Goal: Task Accomplishment & Management: Complete application form

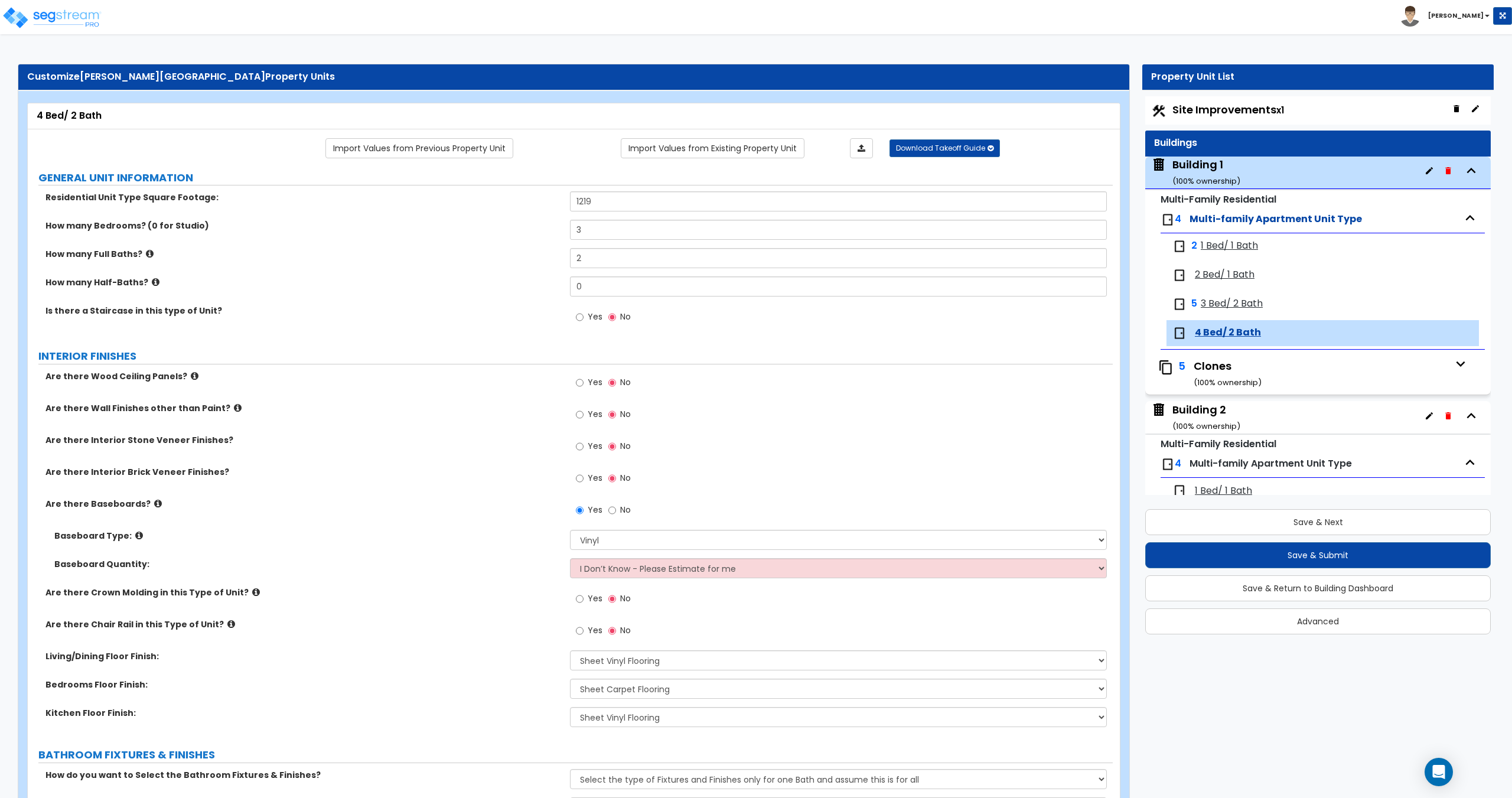
select select "2"
select select "7"
select select "5"
select select "7"
select select "1"
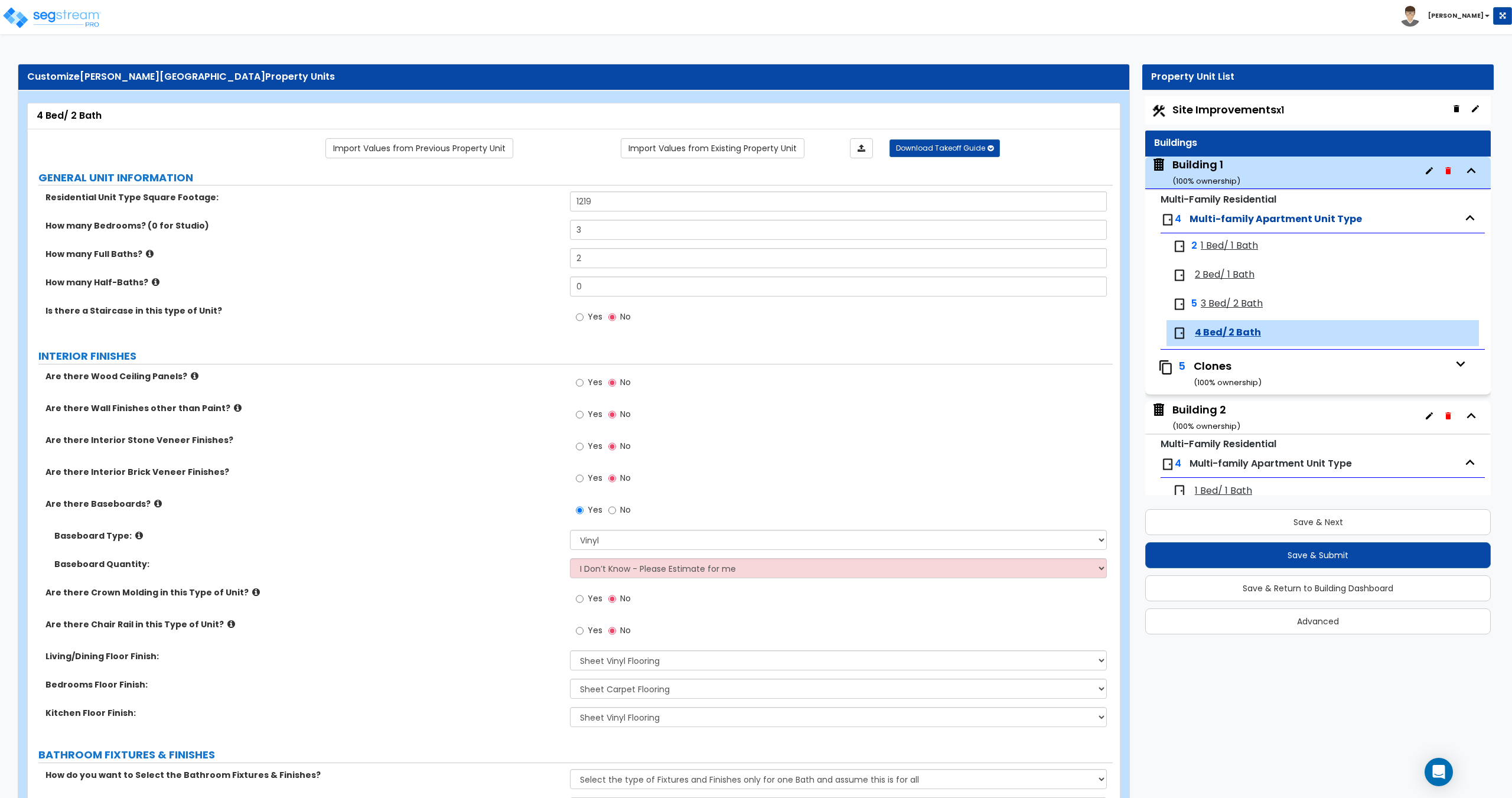
select select "3"
select select "1"
select select "5"
select select "2"
select select "1"
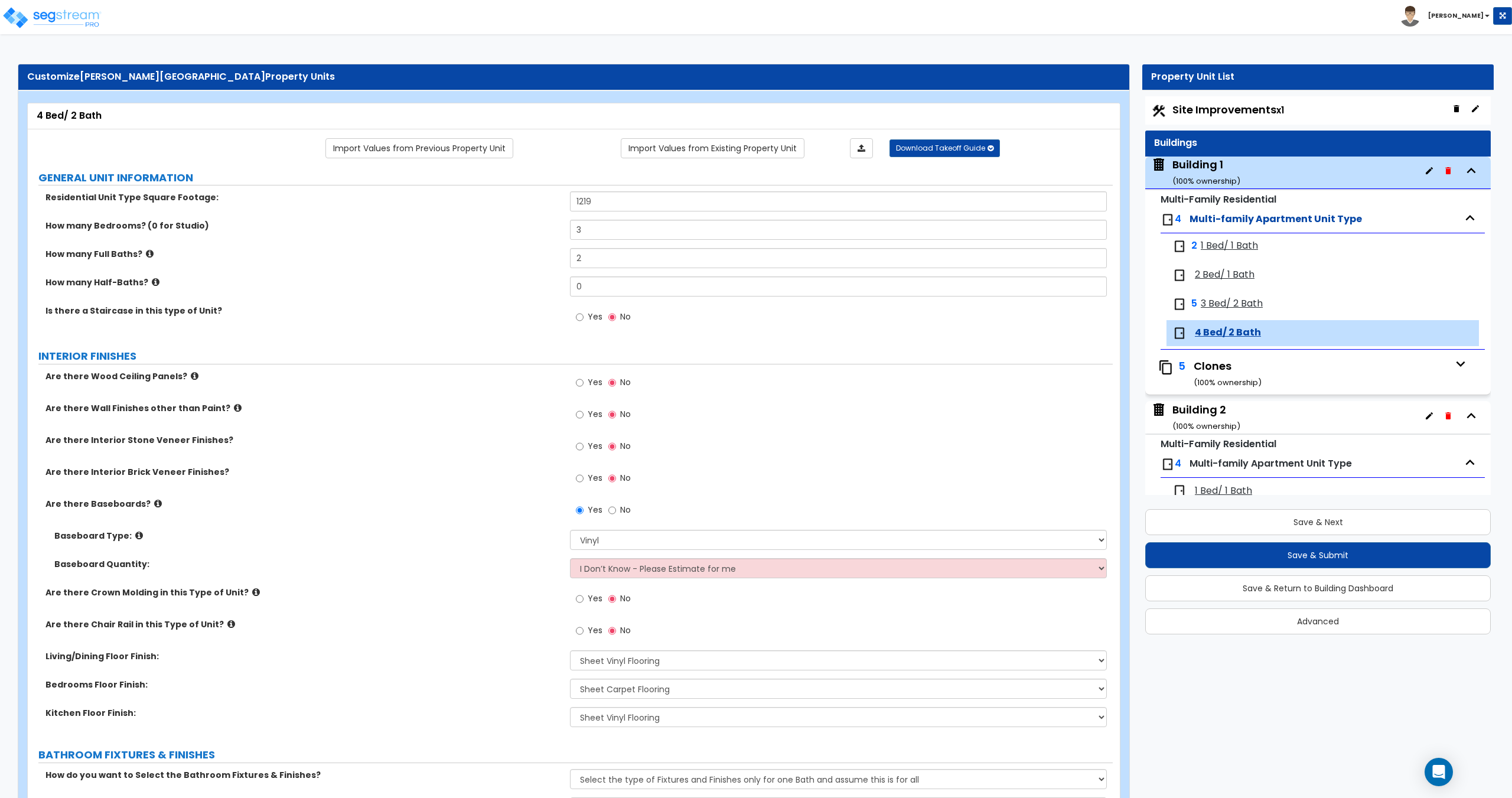
select select "1"
select select "2"
select select "3"
select select "1"
select select "2"
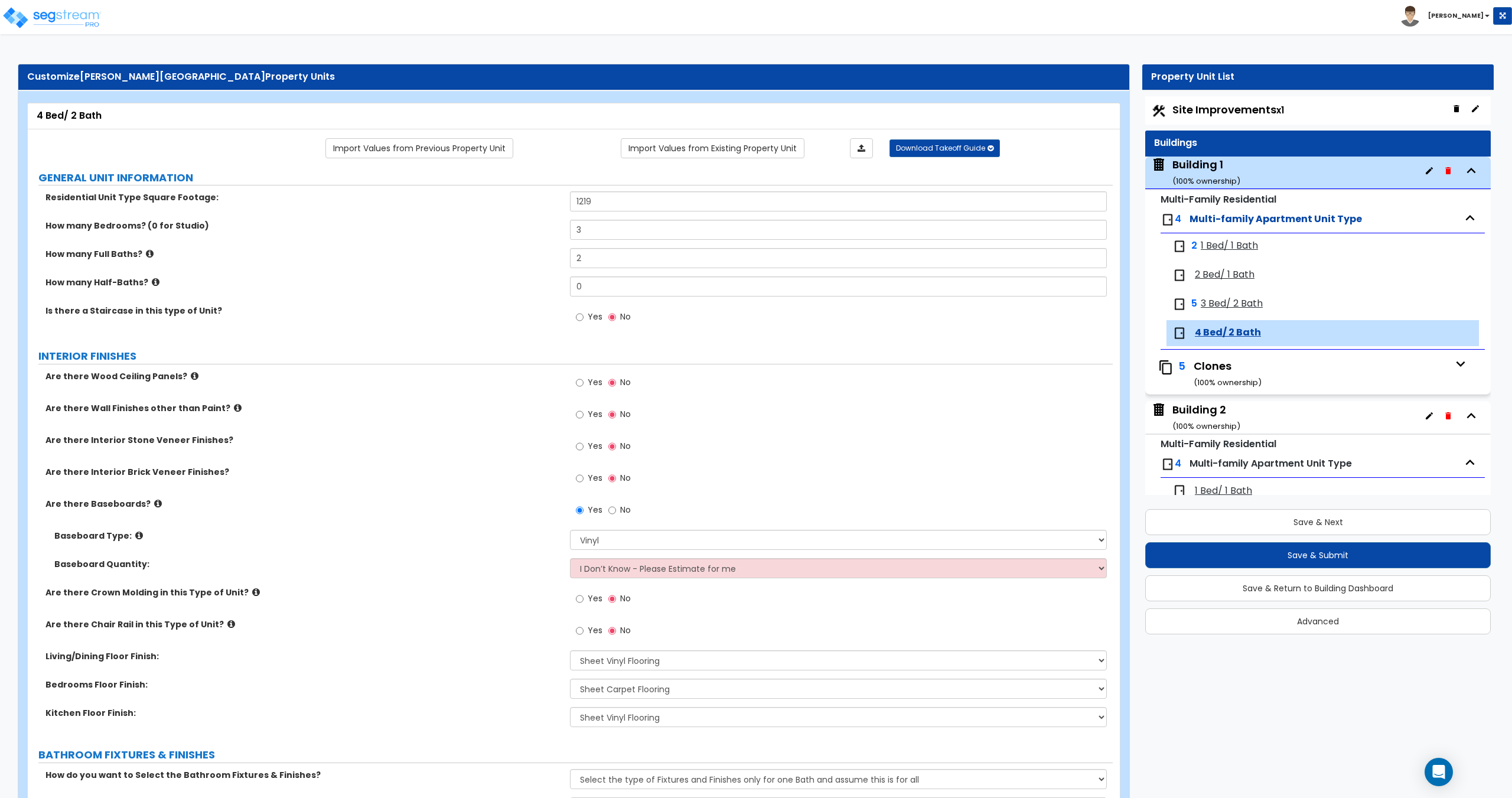
select select "1"
select select "2"
select select "3"
select select "1"
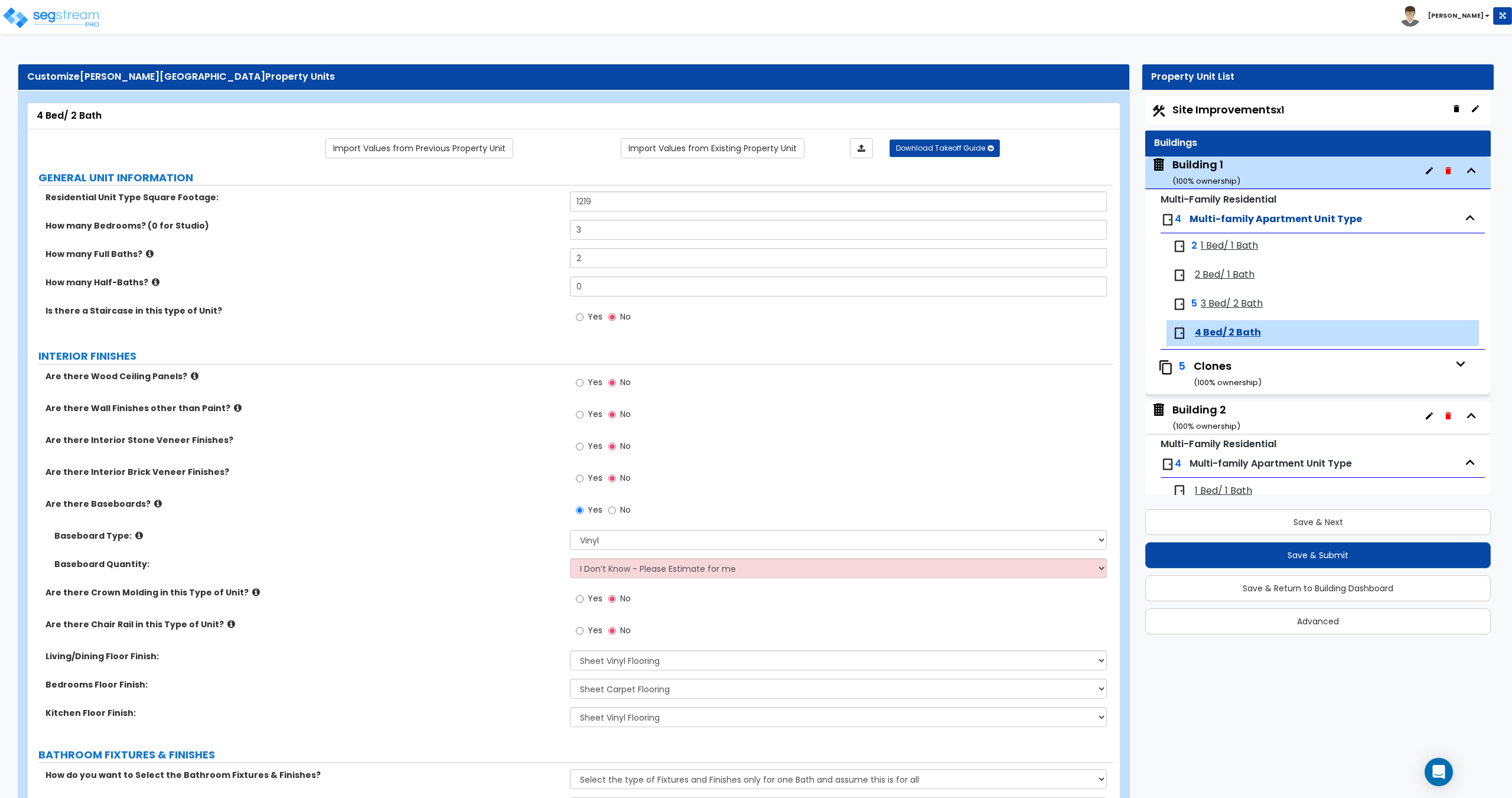
select select "1"
select select "2"
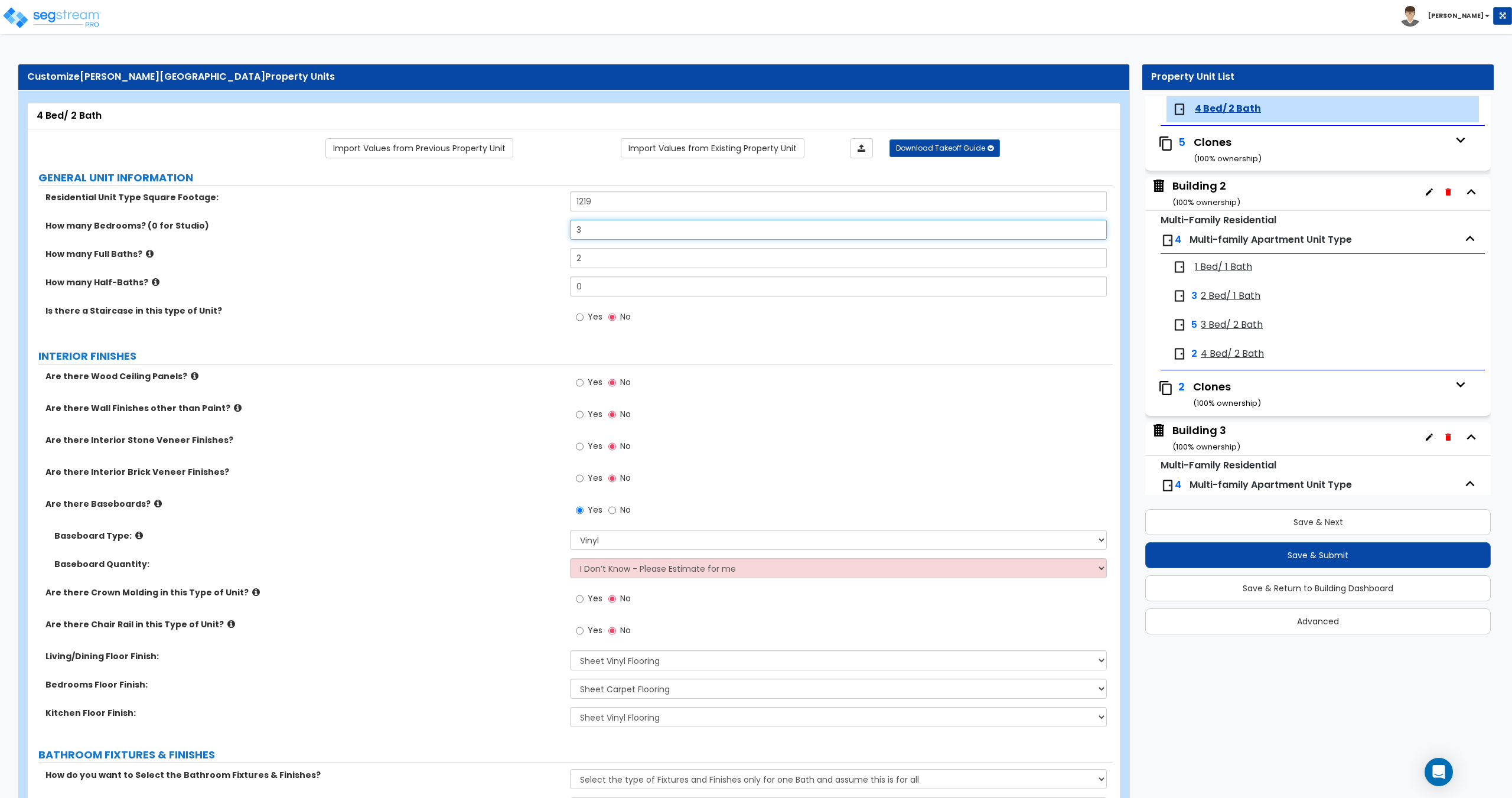
drag, startPoint x: 599, startPoint y: 233, endPoint x: 525, endPoint y: 241, distance: 74.4
click at [536, 241] on div "How many Bedrooms? (0 for Studio) 3" at bounding box center [570, 233] width 1085 height 28
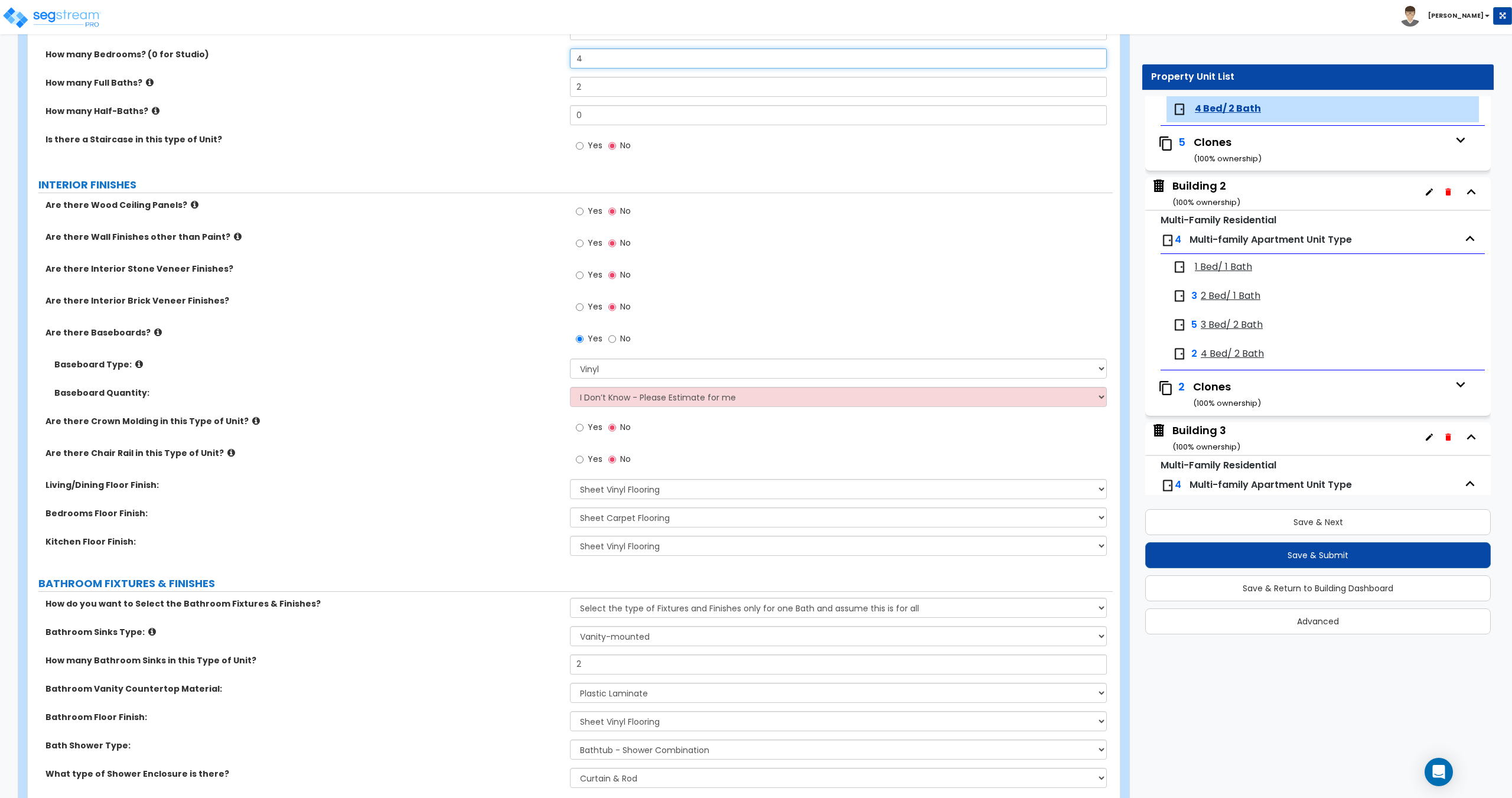
scroll to position [177, 0]
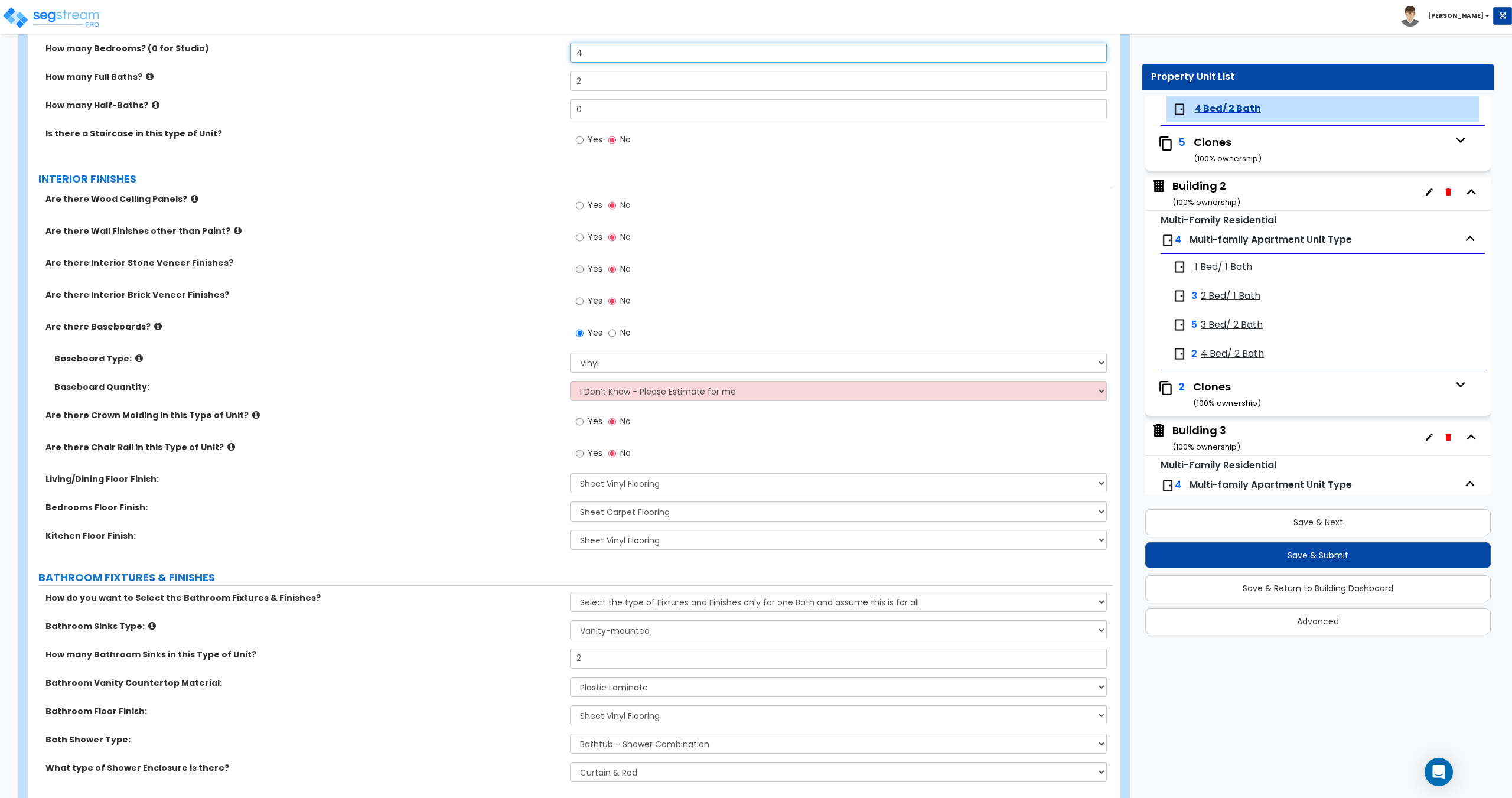
type input "4"
click at [633, 390] on select "I Don’t Know - Please Estimate for me I want to Enter the Linear Footage" at bounding box center [838, 391] width 536 height 20
click at [570, 381] on select "I Don’t Know - Please Estimate for me I want to Enter the Linear Footage" at bounding box center [838, 391] width 536 height 20
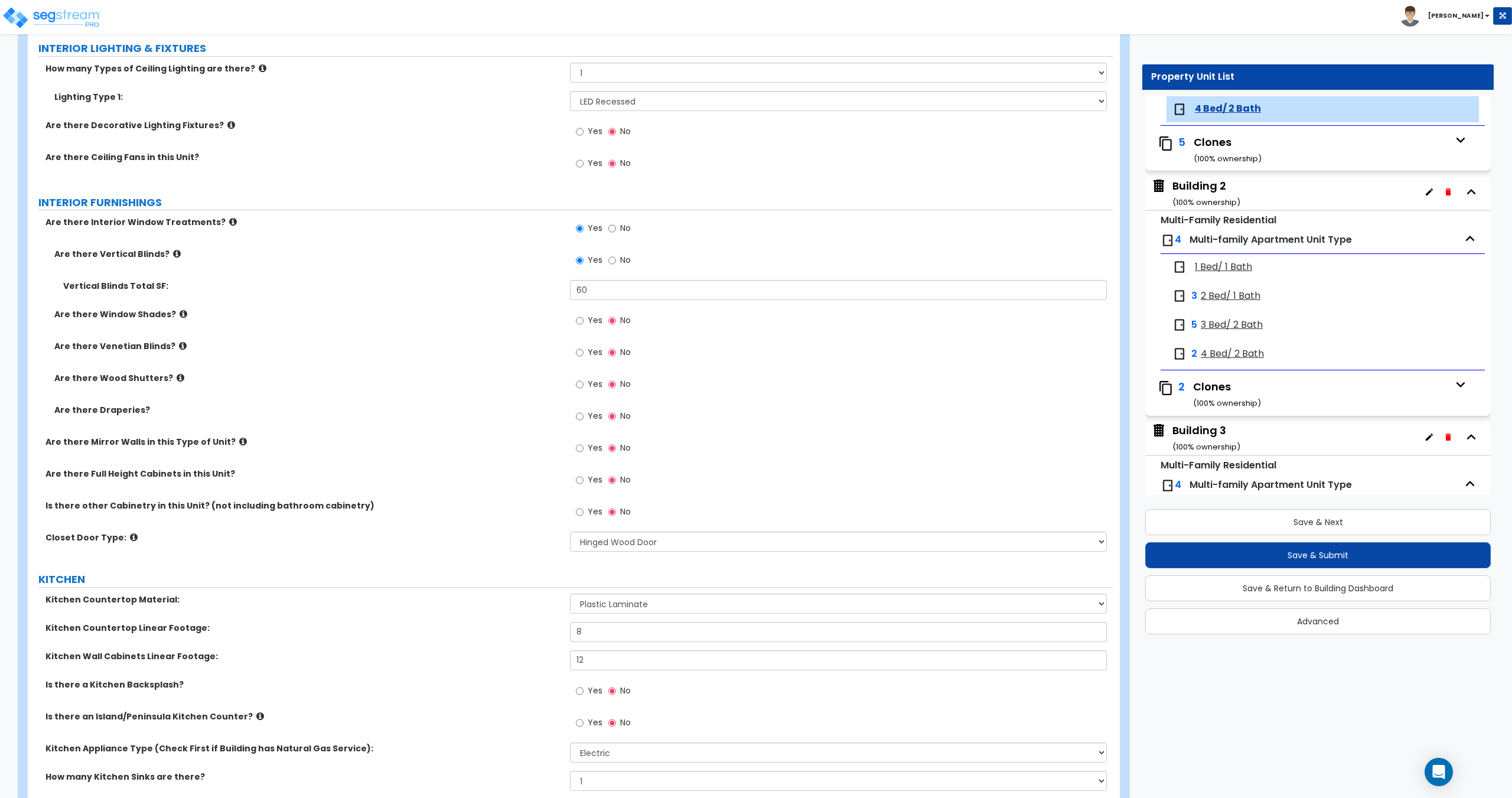
scroll to position [934, 0]
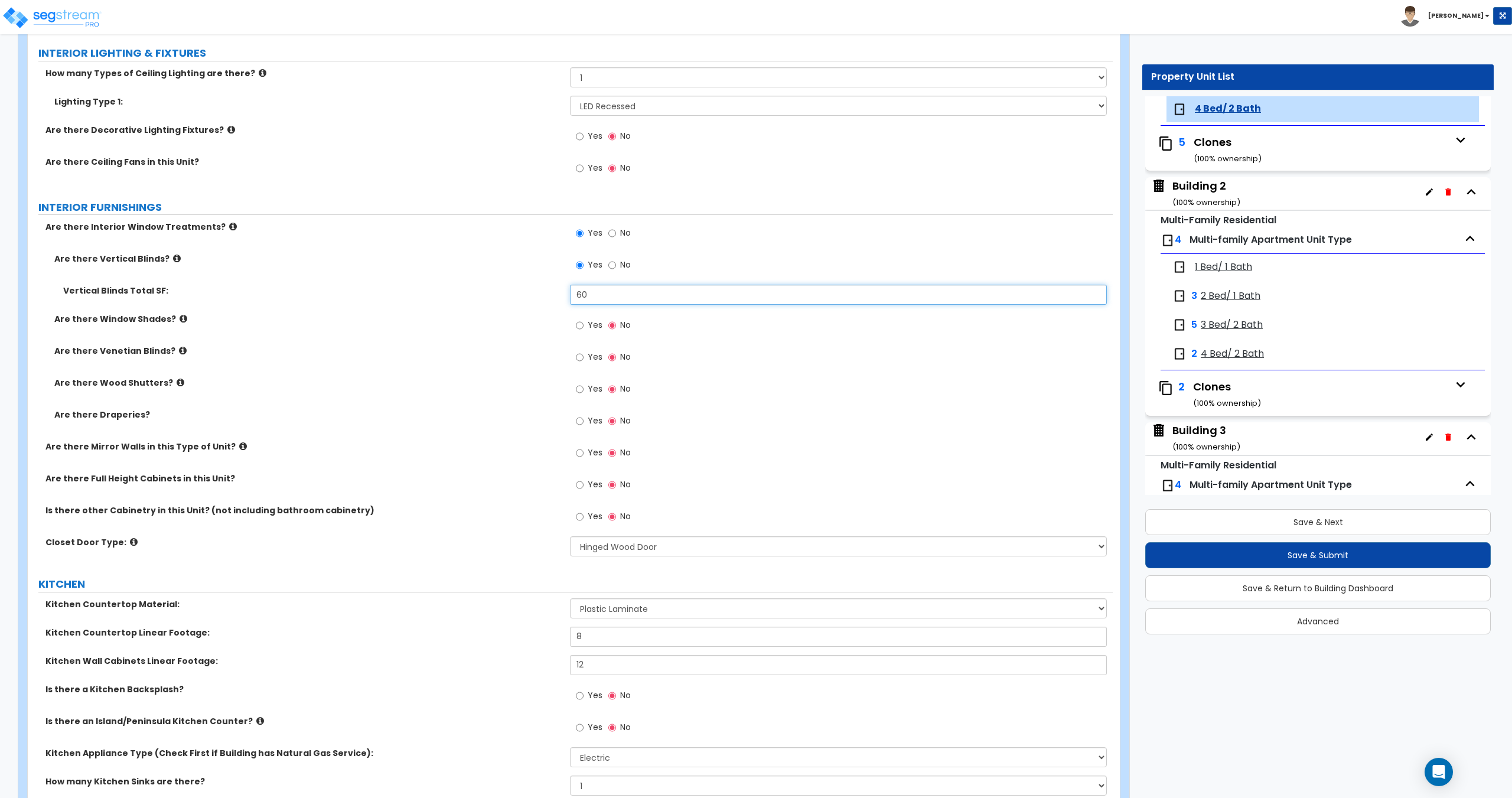
drag, startPoint x: 602, startPoint y: 291, endPoint x: 486, endPoint y: 291, distance: 116.0
click at [487, 291] on div "Vertical Blinds Total SF: 60" at bounding box center [570, 299] width 1085 height 28
type input "70"
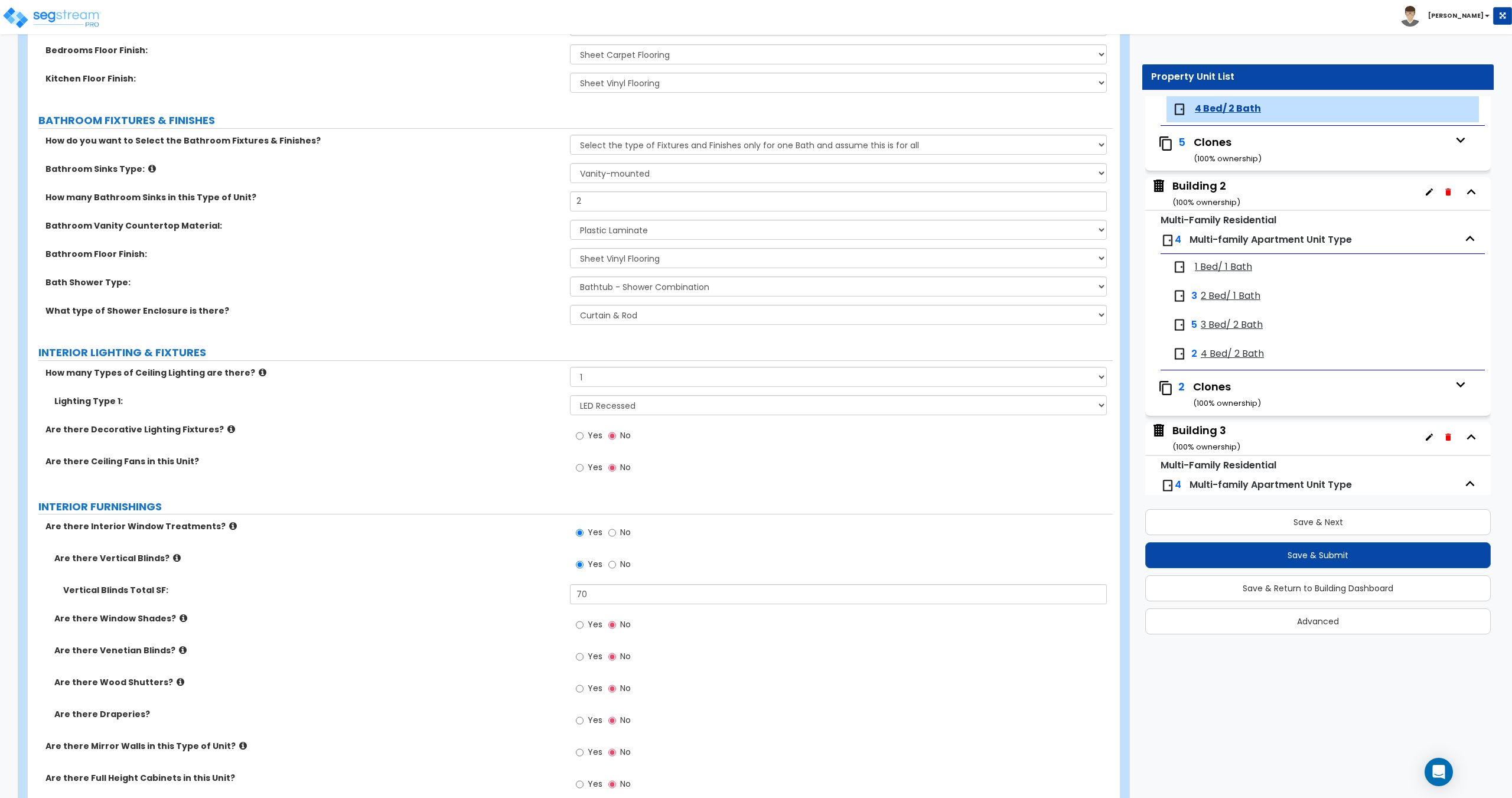
scroll to position [0, 0]
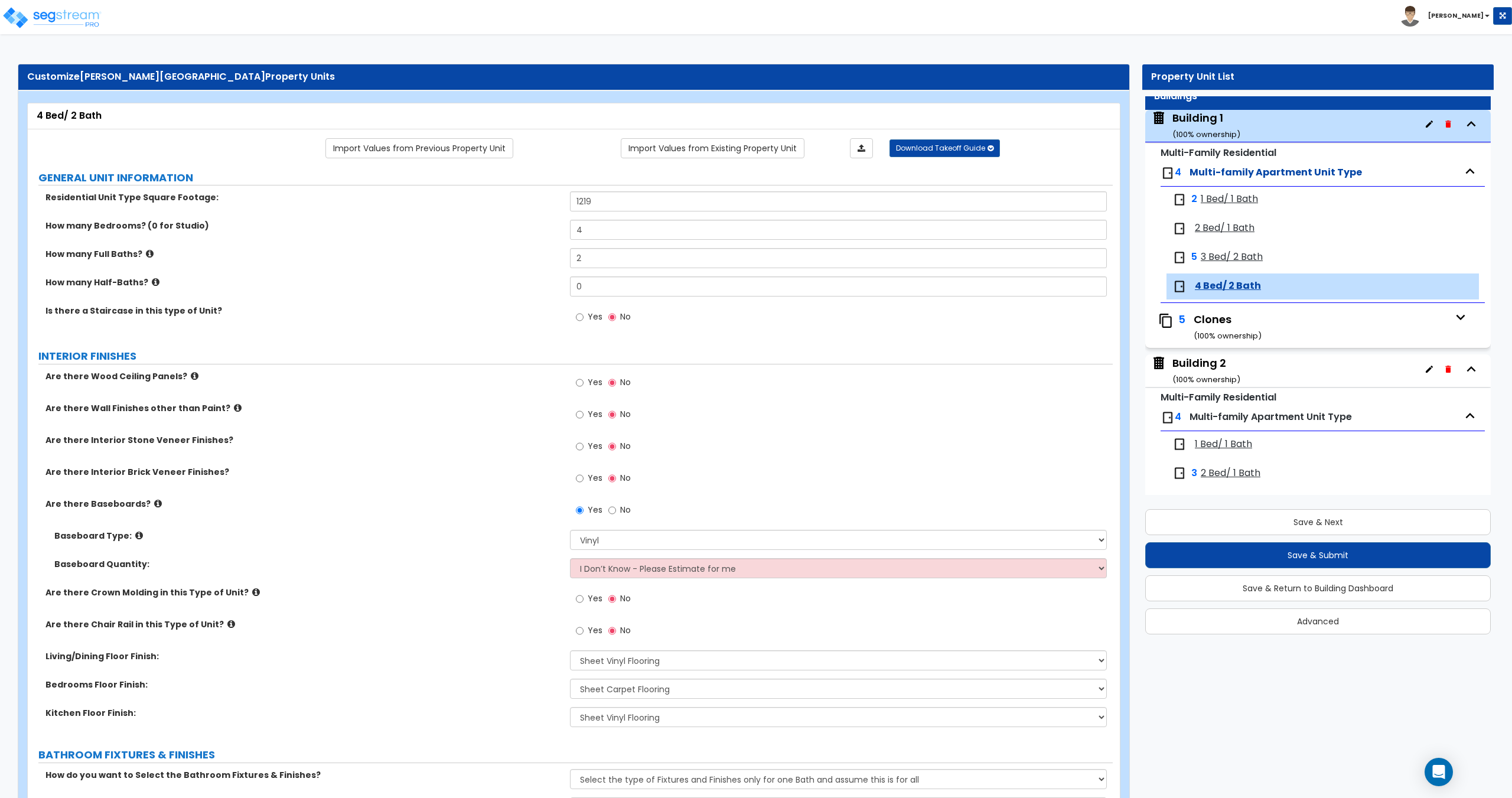
click at [1225, 233] on span "2 Bed/ 1 Bath" at bounding box center [1224, 228] width 59 height 14
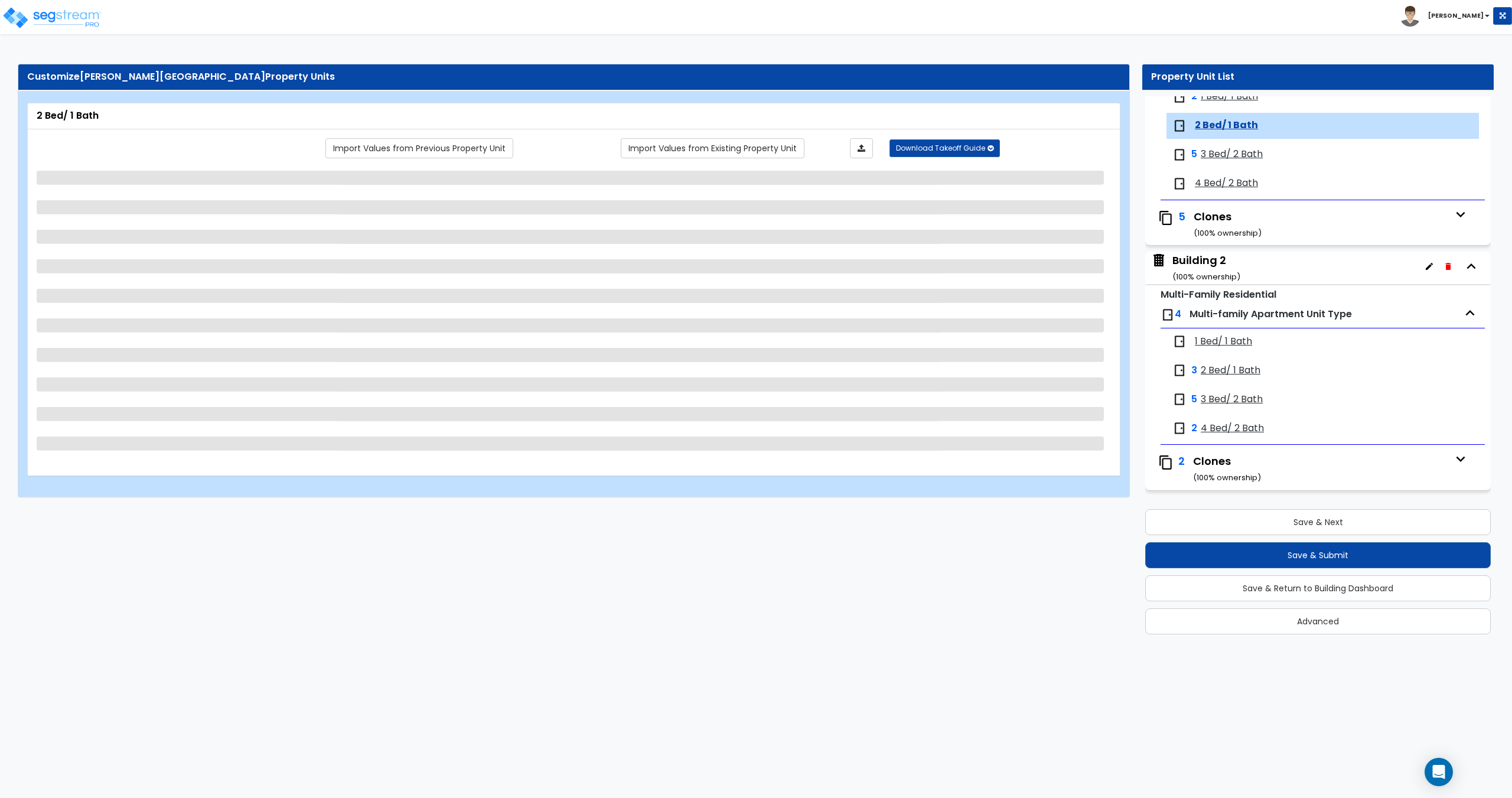
scroll to position [166, 0]
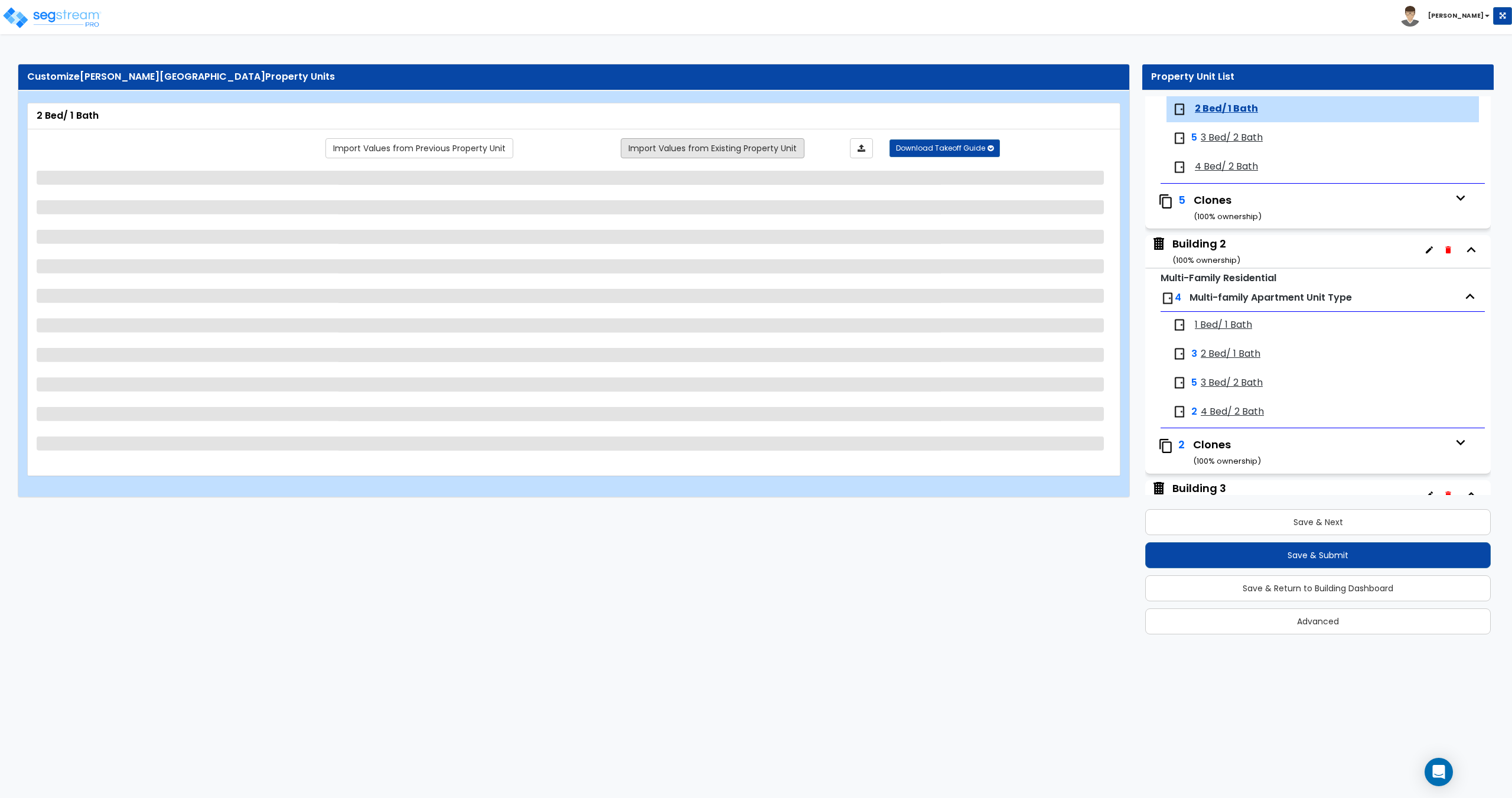
click at [670, 150] on link "Import Values from Existing Property Unit" at bounding box center [712, 148] width 184 height 20
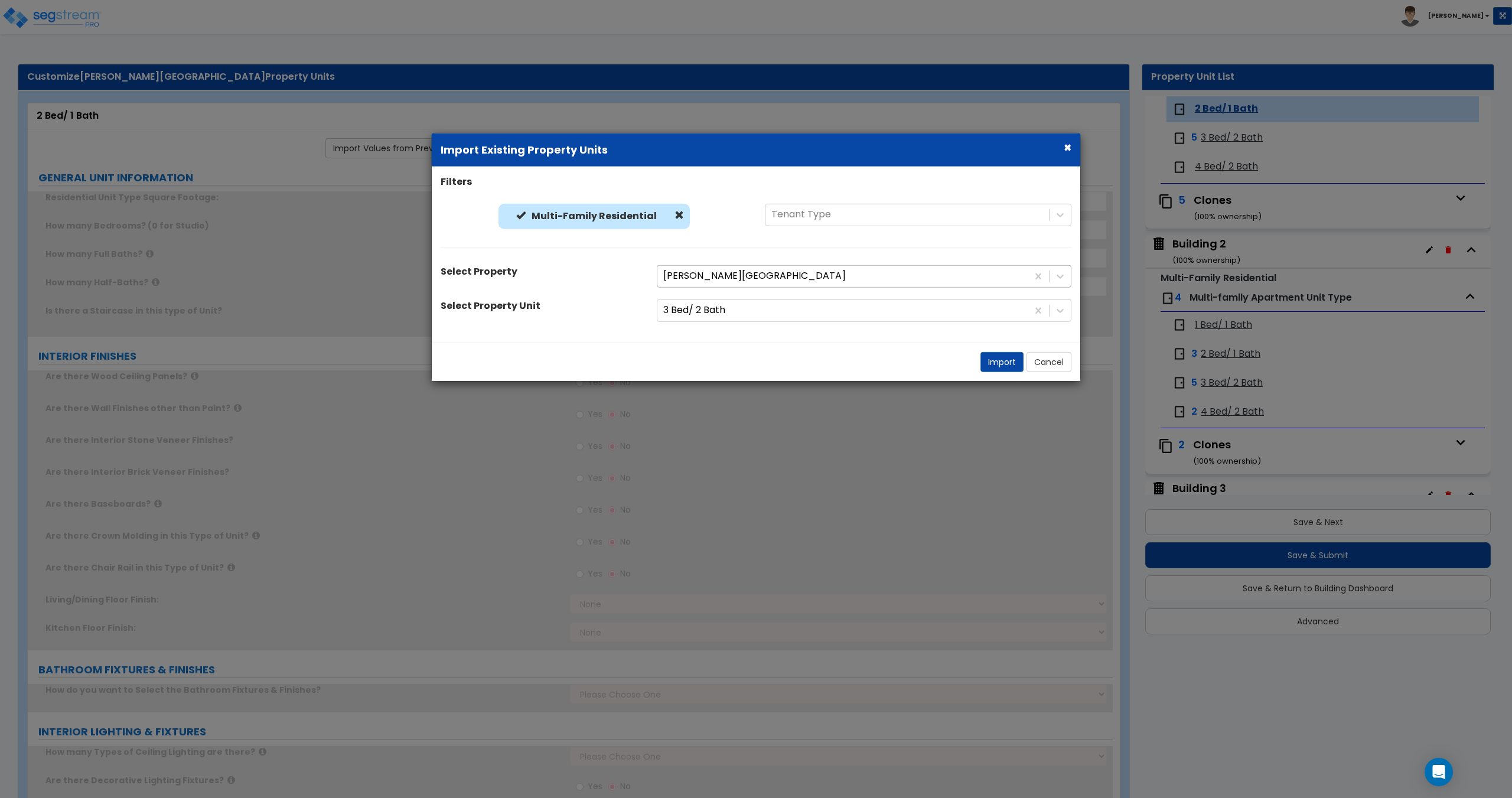
click at [692, 280] on div at bounding box center [842, 276] width 359 height 16
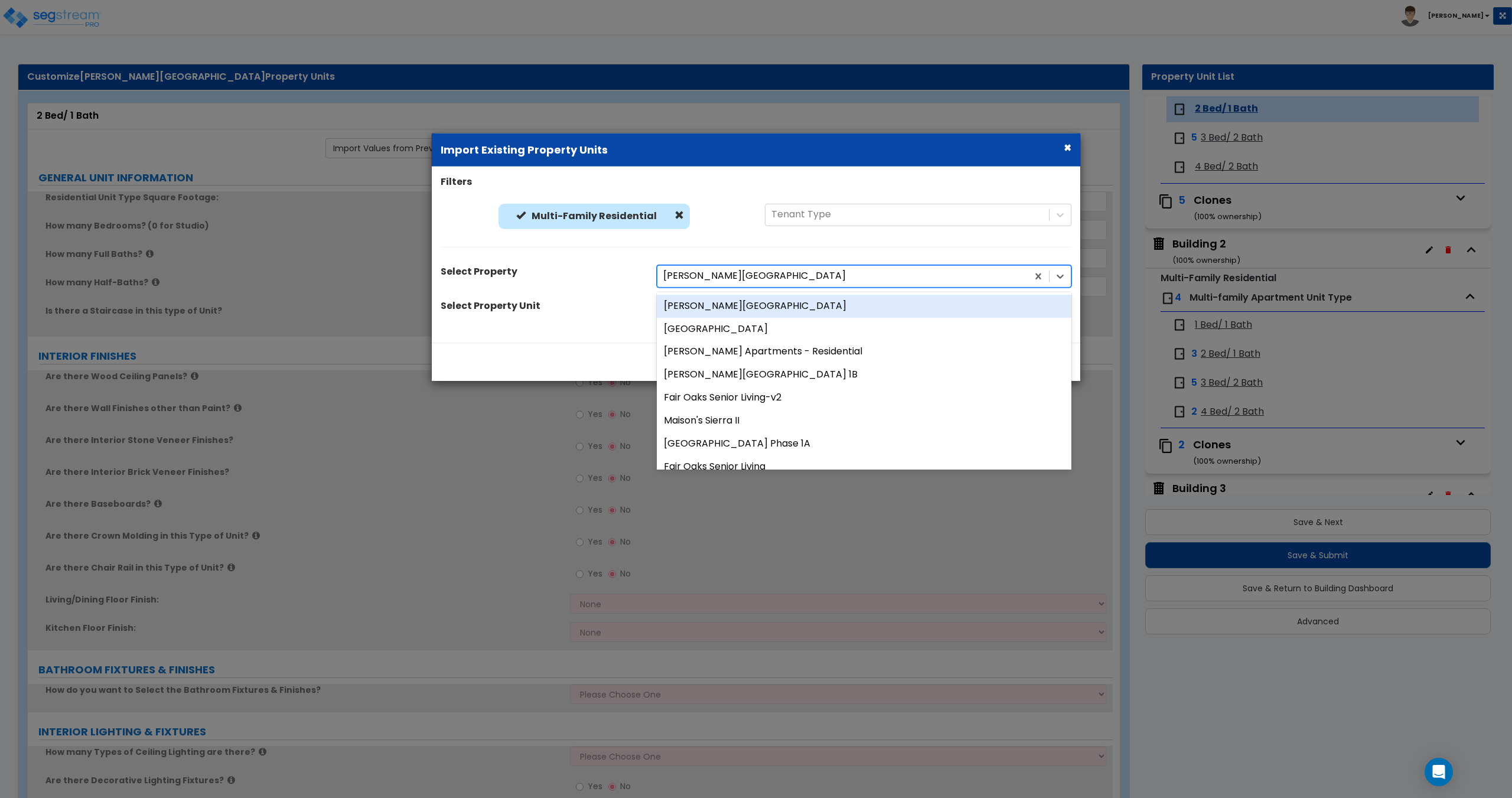
click at [699, 312] on div "[PERSON_NAME][GEOGRAPHIC_DATA]" at bounding box center [864, 305] width 414 height 23
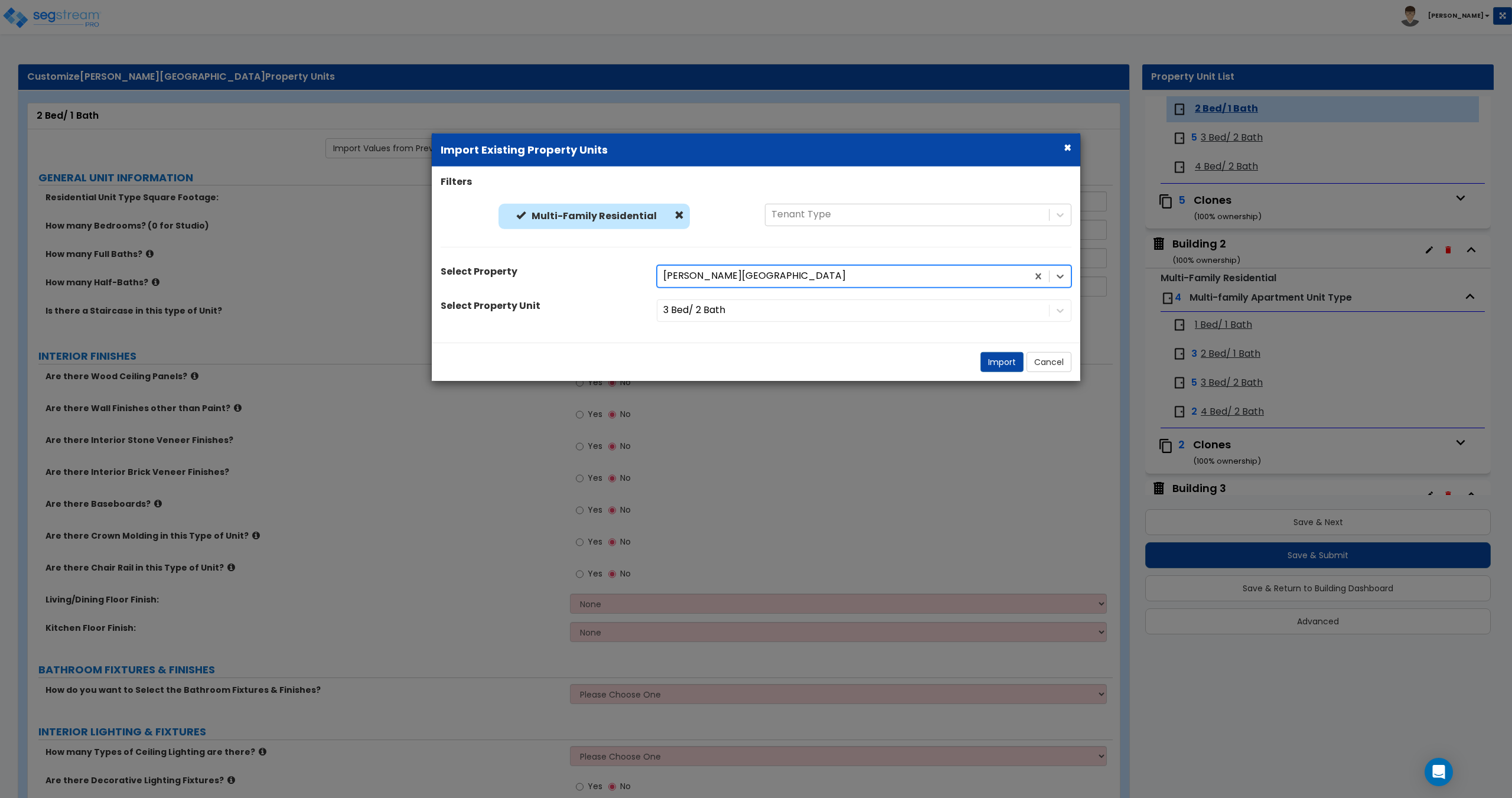
click at [701, 308] on div "3 Bed/ 2 Bath" at bounding box center [864, 310] width 433 height 22
click at [714, 308] on div "3 Bed/ 2 Bath" at bounding box center [864, 310] width 433 height 22
click at [998, 361] on button "Import" at bounding box center [1002, 361] width 43 height 20
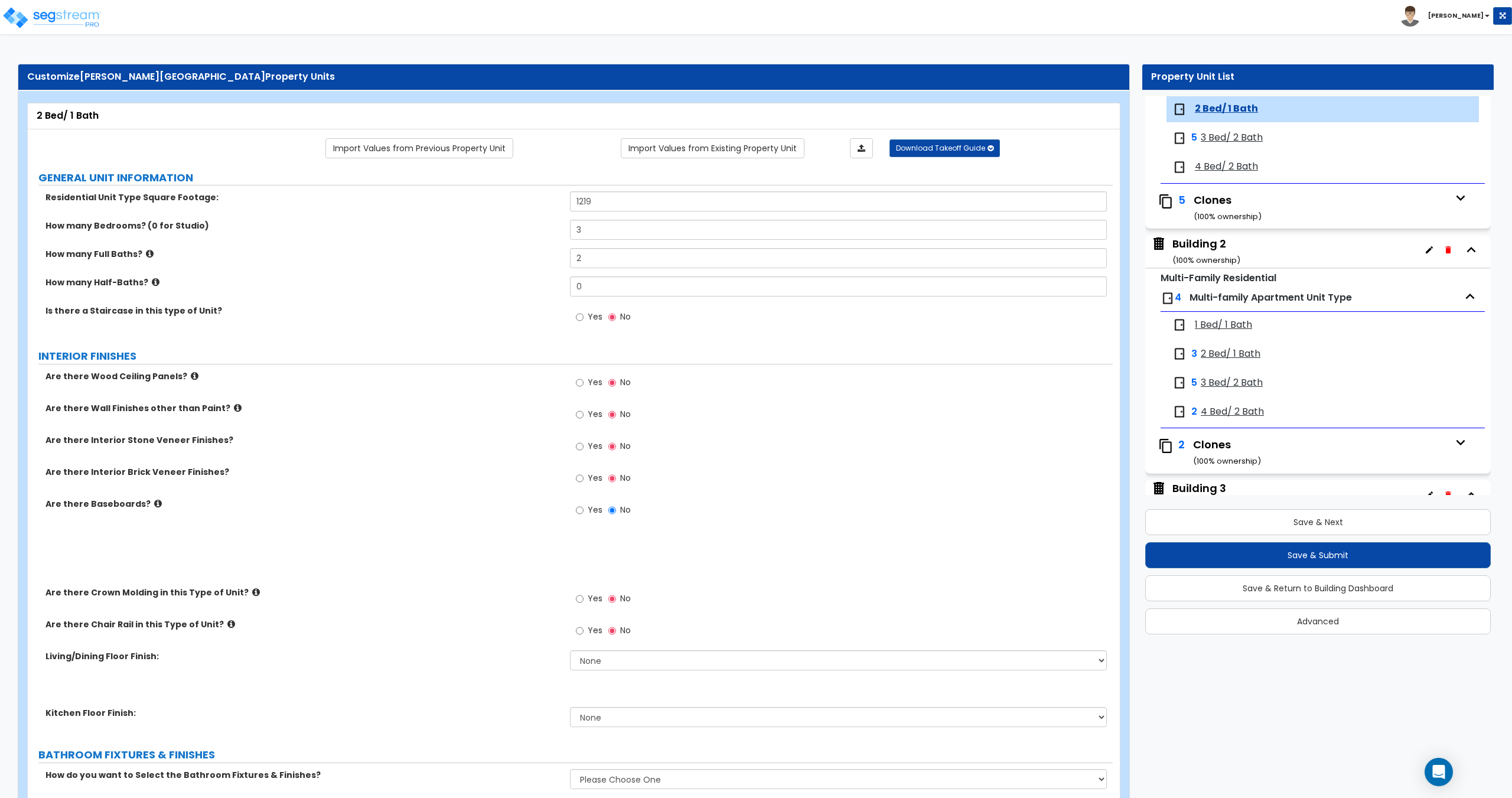
type input "1219"
type input "3"
type input "2"
radio input "true"
select select "7"
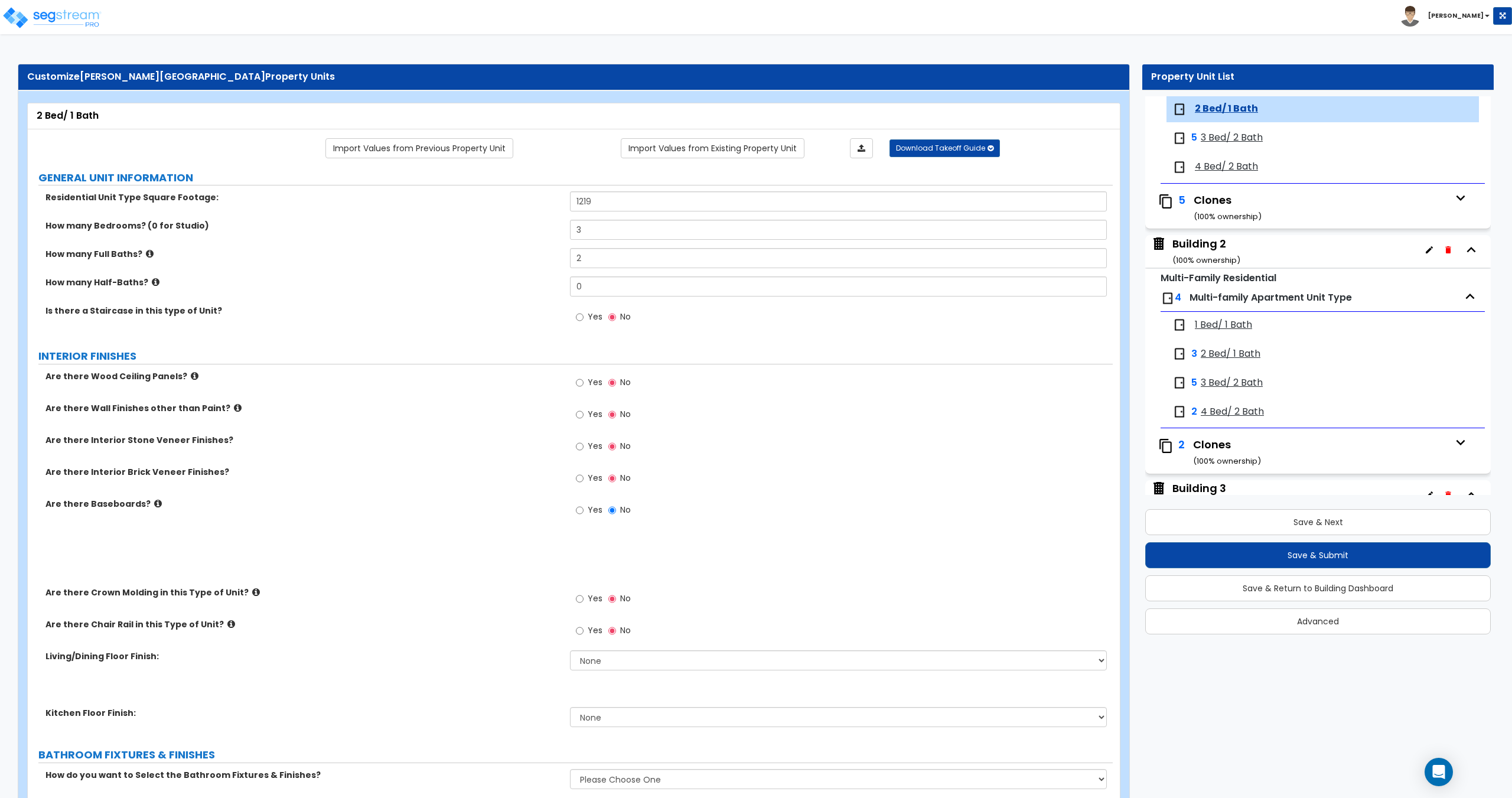
select select "7"
select select "1"
radio input "true"
select select "3"
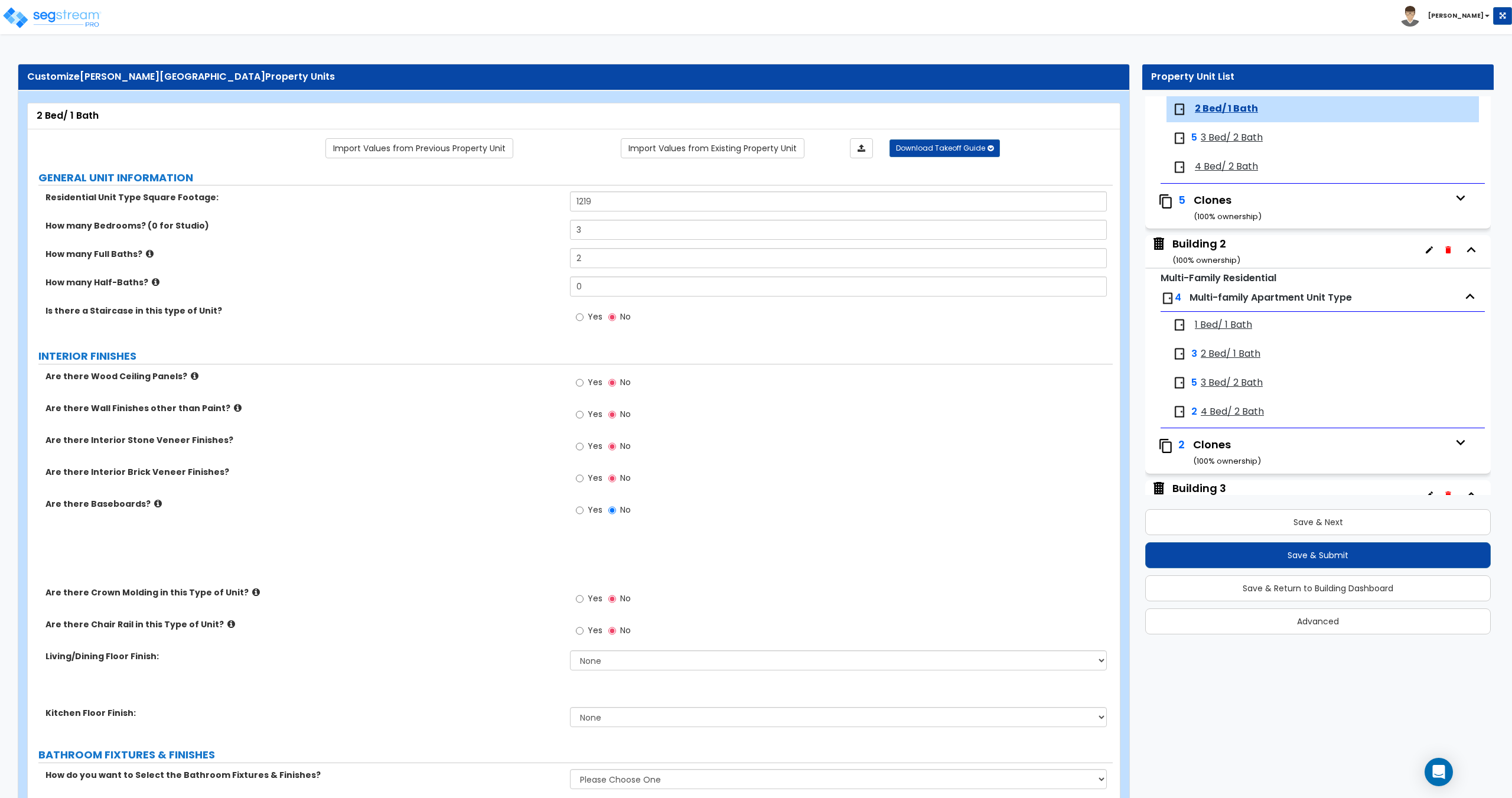
select select "1"
type input "8"
type input "12"
select select "2"
select select "1"
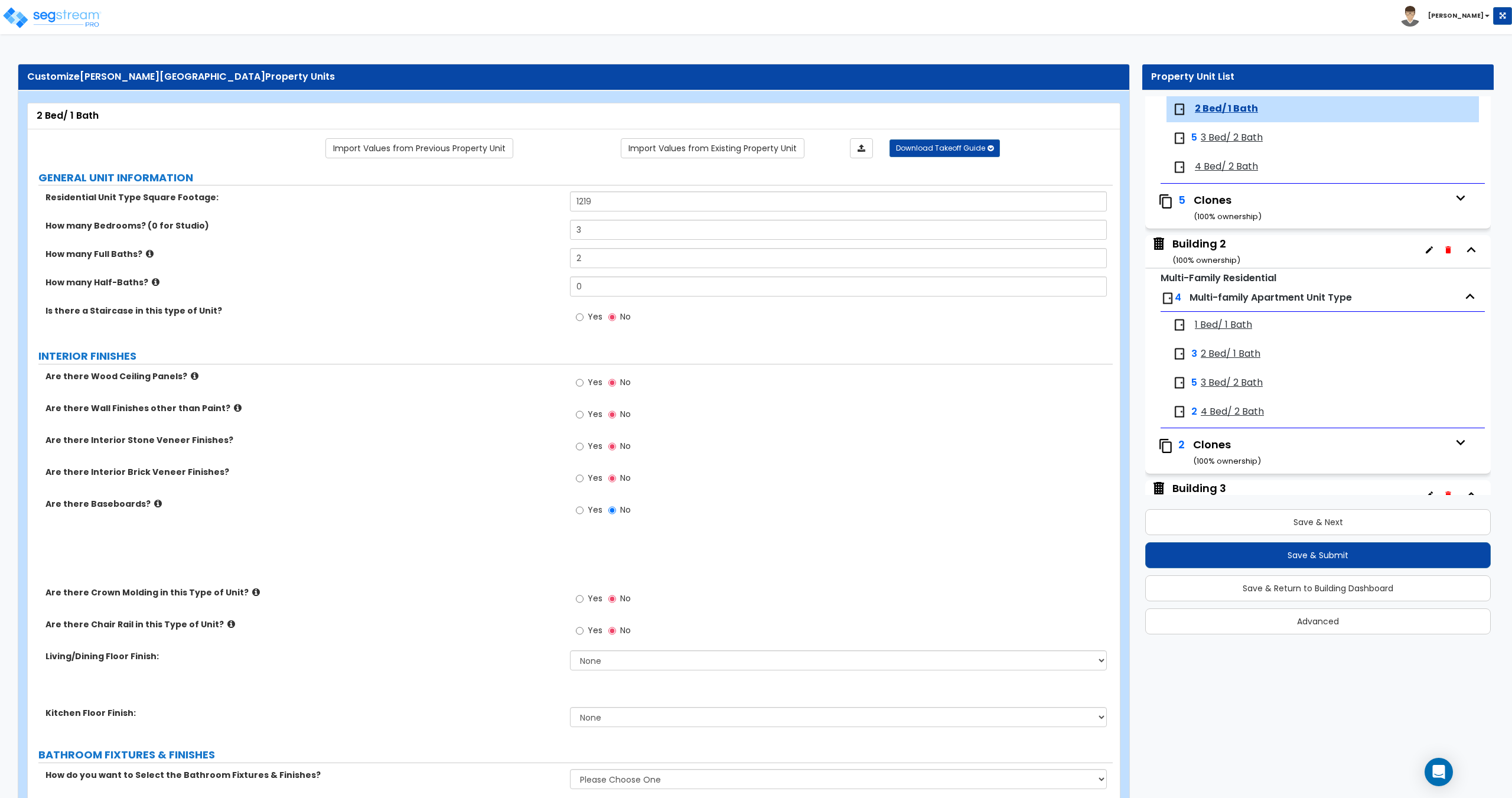
radio input "true"
select select "2"
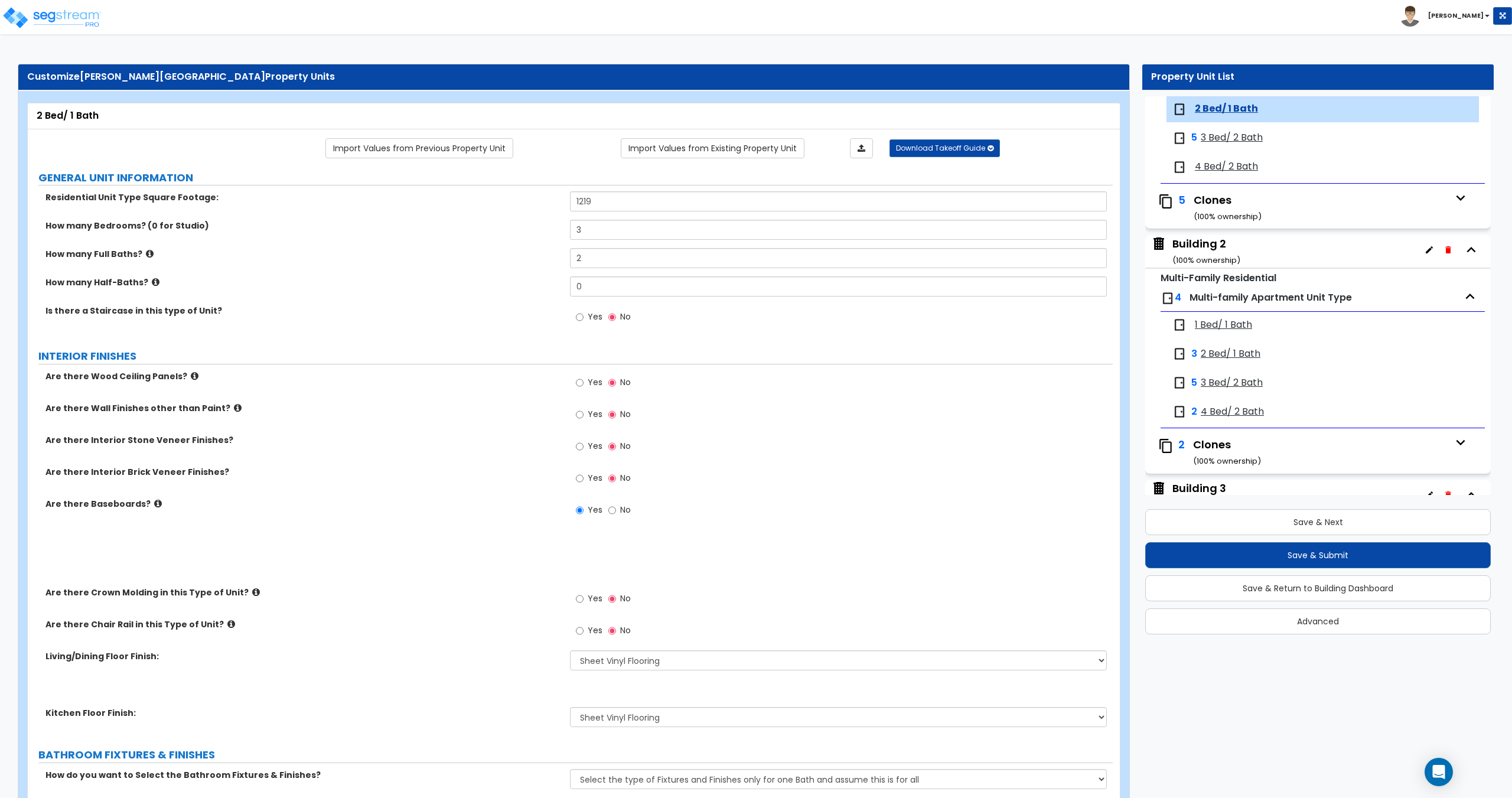
select select "5"
select select "2"
select select "3"
type input "2"
select select "1"
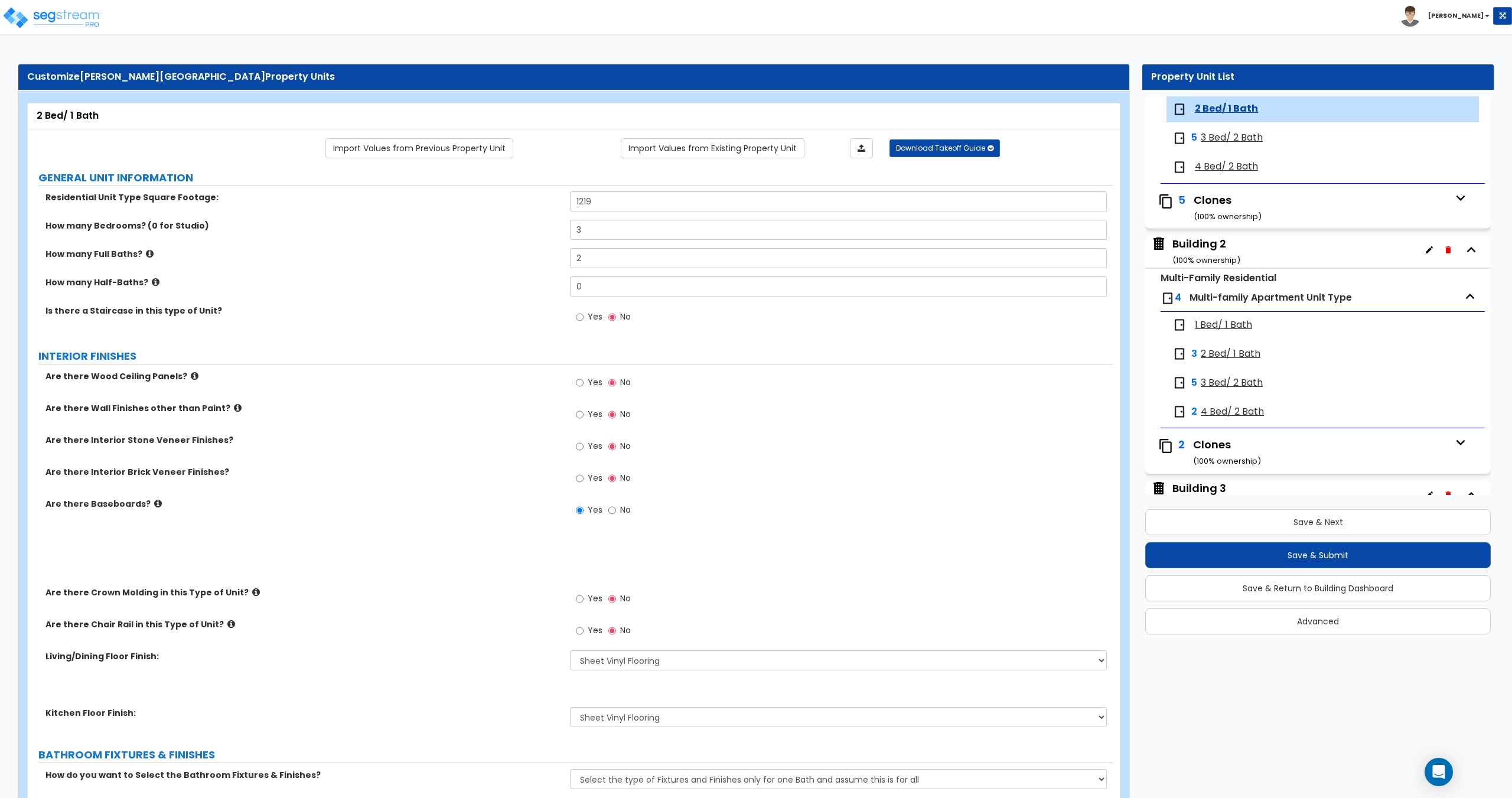
select select "5"
select select "2"
select select "1"
select select "2"
radio input "true"
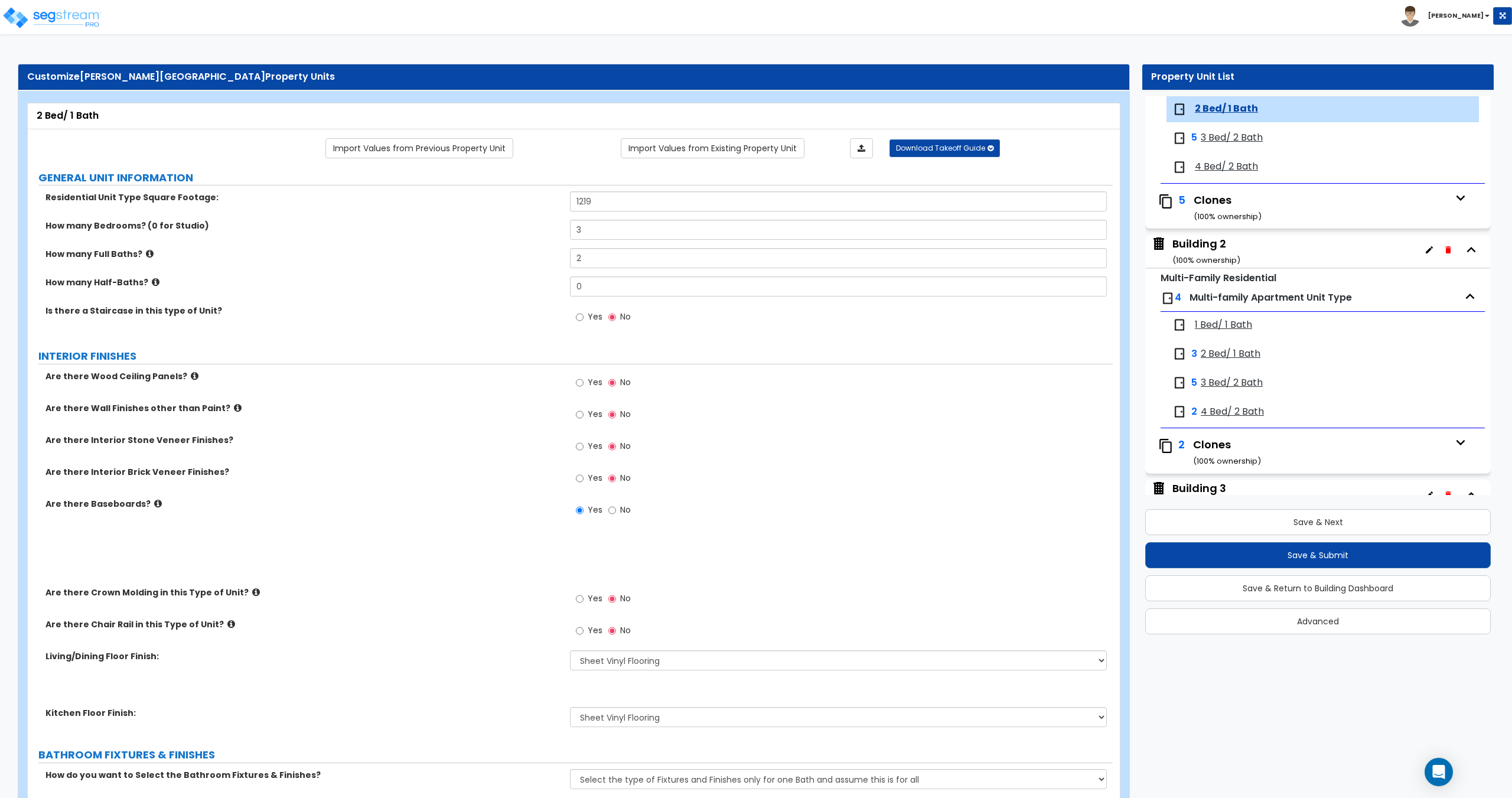
type input "60"
select select "1"
select select "2"
radio input "true"
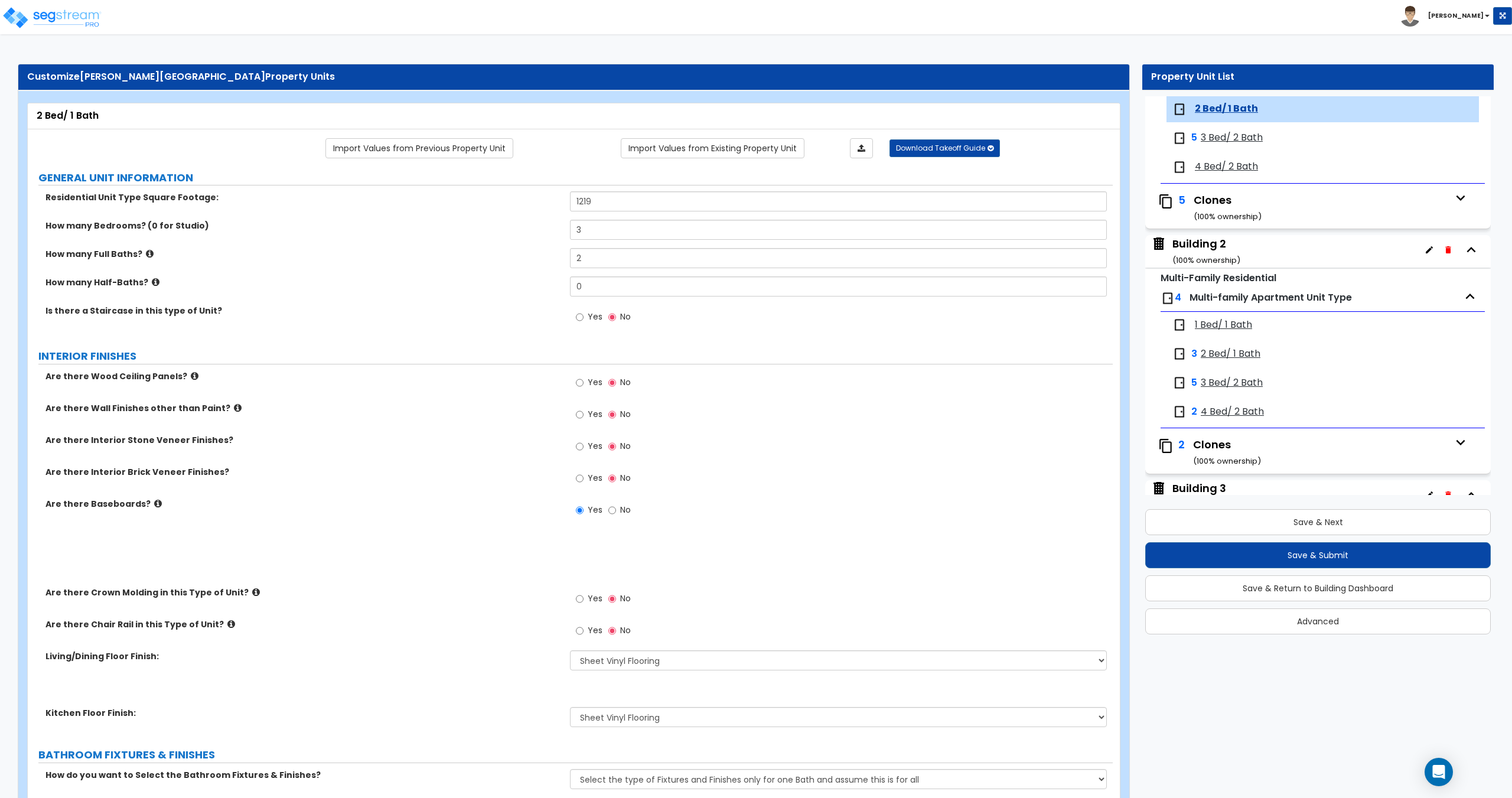
radio input "true"
select select "3"
type input "1"
type input "55"
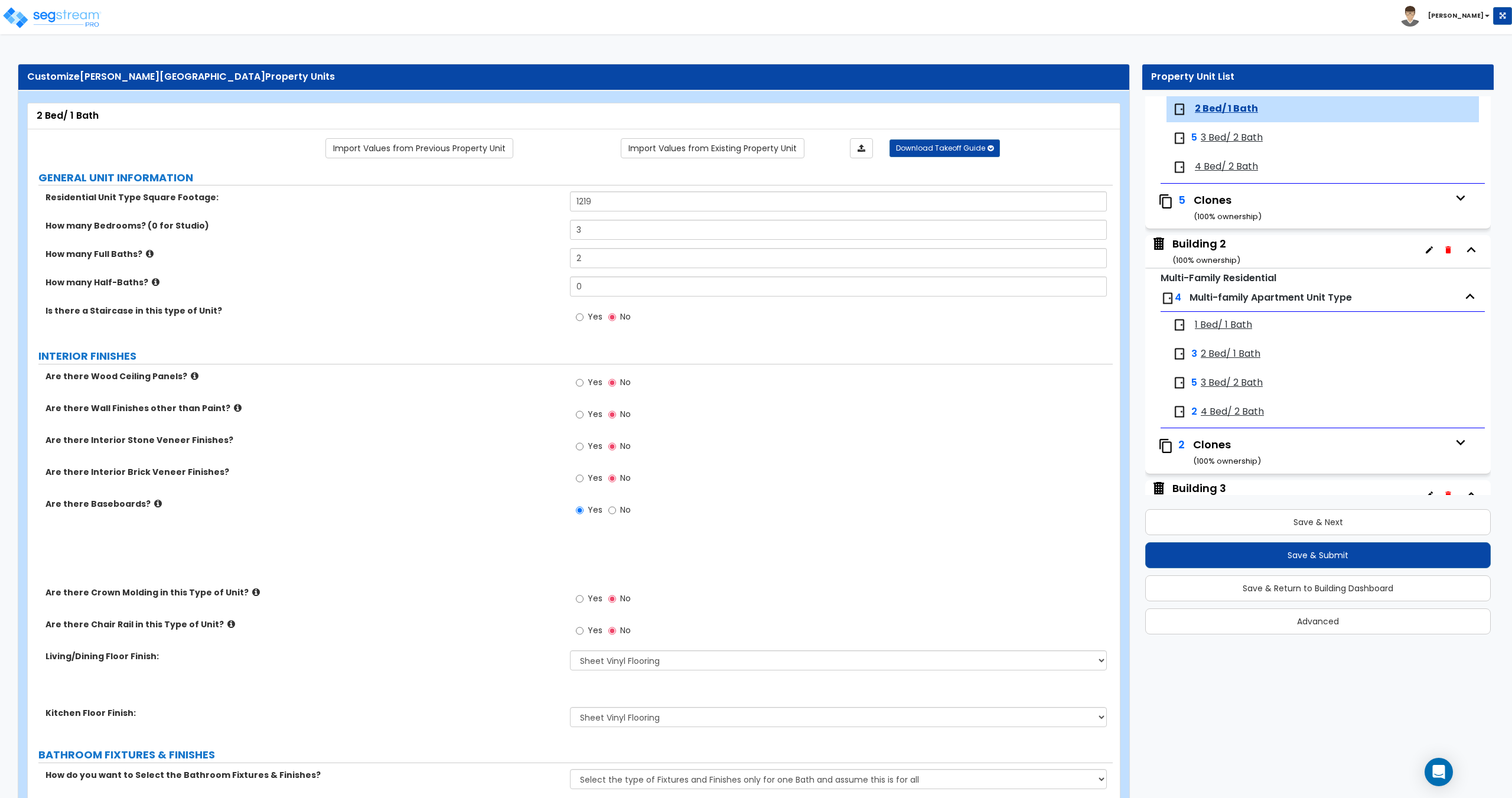
select select "1"
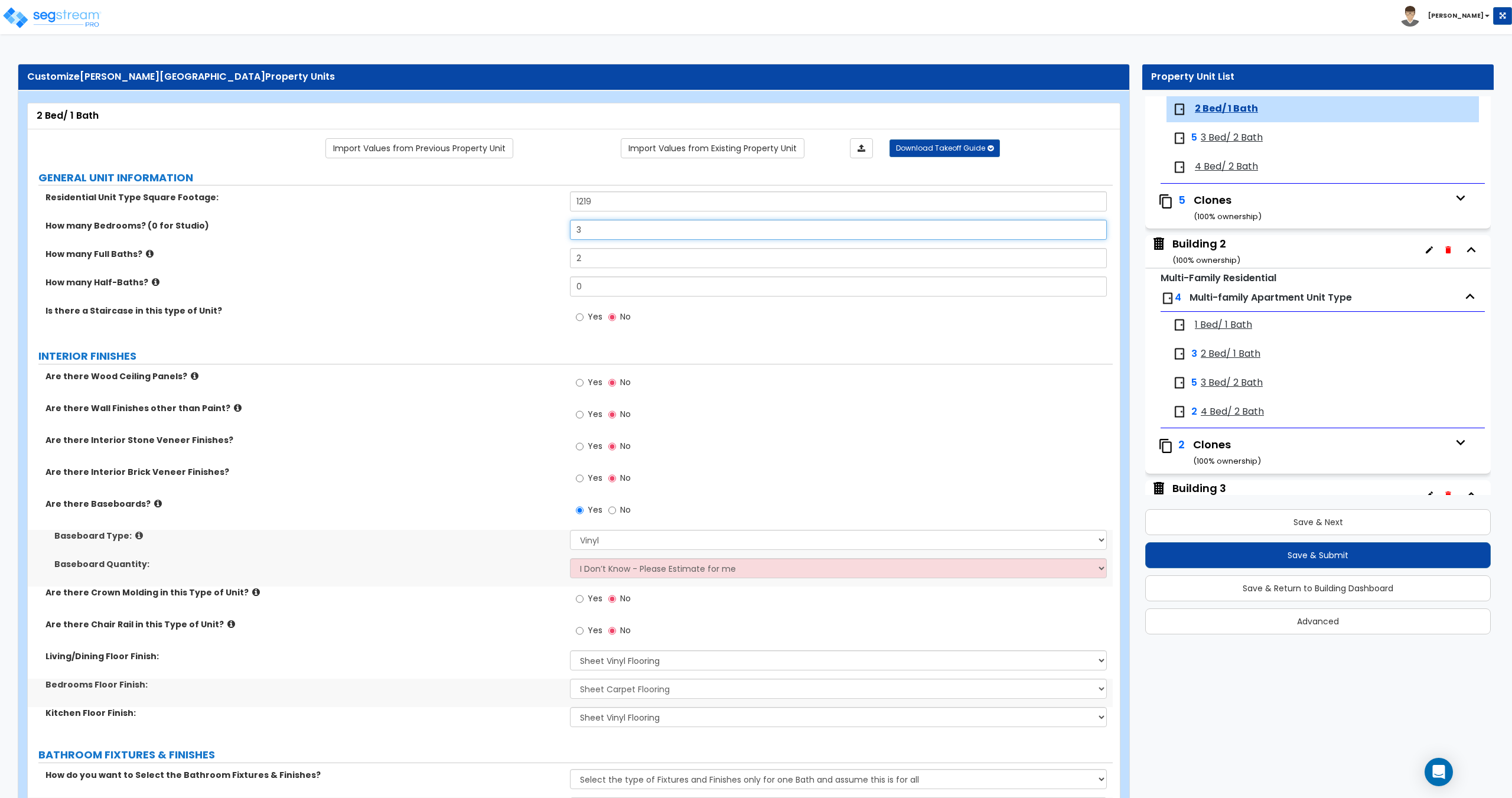
drag, startPoint x: 523, startPoint y: 225, endPoint x: 480, endPoint y: 224, distance: 43.0
click at [482, 224] on div "How many Bedrooms? (0 for Studio) 3" at bounding box center [570, 233] width 1085 height 28
type input "2"
drag, startPoint x: 605, startPoint y: 259, endPoint x: 482, endPoint y: 258, distance: 123.0
click at [482, 258] on div "How many Full Baths? 2" at bounding box center [570, 262] width 1085 height 28
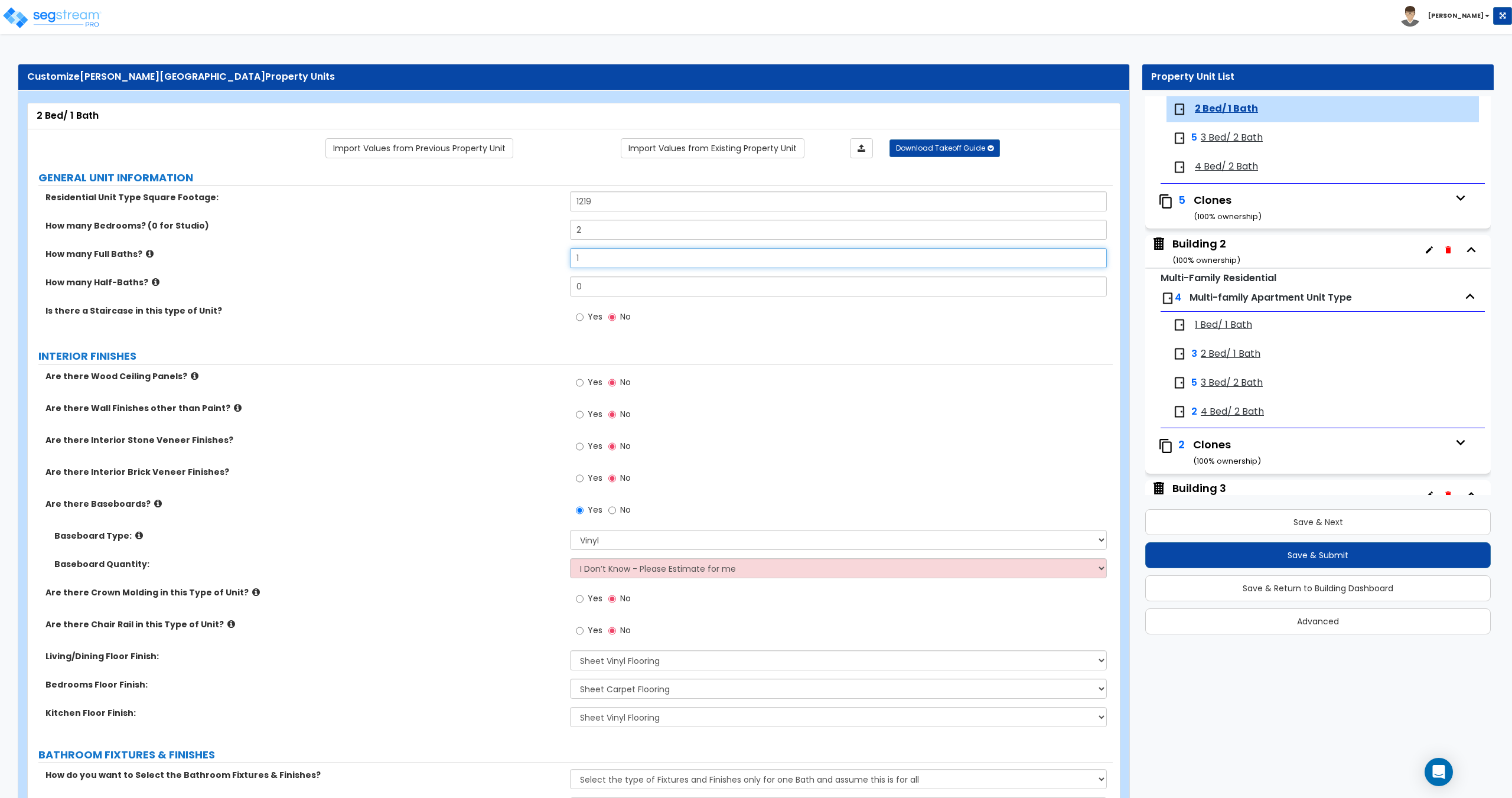
type input "1"
click at [636, 205] on input "1219" at bounding box center [838, 201] width 536 height 20
click at [329, 224] on label "How many Bedrooms? (0 for Studio)" at bounding box center [303, 225] width 516 height 12
drag, startPoint x: 533, startPoint y: 190, endPoint x: 498, endPoint y: 191, distance: 35.0
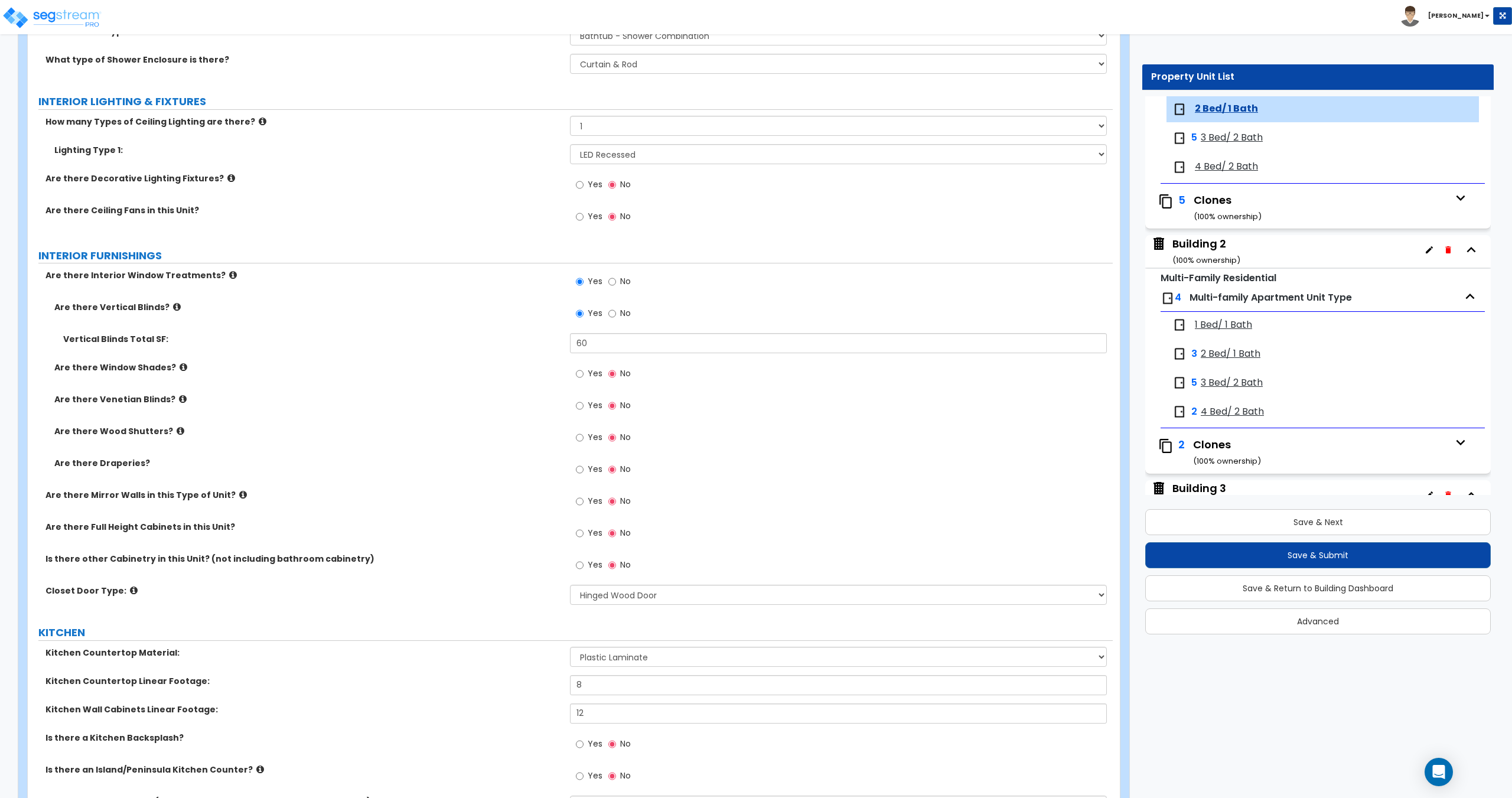
scroll to position [886, 0]
type input "740"
drag, startPoint x: 482, startPoint y: 351, endPoint x: 496, endPoint y: 350, distance: 14.0
click at [479, 351] on div "Vertical Blinds Total SF: 60" at bounding box center [570, 346] width 1085 height 28
click at [605, 339] on input "60" at bounding box center [838, 342] width 536 height 20
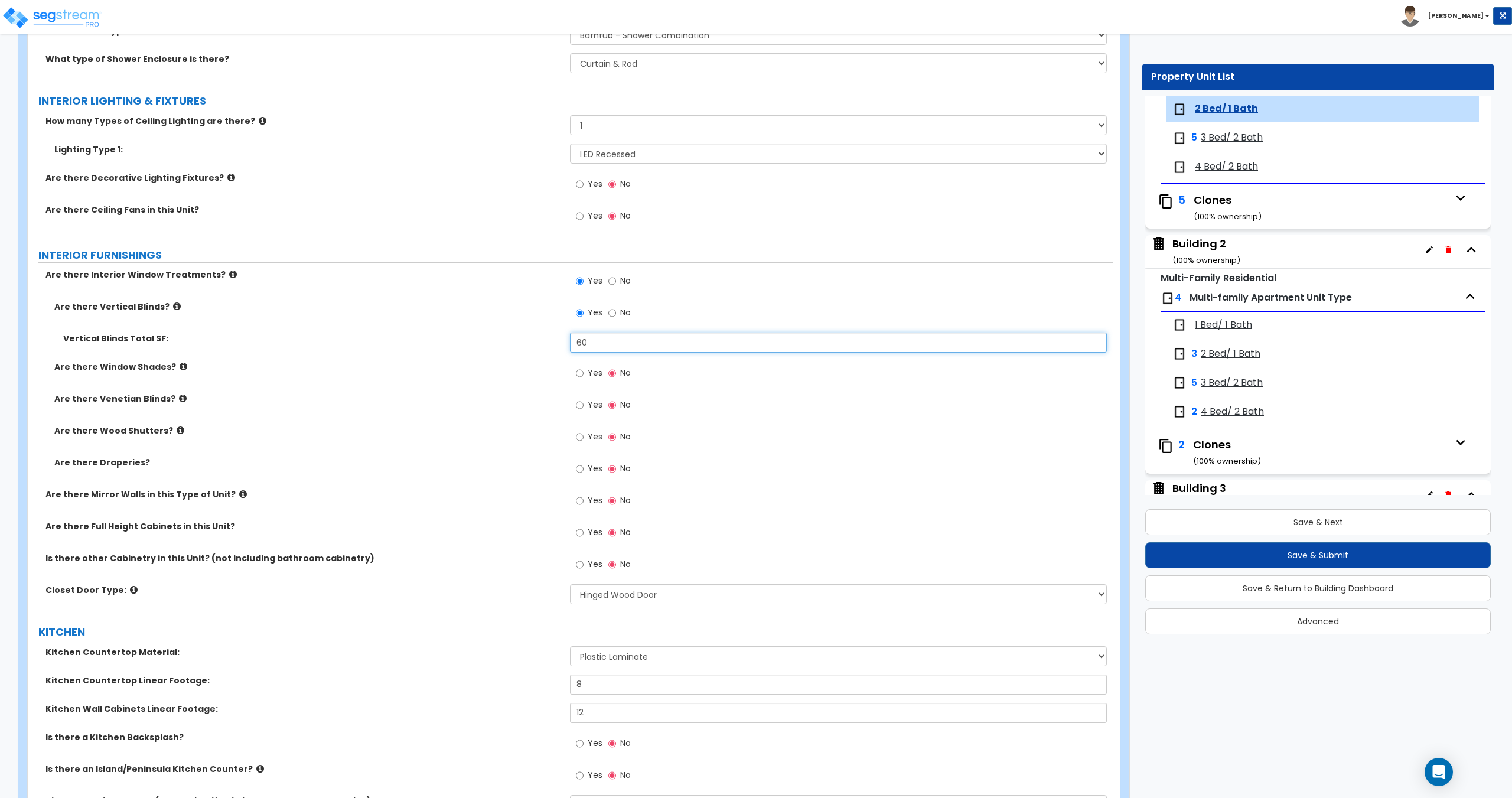
drag, startPoint x: 632, startPoint y: 339, endPoint x: 489, endPoint y: 336, distance: 143.0
click at [489, 336] on div "Vertical Blinds Total SF: 60" at bounding box center [570, 346] width 1085 height 28
click at [629, 351] on input "60" at bounding box center [838, 342] width 536 height 20
drag, startPoint x: 554, startPoint y: 341, endPoint x: 529, endPoint y: 341, distance: 25.0
click at [524, 341] on div "Vertical Blinds Total SF: 60" at bounding box center [570, 346] width 1085 height 28
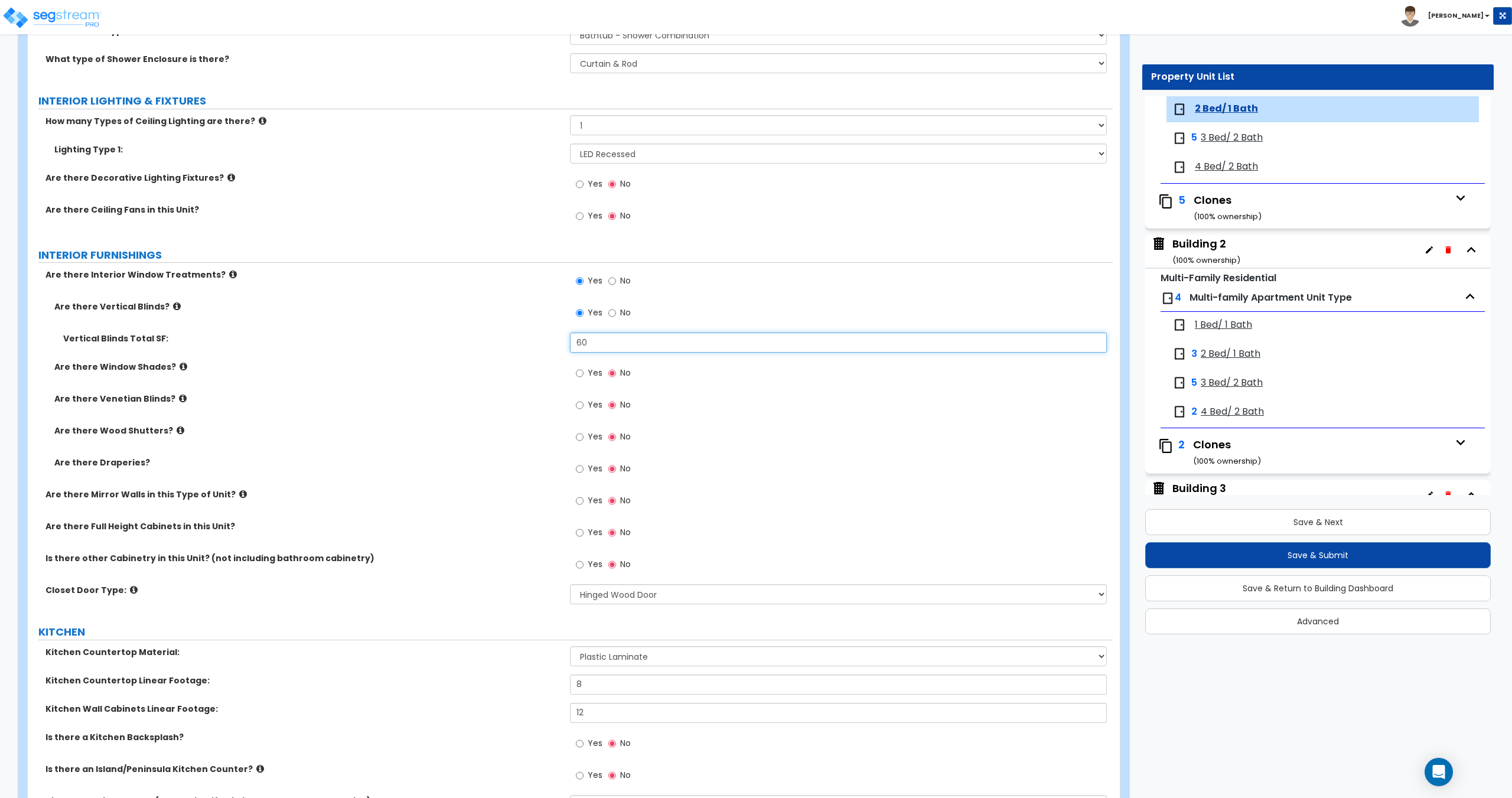
click at [624, 345] on input "60" at bounding box center [838, 342] width 536 height 20
drag, startPoint x: 615, startPoint y: 342, endPoint x: 486, endPoint y: 336, distance: 129.1
click at [486, 336] on div "Vertical Blinds Total SF: 60" at bounding box center [570, 346] width 1085 height 28
type input "50"
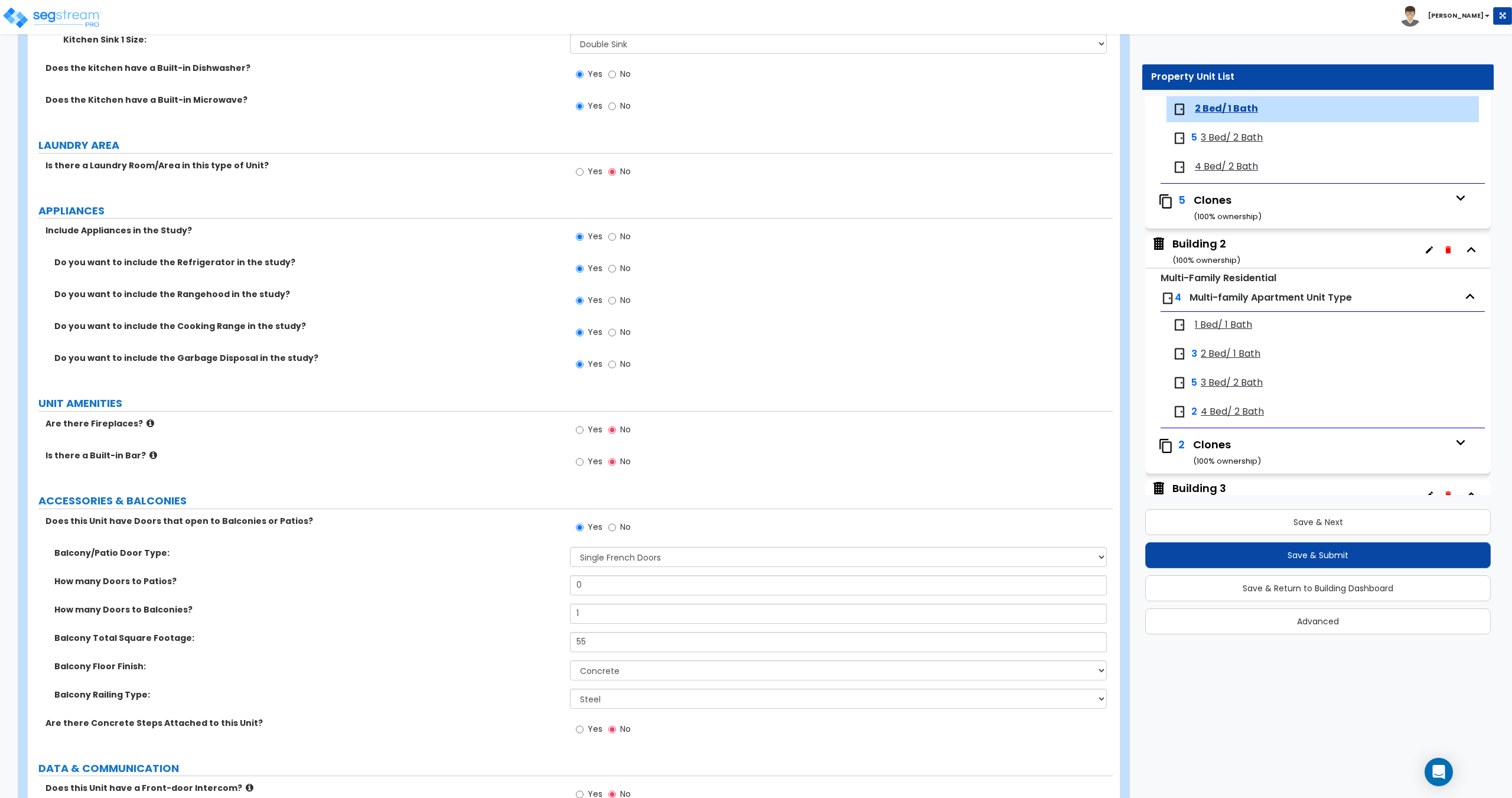
scroll to position [1929, 0]
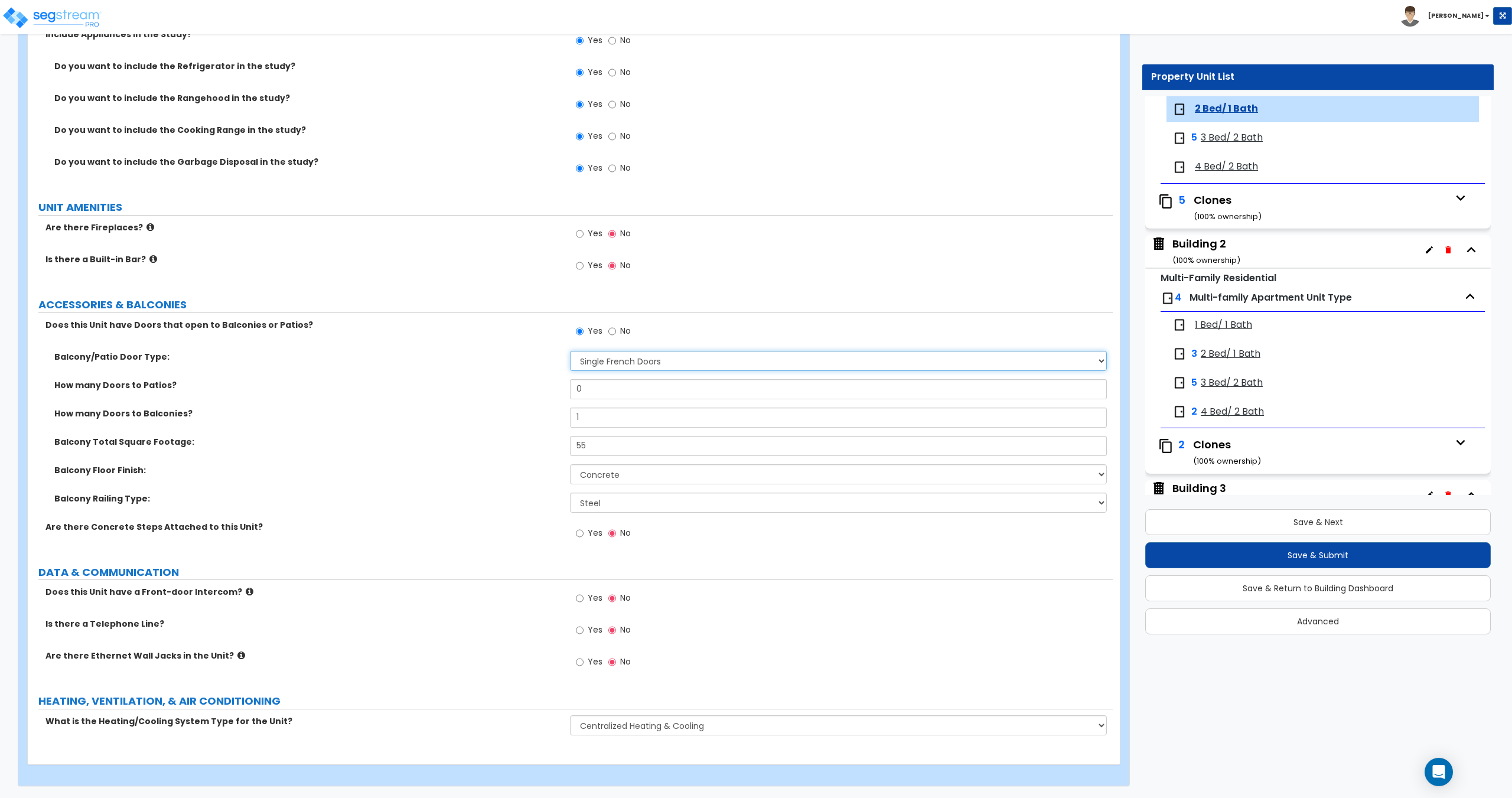
click at [595, 360] on select "None Single Hinged Doors Double Hinged Doors Single French Doors Double French …" at bounding box center [838, 361] width 536 height 20
select select "5"
click at [570, 351] on select "None Single Hinged Doors Double Hinged Doors Single French Doors Double French …" at bounding box center [838, 361] width 536 height 20
click at [1206, 133] on span "3 Bed/ 2 Bath" at bounding box center [1232, 138] width 62 height 14
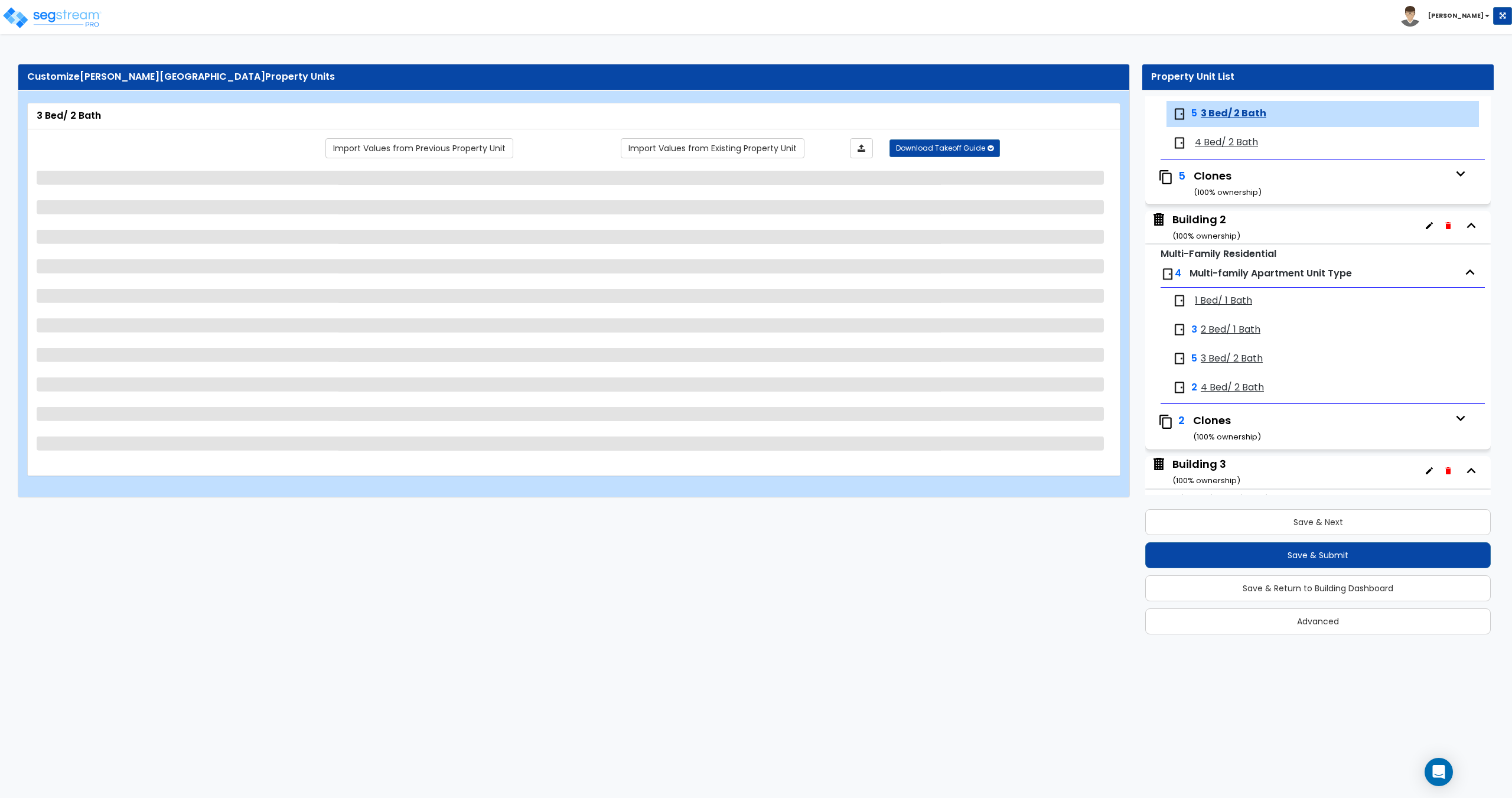
scroll to position [195, 0]
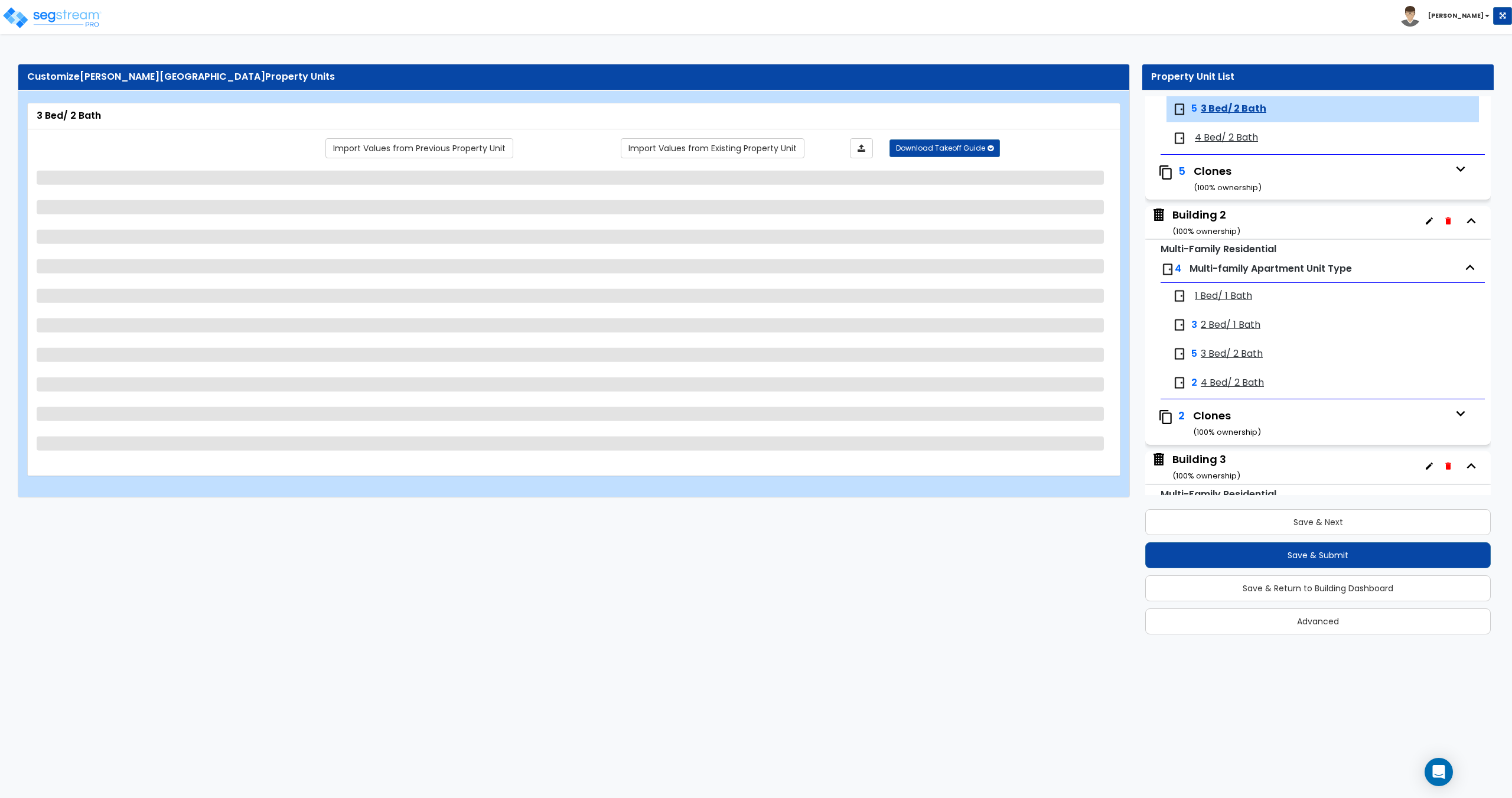
select select "2"
select select "7"
select select "5"
select select "7"
select select "1"
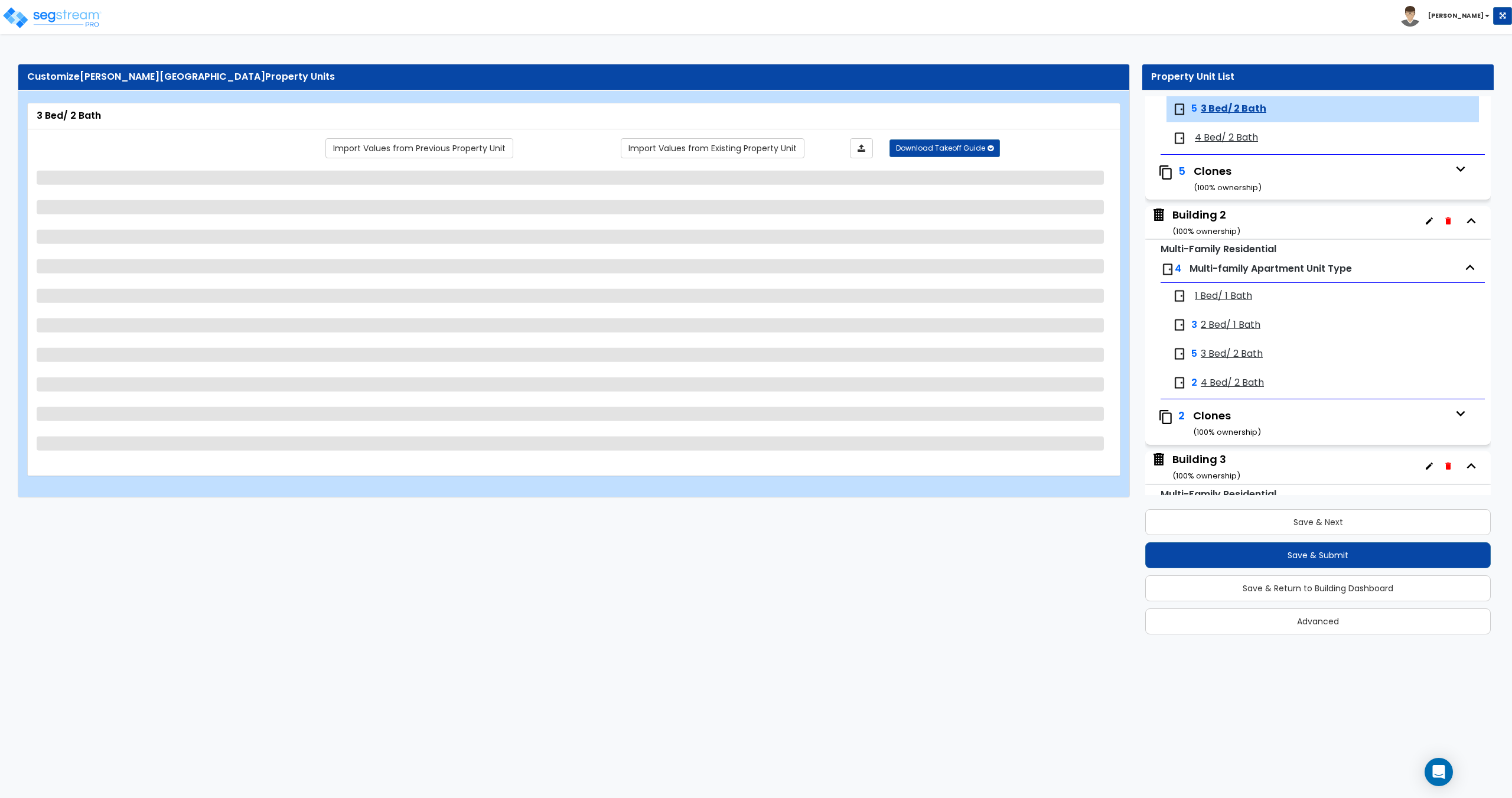
select select "3"
select select "1"
select select "5"
select select "2"
select select "1"
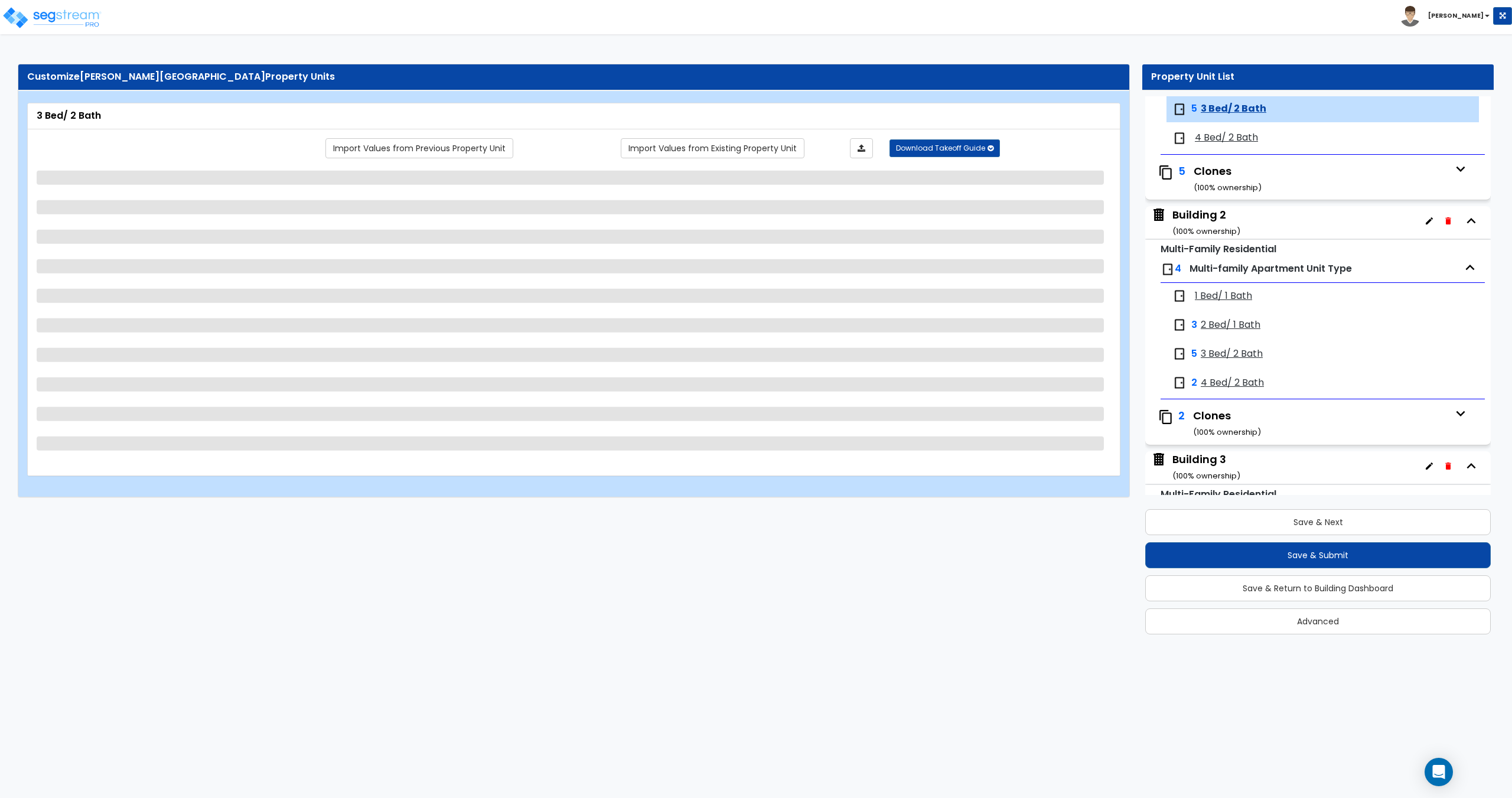
select select "1"
select select "2"
select select "3"
select select "1"
select select "2"
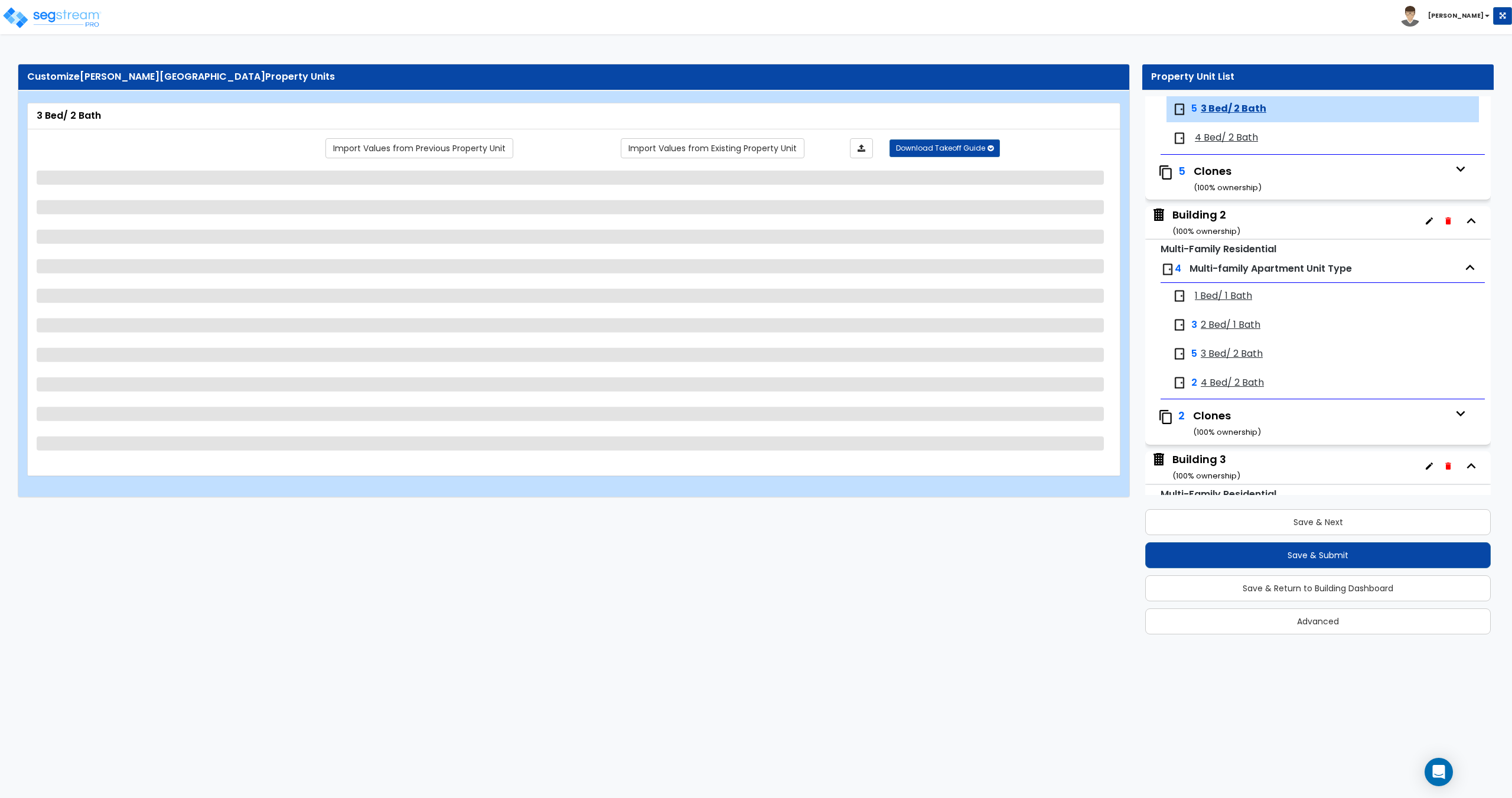
select select "1"
select select "2"
select select "3"
select select "1"
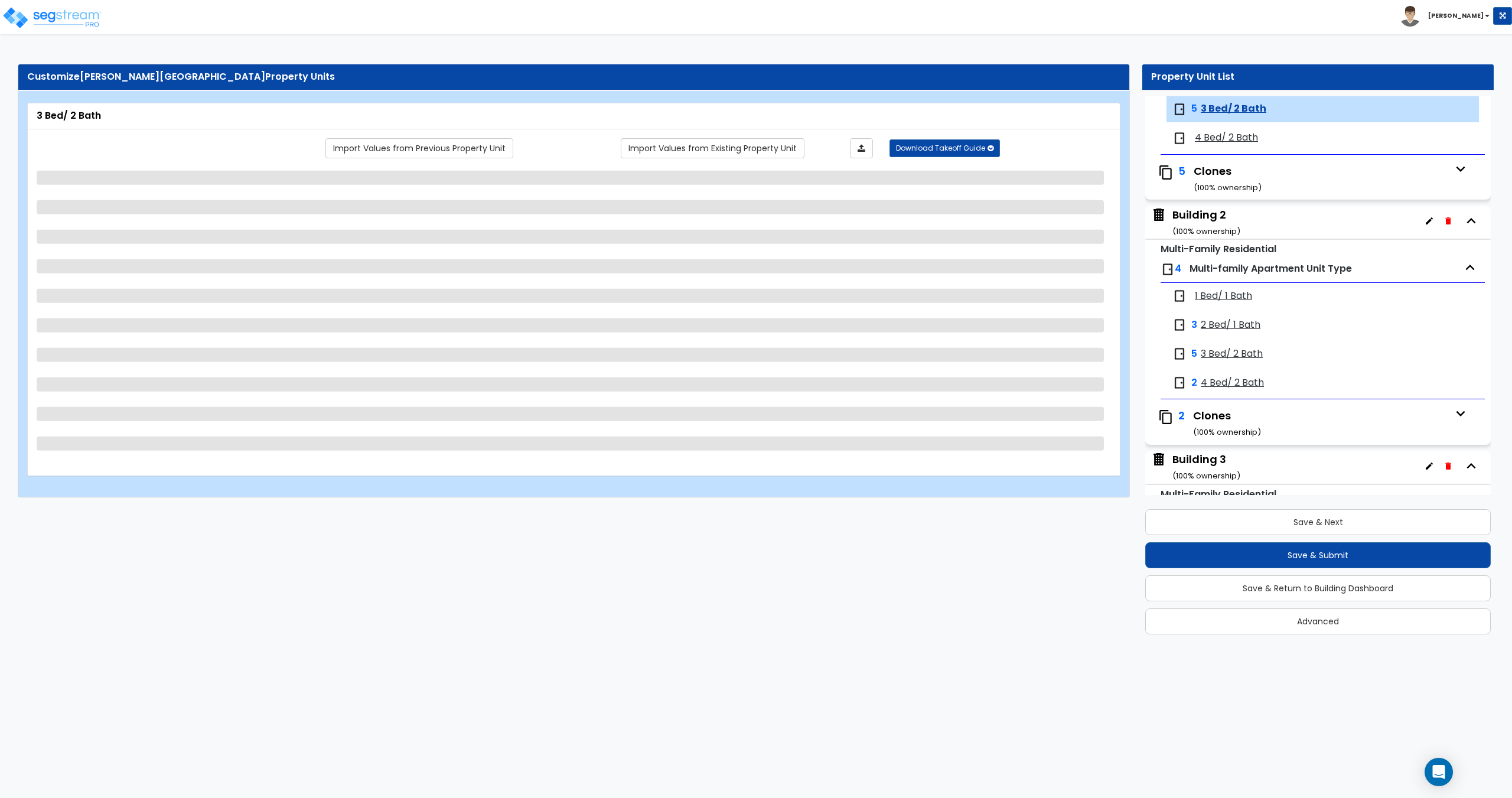
select select "1"
select select "2"
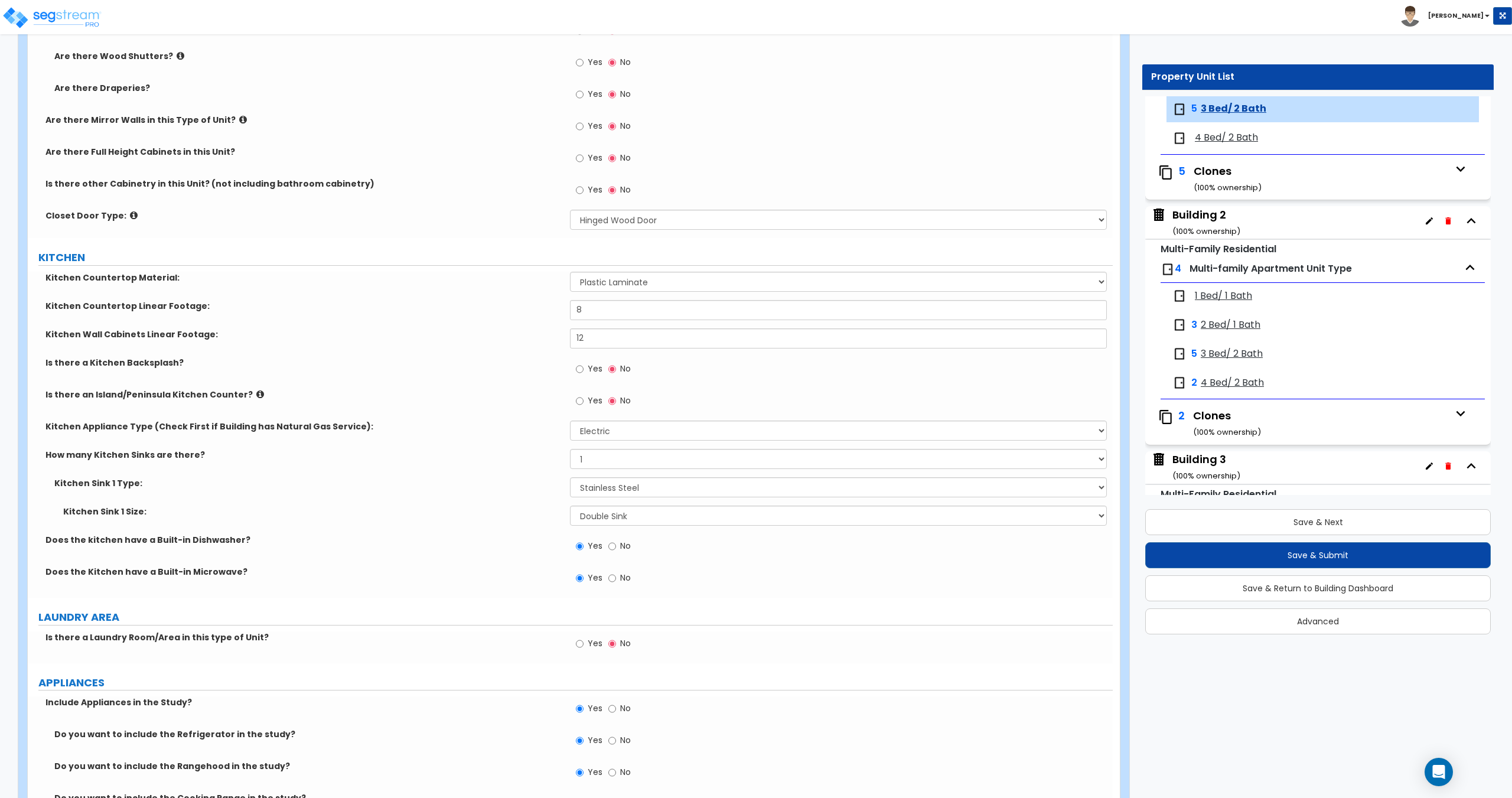
scroll to position [1929, 0]
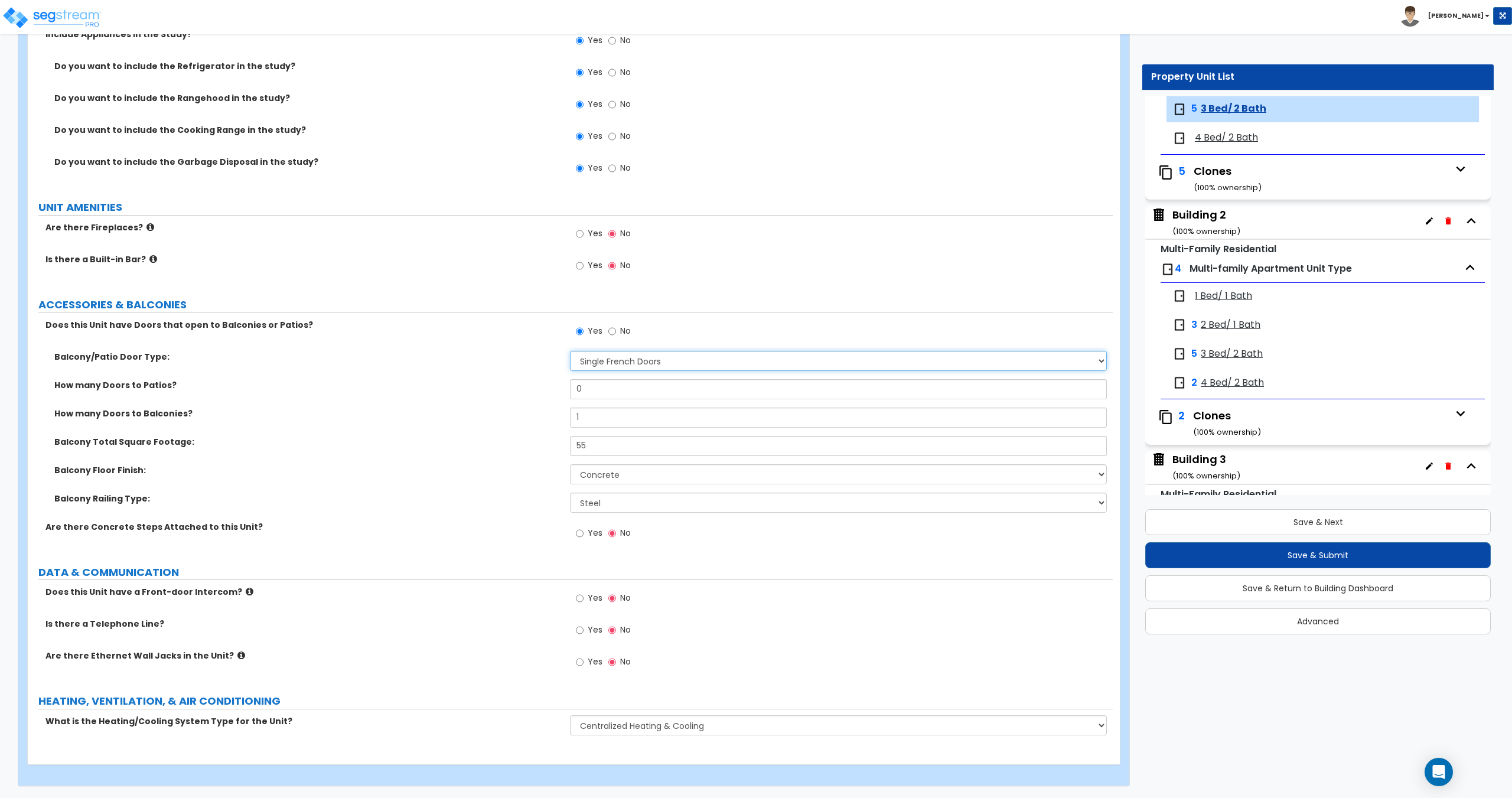
click at [627, 361] on select "None Single Hinged Doors Double Hinged Doors Single French Doors Double French …" at bounding box center [838, 361] width 536 height 20
select select "5"
click at [570, 351] on select "None Single Hinged Doors Double Hinged Doors Single French Doors Double French …" at bounding box center [838, 361] width 536 height 20
click at [1219, 139] on span "4 Bed/ 2 Bath" at bounding box center [1226, 138] width 63 height 14
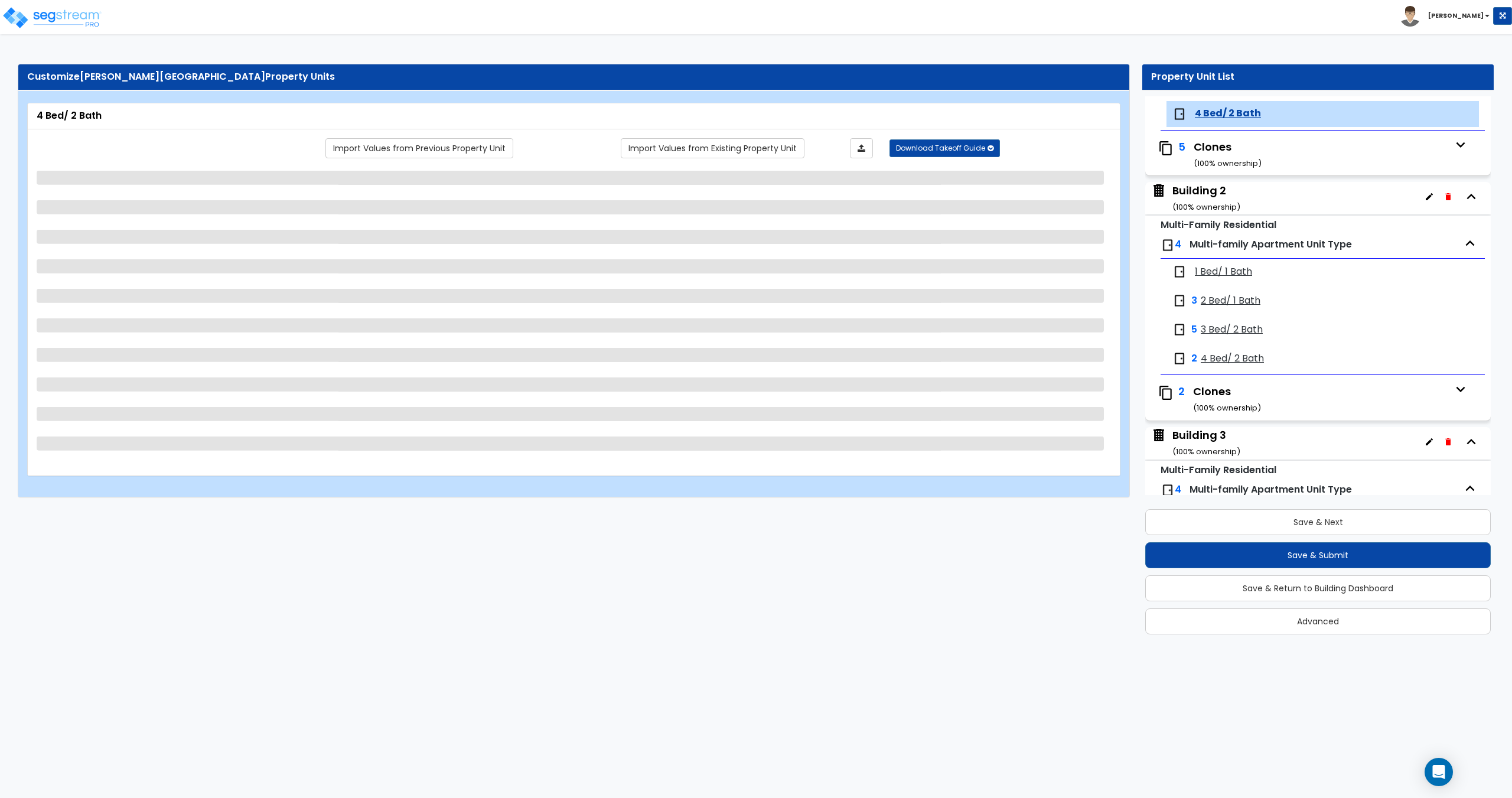
scroll to position [224, 0]
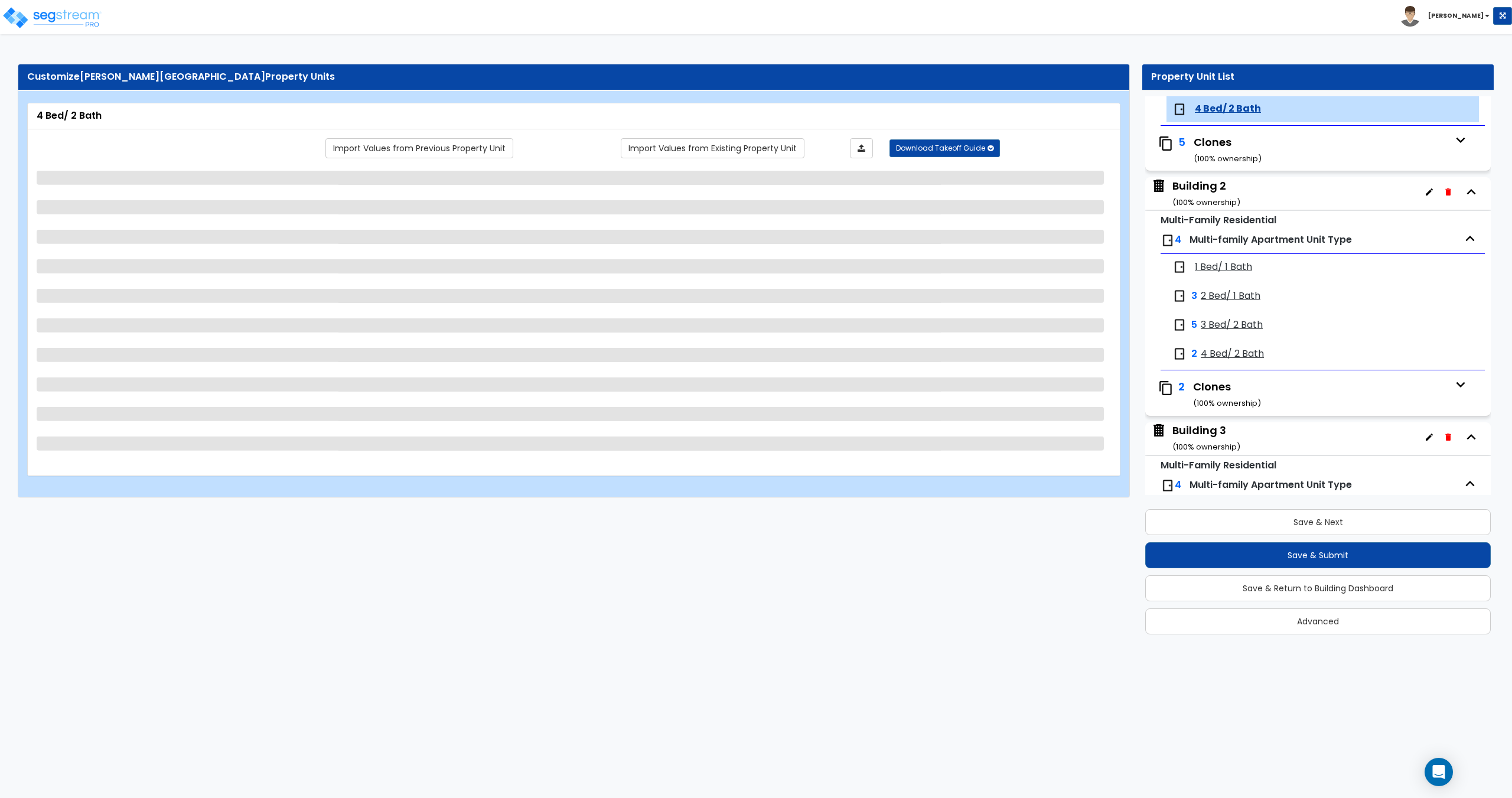
select select "2"
select select "7"
select select "5"
select select "7"
select select "1"
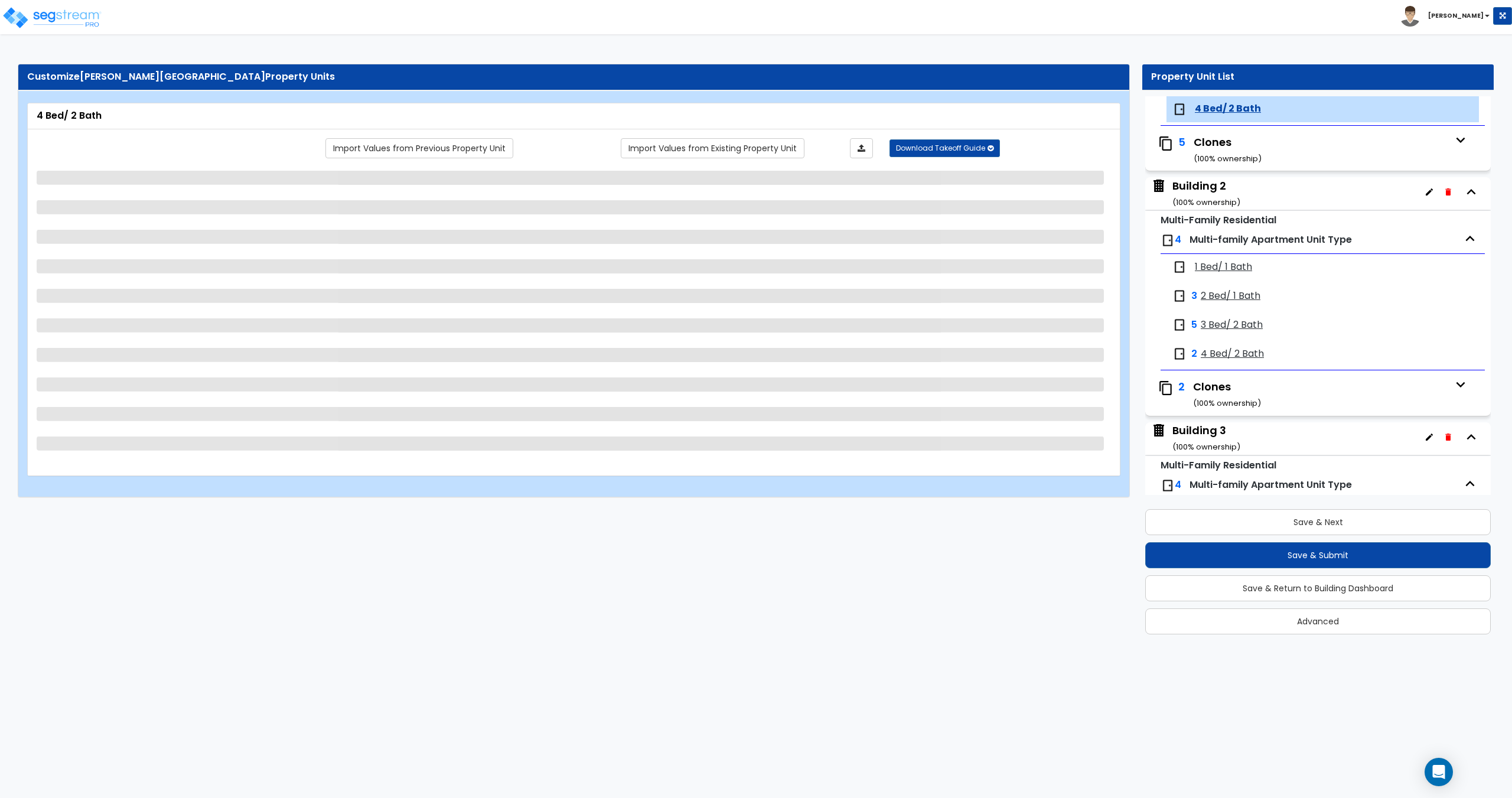
select select "3"
select select "1"
select select "5"
select select "2"
select select "1"
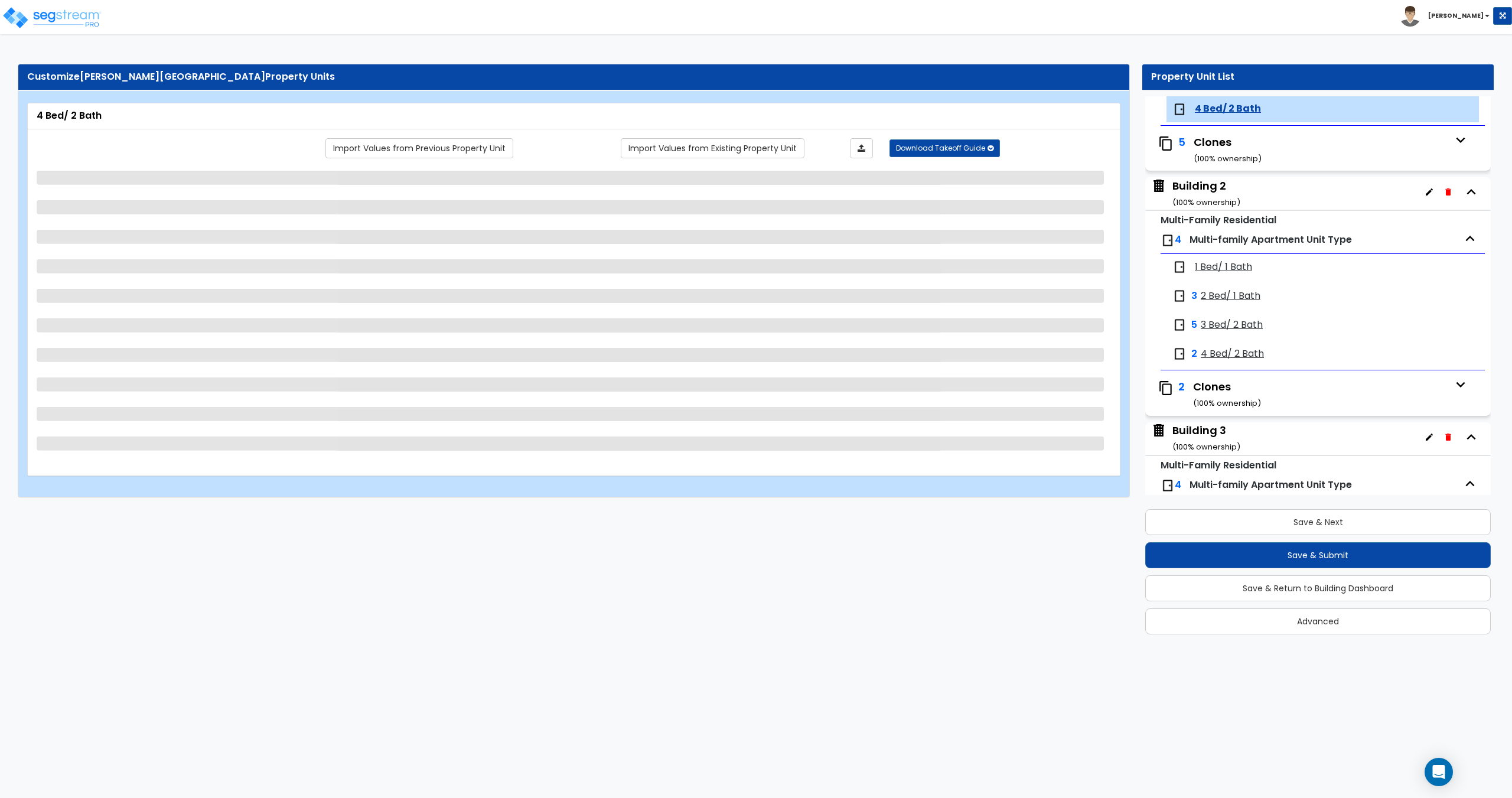
select select "1"
select select "2"
select select "3"
select select "1"
select select "2"
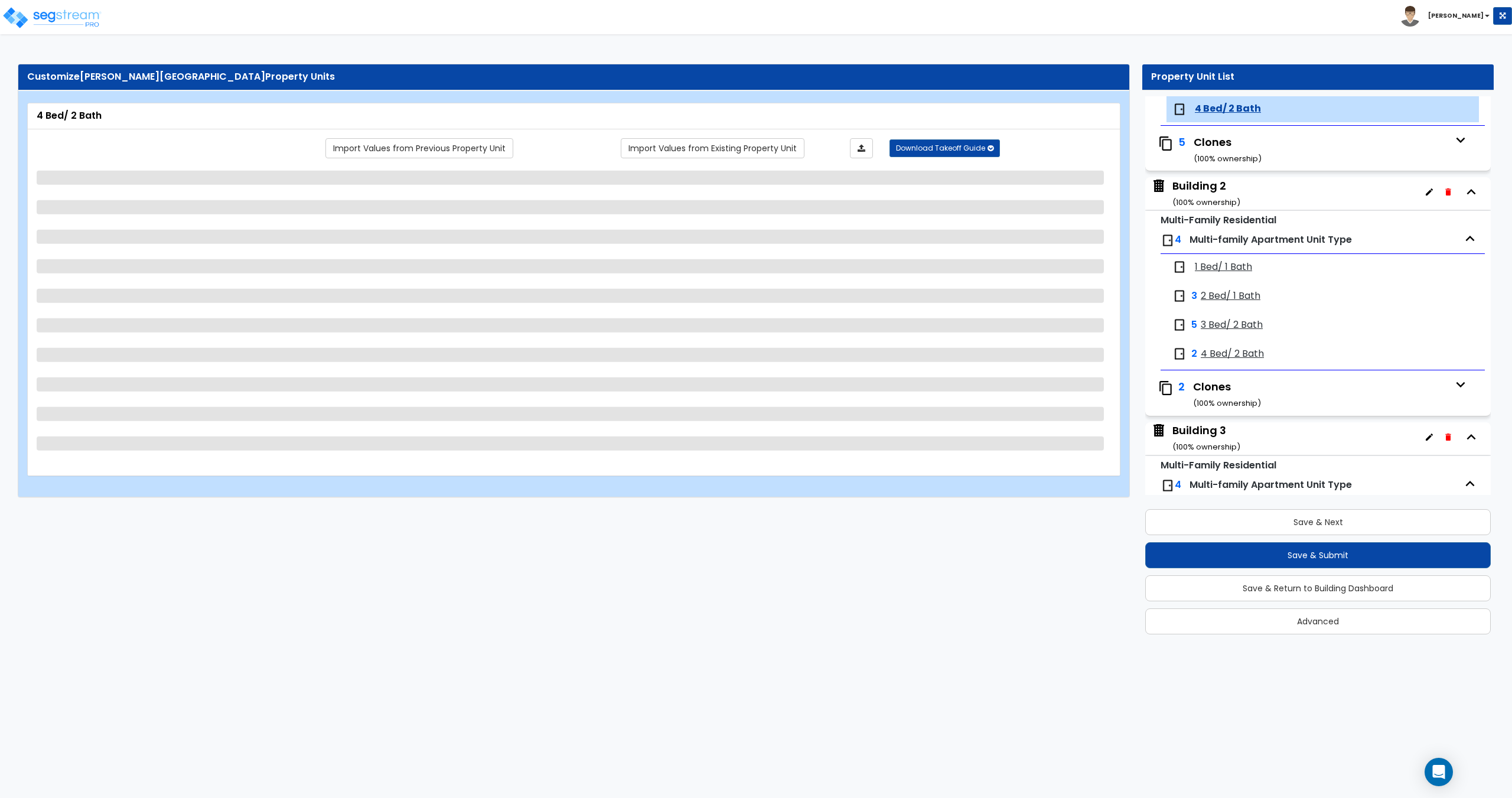
select select "1"
select select "2"
select select "3"
select select "1"
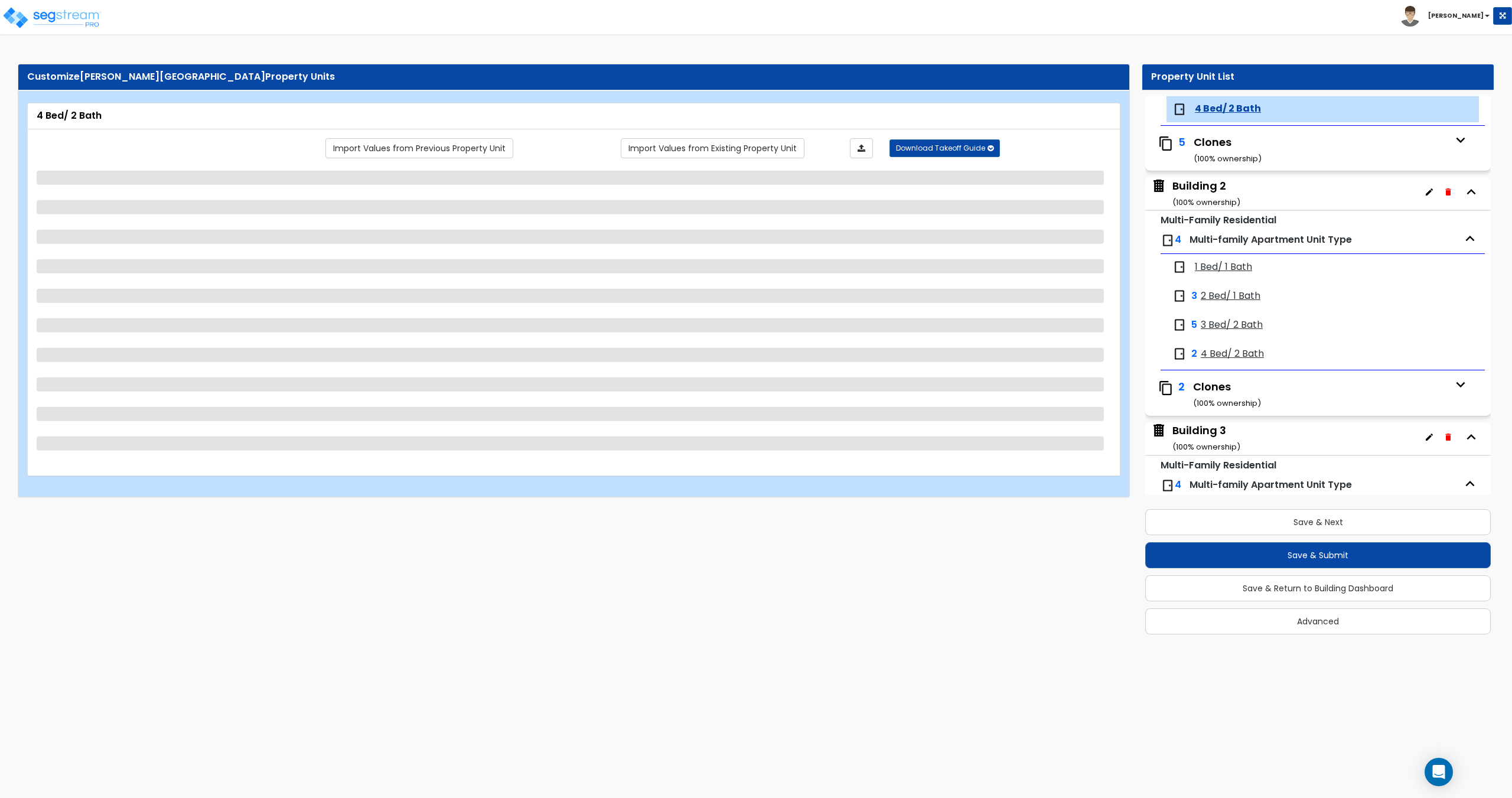
select select "1"
select select "2"
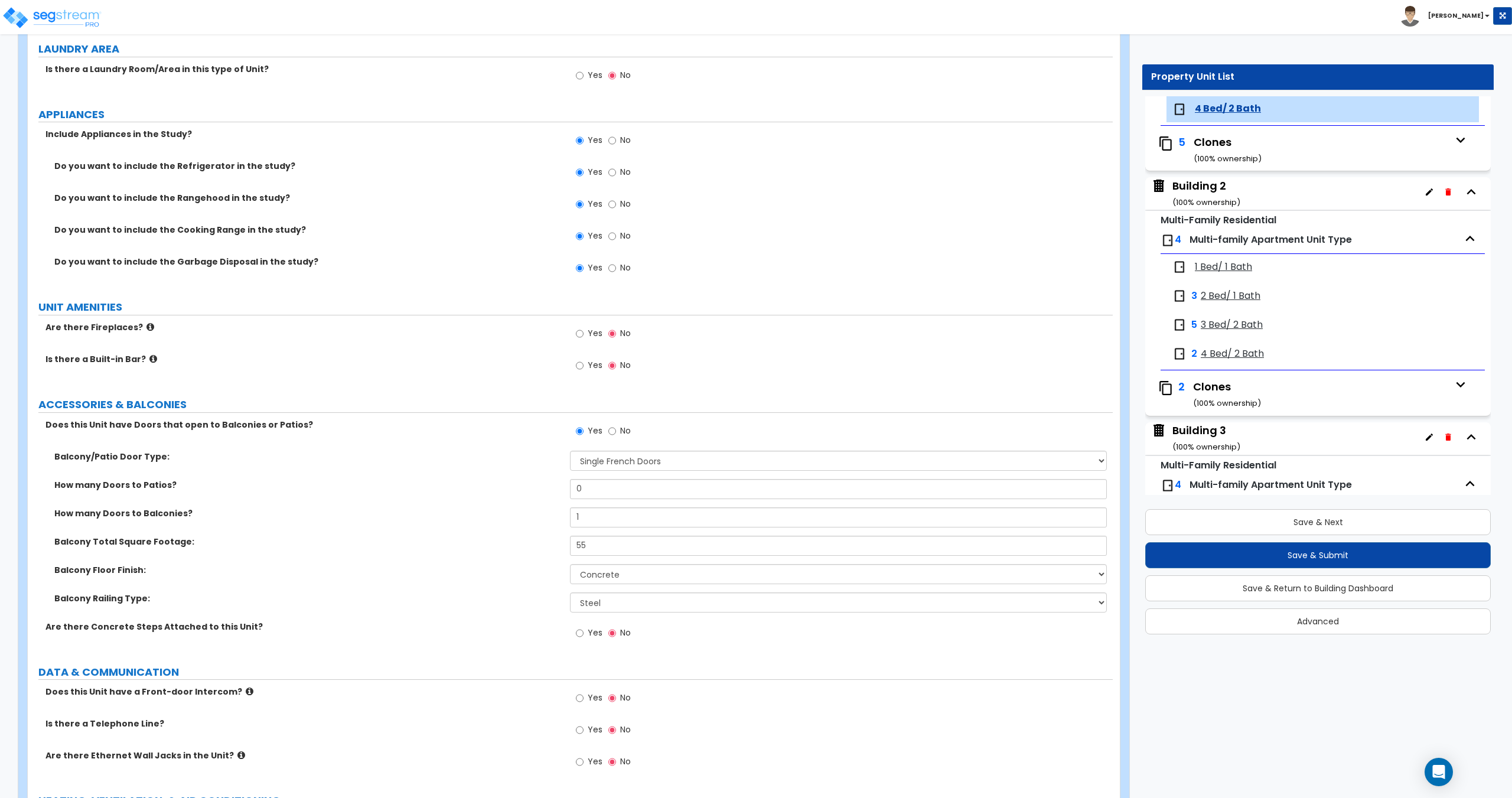
scroll to position [1929, 0]
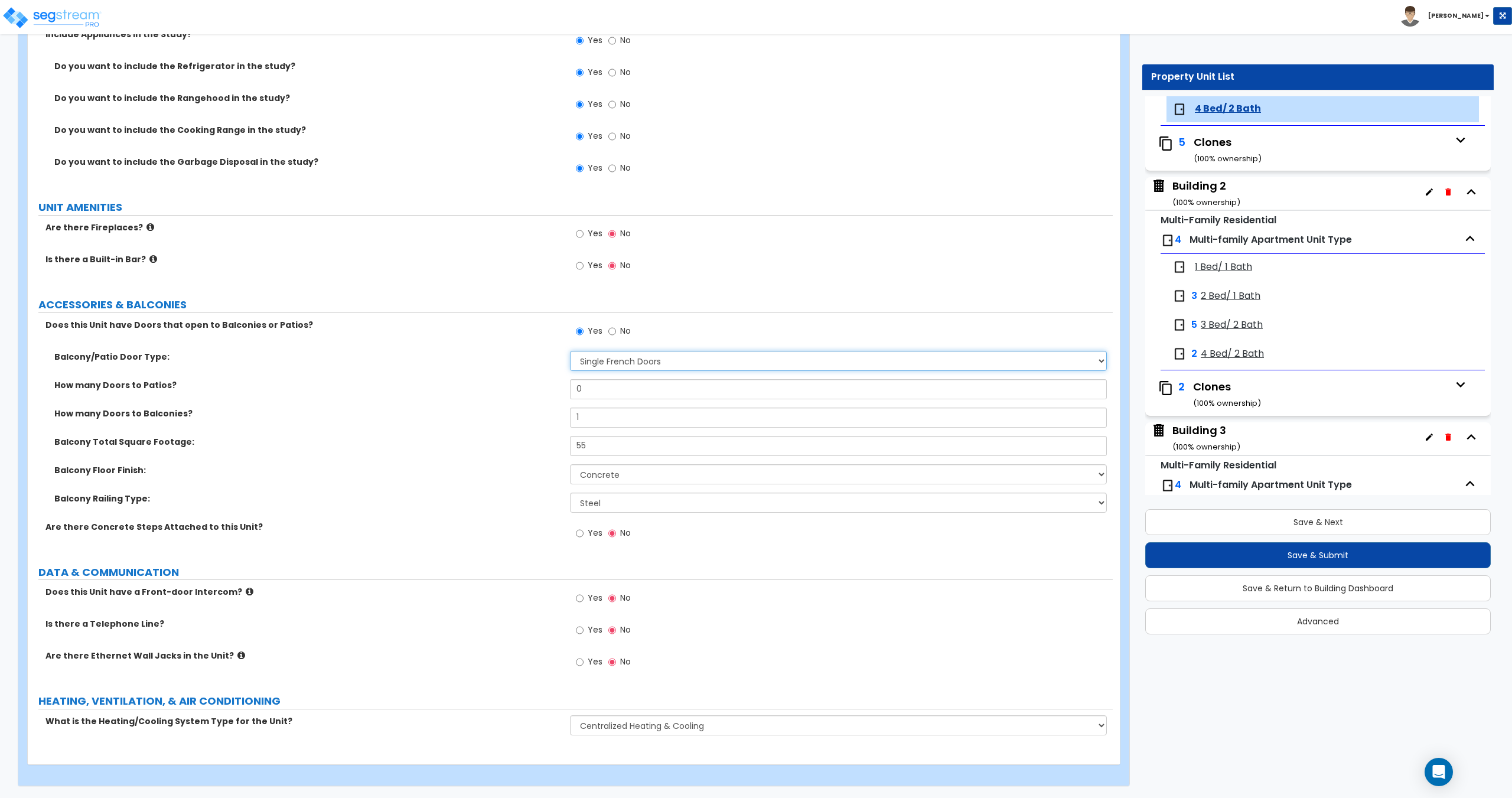
click at [625, 363] on select "None Single Hinged Doors Double Hinged Doors Single French Doors Double French …" at bounding box center [838, 361] width 536 height 20
select select "5"
click at [570, 351] on select "None Single Hinged Doors Double Hinged Doors Single French Doors Double French …" at bounding box center [838, 361] width 536 height 20
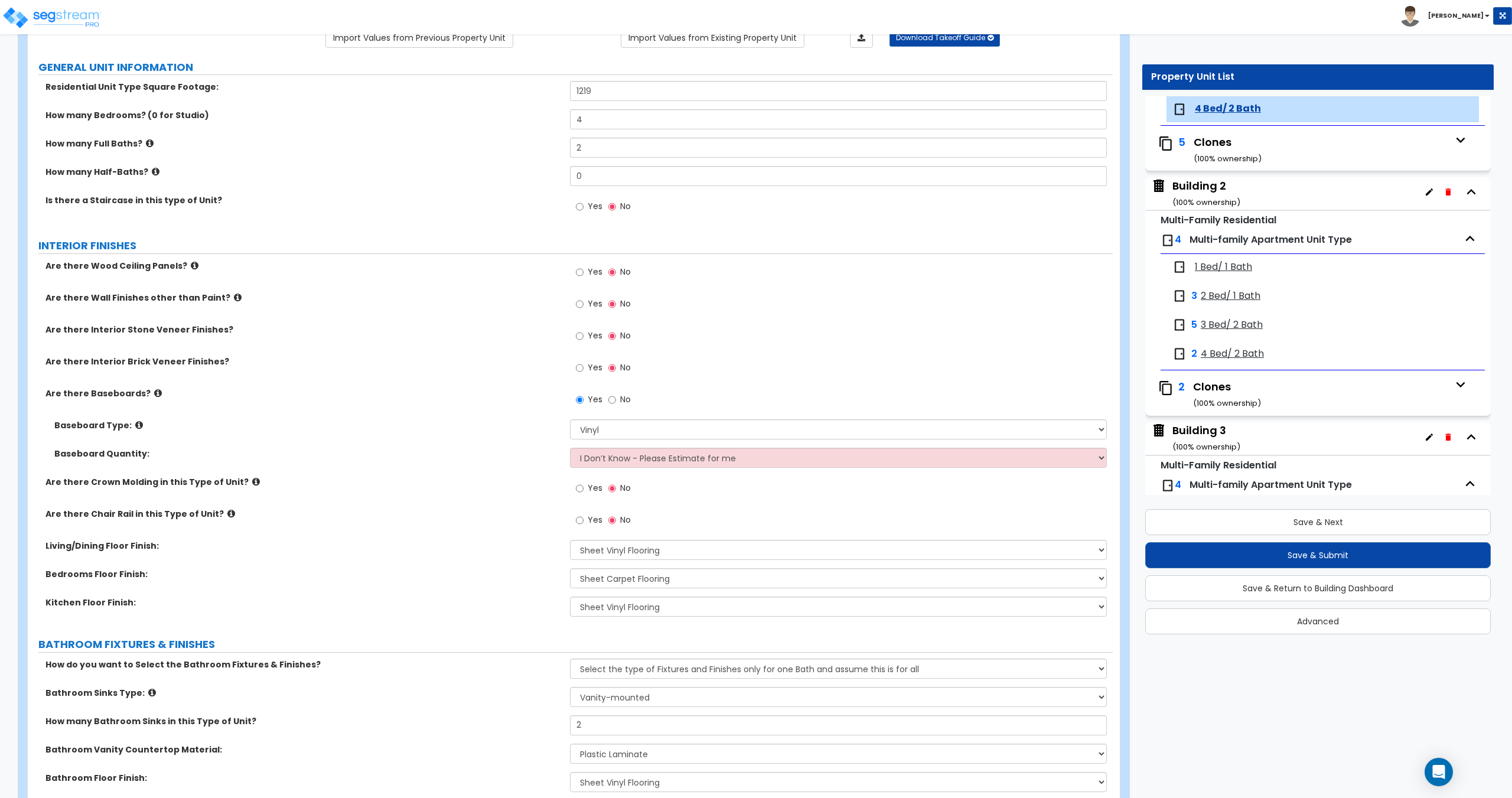
scroll to position [0, 0]
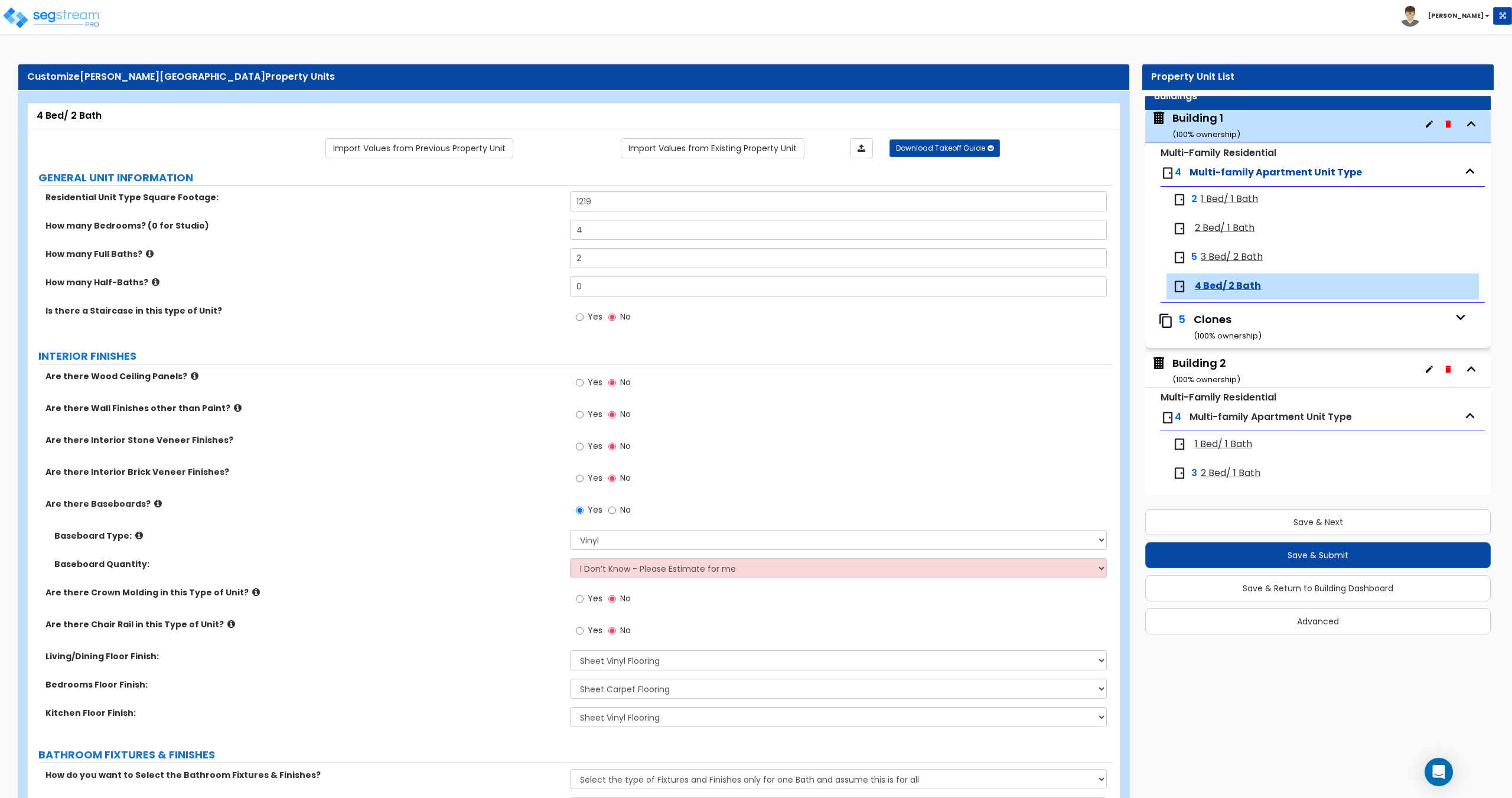
click at [1224, 202] on span "1 Bed/ 1 Bath" at bounding box center [1230, 199] width 58 height 14
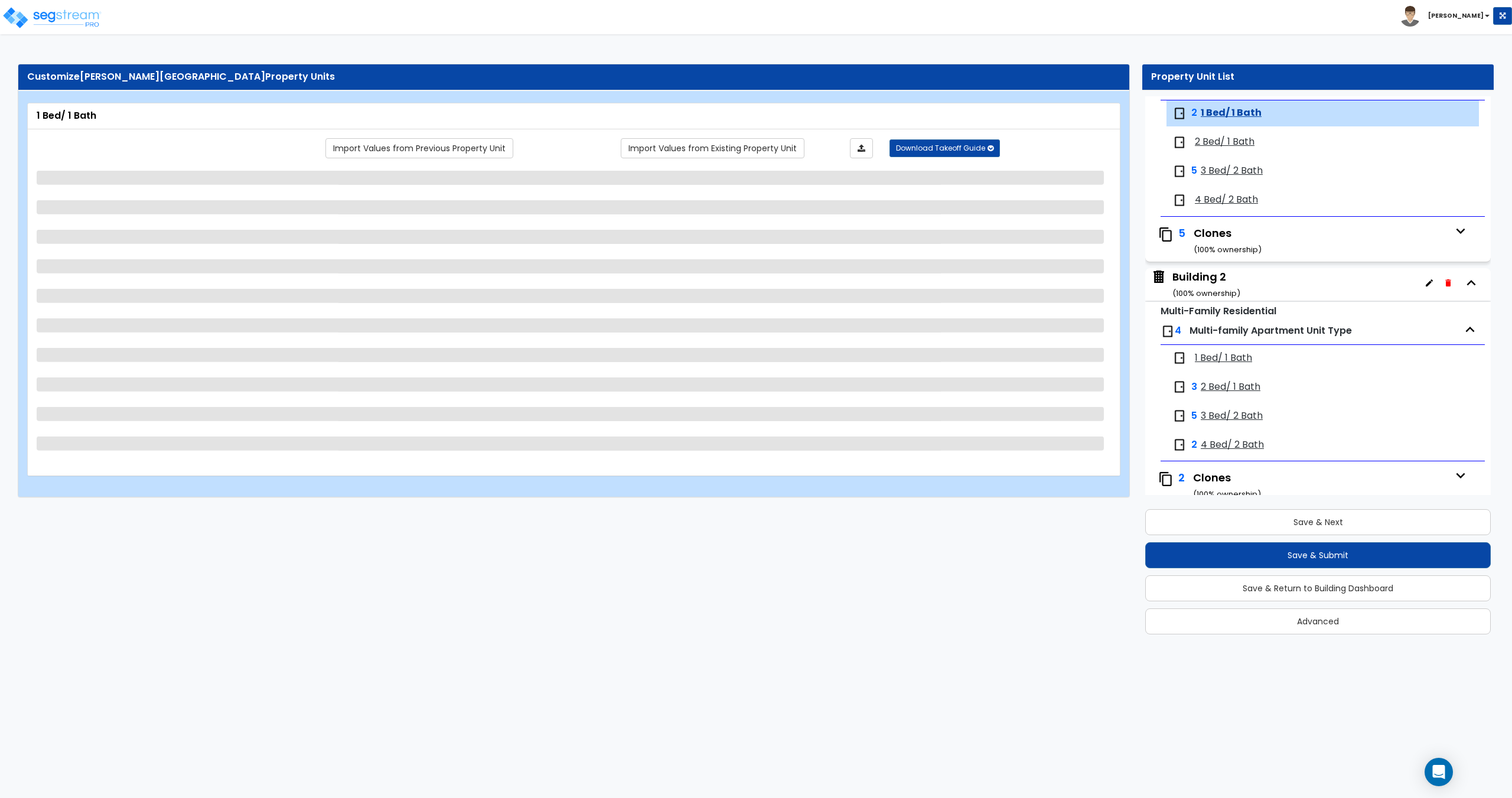
scroll to position [137, 0]
click at [653, 147] on link "Import Values from Existing Property Unit" at bounding box center [712, 148] width 184 height 20
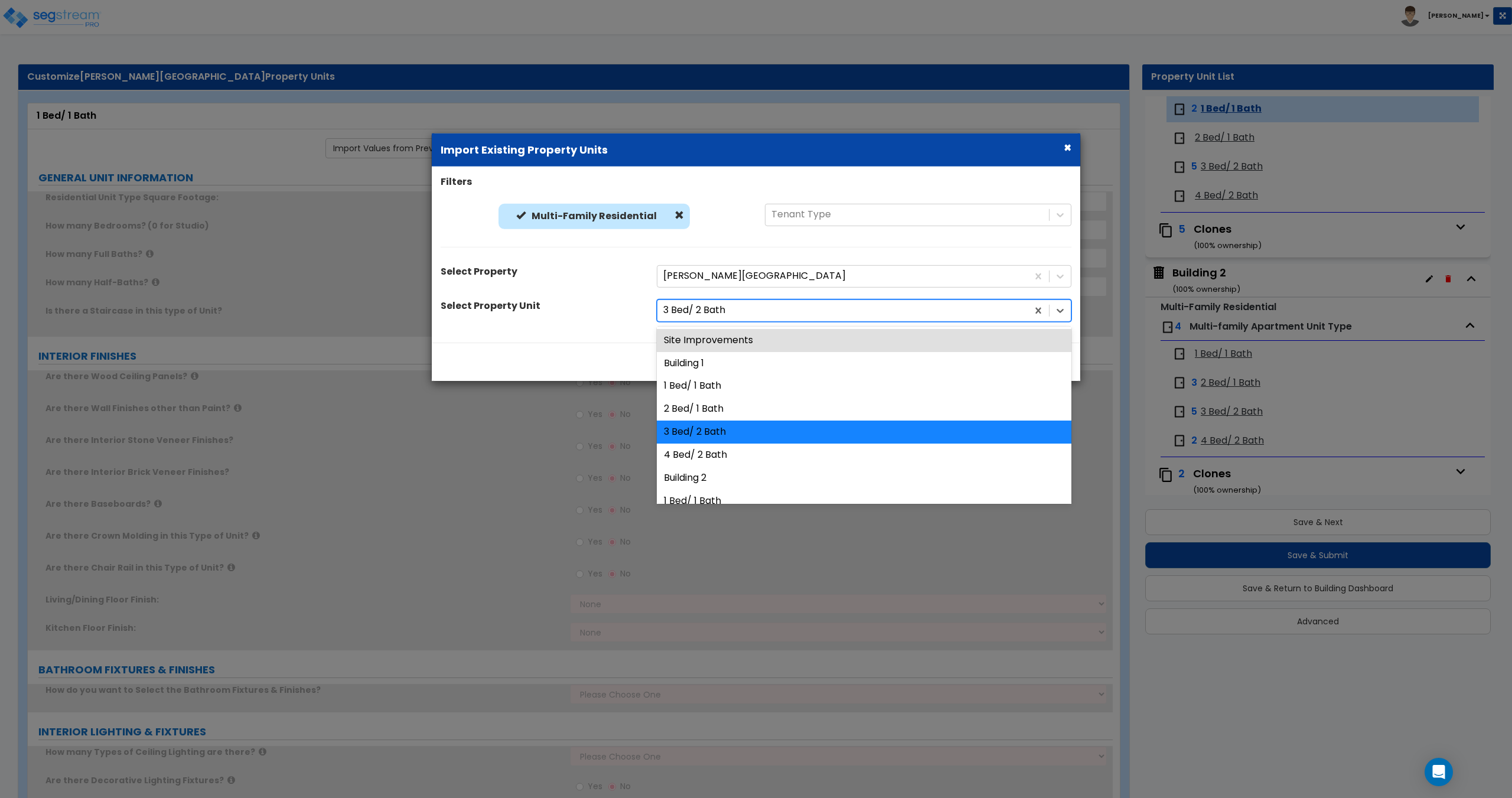
click at [700, 310] on div at bounding box center [842, 310] width 359 height 16
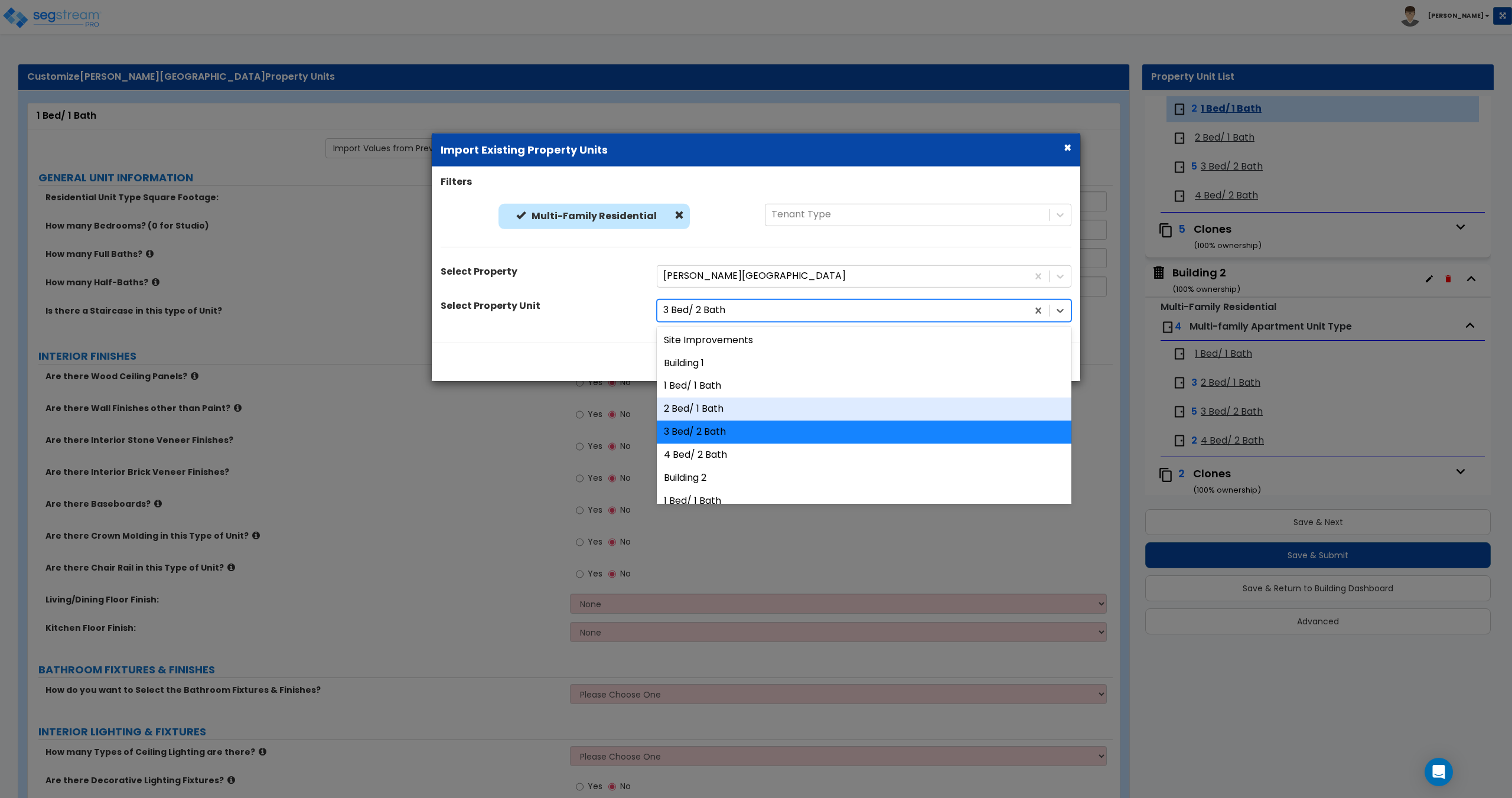
click at [695, 405] on div "2 Bed/ 1 Bath" at bounding box center [864, 408] width 414 height 23
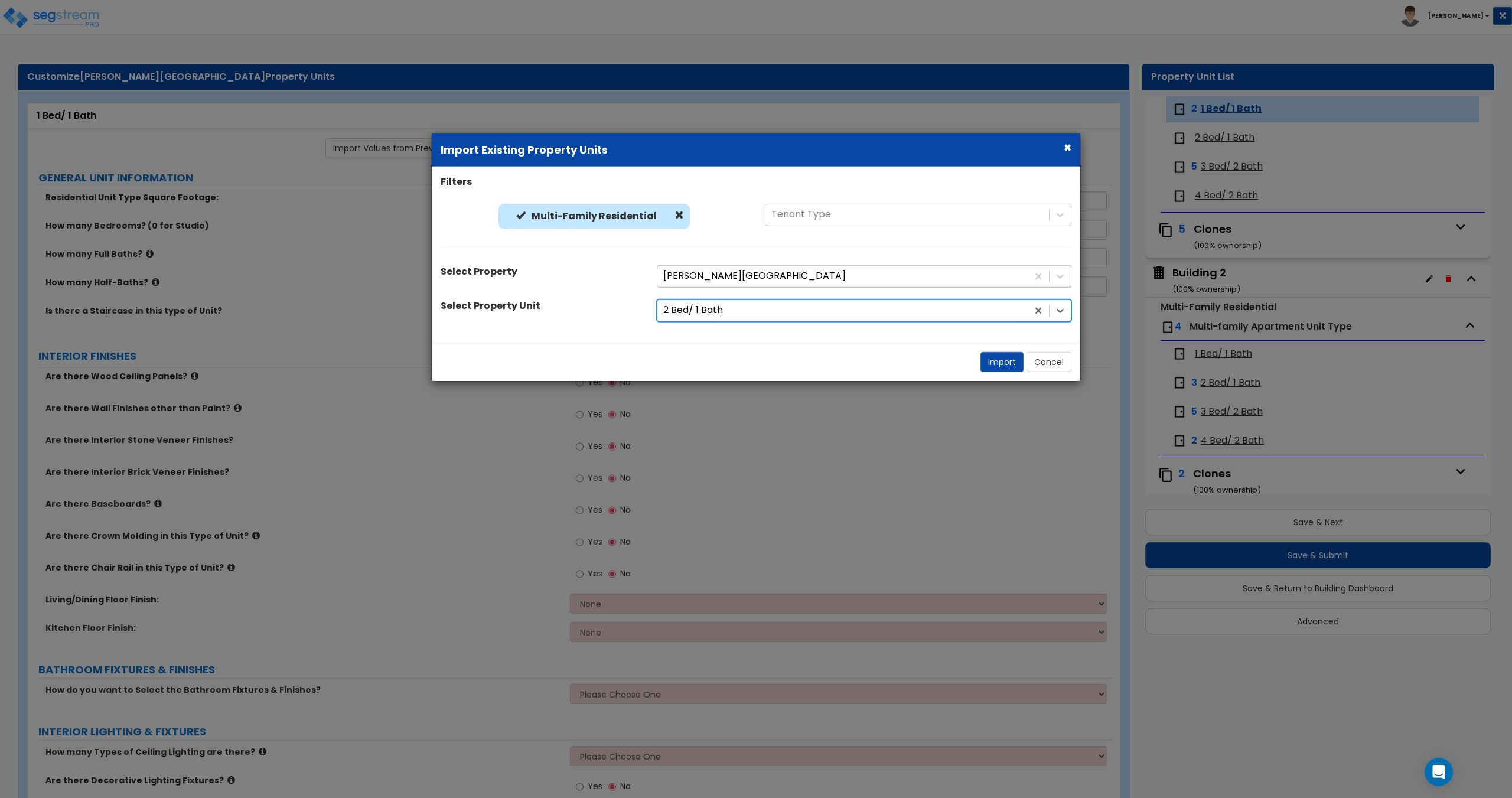
click at [712, 277] on div at bounding box center [842, 276] width 359 height 16
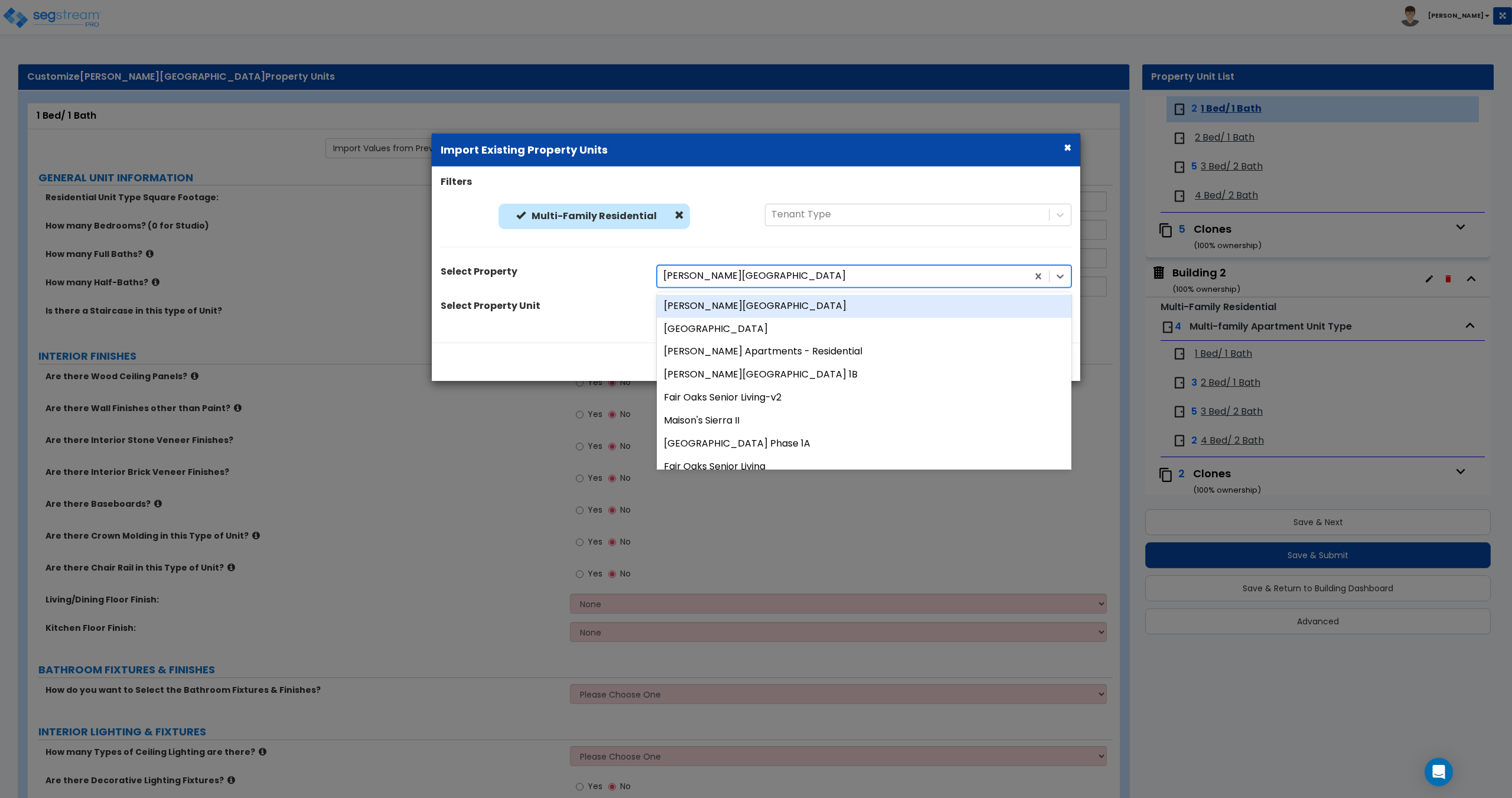
click at [711, 305] on div "[PERSON_NAME][GEOGRAPHIC_DATA]" at bounding box center [864, 305] width 414 height 23
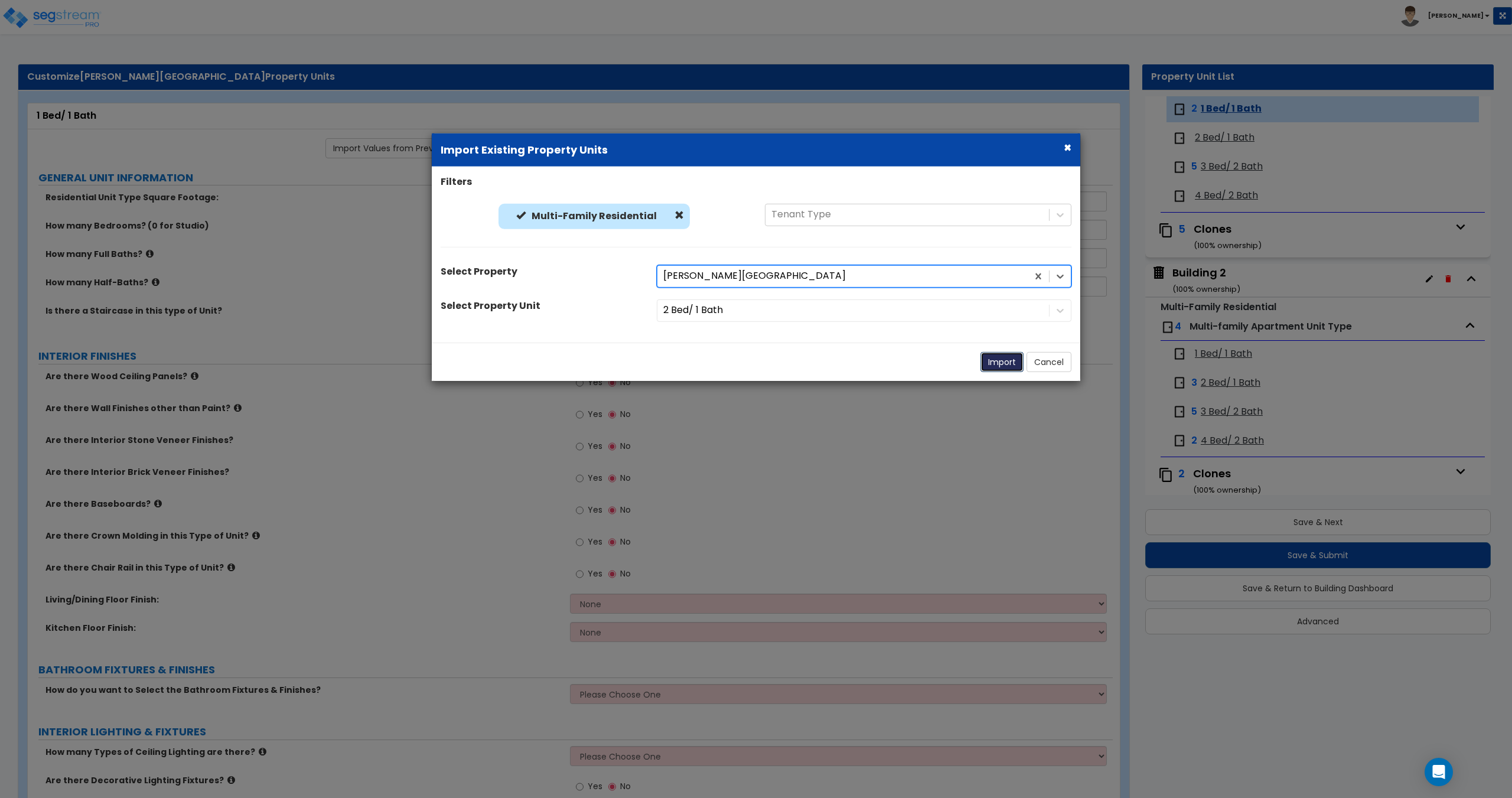
click at [985, 361] on button "Import" at bounding box center [1002, 361] width 43 height 20
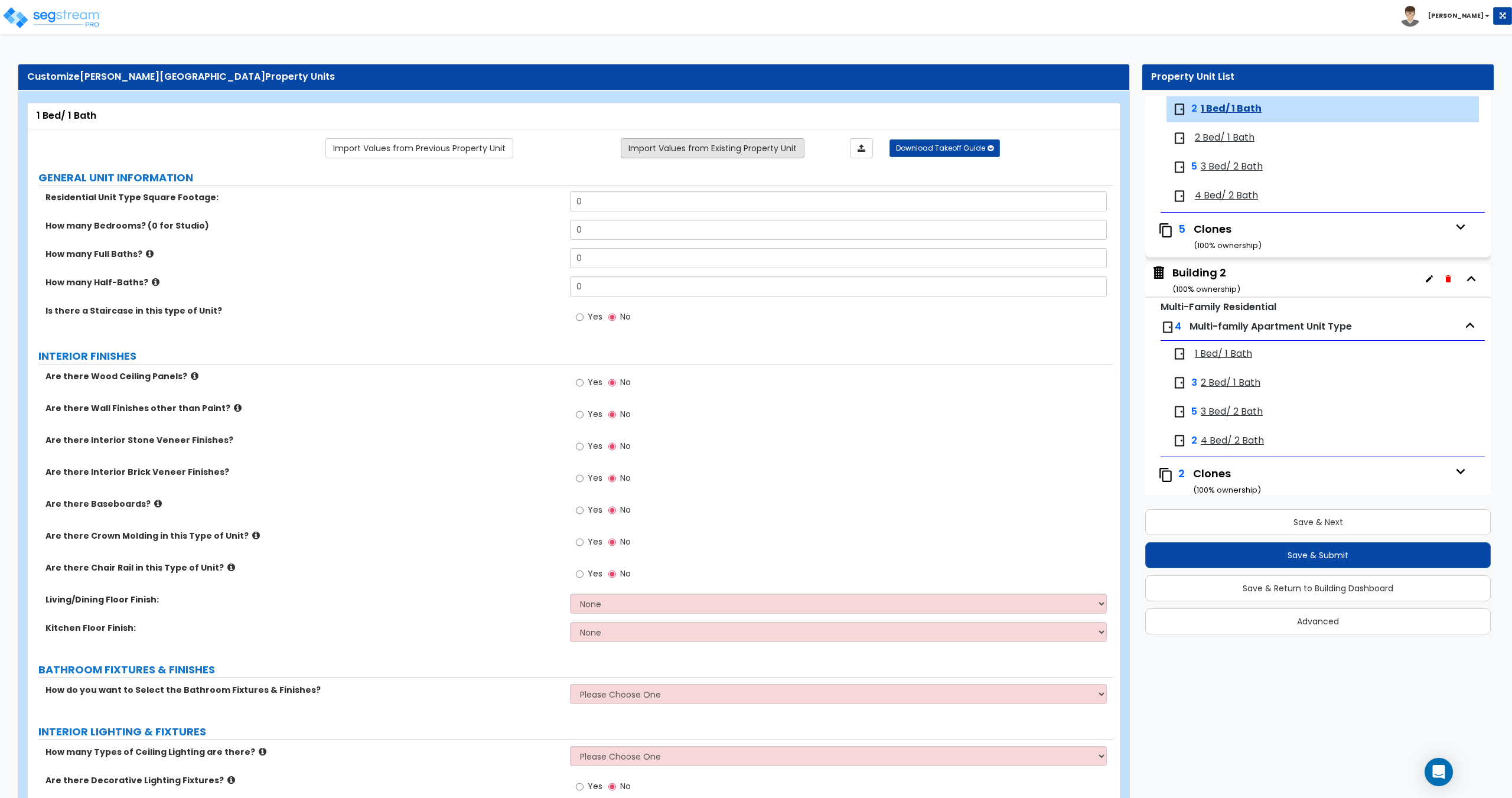
click at [731, 157] on link "Import Values from Existing Property Unit" at bounding box center [712, 148] width 184 height 20
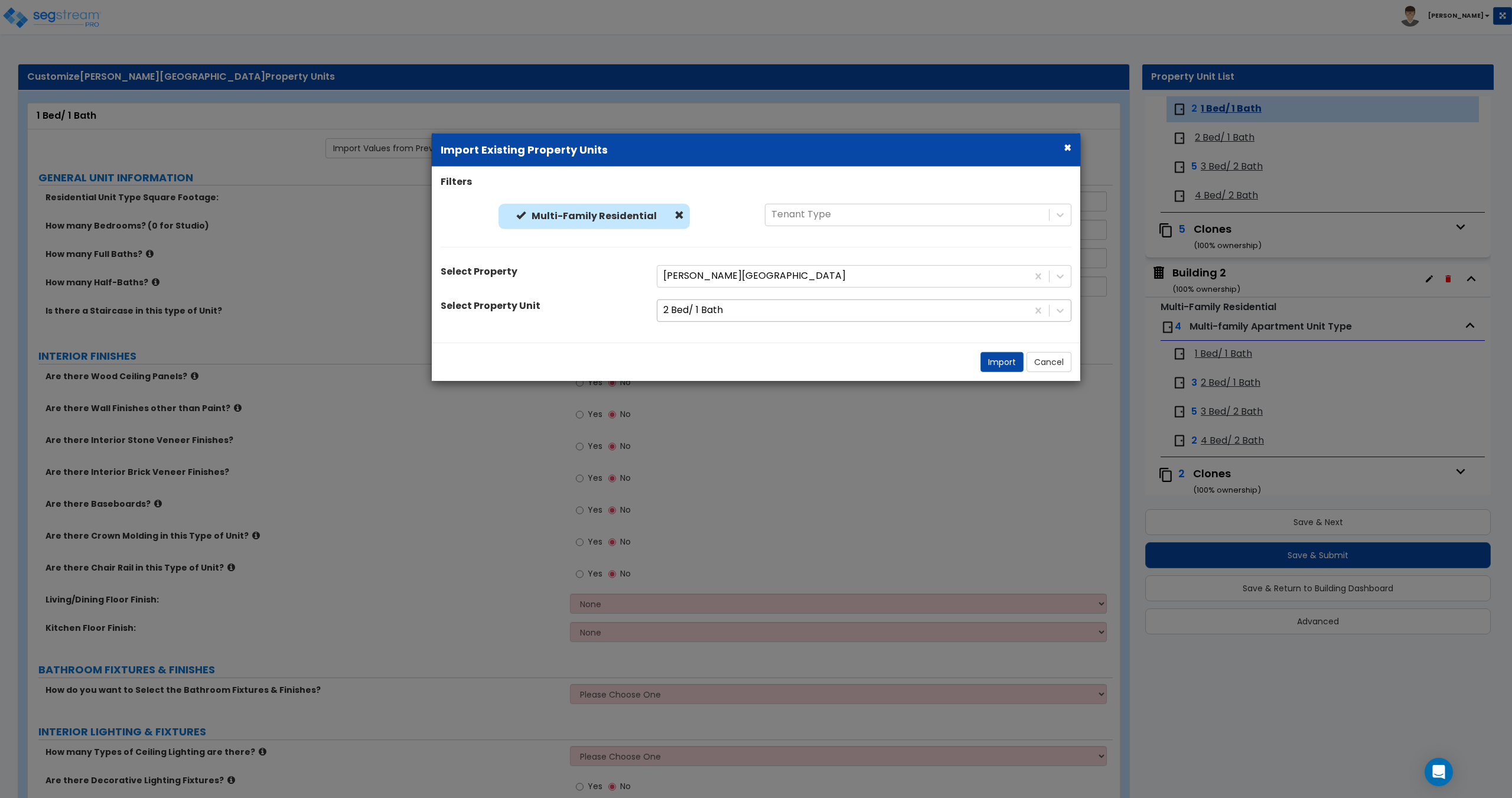
click at [734, 314] on div at bounding box center [842, 310] width 359 height 16
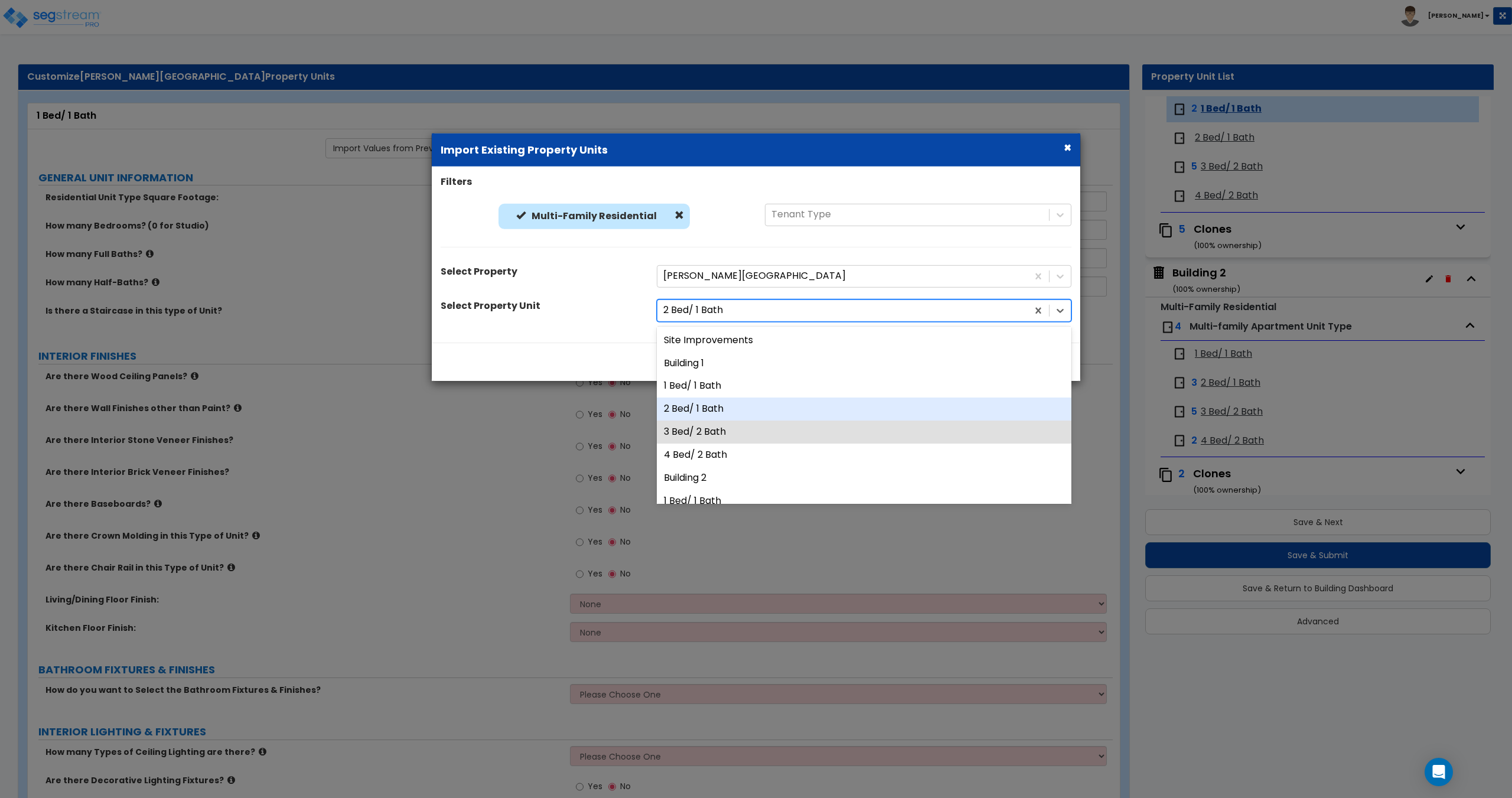
click at [708, 401] on div "2 Bed/ 1 Bath" at bounding box center [864, 408] width 414 height 23
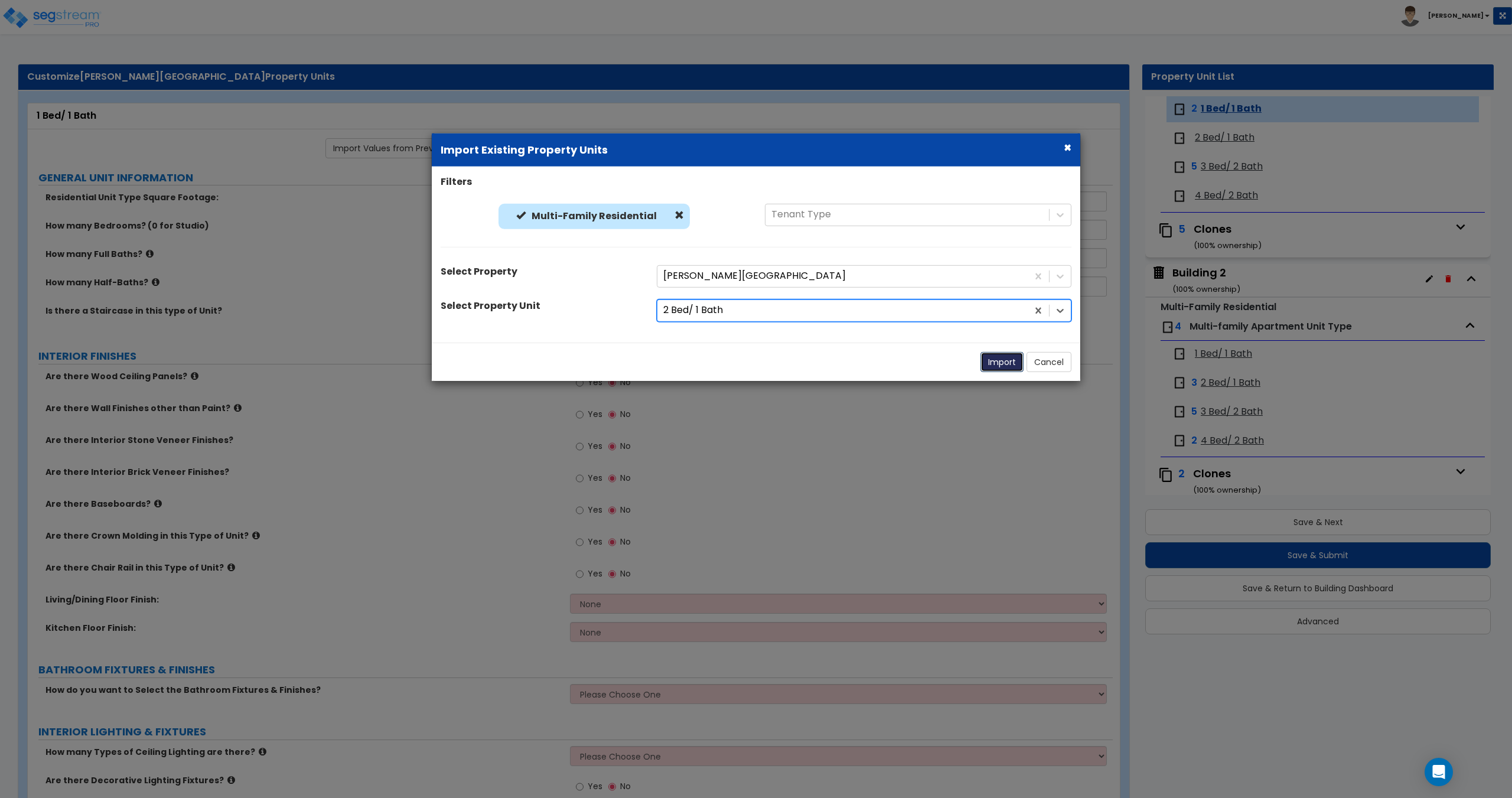
click at [986, 352] on button "Import" at bounding box center [1002, 361] width 43 height 20
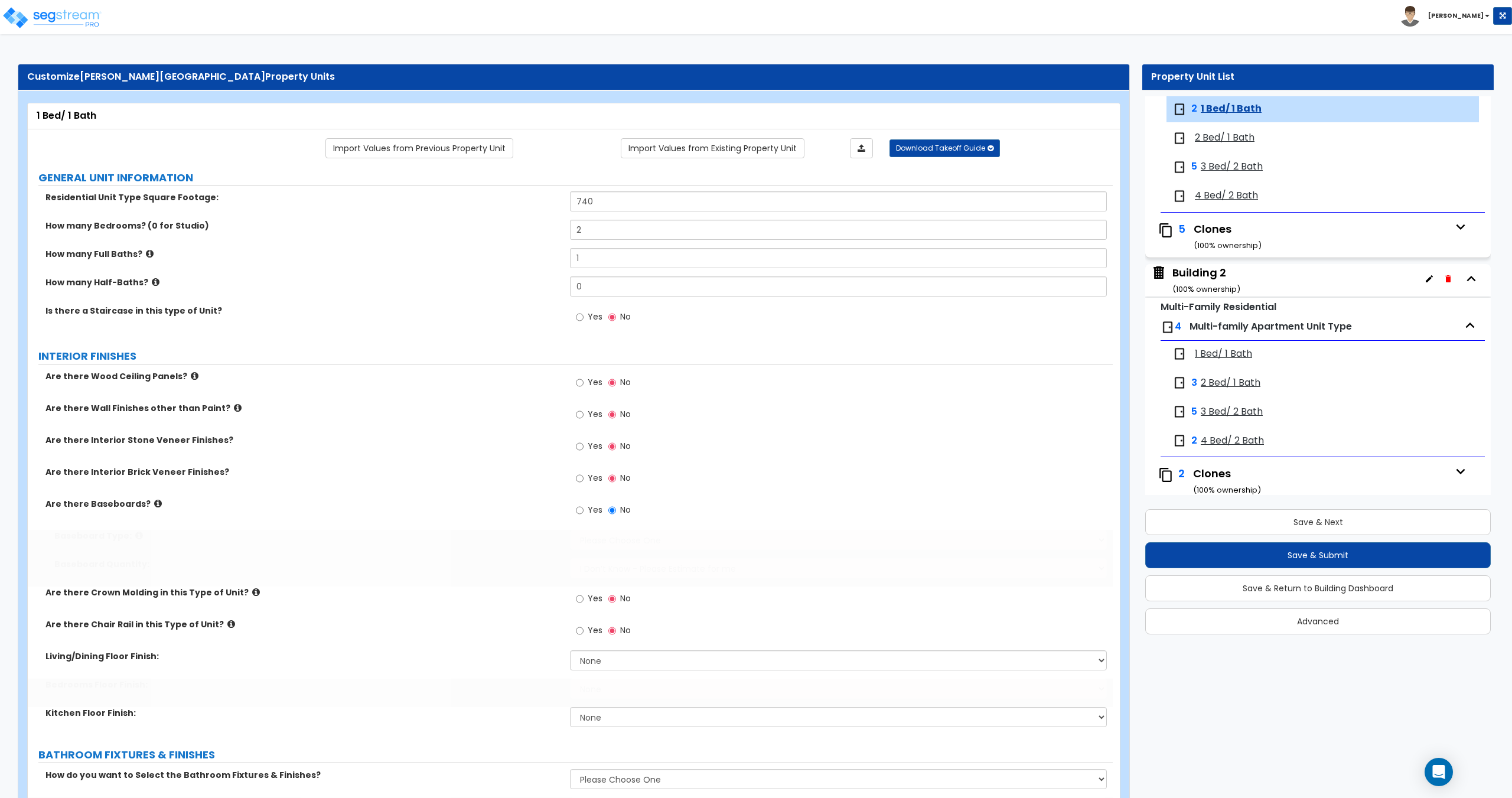
type input "740"
type input "2"
type input "1"
radio input "true"
select select "7"
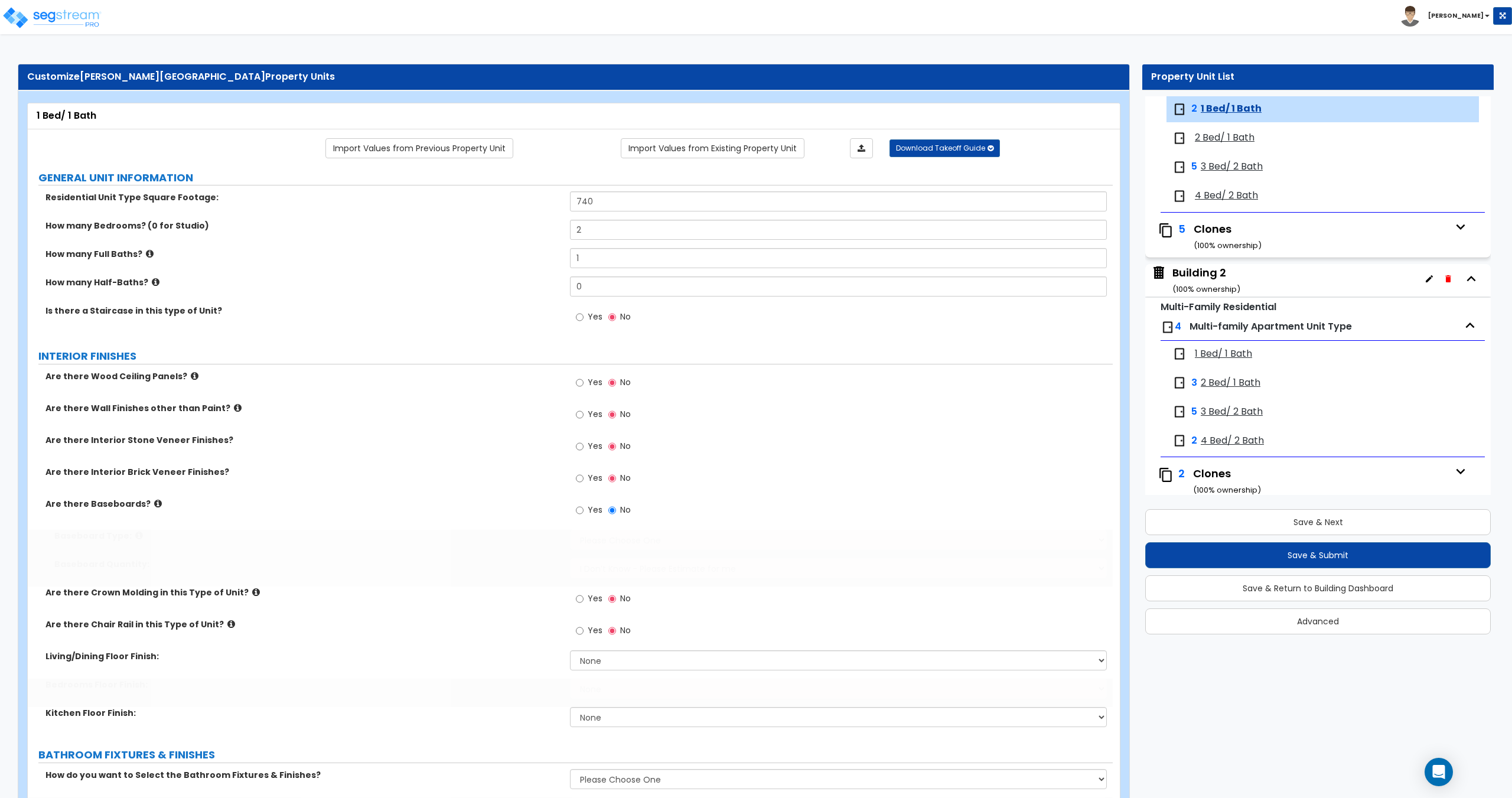
select select "7"
select select "1"
radio input "true"
select select "3"
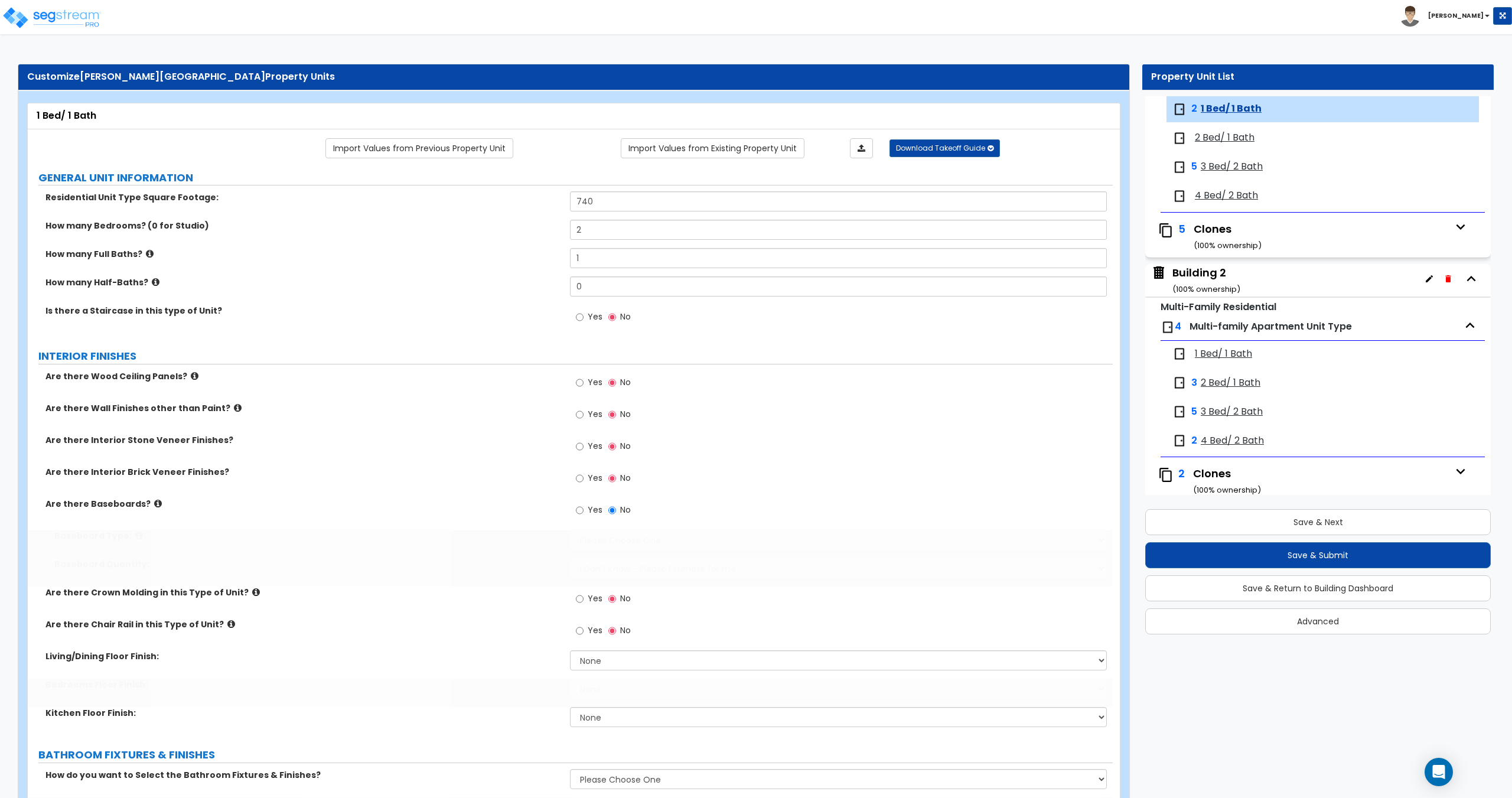
select select "1"
type input "8"
type input "12"
select select "2"
select select "1"
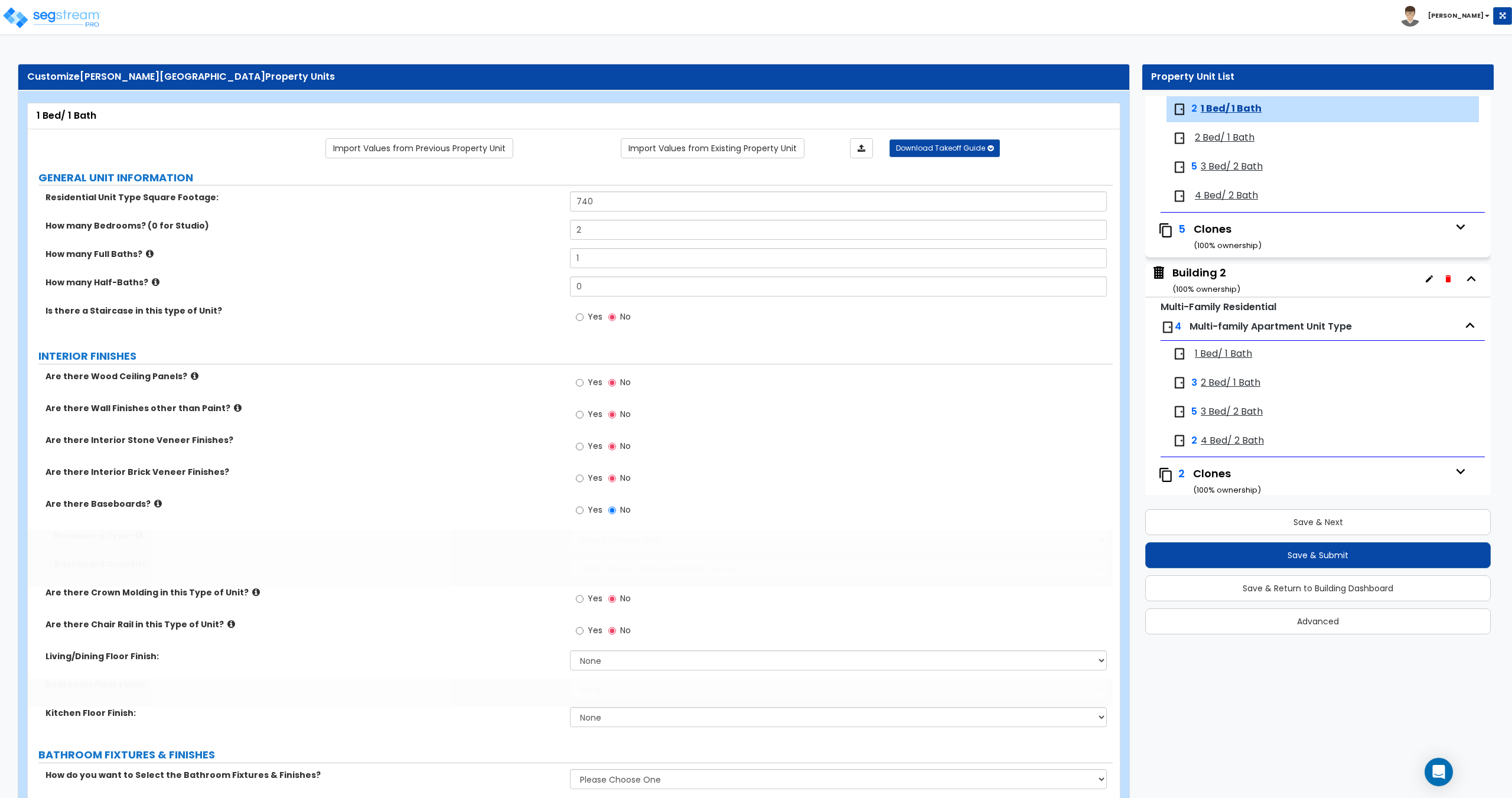
radio input "true"
select select "2"
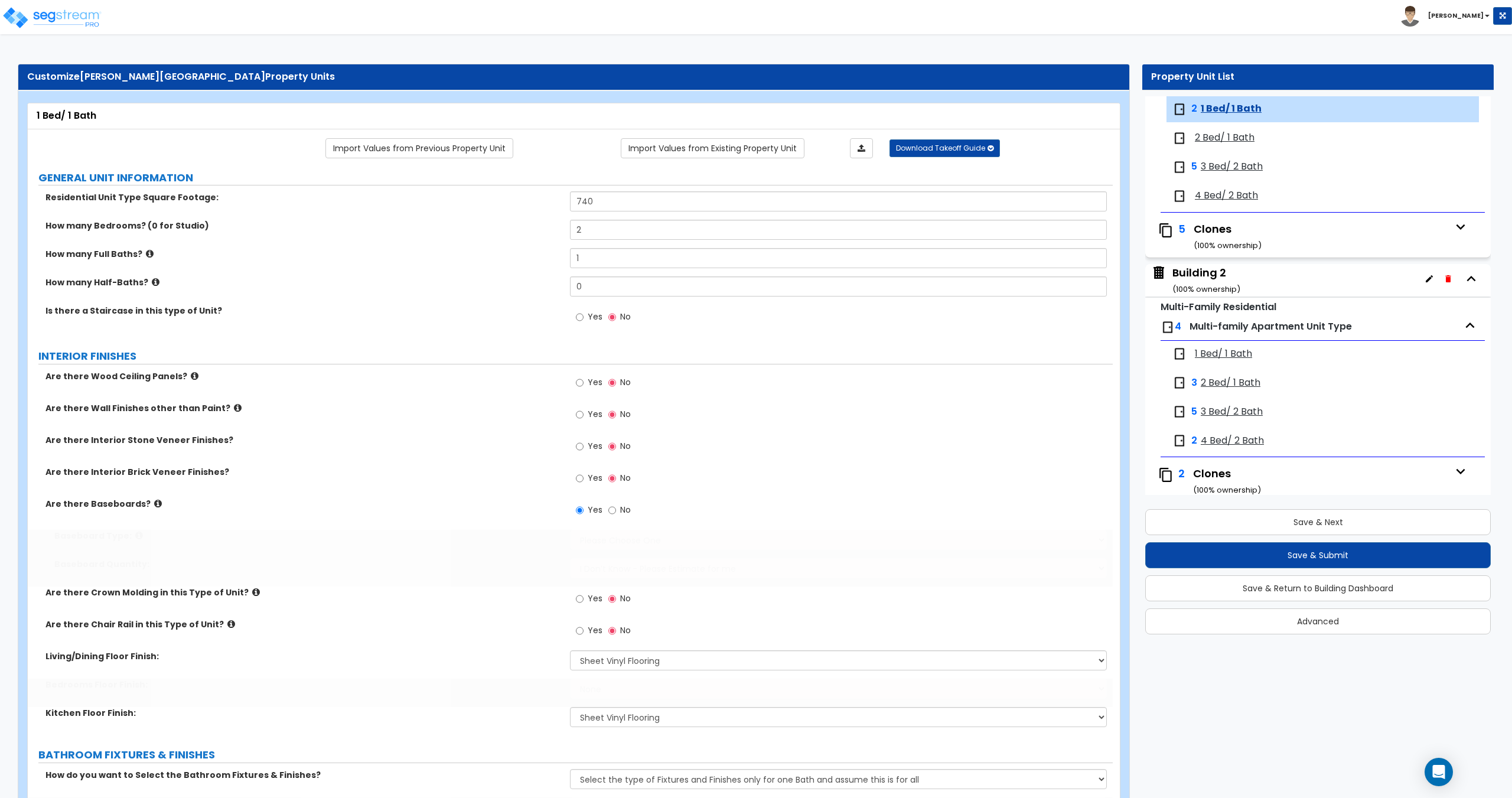
select select "5"
select select "2"
select select "3"
type input "2"
select select "1"
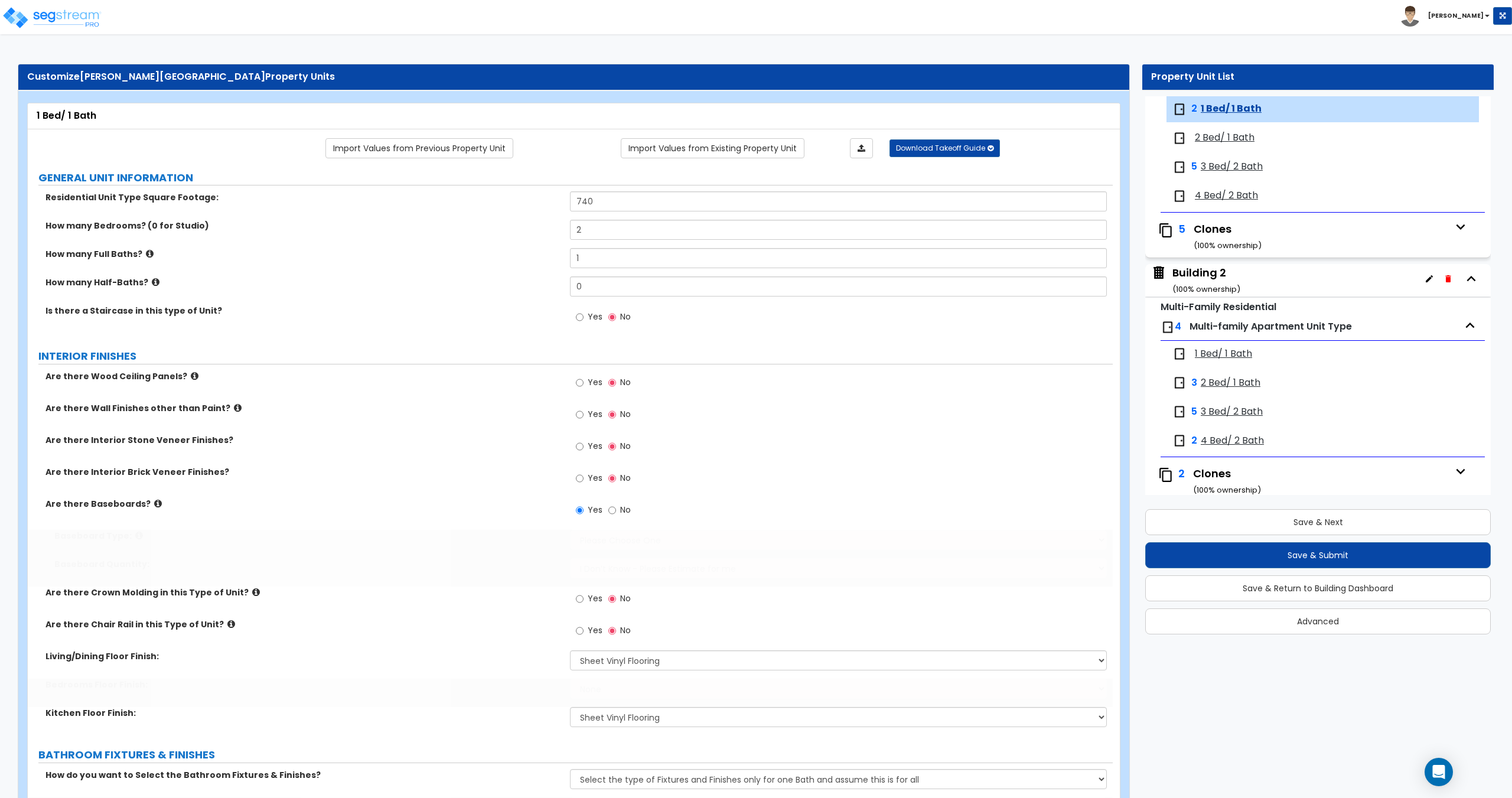
select select "5"
select select "2"
select select "1"
select select "2"
radio input "true"
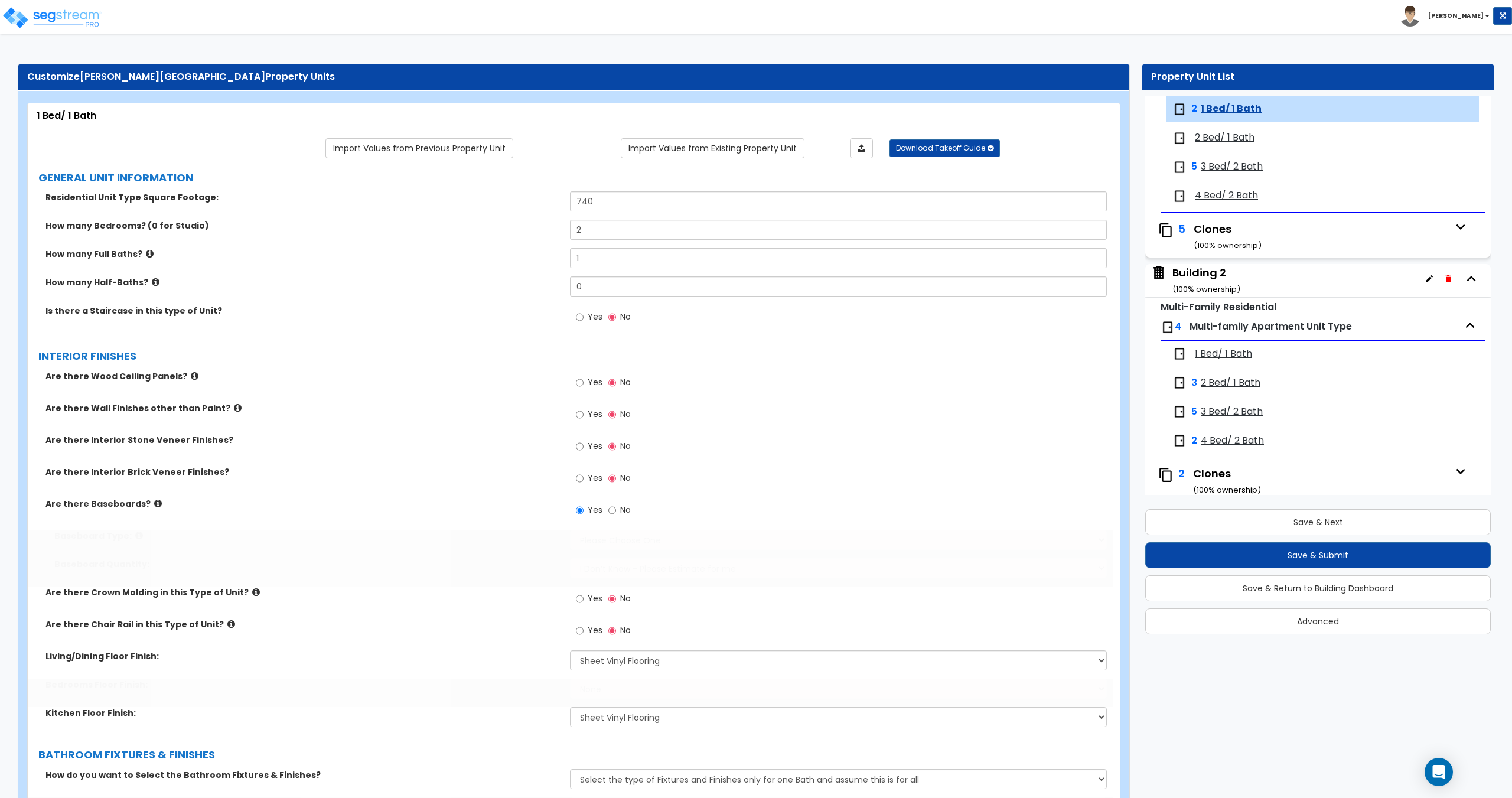
type input "50"
select select "1"
select select "2"
radio input "true"
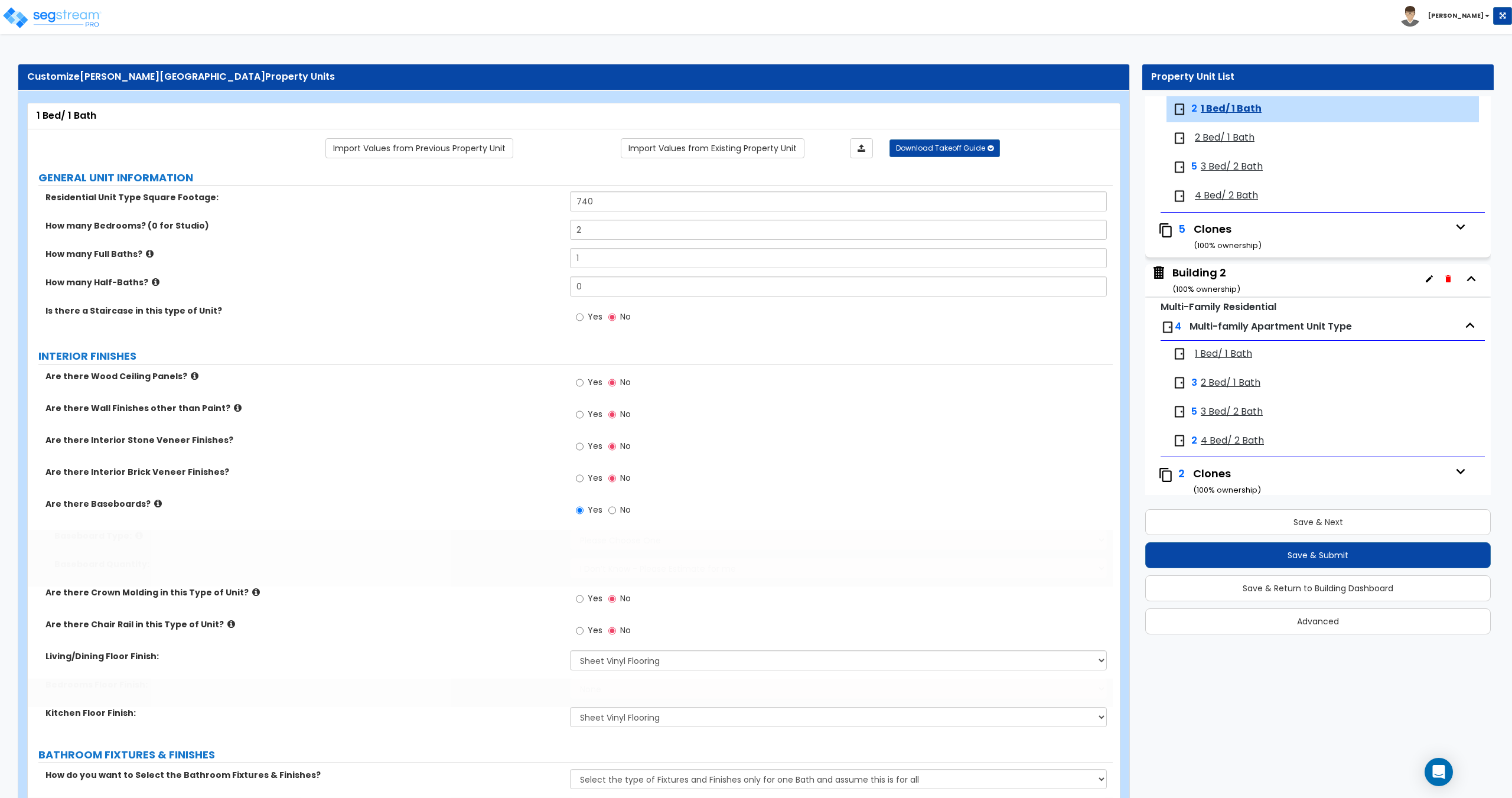
radio input "true"
select select "5"
type input "1"
type input "55"
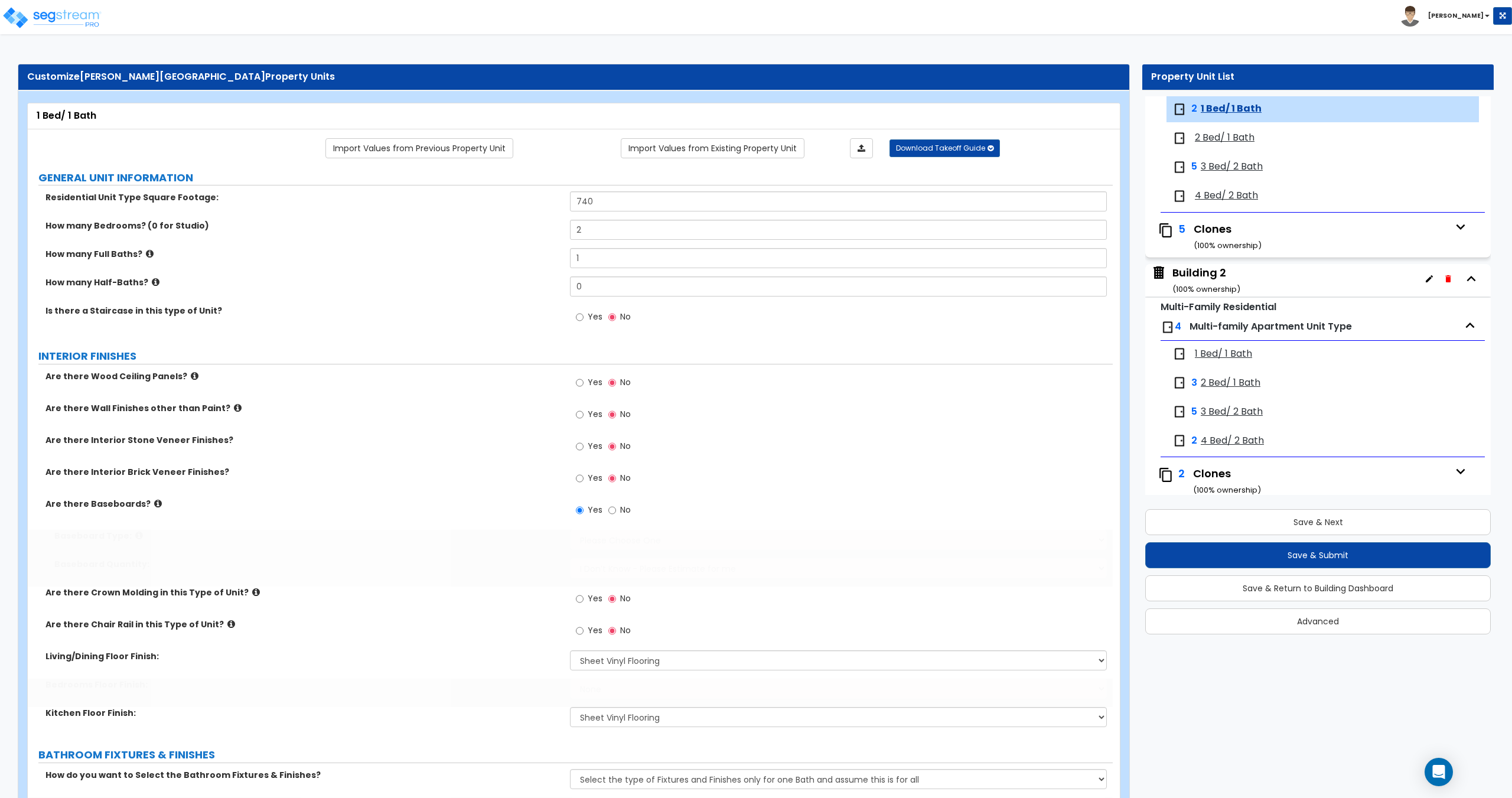
select select "1"
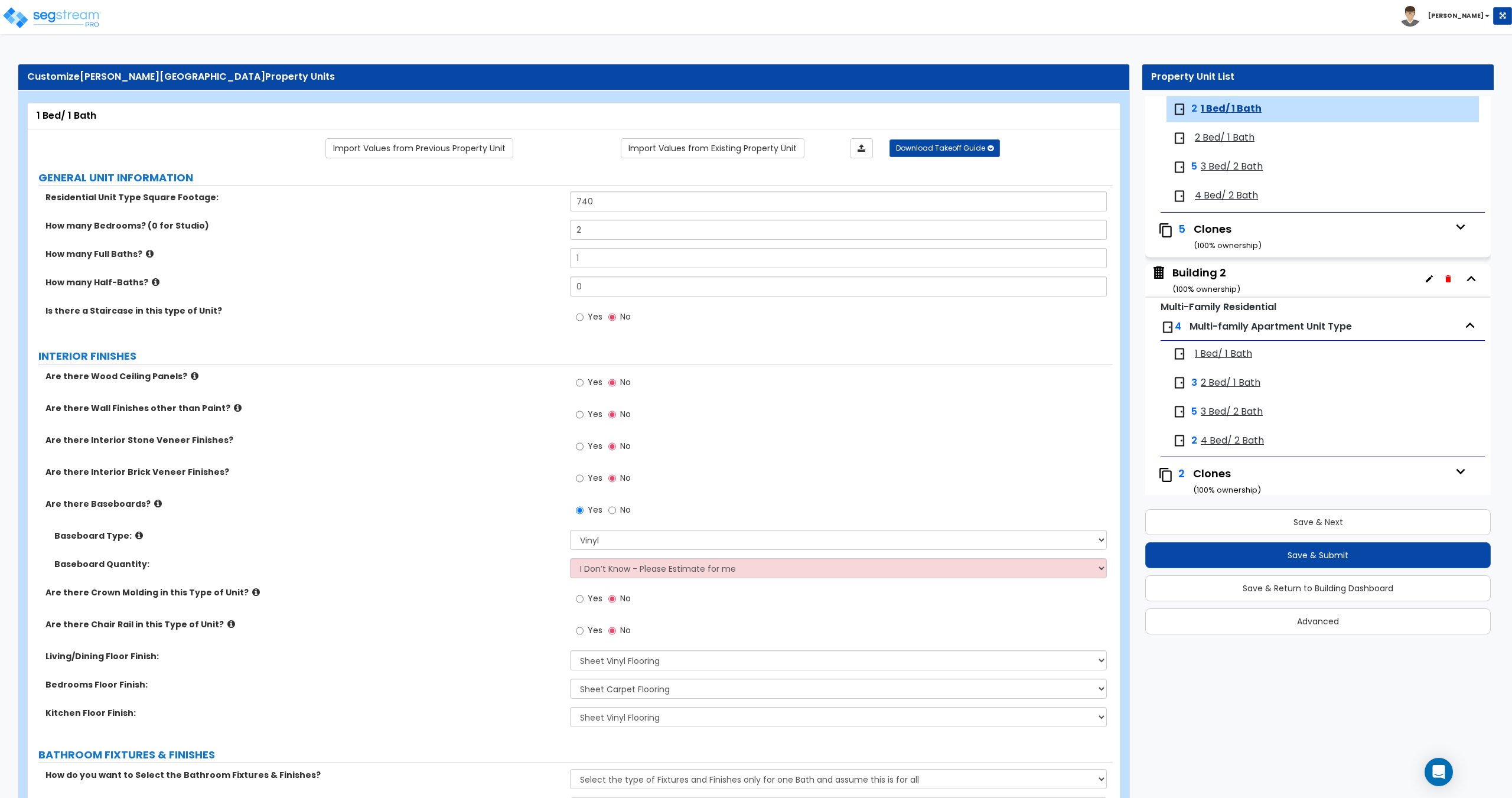
drag, startPoint x: 698, startPoint y: 191, endPoint x: 490, endPoint y: 202, distance: 208.3
drag, startPoint x: 602, startPoint y: 201, endPoint x: 460, endPoint y: 205, distance: 142.1
click at [461, 205] on div "Residential Unit Type Square Footage: 740" at bounding box center [570, 205] width 1085 height 28
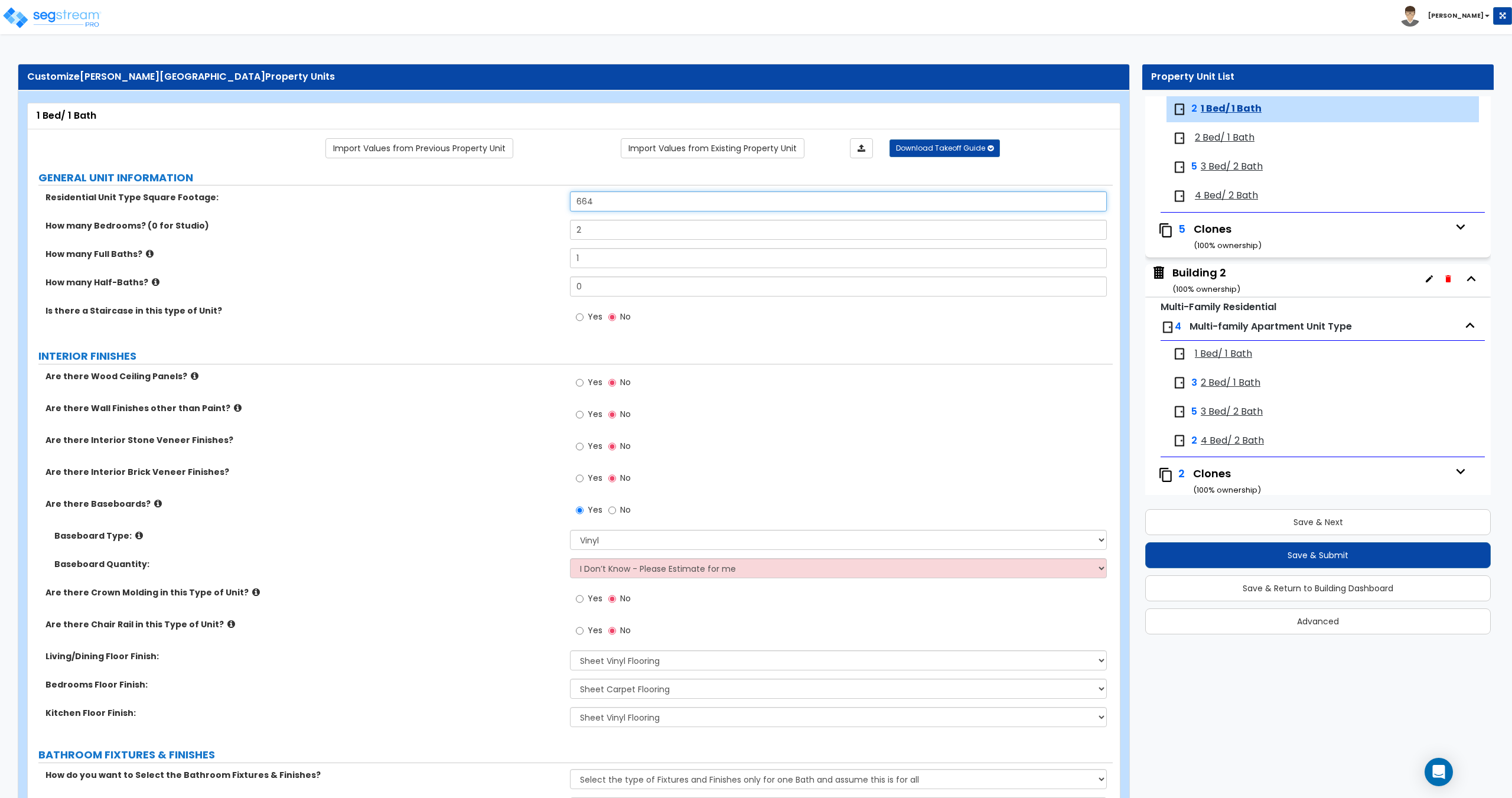
type input "664"
drag, startPoint x: 600, startPoint y: 234, endPoint x: 455, endPoint y: 220, distance: 145.7
click at [491, 224] on div "How many Bedrooms? (0 for Studio) 2" at bounding box center [570, 233] width 1085 height 28
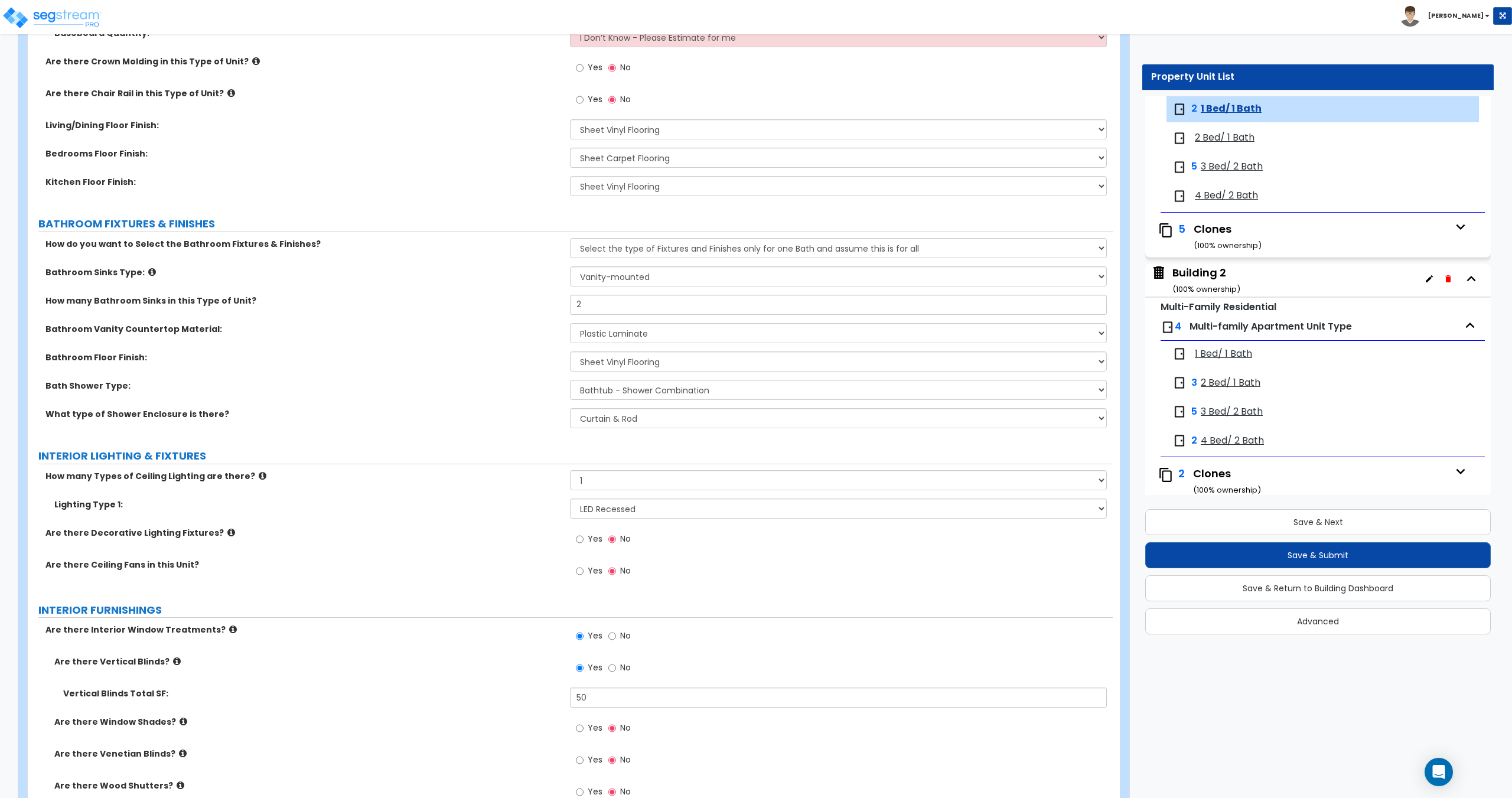
scroll to position [531, 0]
type input "1"
drag, startPoint x: 599, startPoint y: 307, endPoint x: 491, endPoint y: 303, distance: 108.1
click at [491, 303] on div "How many Bathroom Sinks in this Type of Unit? 2" at bounding box center [570, 308] width 1085 height 28
type input "1"
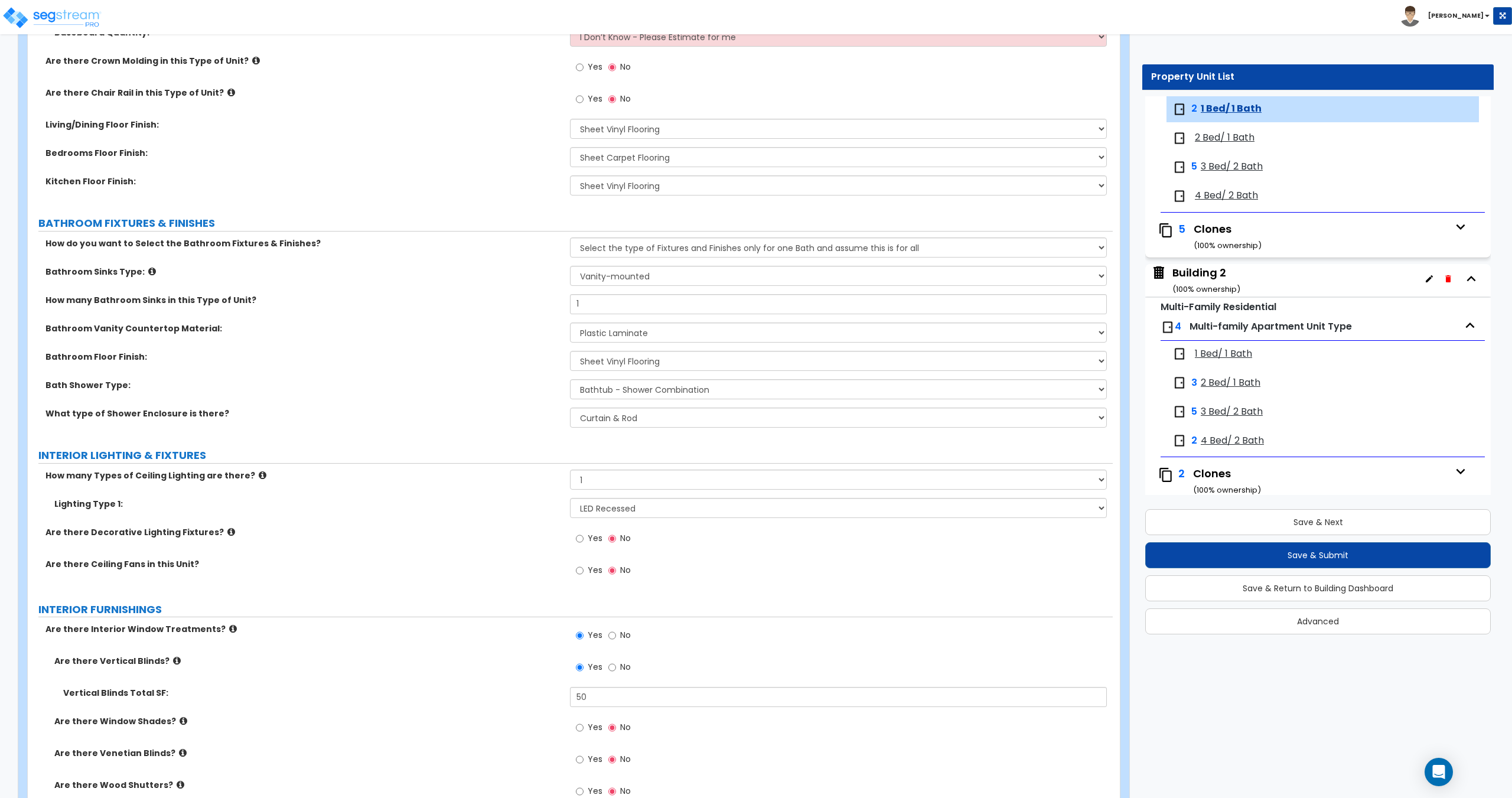
click at [1213, 128] on div "2 Bed/ 1 Bath" at bounding box center [1323, 139] width 312 height 26
click at [1219, 136] on span "2 Bed/ 1 Bath" at bounding box center [1224, 138] width 59 height 14
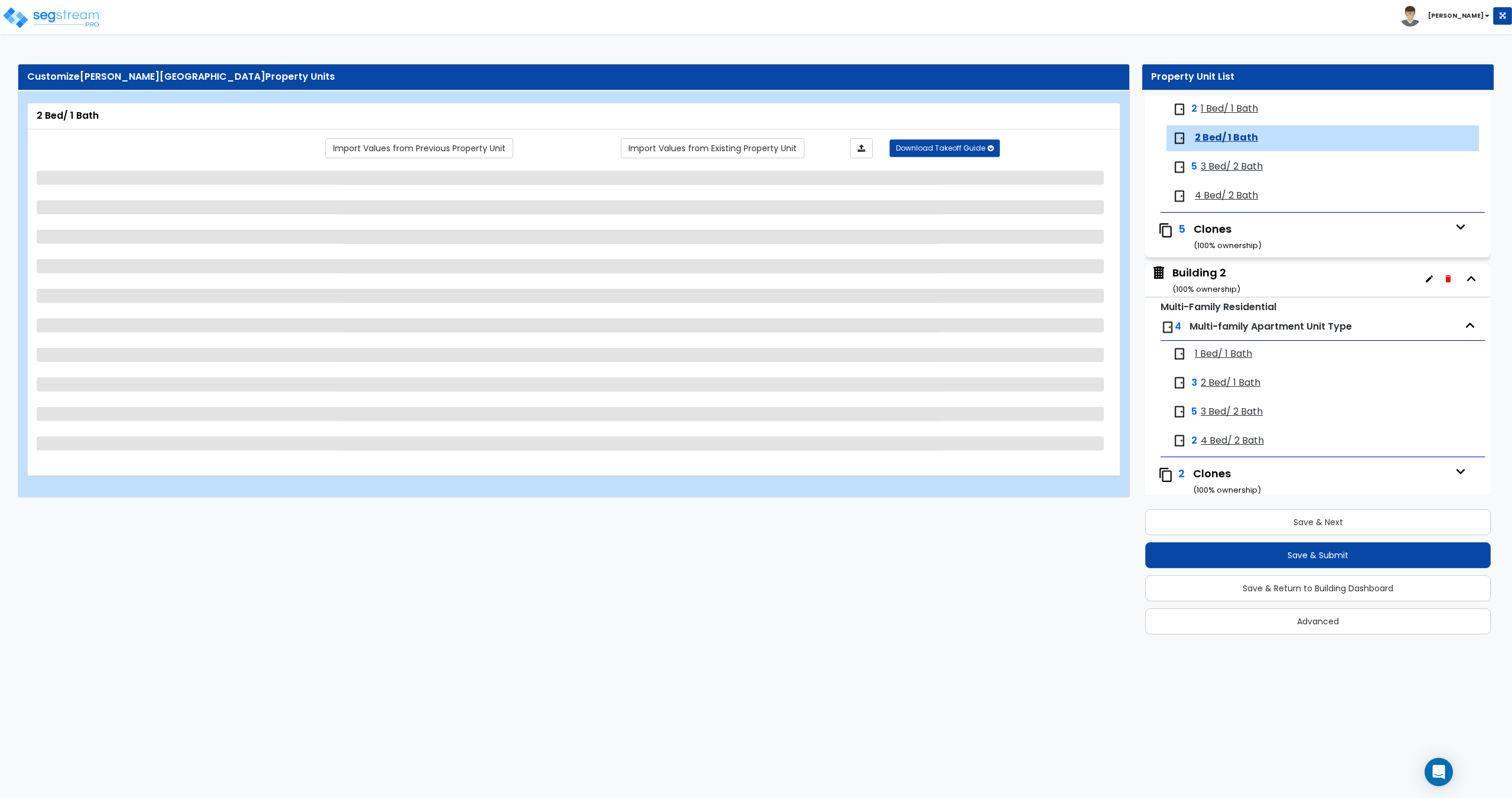
scroll to position [166, 0]
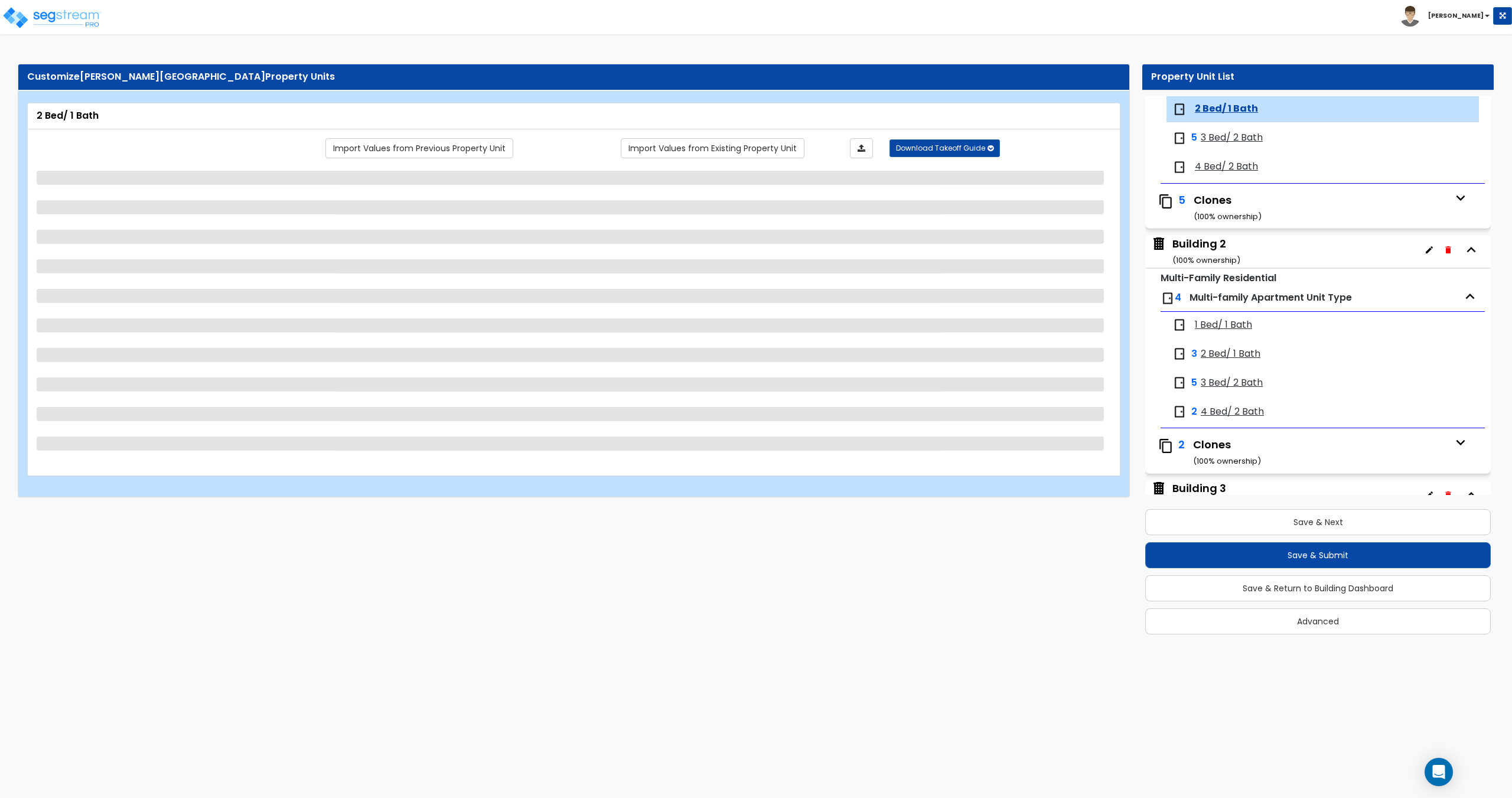
select select "2"
select select "7"
select select "5"
select select "7"
select select "1"
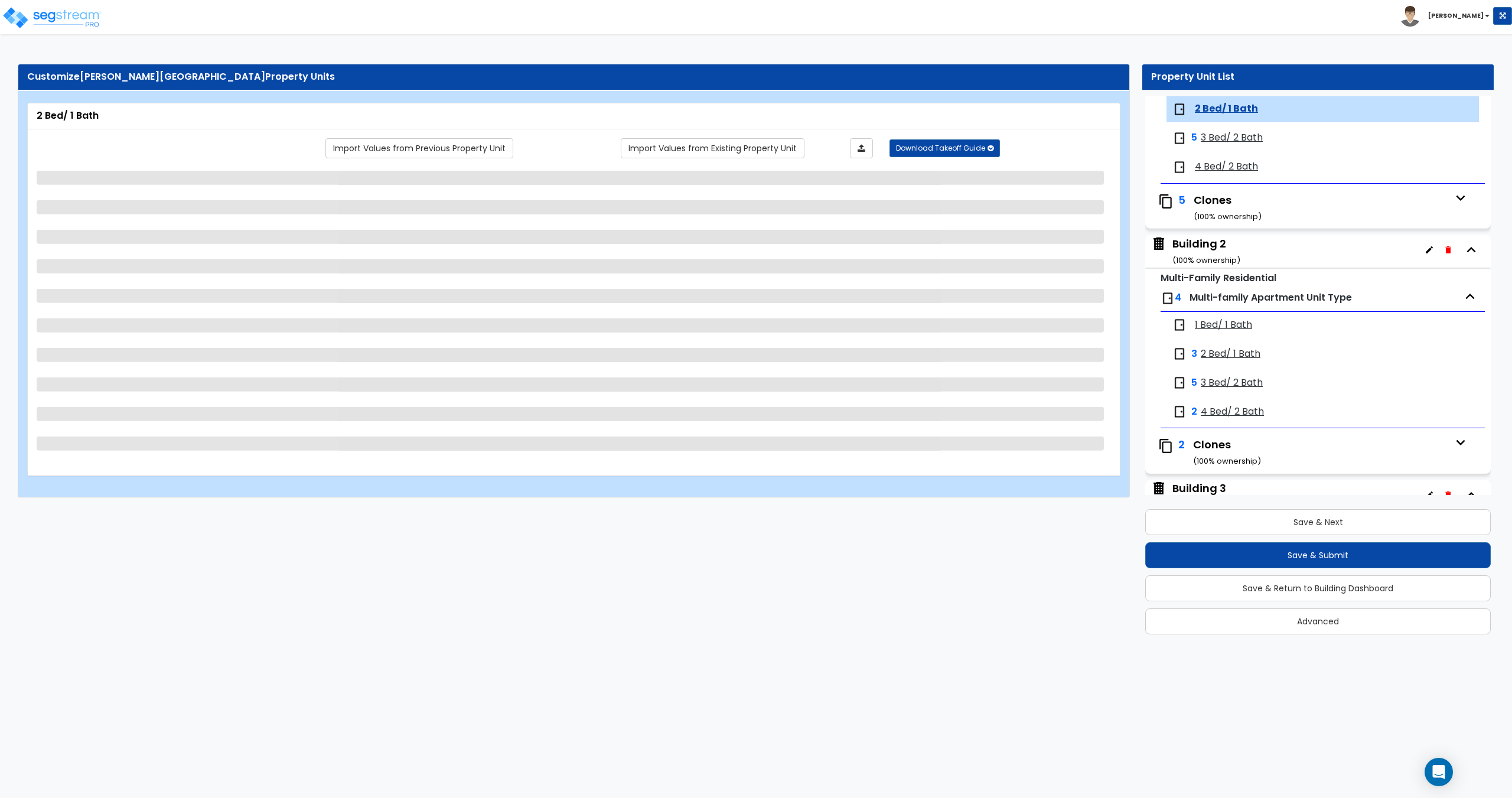
select select "3"
select select "1"
select select "5"
select select "2"
select select "1"
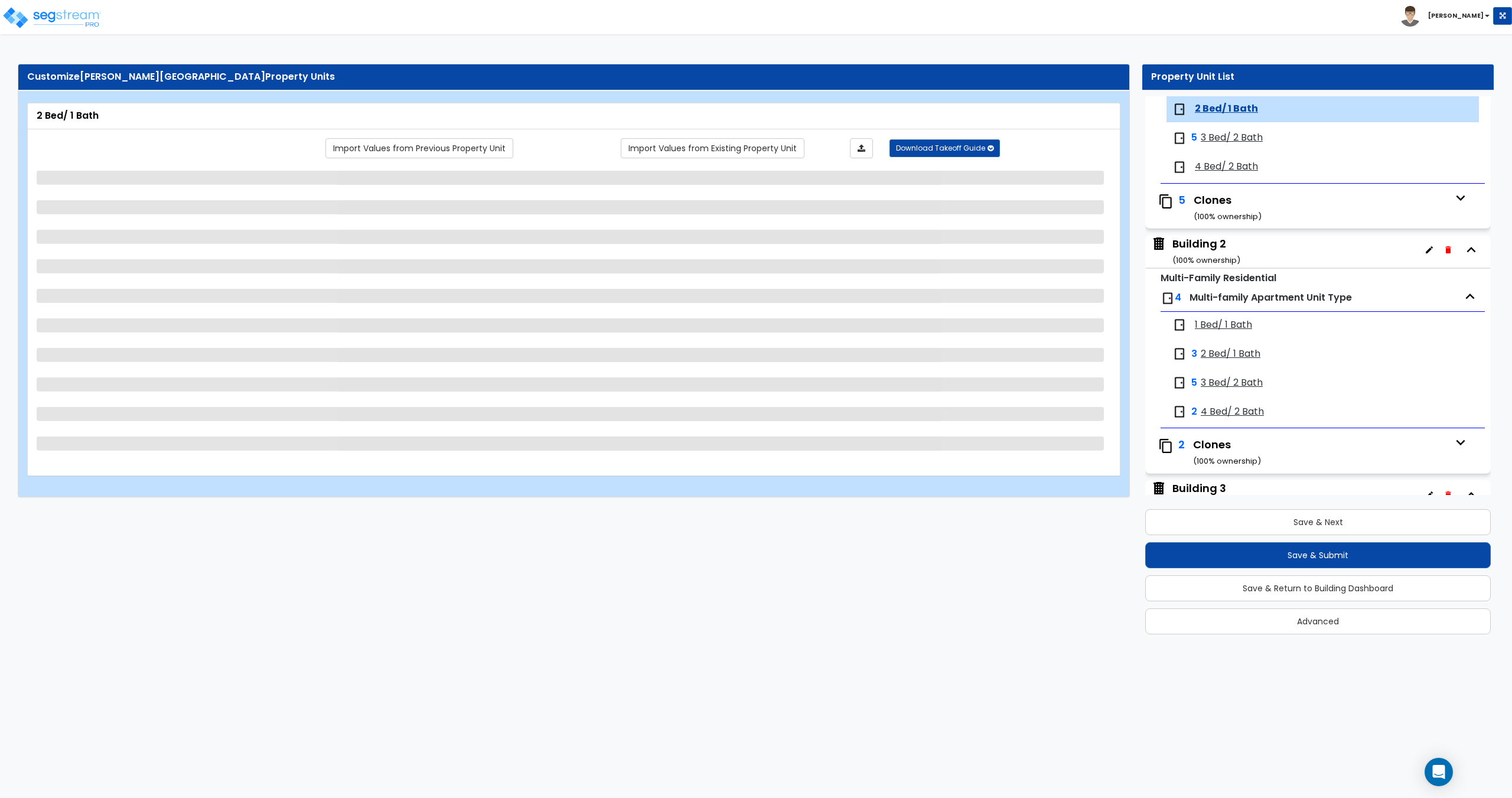
select select "1"
select select "2"
select select "3"
select select "1"
select select "2"
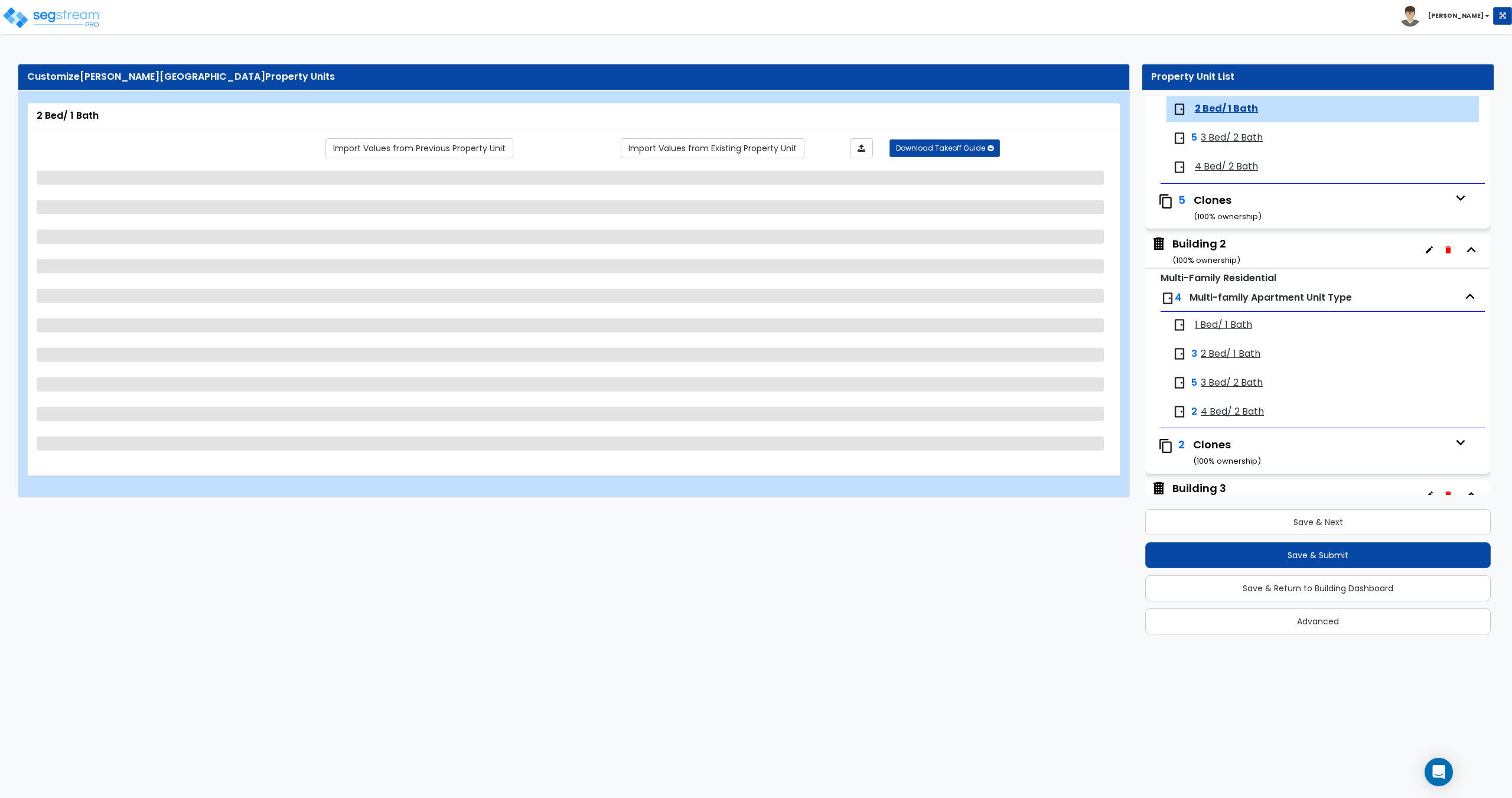
select select "1"
select select "2"
select select "5"
select select "1"
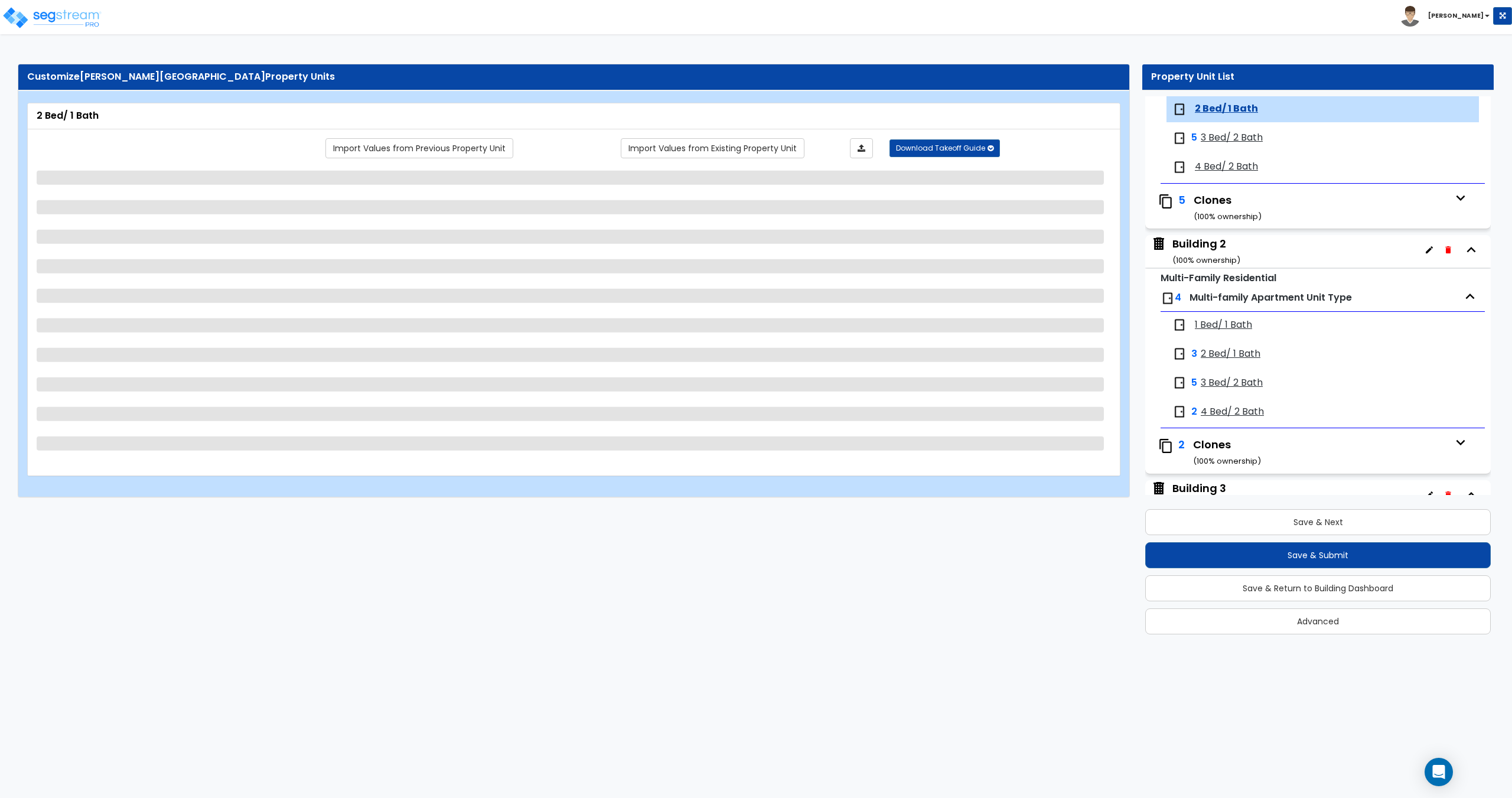
select select "1"
select select "2"
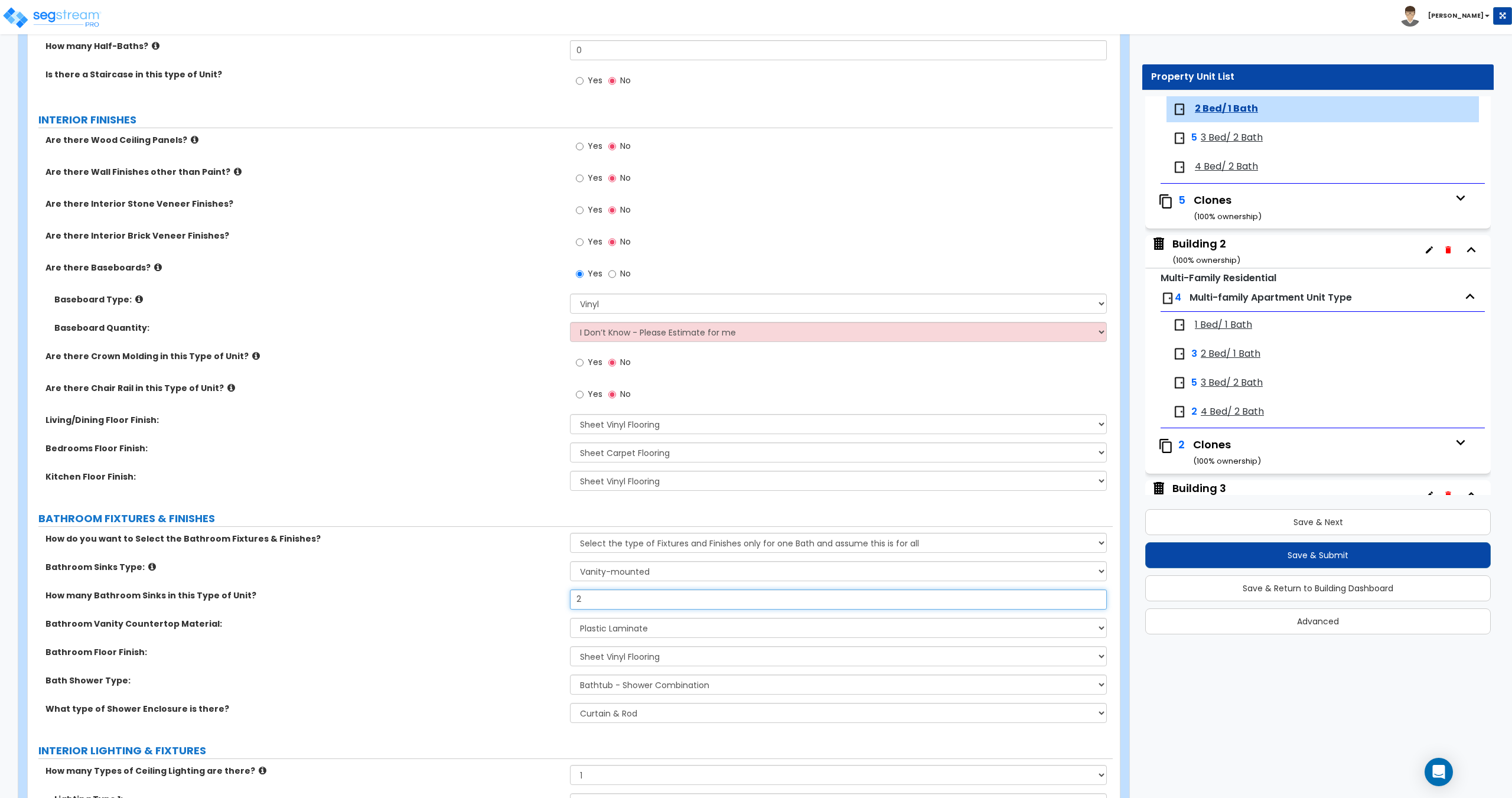
drag, startPoint x: 593, startPoint y: 602, endPoint x: 416, endPoint y: 593, distance: 177.2
click at [416, 593] on div "How many Bathroom Sinks in this Type of Unit? 2" at bounding box center [570, 603] width 1085 height 28
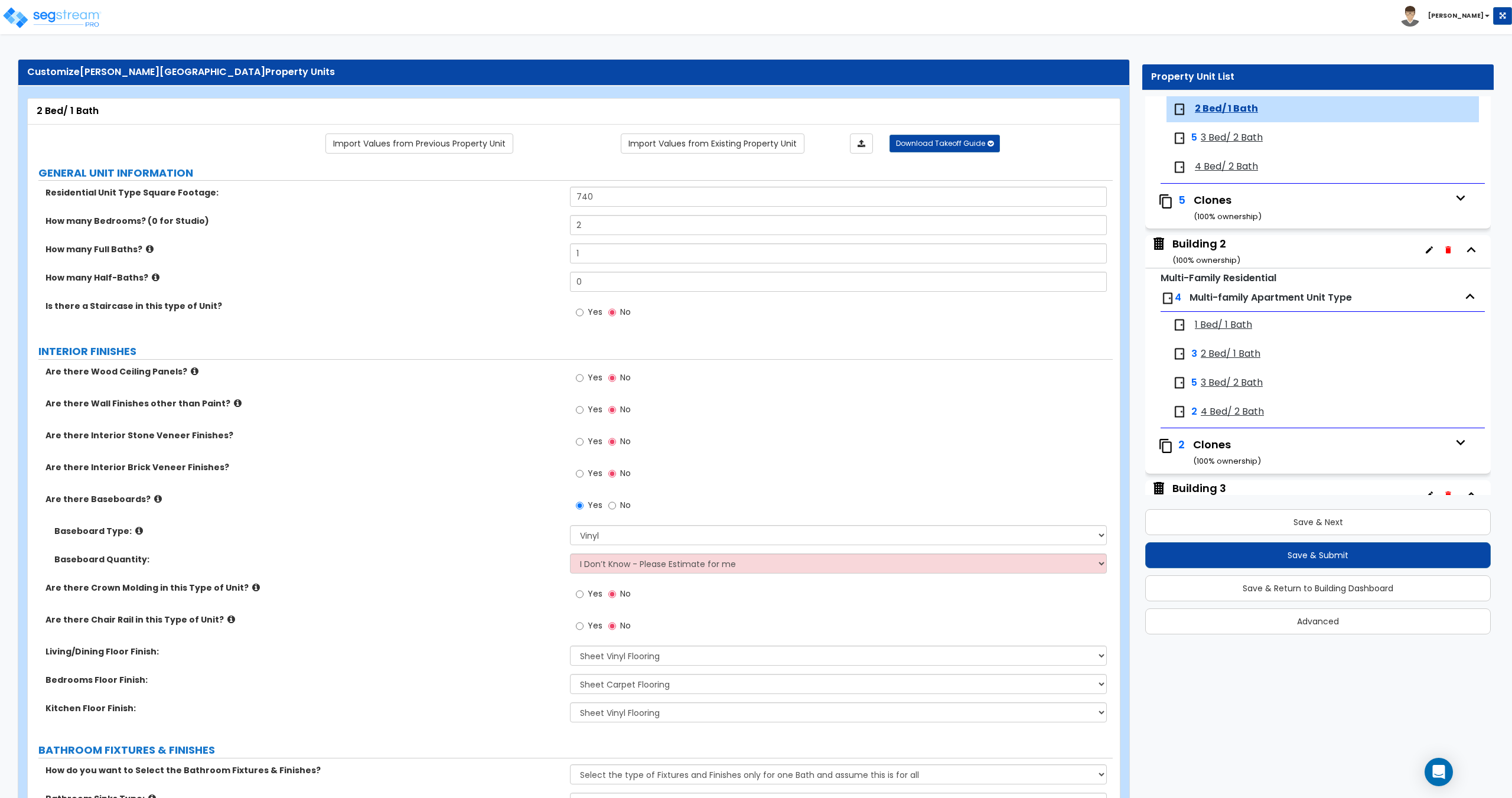
scroll to position [0, 0]
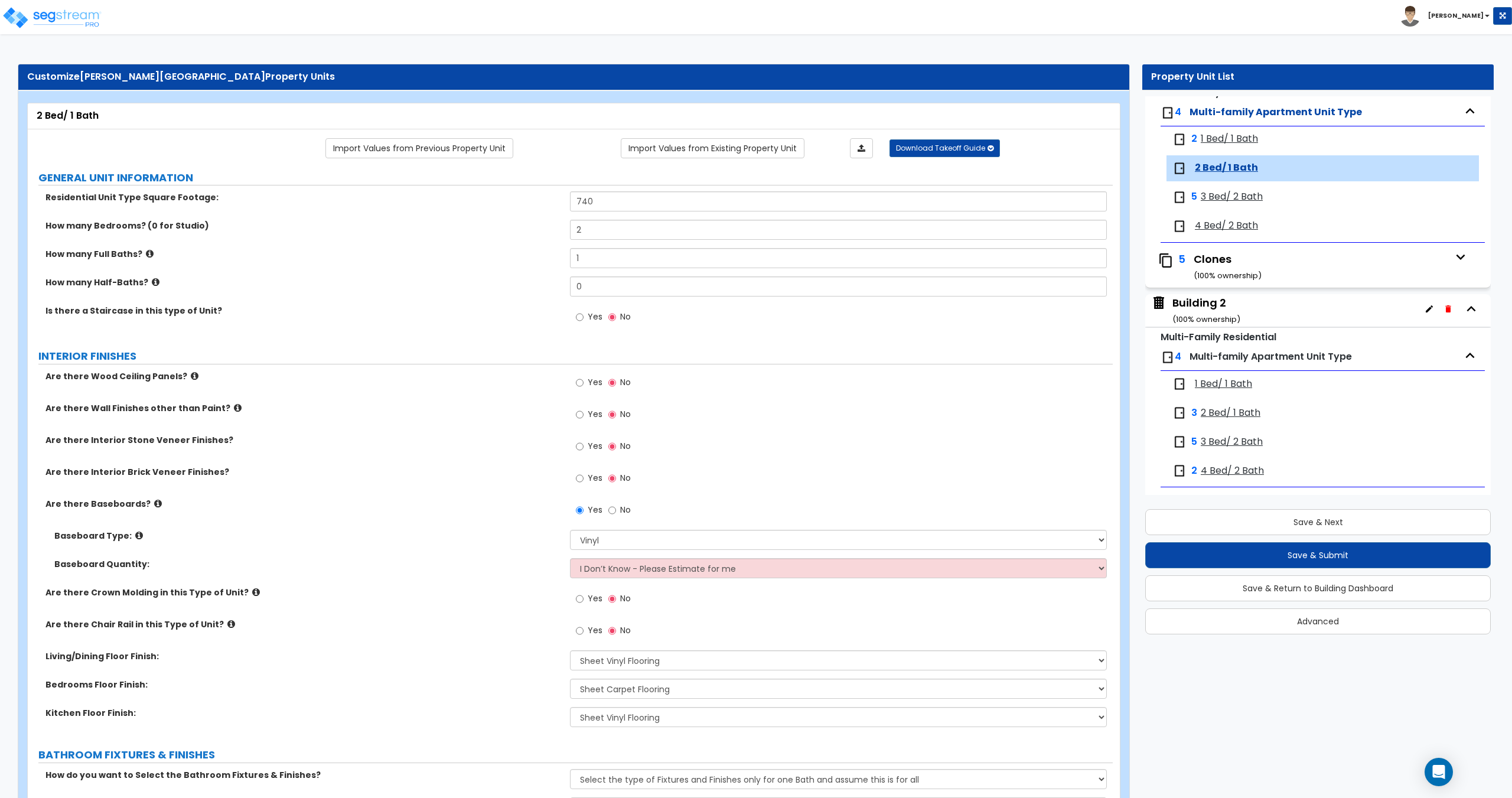
type input "1"
click at [1223, 134] on span "1 Bed/ 1 Bath" at bounding box center [1230, 139] width 58 height 14
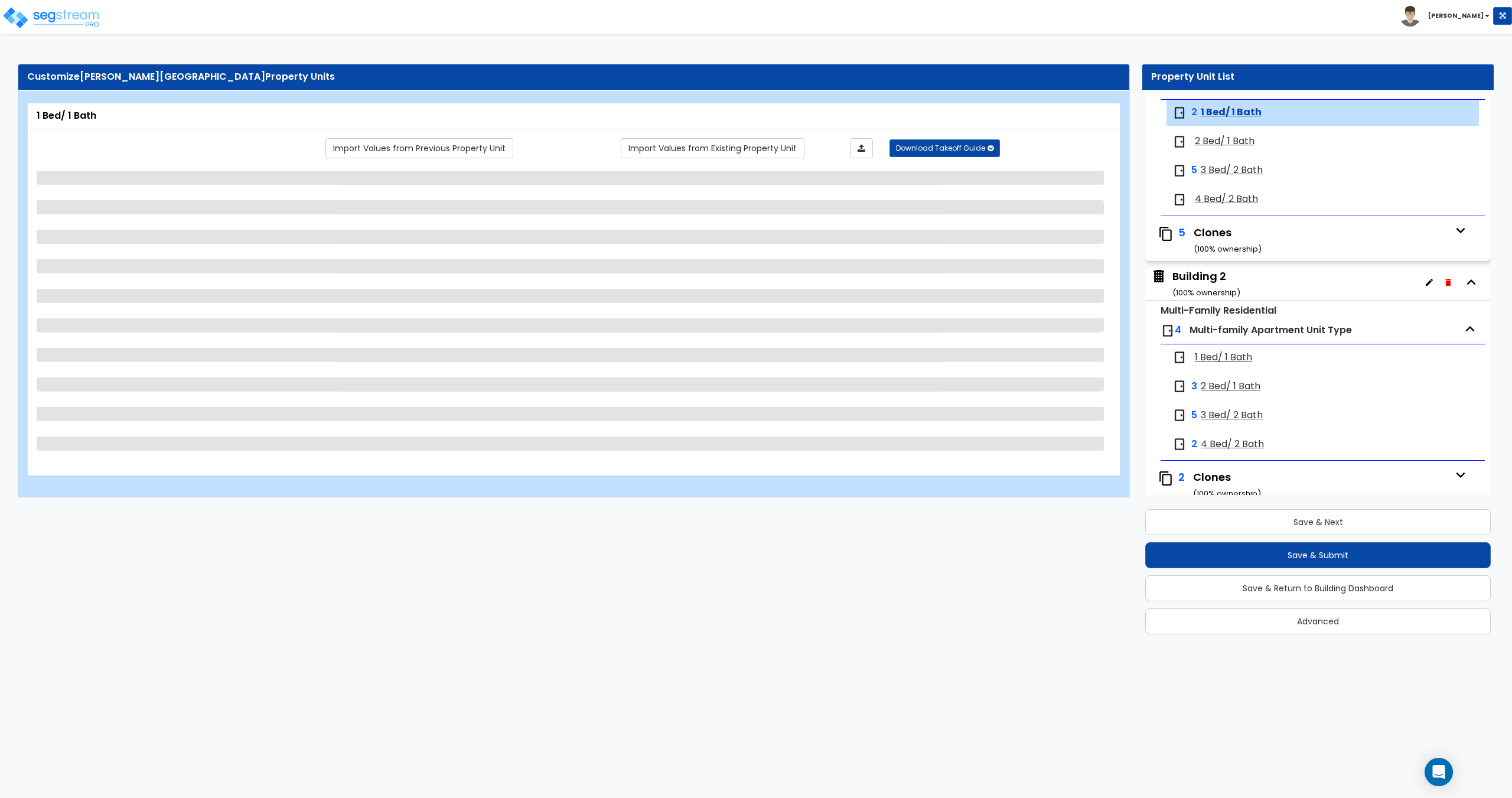
scroll to position [137, 0]
select select "2"
select select "7"
select select "5"
select select "7"
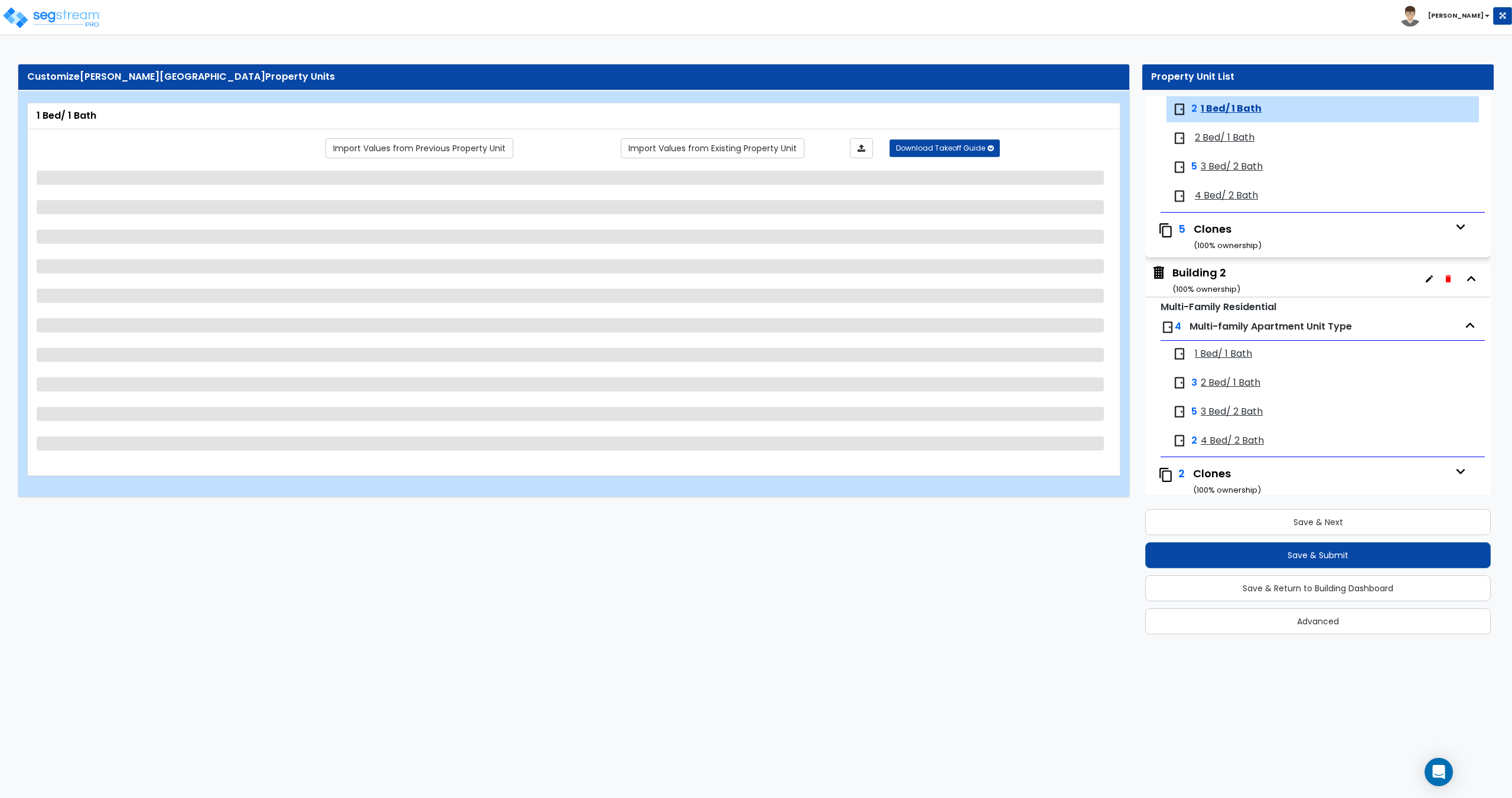
select select "1"
select select "3"
select select "1"
select select "5"
select select "2"
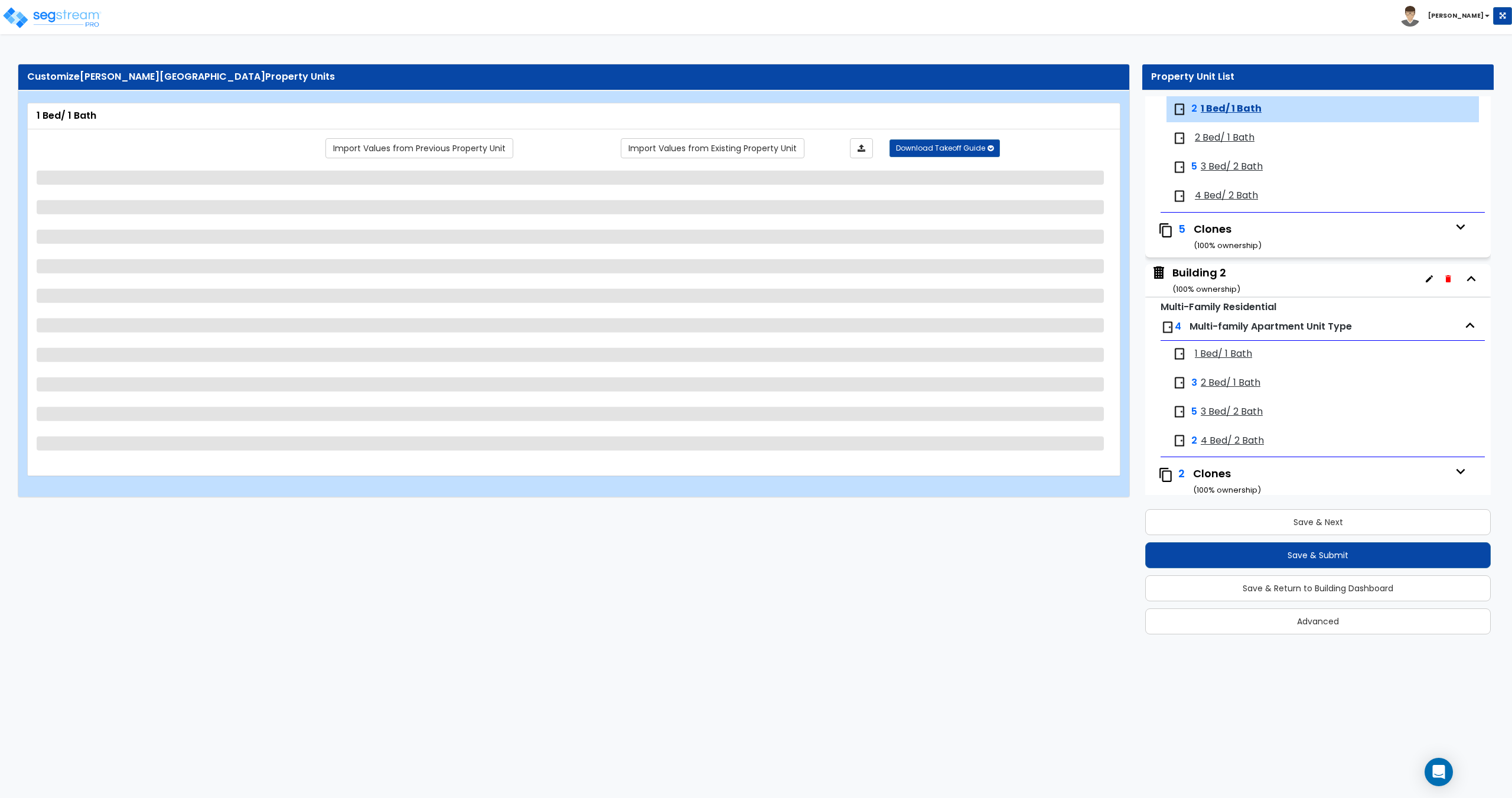
select select "1"
select select "2"
select select "3"
select select "1"
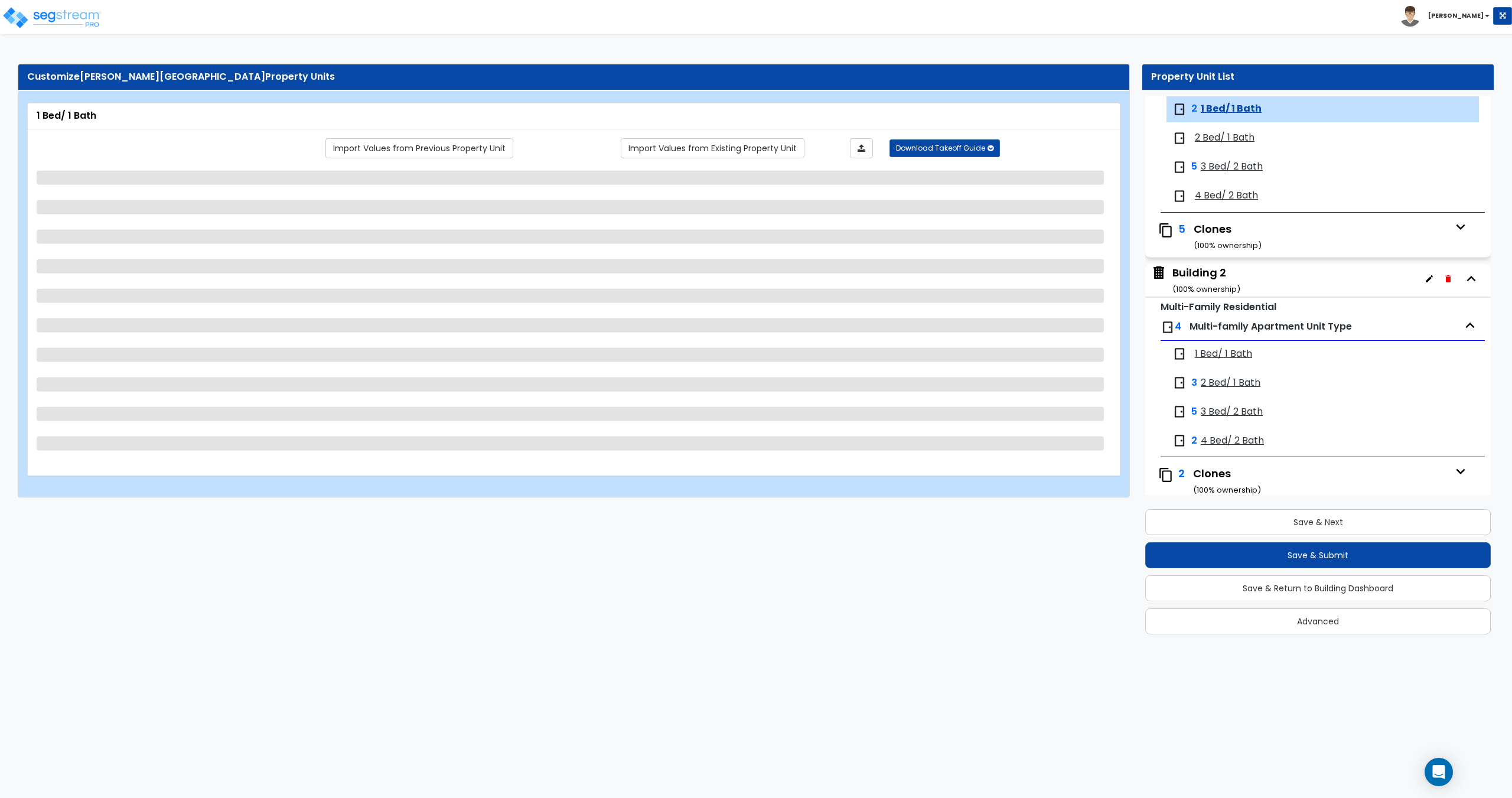
select select "2"
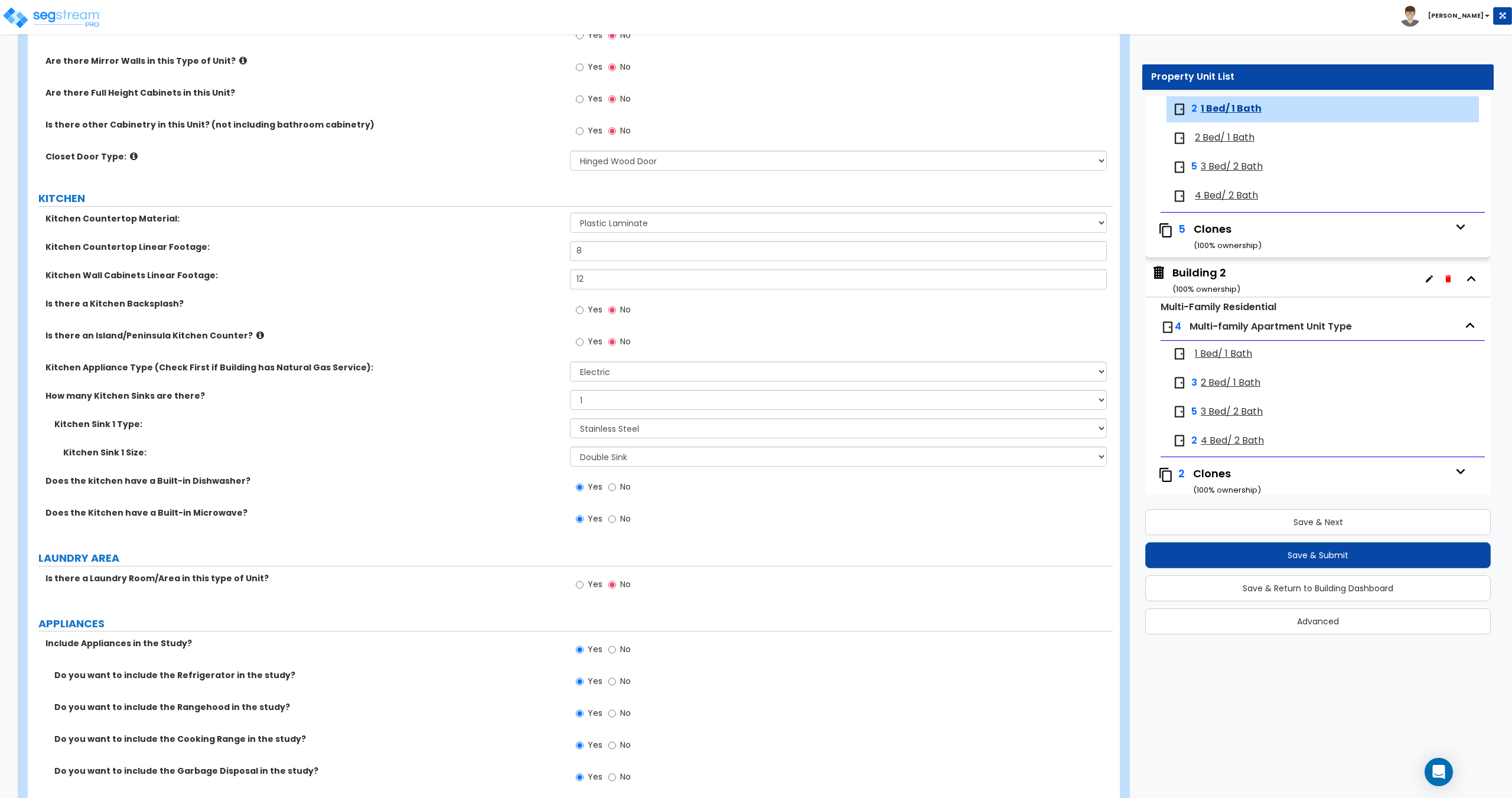
scroll to position [1322, 0]
drag, startPoint x: 625, startPoint y: 243, endPoint x: 474, endPoint y: 246, distance: 151.0
click at [476, 246] on div "Kitchen Countertop Linear Footage: 8" at bounding box center [570, 252] width 1085 height 28
drag, startPoint x: 615, startPoint y: 269, endPoint x: 532, endPoint y: 261, distance: 83.4
click at [537, 261] on div "Kitchen Countertop Material: Please Choose One Plastic Laminate Solid Surface S…" at bounding box center [570, 373] width 1067 height 326
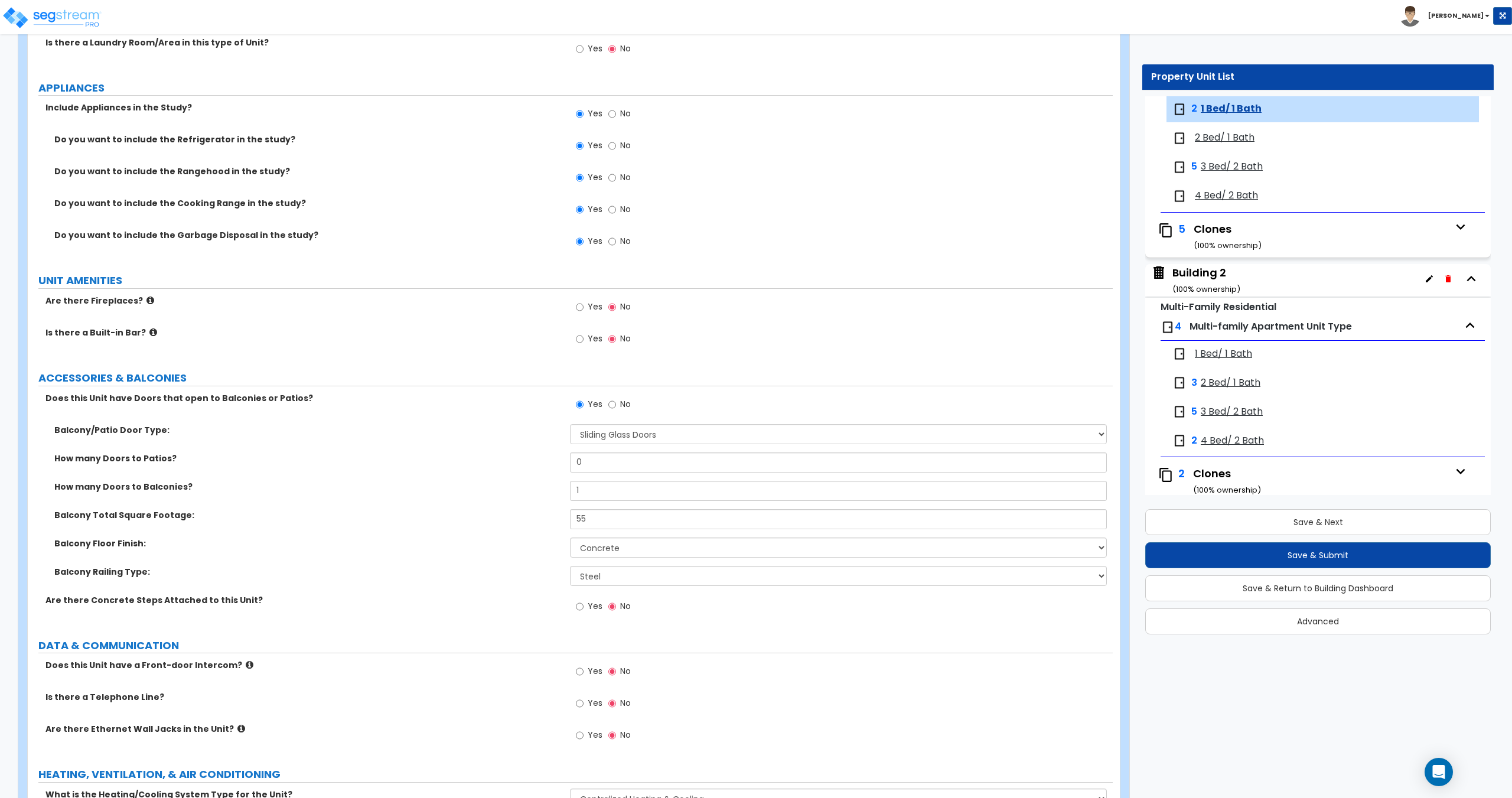
scroll to position [1929, 0]
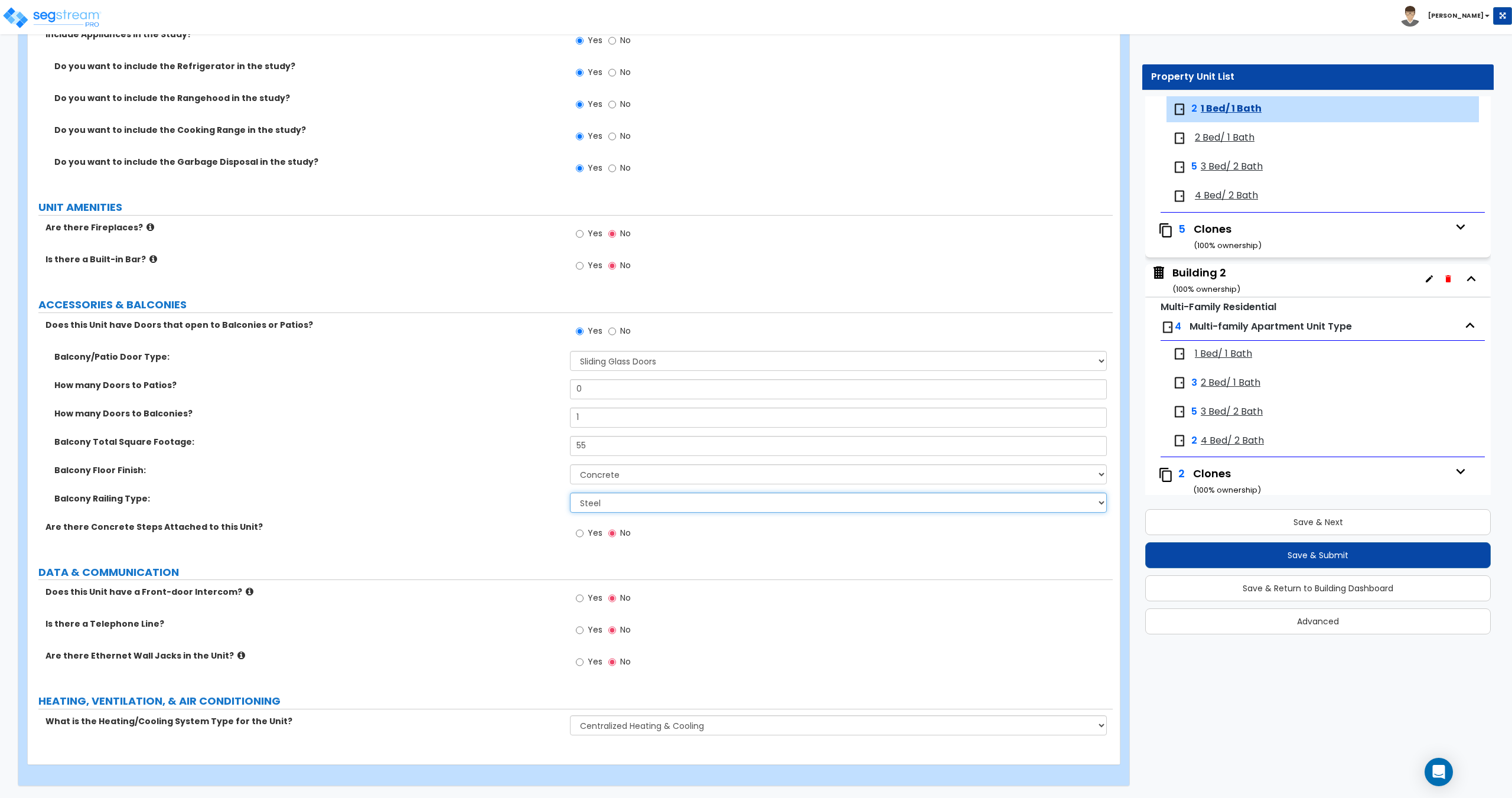
click at [596, 495] on select "Please Choose One Steel Aluminum Wood Glass and Metal Wrought Iron" at bounding box center [838, 503] width 536 height 20
click at [601, 501] on select "Please Choose One Steel Aluminum Wood Glass and Metal Wrought Iron" at bounding box center [838, 503] width 536 height 20
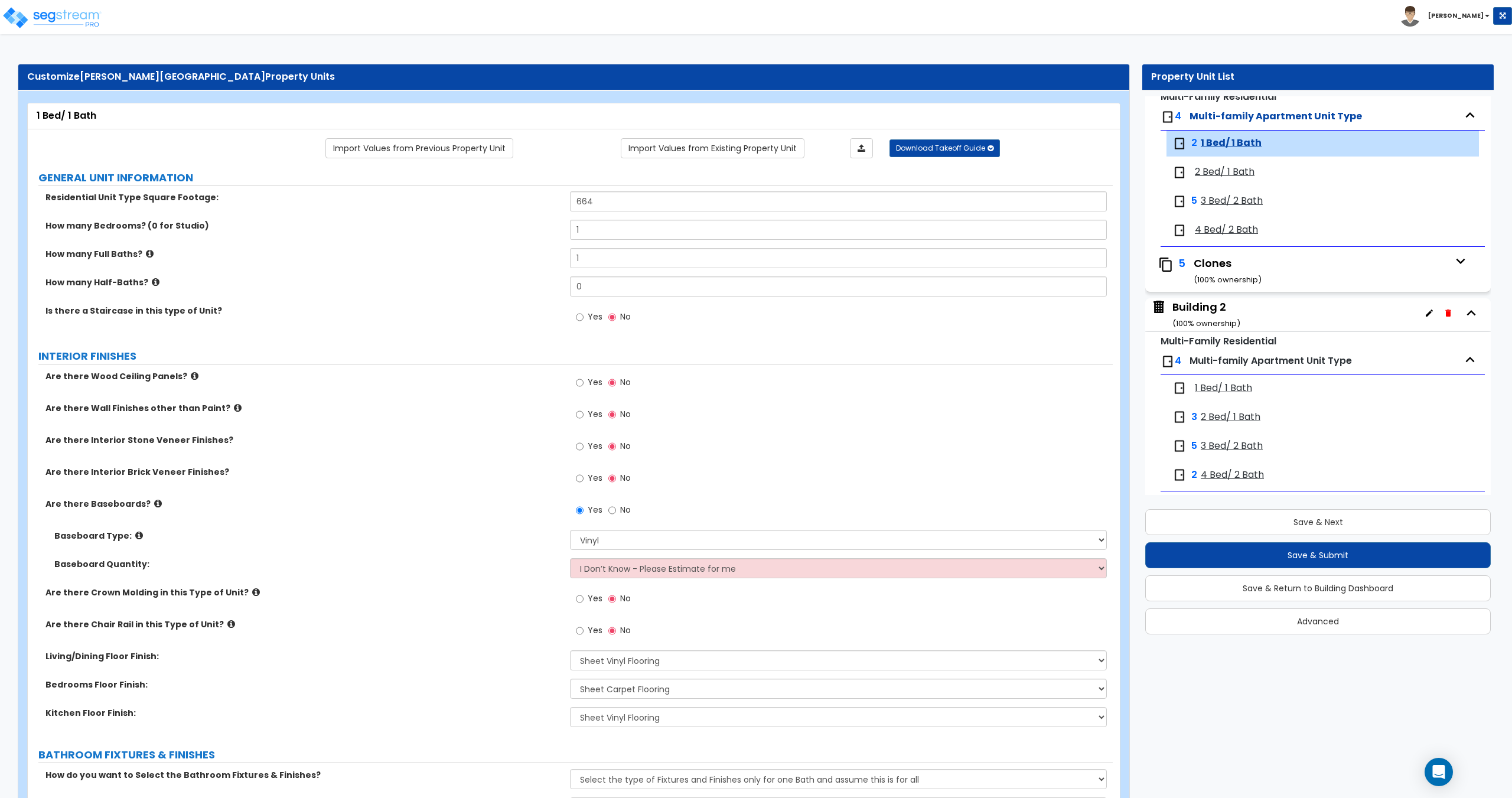
scroll to position [118, 0]
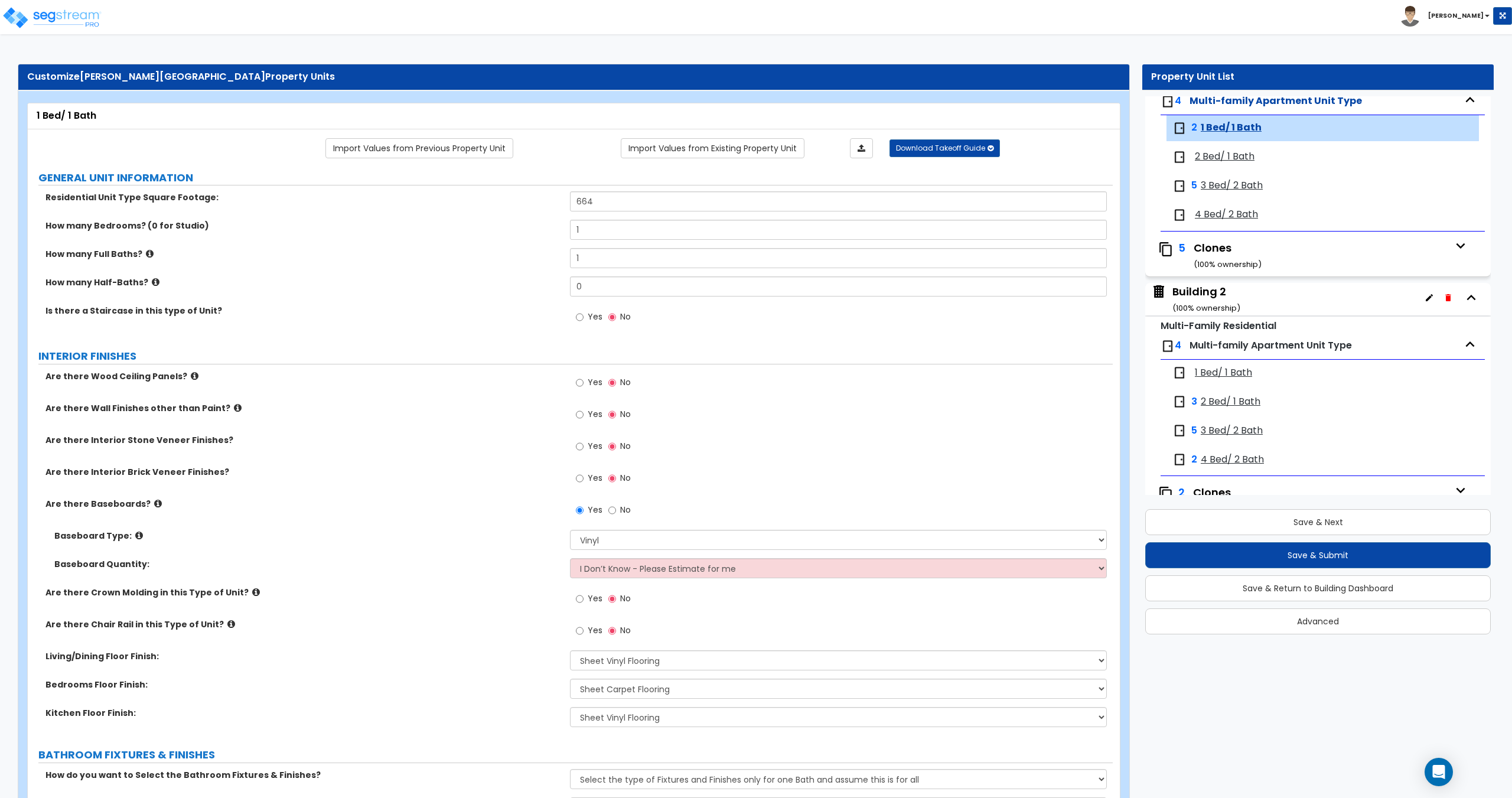
click at [1227, 376] on span "1 Bed/ 1 Bath" at bounding box center [1223, 373] width 58 height 14
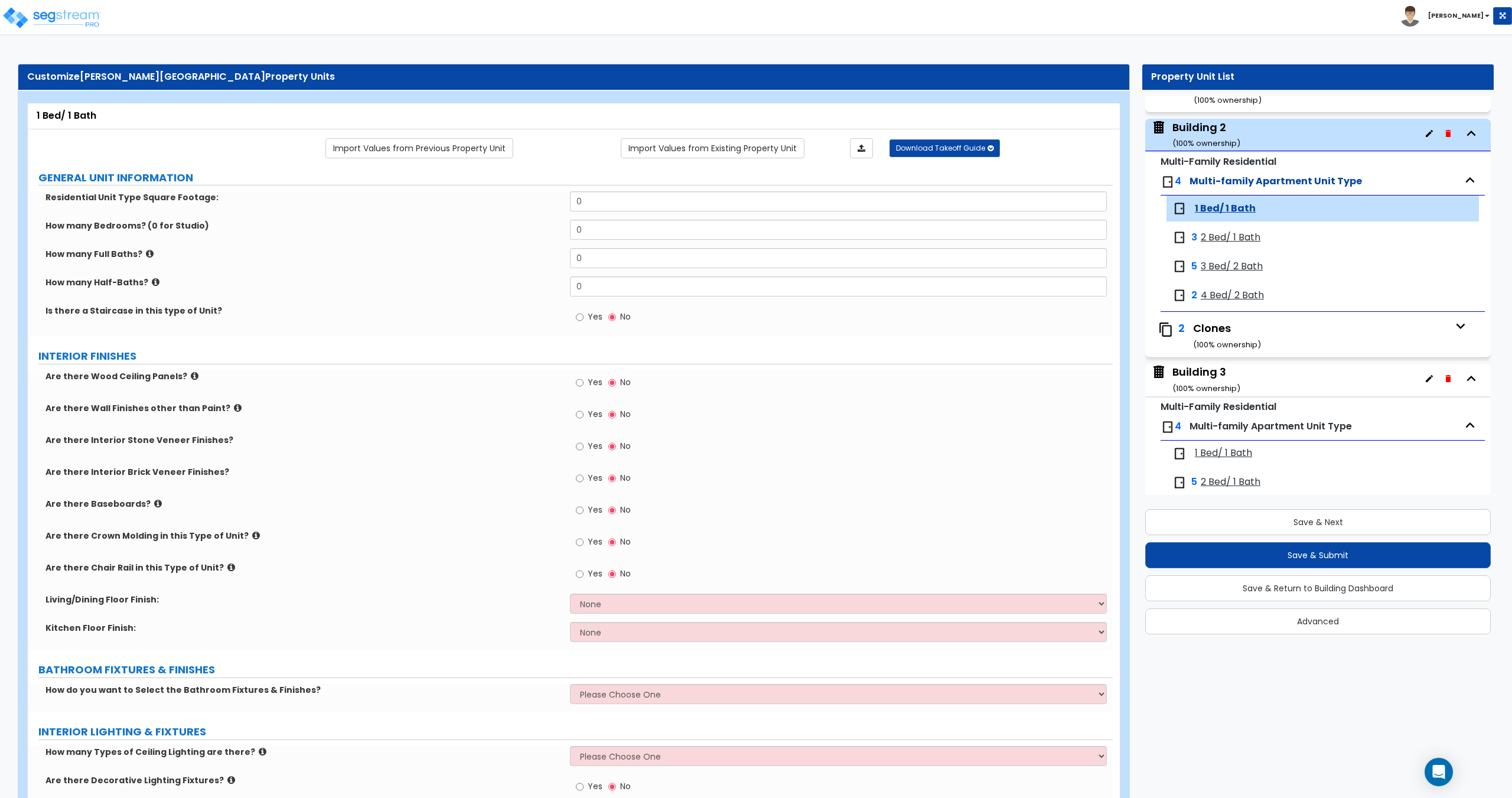
scroll to position [263, 0]
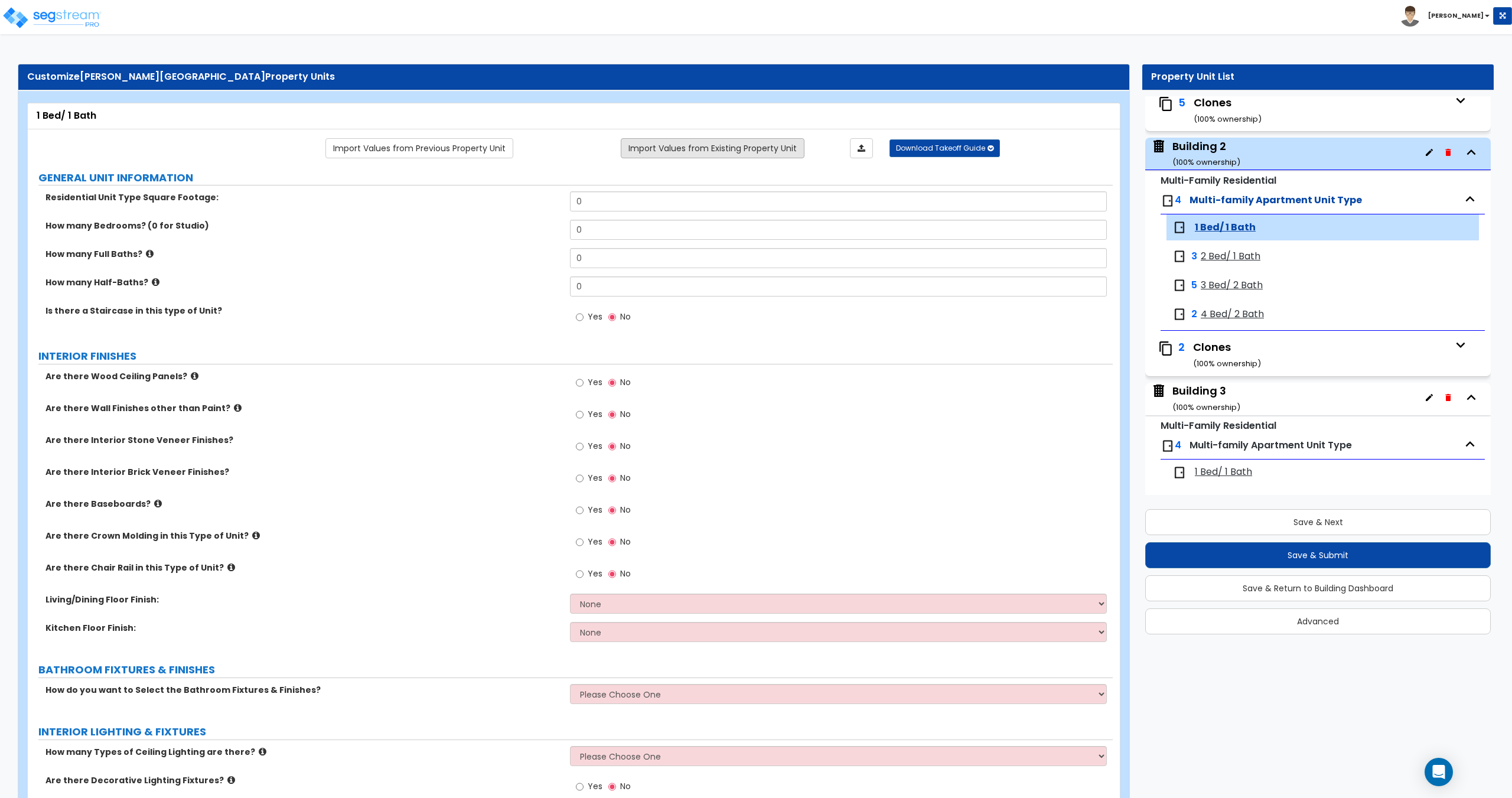
click at [695, 149] on link "Import Values from Existing Property Unit" at bounding box center [712, 148] width 184 height 20
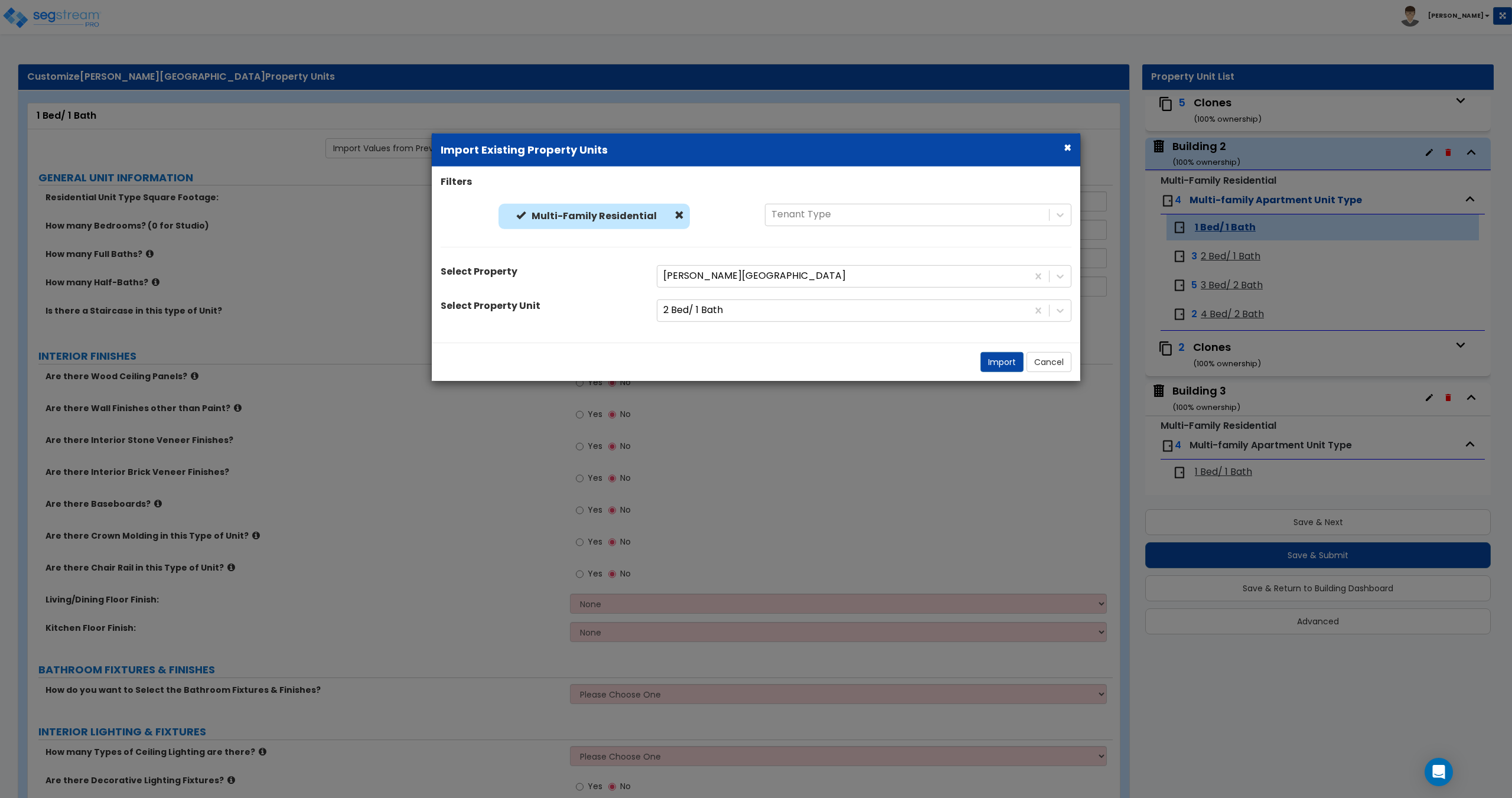
click at [705, 264] on div "Filters Multi-Family Residential Multi-Family Residential Tenant Type Select Pr…" at bounding box center [756, 254] width 648 height 158
click at [706, 270] on div at bounding box center [842, 276] width 359 height 16
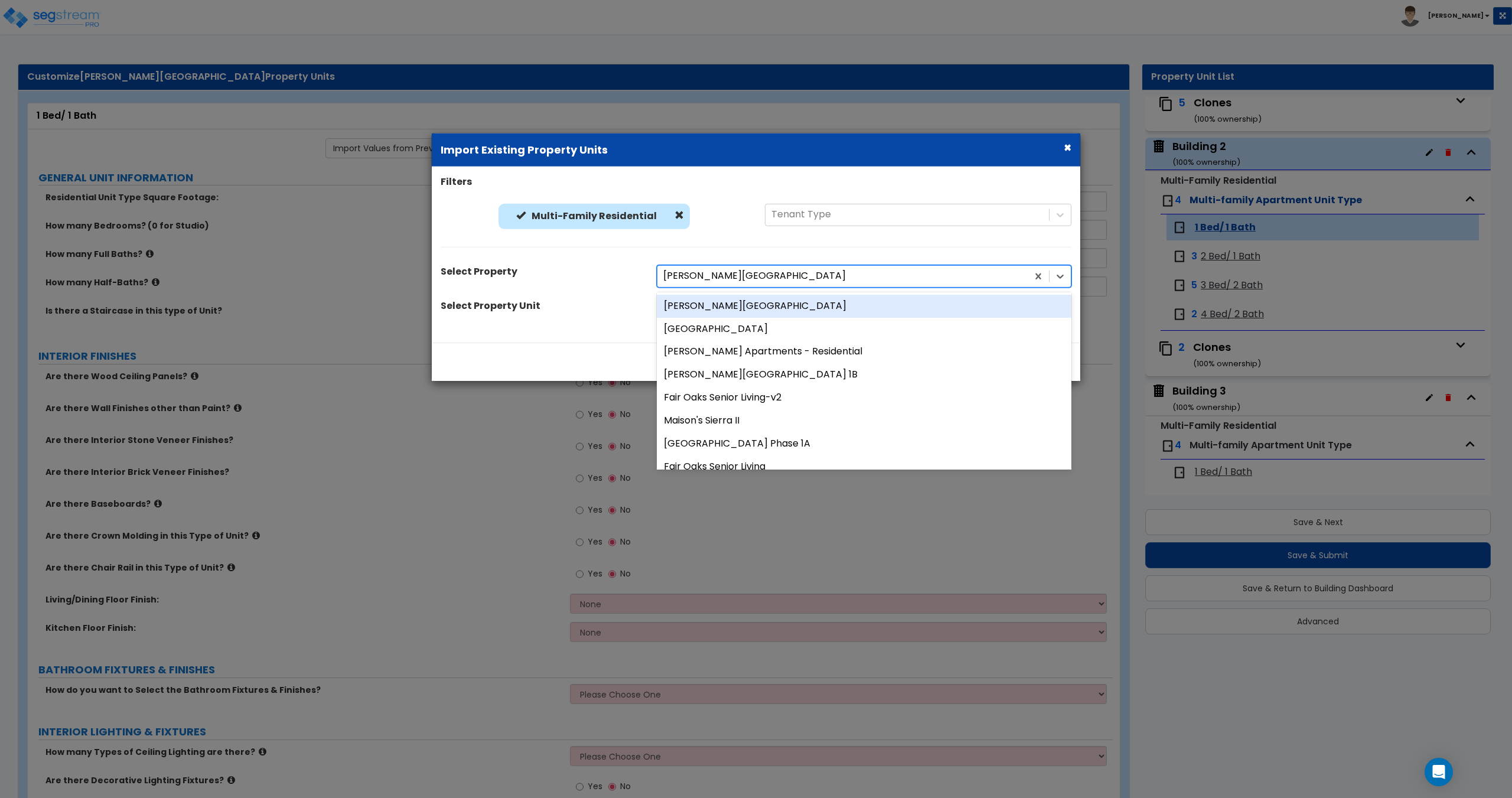
click at [709, 305] on div "[PERSON_NAME][GEOGRAPHIC_DATA]" at bounding box center [864, 305] width 414 height 23
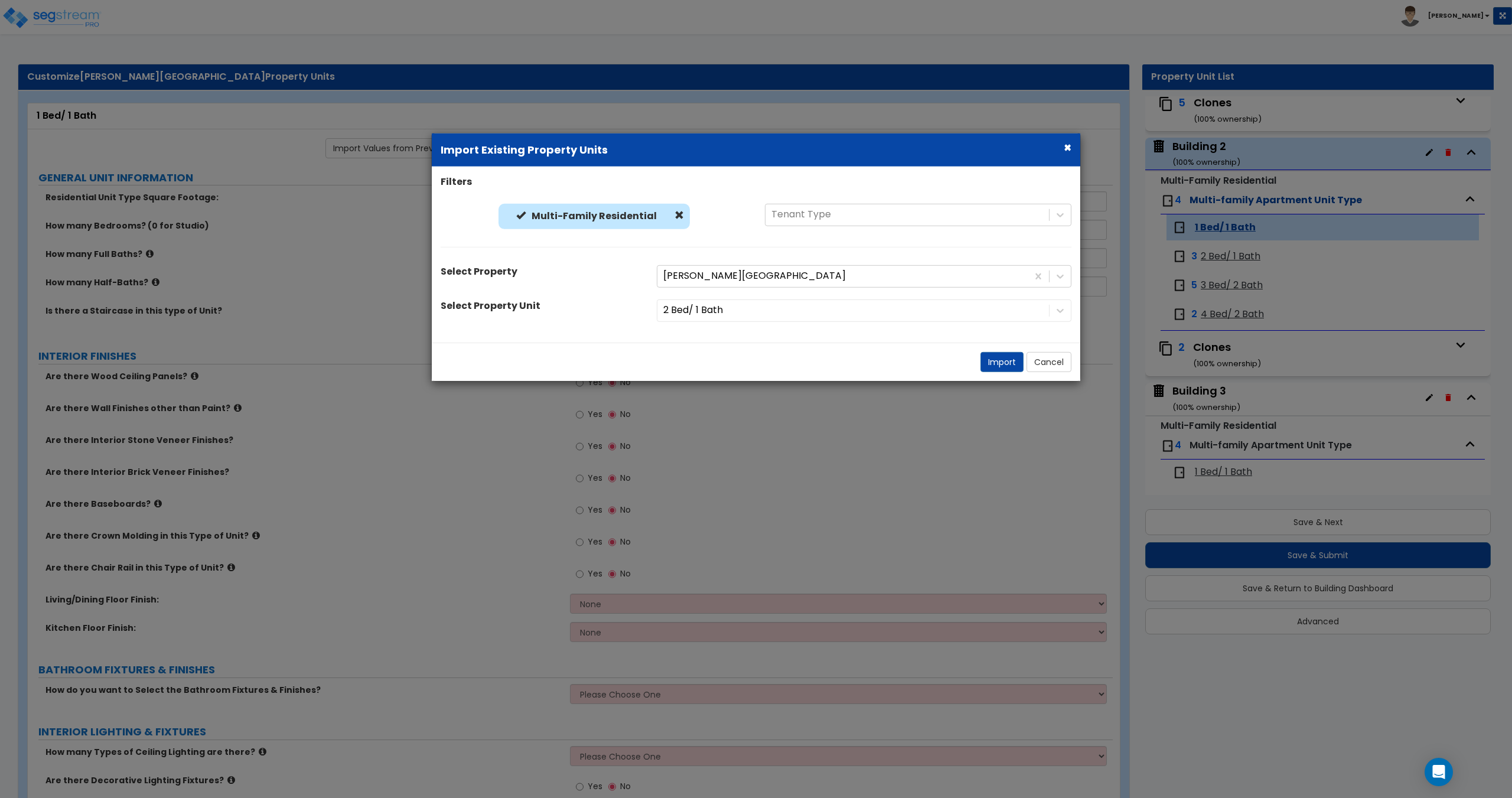
click at [708, 317] on div "2 Bed/ 1 Bath" at bounding box center [864, 310] width 433 height 22
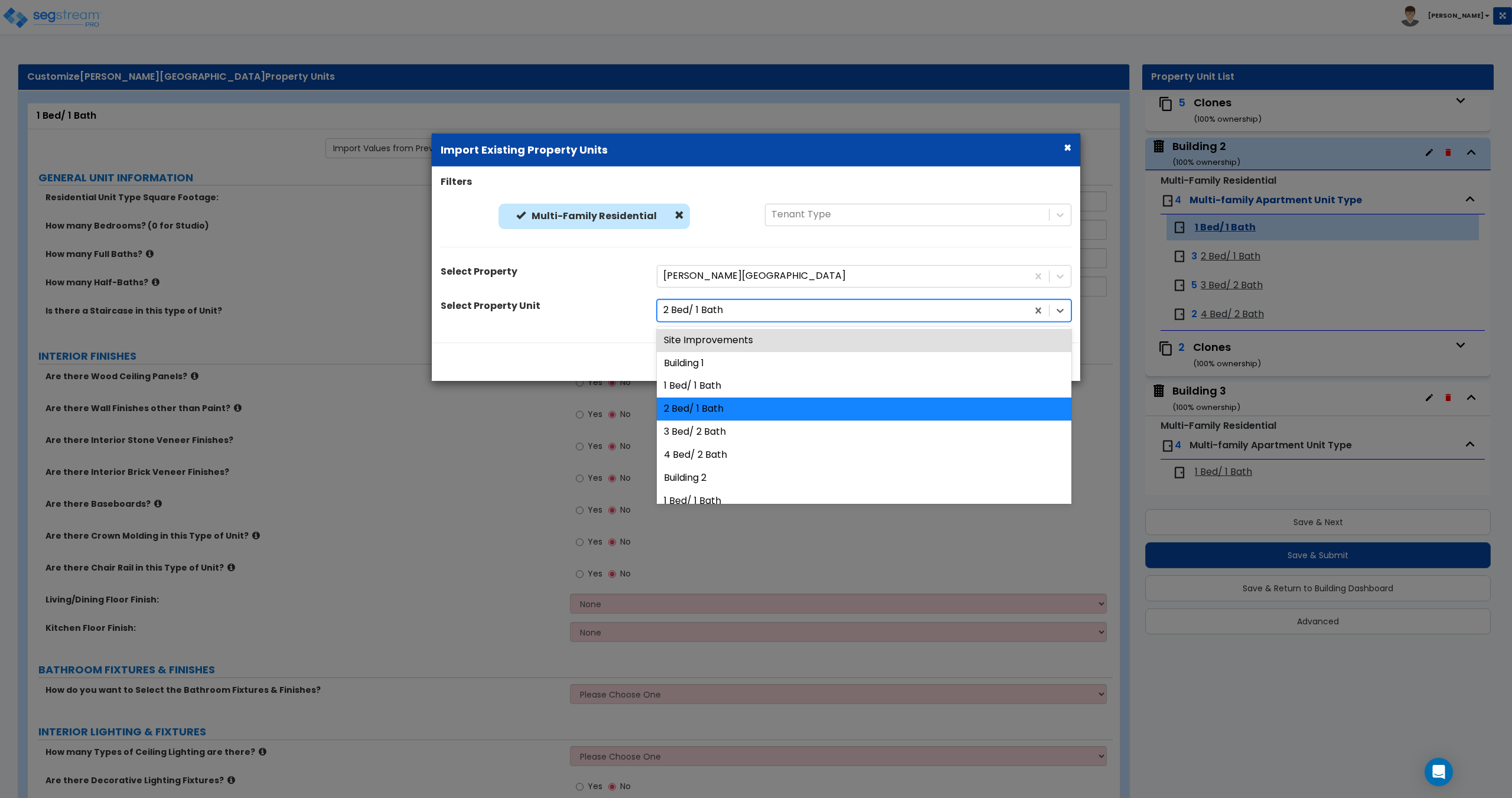
click at [711, 310] on div at bounding box center [842, 310] width 359 height 16
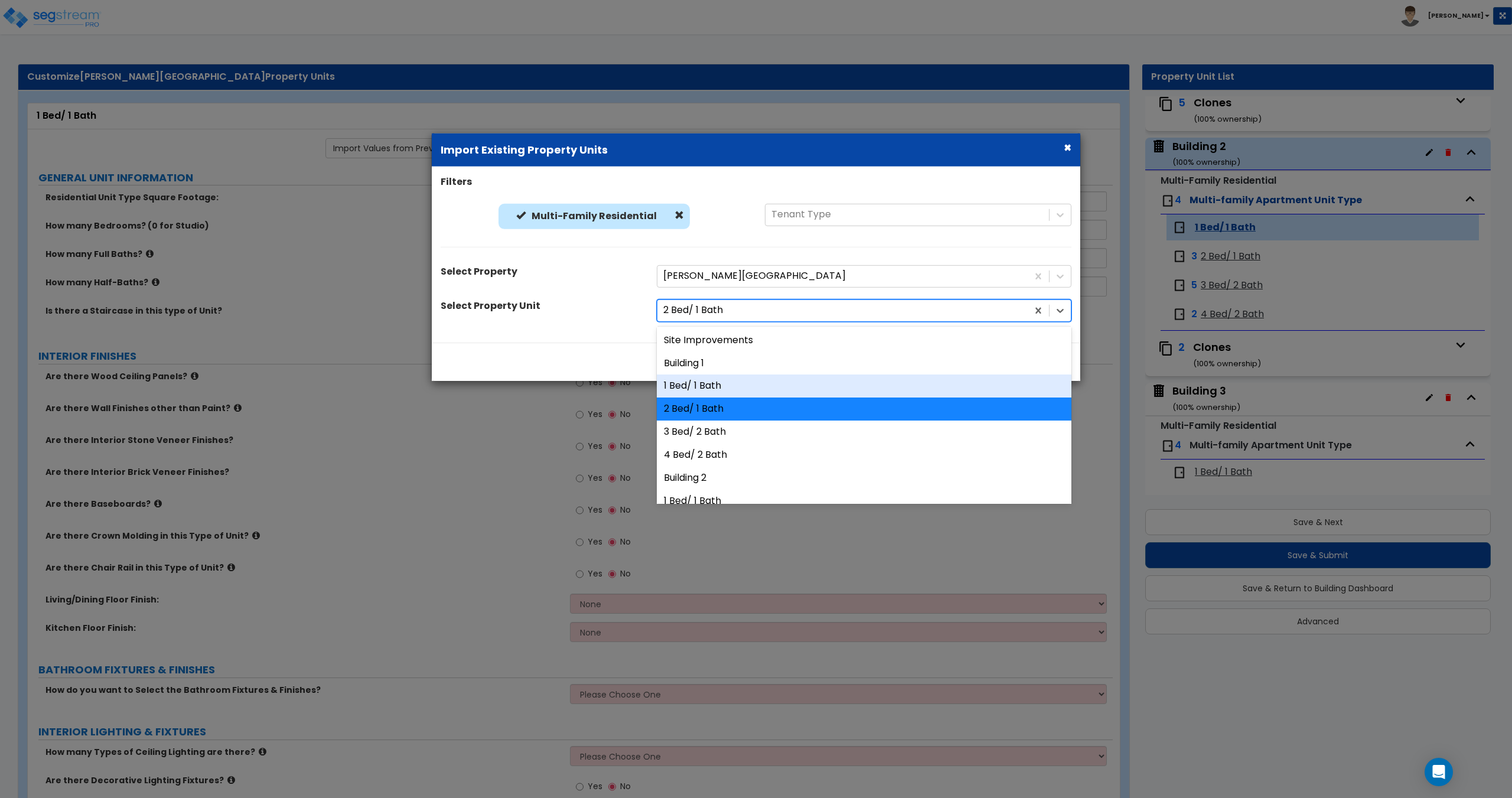
click at [706, 383] on div "1 Bed/ 1 Bath" at bounding box center [864, 386] width 414 height 23
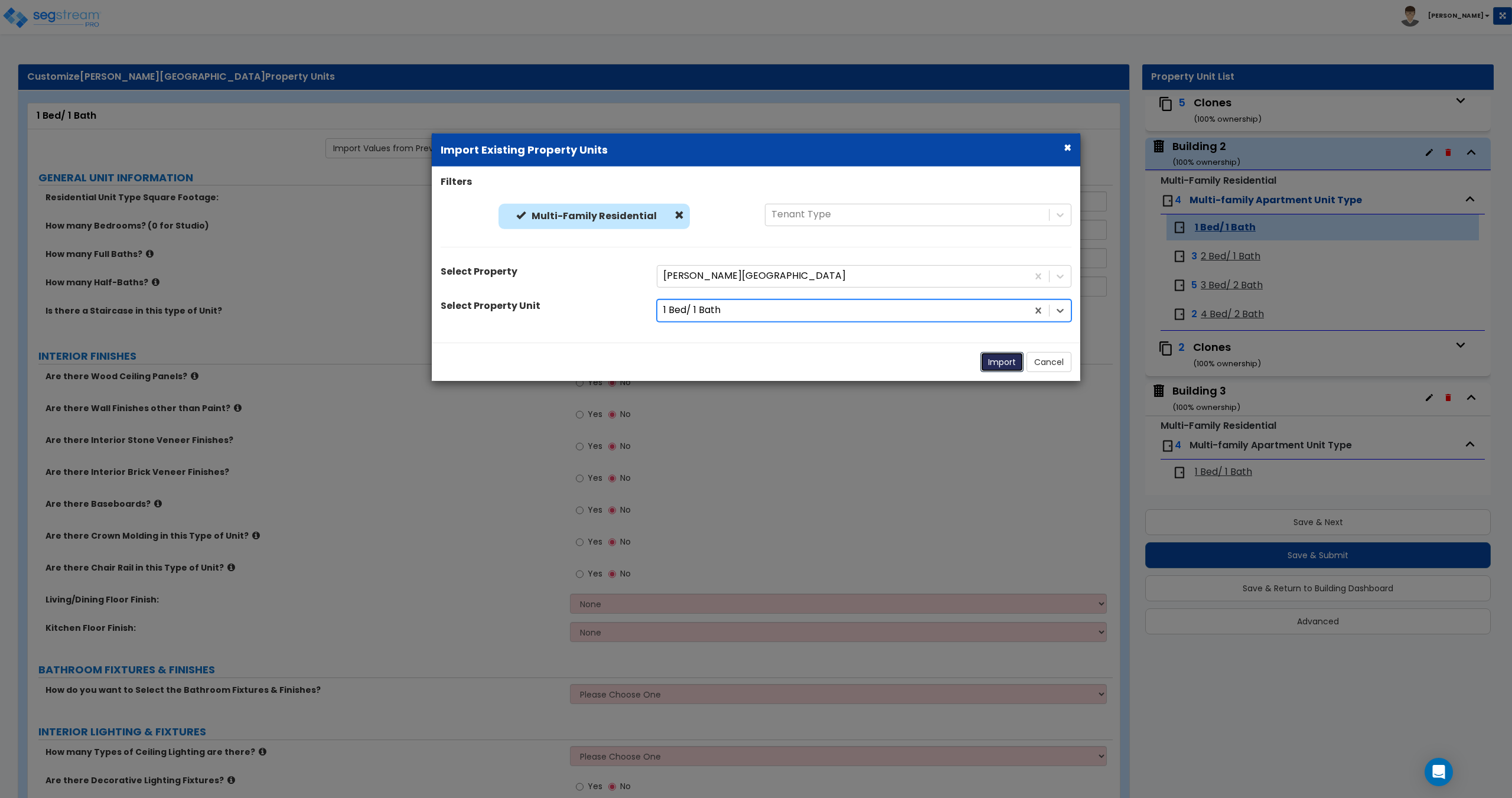
click at [1006, 359] on button "Import" at bounding box center [1002, 361] width 43 height 20
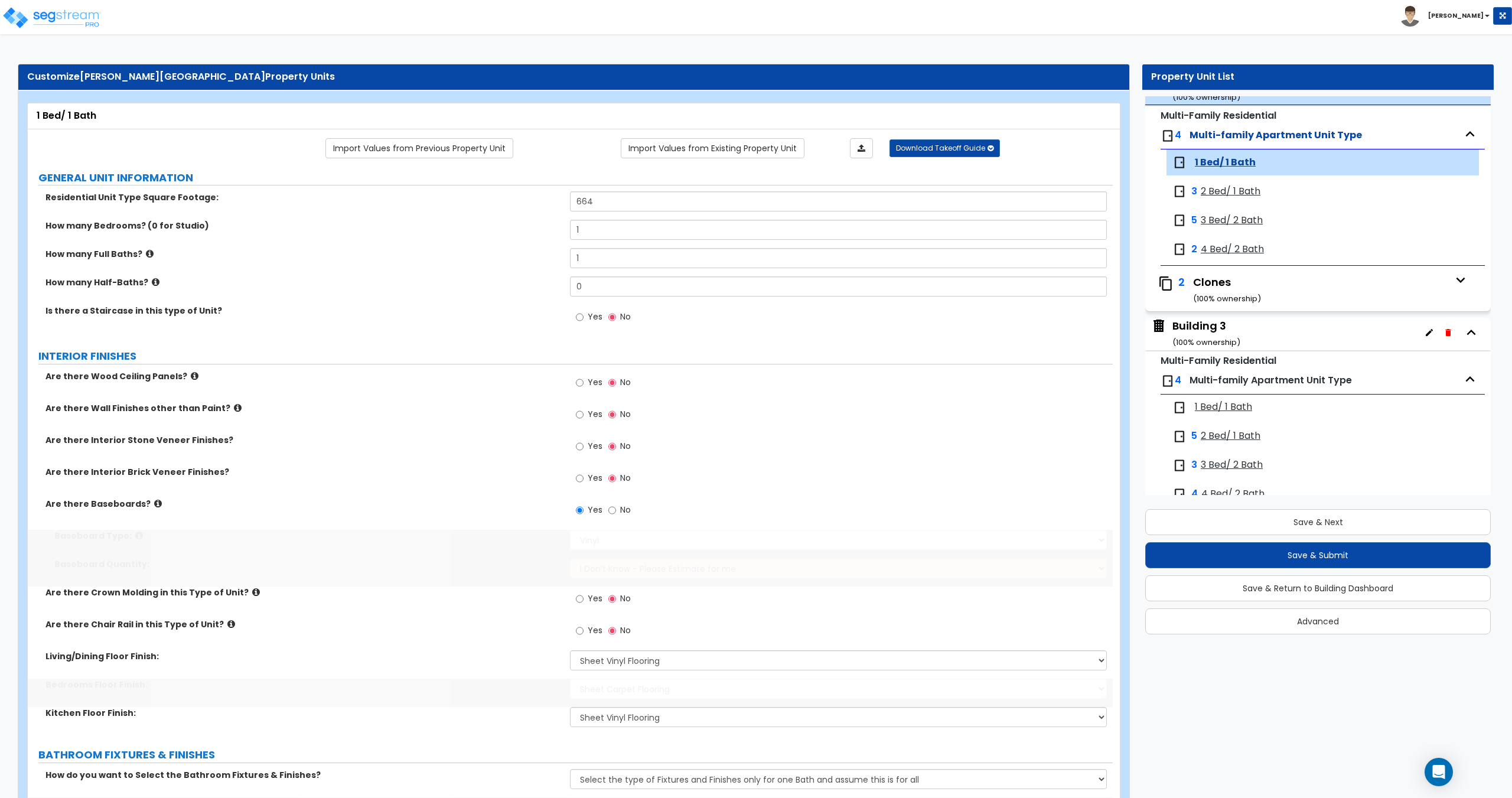
scroll to position [382, 0]
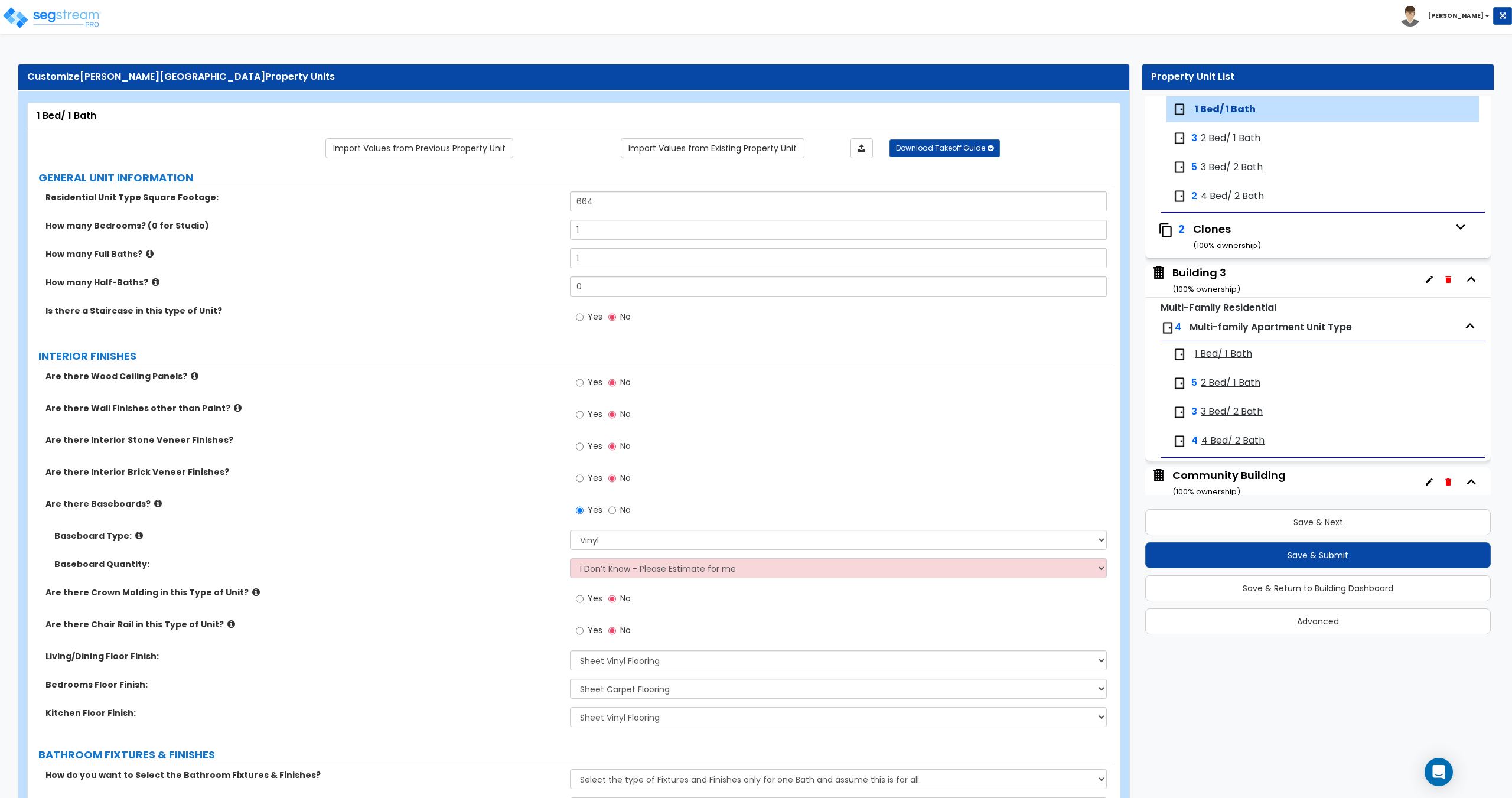
click at [1237, 136] on span "2 Bed/ 1 Bath" at bounding box center [1230, 139] width 59 height 14
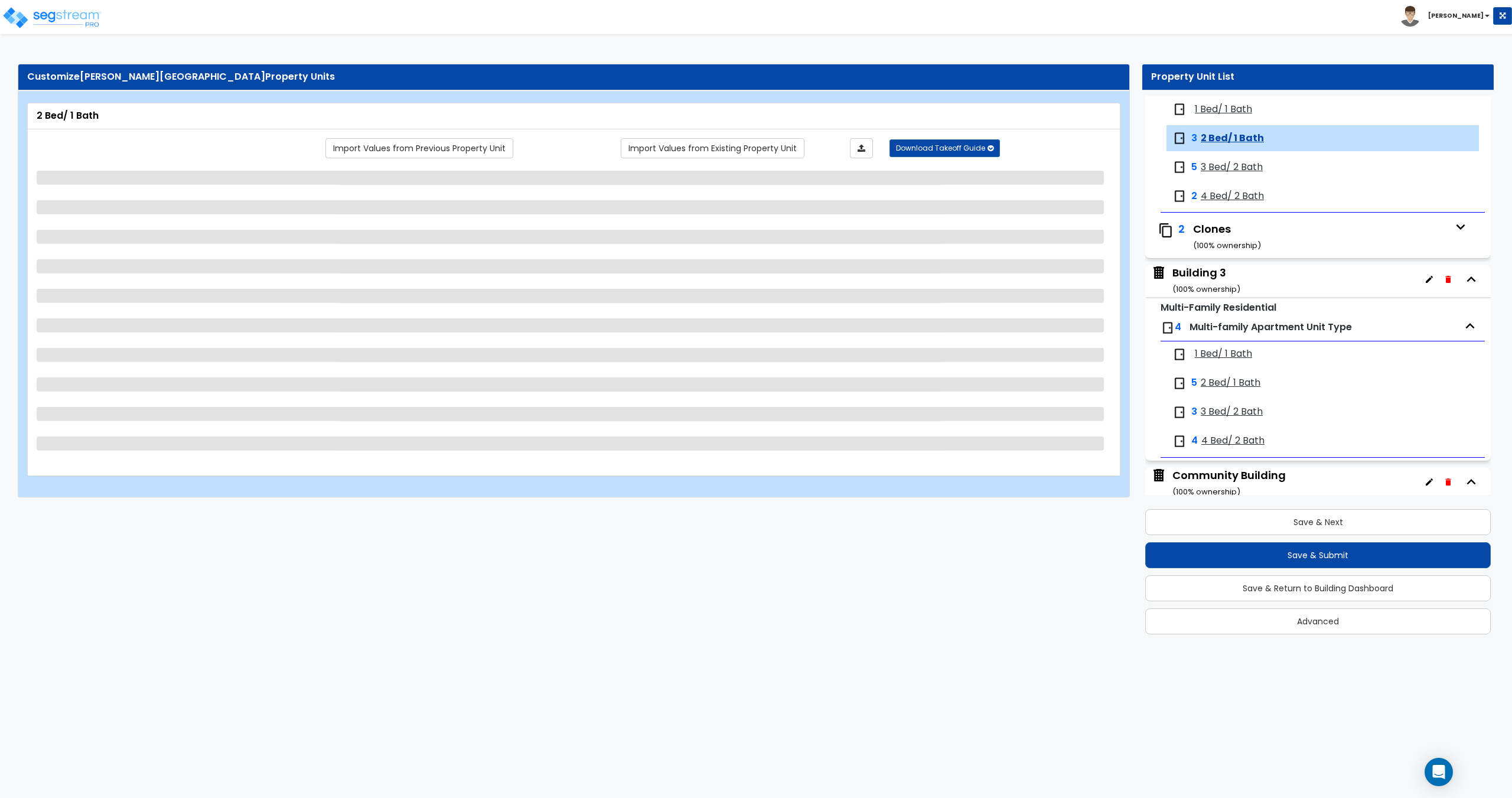
scroll to position [410, 0]
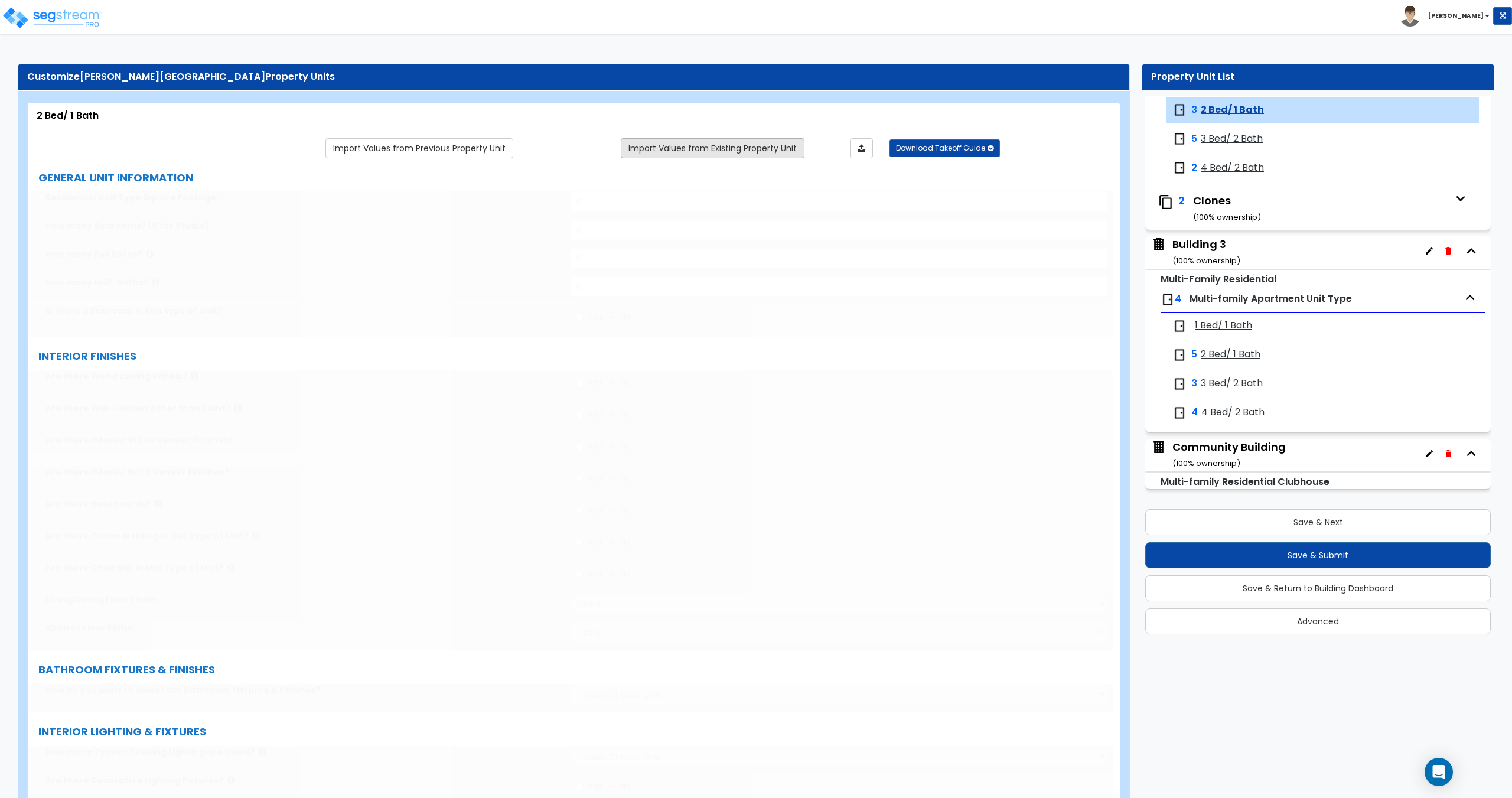
click at [672, 150] on link "Import Values from Existing Property Unit" at bounding box center [712, 148] width 184 height 20
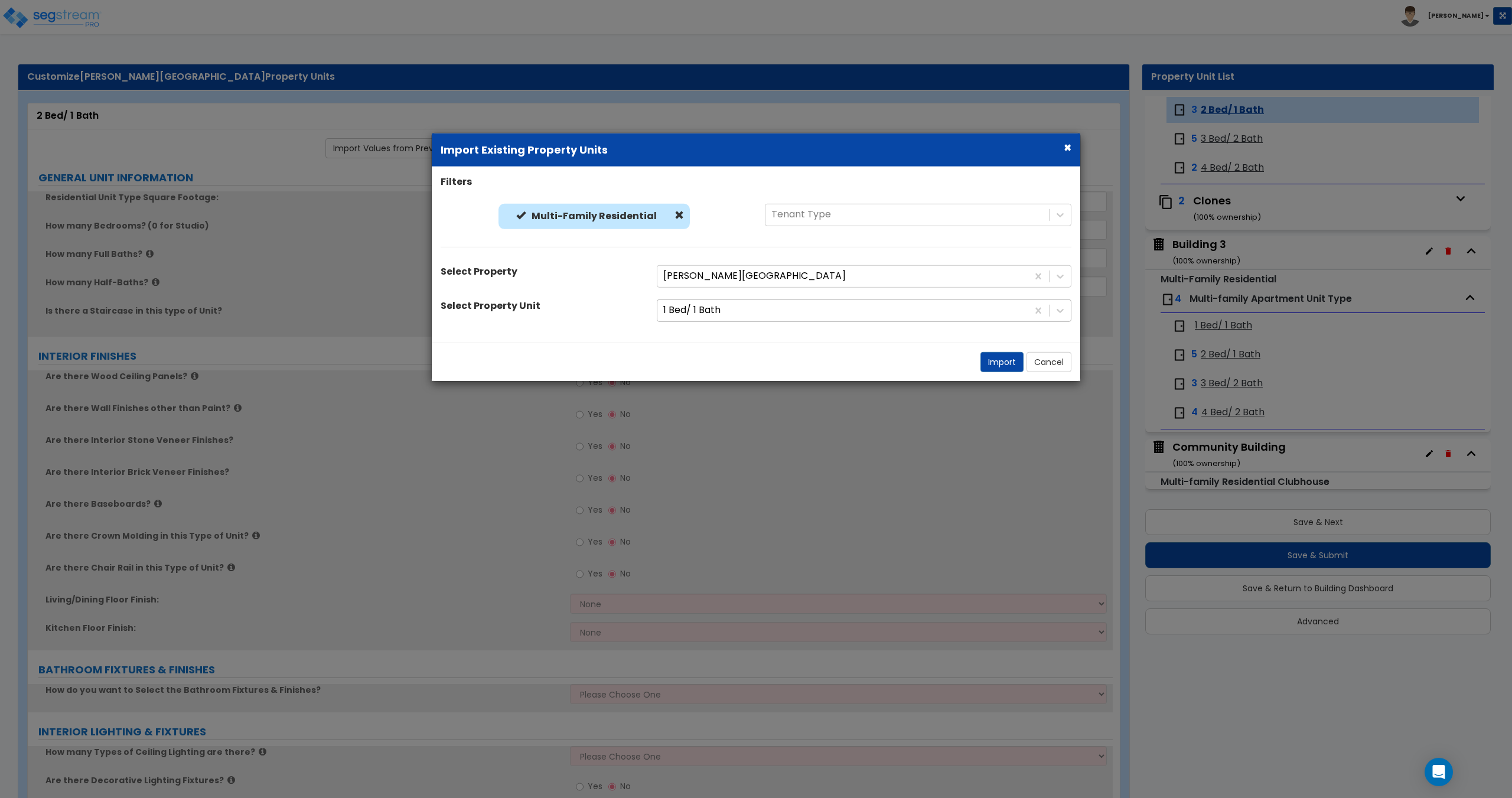
click at [706, 307] on div at bounding box center [842, 310] width 359 height 16
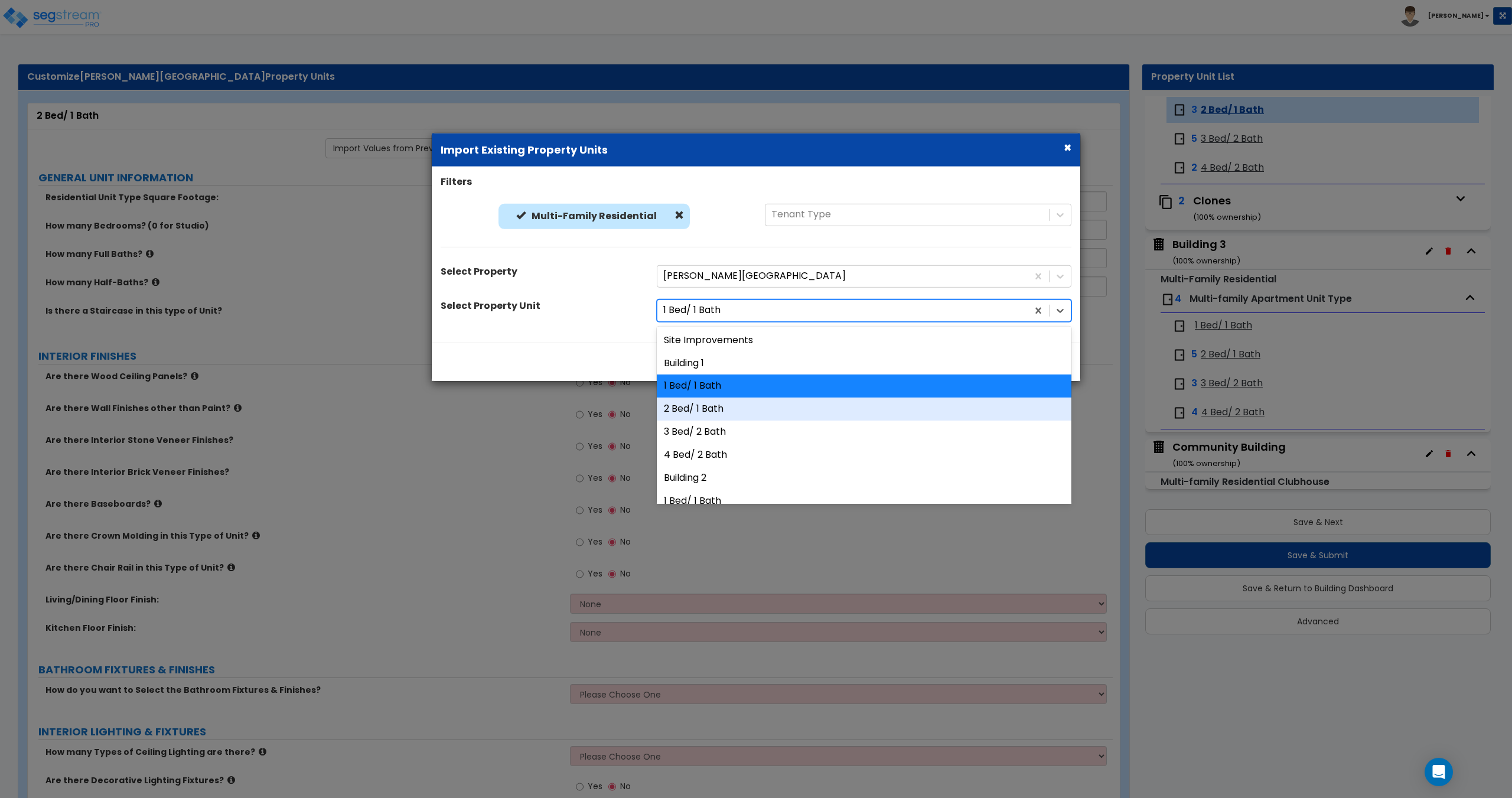
click at [710, 405] on div "2 Bed/ 1 Bath" at bounding box center [864, 408] width 414 height 23
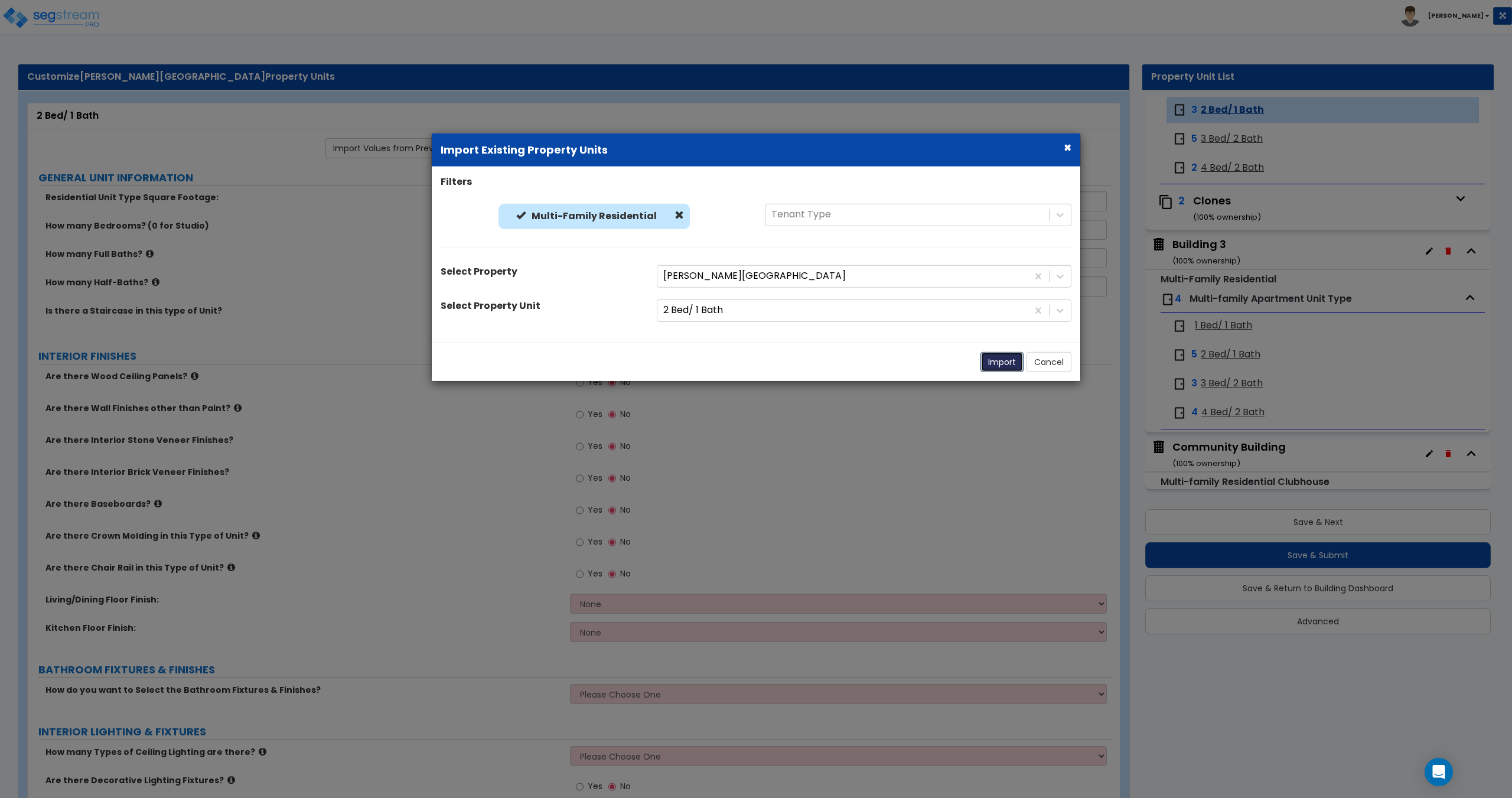
click at [994, 360] on button "Import" at bounding box center [1002, 361] width 43 height 20
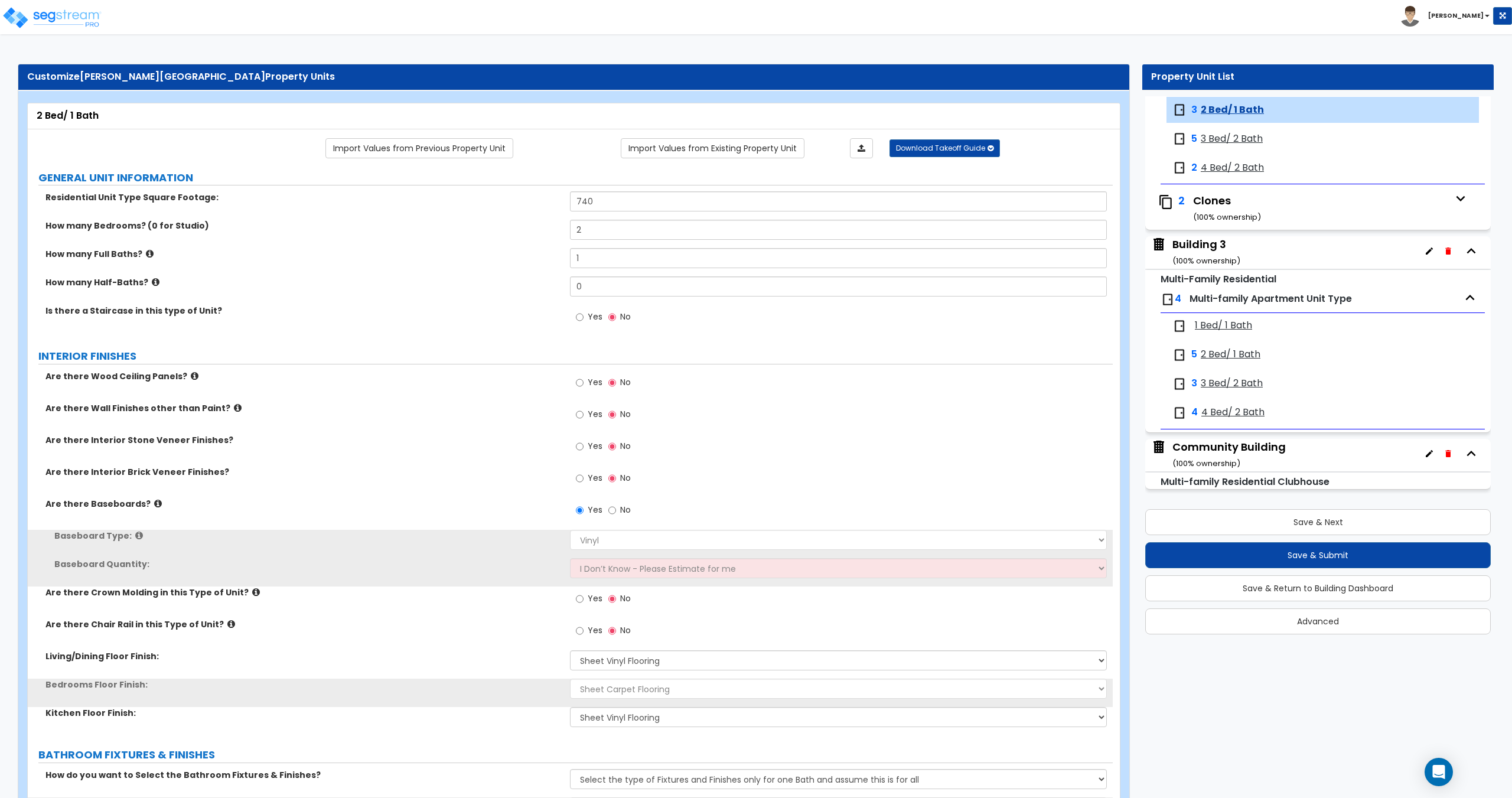
click at [1223, 137] on span "3 Bed/ 2 Bath" at bounding box center [1232, 139] width 62 height 14
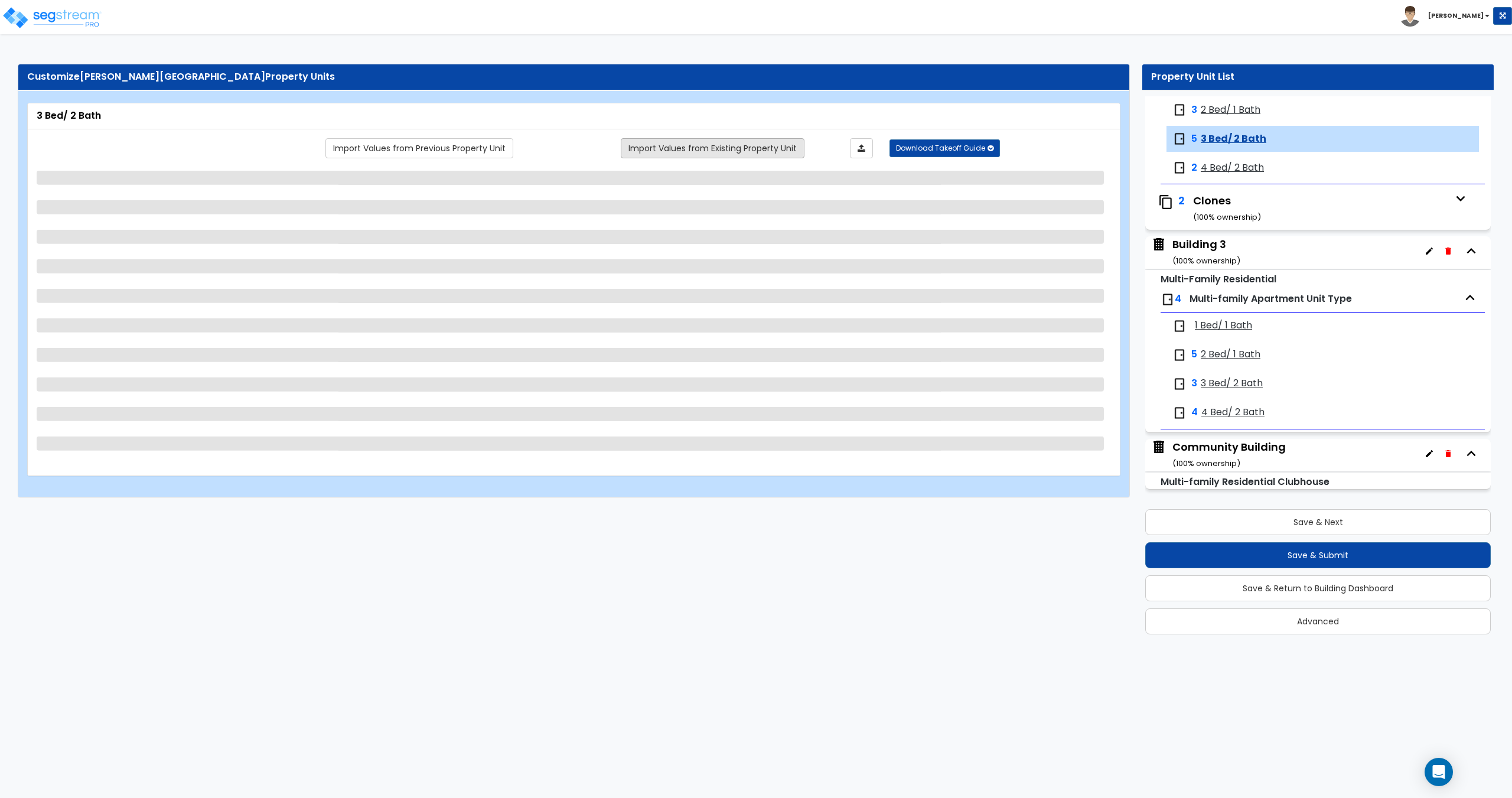
click at [764, 144] on link "Import Values from Existing Property Unit" at bounding box center [712, 148] width 184 height 20
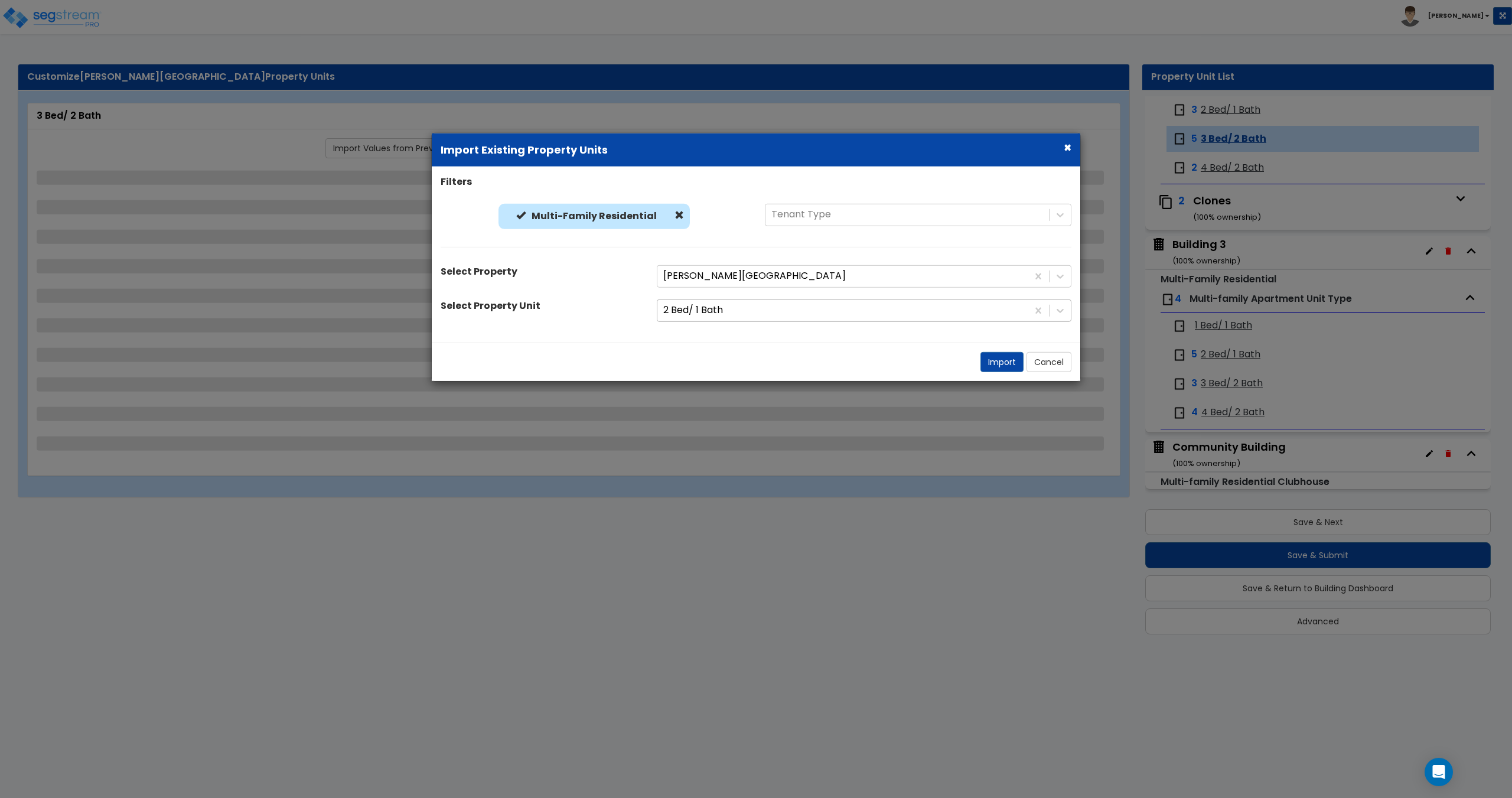
click at [700, 319] on div "2 Bed/ 1 Bath" at bounding box center [842, 310] width 370 height 21
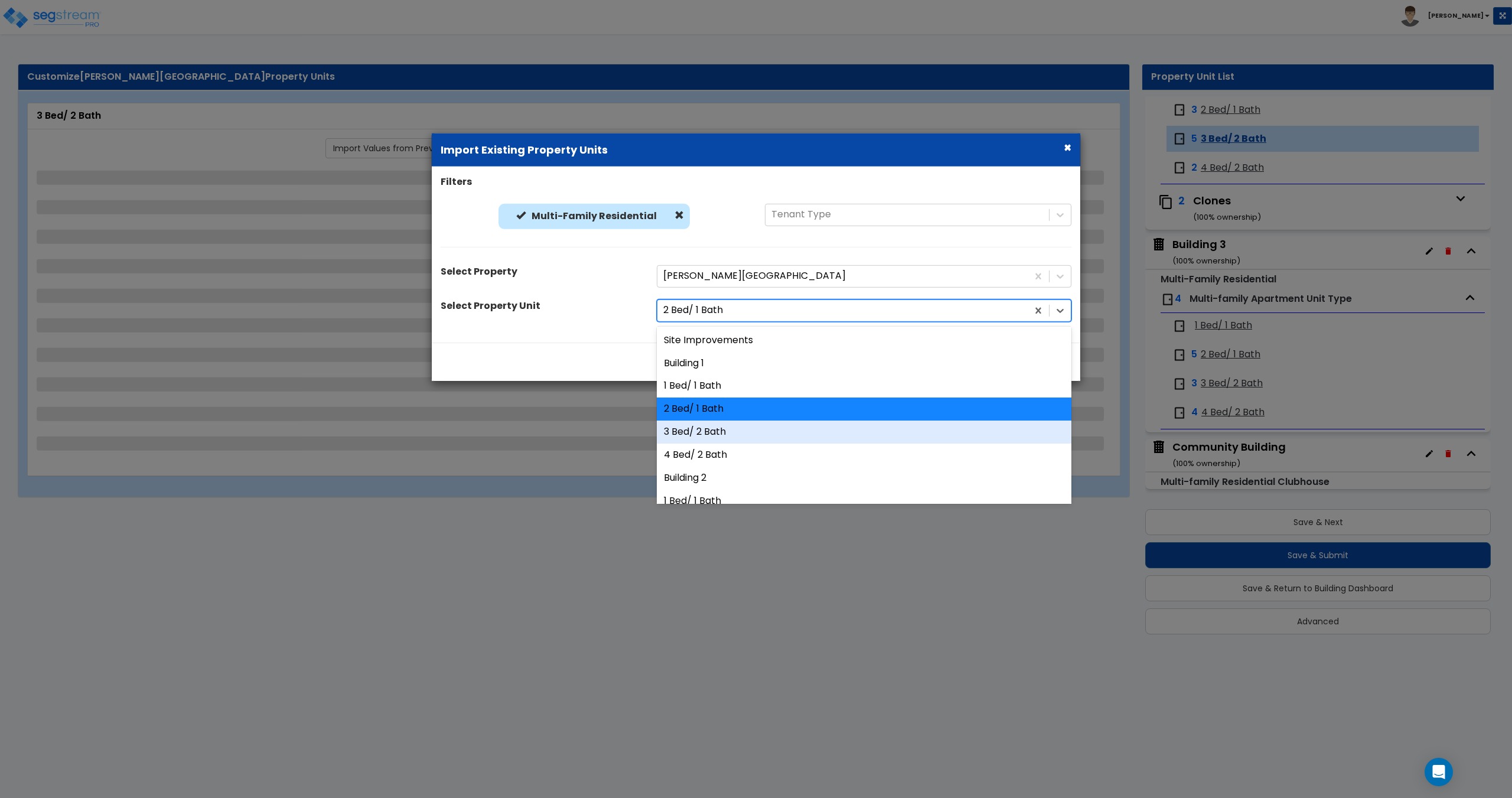
click at [704, 431] on div "3 Bed/ 2 Bath" at bounding box center [864, 432] width 414 height 23
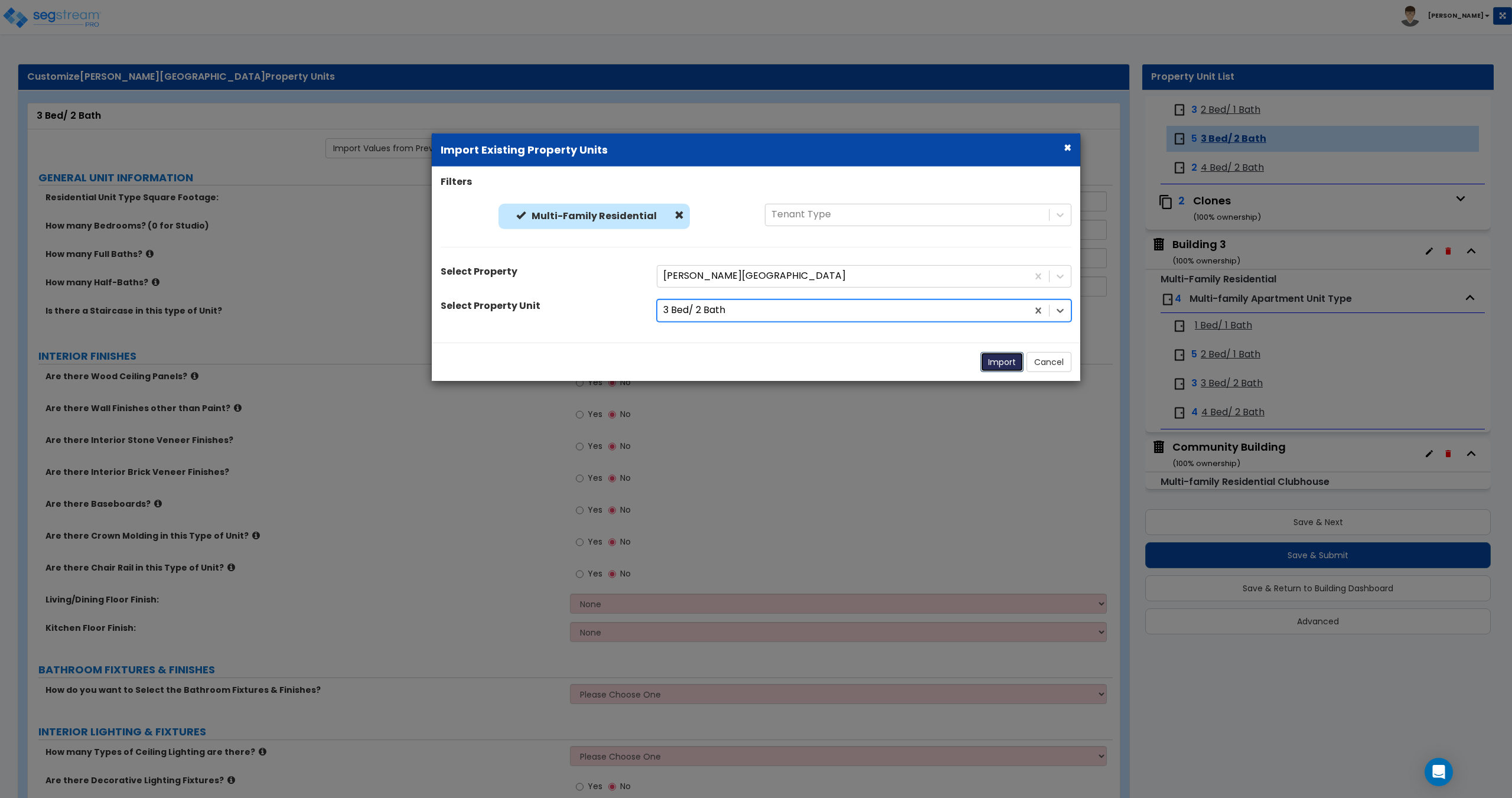
click at [998, 361] on button "Import" at bounding box center [1002, 361] width 43 height 20
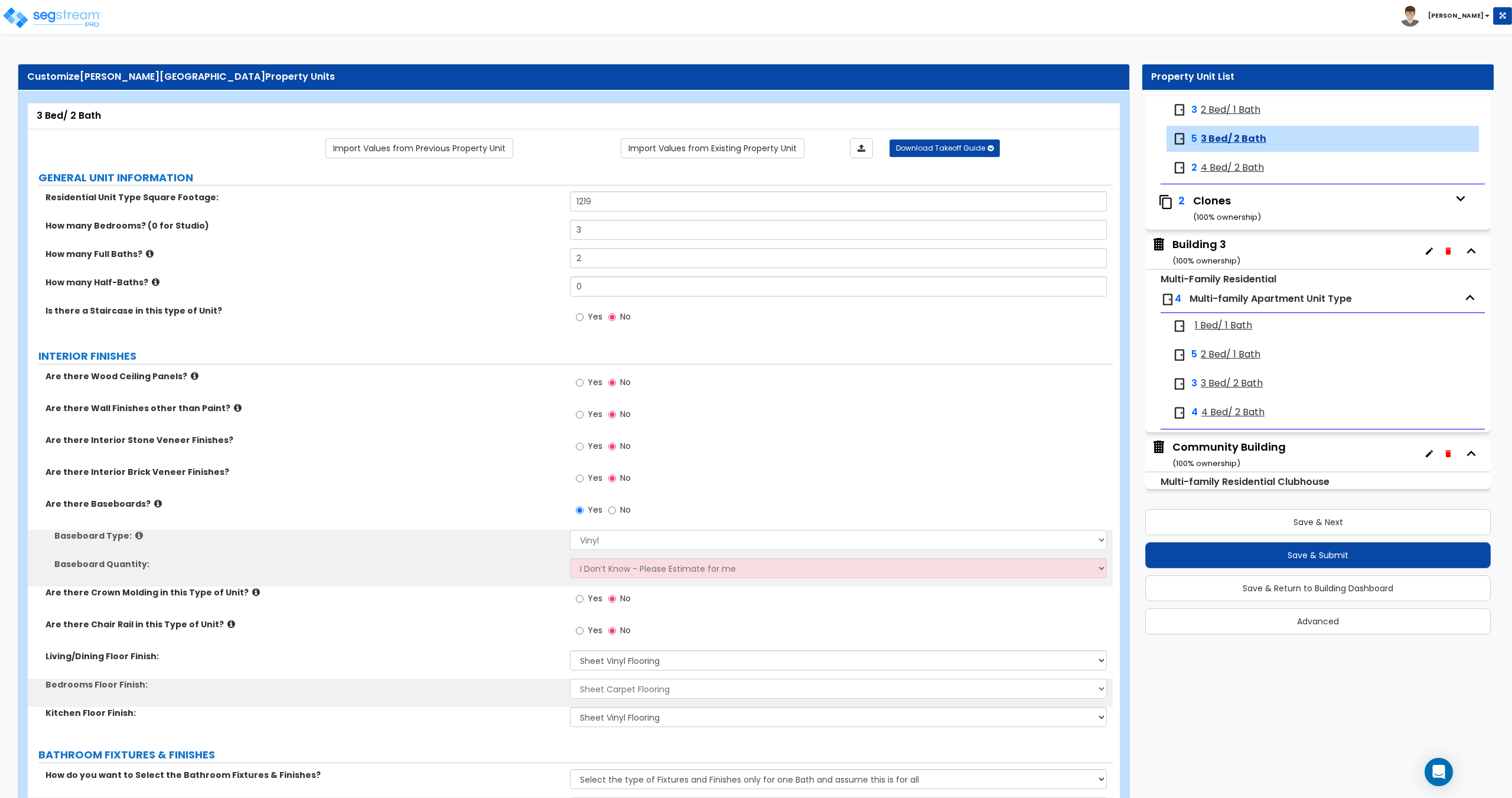
click at [1247, 167] on span "4 Bed/ 2 Bath" at bounding box center [1232, 168] width 63 height 14
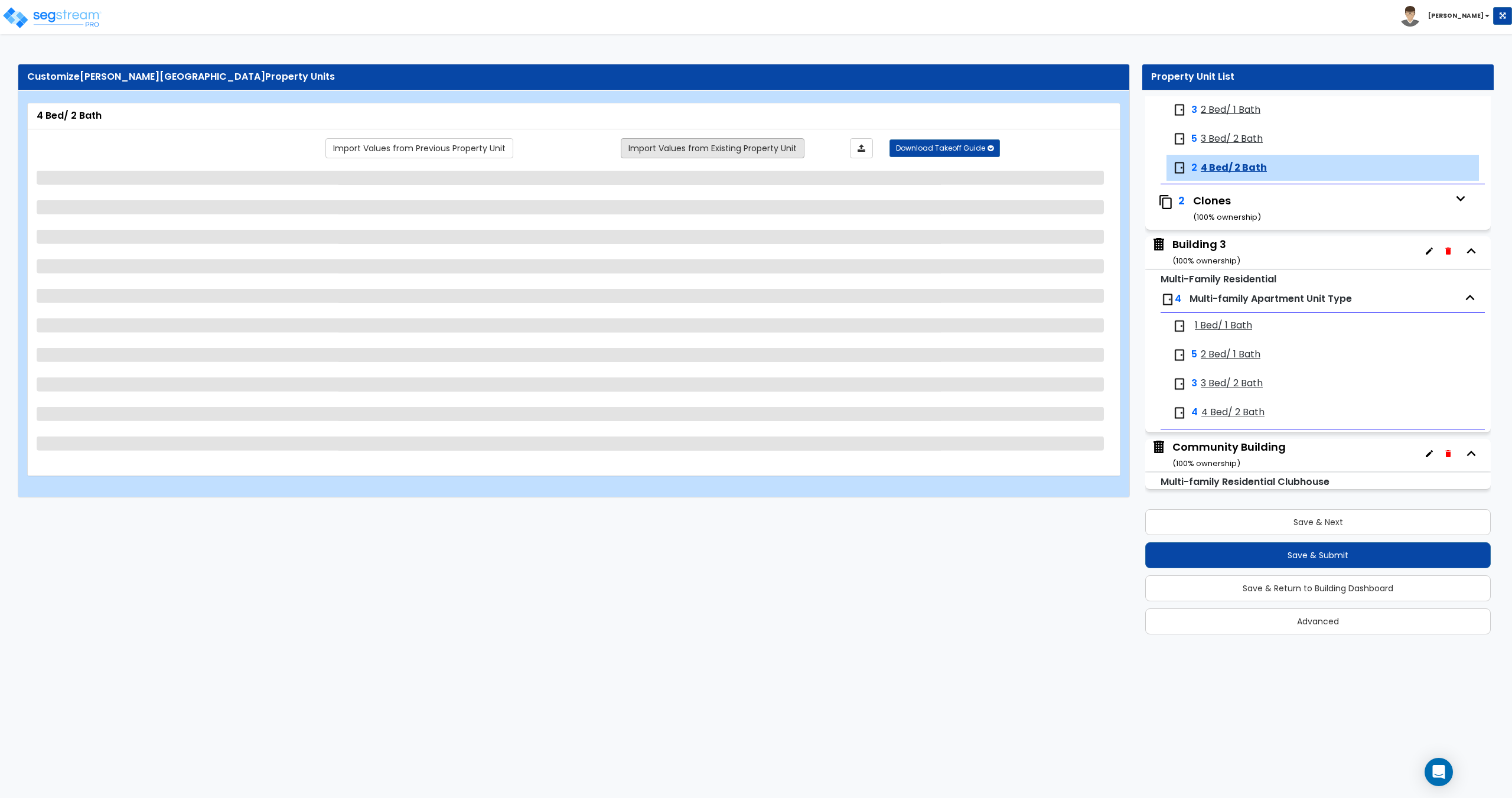
click at [665, 148] on link "Import Values from Existing Property Unit" at bounding box center [712, 148] width 184 height 20
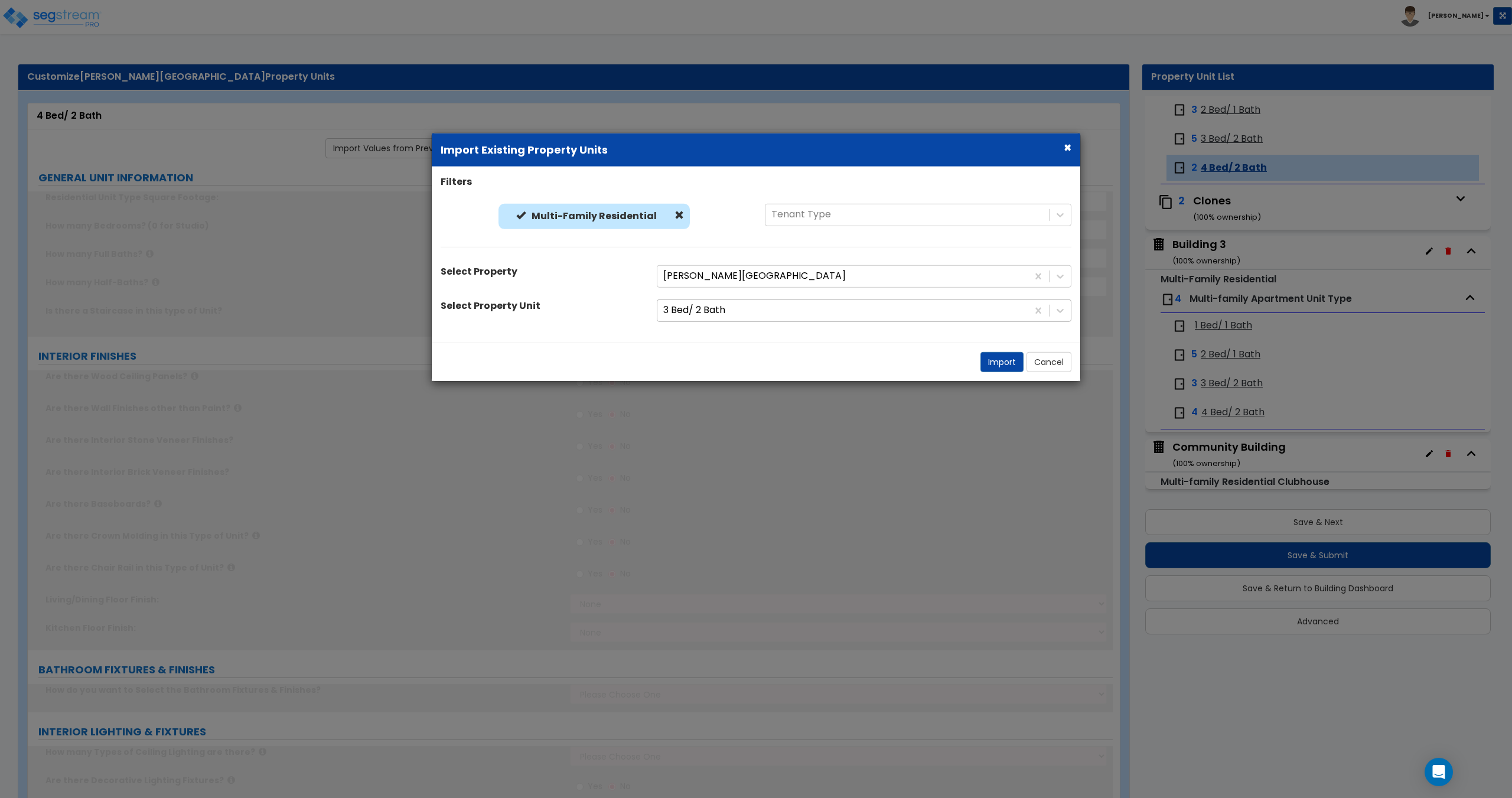
click at [719, 314] on div at bounding box center [842, 310] width 359 height 16
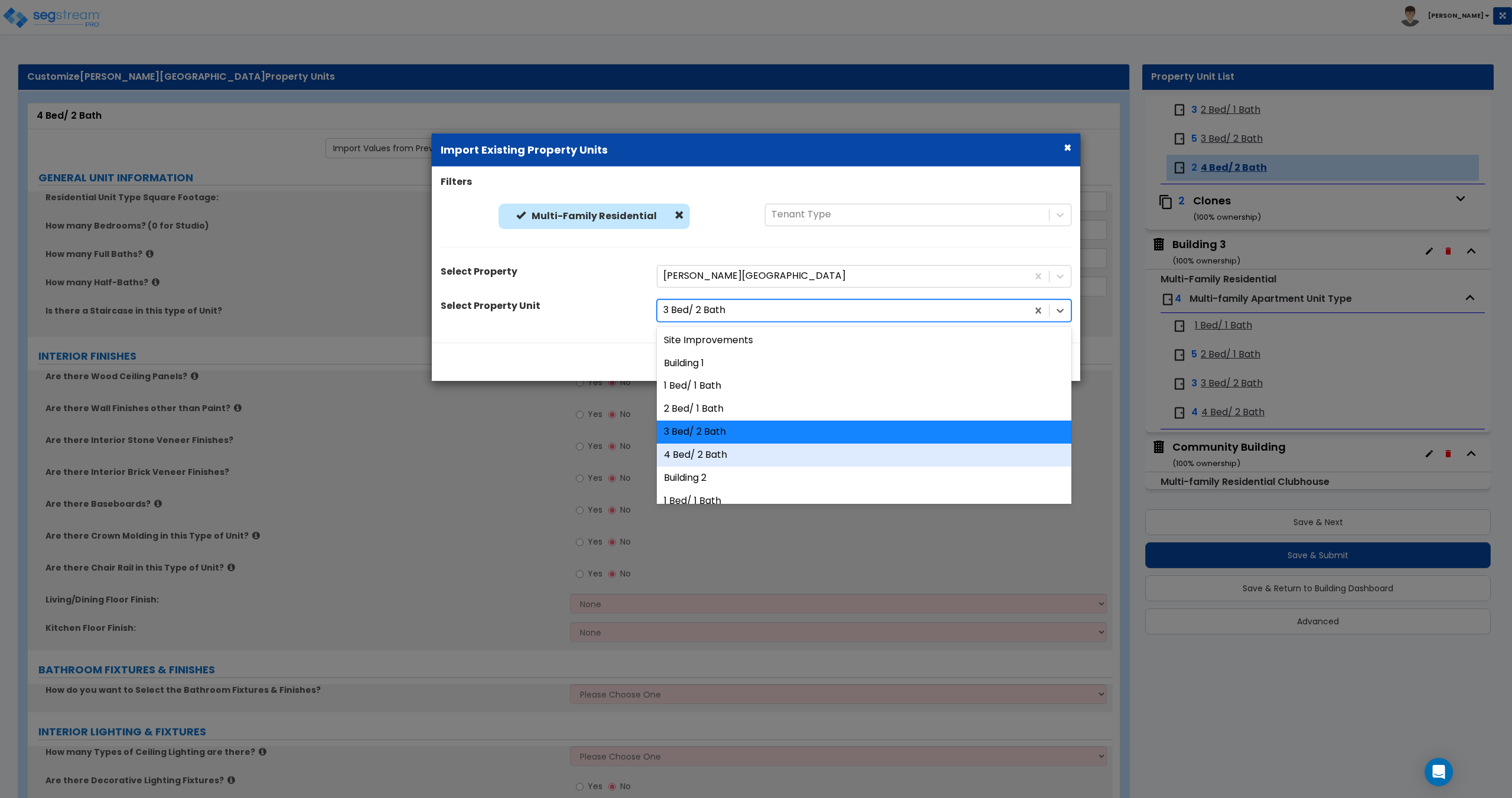
click at [725, 456] on div "4 Bed/ 2 Bath" at bounding box center [864, 455] width 414 height 23
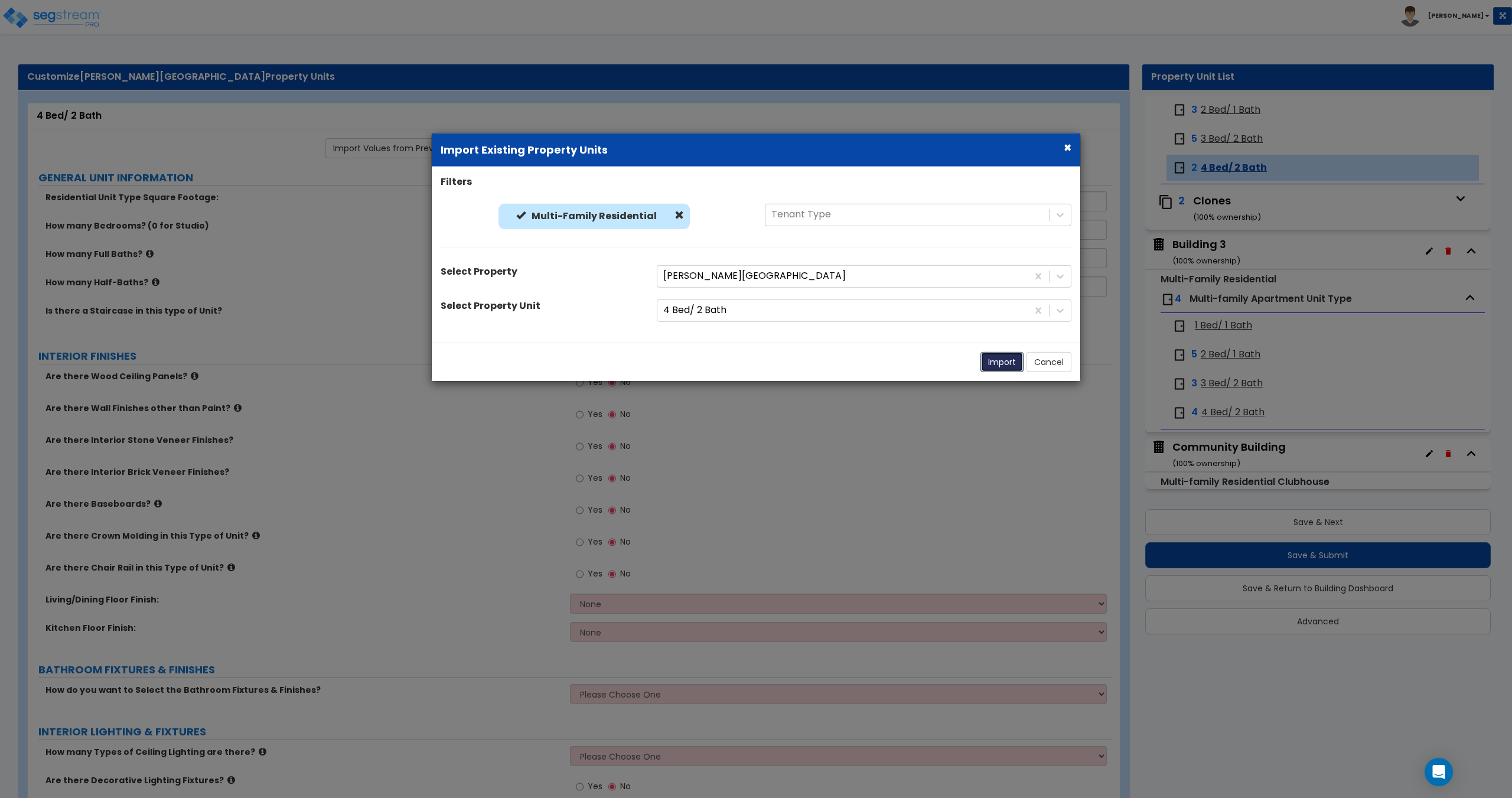
click at [993, 361] on button "Import" at bounding box center [1002, 361] width 43 height 20
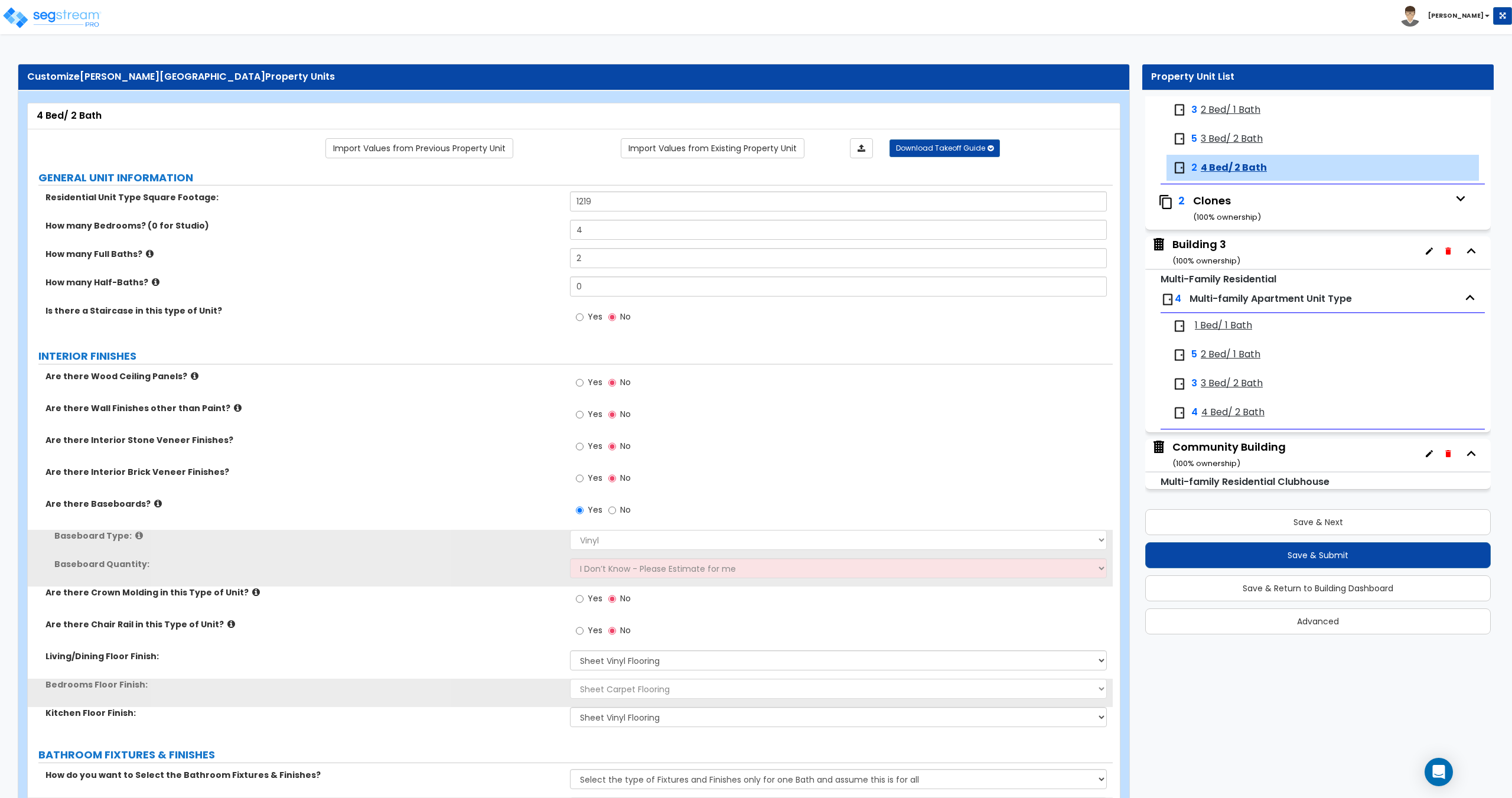
click at [1218, 334] on div "1 Bed/ 1 Bath" at bounding box center [1323, 326] width 312 height 26
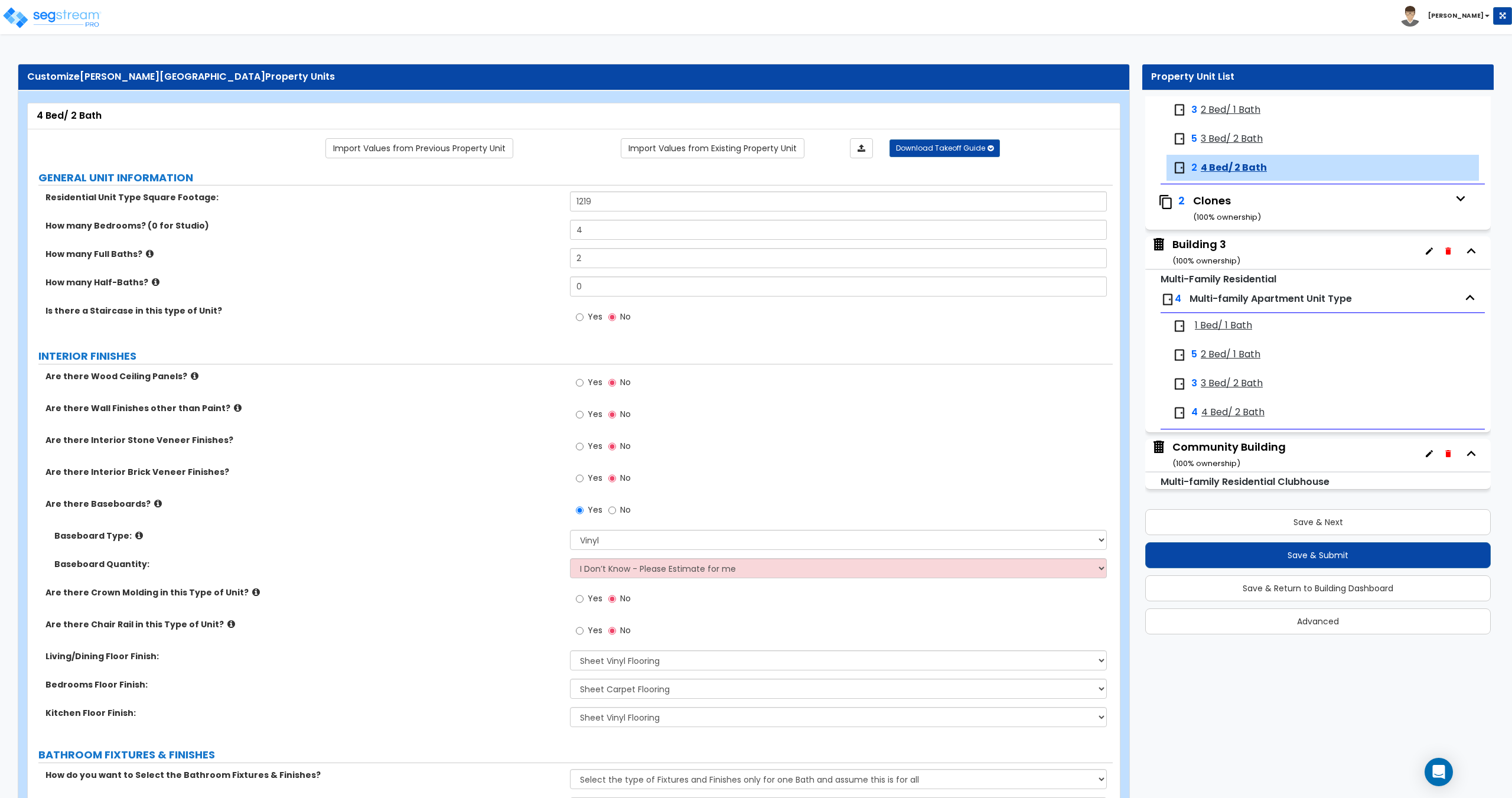
click at [1221, 329] on span "1 Bed/ 1 Bath" at bounding box center [1223, 325] width 58 height 14
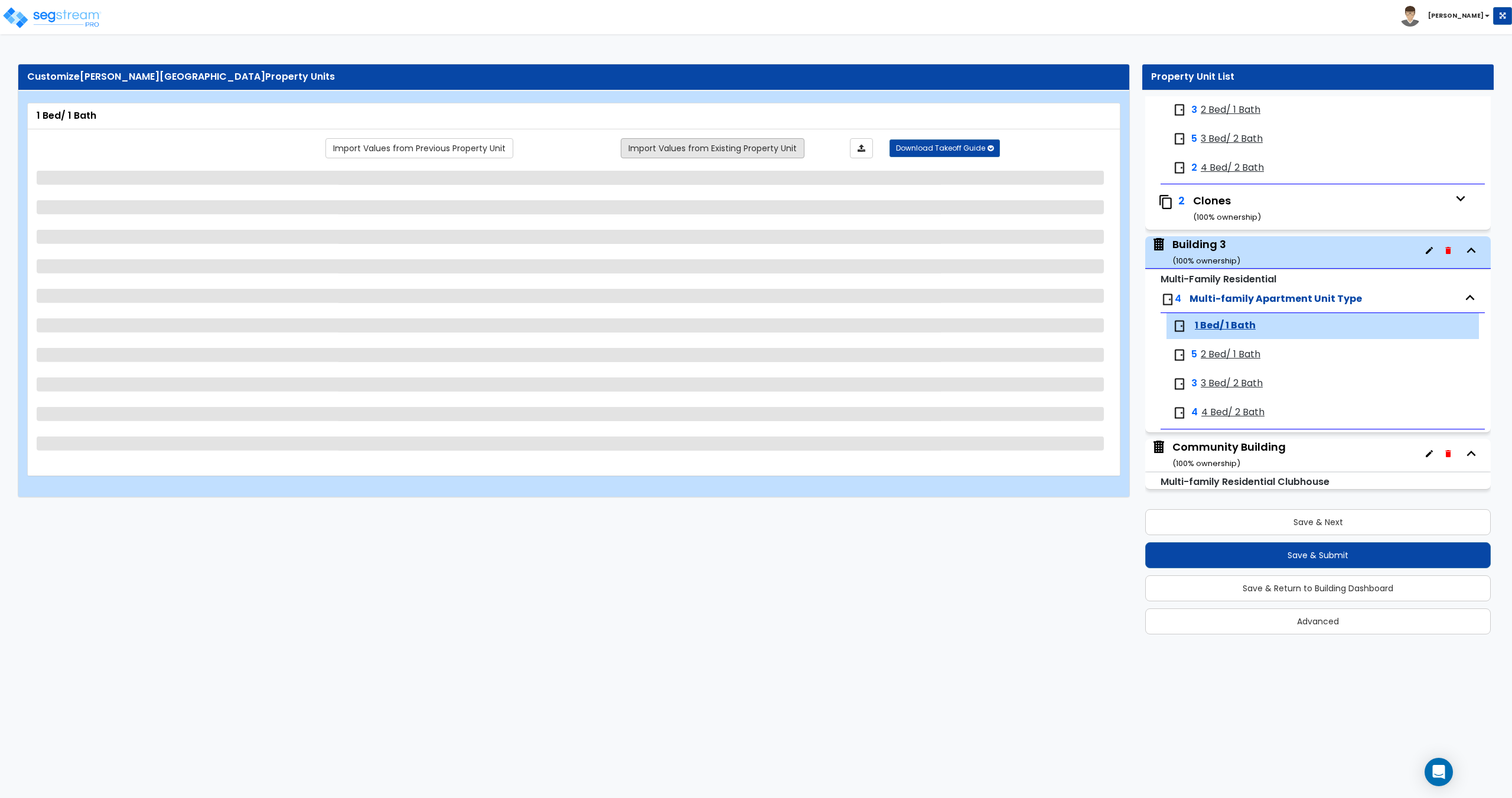
click at [740, 145] on link "Import Values from Existing Property Unit" at bounding box center [712, 148] width 184 height 20
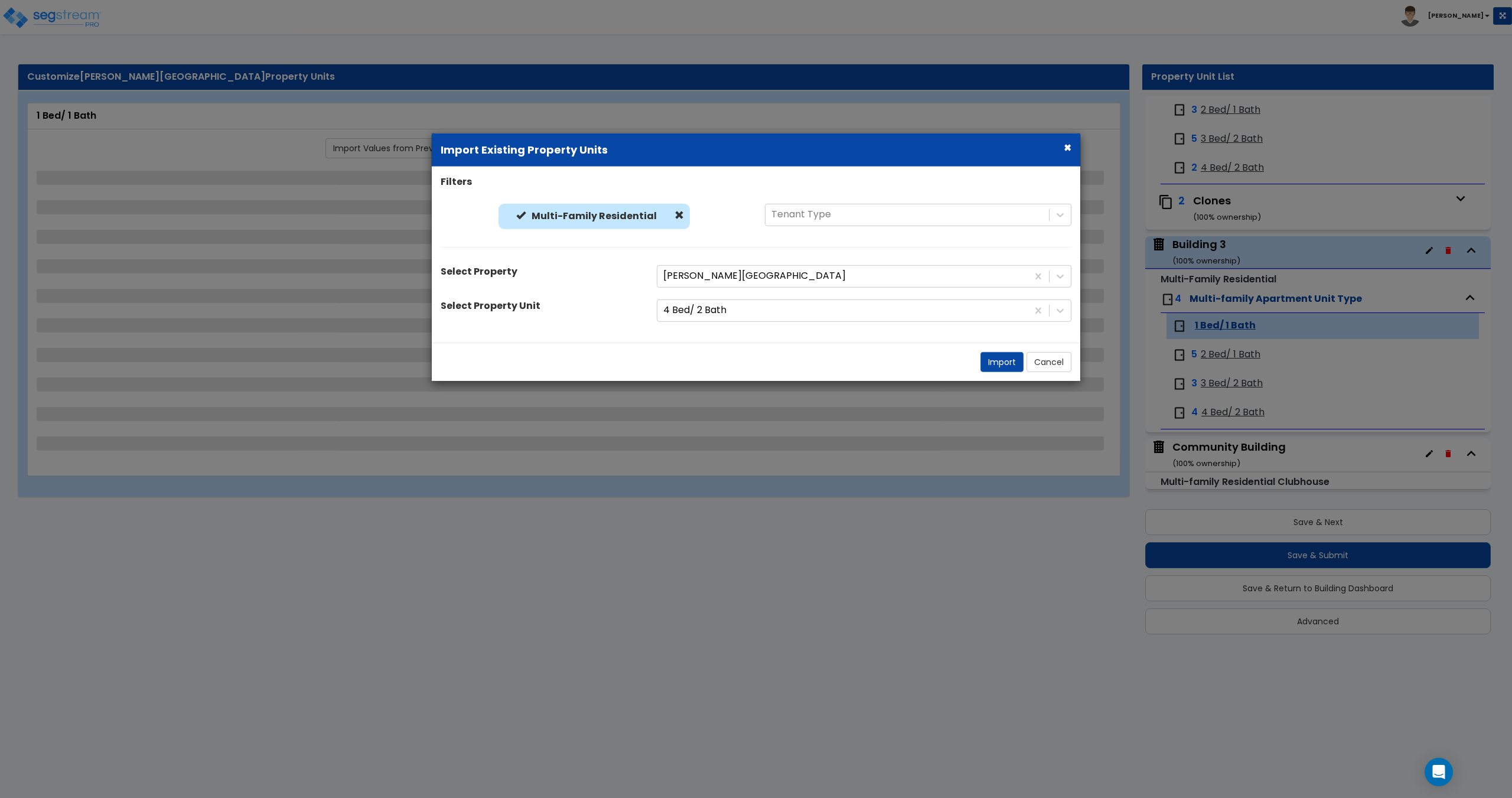
click at [704, 298] on div "Filters Multi-Family Residential Multi-Family Residential Tenant Type Select Pr…" at bounding box center [756, 254] width 648 height 158
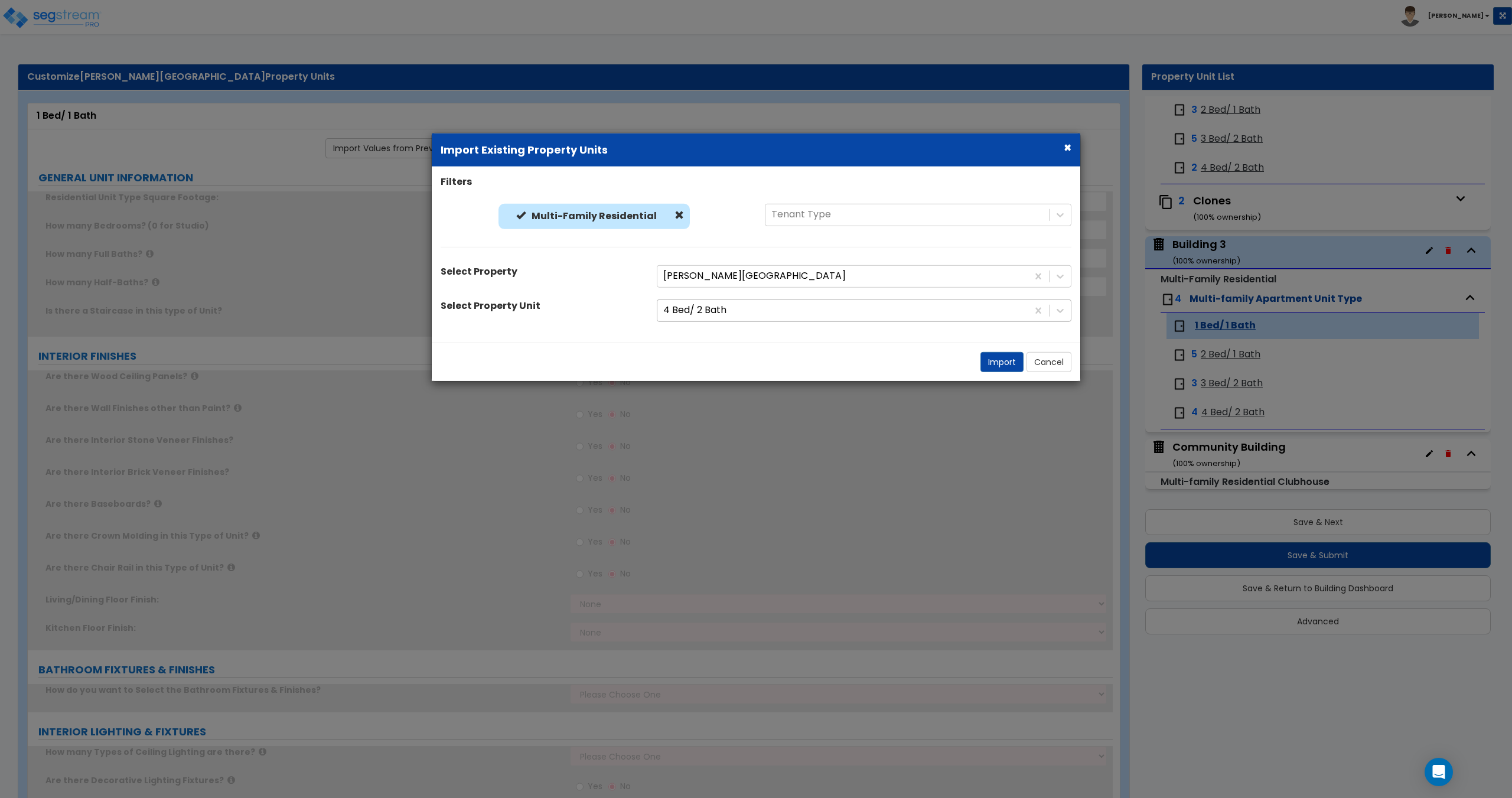
click at [706, 316] on div at bounding box center [842, 310] width 359 height 16
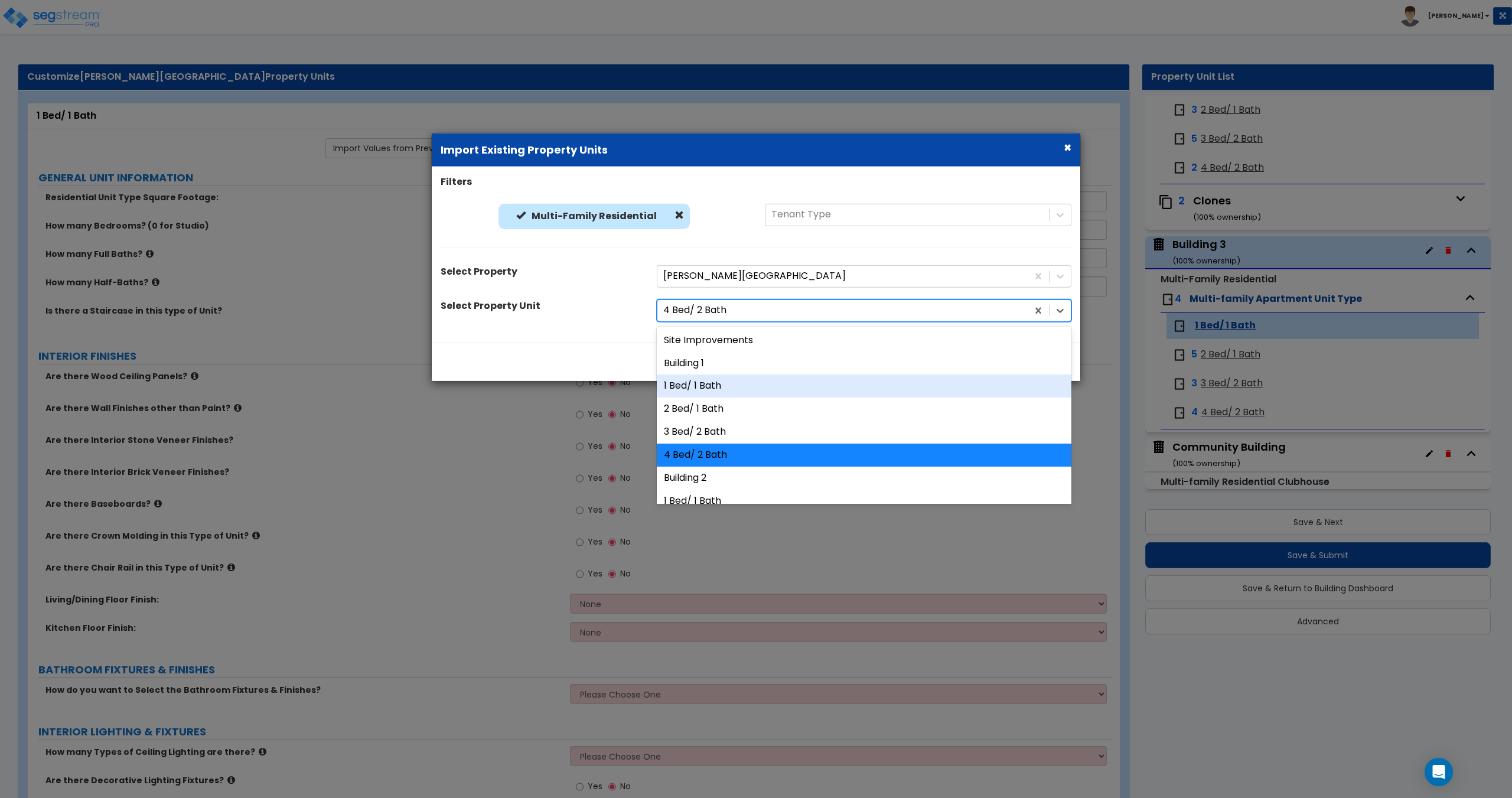
click at [718, 386] on div "1 Bed/ 1 Bath" at bounding box center [864, 386] width 414 height 23
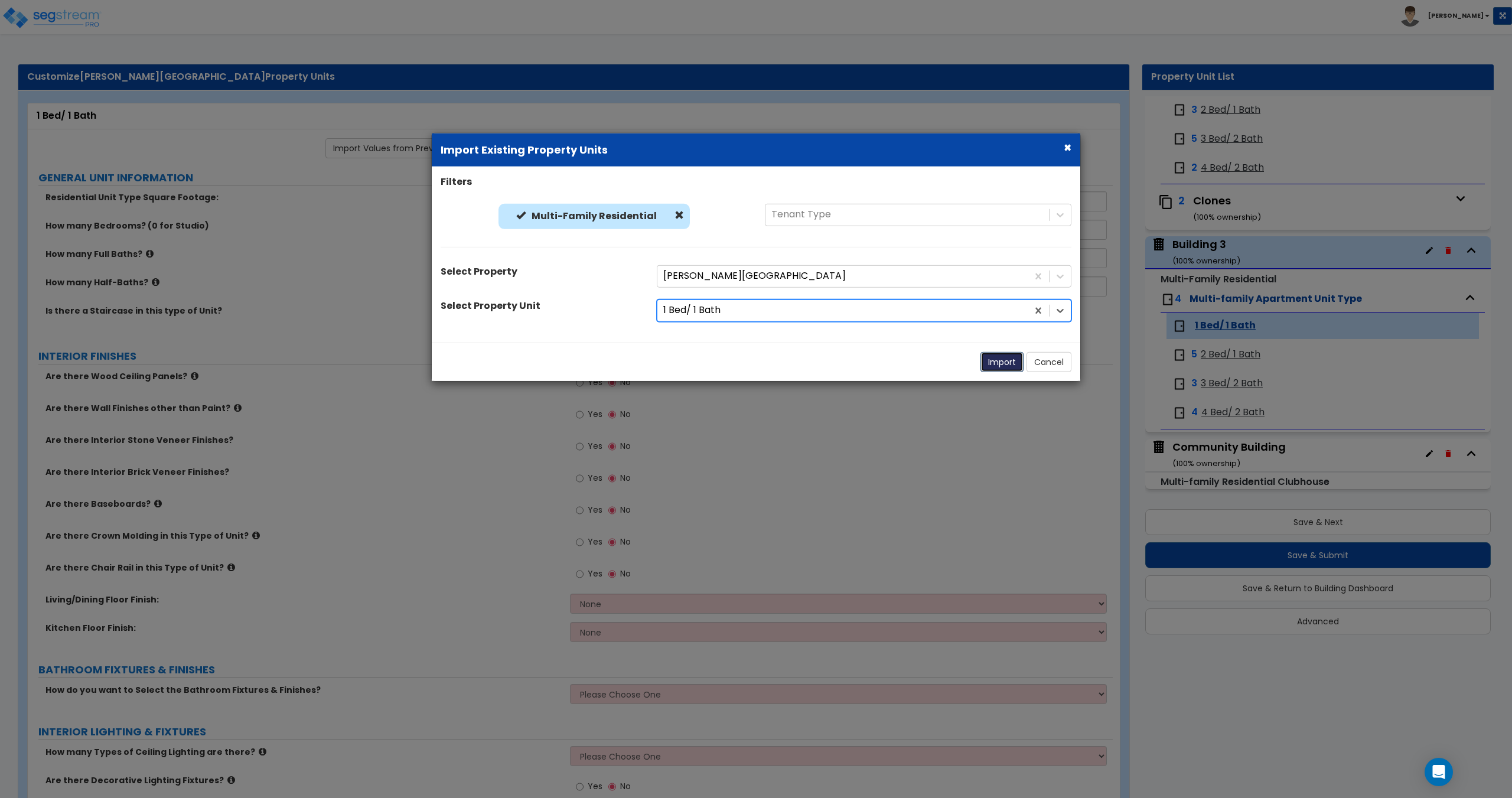
click at [998, 363] on button "Import" at bounding box center [1002, 361] width 43 height 20
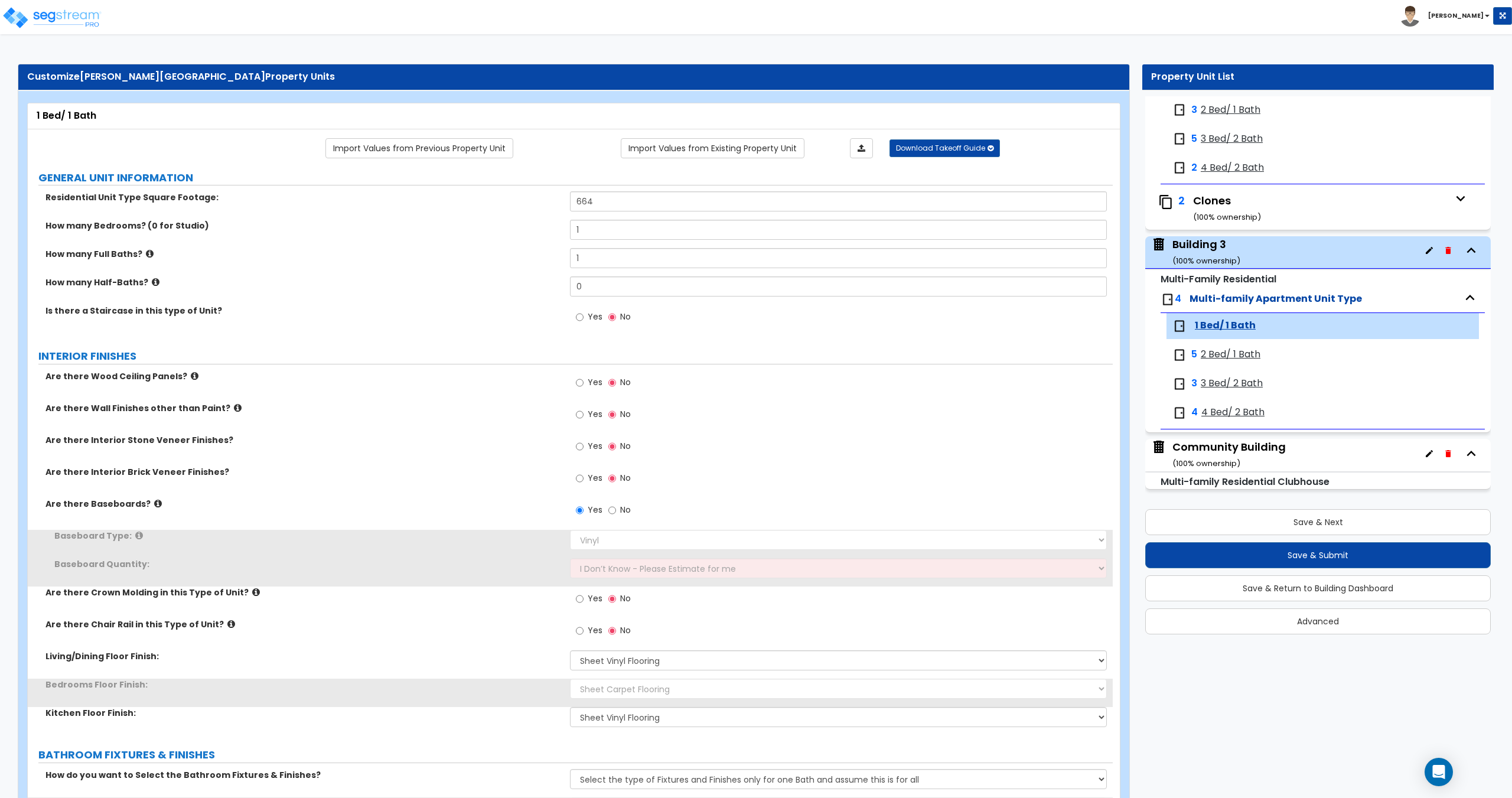
click at [1246, 348] on span "2 Bed/ 1 Bath" at bounding box center [1230, 354] width 59 height 14
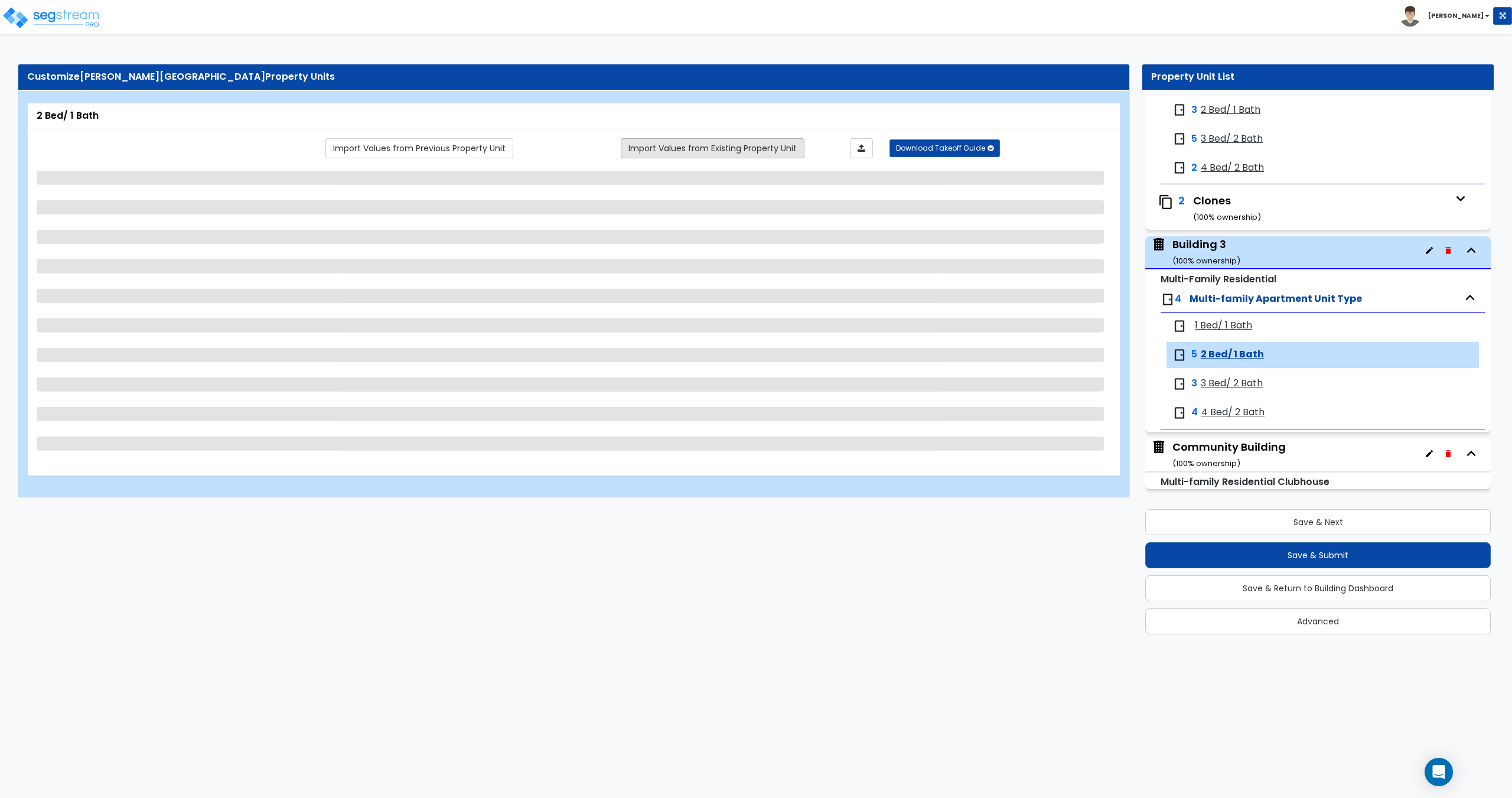
click at [685, 144] on link "Import Values from Existing Property Unit" at bounding box center [712, 148] width 184 height 20
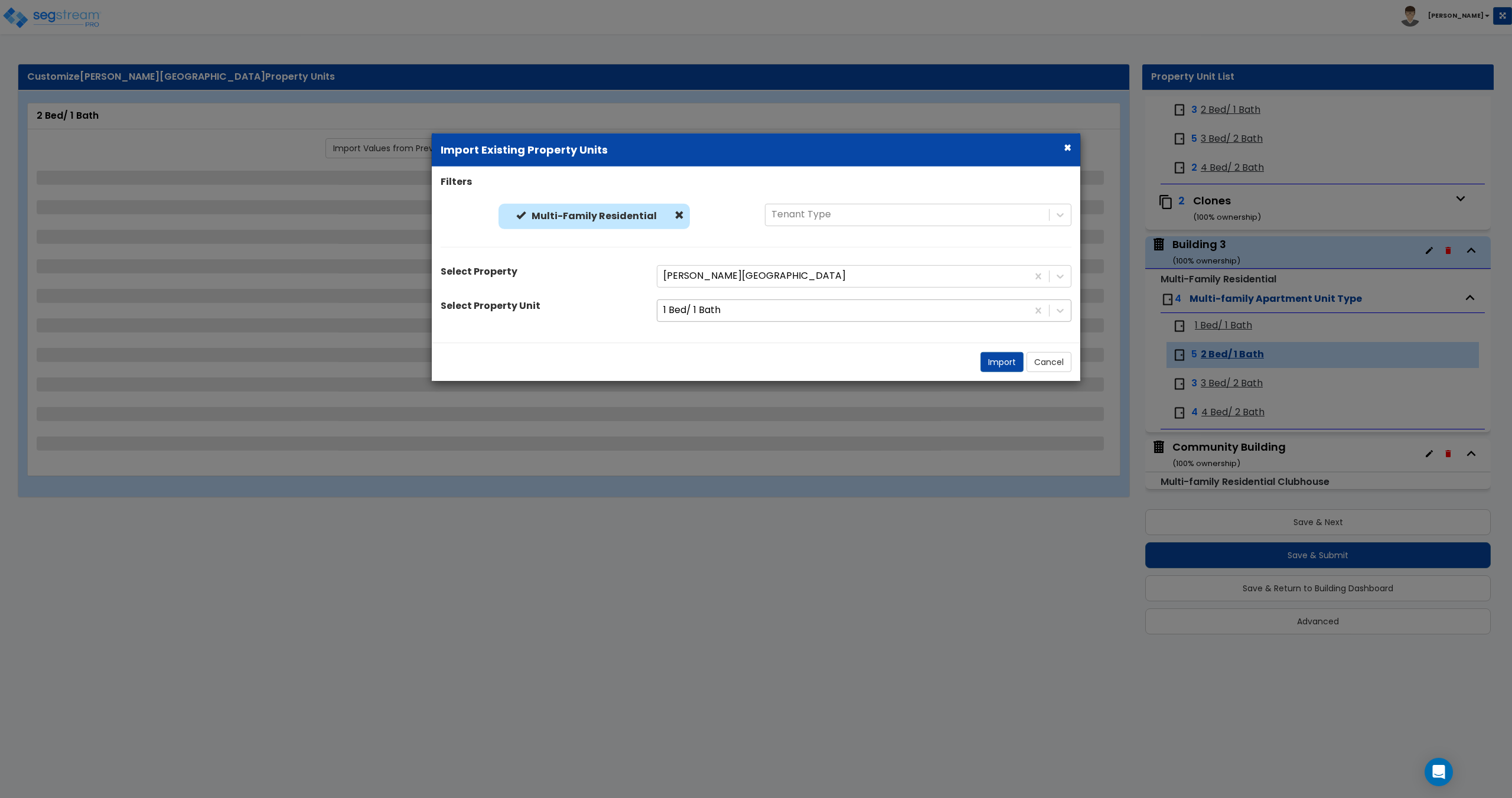
click at [715, 313] on div at bounding box center [842, 310] width 359 height 16
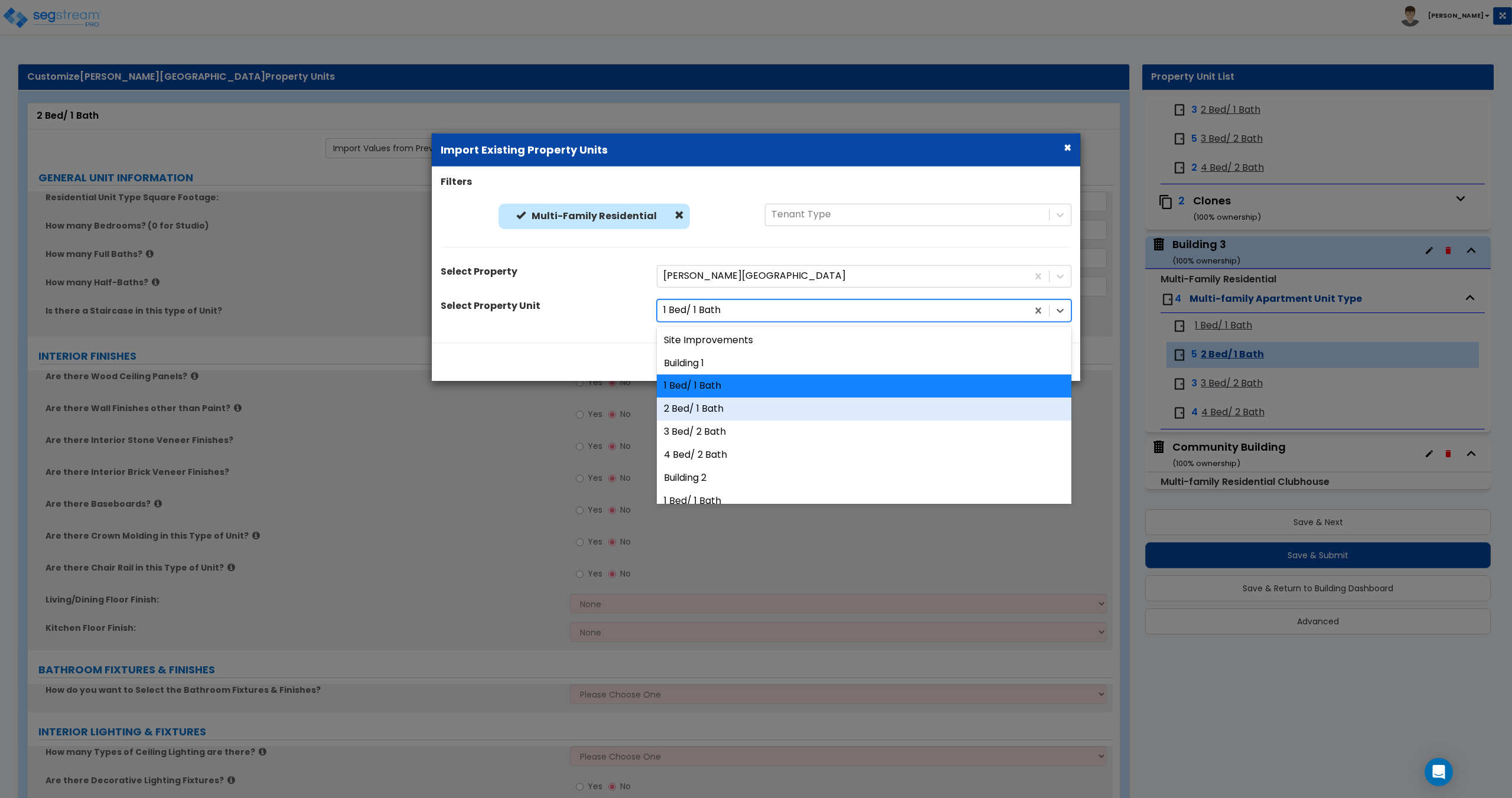
click at [700, 408] on div "2 Bed/ 1 Bath" at bounding box center [864, 408] width 414 height 23
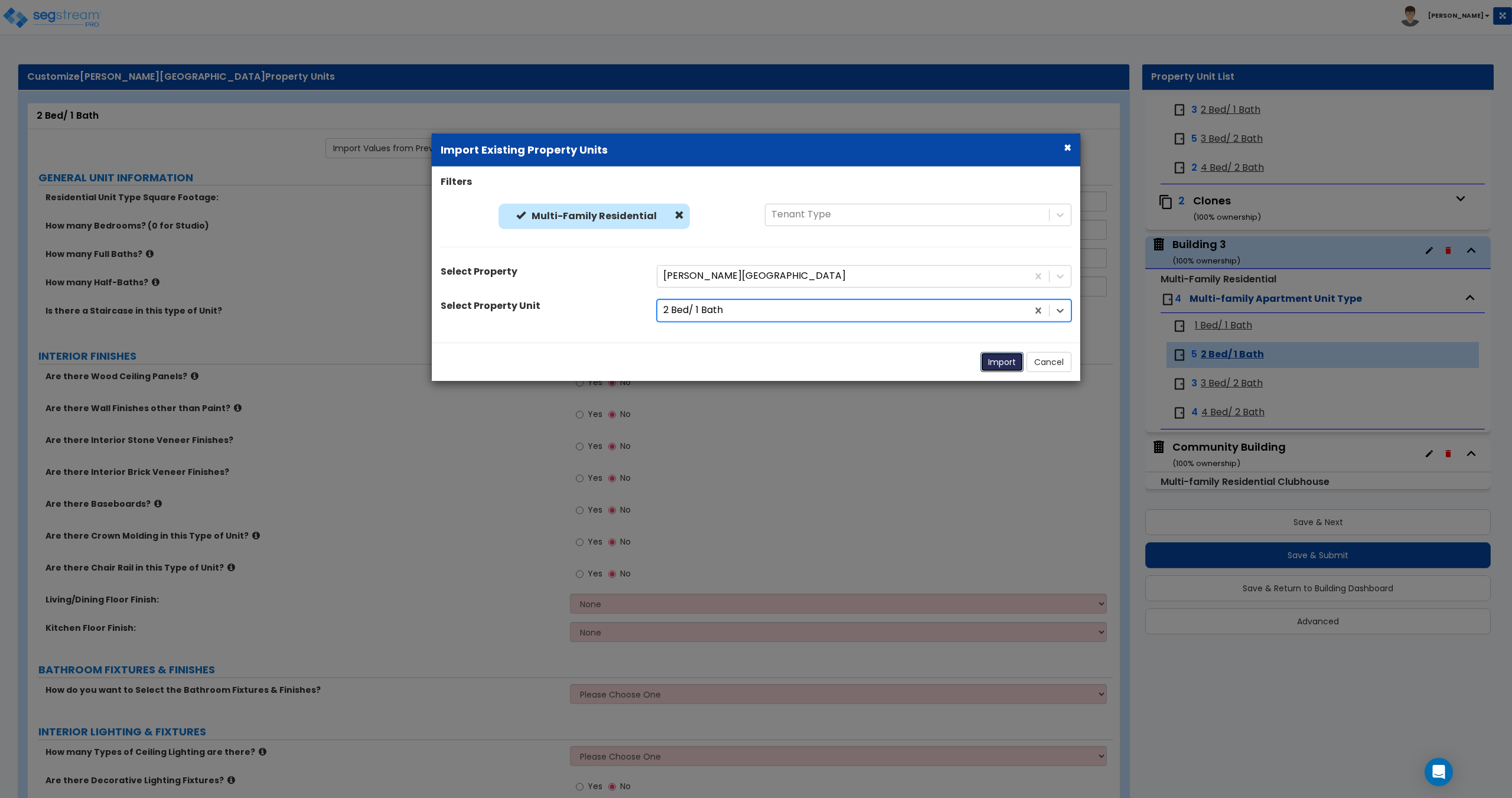
click at [1004, 359] on button "Import" at bounding box center [1002, 361] width 43 height 20
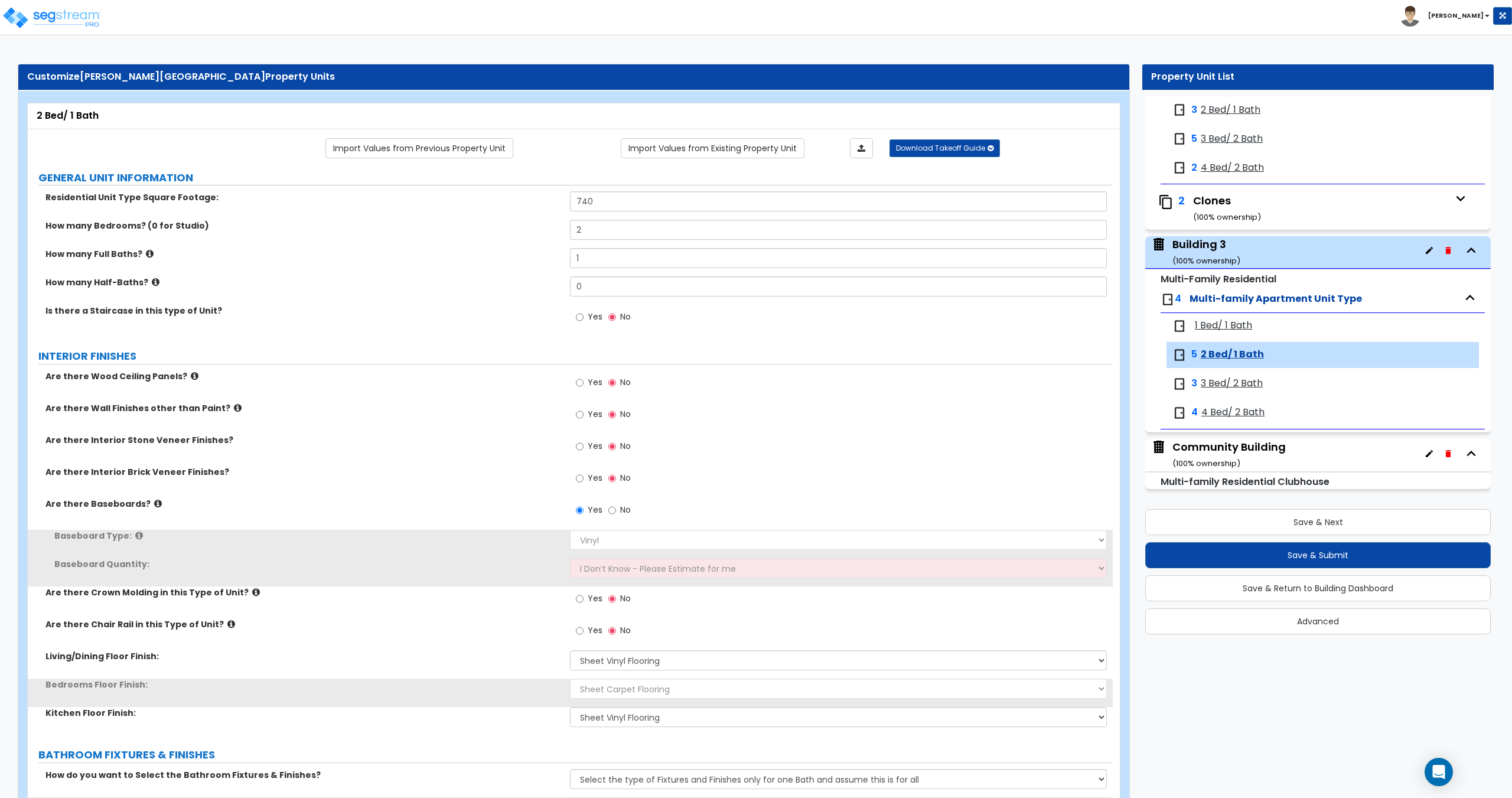
click at [1234, 384] on span "3 Bed/ 2 Bath" at bounding box center [1232, 384] width 62 height 14
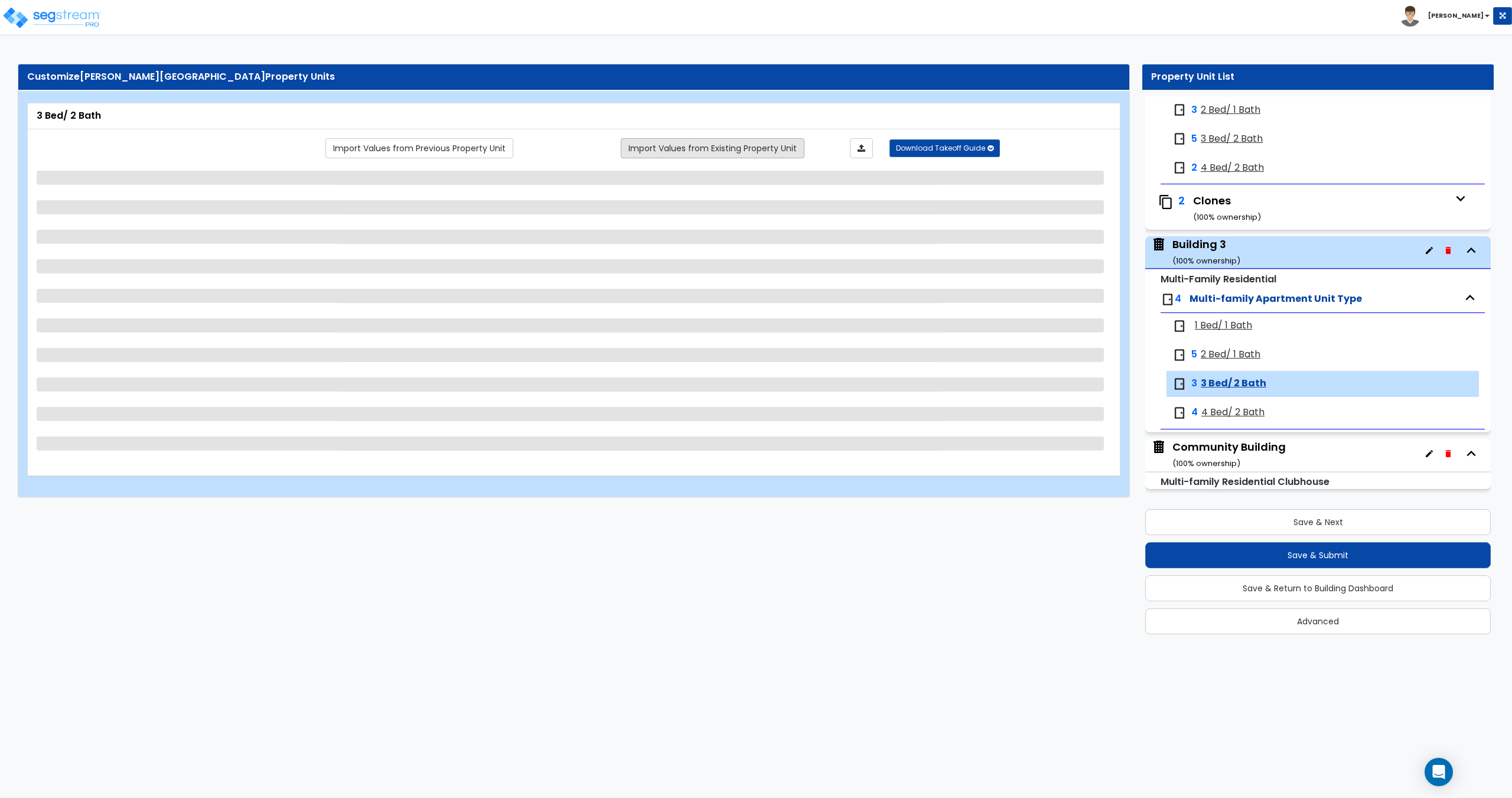
click at [693, 151] on link "Import Values from Existing Property Unit" at bounding box center [712, 148] width 184 height 20
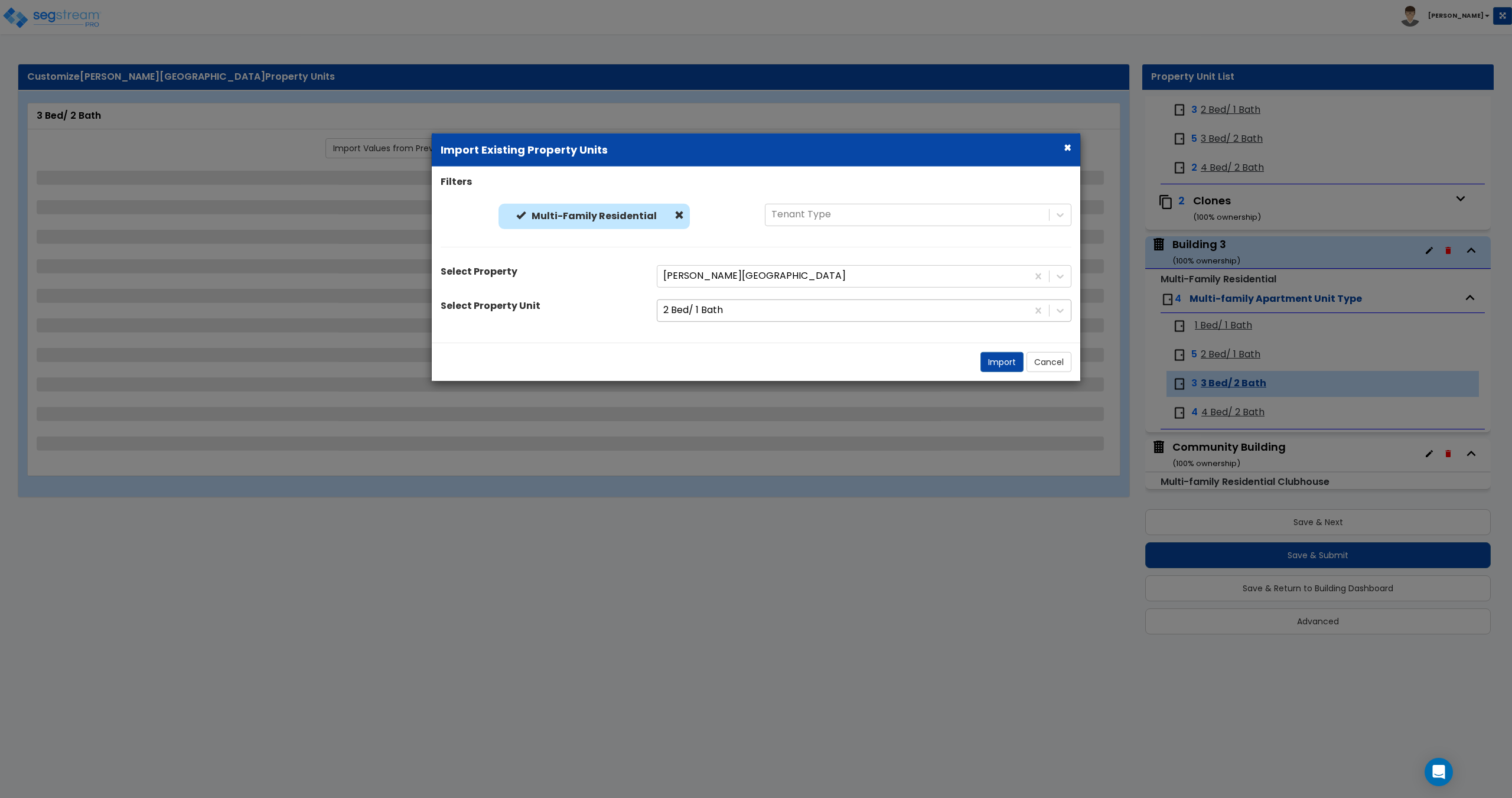
click at [729, 305] on div at bounding box center [842, 310] width 359 height 16
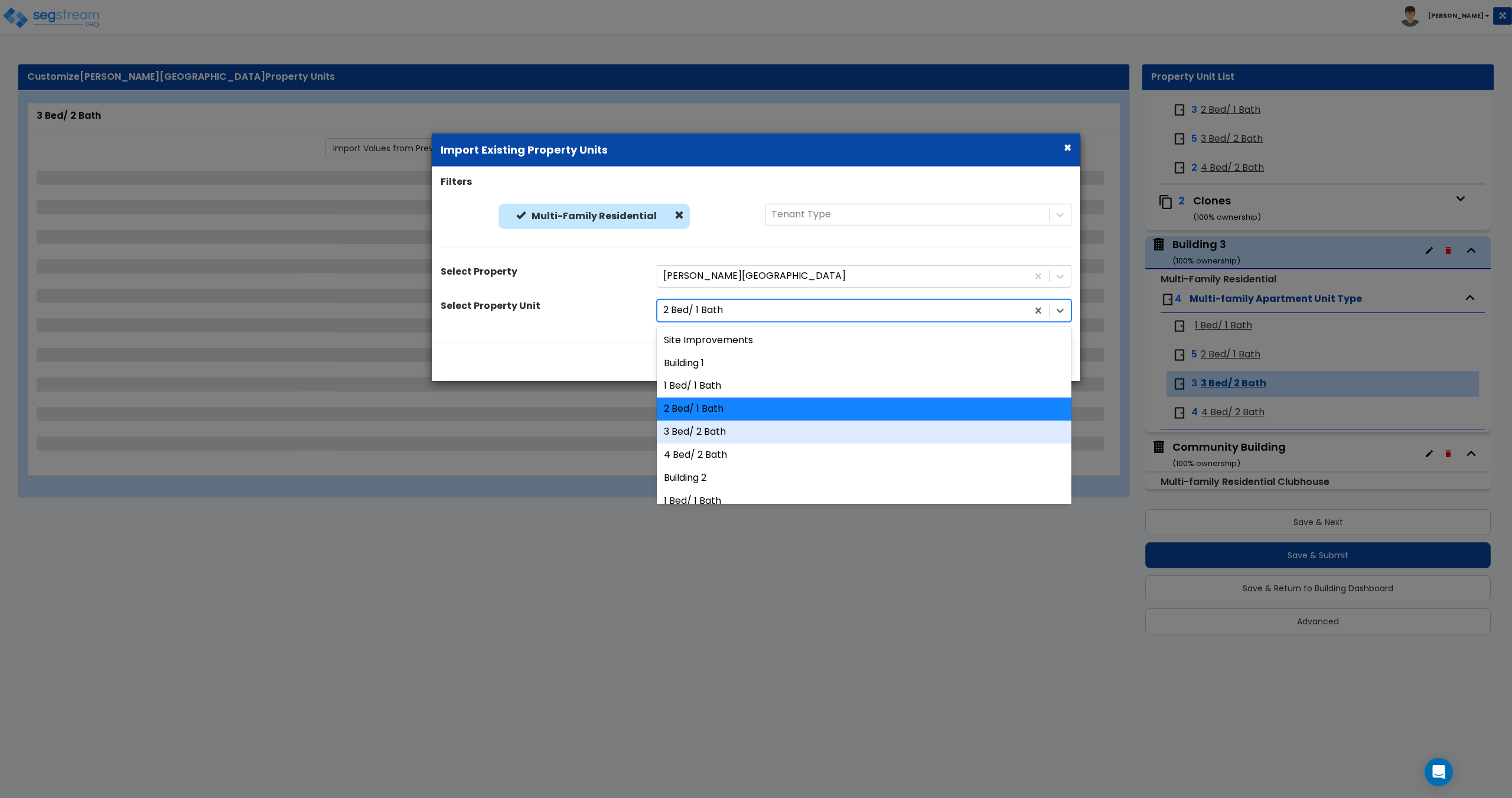
click at [728, 442] on div "3 Bed/ 2 Bath" at bounding box center [864, 432] width 414 height 23
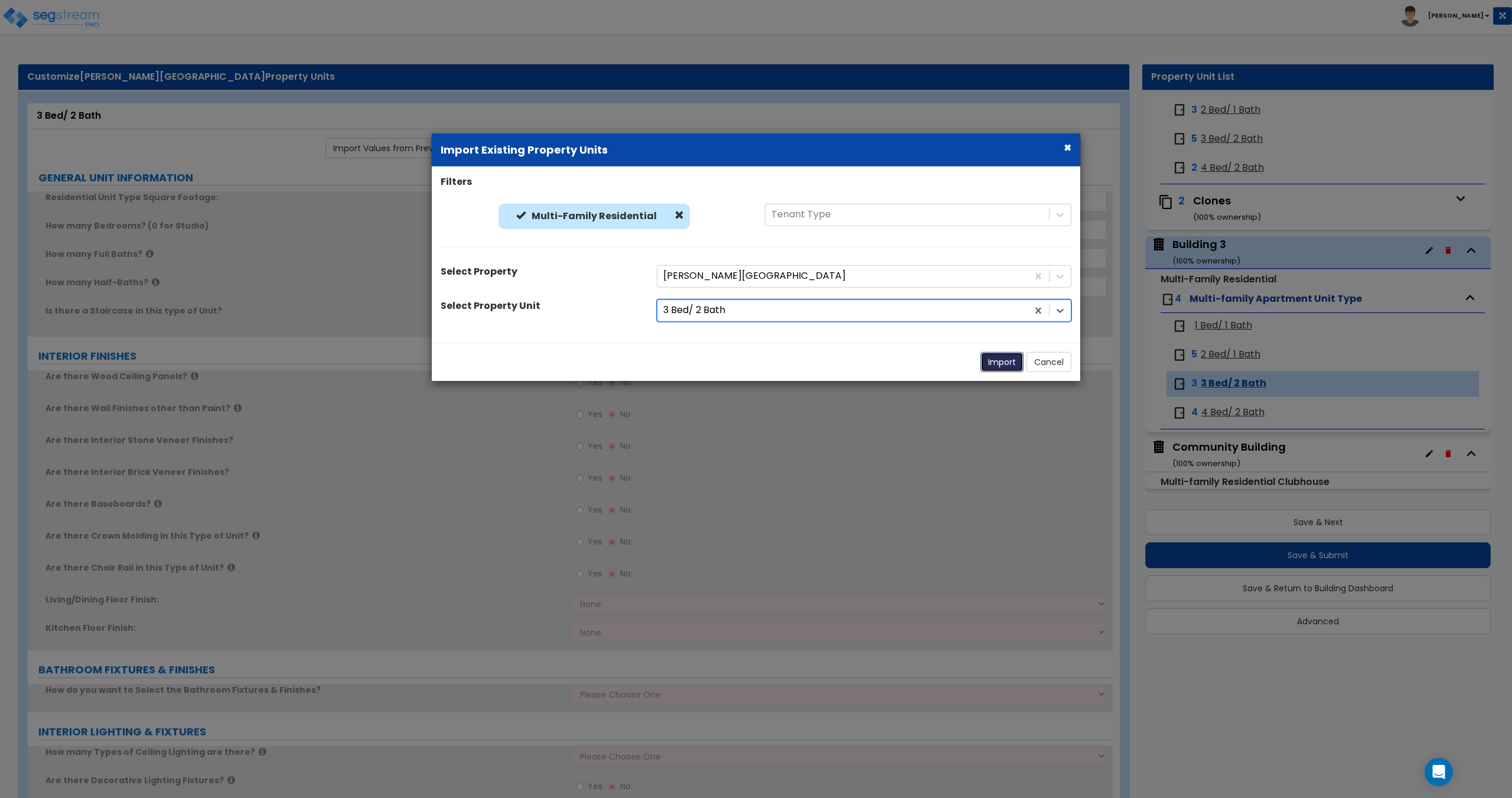
click at [1006, 362] on button "Import" at bounding box center [1002, 361] width 43 height 20
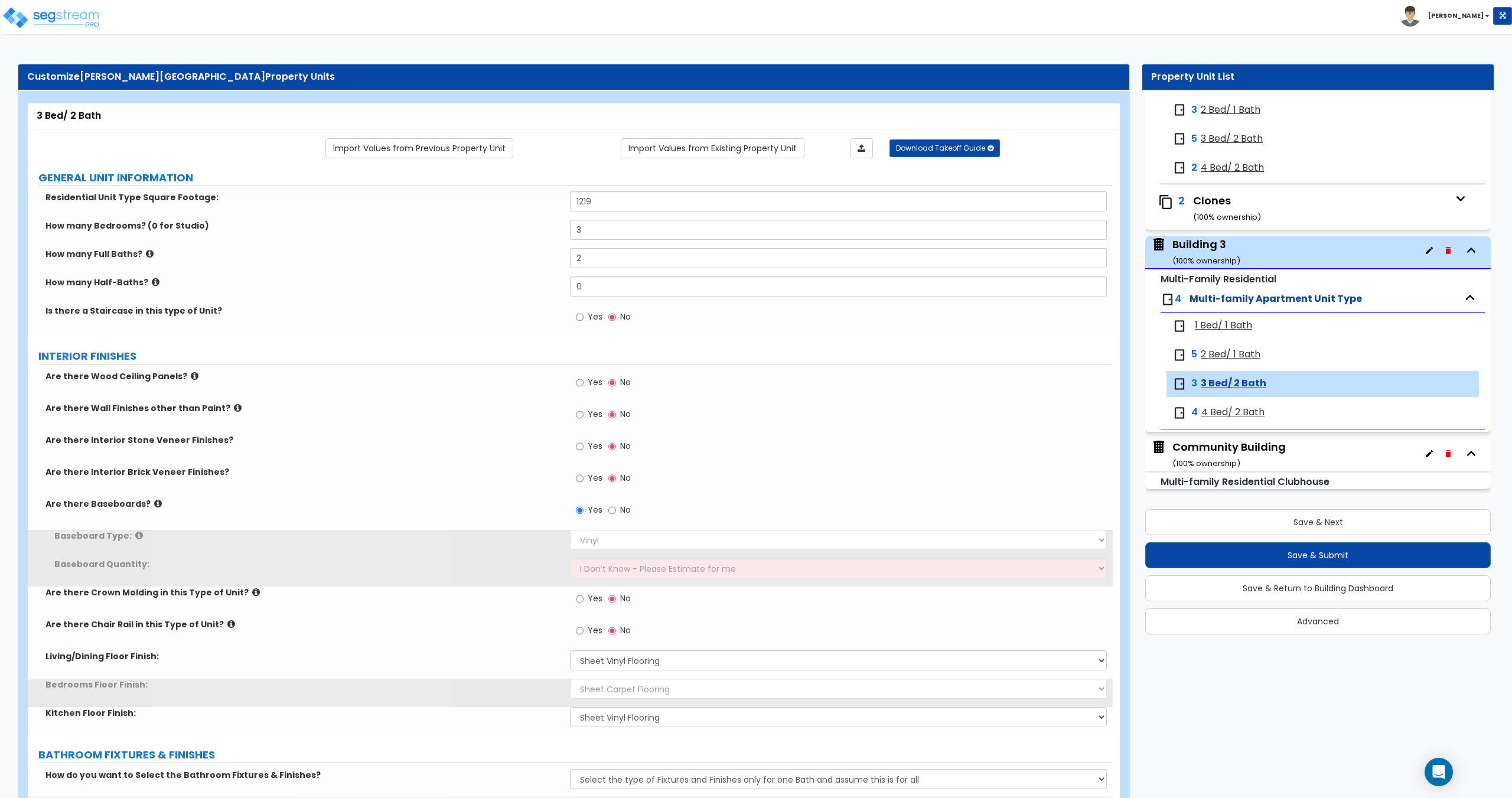
click at [1233, 415] on span "4 Bed/ 2 Bath" at bounding box center [1232, 412] width 63 height 14
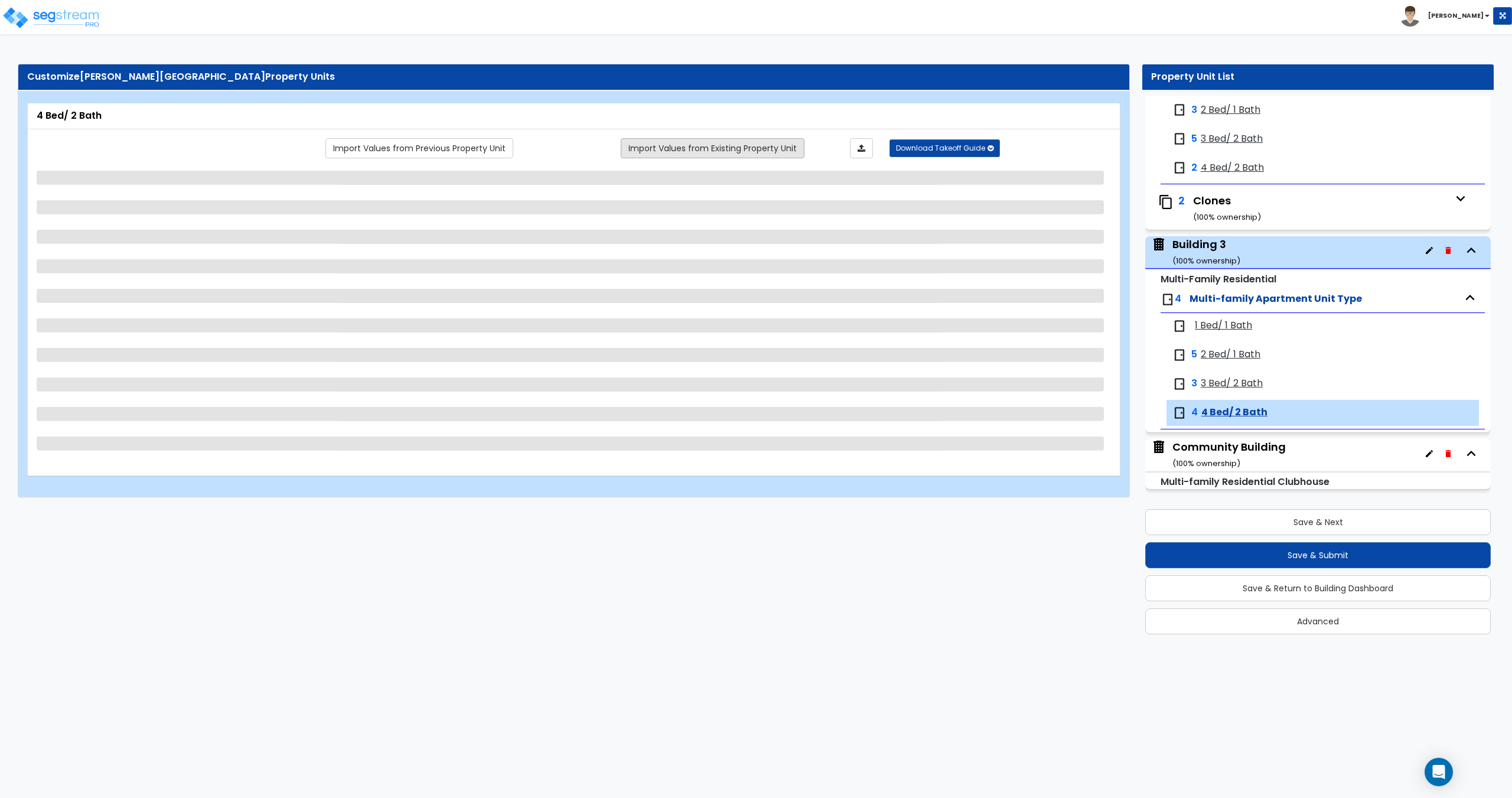
click at [687, 143] on link "Import Values from Existing Property Unit" at bounding box center [712, 148] width 184 height 20
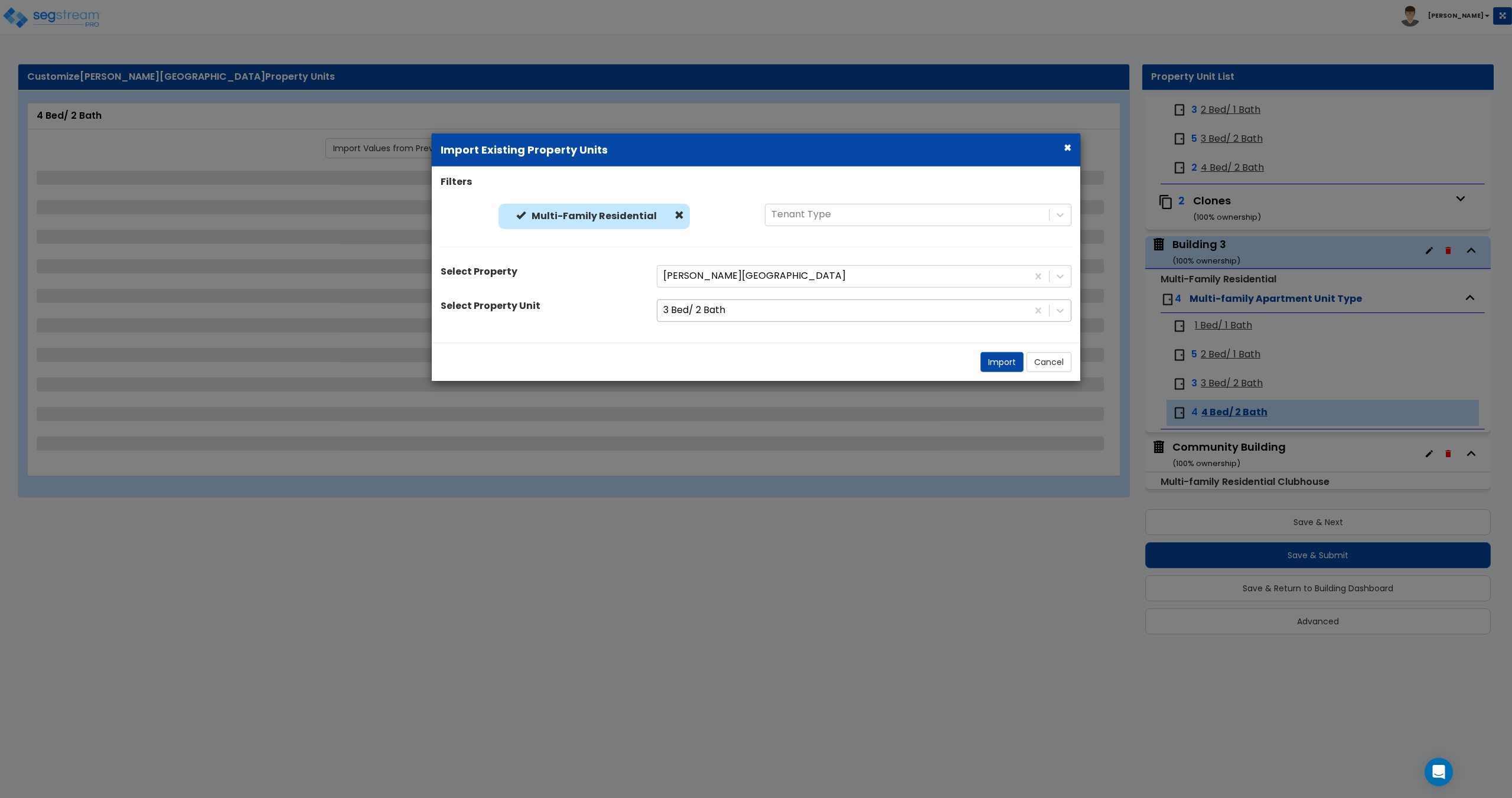
click at [752, 304] on div at bounding box center [842, 310] width 359 height 16
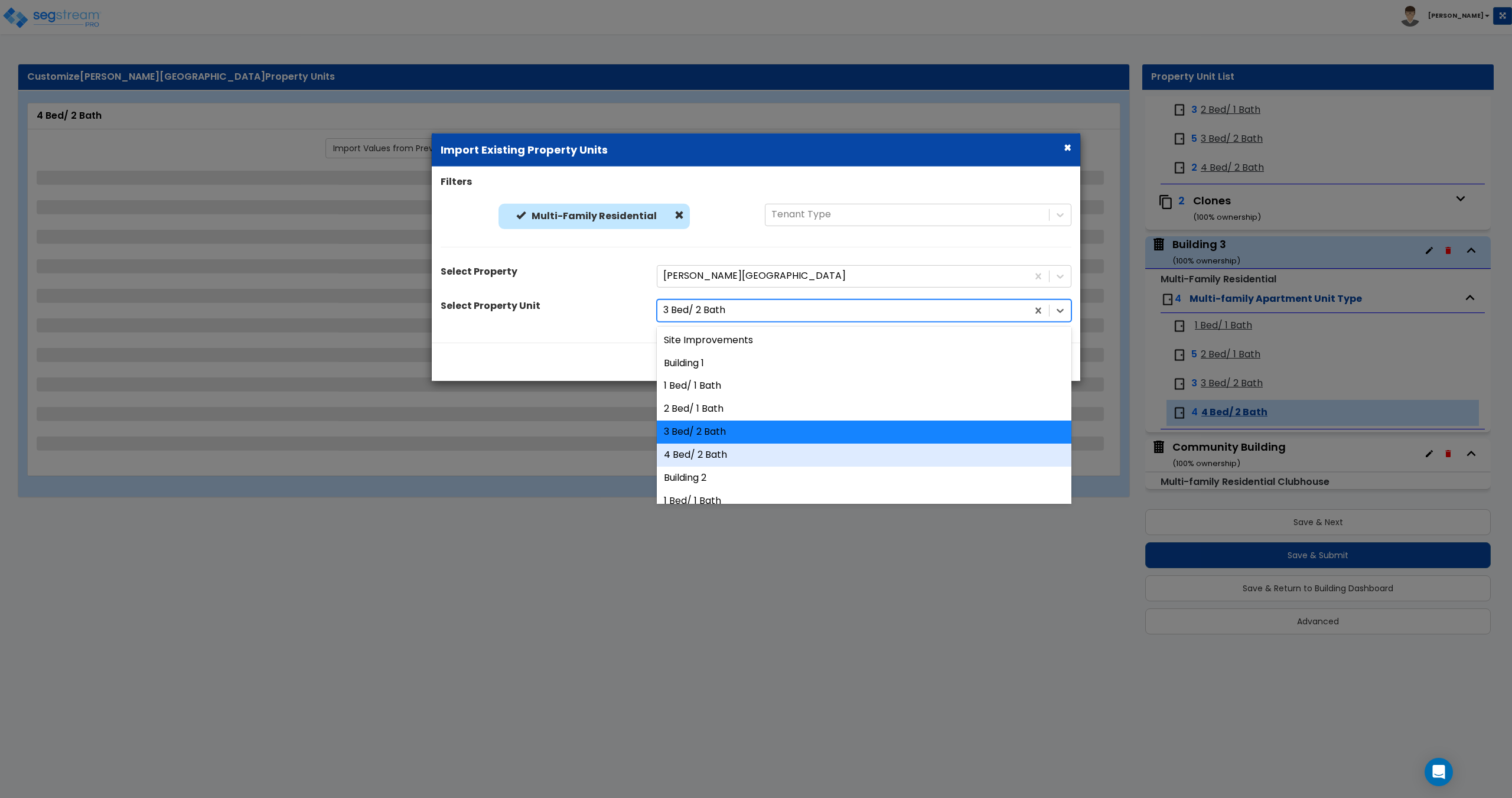
click at [733, 451] on div "4 Bed/ 2 Bath" at bounding box center [864, 455] width 414 height 23
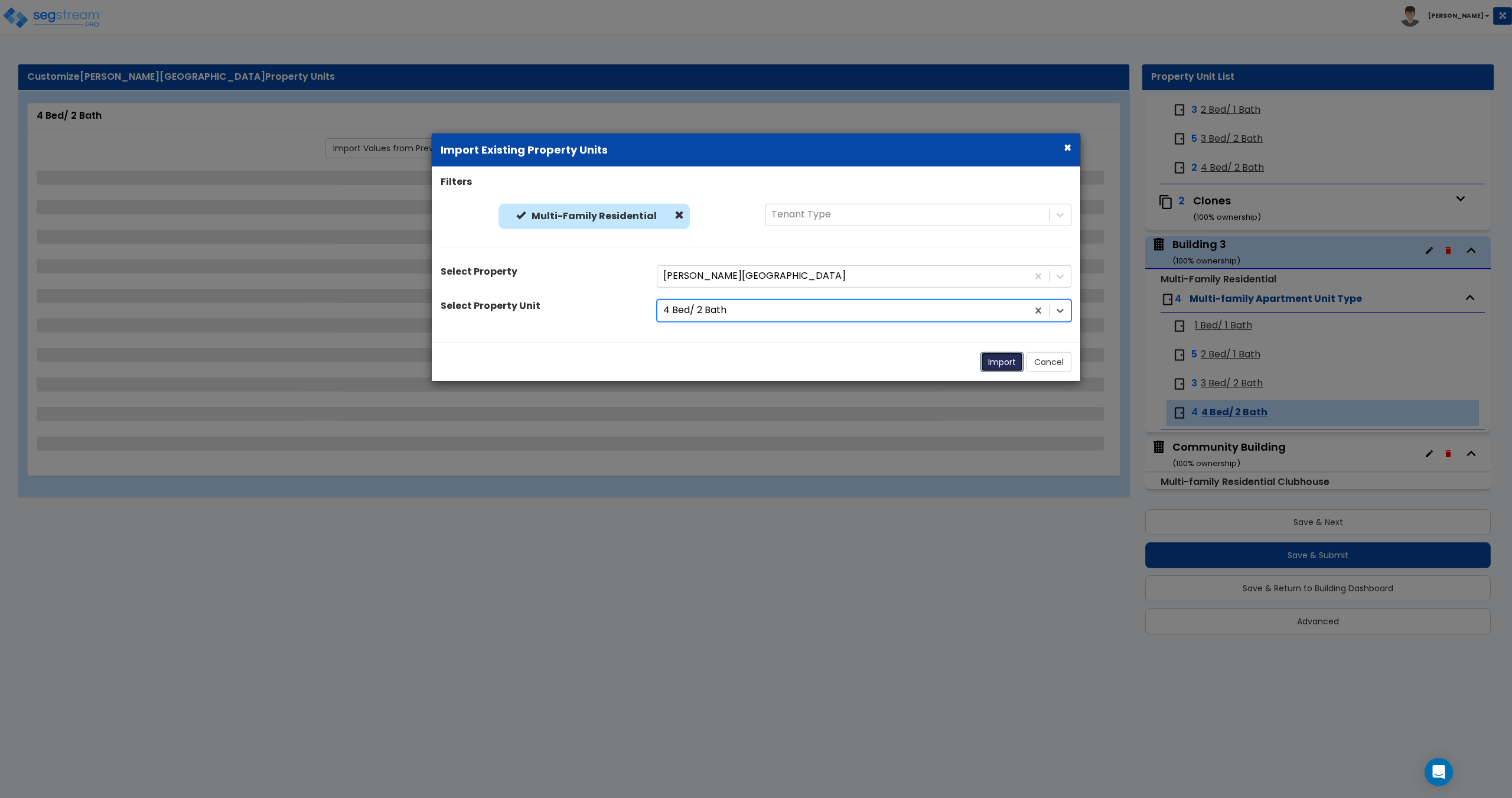
click at [1000, 353] on button "Import" at bounding box center [1002, 361] width 43 height 20
click at [1002, 362] on button "Import" at bounding box center [1002, 361] width 43 height 20
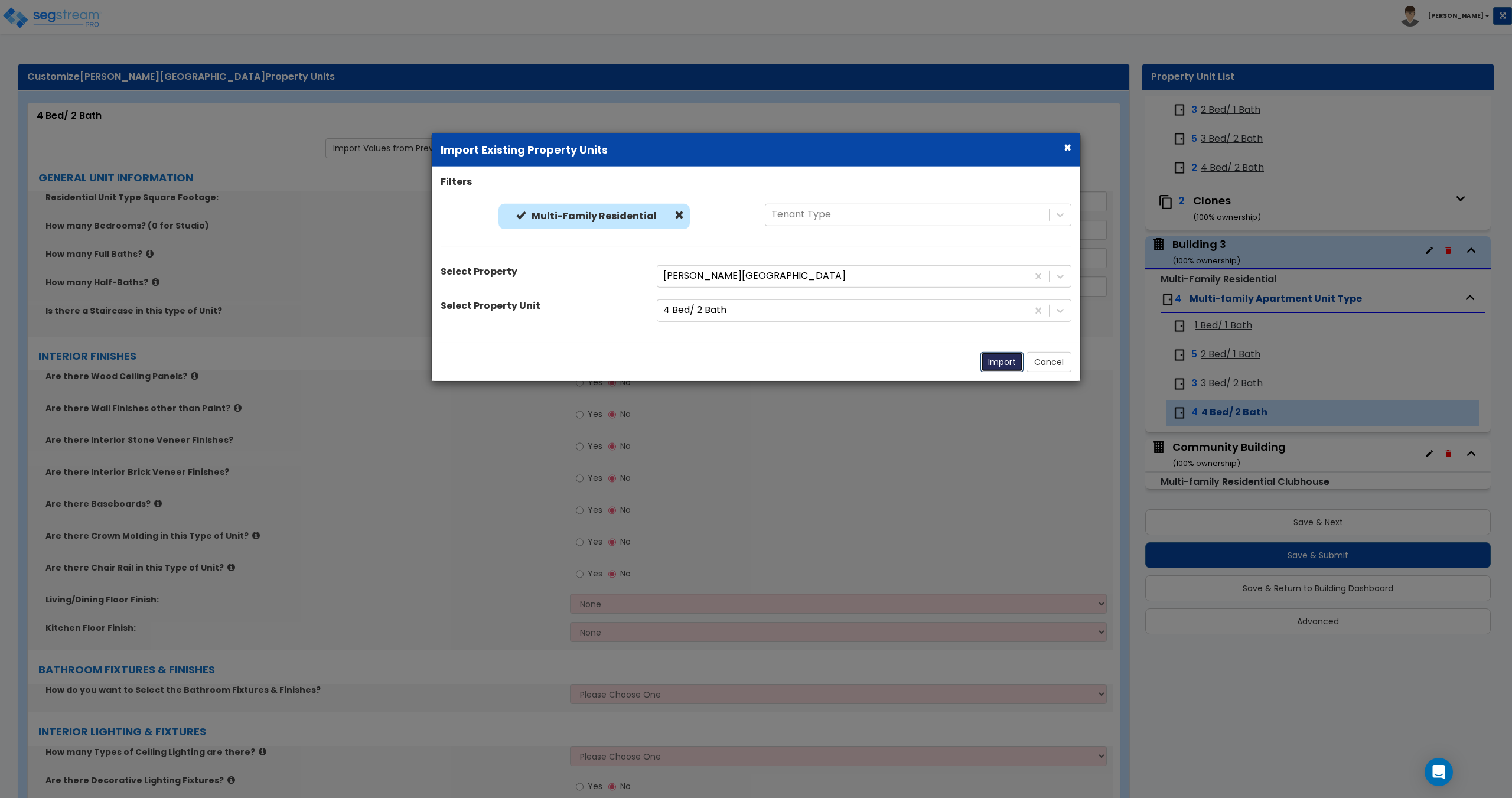
click at [1000, 363] on button "Import" at bounding box center [1002, 361] width 43 height 20
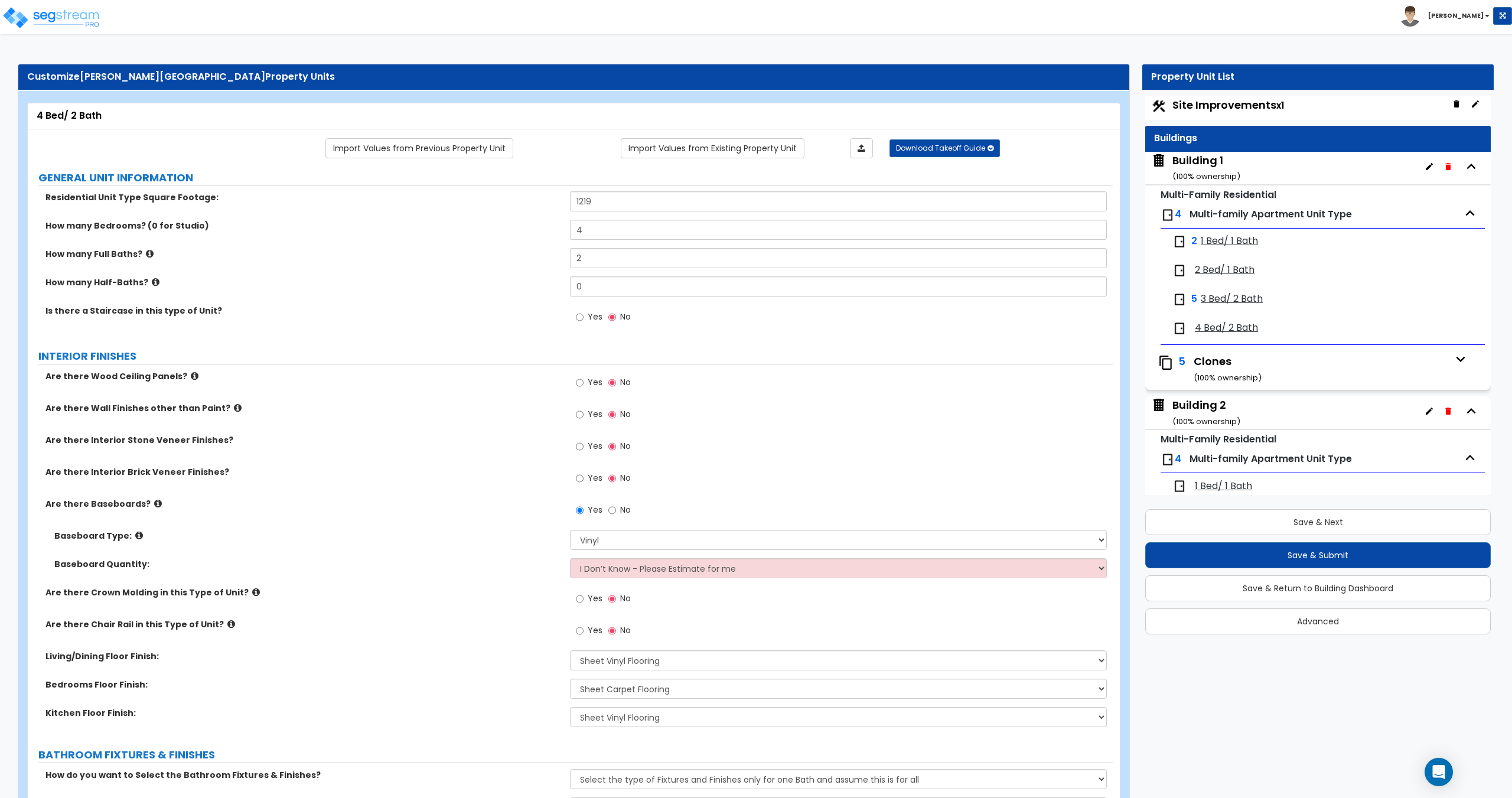
scroll to position [0, 0]
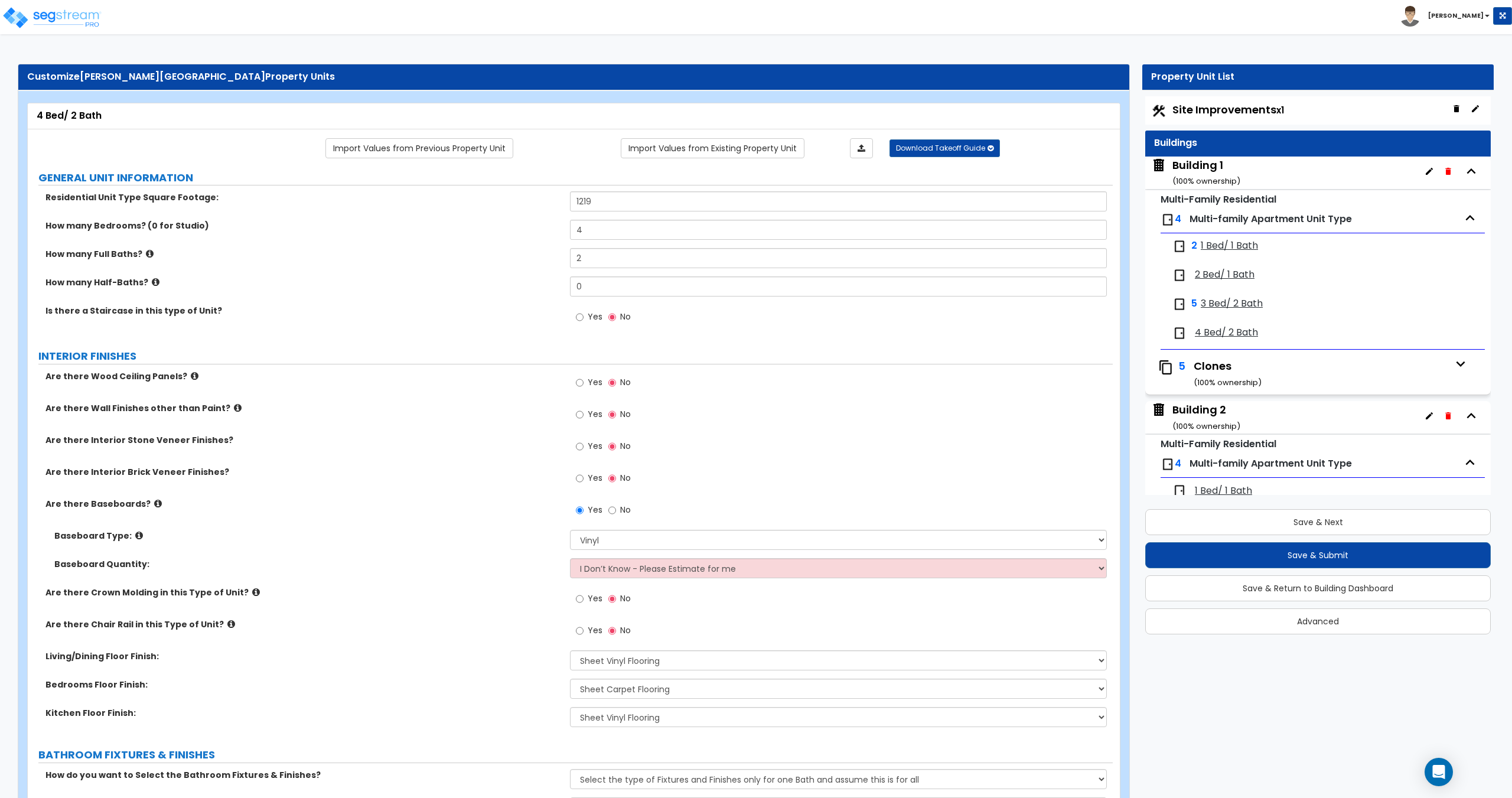
click at [1200, 167] on div "Building 1 ( 100 % ownership)" at bounding box center [1206, 173] width 68 height 30
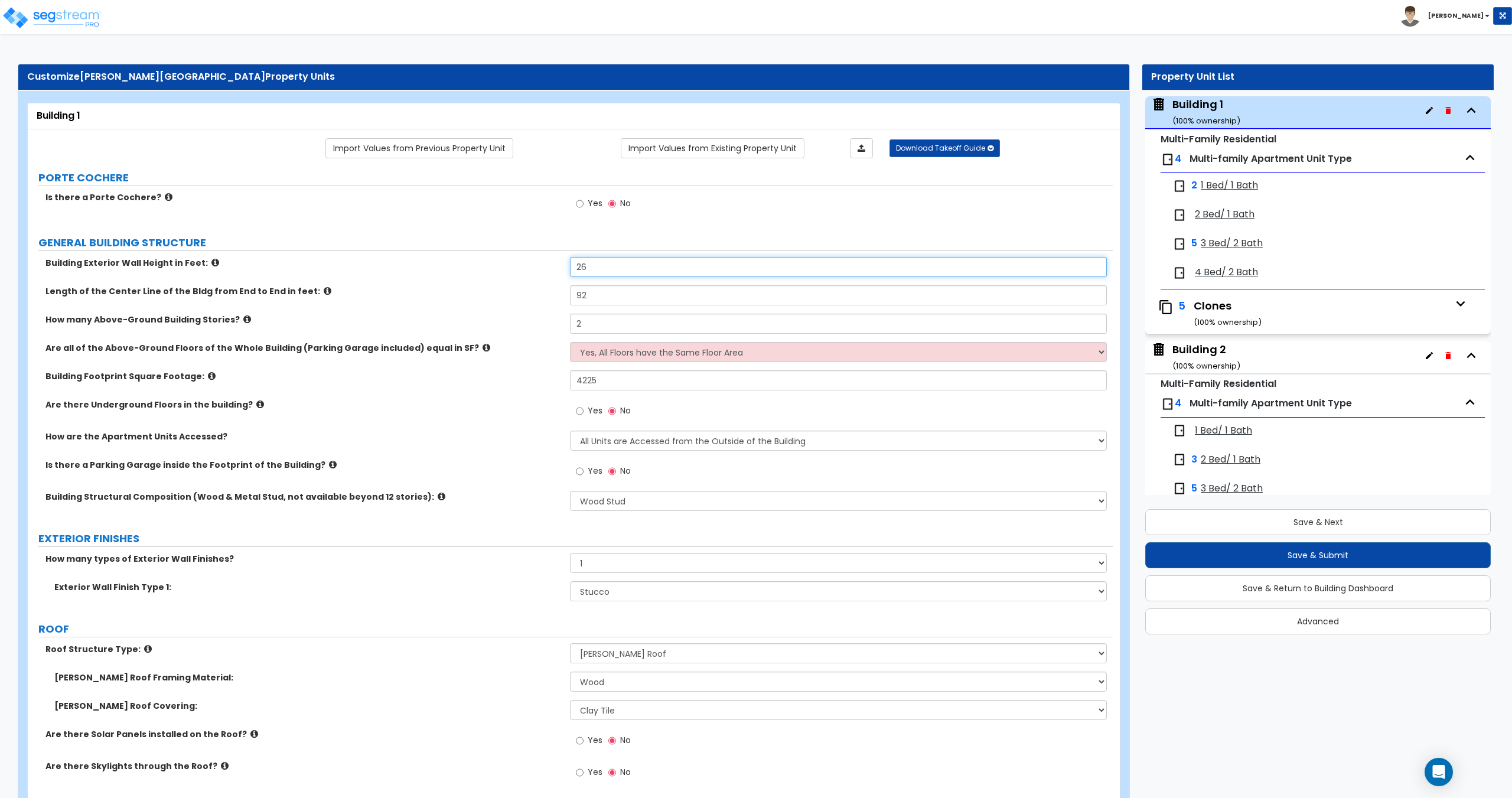
drag, startPoint x: 602, startPoint y: 265, endPoint x: 482, endPoint y: 242, distance: 122.2
click at [608, 267] on input "26" at bounding box center [838, 267] width 536 height 20
drag, startPoint x: 624, startPoint y: 267, endPoint x: 536, endPoint y: 263, distance: 88.1
click at [536, 263] on div "Building Exterior Wall Height in Feet: 26" at bounding box center [570, 271] width 1085 height 28
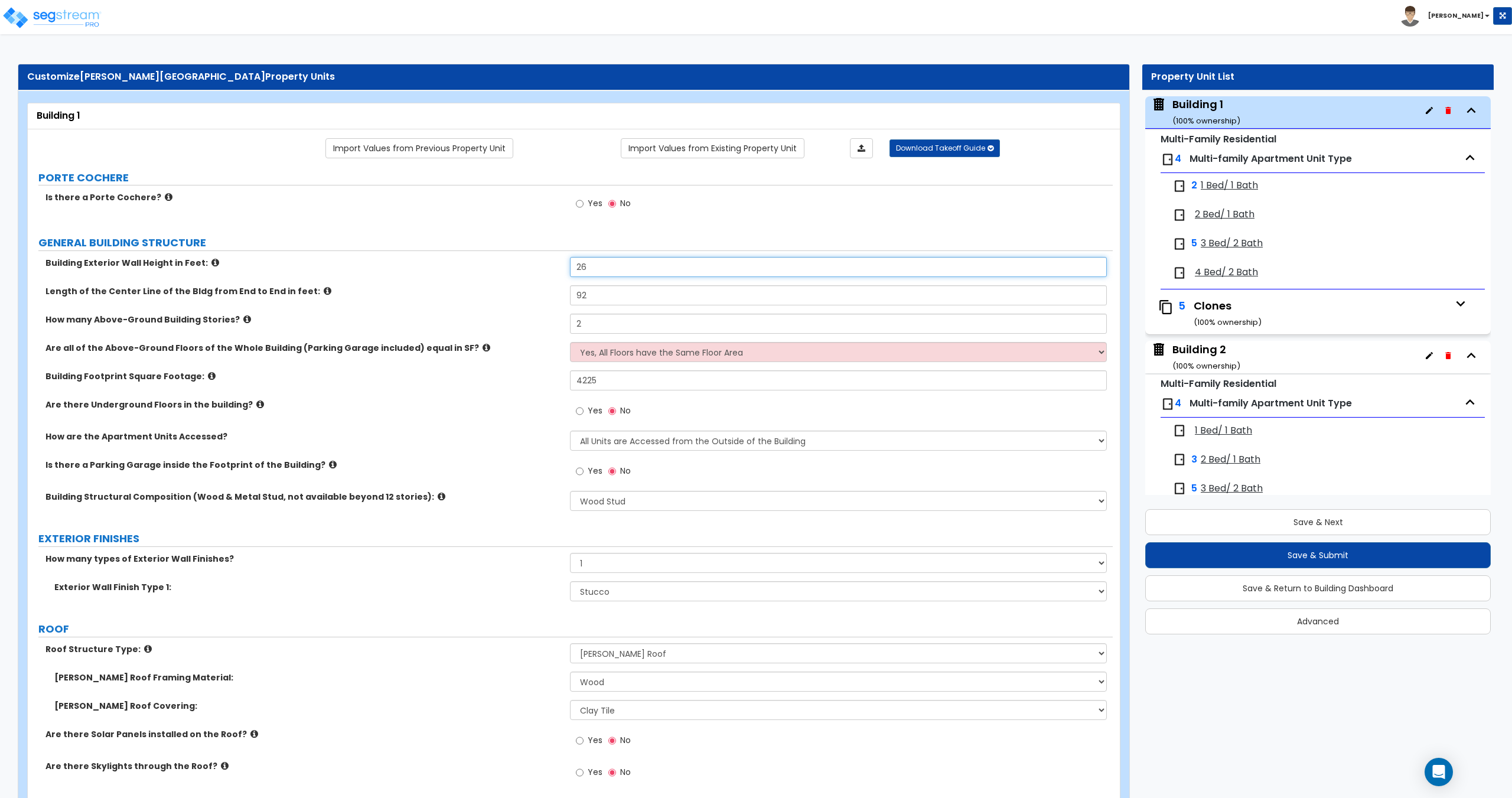
click at [605, 261] on input "26" at bounding box center [838, 267] width 536 height 20
click at [599, 271] on input "26" at bounding box center [838, 267] width 536 height 20
drag, startPoint x: 611, startPoint y: 261, endPoint x: 502, endPoint y: 255, distance: 109.2
drag, startPoint x: 623, startPoint y: 264, endPoint x: 470, endPoint y: 255, distance: 153.3
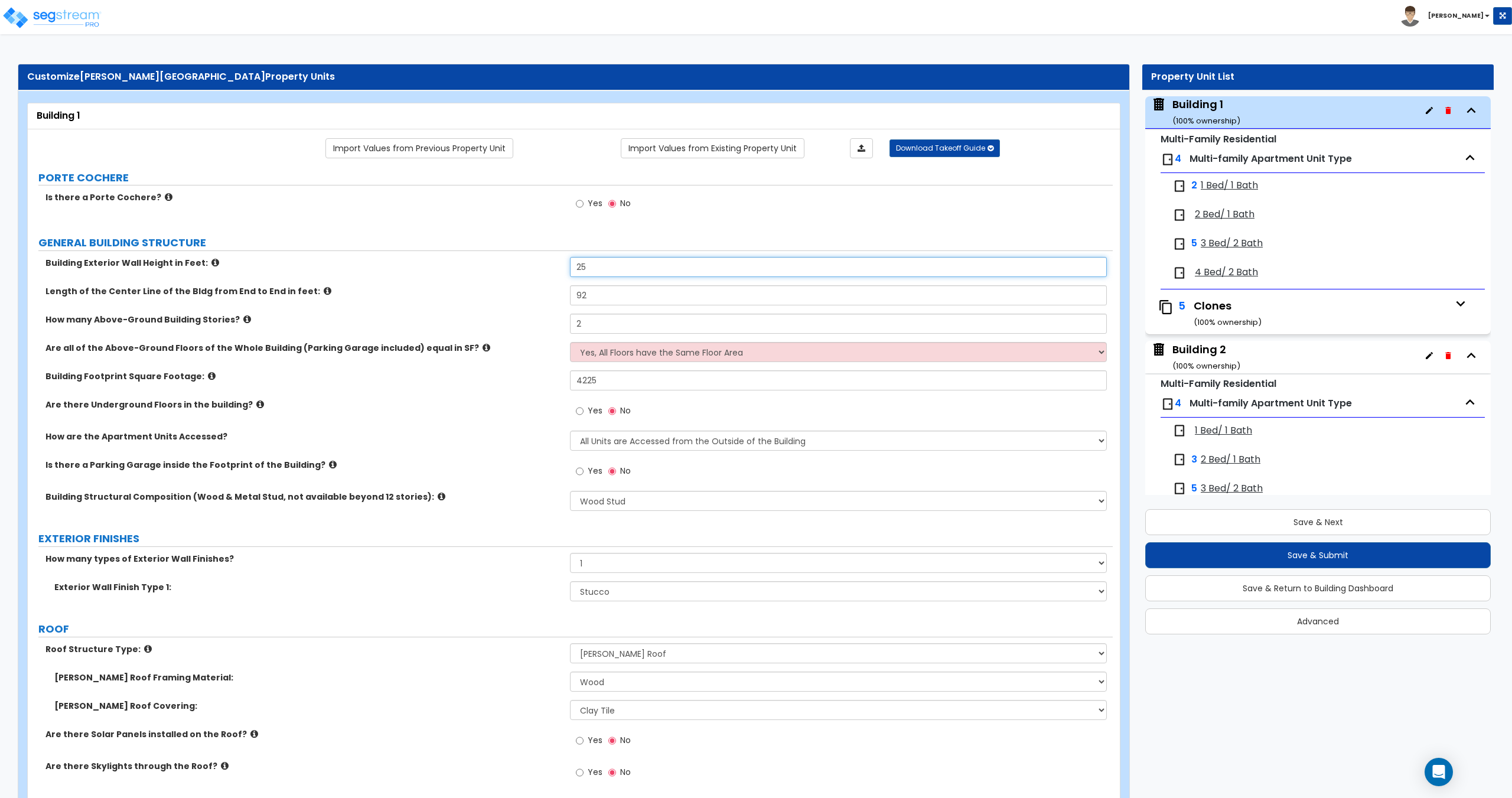
drag, startPoint x: 569, startPoint y: 291, endPoint x: 487, endPoint y: 292, distance: 82.0
click at [512, 288] on div "Length of the Center Line of the Bldg from End to End in feet: 92" at bounding box center [570, 299] width 1085 height 28
drag, startPoint x: 611, startPoint y: 380, endPoint x: 519, endPoint y: 374, distance: 92.2
click at [529, 374] on div "Building Footprint Square Footage: 4225" at bounding box center [570, 384] width 1085 height 28
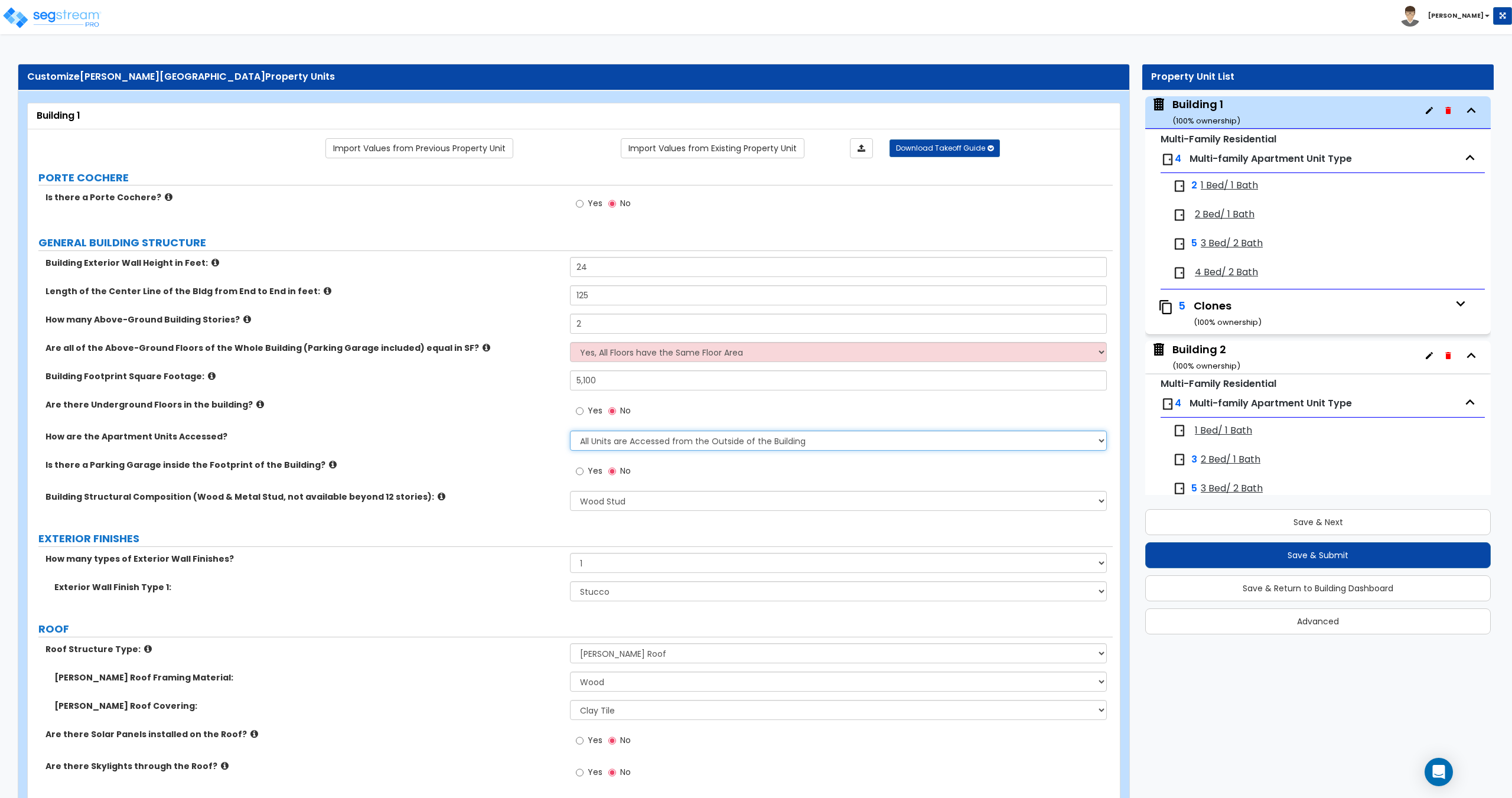
click at [636, 443] on select "All Units are Accessed from the Inside of the Building All Units are Accessed f…" at bounding box center [838, 441] width 536 height 20
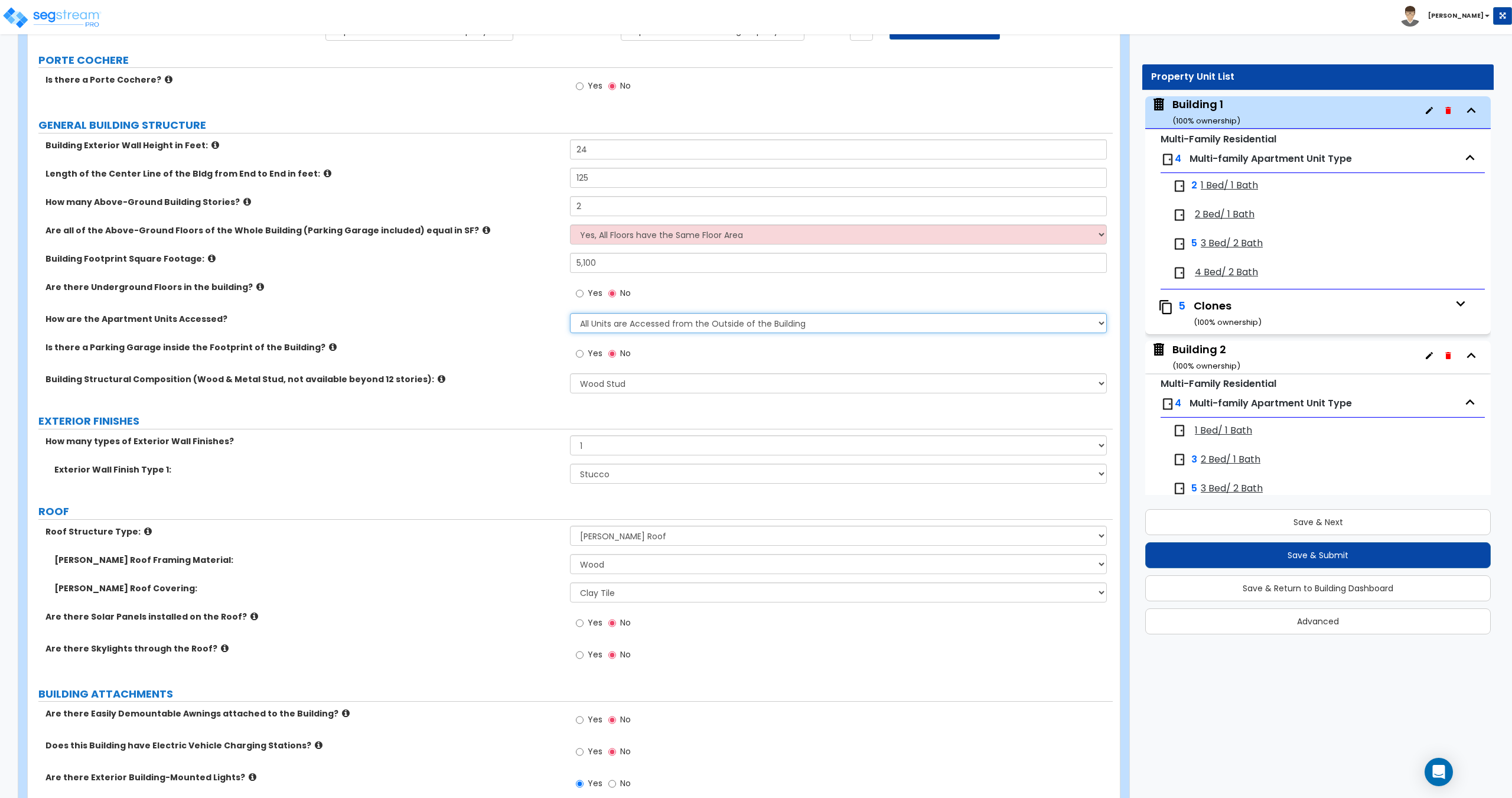
scroll to position [118, 0]
click at [631, 384] on select "Please Choose One Reinforced Concrete Structural Steel Brick Masonry CMU Masonr…" at bounding box center [838, 382] width 536 height 20
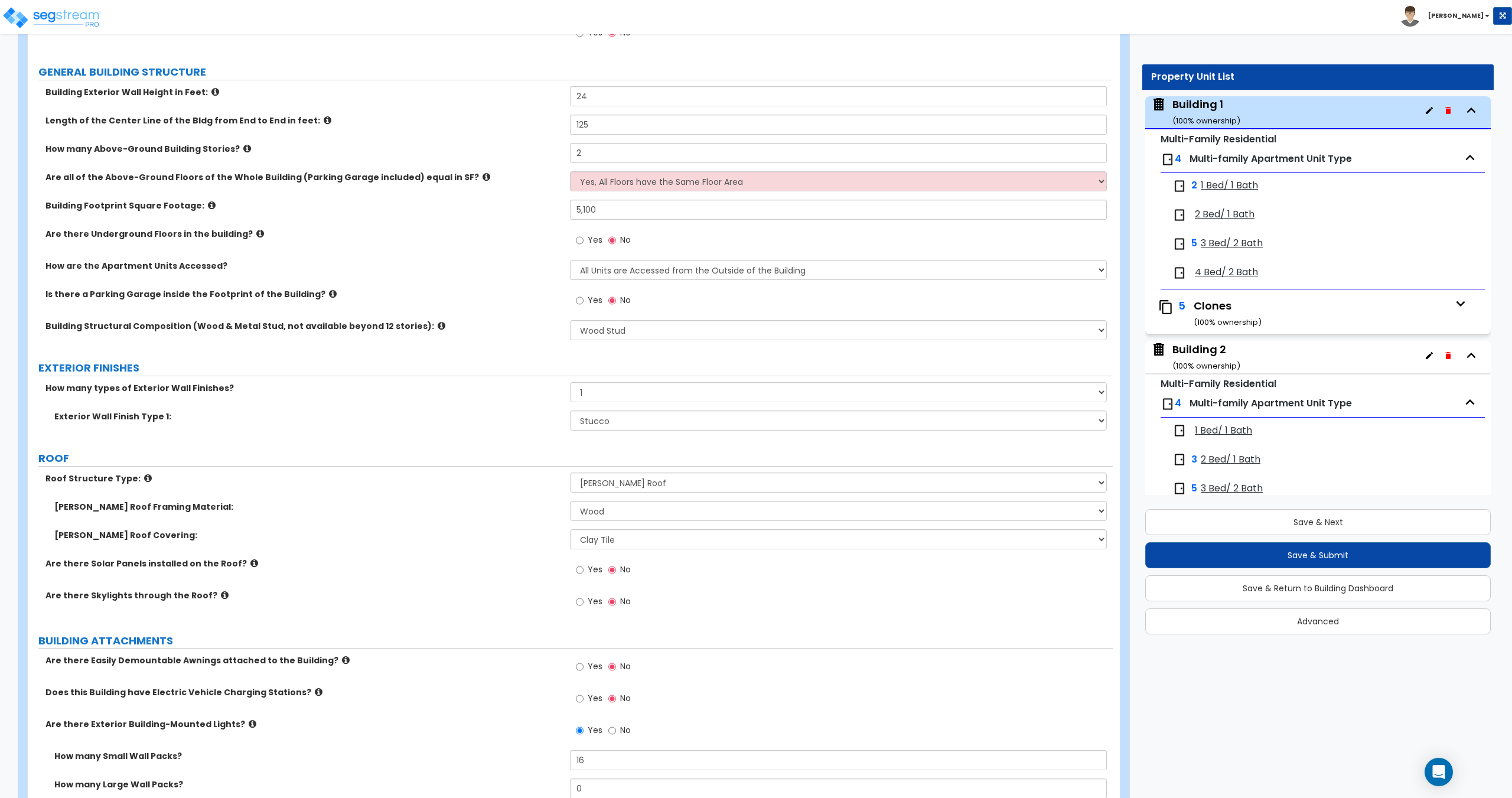
scroll to position [169, 0]
click at [611, 420] on select "Please Choose One No Finish/Shared Wall No Wall Brick Veneer Stone Veneer Wood …" at bounding box center [838, 422] width 536 height 20
click at [570, 412] on select "Please Choose One No Finish/Shared Wall No Wall Brick Veneer Stone Veneer Wood …" at bounding box center [838, 422] width 536 height 20
click at [827, 39] on div "Yes No" at bounding box center [841, 38] width 542 height 32
click at [601, 337] on select "Please Choose One Reinforced Concrete Structural Steel Brick Masonry CMU Masonr…" at bounding box center [838, 332] width 536 height 20
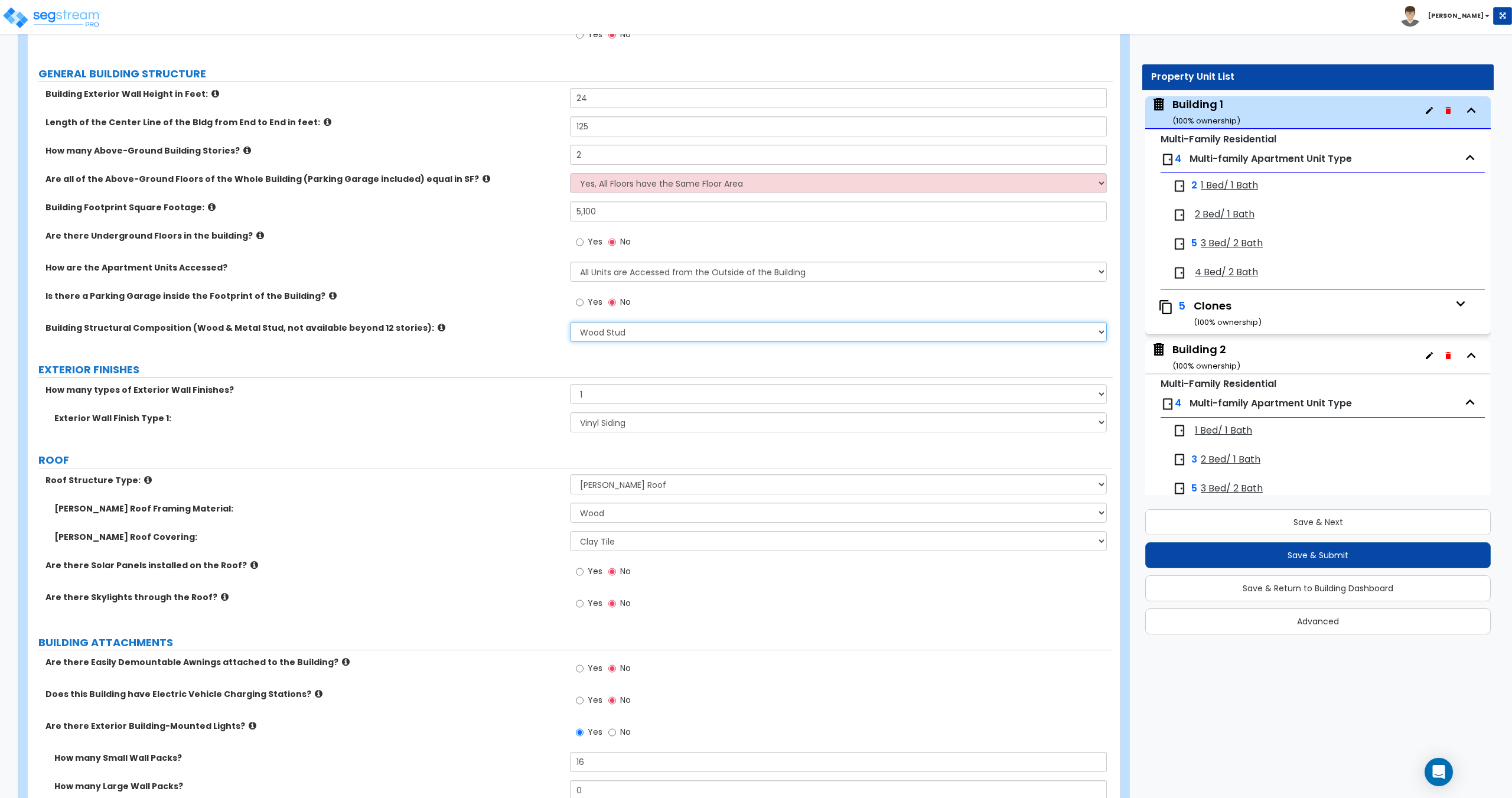
click at [606, 327] on select "Please Choose One Reinforced Concrete Structural Steel Brick Masonry CMU Masonr…" at bounding box center [838, 332] width 536 height 20
drag, startPoint x: 608, startPoint y: 396, endPoint x: 607, endPoint y: 403, distance: 7.1
click at [608, 396] on select "None 1 2 3" at bounding box center [838, 393] width 536 height 20
click at [570, 384] on select "None 1 2 3" at bounding box center [838, 393] width 536 height 20
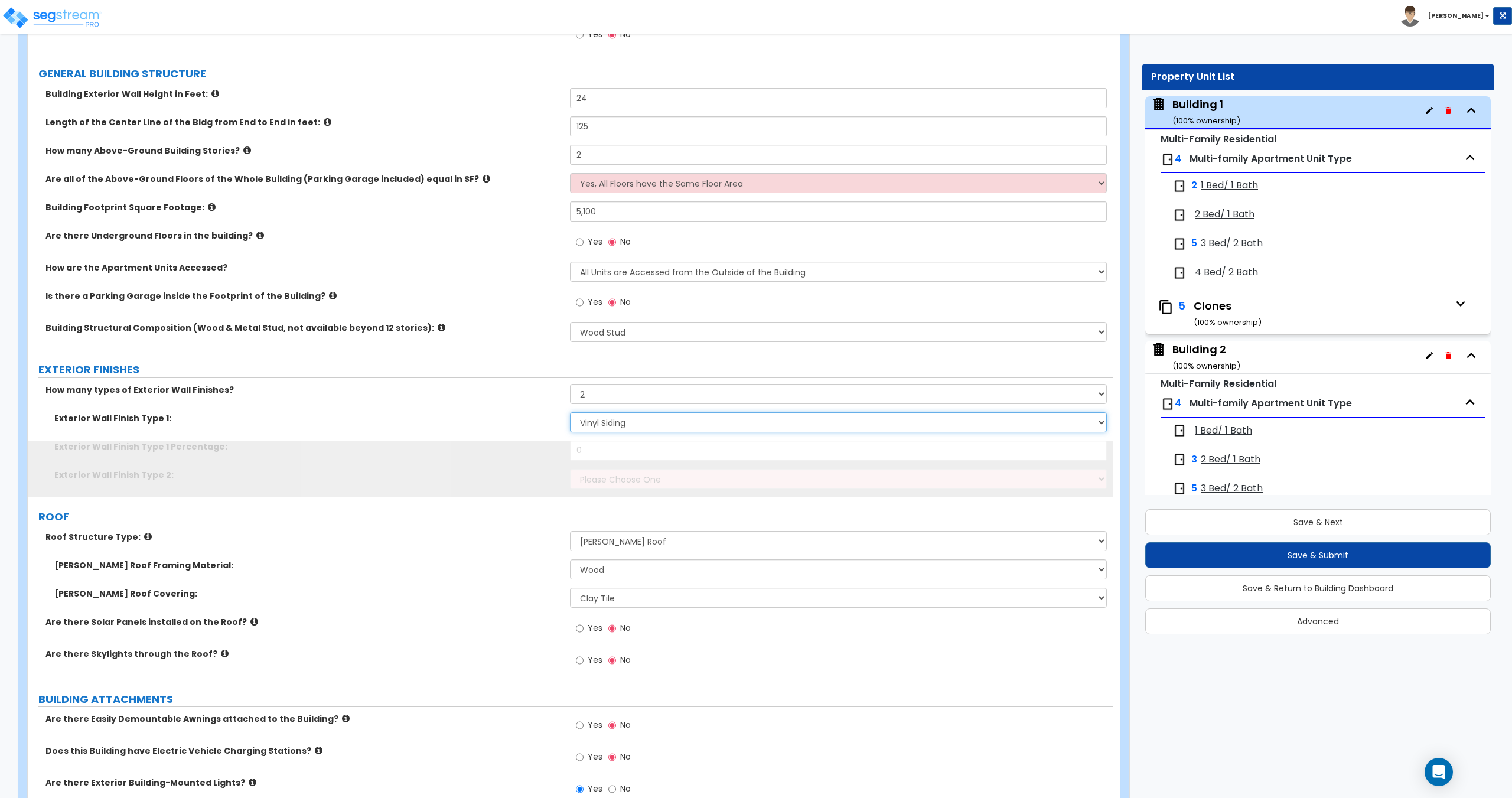
click at [612, 423] on select "Please Choose One No Finish/Shared Wall No Wall Brick Veneer Stone Veneer Wood …" at bounding box center [838, 422] width 536 height 20
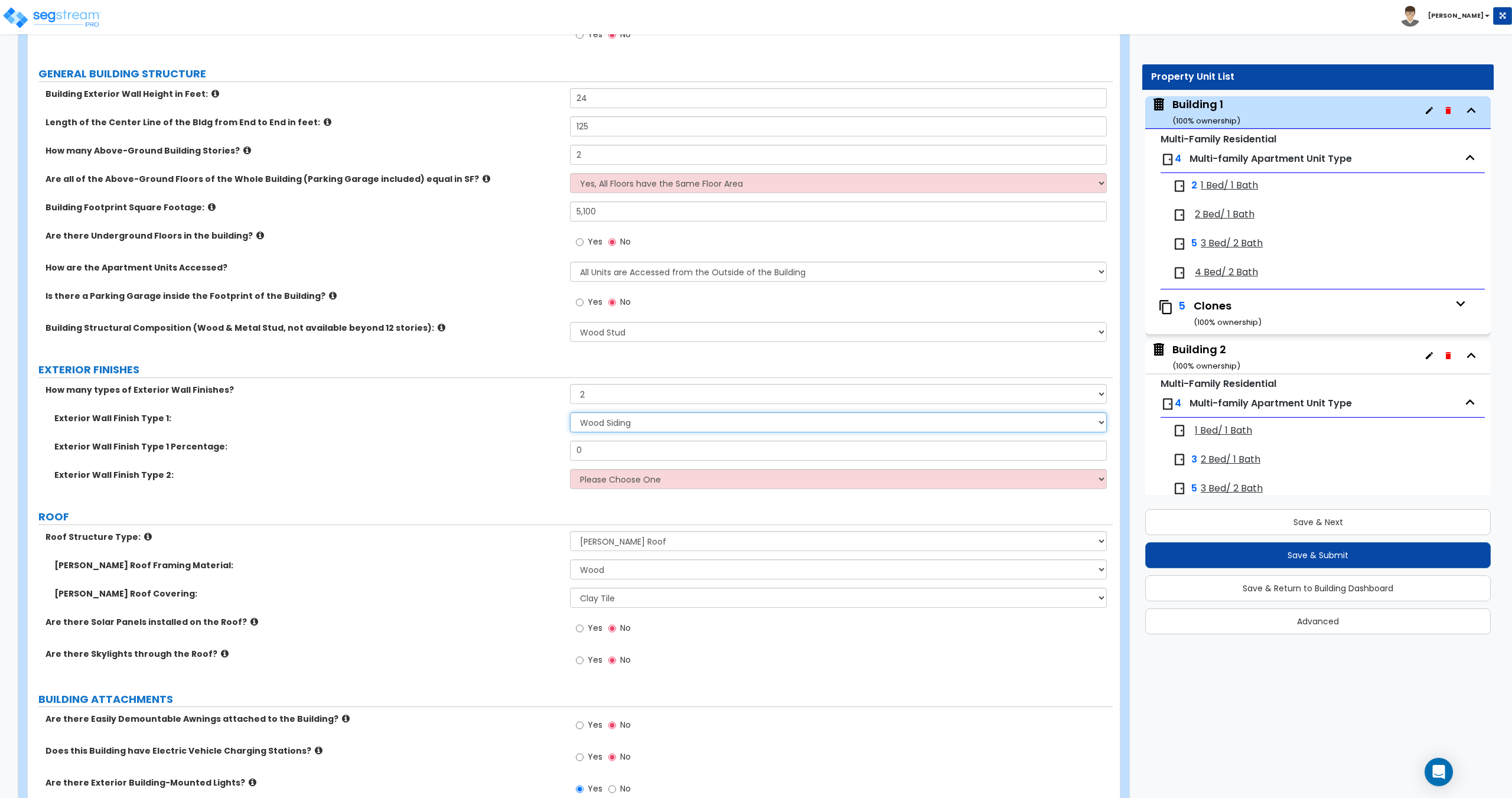
click at [570, 412] on select "Please Choose One No Finish/Shared Wall No Wall Brick Veneer Stone Veneer Wood …" at bounding box center [838, 422] width 536 height 20
click at [614, 454] on input "0" at bounding box center [838, 450] width 536 height 20
click at [616, 474] on select "Please Choose One No Finish/Shared Wall No Wall Brick Veneer Stone Veneer Wood …" at bounding box center [838, 479] width 536 height 20
click at [570, 469] on select "Please Choose One No Finish/Shared Wall No Wall Brick Veneer Stone Veneer Wood …" at bounding box center [838, 479] width 536 height 20
drag, startPoint x: 578, startPoint y: 452, endPoint x: 526, endPoint y: 454, distance: 52.0
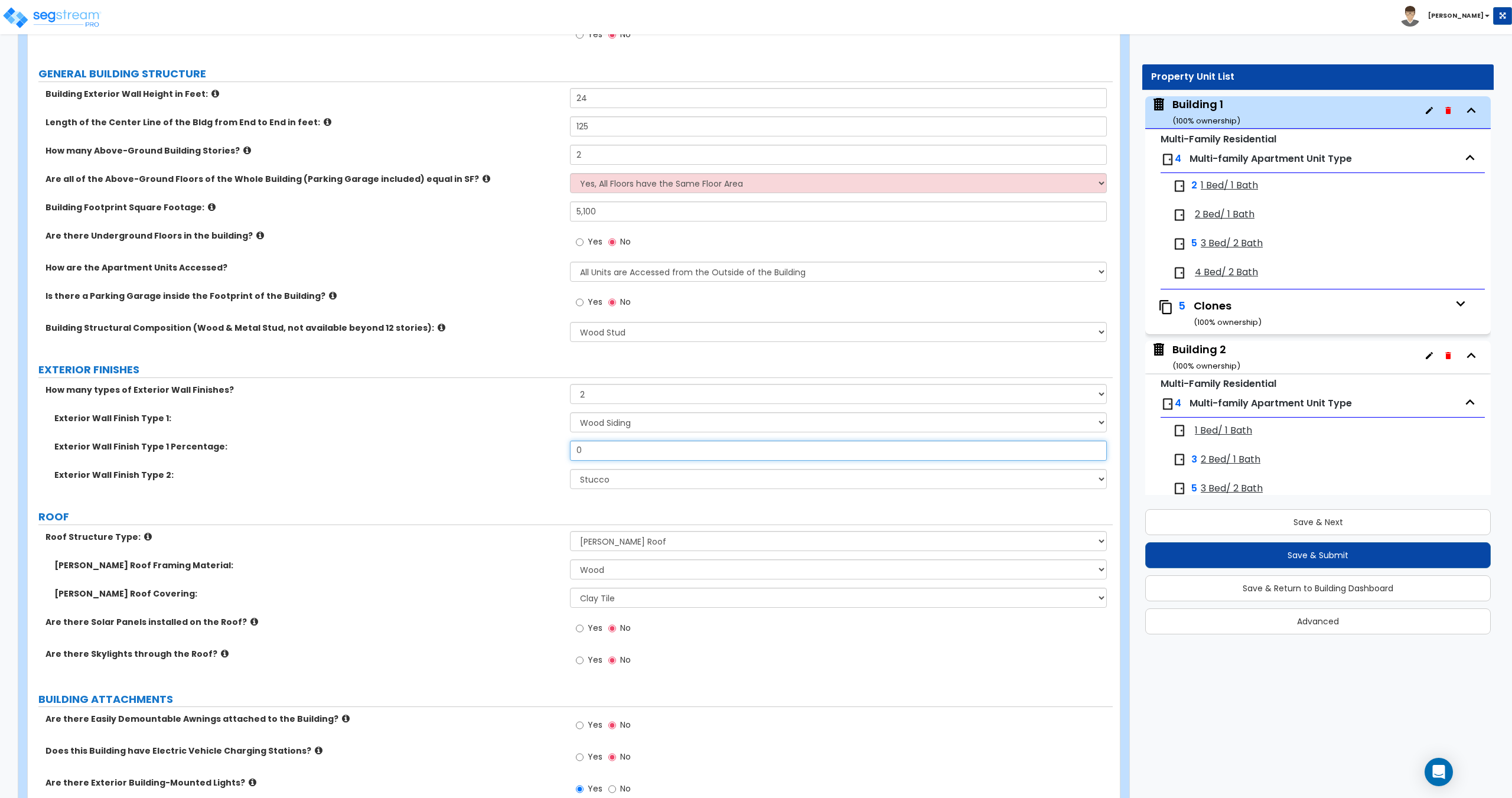
click at [534, 454] on div "Exterior Wall Finish Type 1 Percentage: 0" at bounding box center [570, 454] width 1085 height 28
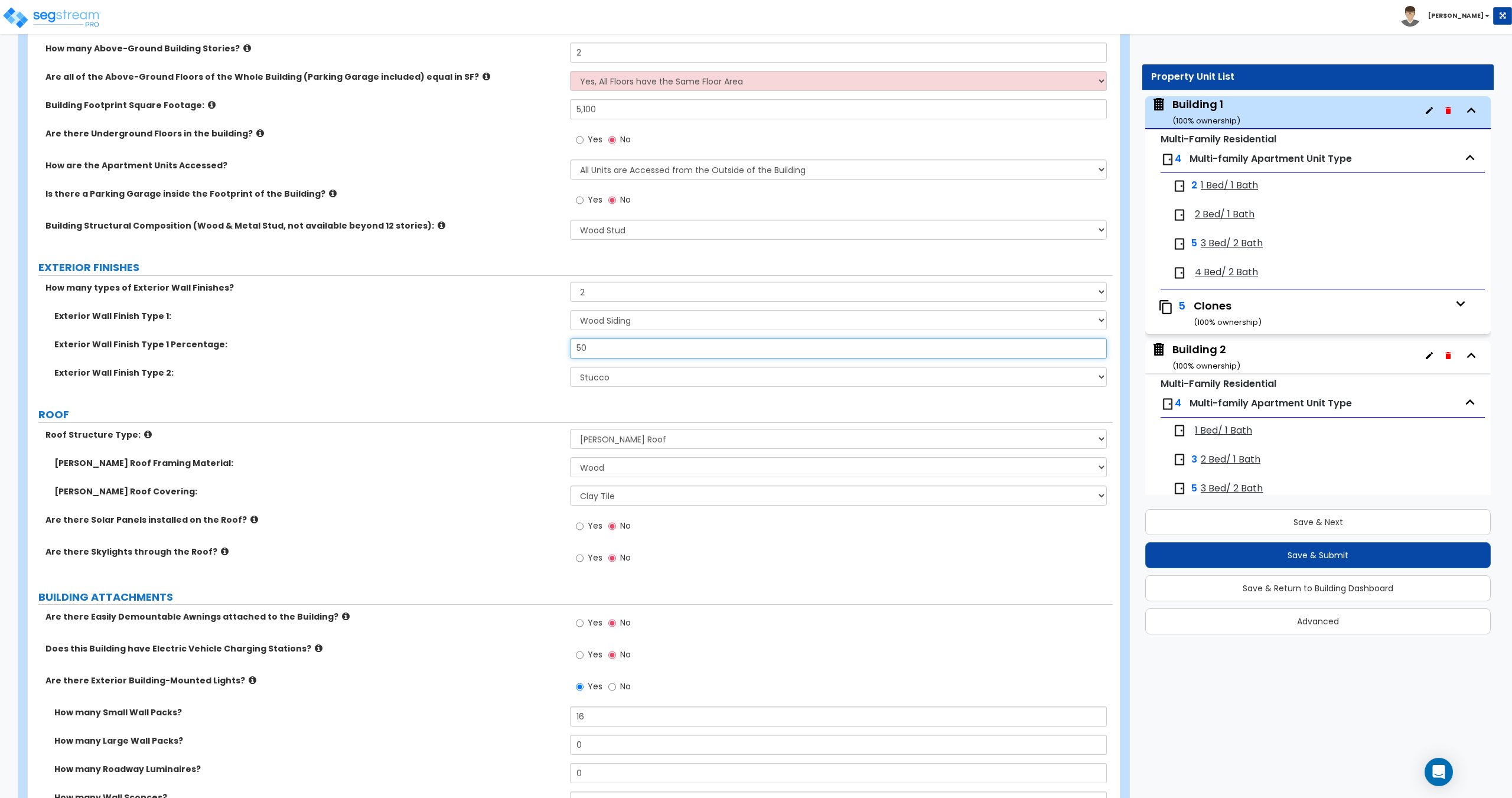
scroll to position [287, 0]
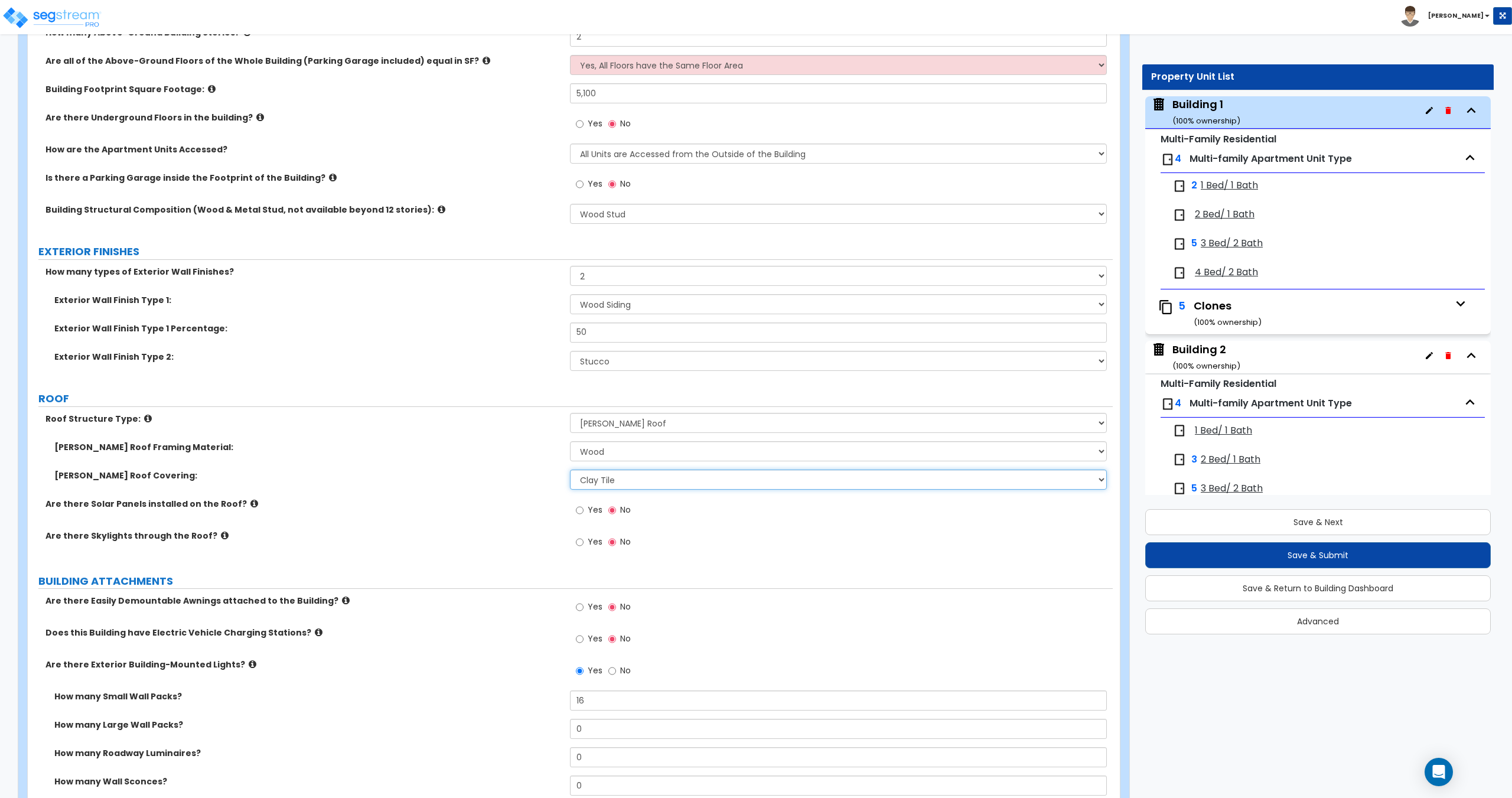
click at [642, 475] on select "Please Choose One Asphalt Shingle Clay Tile Wood Shingle Metal Shingle Standing…" at bounding box center [838, 480] width 536 height 20
click at [570, 470] on select "Please Choose One Asphalt Shingle Clay Tile Wood Shingle Metal Shingle Standing…" at bounding box center [838, 480] width 536 height 20
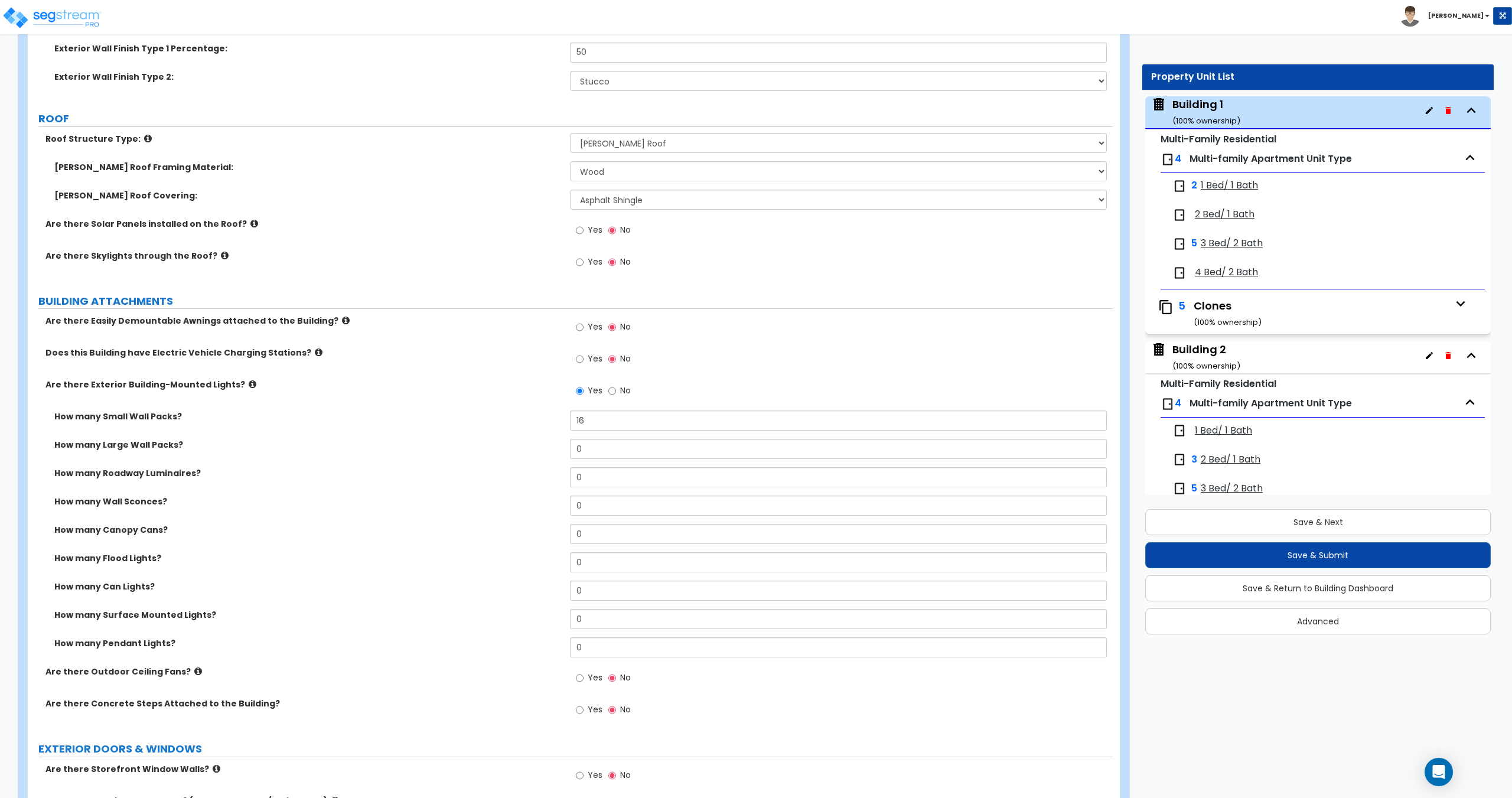
scroll to position [582, 0]
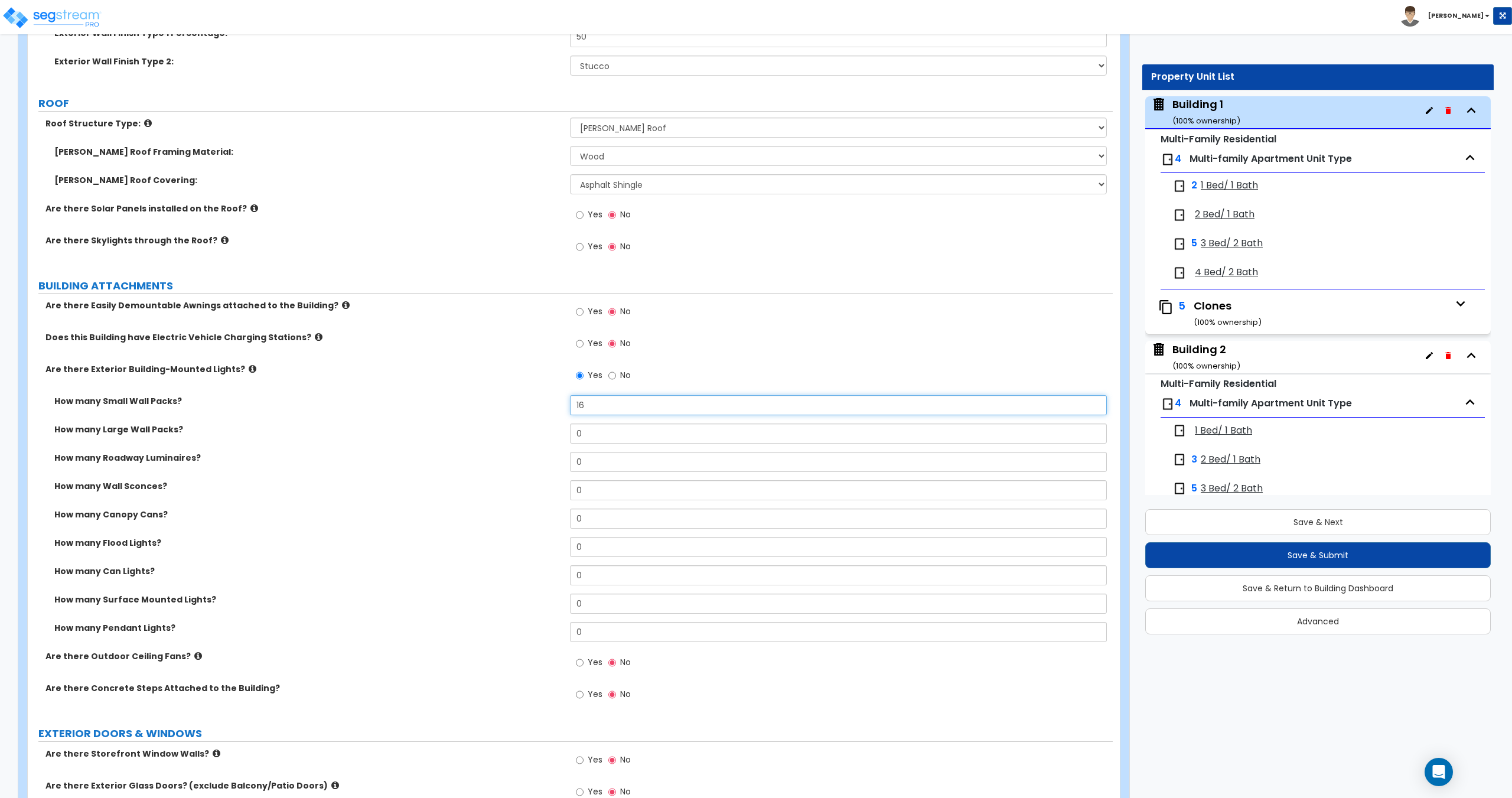
drag, startPoint x: 602, startPoint y: 408, endPoint x: 542, endPoint y: 408, distance: 60.0
click at [546, 409] on div "How many Small Wall Packs? 16" at bounding box center [570, 409] width 1085 height 28
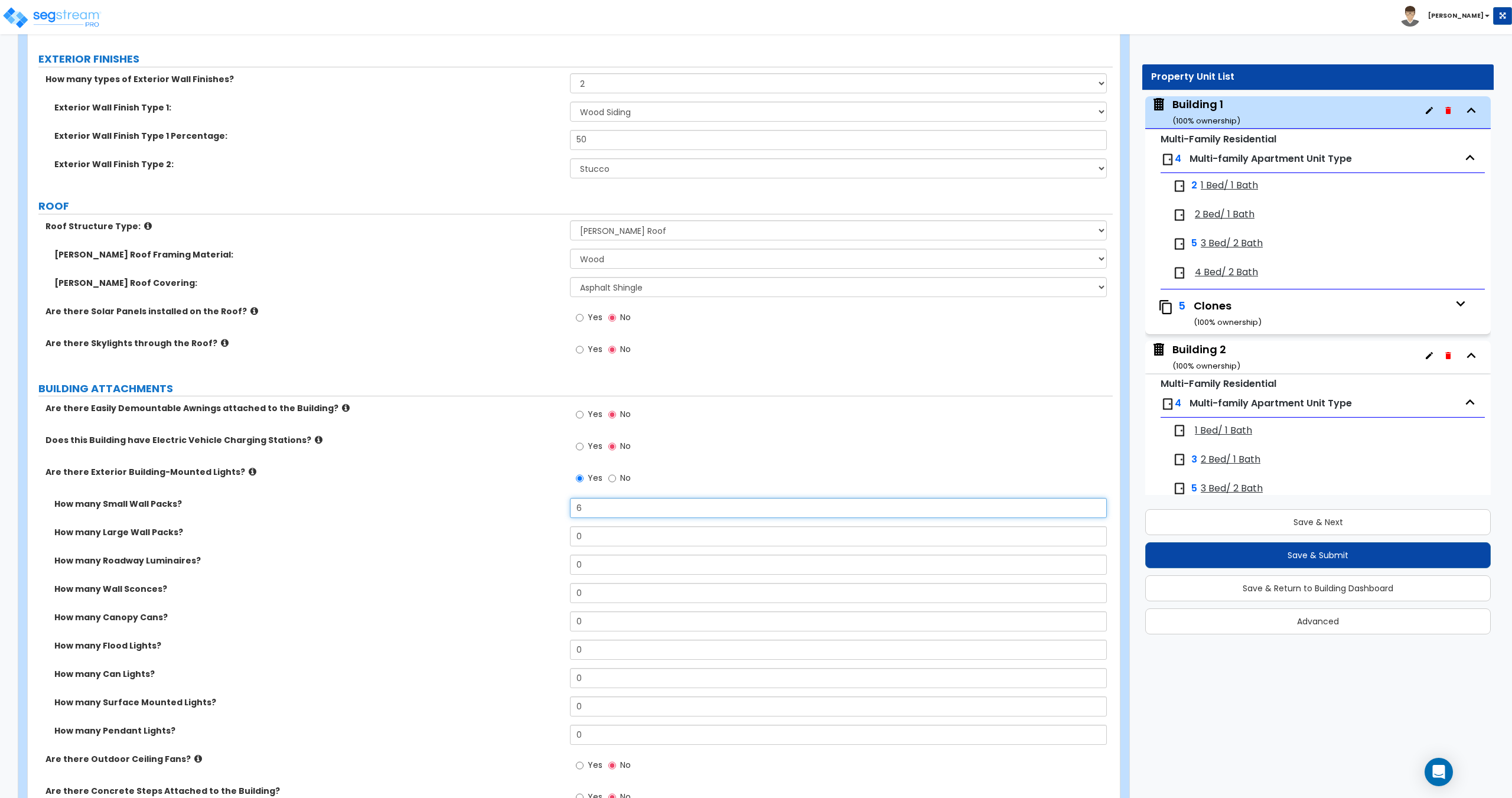
scroll to position [464, 0]
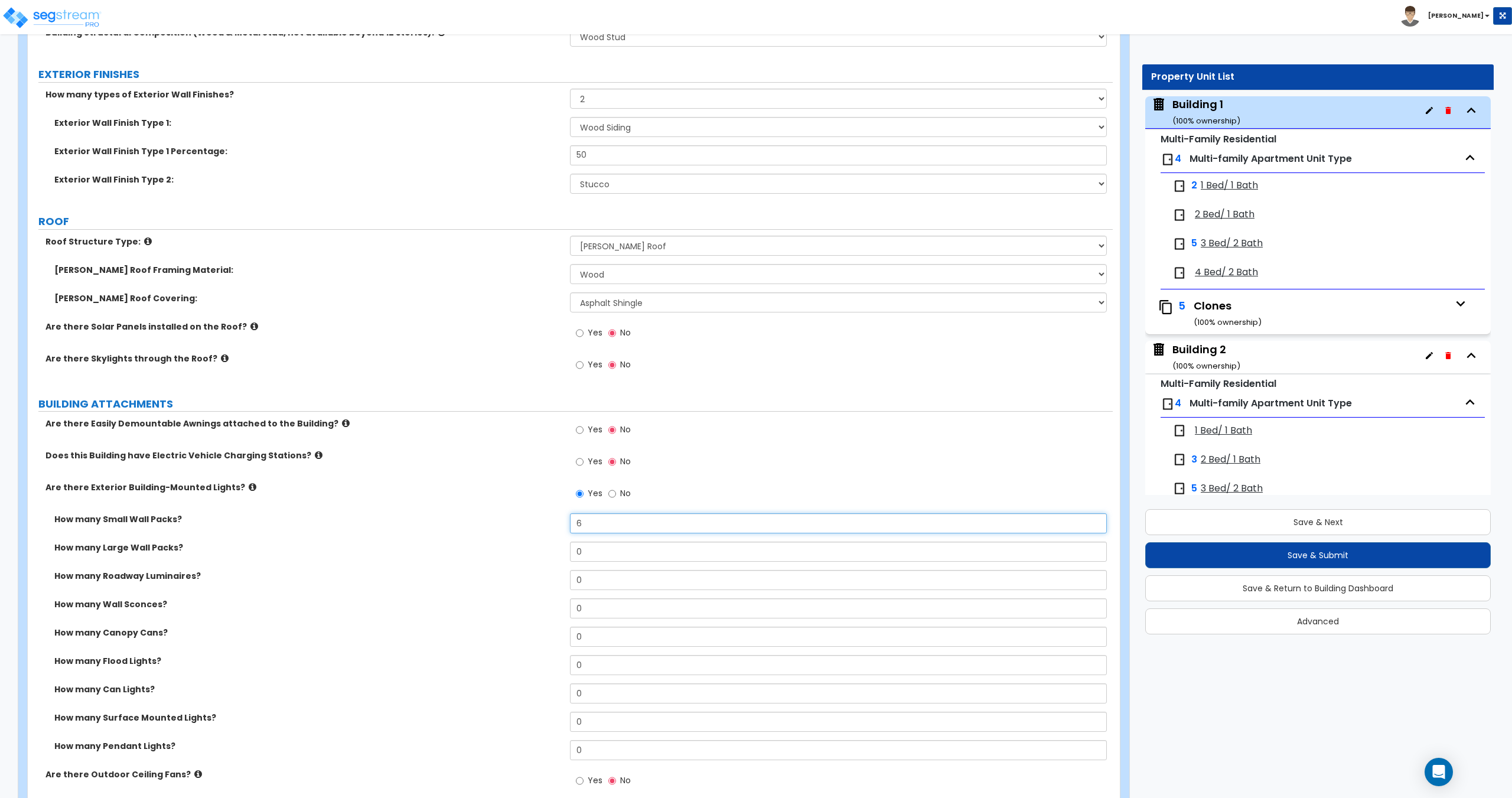
drag, startPoint x: 583, startPoint y: 524, endPoint x: 531, endPoint y: 525, distance: 52.0
click at [555, 525] on div "How many Small Wall Packs? 6" at bounding box center [570, 527] width 1085 height 28
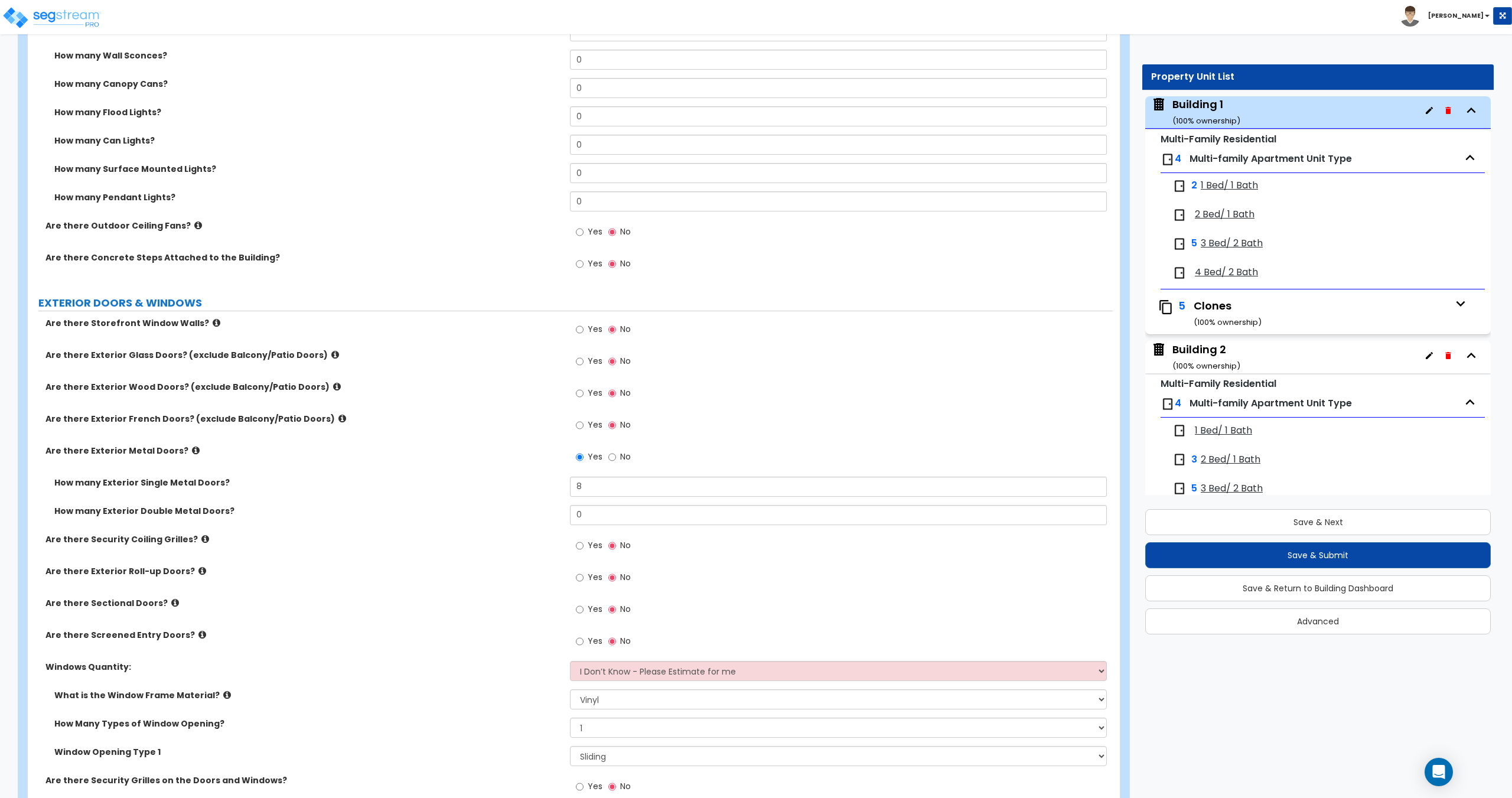
scroll to position [1019, 0]
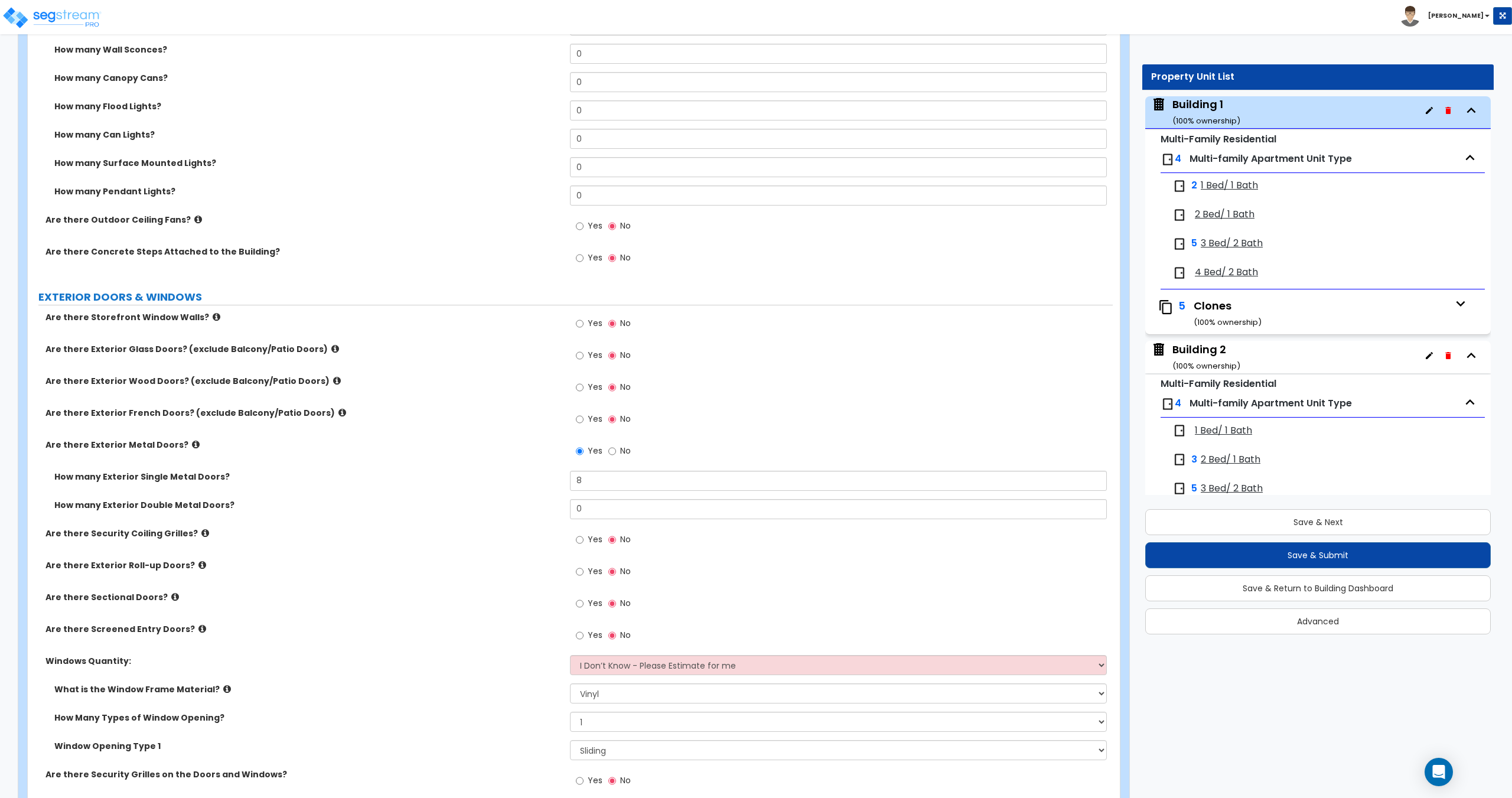
click at [620, 454] on span "No" at bounding box center [625, 451] width 10 height 12
click at [616, 454] on input "No" at bounding box center [612, 452] width 8 height 13
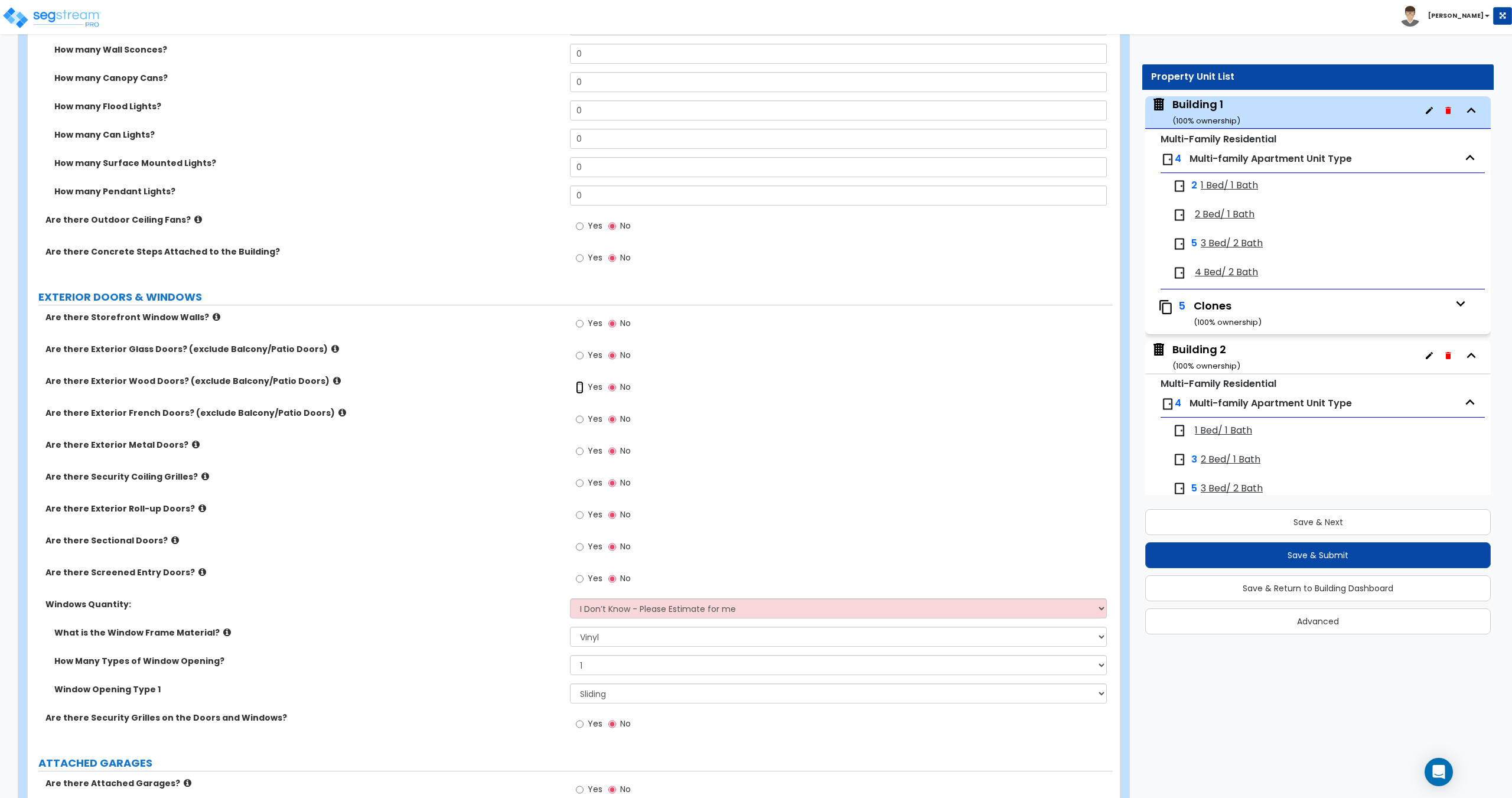
click at [582, 383] on input "Yes" at bounding box center [580, 388] width 8 height 13
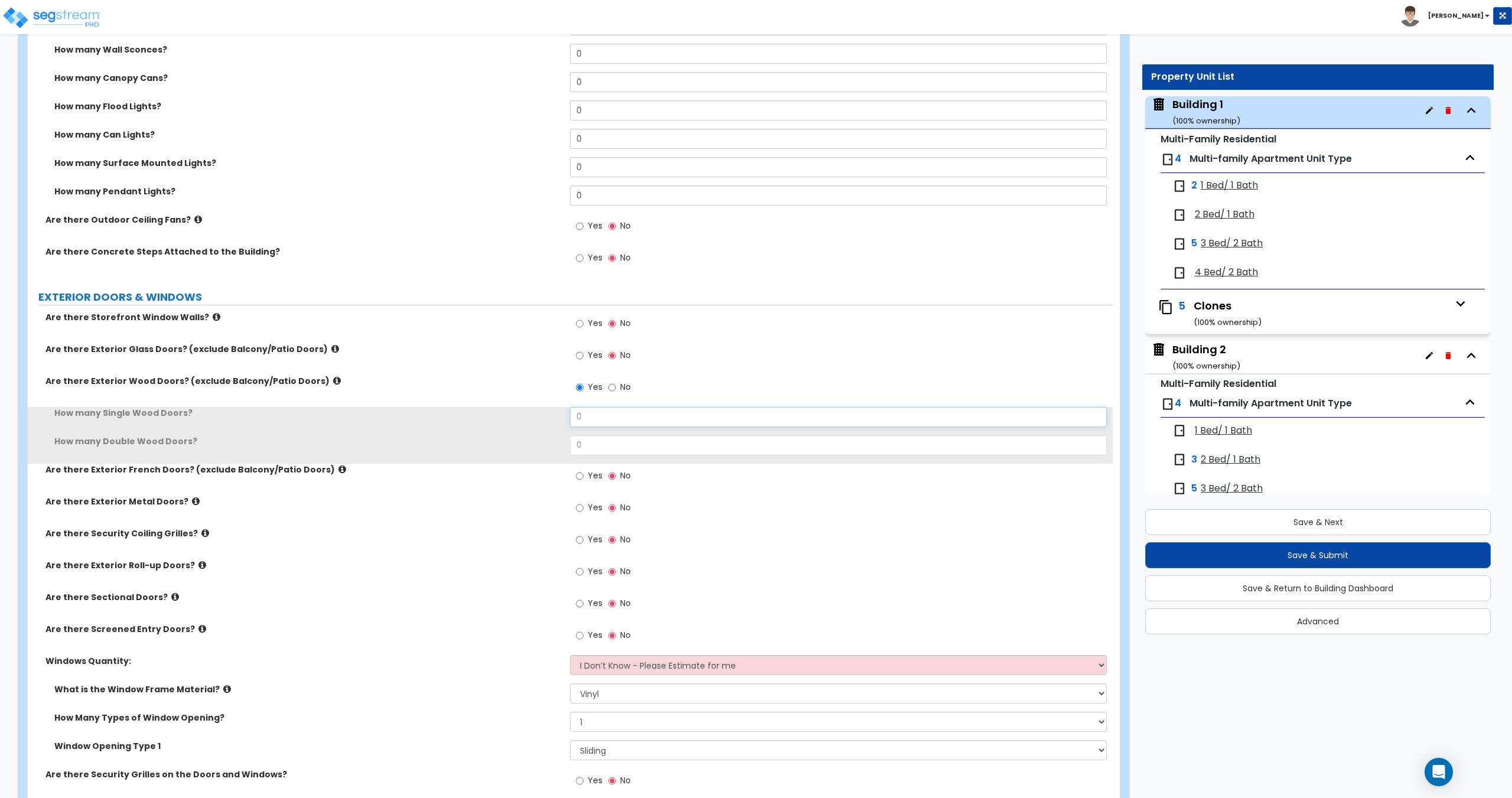
drag, startPoint x: 604, startPoint y: 427, endPoint x: 501, endPoint y: 416, distance: 103.6
click at [507, 417] on div "How many Single Wood Doors? 0" at bounding box center [570, 421] width 1085 height 28
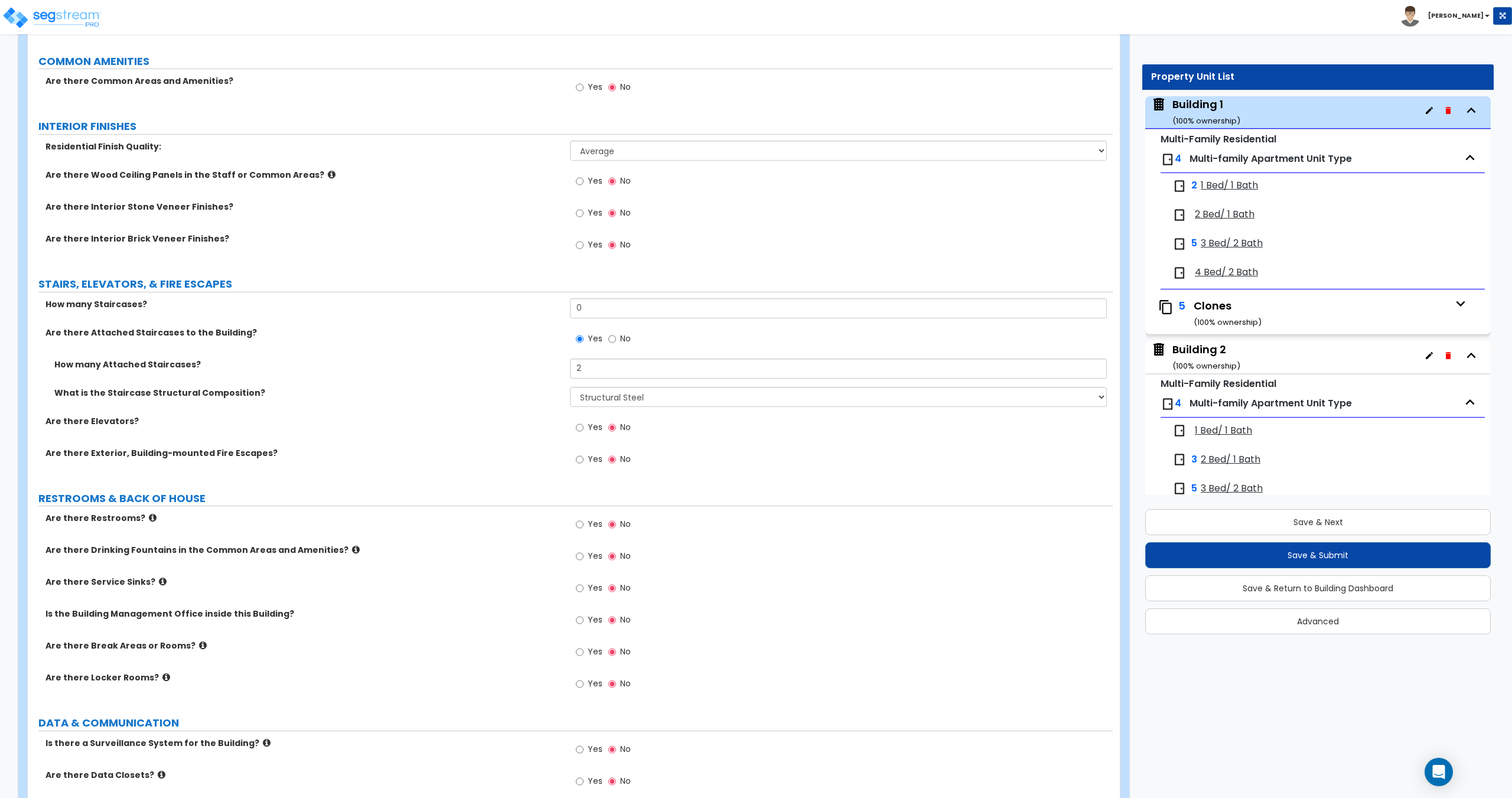
scroll to position [1851, 0]
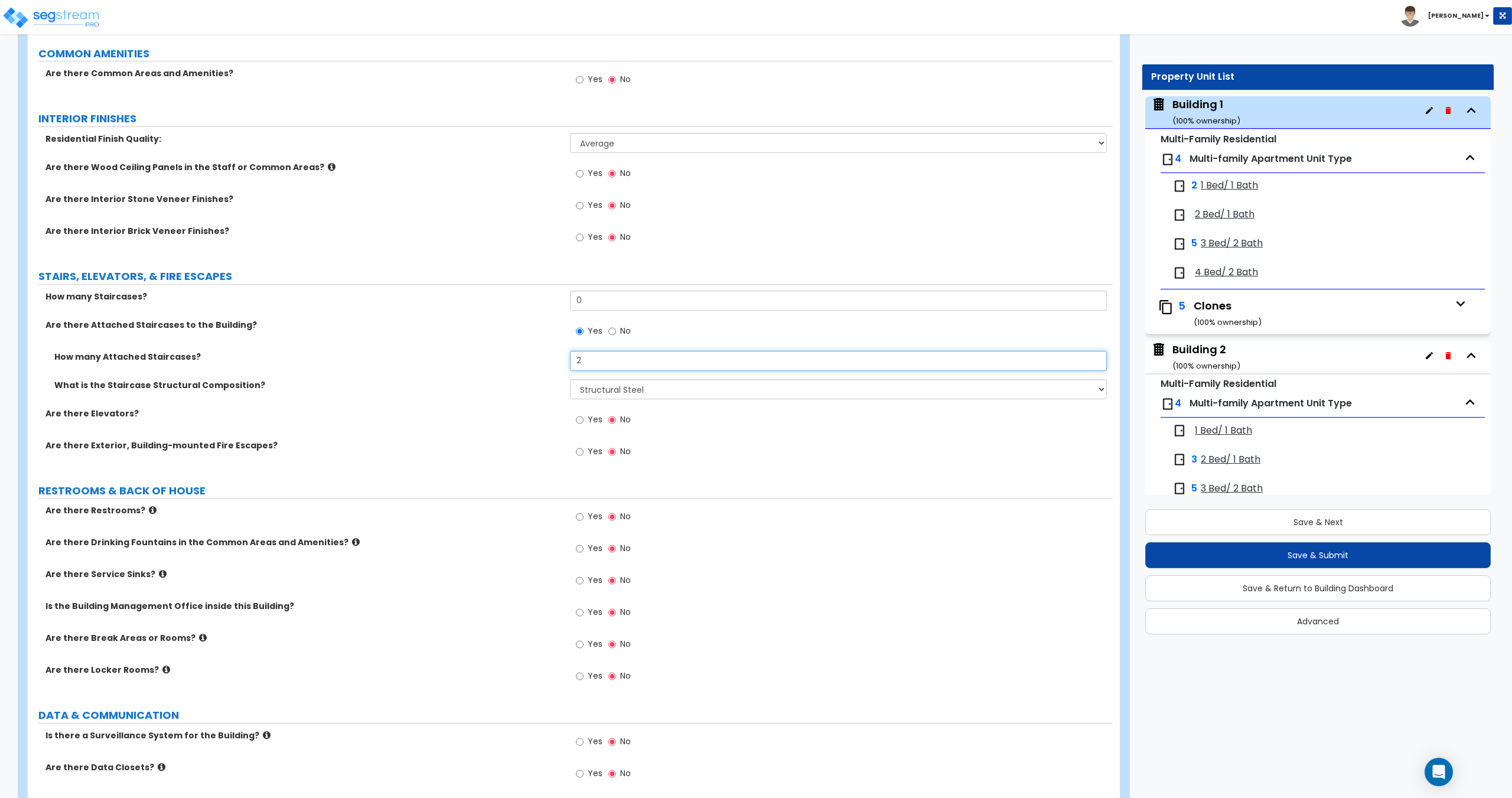
drag, startPoint x: 600, startPoint y: 359, endPoint x: 444, endPoint y: 358, distance: 156.0
click at [452, 357] on div "How many Attached Staircases? 2" at bounding box center [570, 365] width 1085 height 28
drag, startPoint x: 605, startPoint y: 306, endPoint x: 549, endPoint y: 347, distance: 69.4
click at [468, 307] on div "How many Staircases? 0" at bounding box center [570, 305] width 1085 height 28
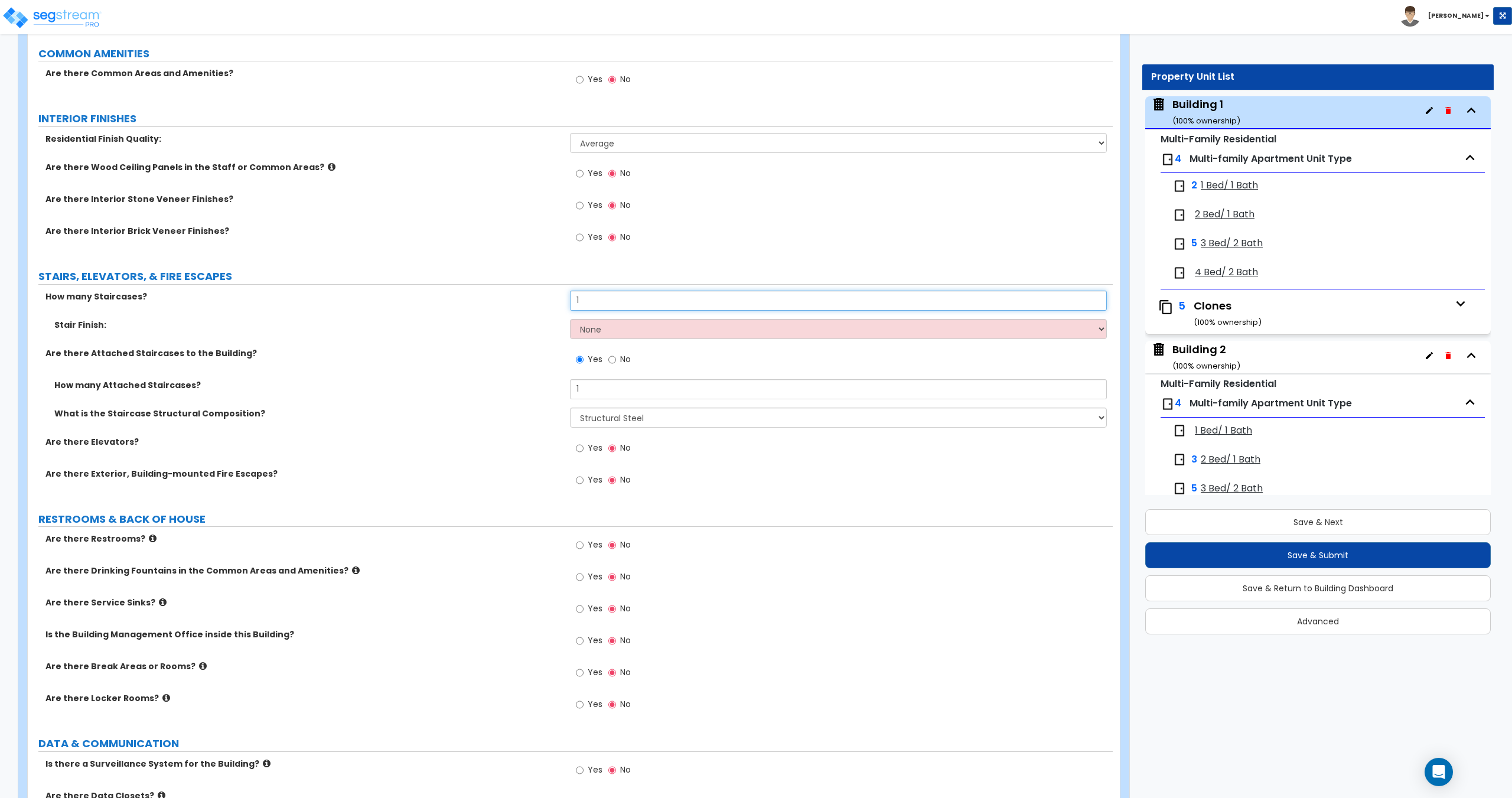
drag, startPoint x: 599, startPoint y: 301, endPoint x: 477, endPoint y: 304, distance: 122.0
click at [491, 304] on div "How many Staircases? 1" at bounding box center [570, 305] width 1085 height 28
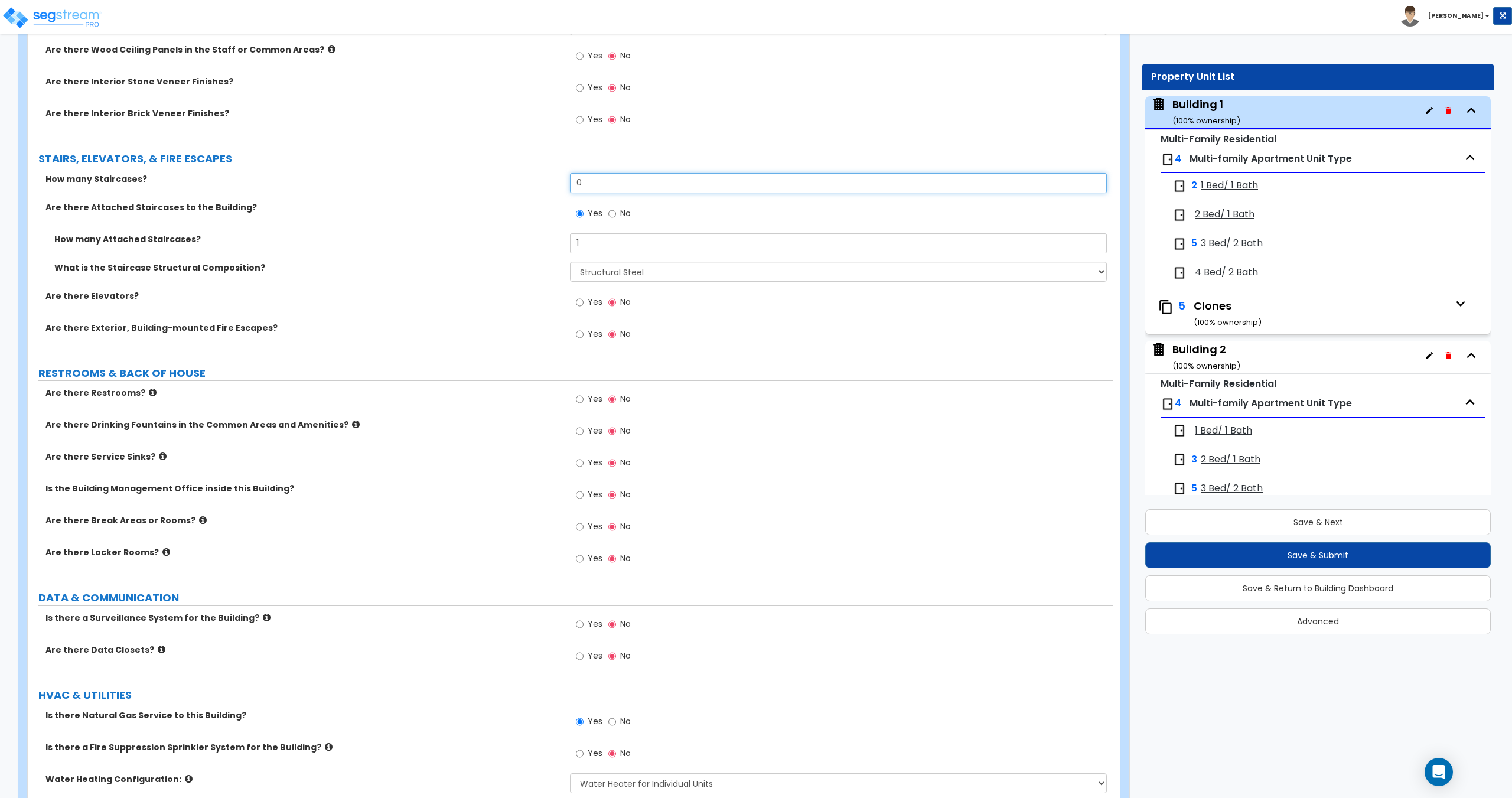
scroll to position [1969, 0]
click at [605, 273] on select "Please Choose One Reinforced Concrete Structural Steel Wood" at bounding box center [838, 271] width 536 height 20
click at [608, 267] on select "Please Choose One Reinforced Concrete Structural Steel Wood" at bounding box center [838, 271] width 536 height 20
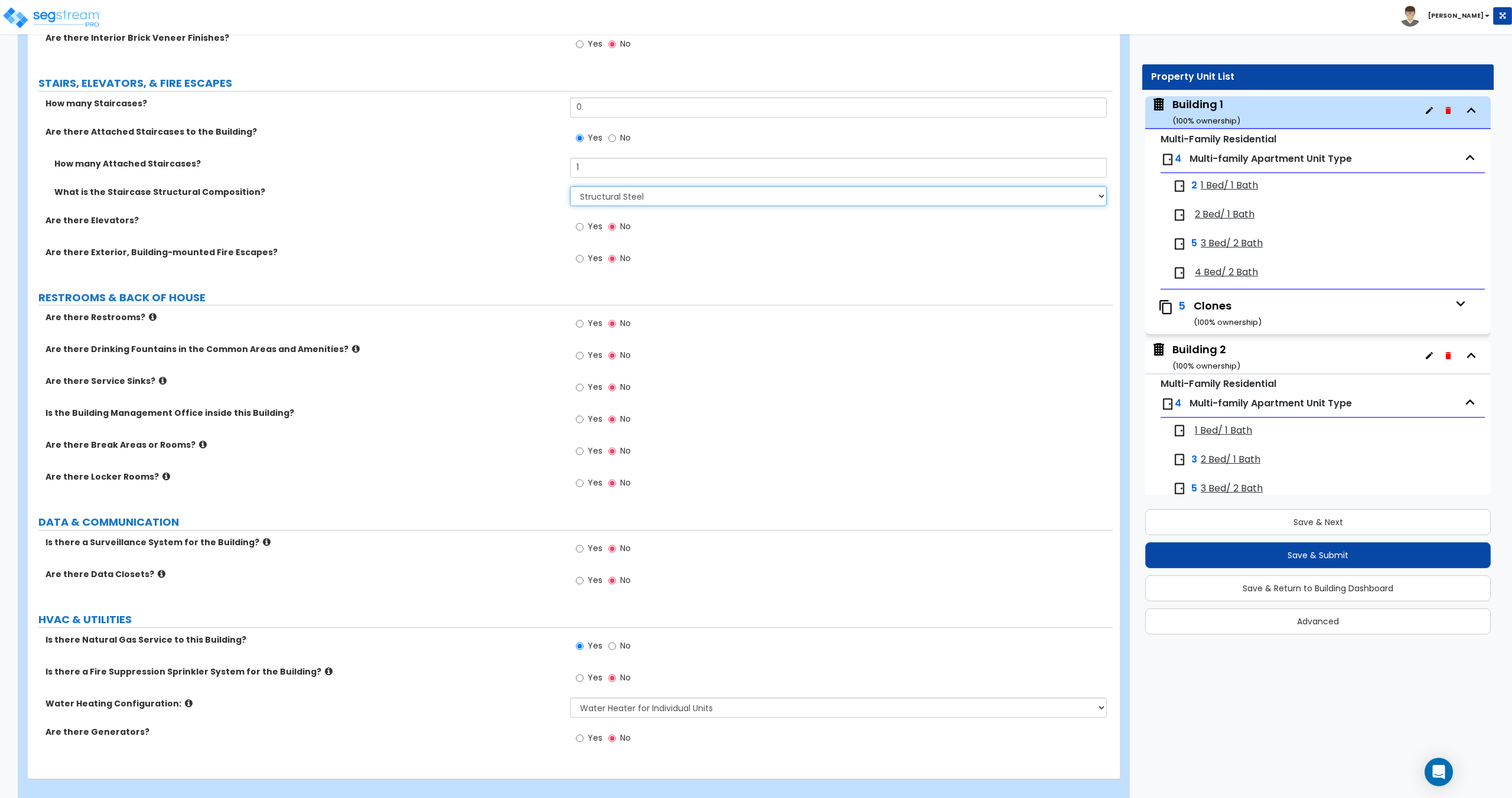
scroll to position [2058, 0]
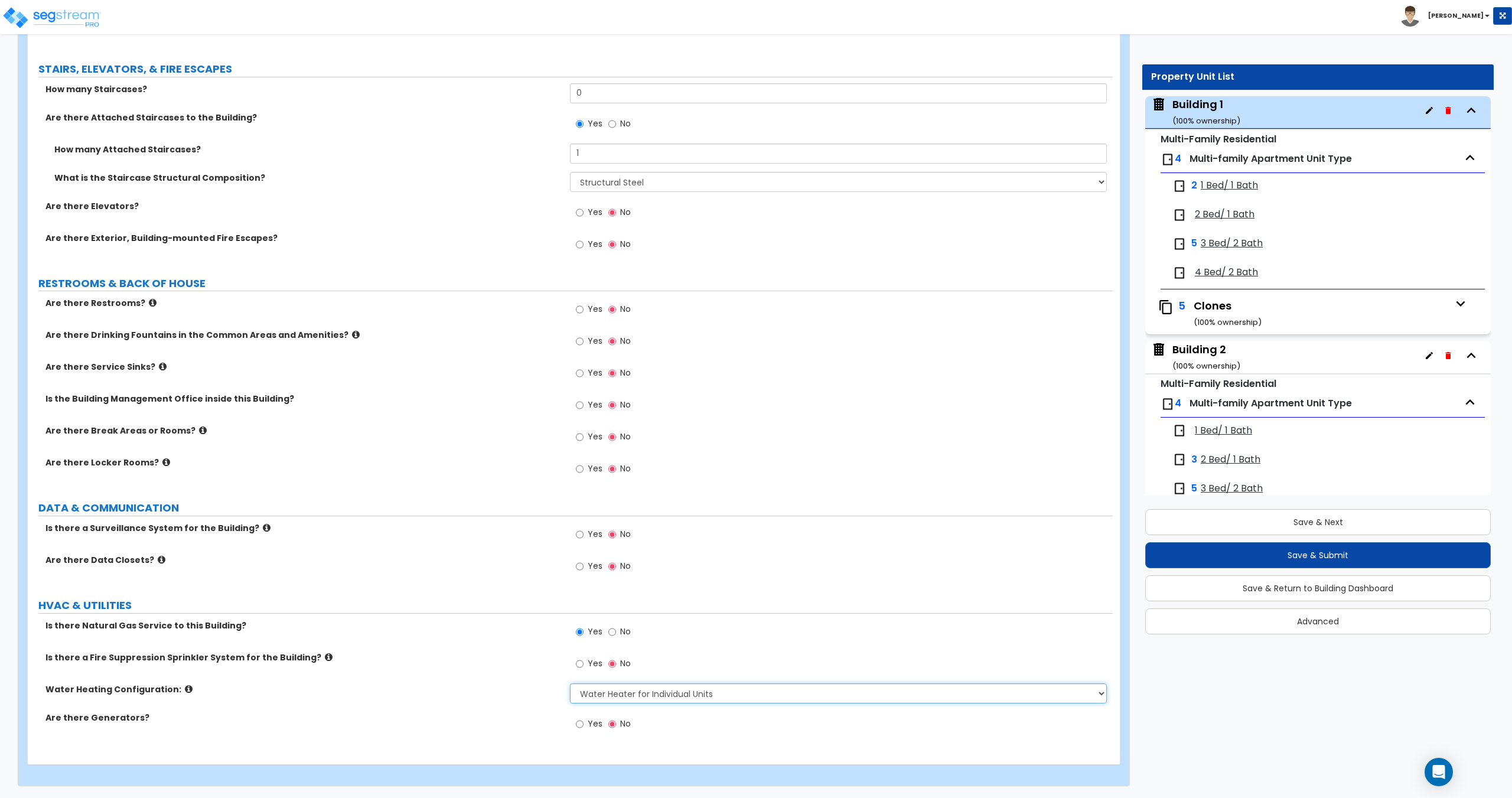
click at [608, 693] on select "None Water Heater for Multiple Units Water Heater for Individual Units" at bounding box center [838, 693] width 536 height 20
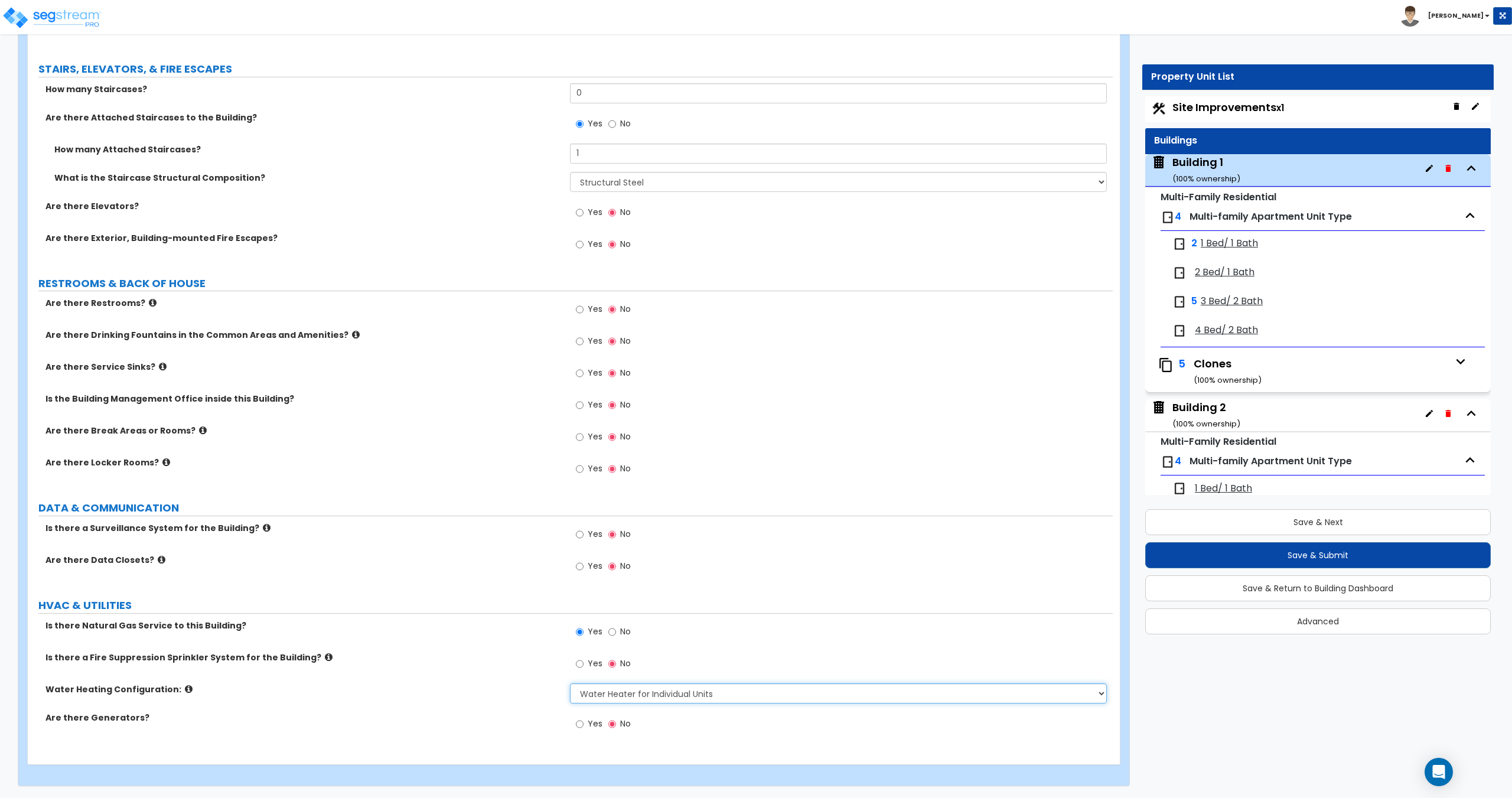
scroll to position [1, 0]
click at [1221, 410] on div "Building 2 ( 100 % ownership)" at bounding box center [1206, 416] width 68 height 30
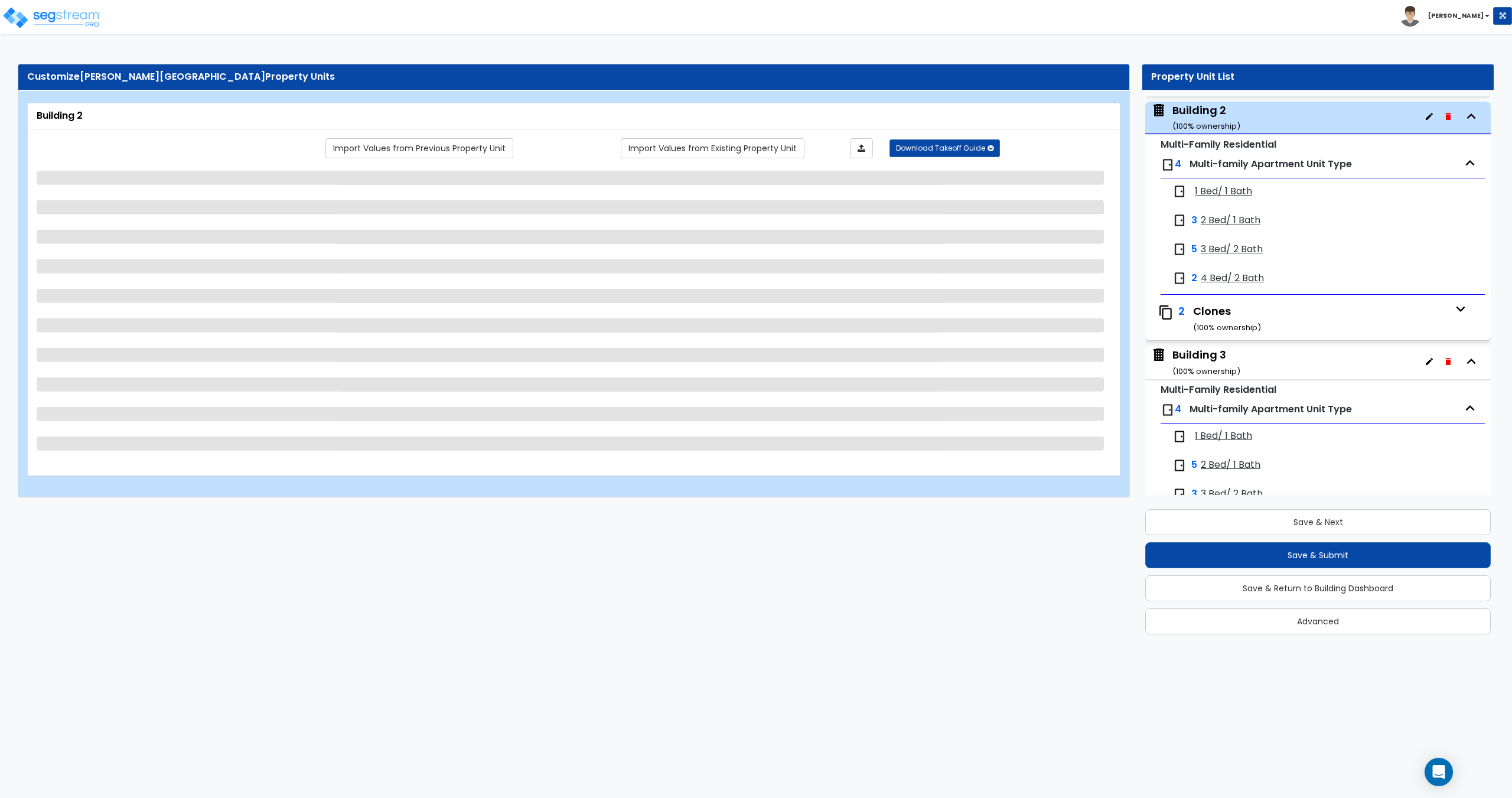
scroll to position [305, 0]
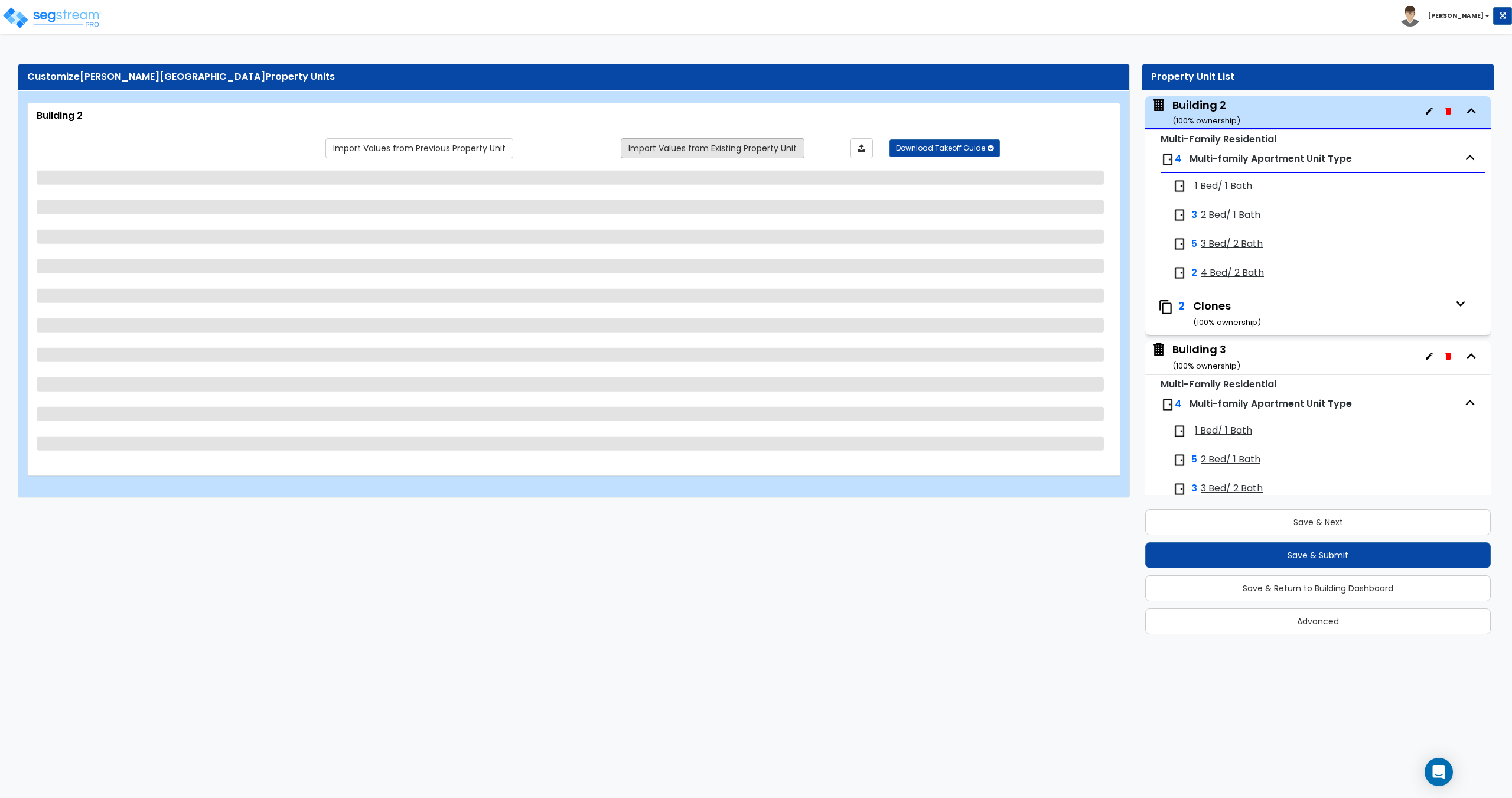
click at [670, 150] on link "Import Values from Existing Property Unit" at bounding box center [712, 148] width 184 height 20
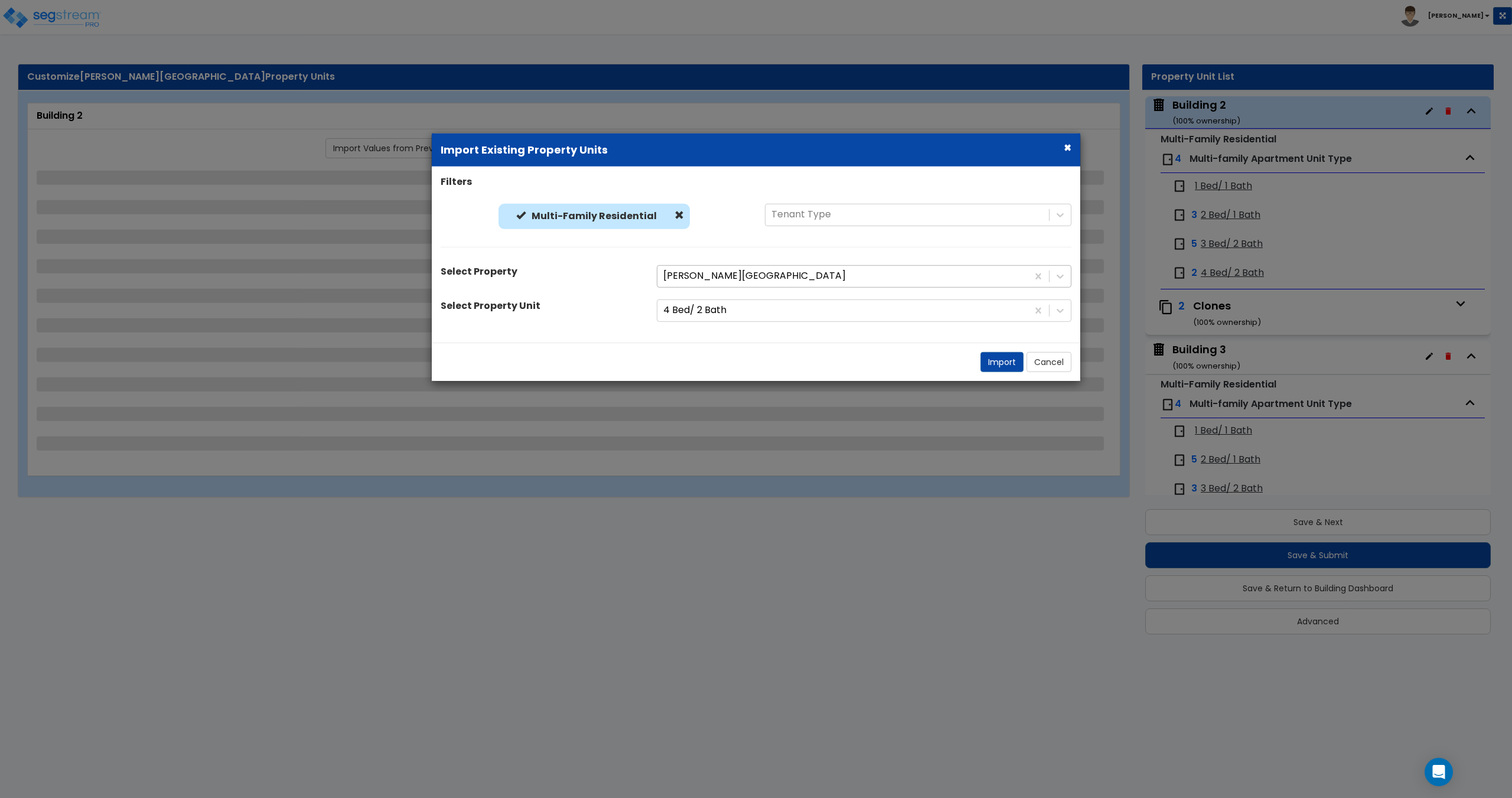
click at [727, 272] on div at bounding box center [842, 276] width 359 height 16
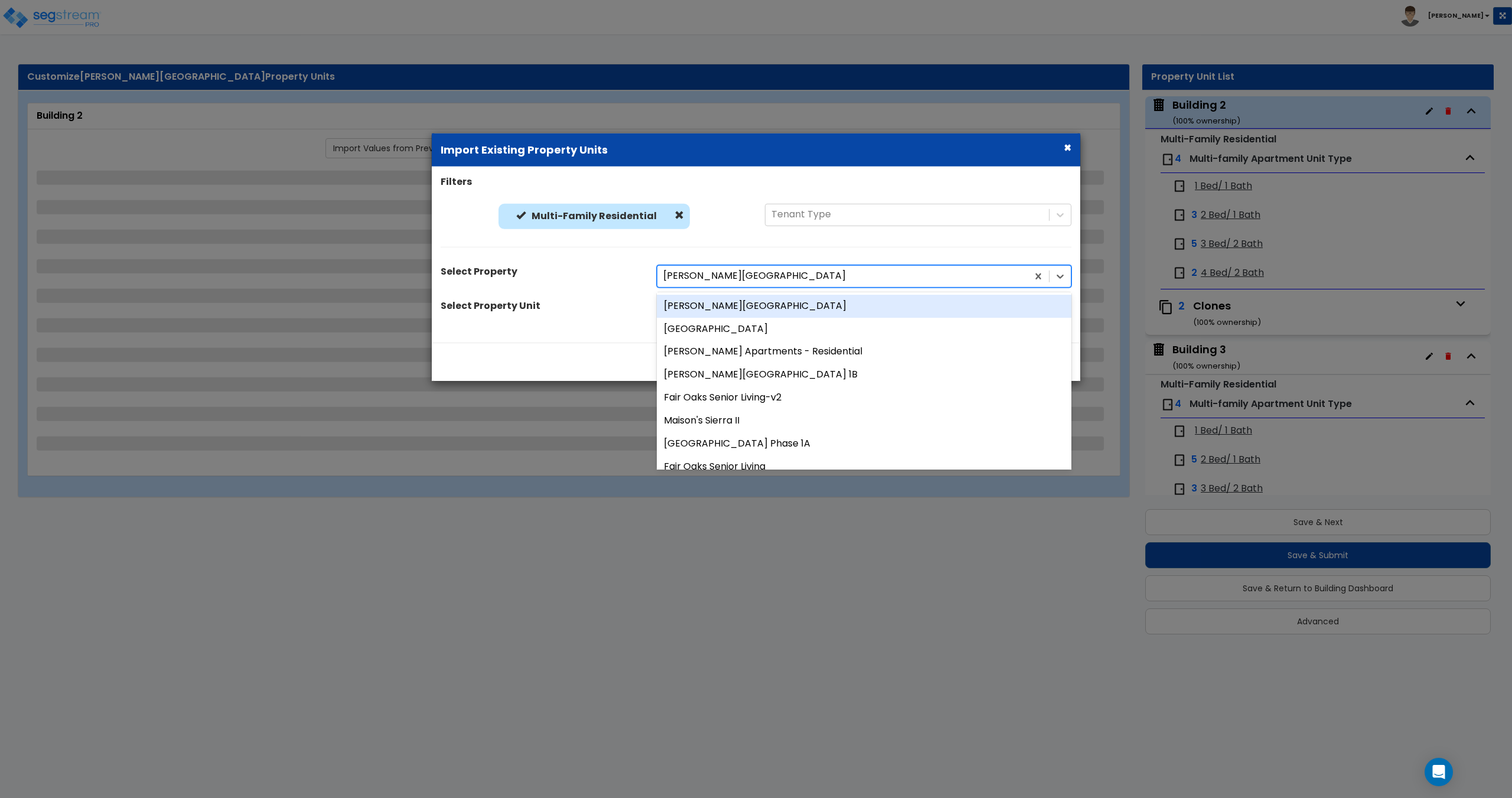
click at [717, 308] on div "[PERSON_NAME][GEOGRAPHIC_DATA]" at bounding box center [864, 305] width 414 height 23
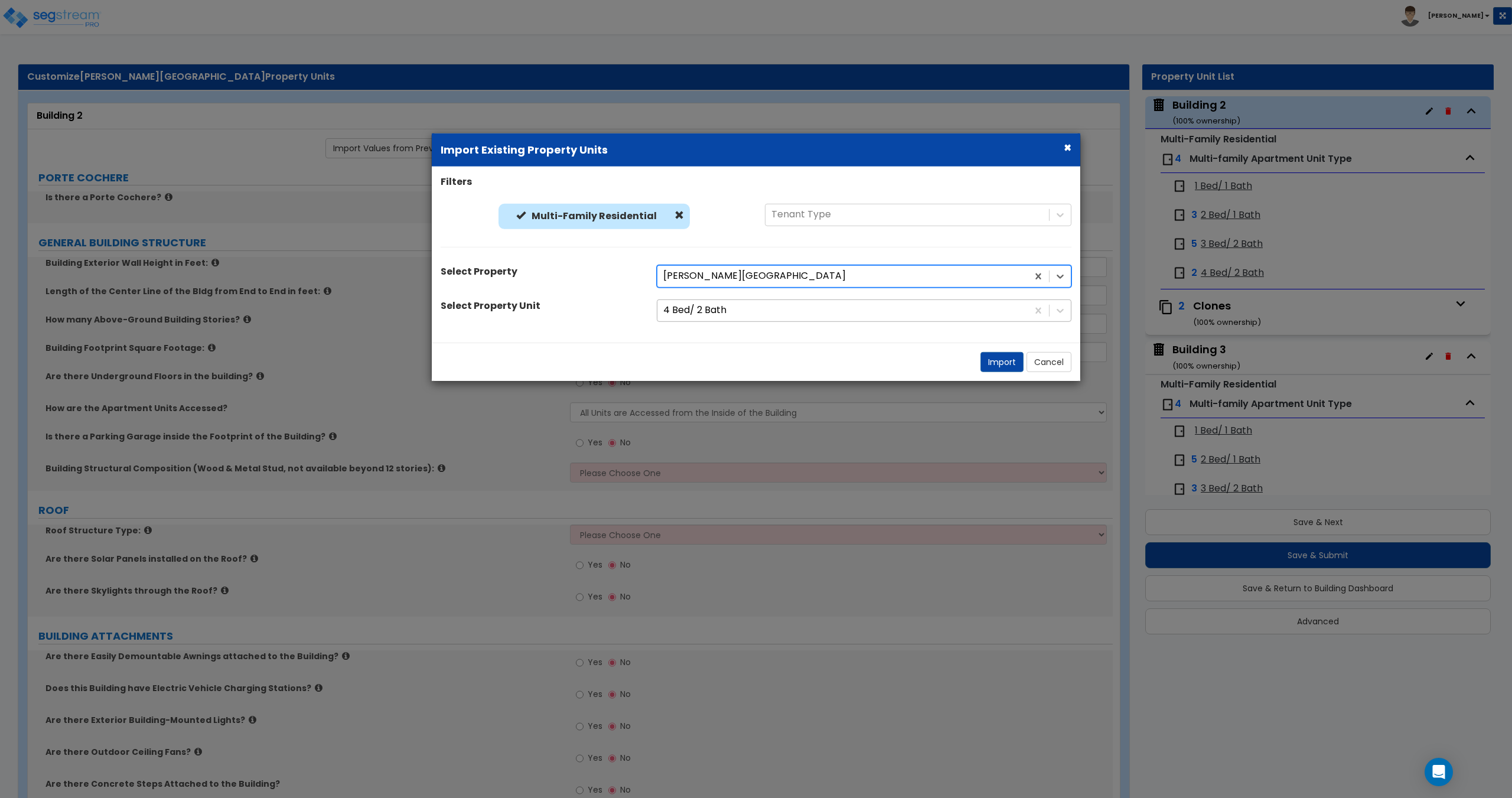
click at [714, 314] on div at bounding box center [842, 310] width 359 height 16
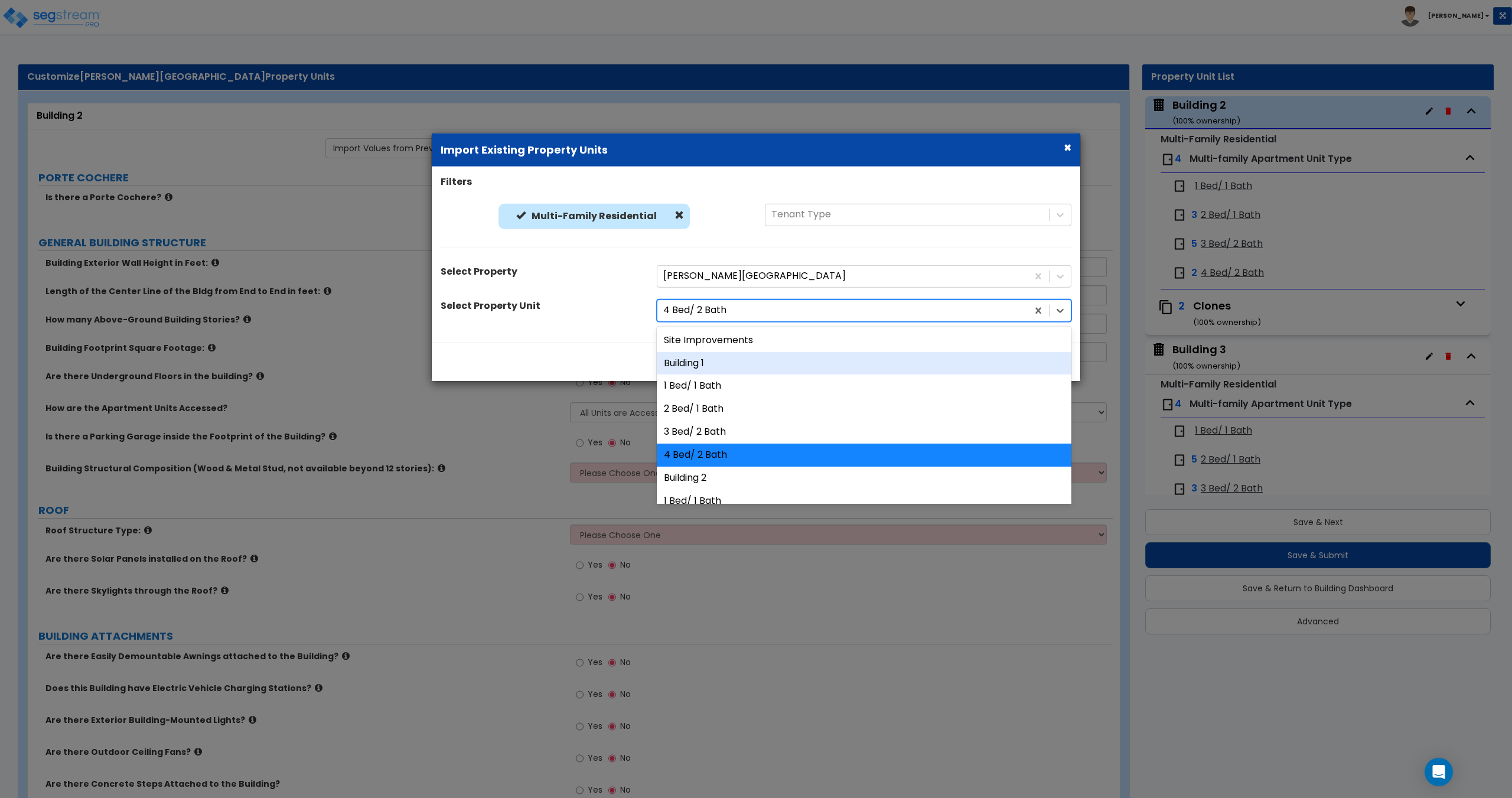
click at [714, 373] on div "Building 1" at bounding box center [864, 363] width 414 height 23
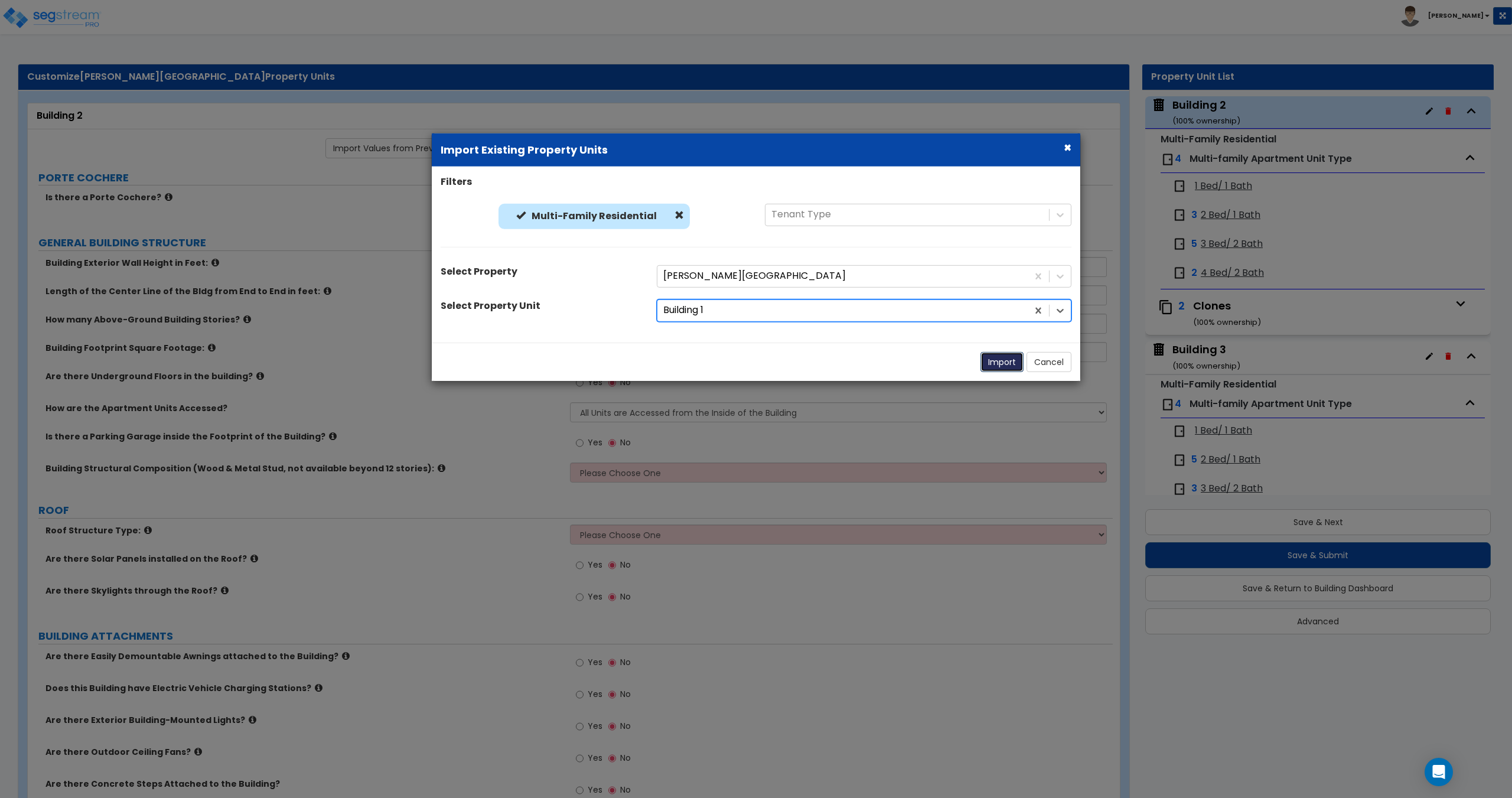
click at [997, 372] on button "Import" at bounding box center [1002, 361] width 43 height 20
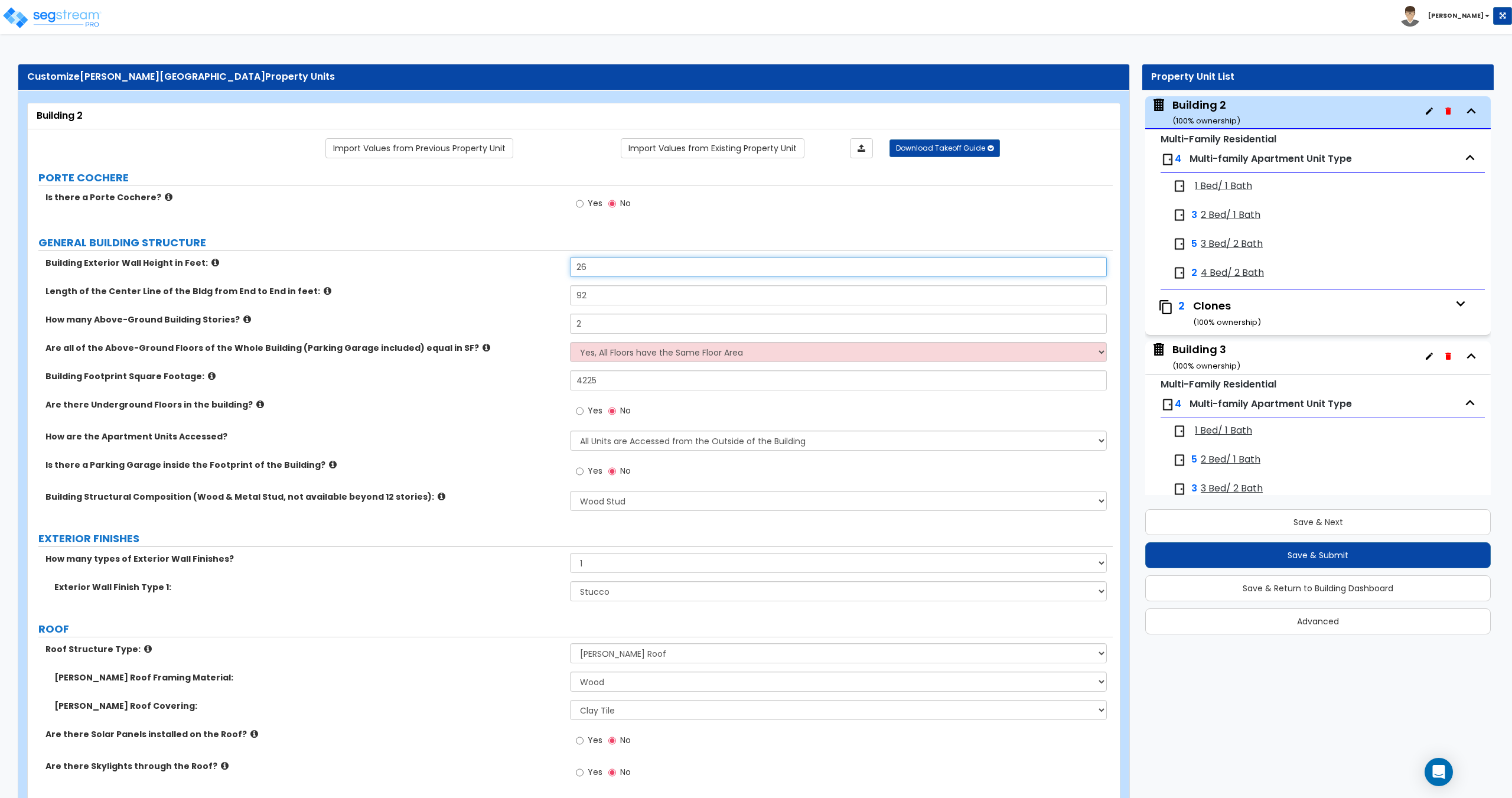
drag, startPoint x: 601, startPoint y: 263, endPoint x: 525, endPoint y: 265, distance: 76.0
click at [525, 265] on div "Building Exterior Wall Height in Feet: 26" at bounding box center [570, 271] width 1085 height 28
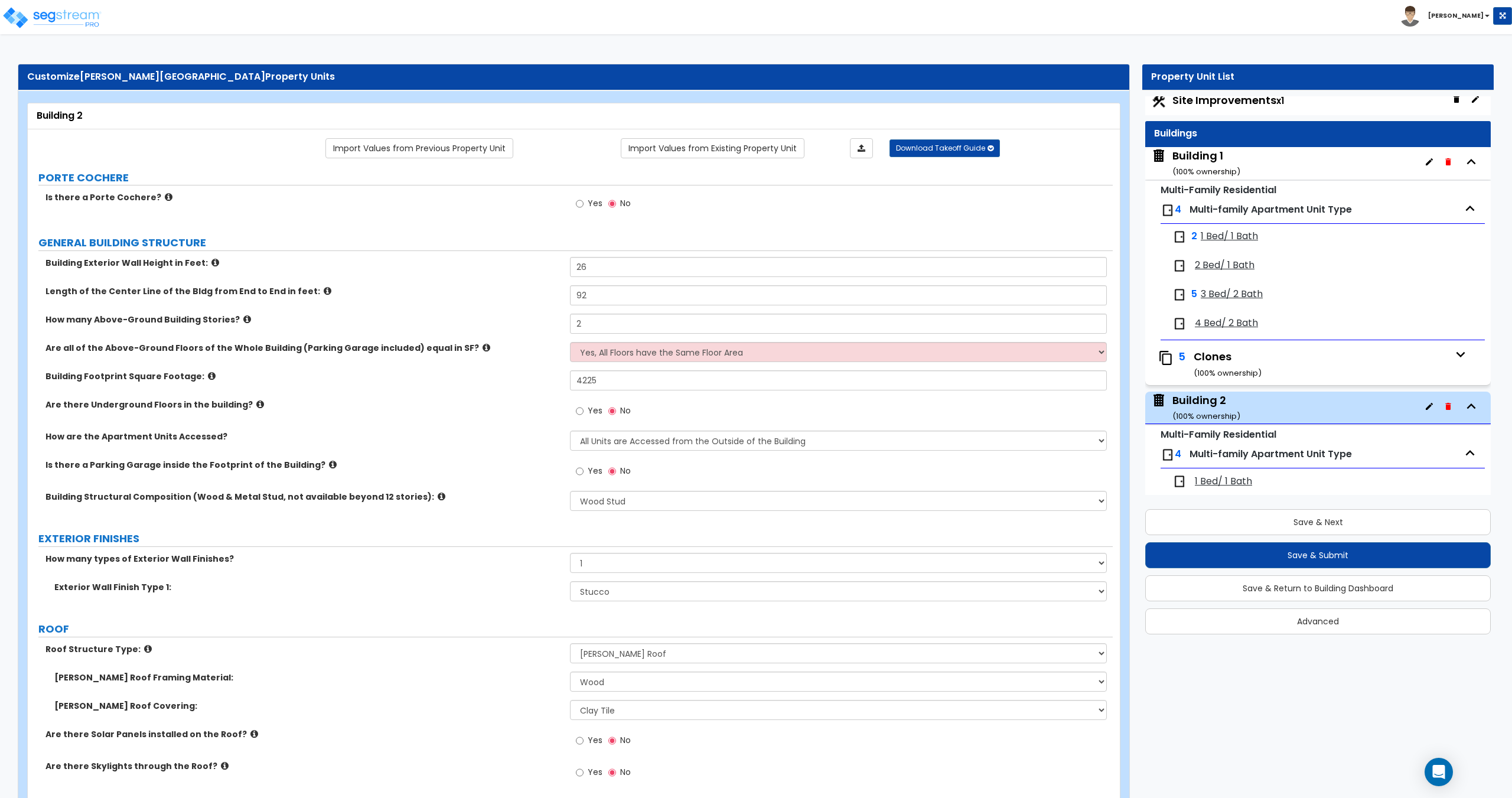
click at [1200, 168] on small "( 100 % ownership)" at bounding box center [1206, 171] width 68 height 11
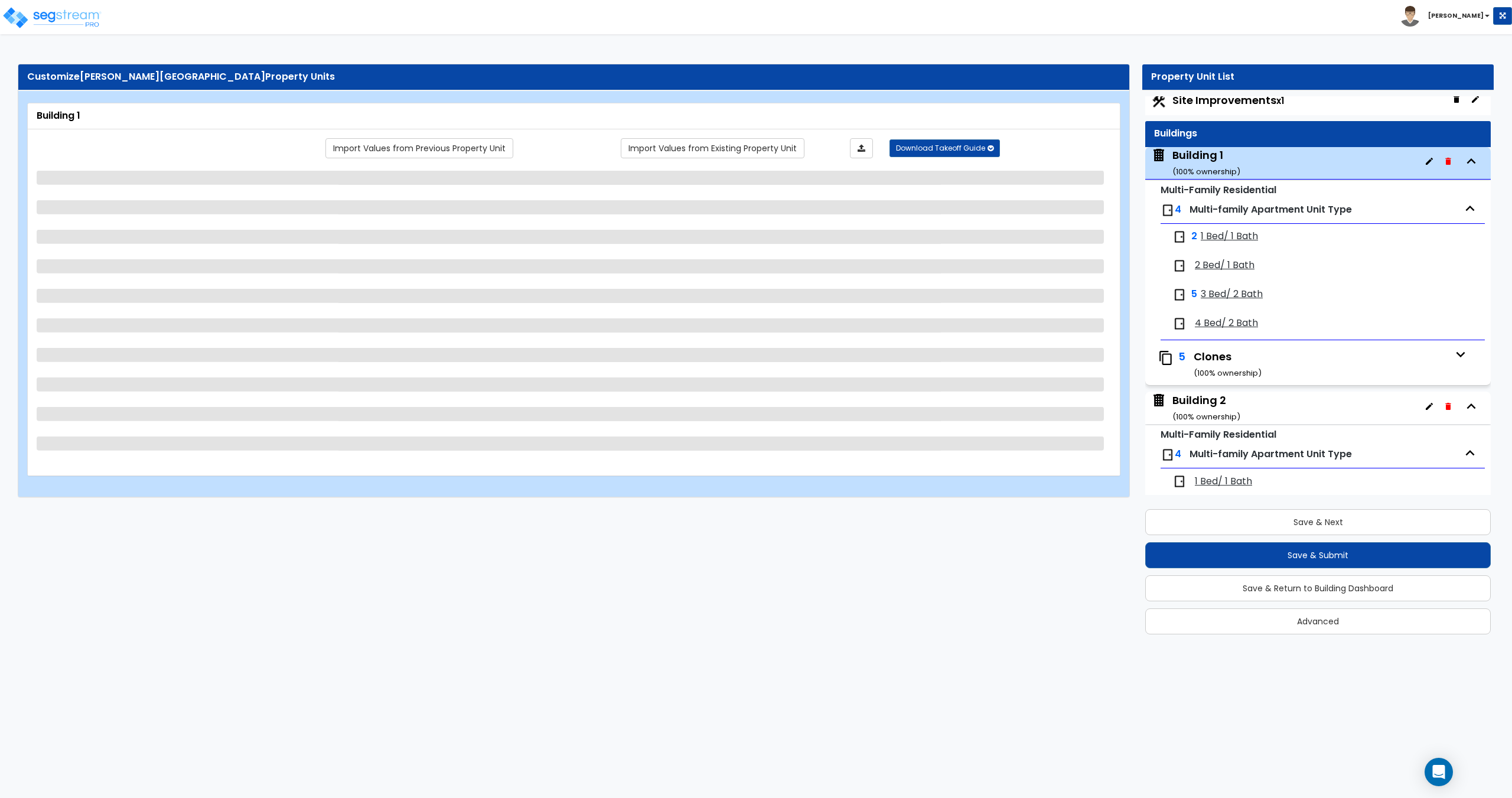
scroll to position [60, 0]
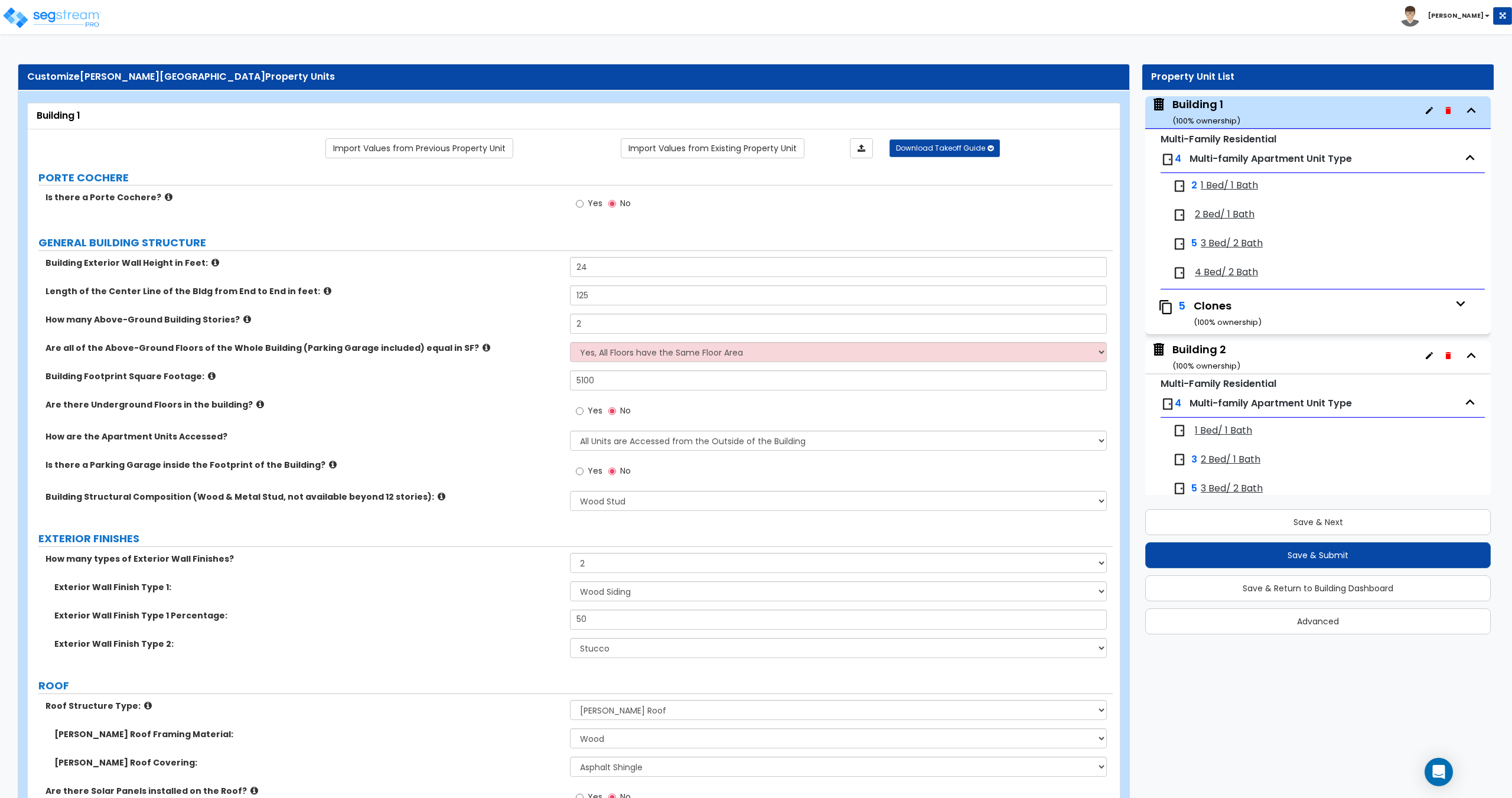
click at [1206, 356] on div "Building 2 ( 100 % ownership)" at bounding box center [1206, 357] width 68 height 30
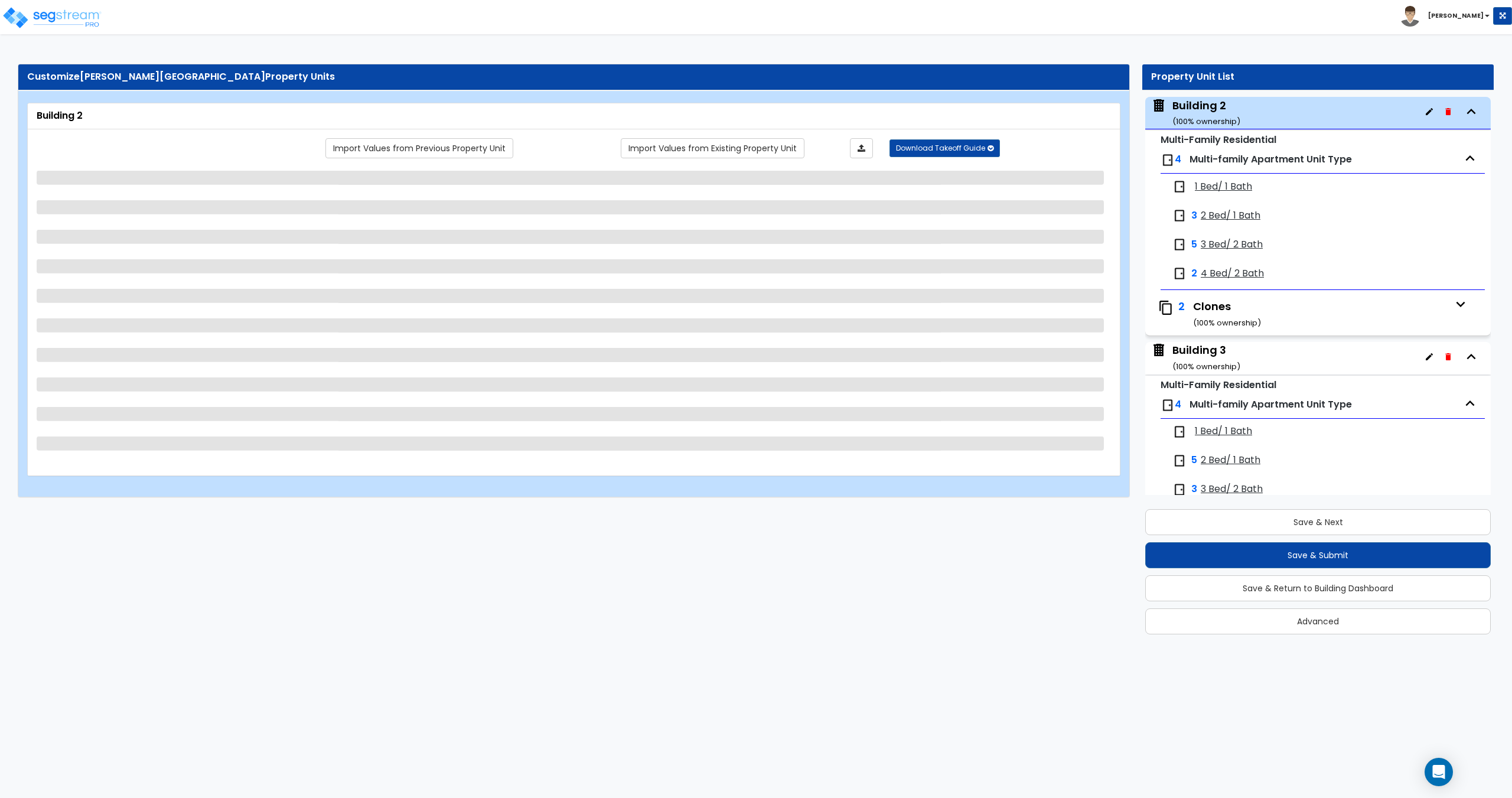
scroll to position [305, 0]
click at [747, 152] on link "Import Values from Existing Property Unit" at bounding box center [712, 148] width 184 height 20
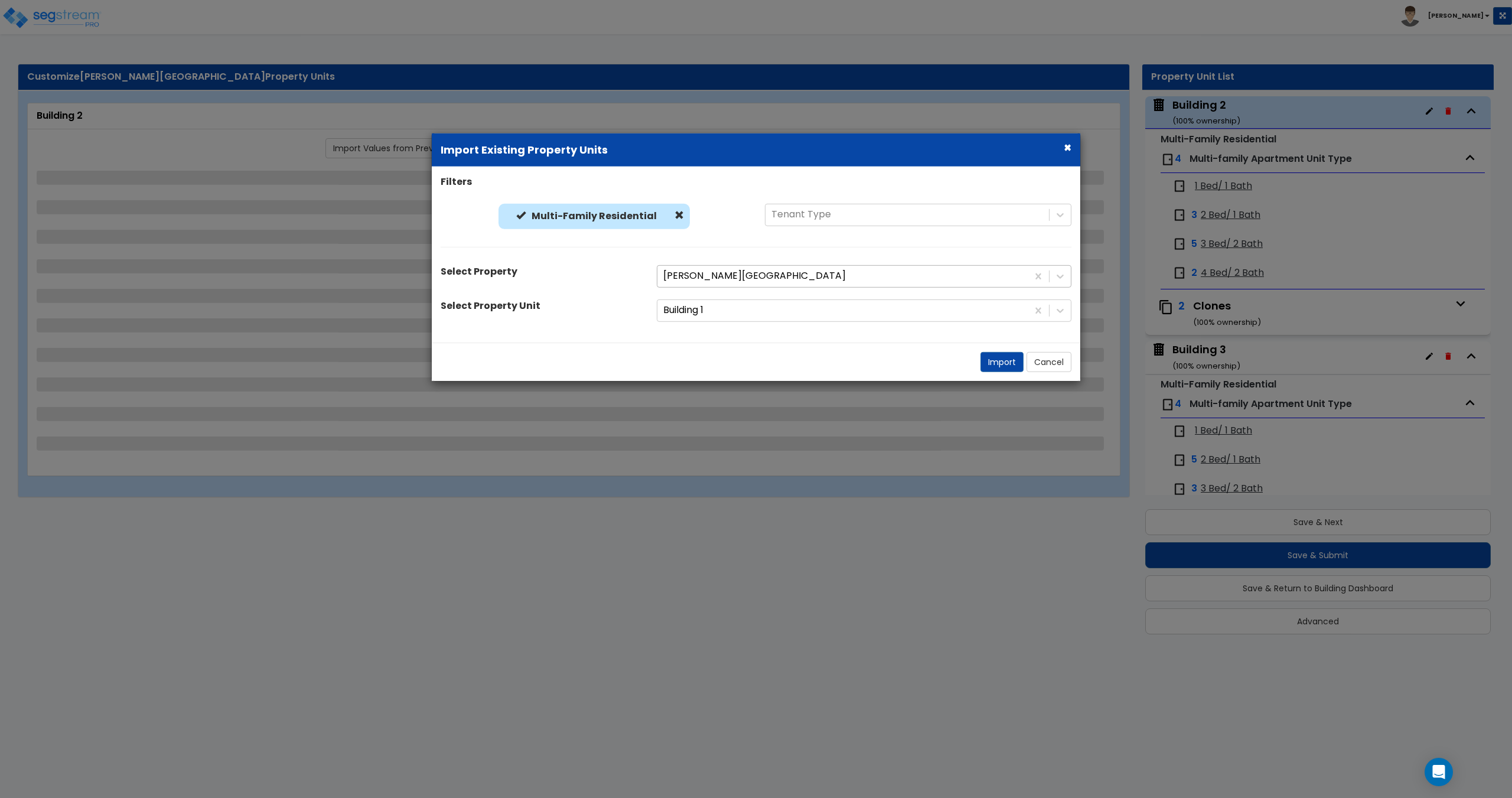
click at [727, 282] on div at bounding box center [842, 276] width 359 height 16
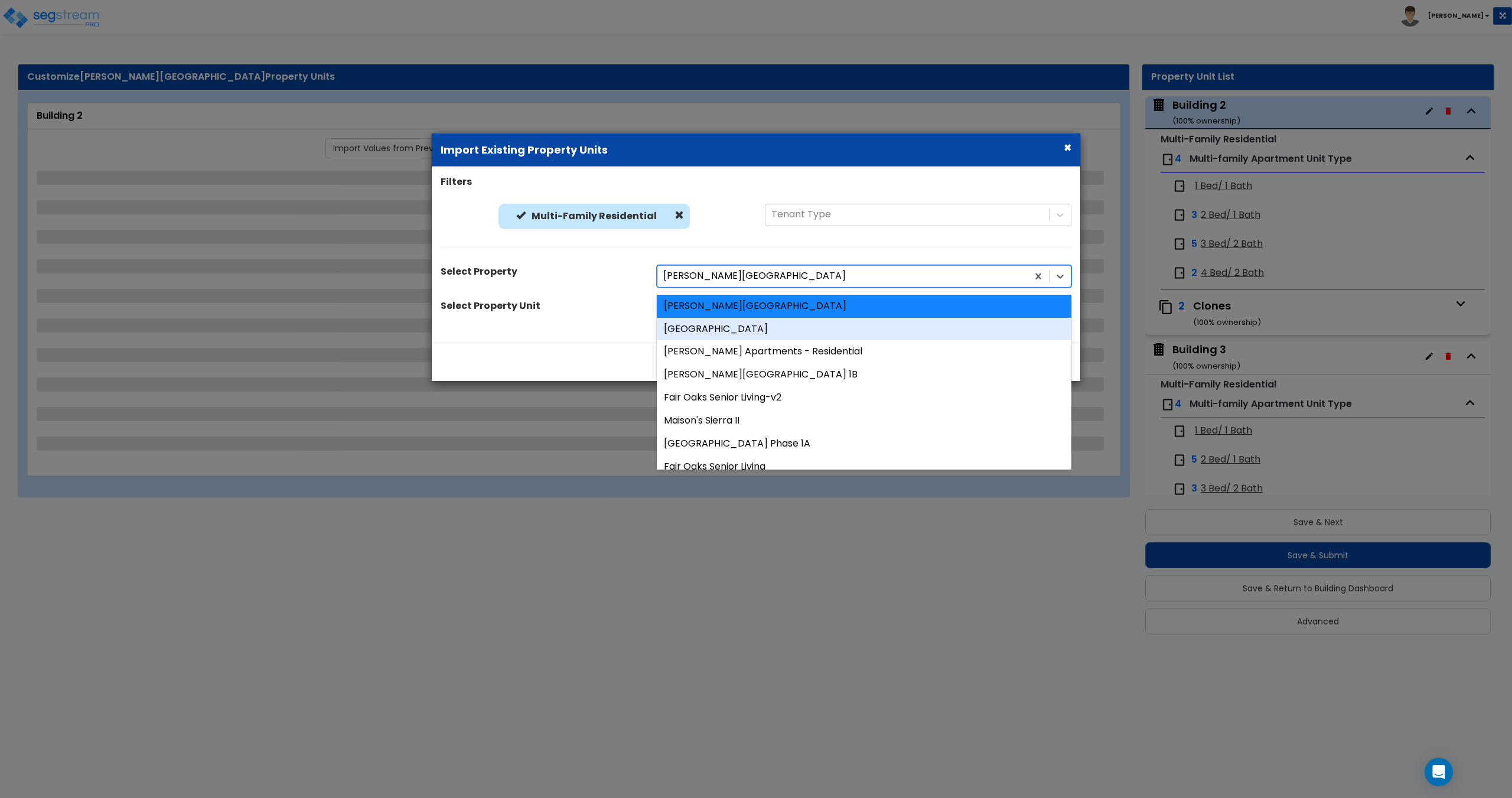
click at [715, 323] on div "[GEOGRAPHIC_DATA]" at bounding box center [864, 328] width 414 height 23
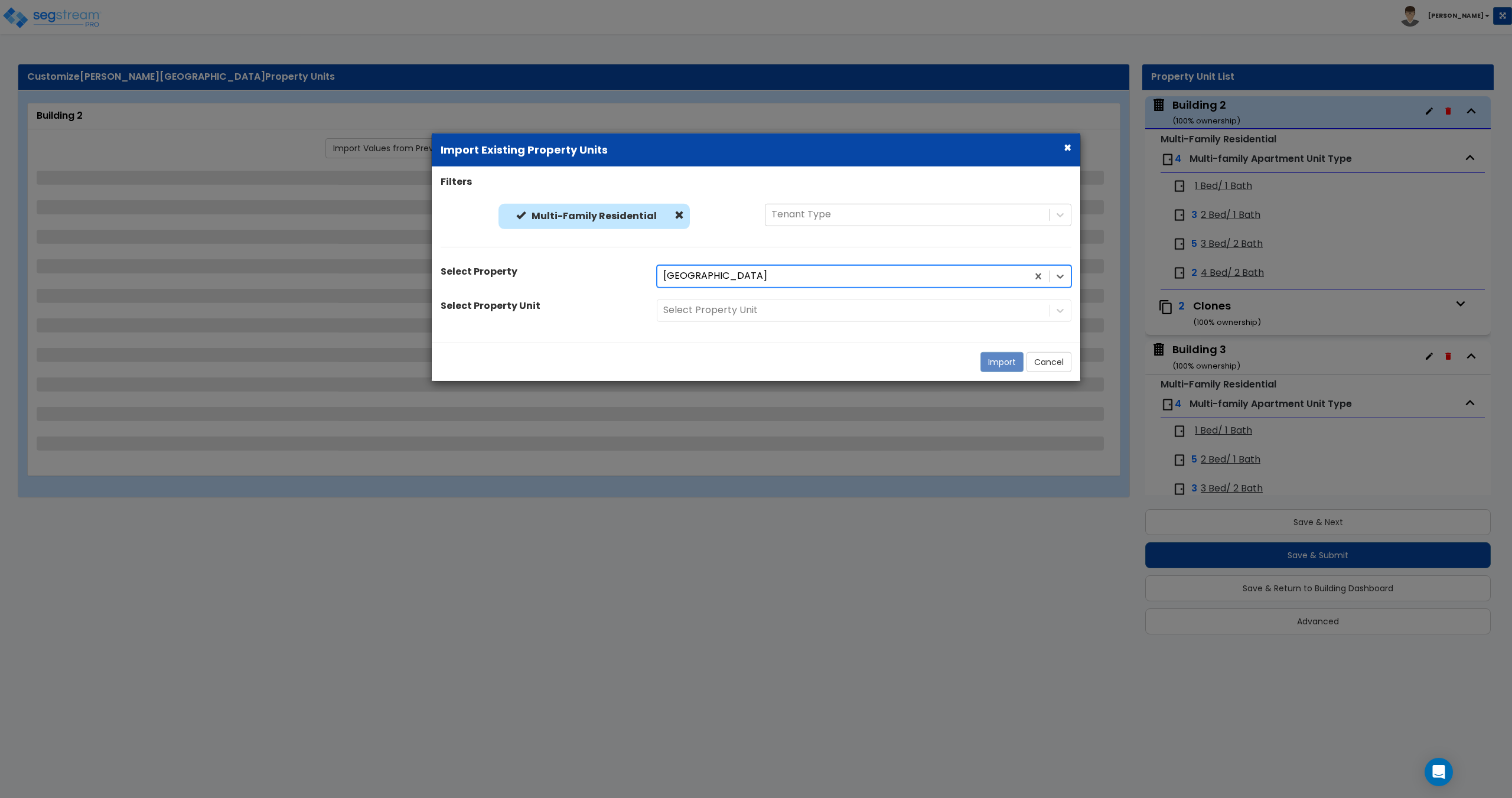
click at [722, 280] on div at bounding box center [842, 276] width 359 height 16
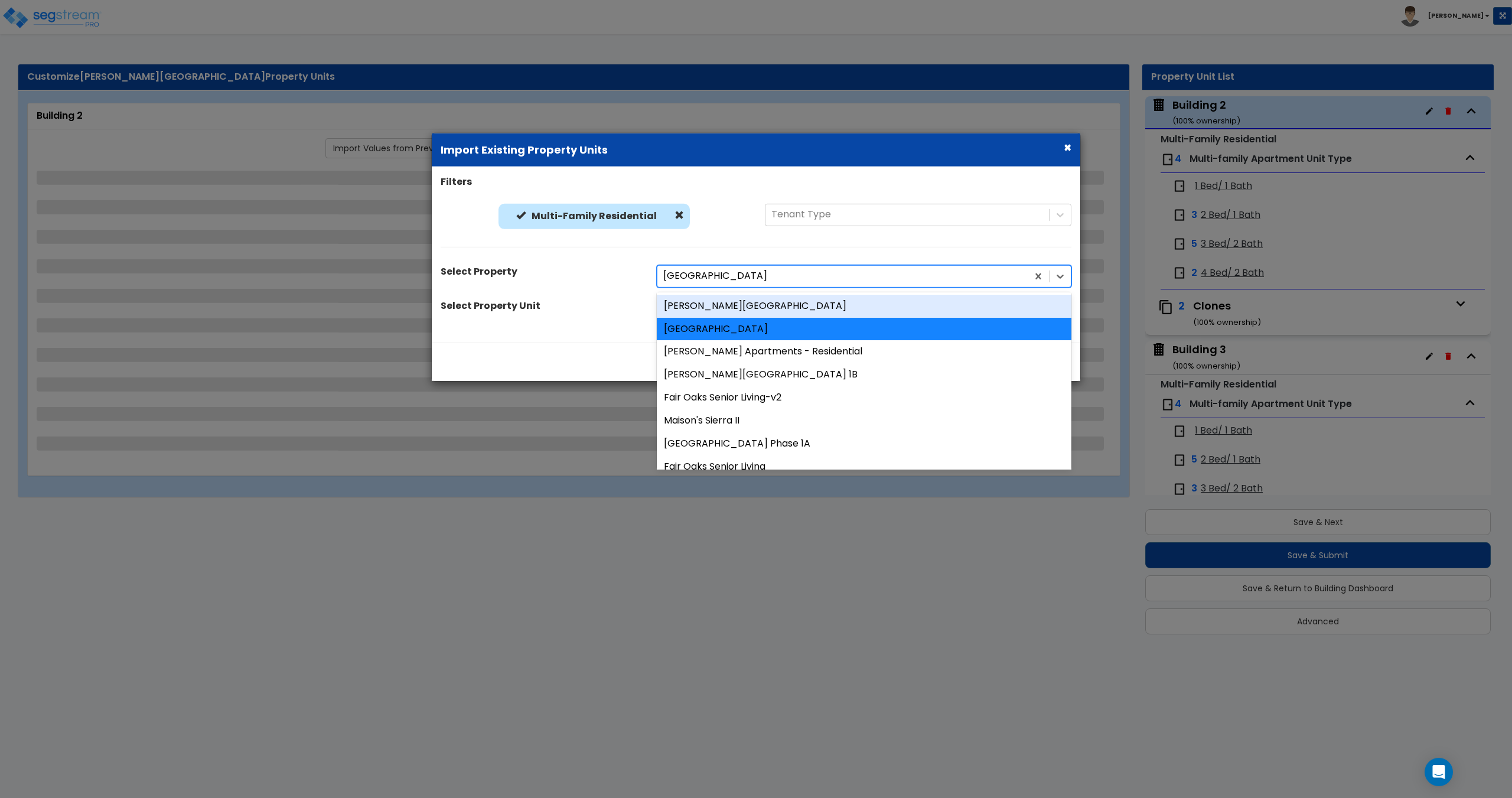
click at [717, 310] on div "[PERSON_NAME][GEOGRAPHIC_DATA]" at bounding box center [864, 305] width 414 height 23
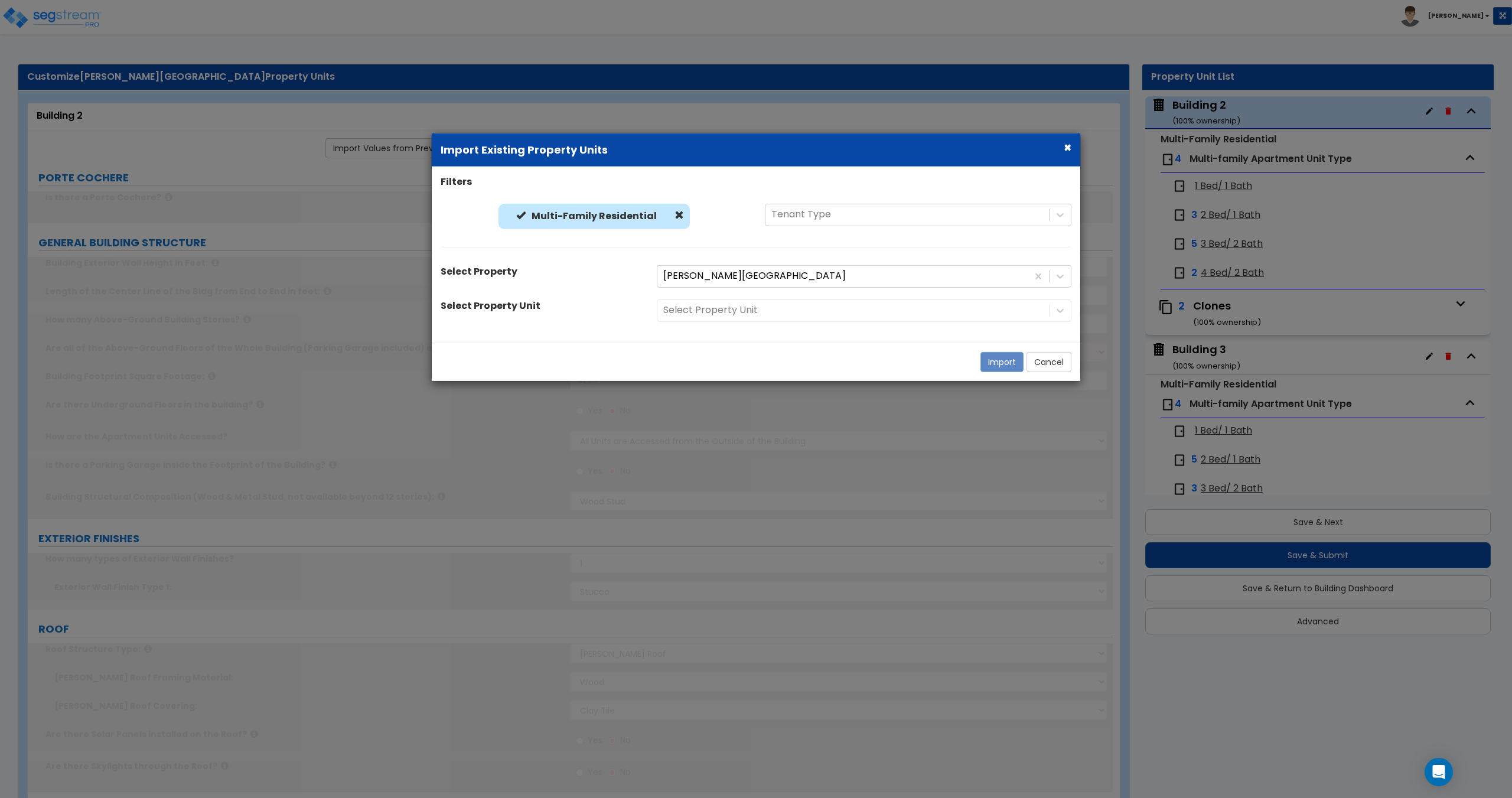
click at [717, 310] on div "Select Property Unit" at bounding box center [864, 310] width 433 height 22
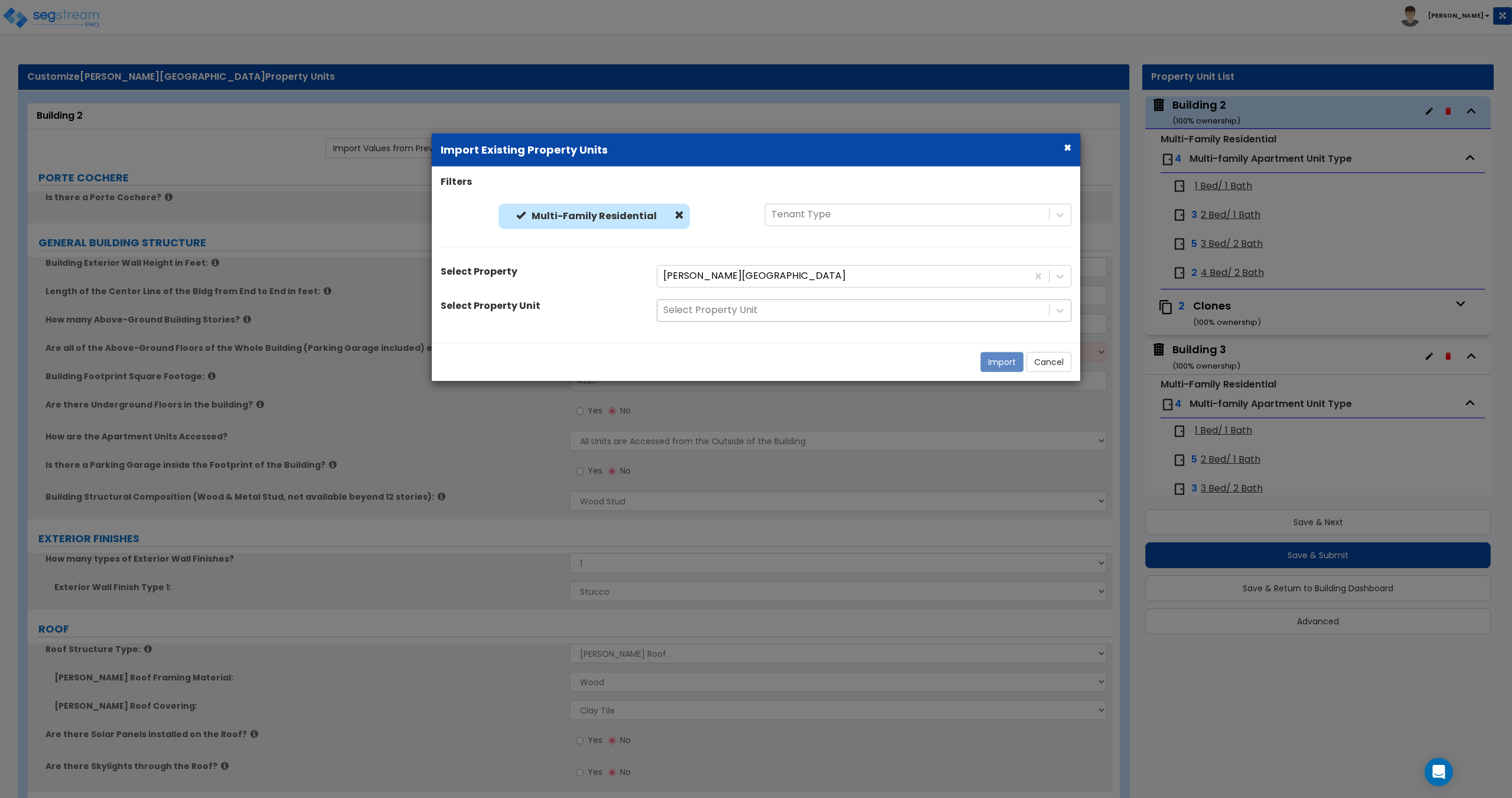
click at [727, 310] on div at bounding box center [853, 310] width 380 height 16
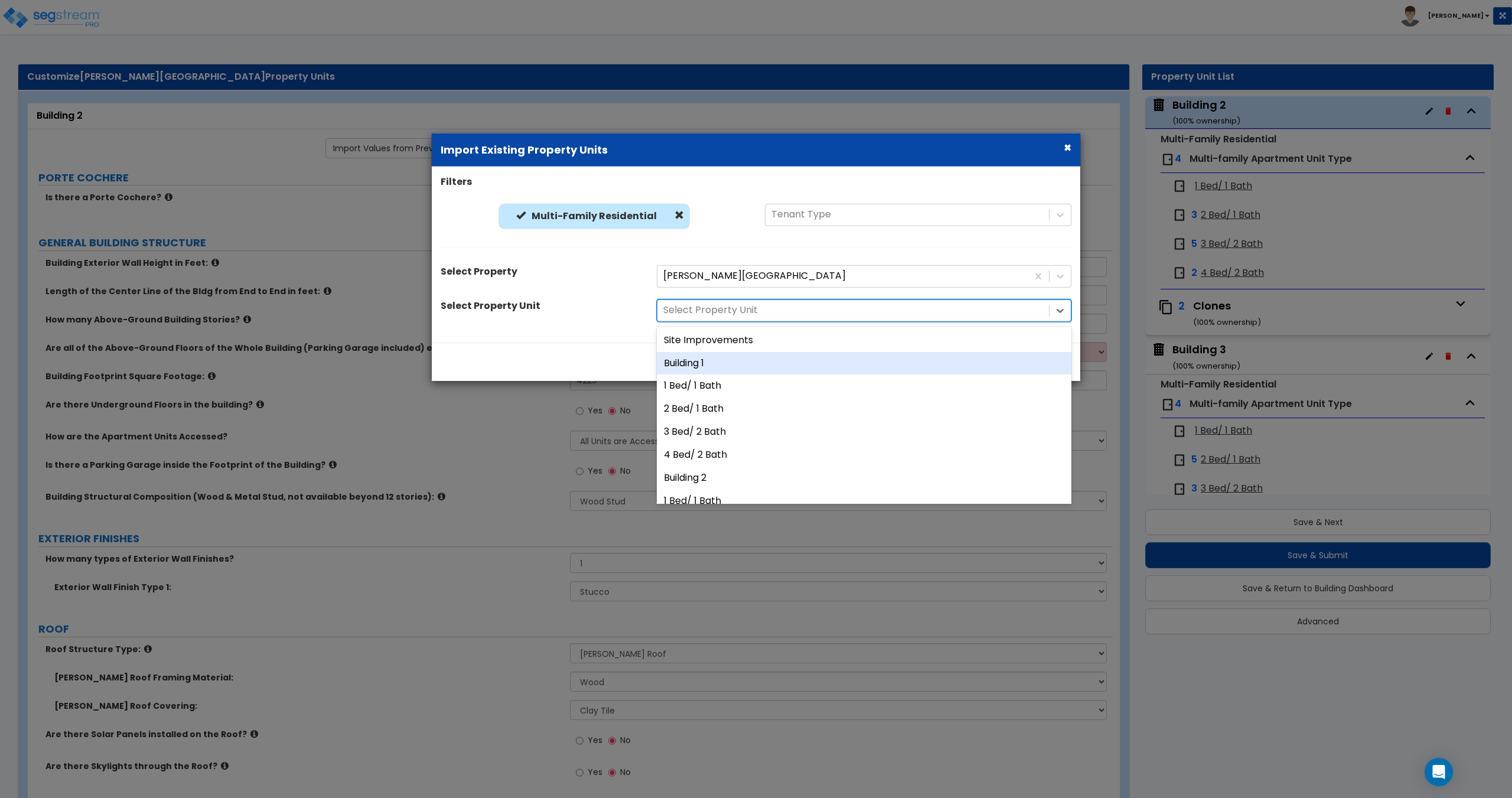
click at [718, 359] on div "Building 1" at bounding box center [864, 363] width 414 height 23
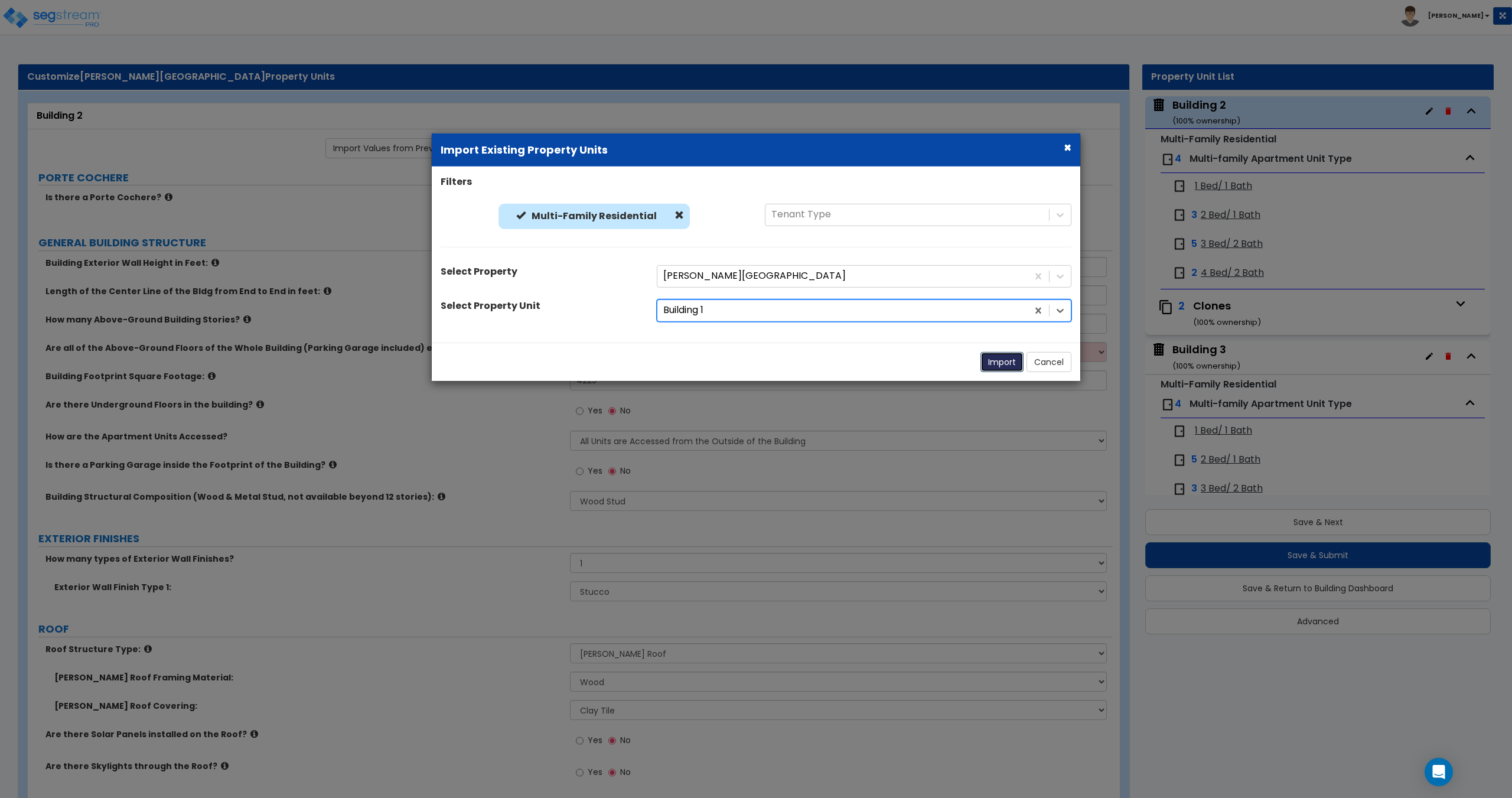
click at [994, 371] on button "Import" at bounding box center [1002, 361] width 43 height 20
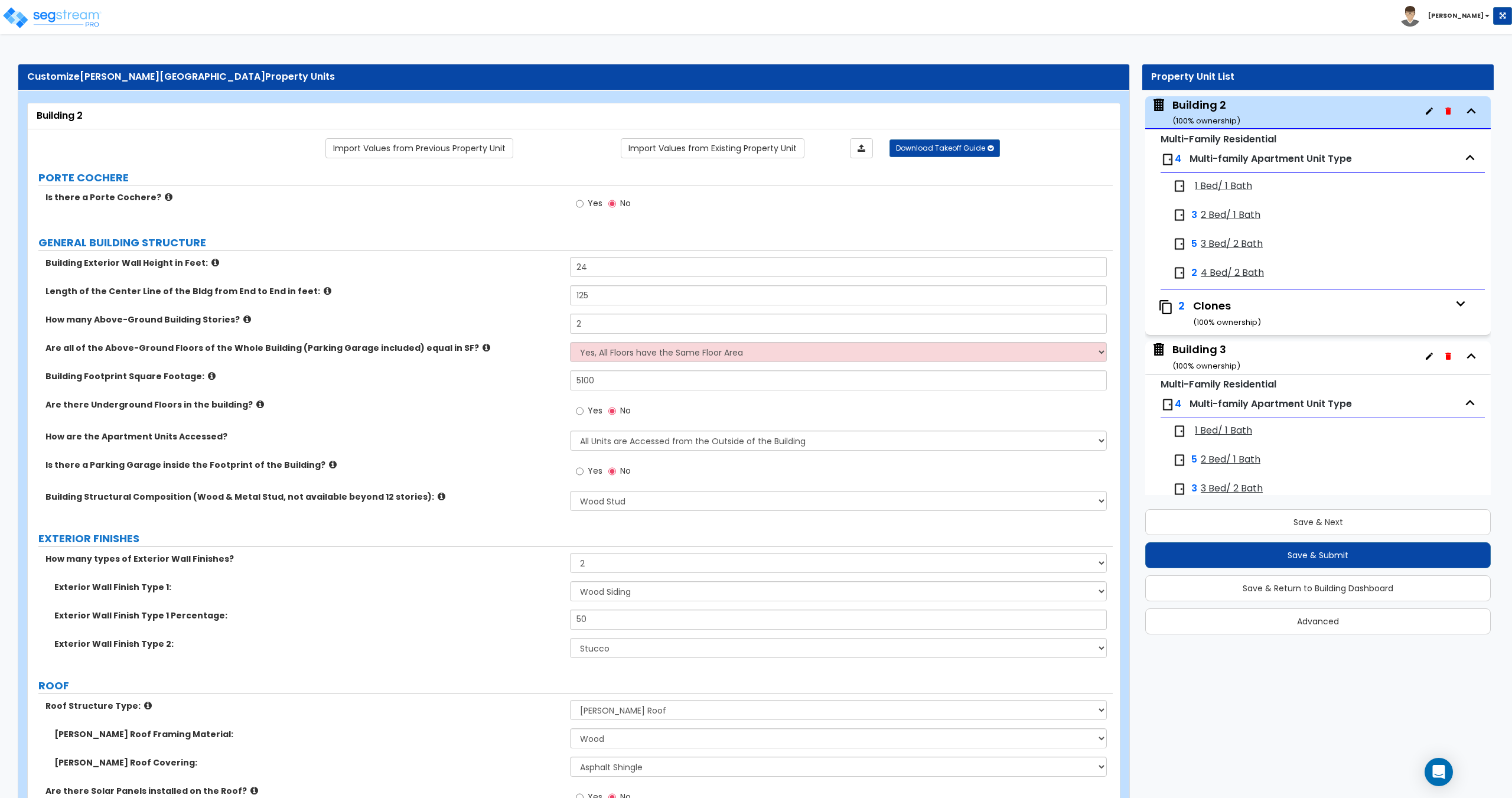
drag, startPoint x: 322, startPoint y: 235, endPoint x: 367, endPoint y: 229, distance: 45.4
click at [323, 235] on label "GENERAL BUILDING STRUCTURE" at bounding box center [576, 242] width 1074 height 15
drag, startPoint x: 604, startPoint y: 293, endPoint x: 490, endPoint y: 291, distance: 114.0
click at [511, 291] on div "Length of the Center Line of the Bldg from End to End in feet: 125" at bounding box center [570, 299] width 1085 height 28
drag, startPoint x: 593, startPoint y: 381, endPoint x: 480, endPoint y: 382, distance: 113.0
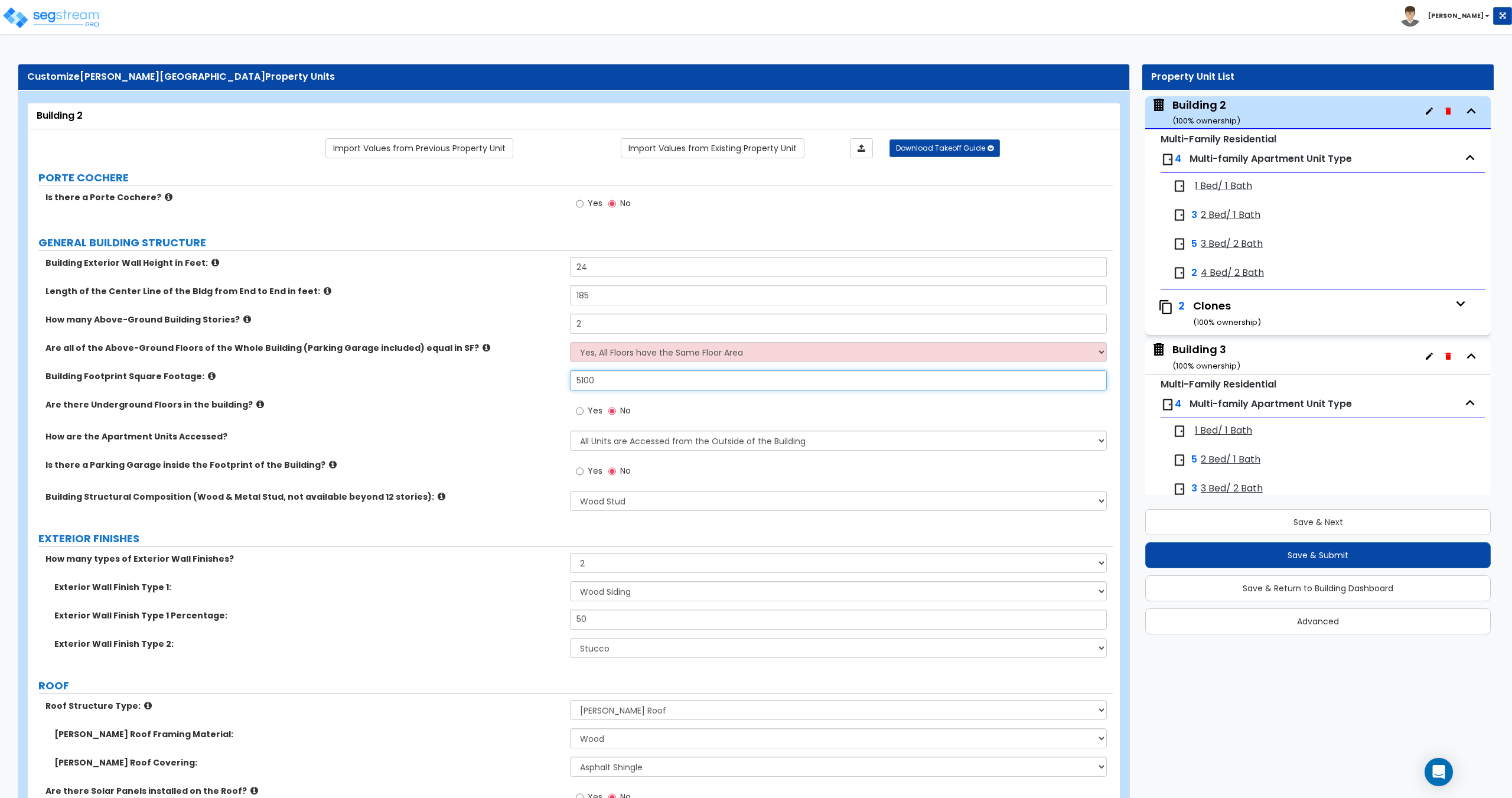
click at [484, 380] on div "Building Footprint Square Footage: 5100" at bounding box center [570, 384] width 1085 height 28
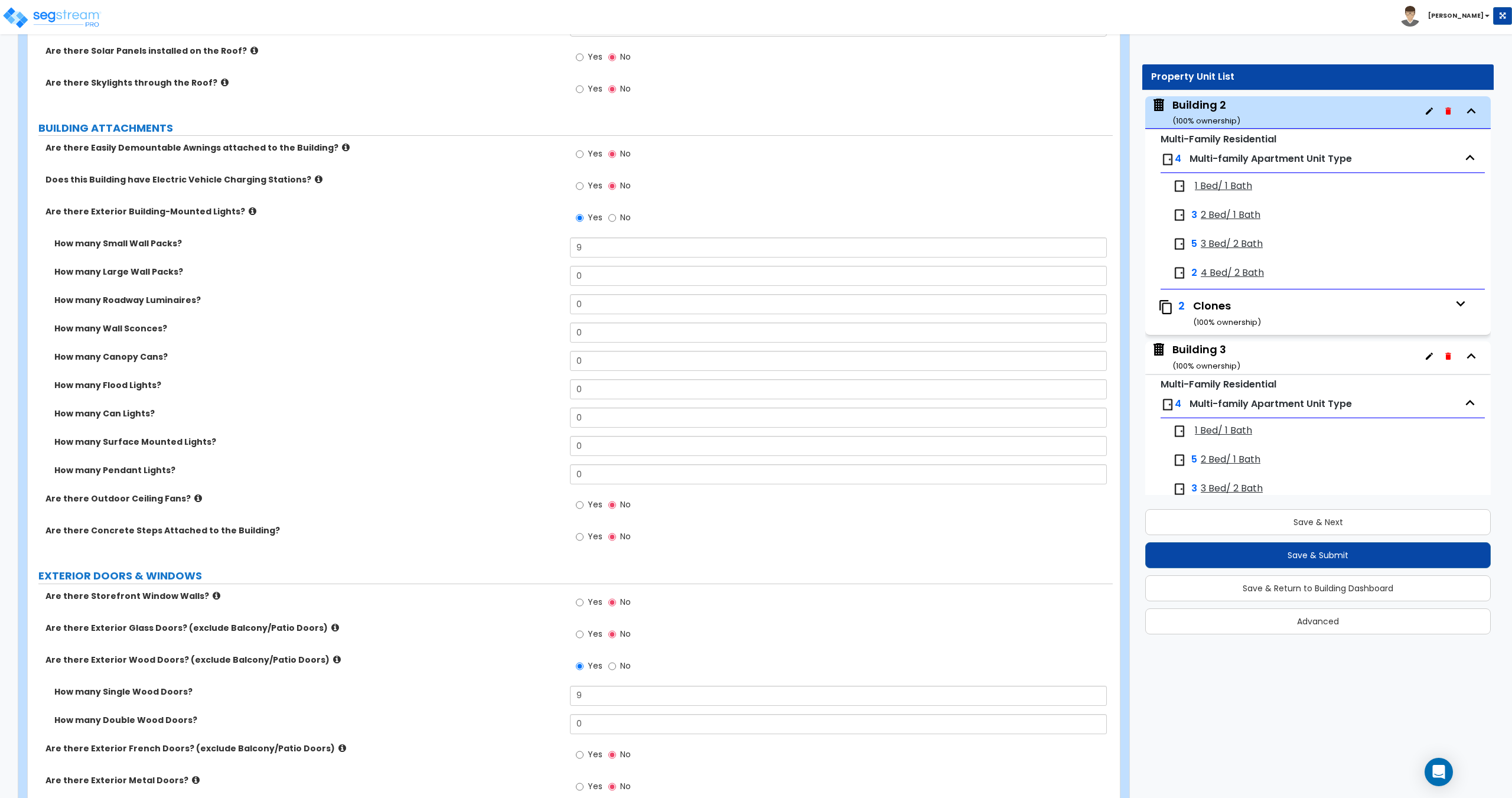
scroll to position [749, 0]
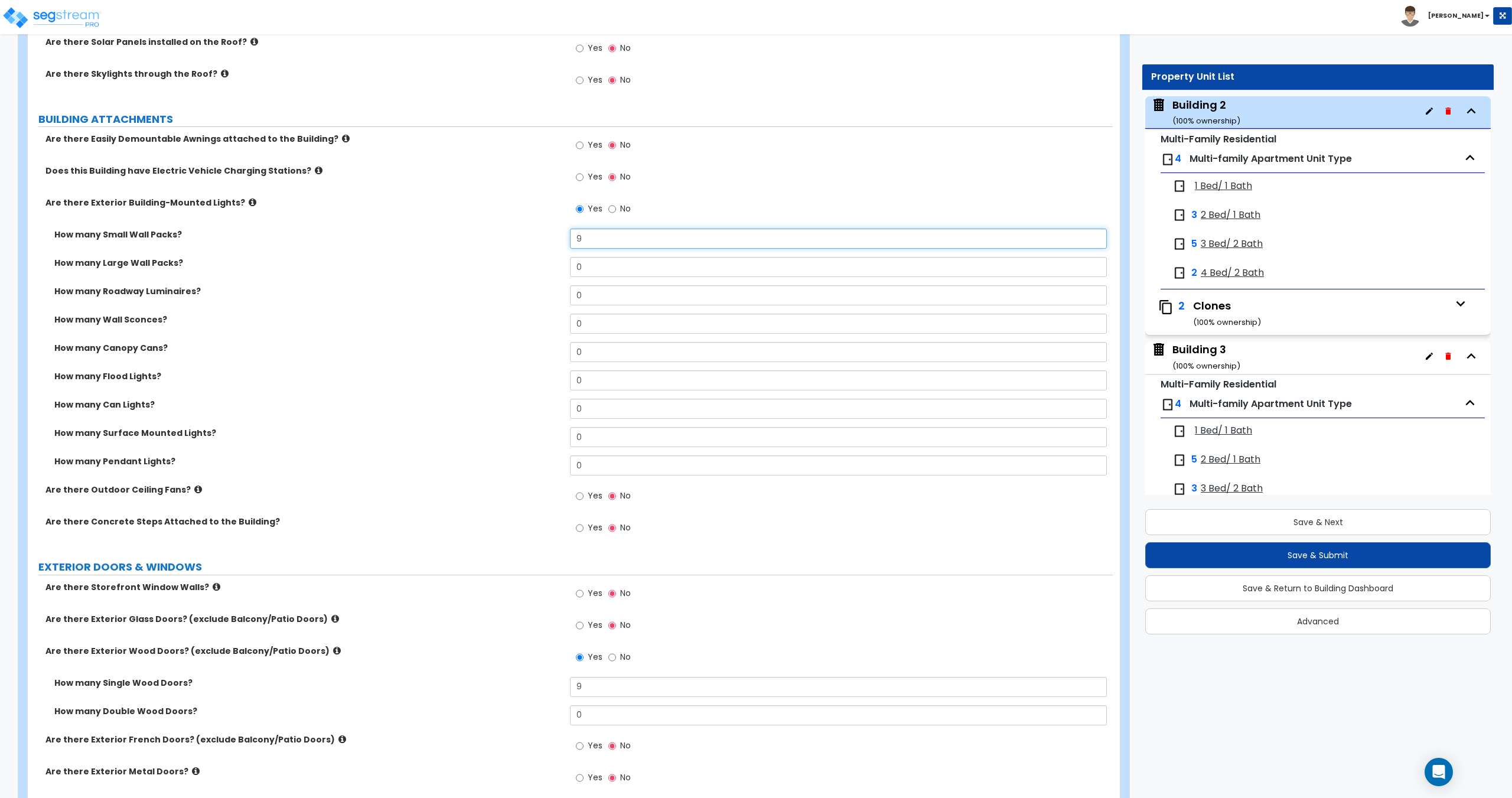
drag, startPoint x: 595, startPoint y: 238, endPoint x: 502, endPoint y: 244, distance: 93.2
click at [502, 244] on div "How many Small Wall Packs? 9" at bounding box center [570, 242] width 1085 height 28
click at [596, 267] on input "0" at bounding box center [838, 267] width 536 height 20
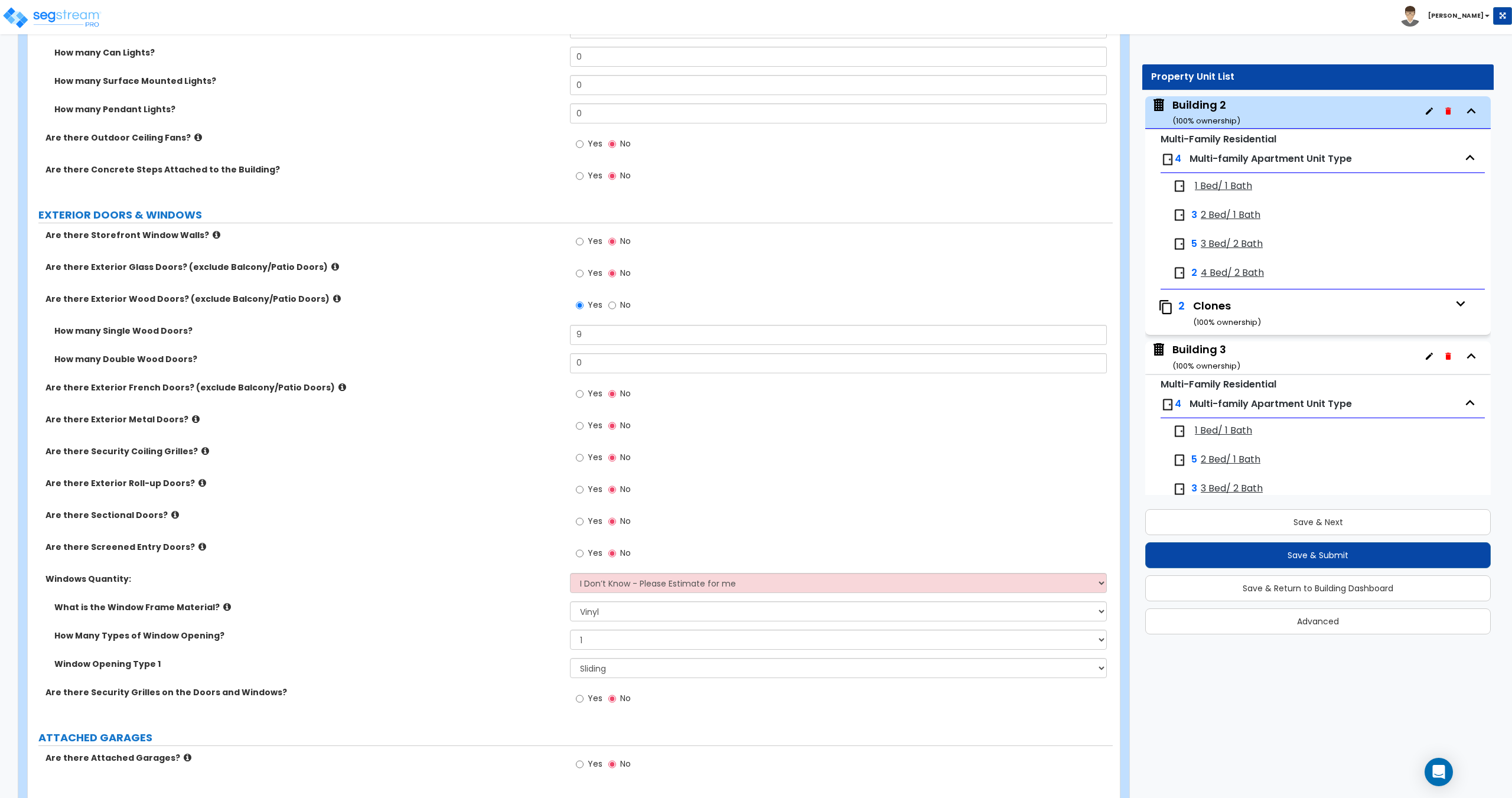
scroll to position [1113, 0]
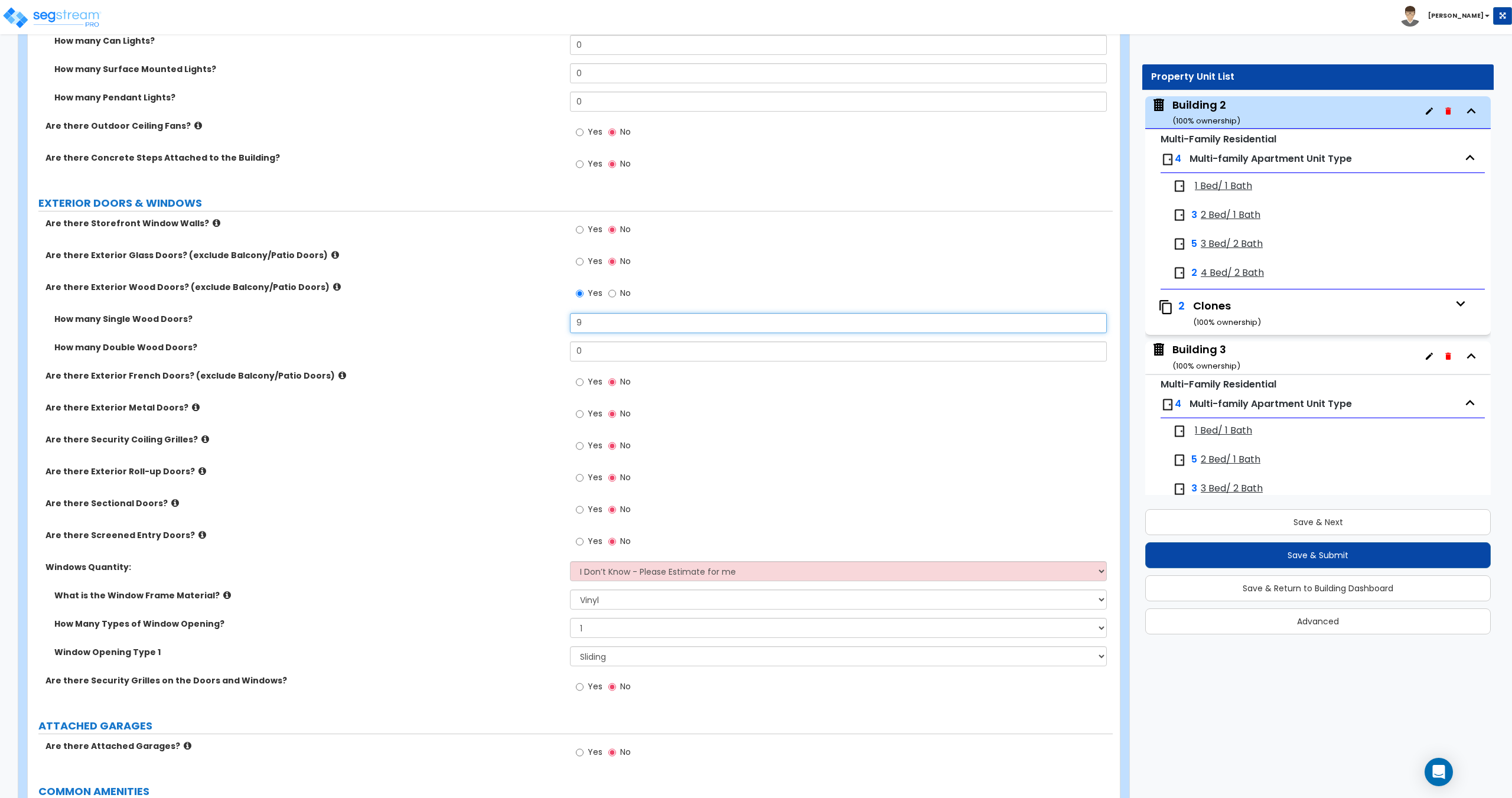
drag, startPoint x: 605, startPoint y: 323, endPoint x: 528, endPoint y: 329, distance: 77.2
click at [528, 329] on div "How many Single Wood Doors? 9" at bounding box center [570, 327] width 1085 height 28
drag, startPoint x: 525, startPoint y: 347, endPoint x: 523, endPoint y: 359, distance: 12.2
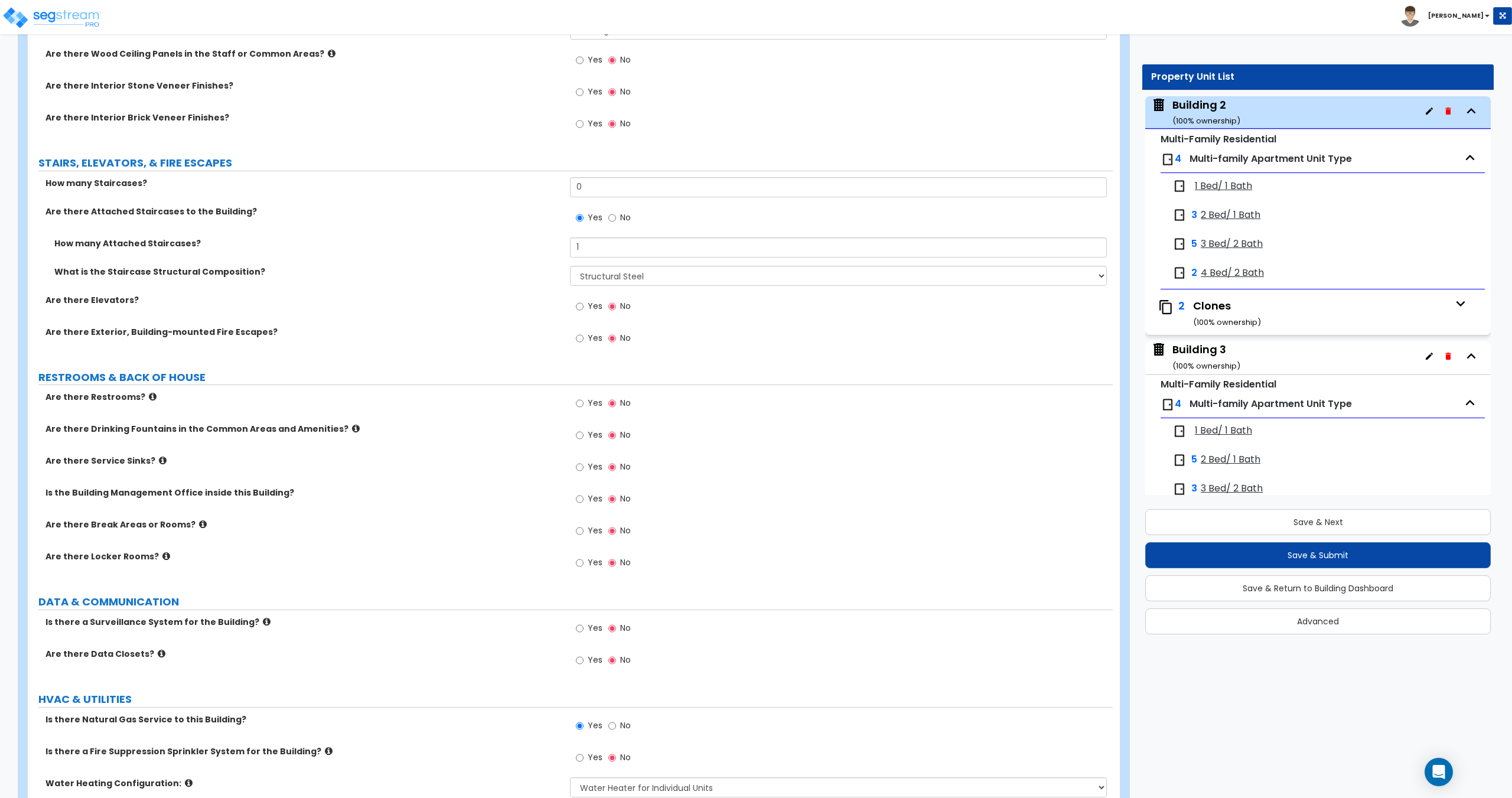
scroll to position [1958, 0]
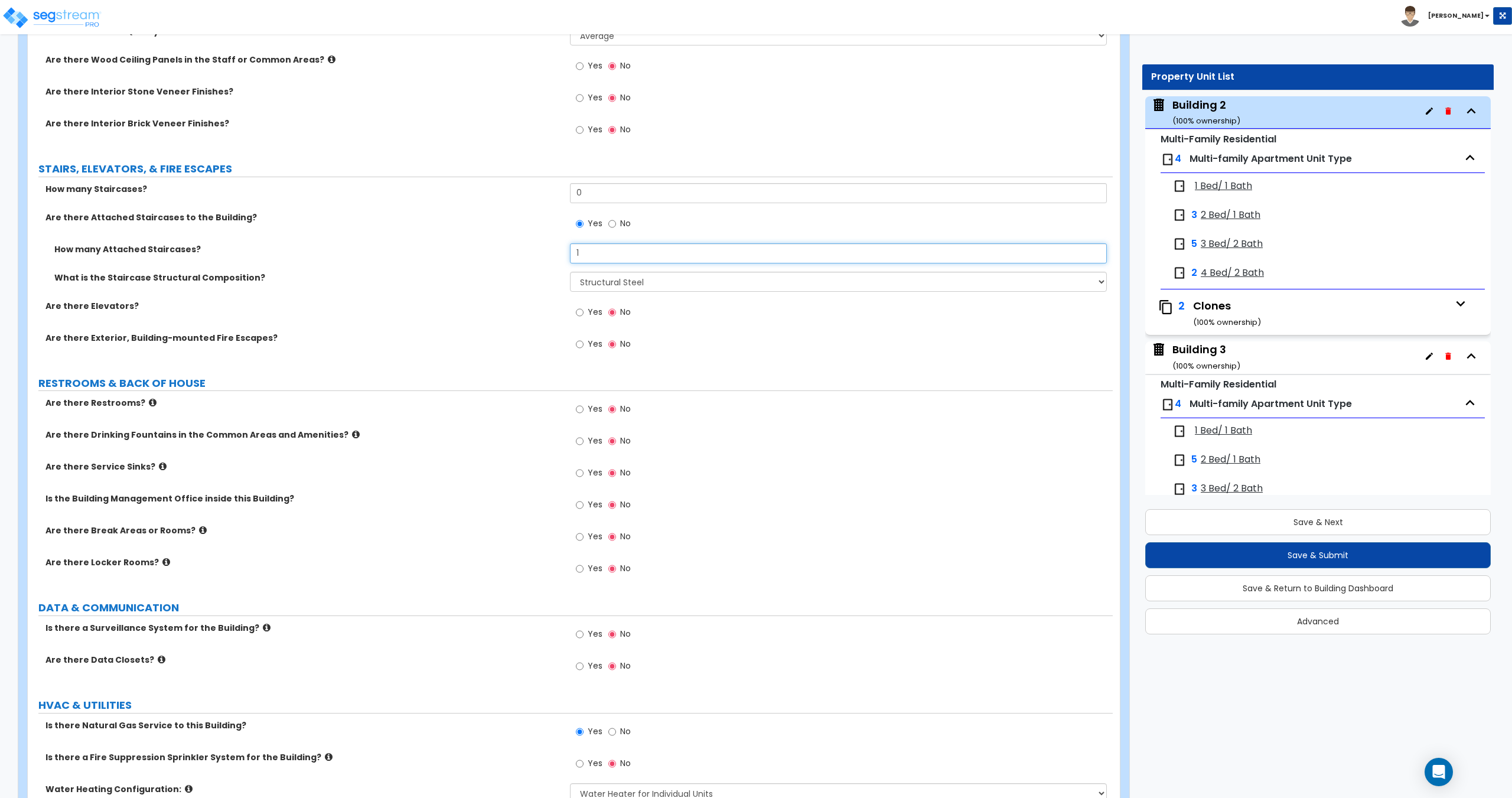
drag, startPoint x: 593, startPoint y: 253, endPoint x: 574, endPoint y: 265, distance: 22.5
click at [525, 258] on div "How many Attached Staircases? 1" at bounding box center [570, 257] width 1085 height 28
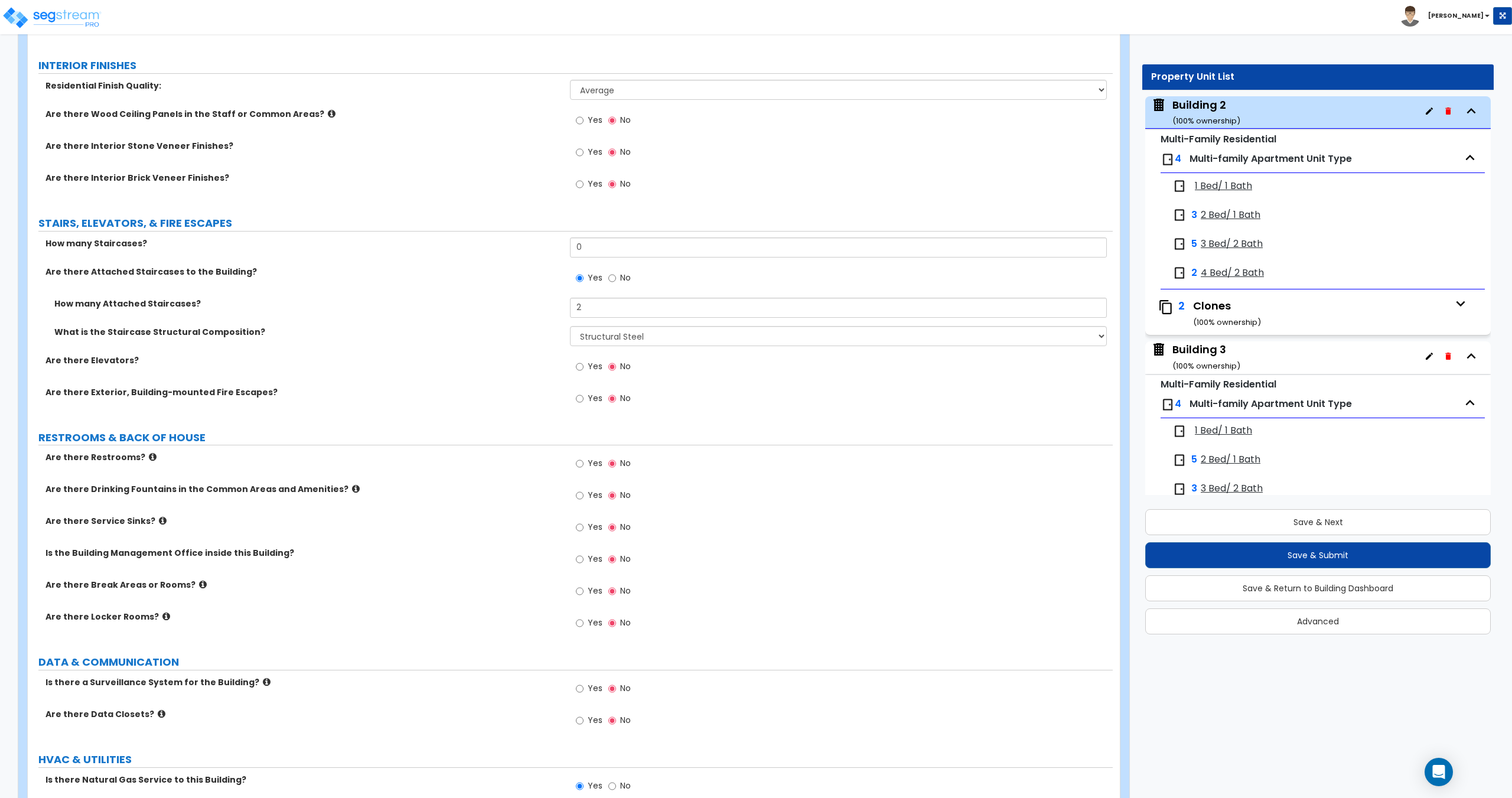
scroll to position [0, 0]
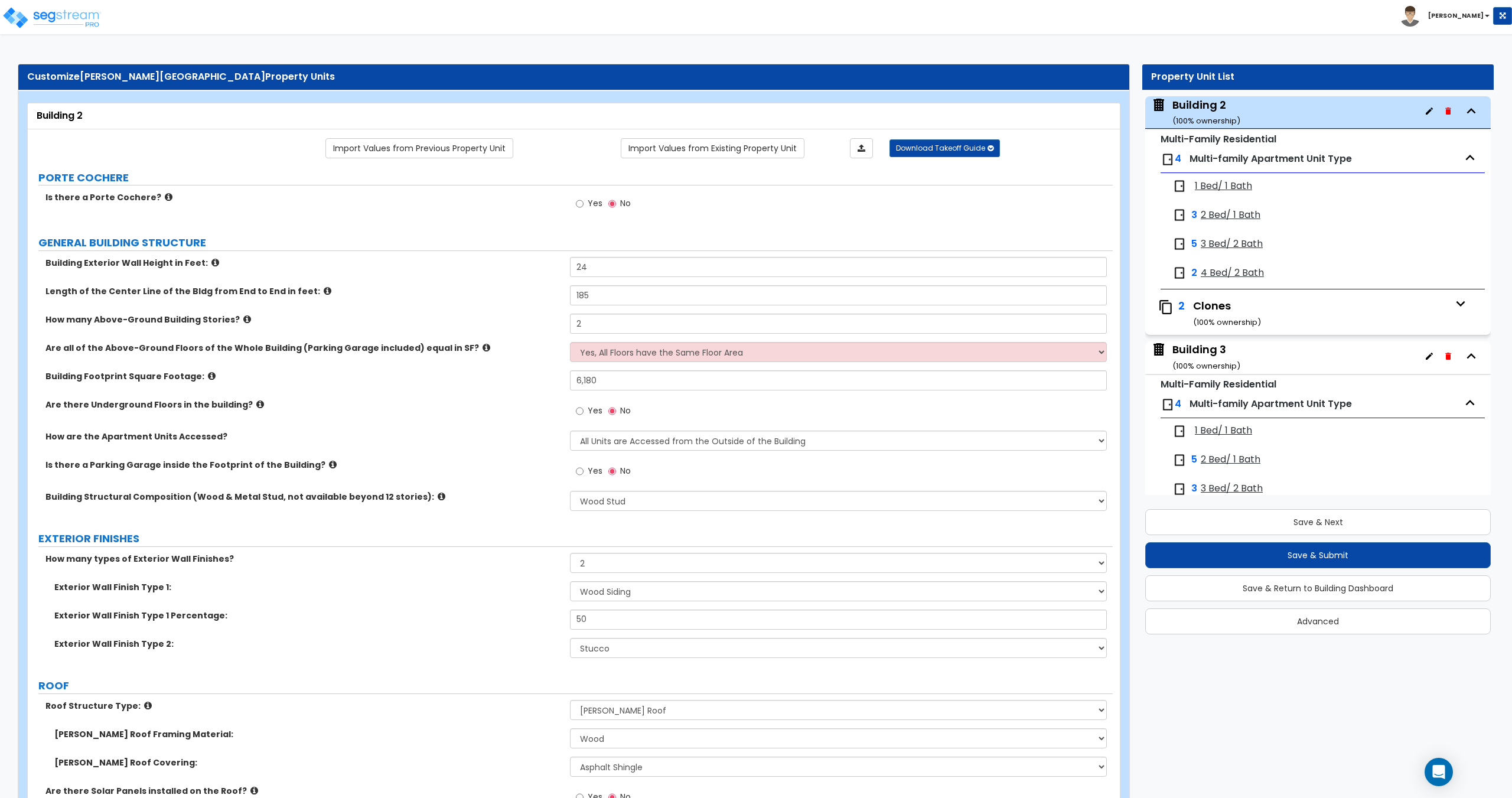
click at [1216, 359] on div "Building 3 ( 100 % ownership)" at bounding box center [1206, 357] width 68 height 30
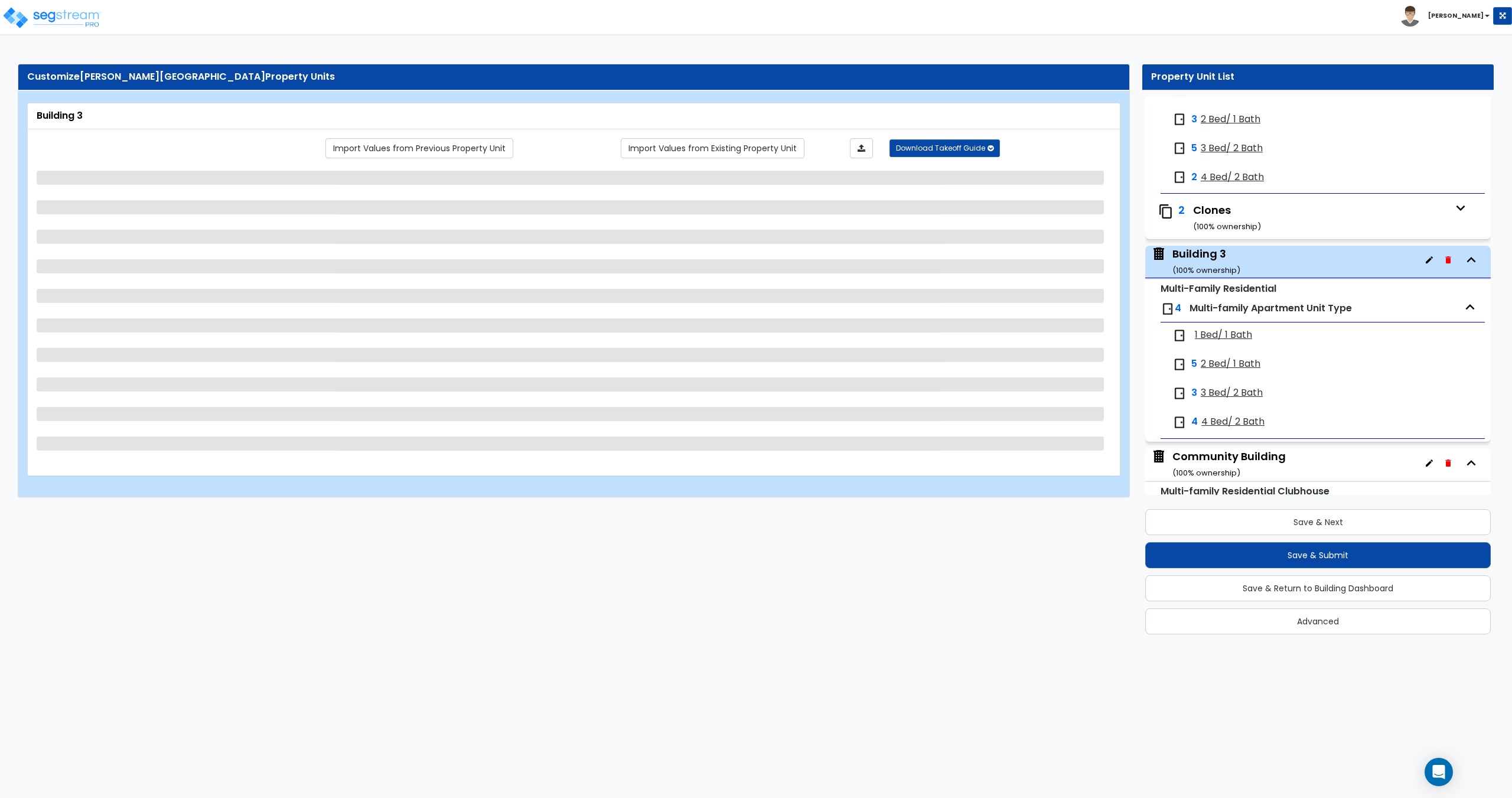
scroll to position [410, 0]
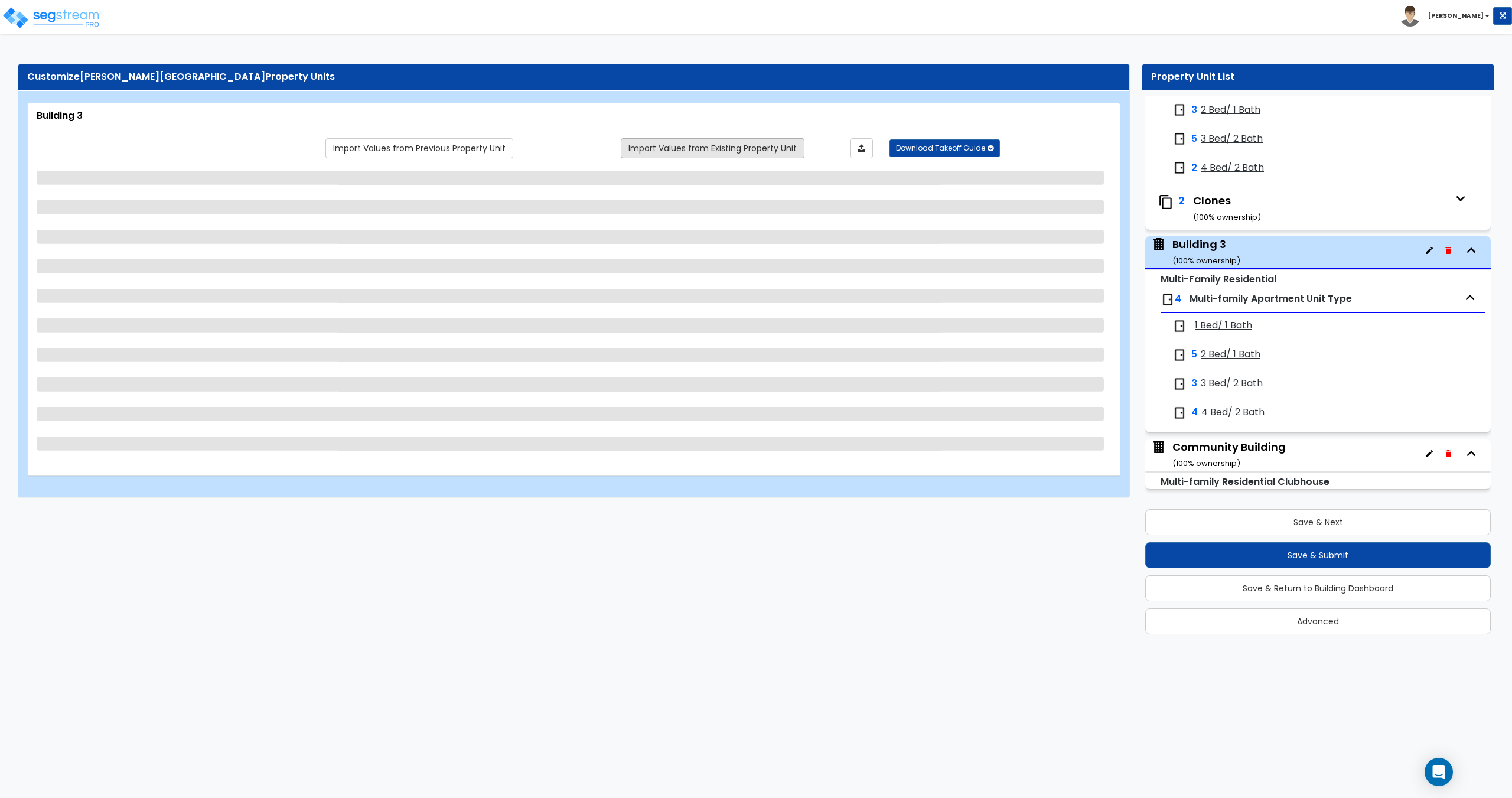
click at [685, 148] on link "Import Values from Existing Property Unit" at bounding box center [712, 148] width 184 height 20
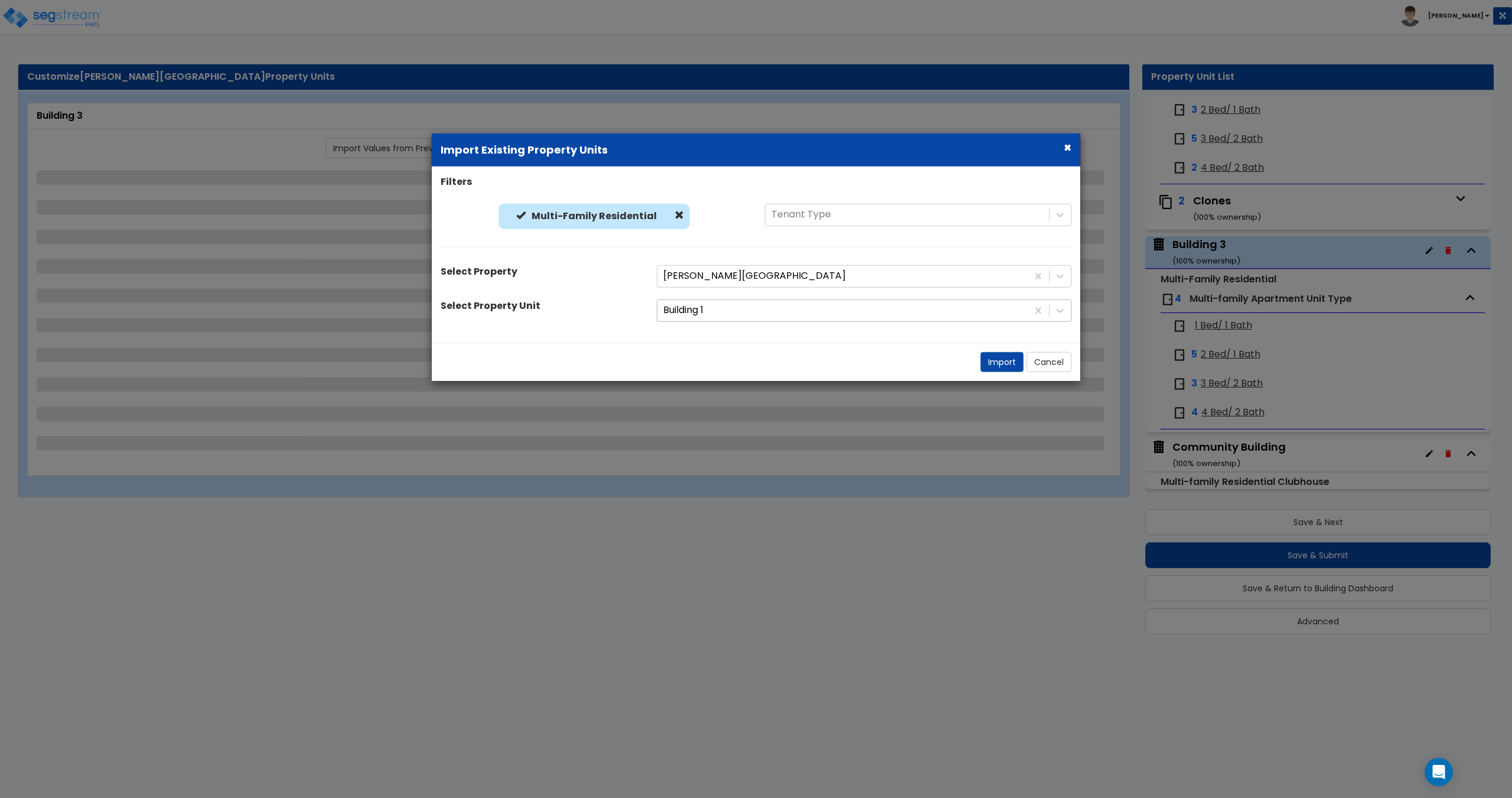
click at [702, 312] on div at bounding box center [842, 310] width 359 height 16
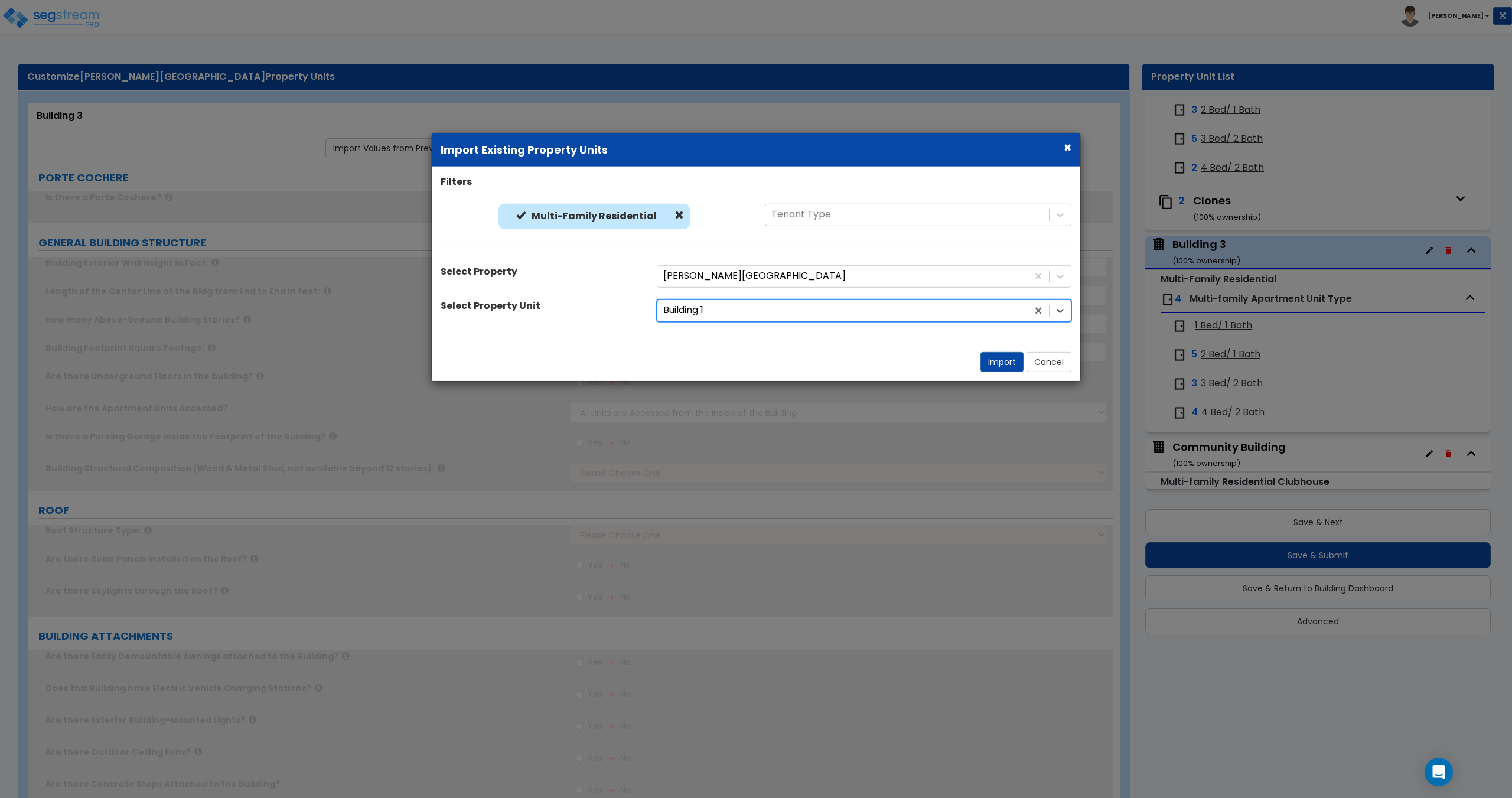
click at [709, 315] on div at bounding box center [842, 310] width 359 height 16
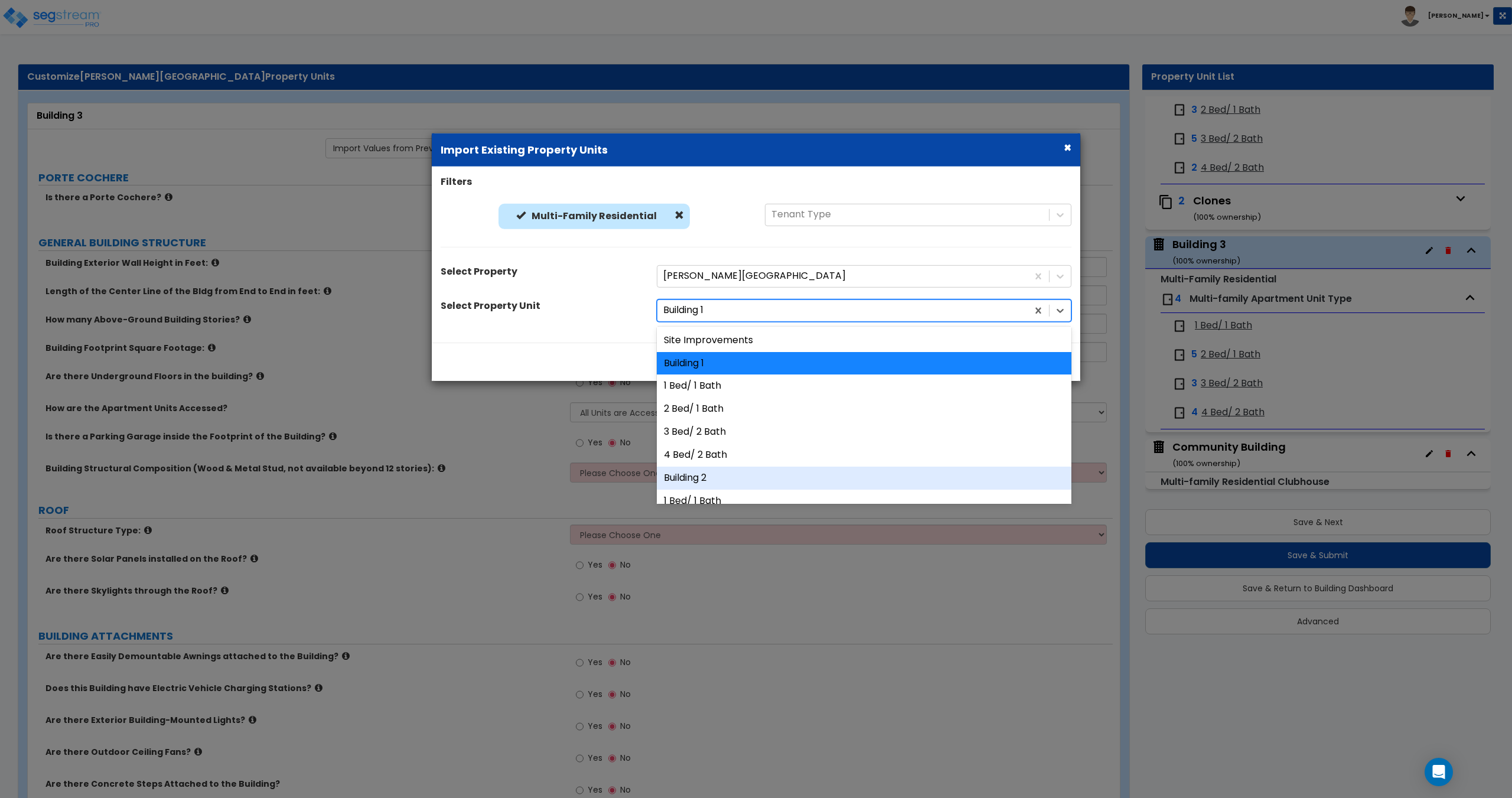
click at [702, 480] on div "Building 2" at bounding box center [864, 478] width 414 height 23
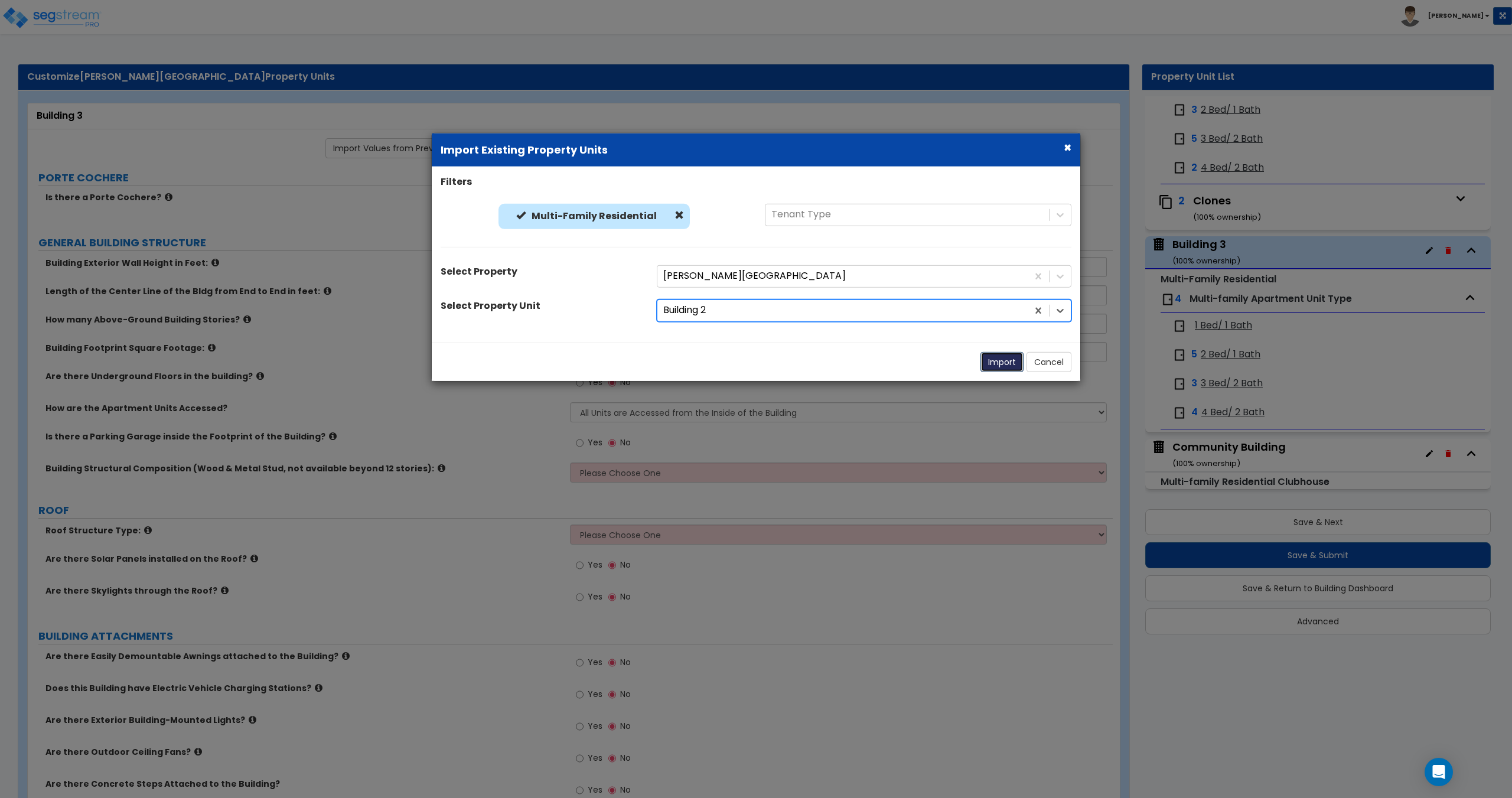
click at [996, 363] on button "Import" at bounding box center [1002, 361] width 43 height 20
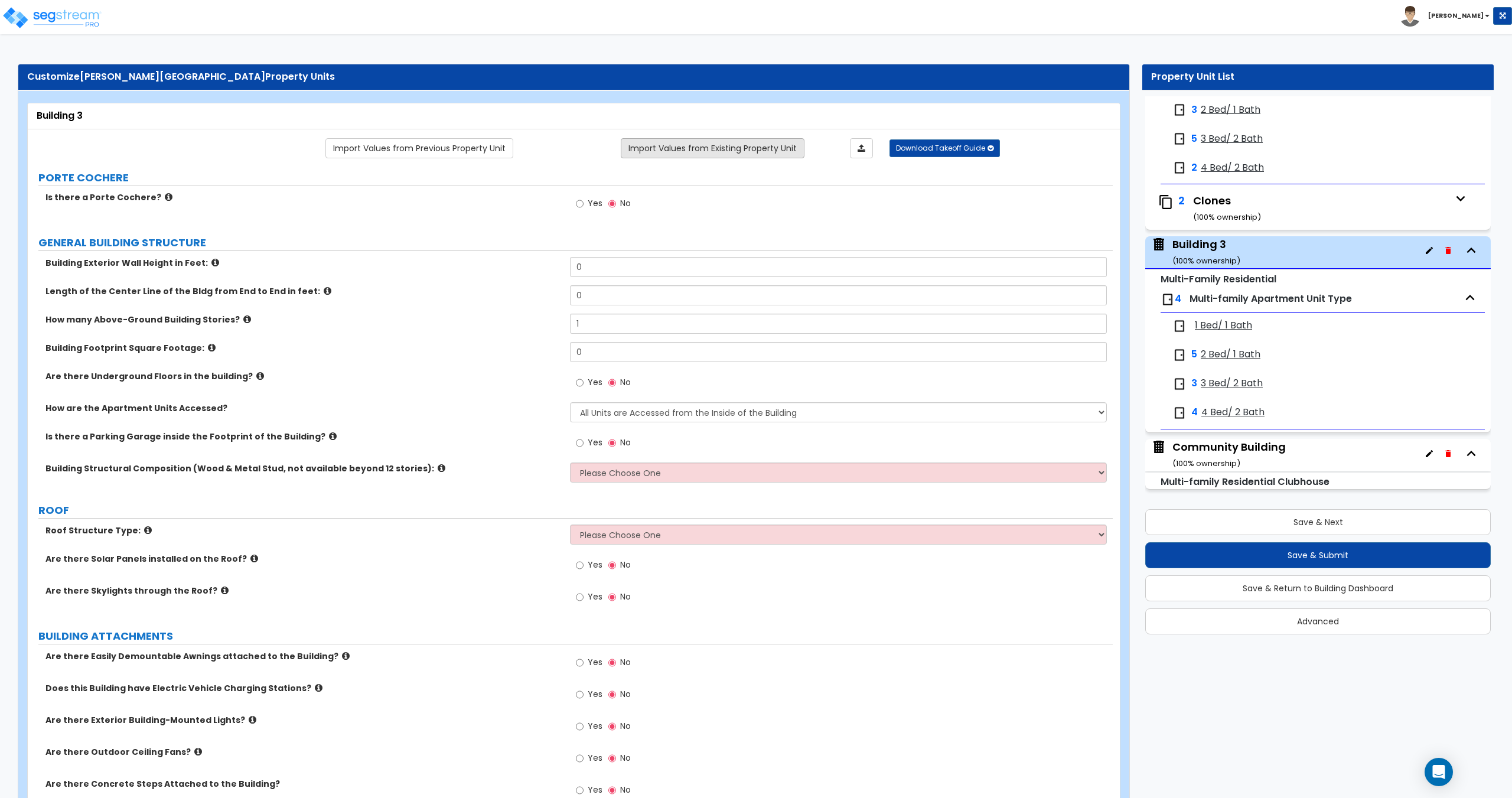
click at [681, 158] on link "Import Values from Existing Property Unit" at bounding box center [712, 148] width 184 height 20
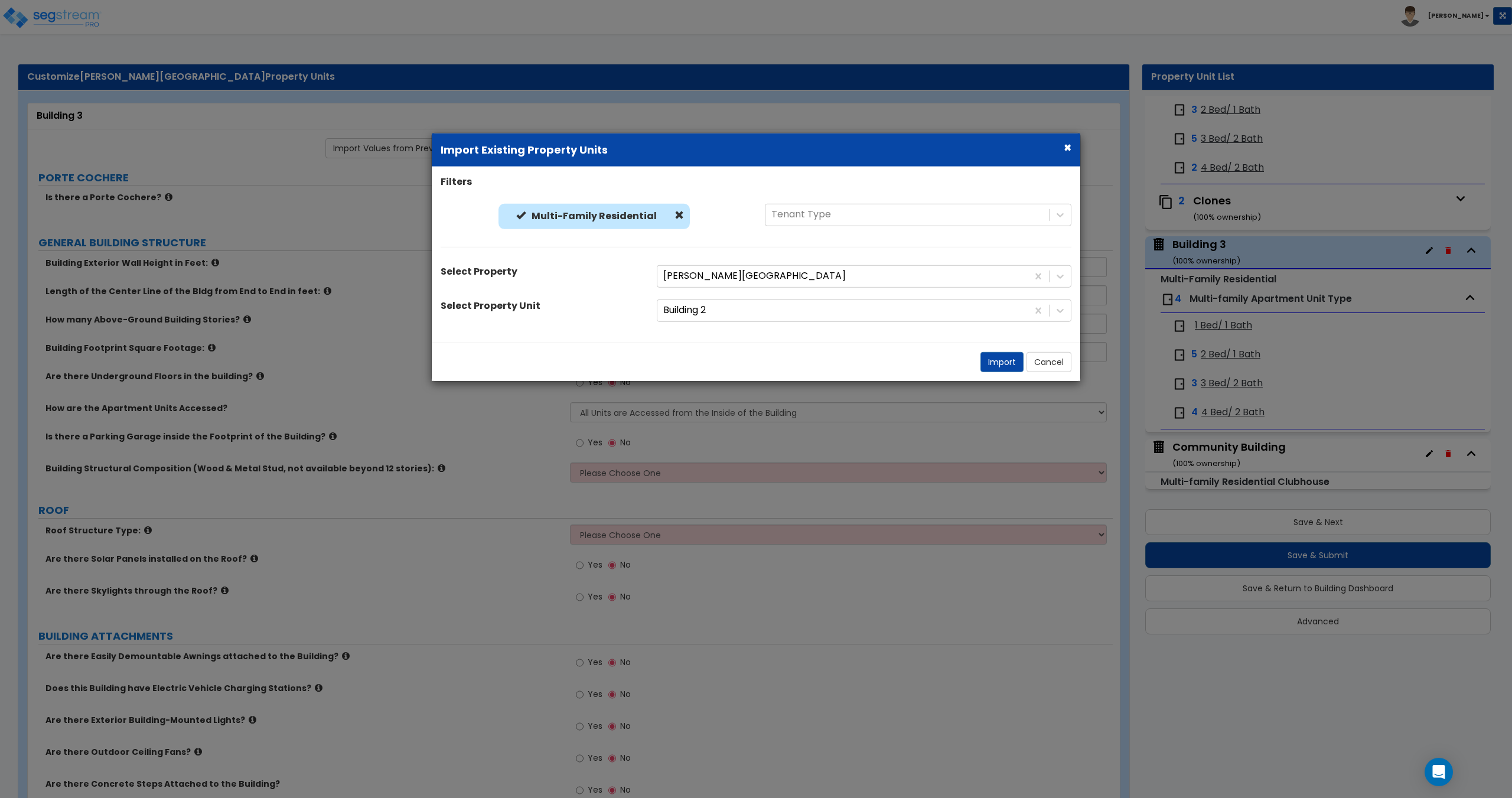
click at [715, 291] on div "Filters Multi-Family Residential Multi-Family Residential Tenant Type Select Pr…" at bounding box center [756, 254] width 648 height 158
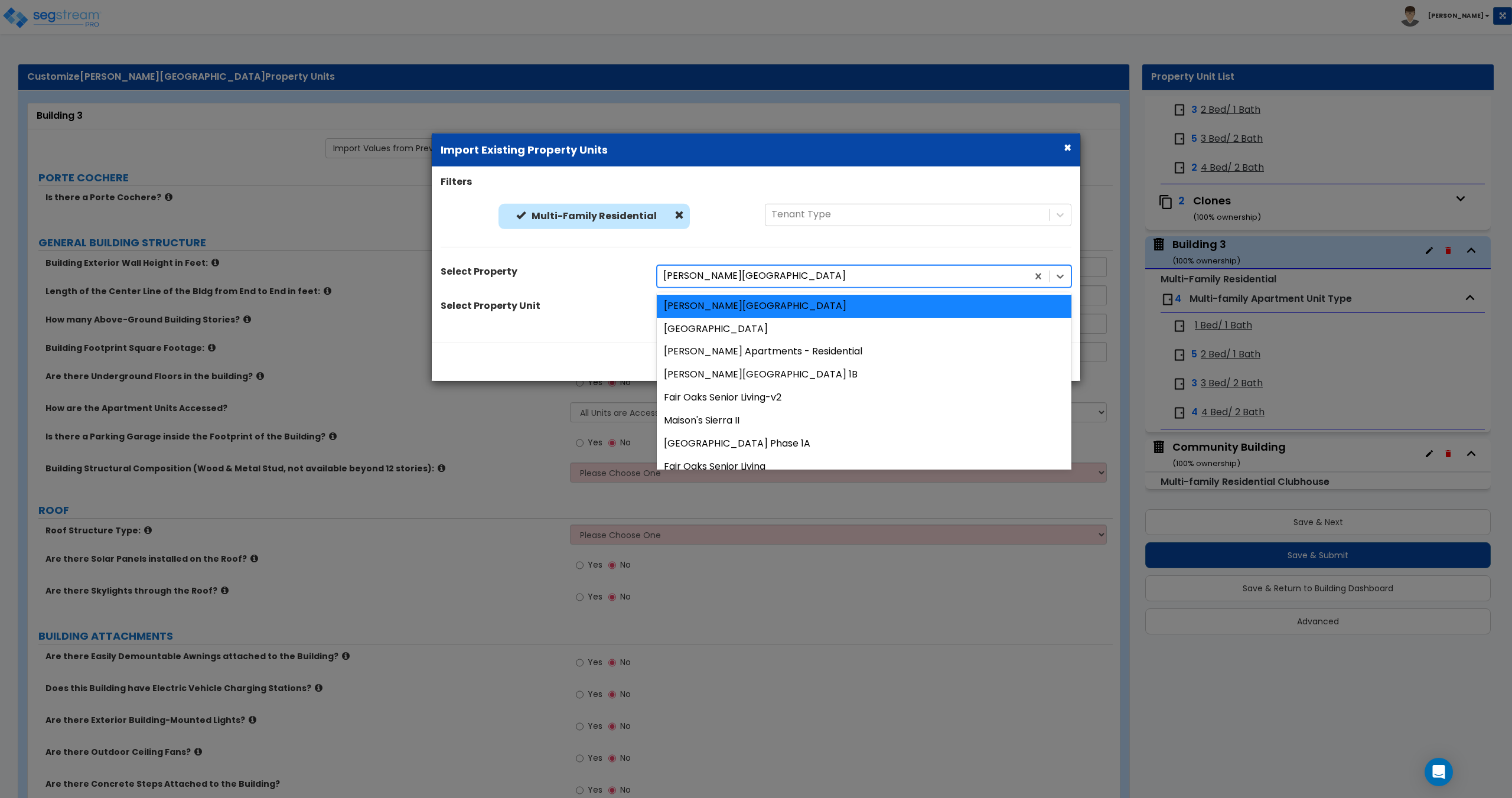
click at [715, 280] on div at bounding box center [842, 276] width 359 height 16
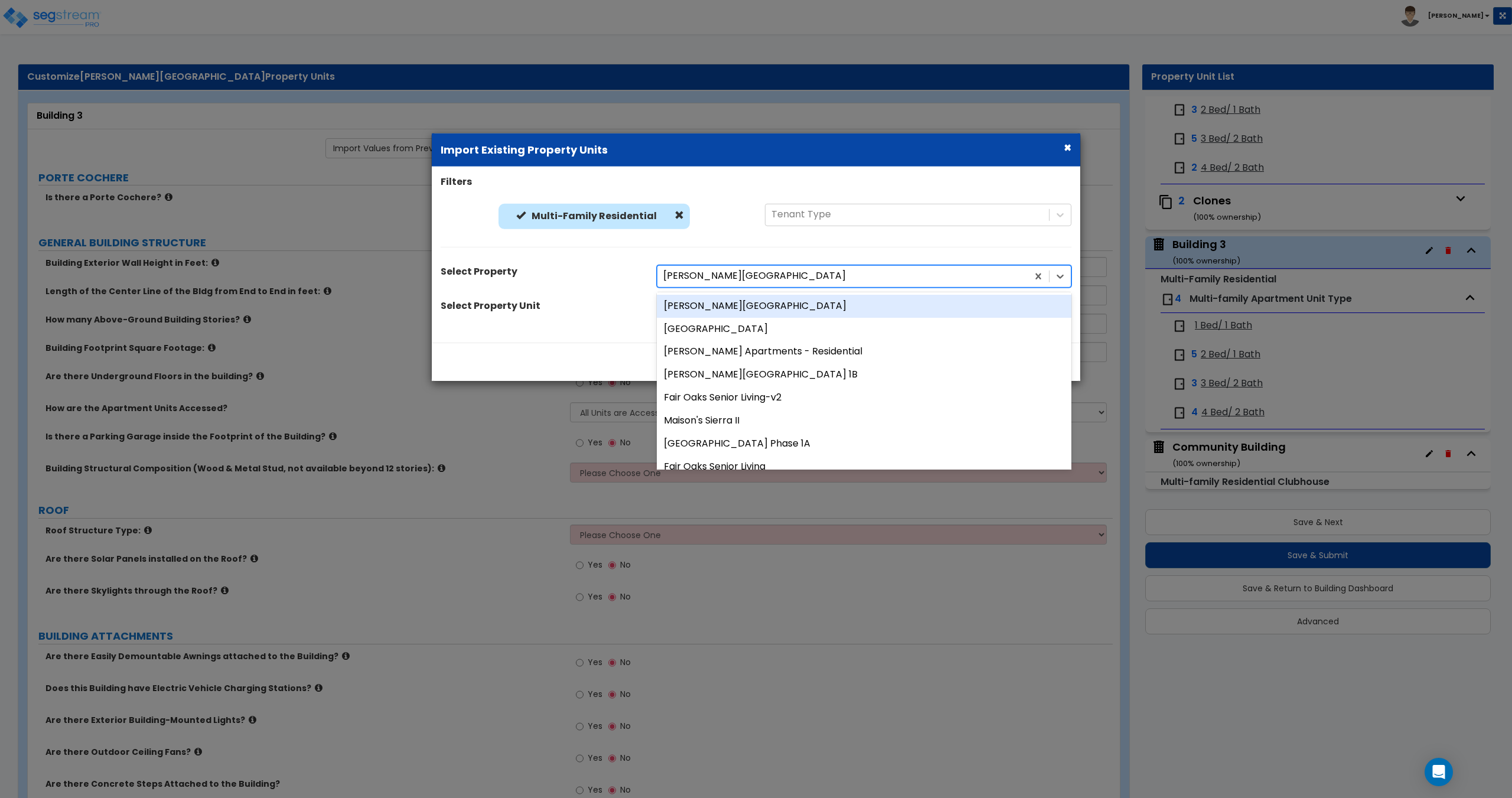
click at [705, 307] on div "[PERSON_NAME][GEOGRAPHIC_DATA]" at bounding box center [864, 305] width 414 height 23
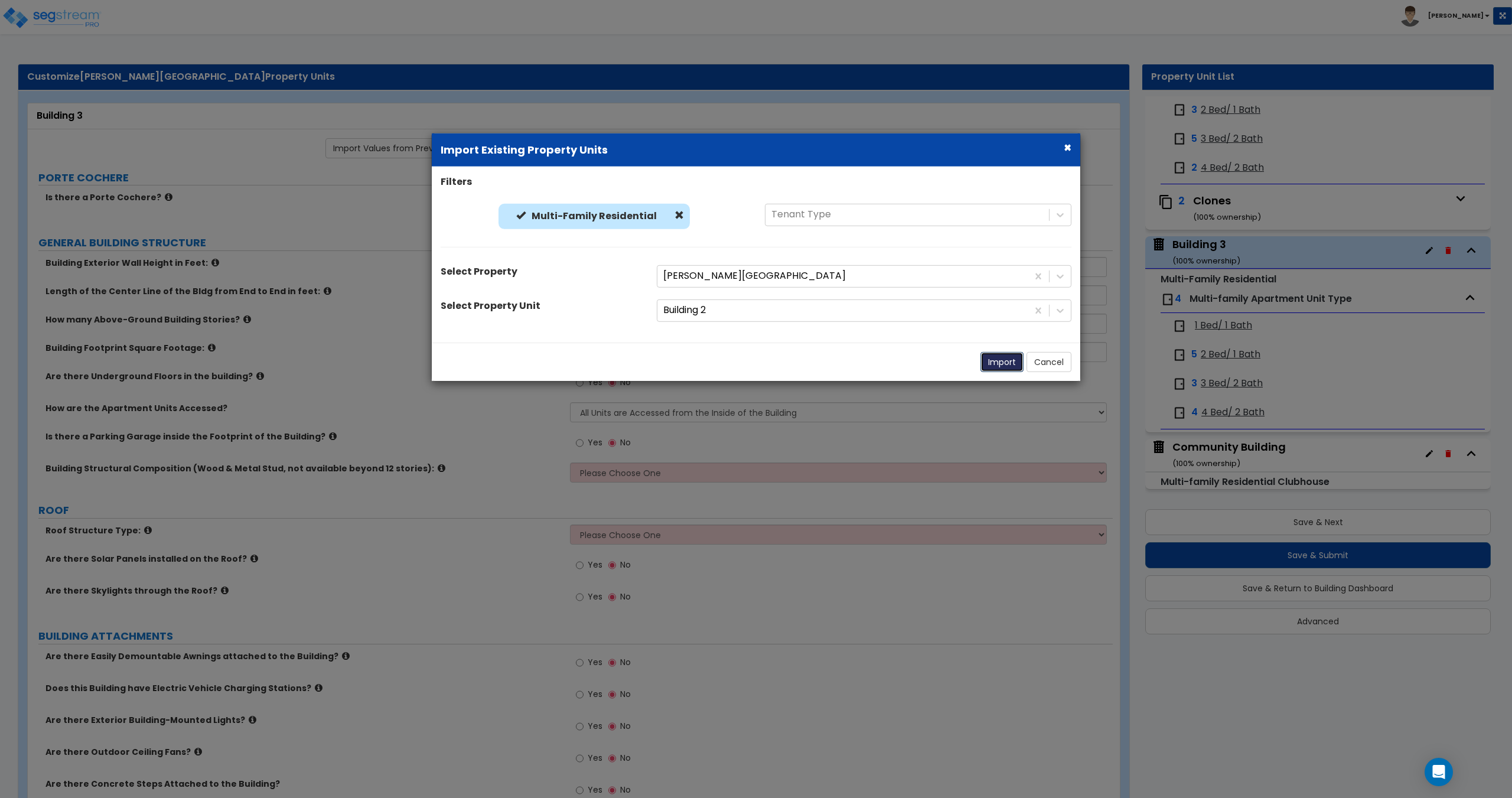
click at [992, 361] on button "Import" at bounding box center [1002, 361] width 43 height 20
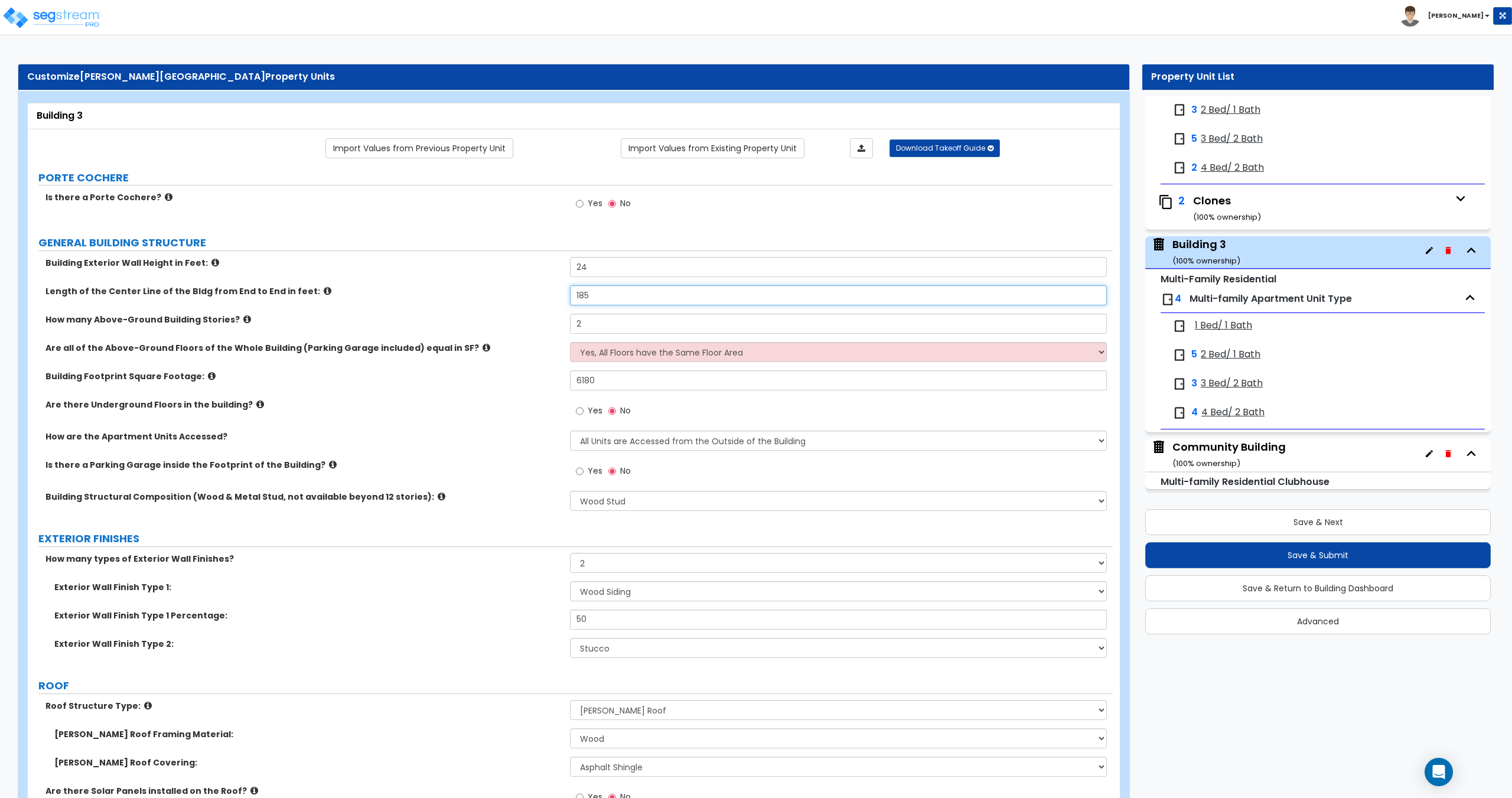
drag, startPoint x: 563, startPoint y: 286, endPoint x: 521, endPoint y: 285, distance: 42.0
click at [537, 283] on div "Building Exterior Wall Height in Feet: 24 Length of the Center Line of the Bldg…" at bounding box center [570, 388] width 1067 height 262
drag, startPoint x: 611, startPoint y: 383, endPoint x: 519, endPoint y: 386, distance: 92.0
click at [540, 384] on div "Building Footprint Square Footage: 6180" at bounding box center [570, 384] width 1085 height 28
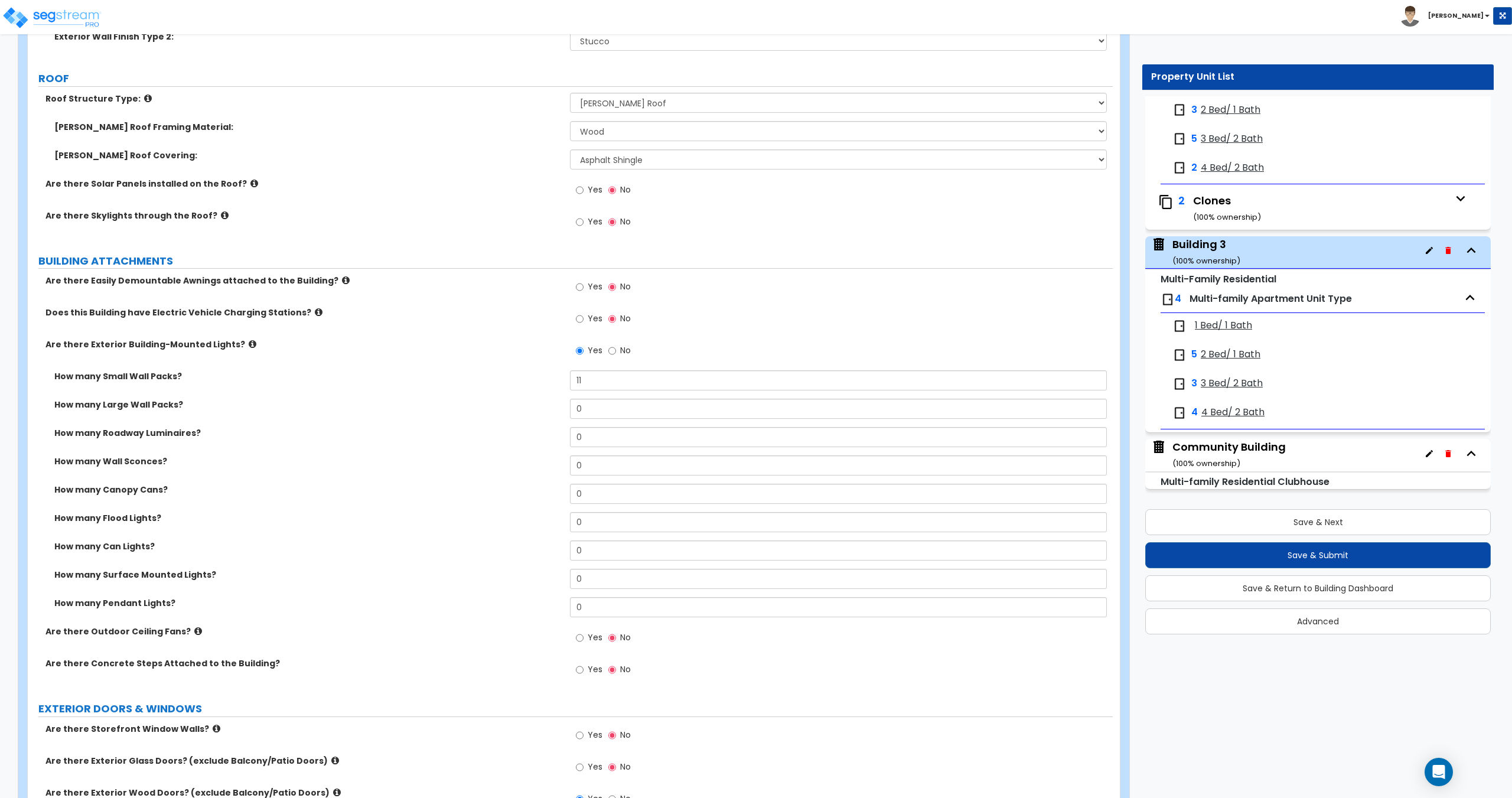
scroll to position [640, 0]
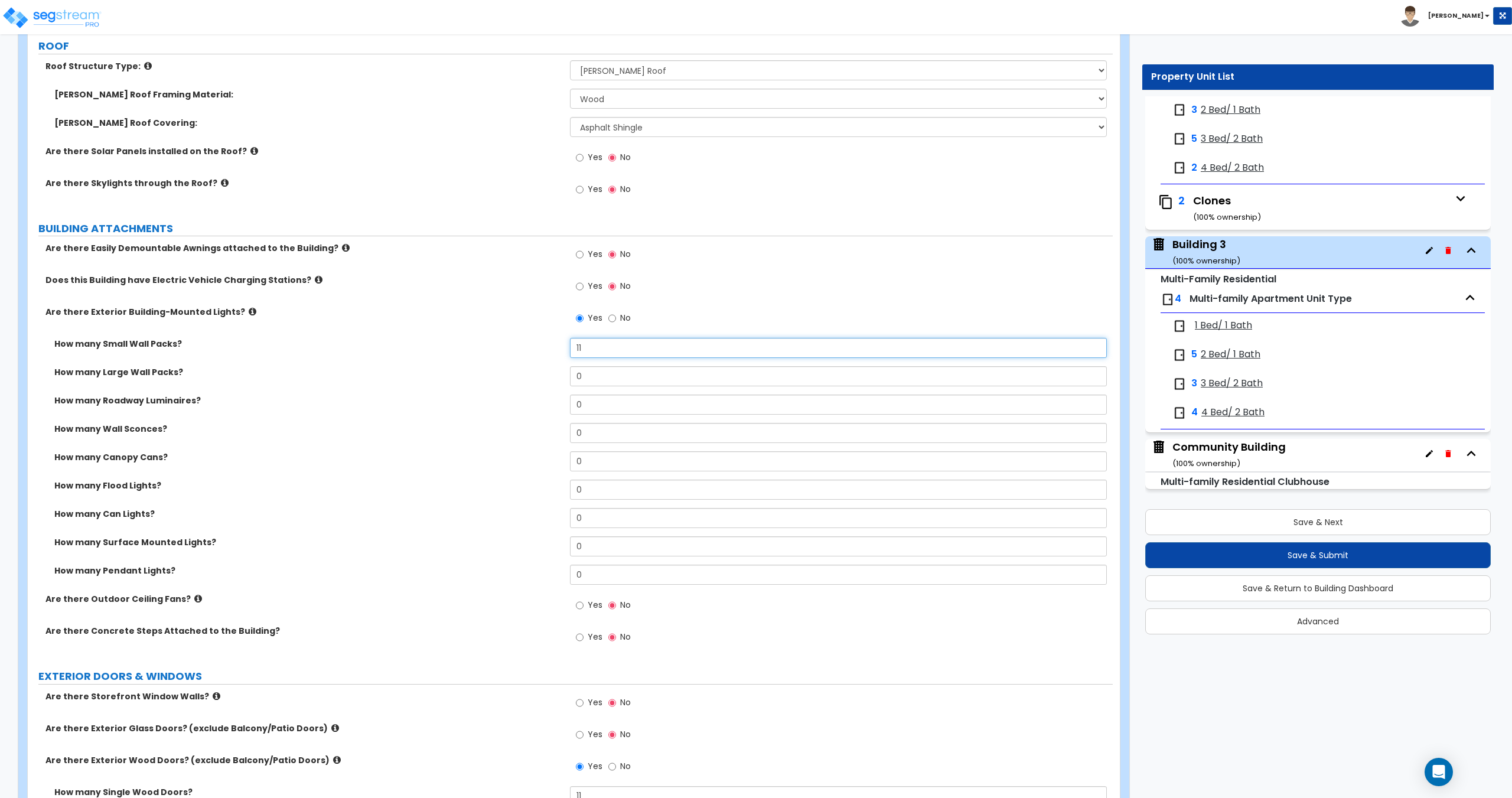
drag, startPoint x: 606, startPoint y: 344, endPoint x: 501, endPoint y: 352, distance: 105.3
click at [501, 352] on div "How many Small Wall Packs? 11" at bounding box center [570, 352] width 1085 height 28
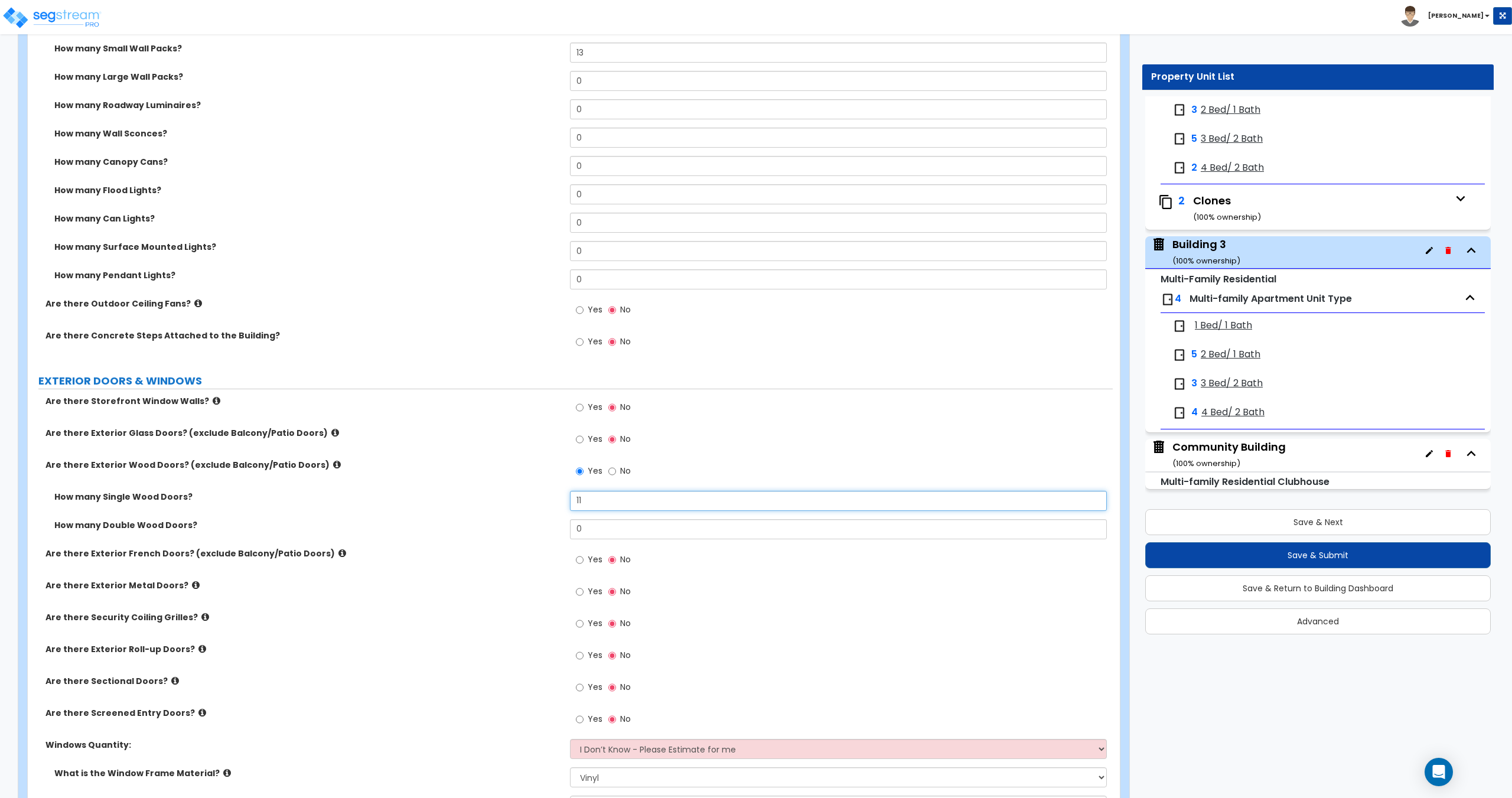
drag, startPoint x: 595, startPoint y: 506, endPoint x: 528, endPoint y: 520, distance: 68.4
click at [471, 491] on div "How many Single Wood Doors? 11" at bounding box center [570, 505] width 1085 height 28
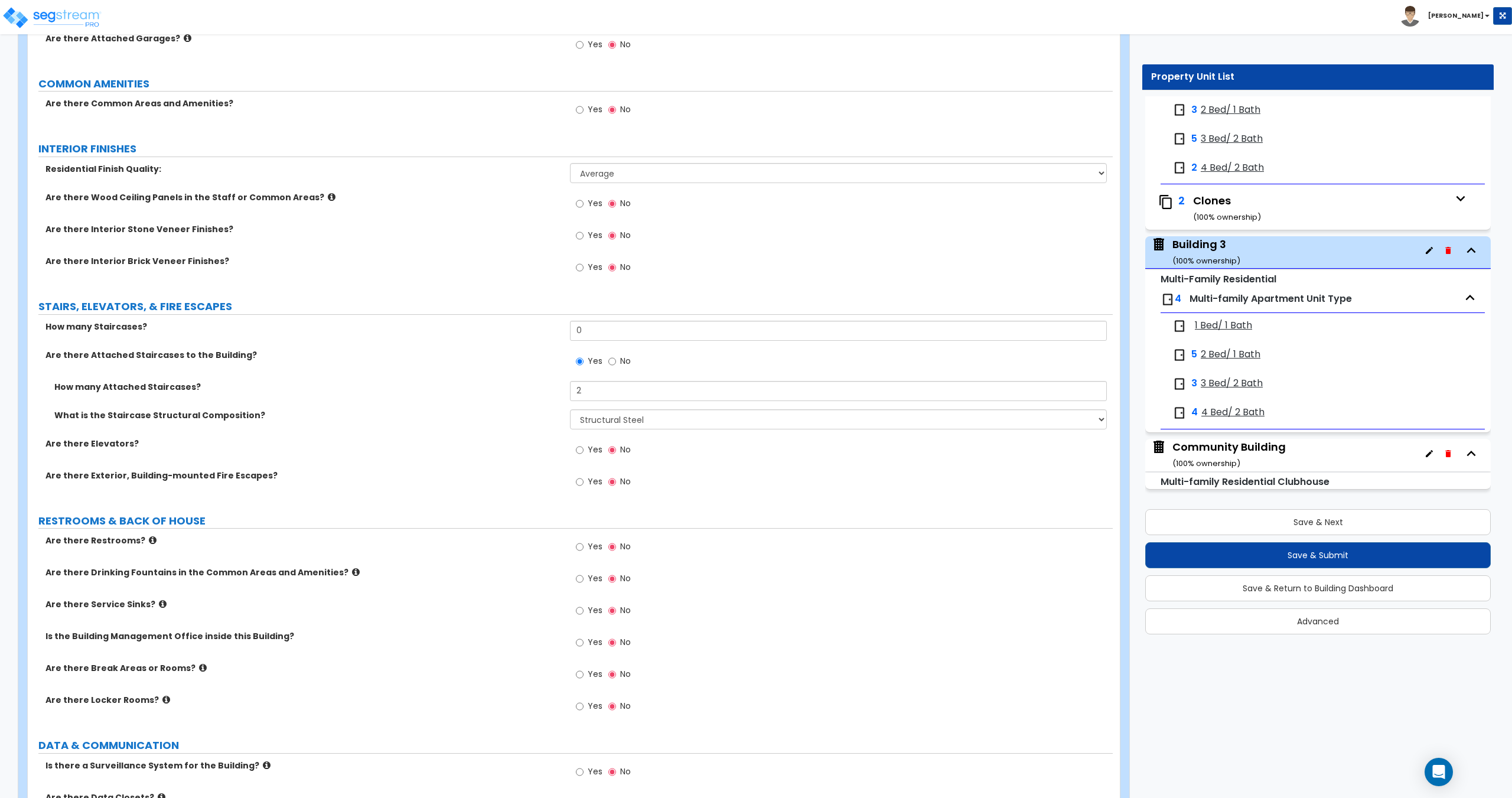
scroll to position [1821, 0]
drag, startPoint x: 619, startPoint y: 392, endPoint x: 438, endPoint y: 386, distance: 181.1
click at [448, 383] on div "How many Attached Staircases? 2" at bounding box center [570, 394] width 1085 height 28
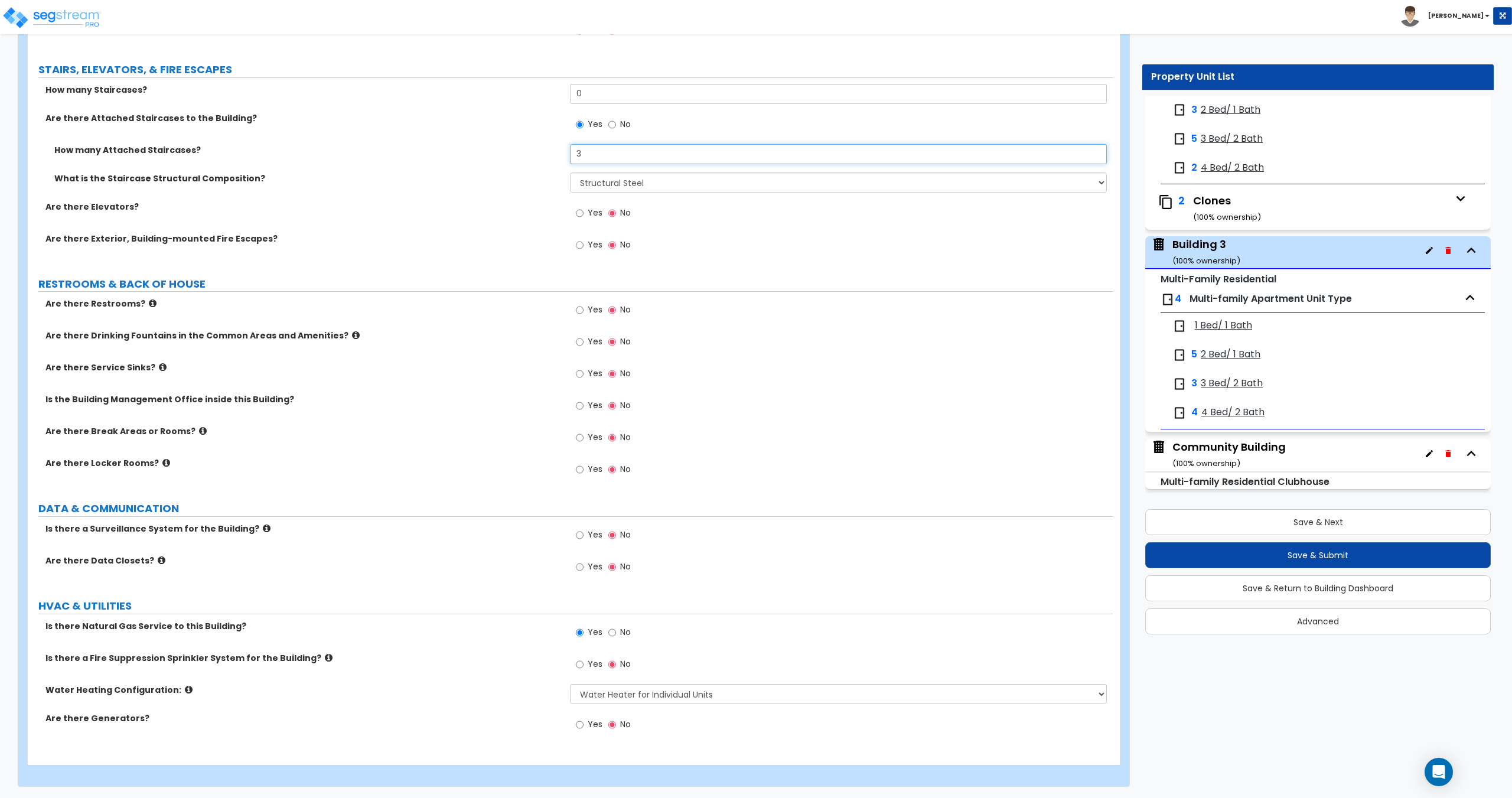
scroll to position [2058, 0]
drag, startPoint x: 516, startPoint y: 448, endPoint x: 512, endPoint y: 418, distance: 30.3
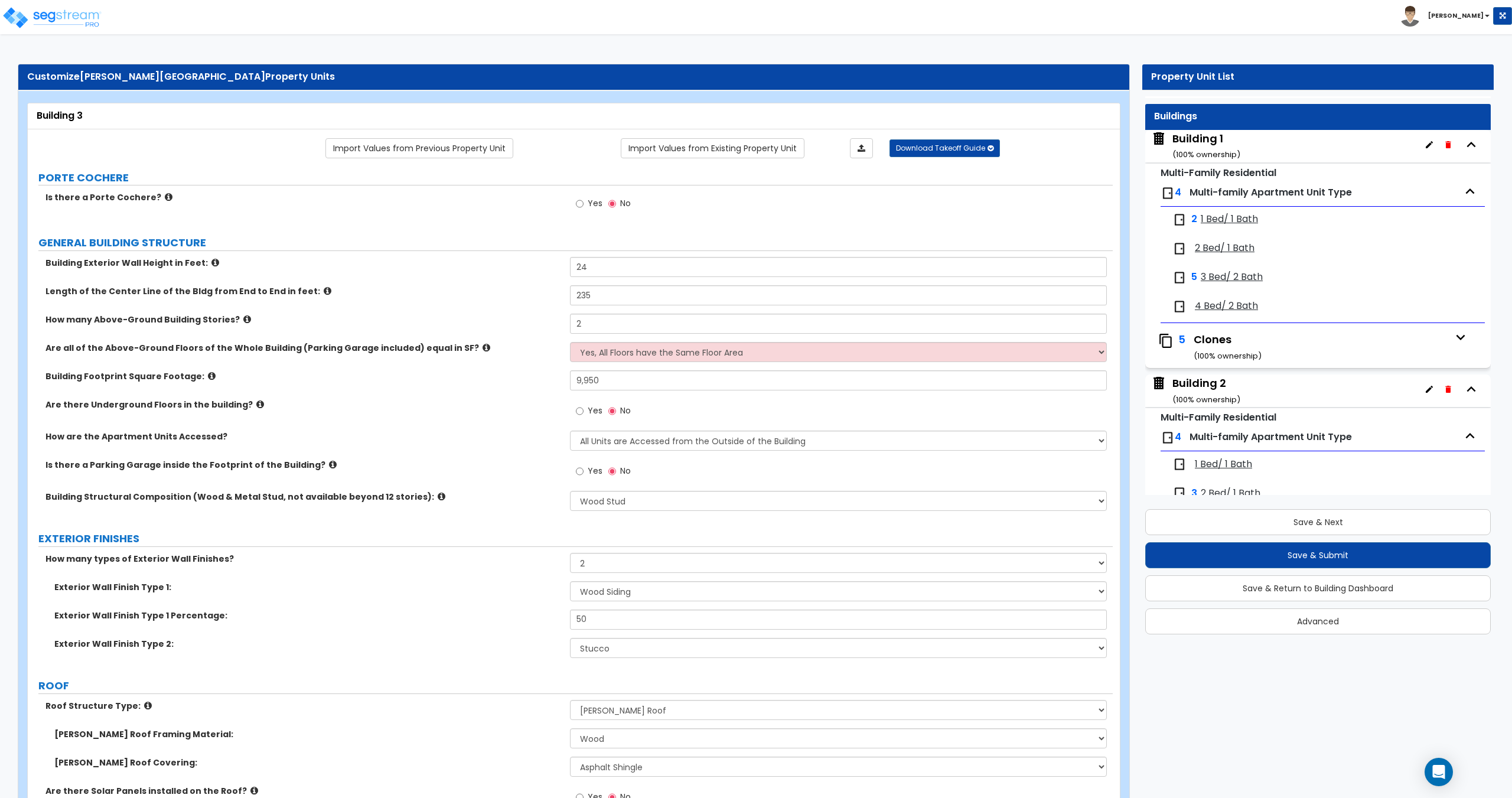
scroll to position [0, 0]
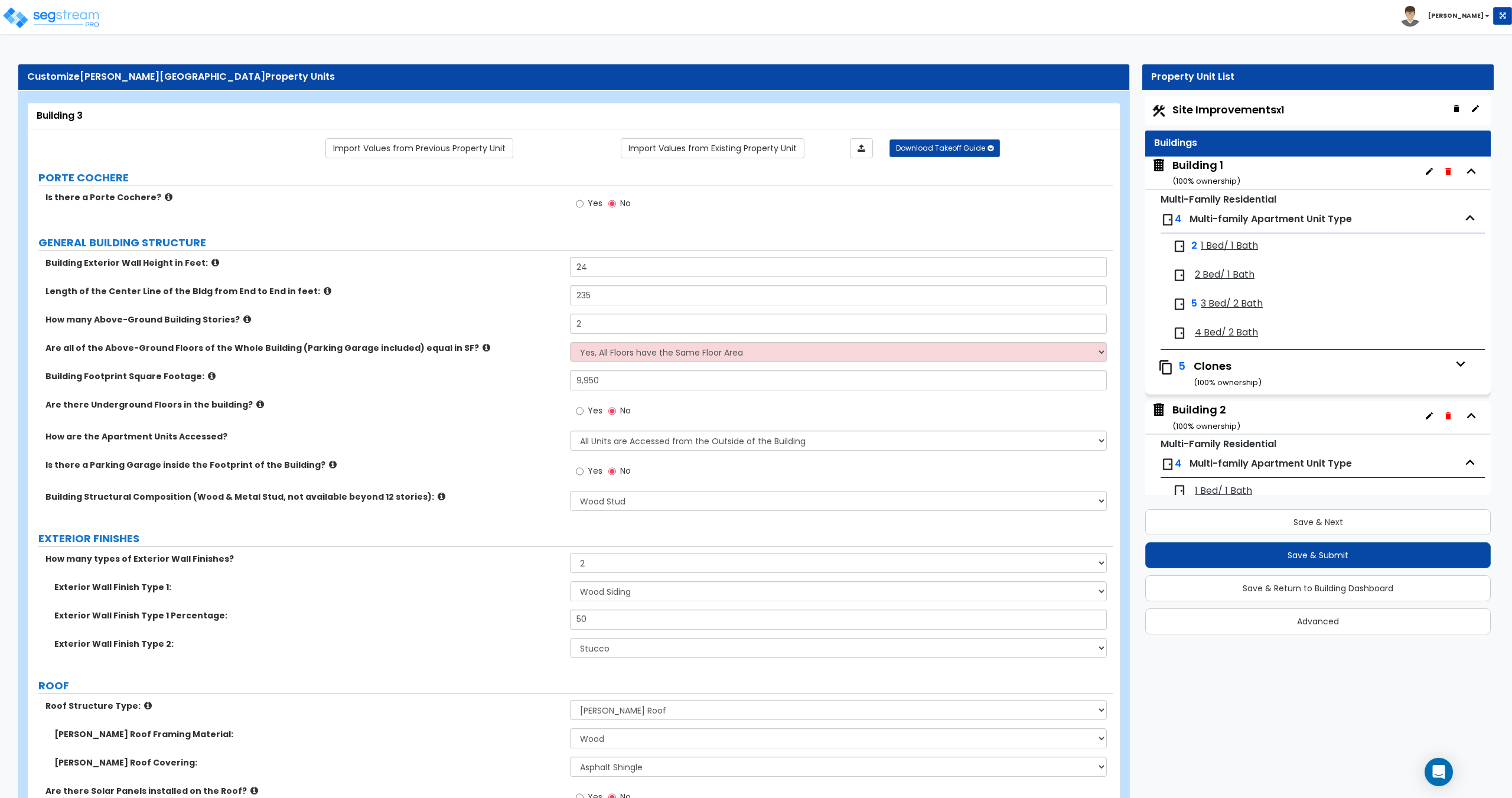
click at [1208, 105] on span "Site Improvements x1" at bounding box center [1228, 109] width 112 height 15
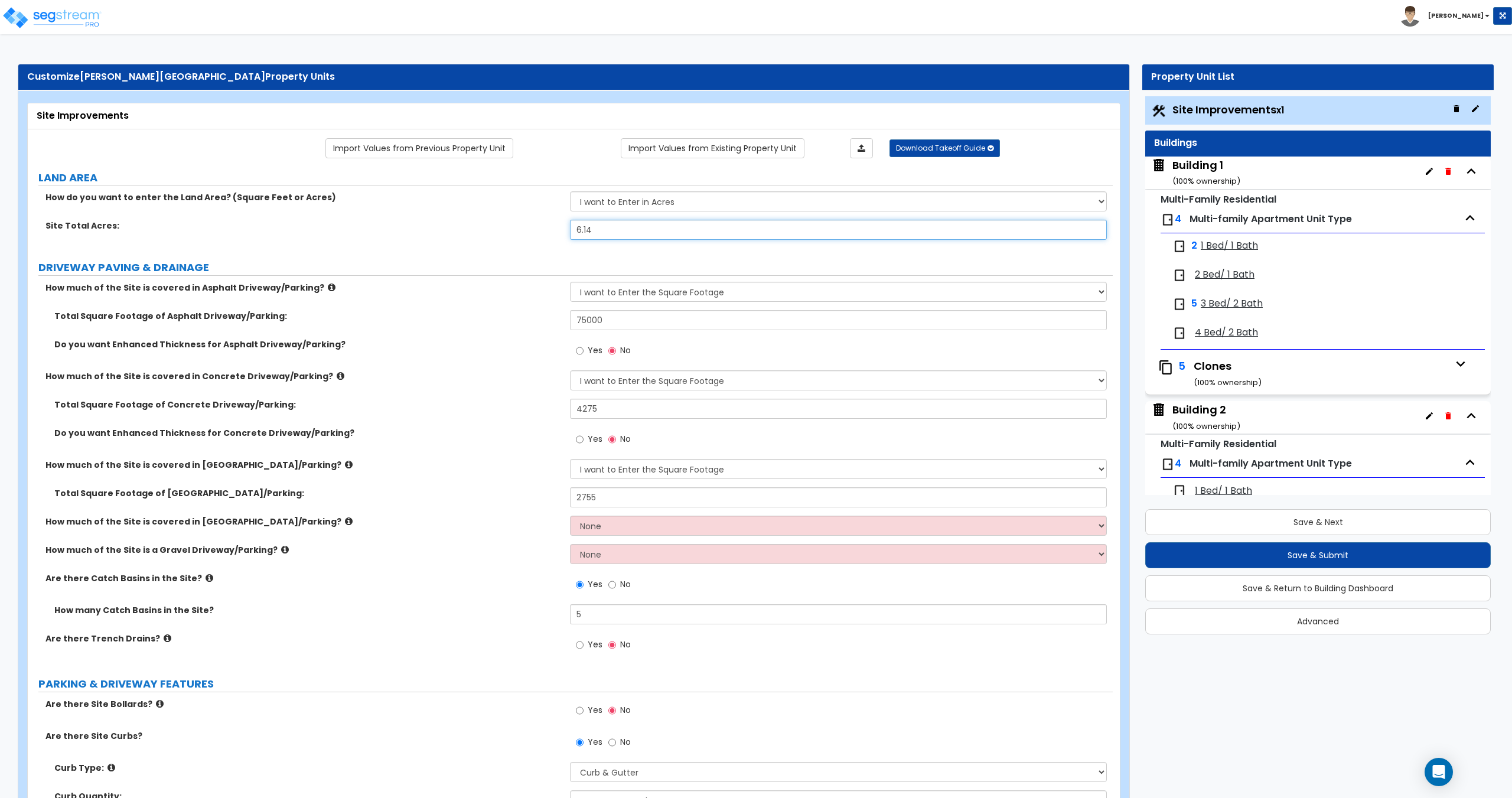
drag, startPoint x: 613, startPoint y: 230, endPoint x: 485, endPoint y: 230, distance: 128.0
click at [485, 230] on div "Site Total Acres: 6.14" at bounding box center [570, 233] width 1085 height 28
click at [612, 322] on input "75000" at bounding box center [838, 320] width 536 height 20
drag, startPoint x: 569, startPoint y: 314, endPoint x: 527, endPoint y: 316, distance: 42.0
click at [540, 313] on div "Total Square Footage of Asphalt Driveway/Parking: 75,000" at bounding box center [570, 324] width 1085 height 28
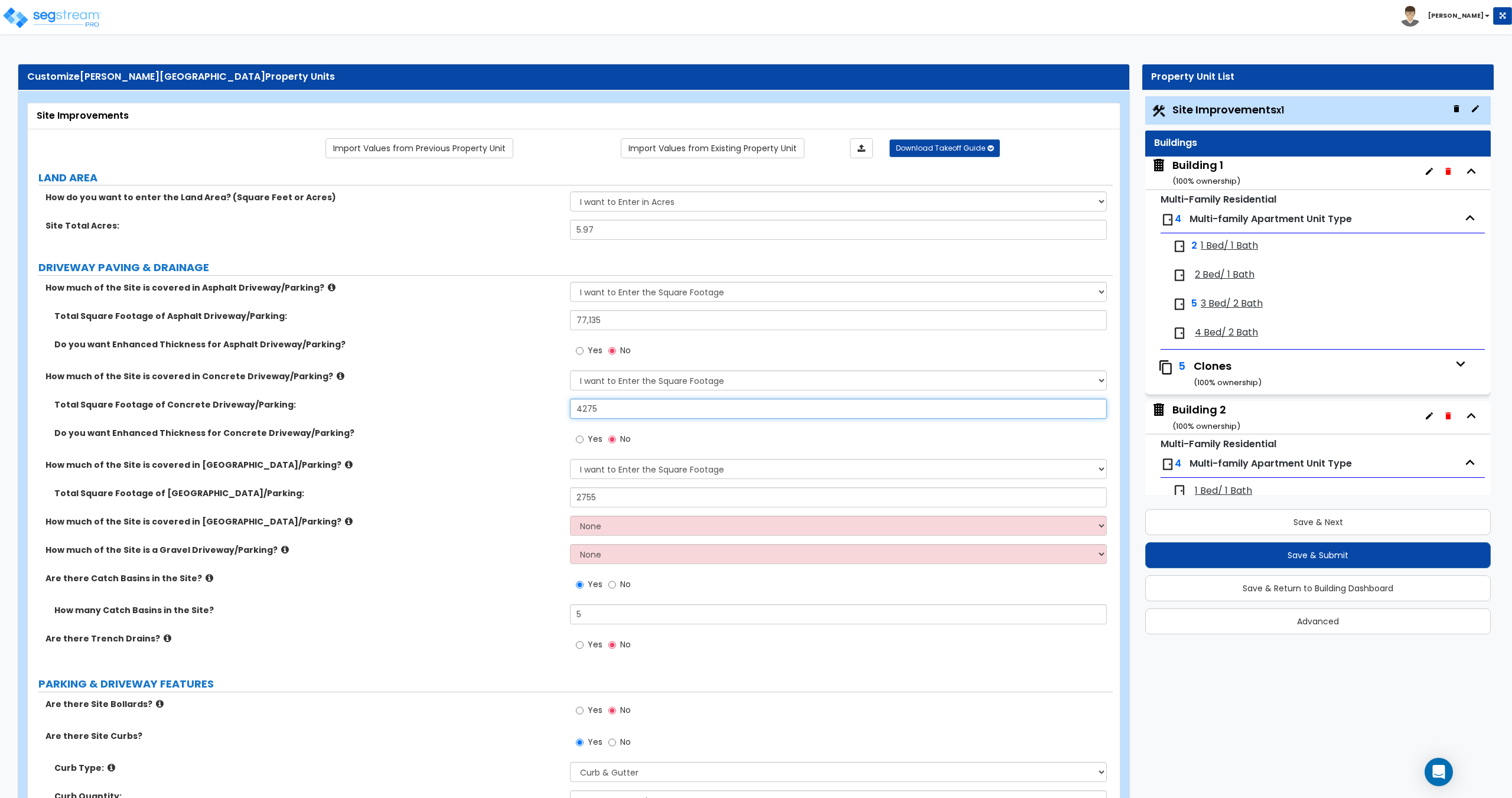
drag, startPoint x: 604, startPoint y: 408, endPoint x: 471, endPoint y: 421, distance: 133.6
click at [493, 414] on div "Total Square Footage of Concrete Driveway/Parking: 4275" at bounding box center [570, 412] width 1085 height 28
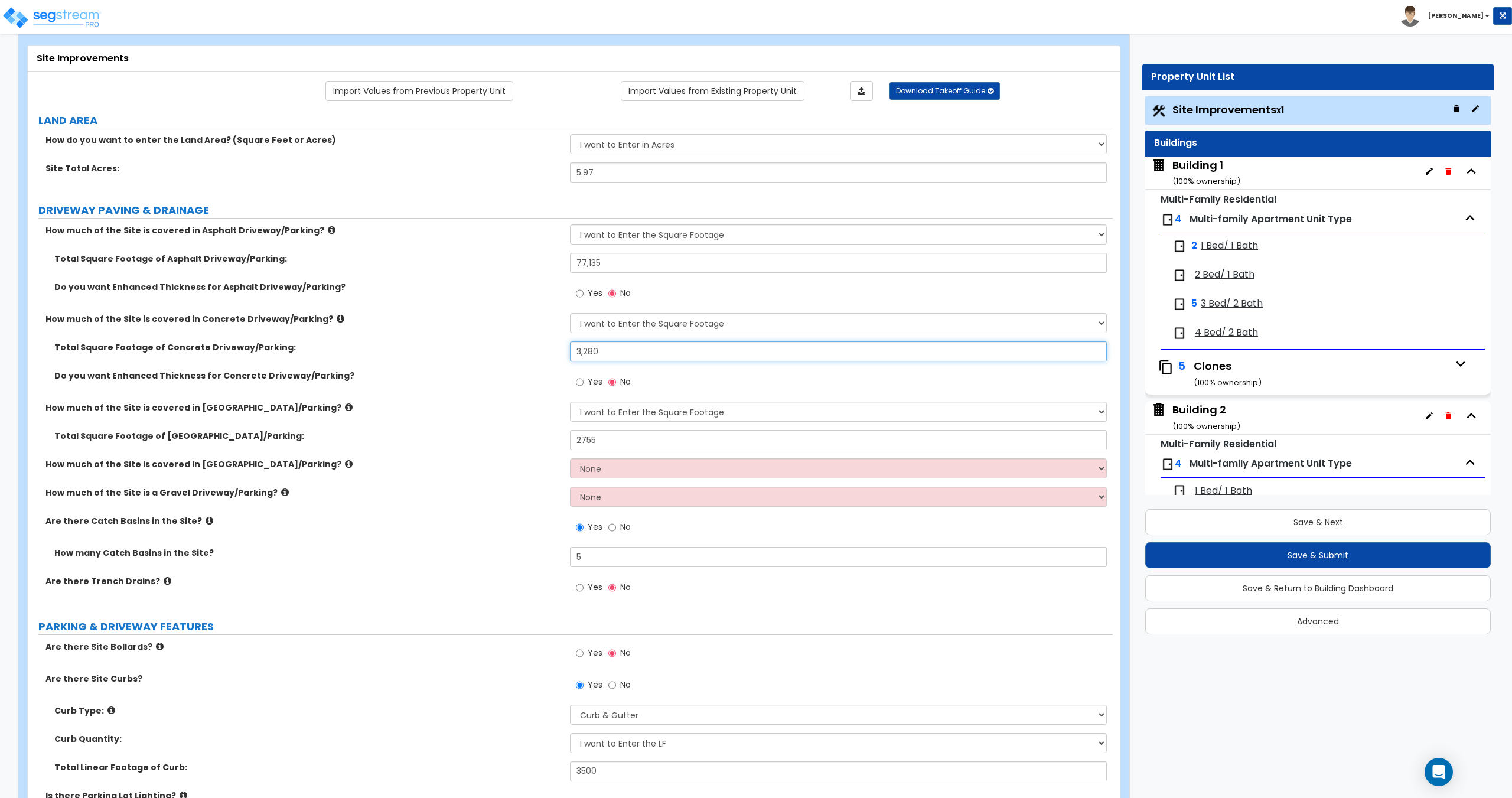
scroll to position [59, 0]
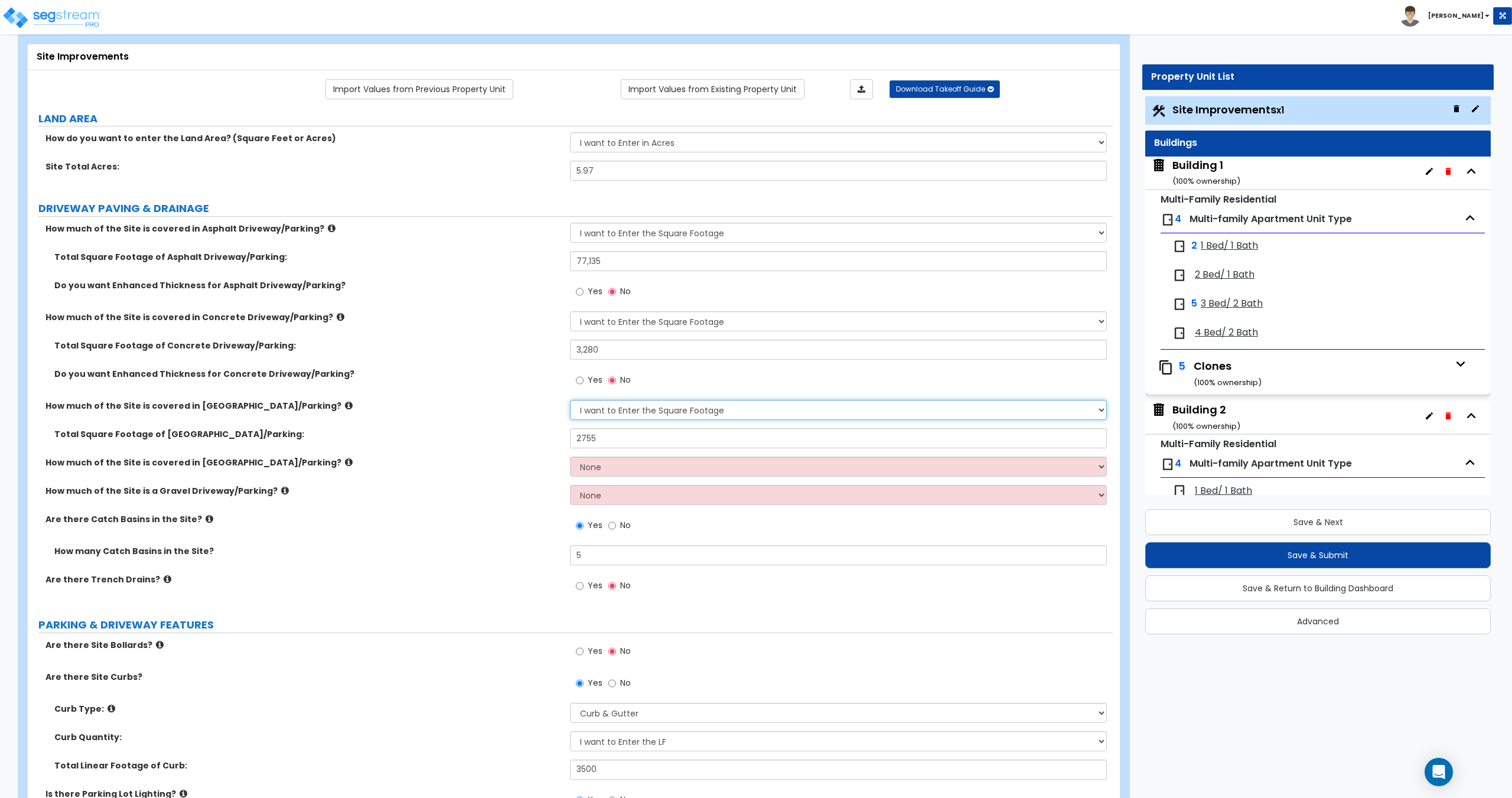
click at [621, 415] on select "None I want to Enter an Approximate Percentage I want to Enter the Square Foota…" at bounding box center [838, 410] width 536 height 20
click at [570, 400] on select "None I want to Enter an Approximate Percentage I want to Enter the Square Foota…" at bounding box center [838, 410] width 536 height 20
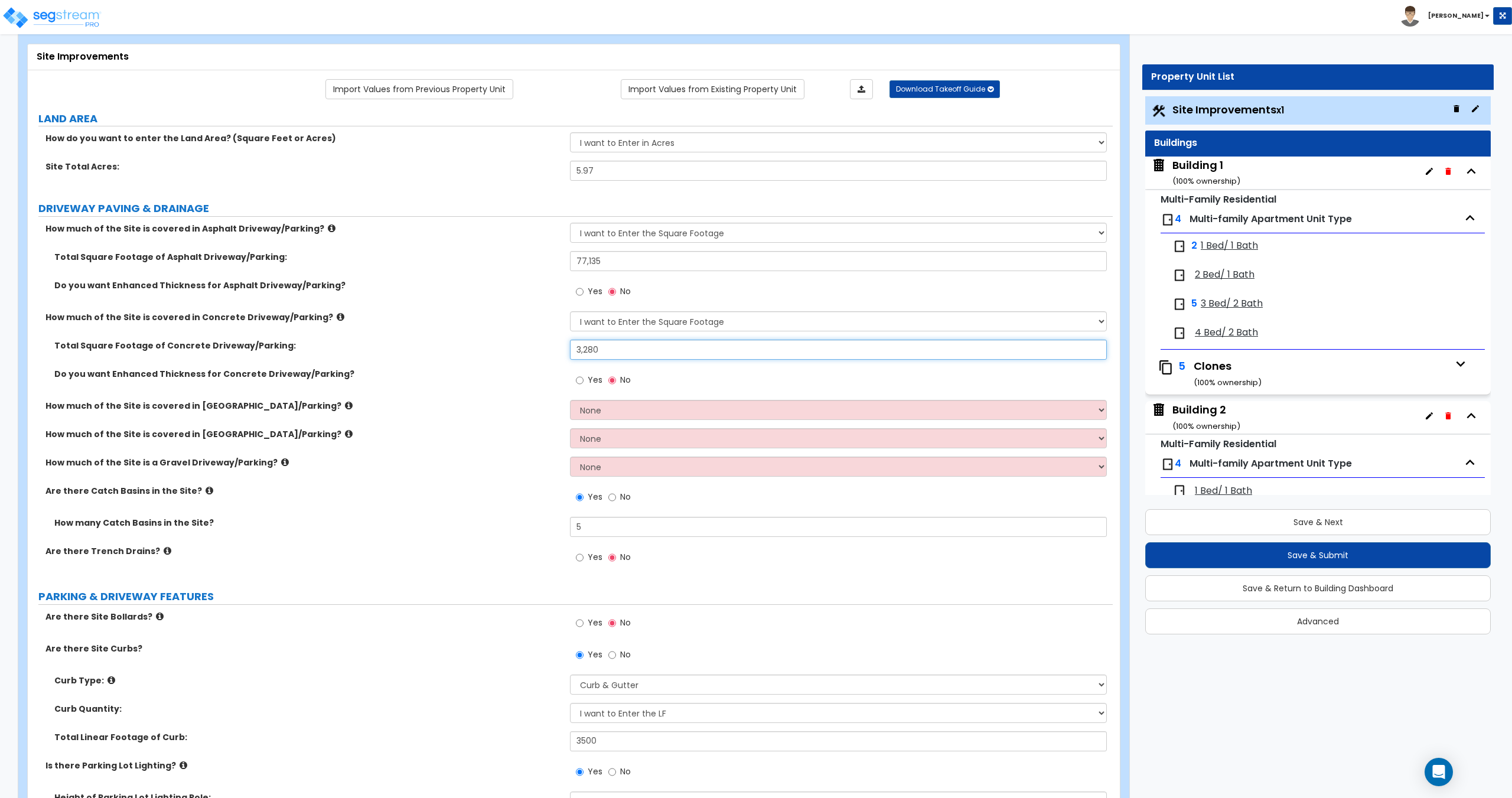
click at [602, 348] on input "3,280" at bounding box center [838, 350] width 536 height 20
drag, startPoint x: 623, startPoint y: 347, endPoint x: 514, endPoint y: 335, distance: 109.7
click at [516, 335] on div "How much of the Site is covered in Asphalt Driveway/Parking? None I want to Ent…" at bounding box center [570, 400] width 1067 height 354
drag, startPoint x: 614, startPoint y: 261, endPoint x: 585, endPoint y: 266, distance: 29.4
click at [585, 266] on input "77,135" at bounding box center [838, 261] width 536 height 20
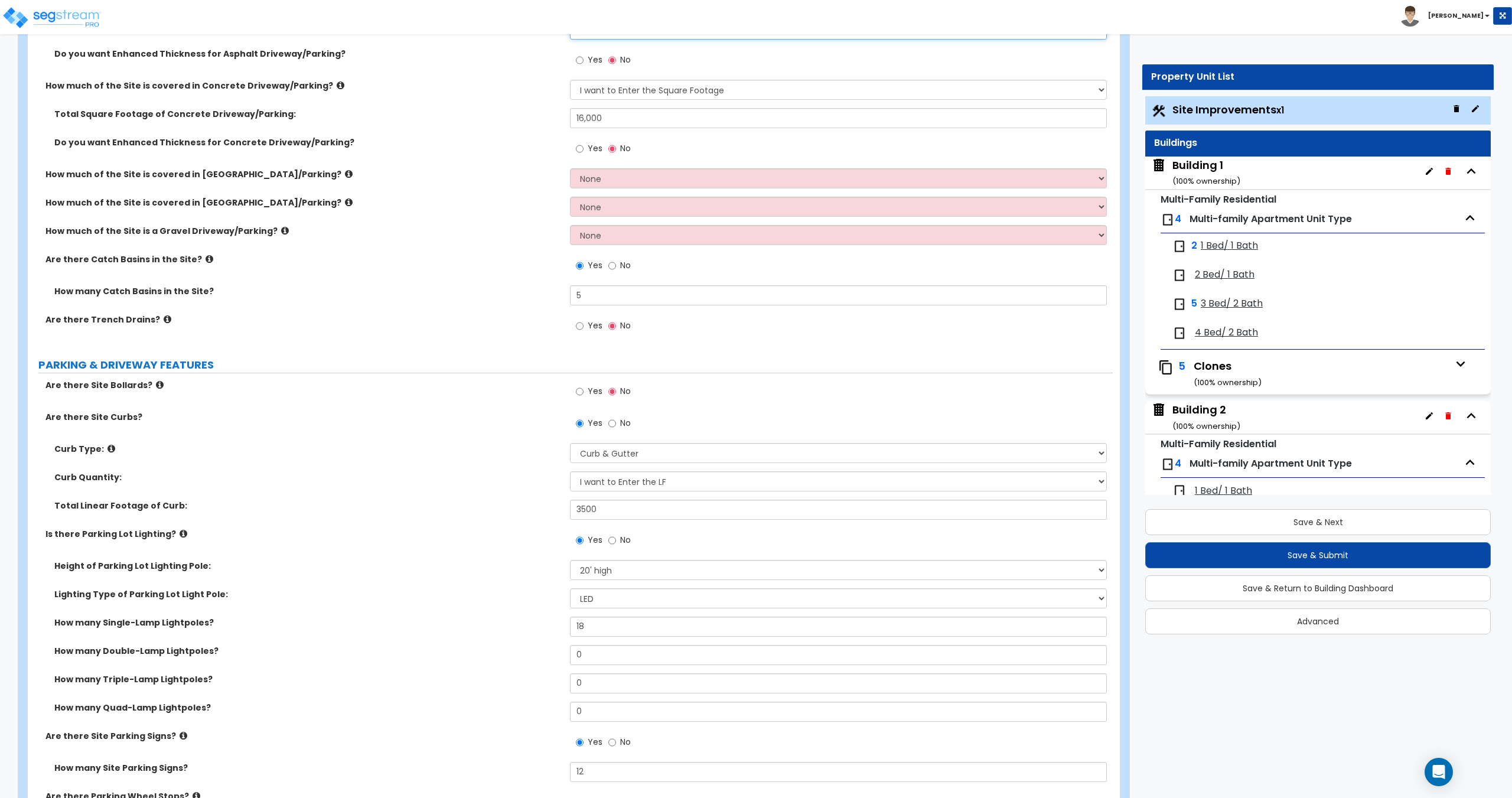
scroll to position [295, 0]
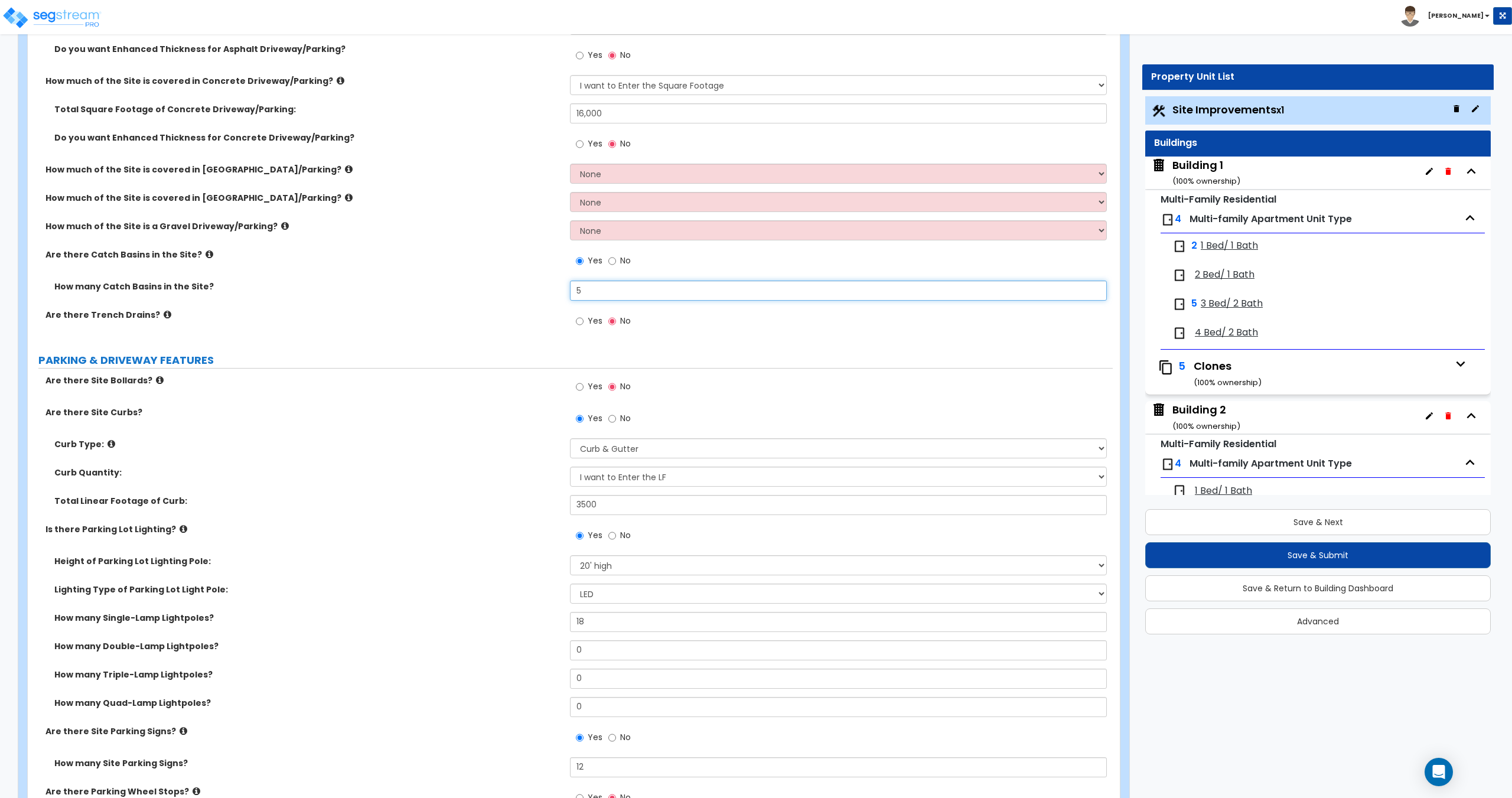
drag, startPoint x: 604, startPoint y: 290, endPoint x: 413, endPoint y: 274, distance: 191.7
click at [475, 277] on div "How much of the Site is covered in Asphalt Driveway/Parking? None I want to Ent…" at bounding box center [570, 163] width 1067 height 354
click at [602, 297] on input "5" at bounding box center [838, 290] width 536 height 20
click at [626, 286] on input "5" at bounding box center [838, 290] width 536 height 20
drag, startPoint x: 611, startPoint y: 289, endPoint x: 493, endPoint y: 289, distance: 118.0
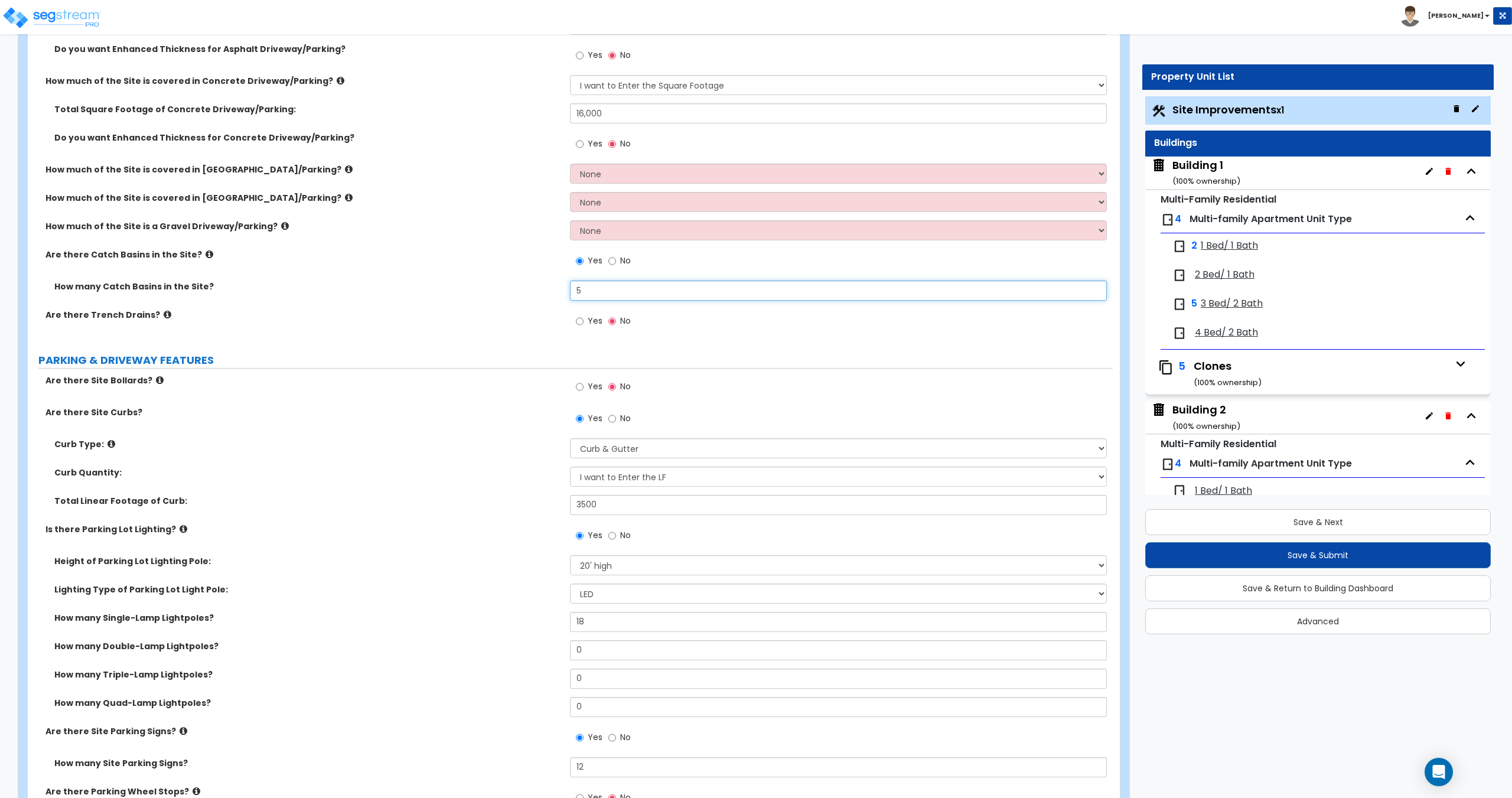
click at [502, 289] on div "How many Catch Basins in the Site? 5" at bounding box center [570, 294] width 1085 height 28
click at [629, 515] on div "Total Linear Footage of Curb: 3500" at bounding box center [570, 508] width 1085 height 28
click at [629, 488] on div "Curb Quantity: I Don't Know - Please Estimate for me I want to Enter the LF" at bounding box center [570, 480] width 1085 height 28
click at [632, 475] on select "I Don't Know - Please Estimate for me I want to Enter the LF" at bounding box center [838, 476] width 536 height 20
click at [570, 467] on select "I Don't Know - Please Estimate for me I want to Enter the LF" at bounding box center [838, 476] width 536 height 20
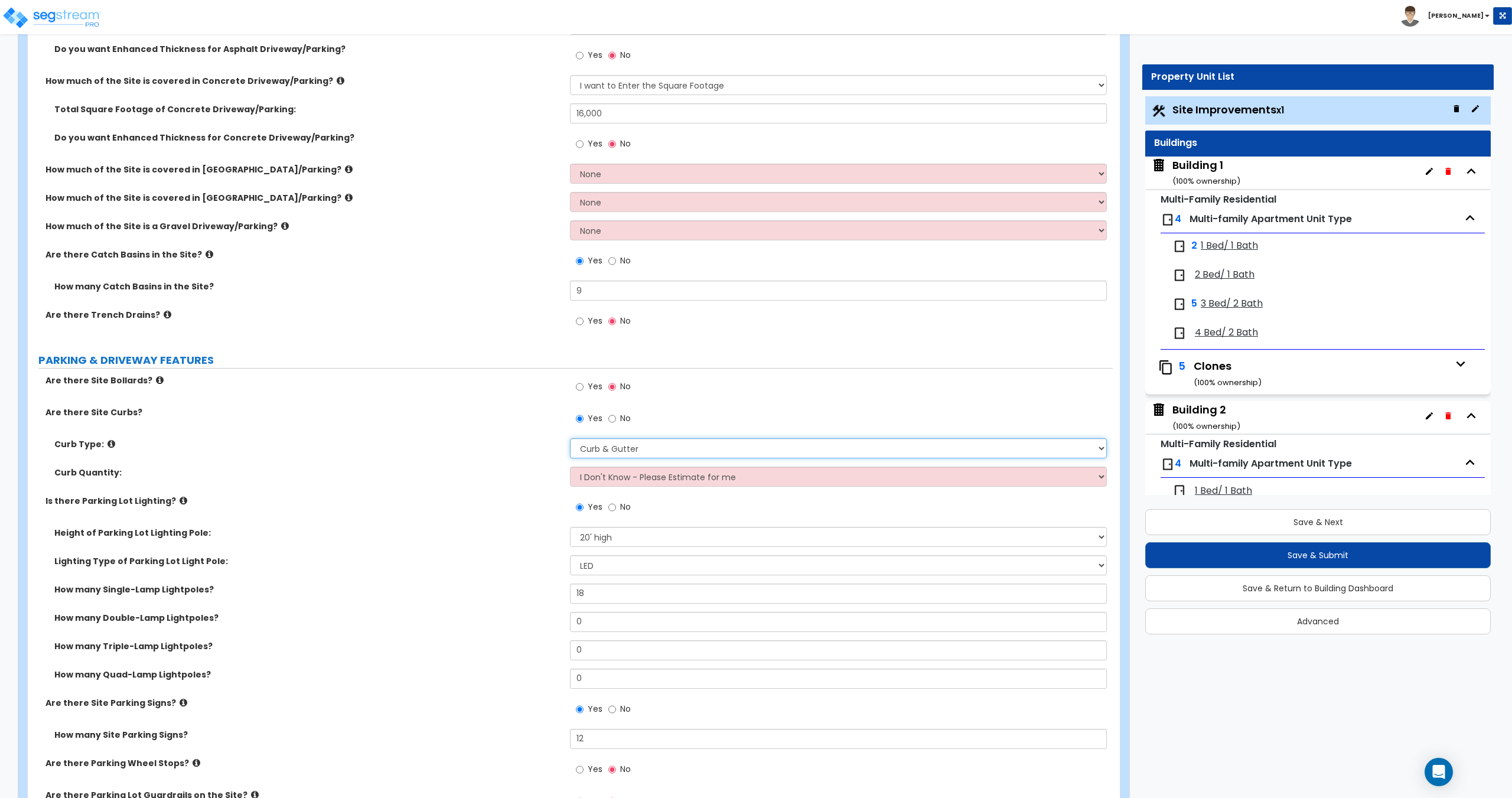
click at [611, 448] on select "Please Choose One Curb (Only) Curb & Gutter Asphalt Berm" at bounding box center [838, 448] width 536 height 20
click at [617, 445] on select "Please Choose One Curb (Only) Curb & Gutter Asphalt Berm" at bounding box center [838, 448] width 536 height 20
click at [570, 439] on select "Please Choose One Curb (Only) Curb & Gutter Asphalt Berm" at bounding box center [838, 448] width 536 height 20
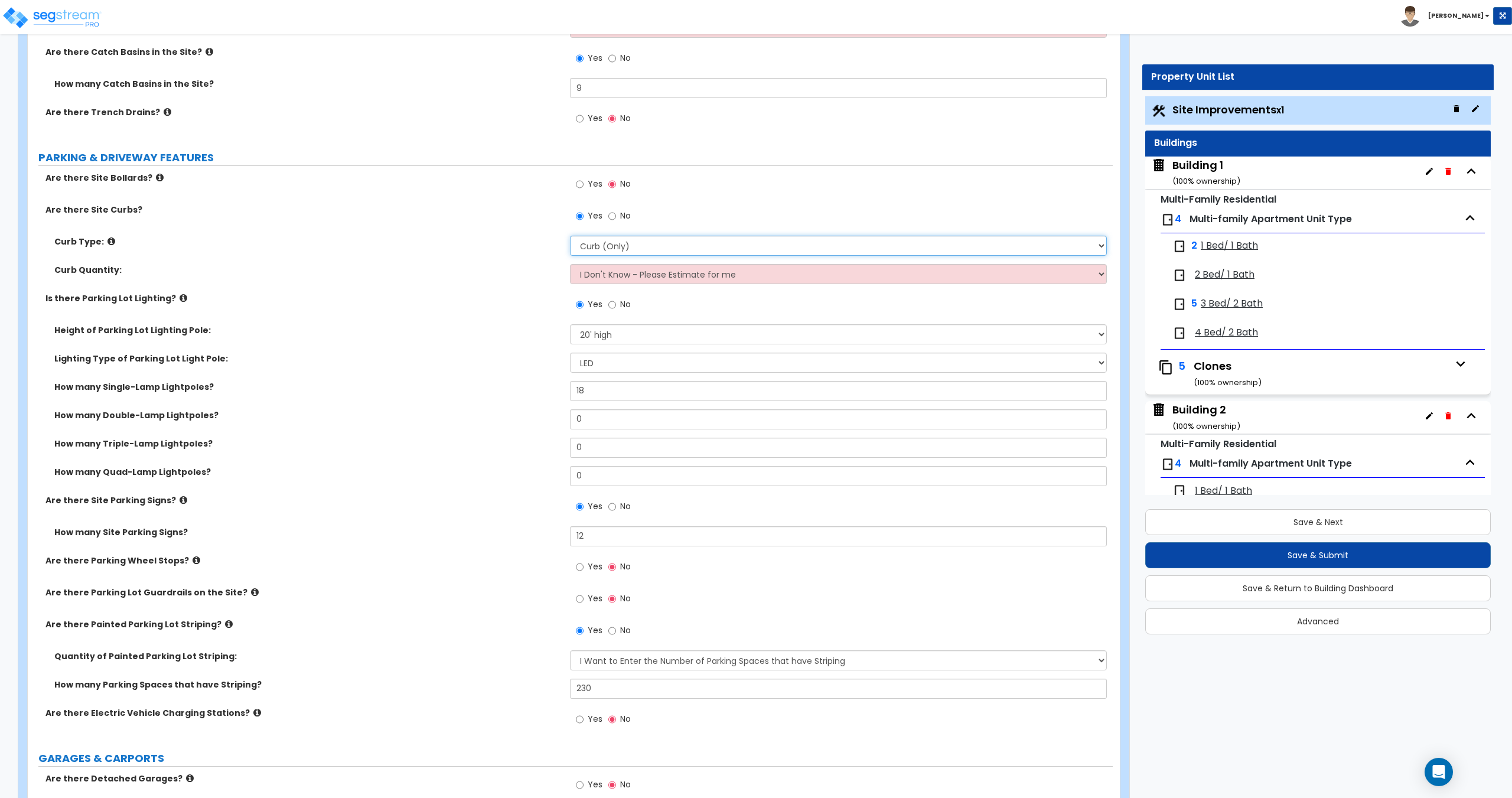
scroll to position [531, 0]
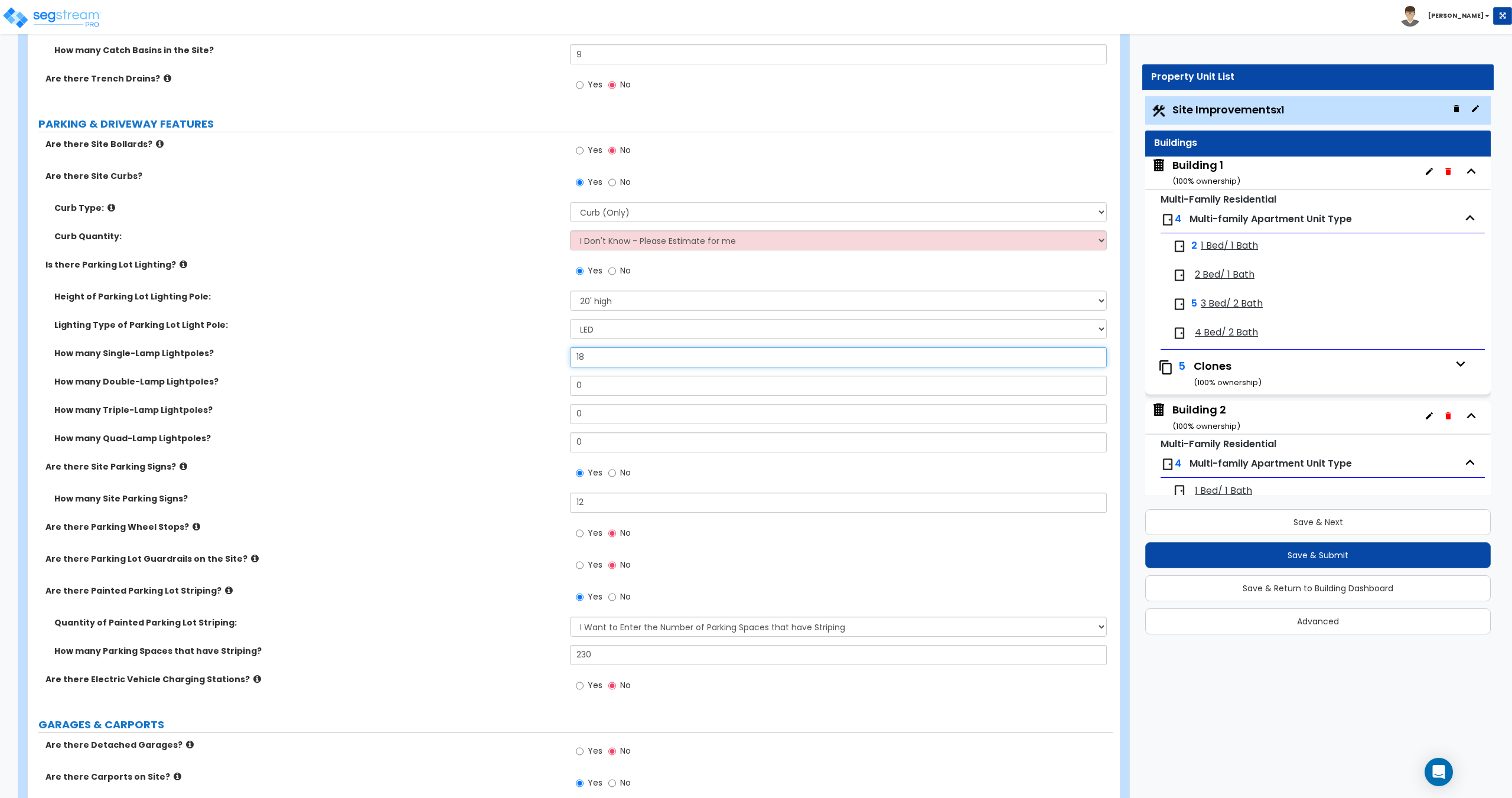
drag, startPoint x: 605, startPoint y: 357, endPoint x: 504, endPoint y: 366, distance: 101.4
click at [511, 363] on div "How many Single-Lamp Lightpoles? 18" at bounding box center [570, 361] width 1085 height 28
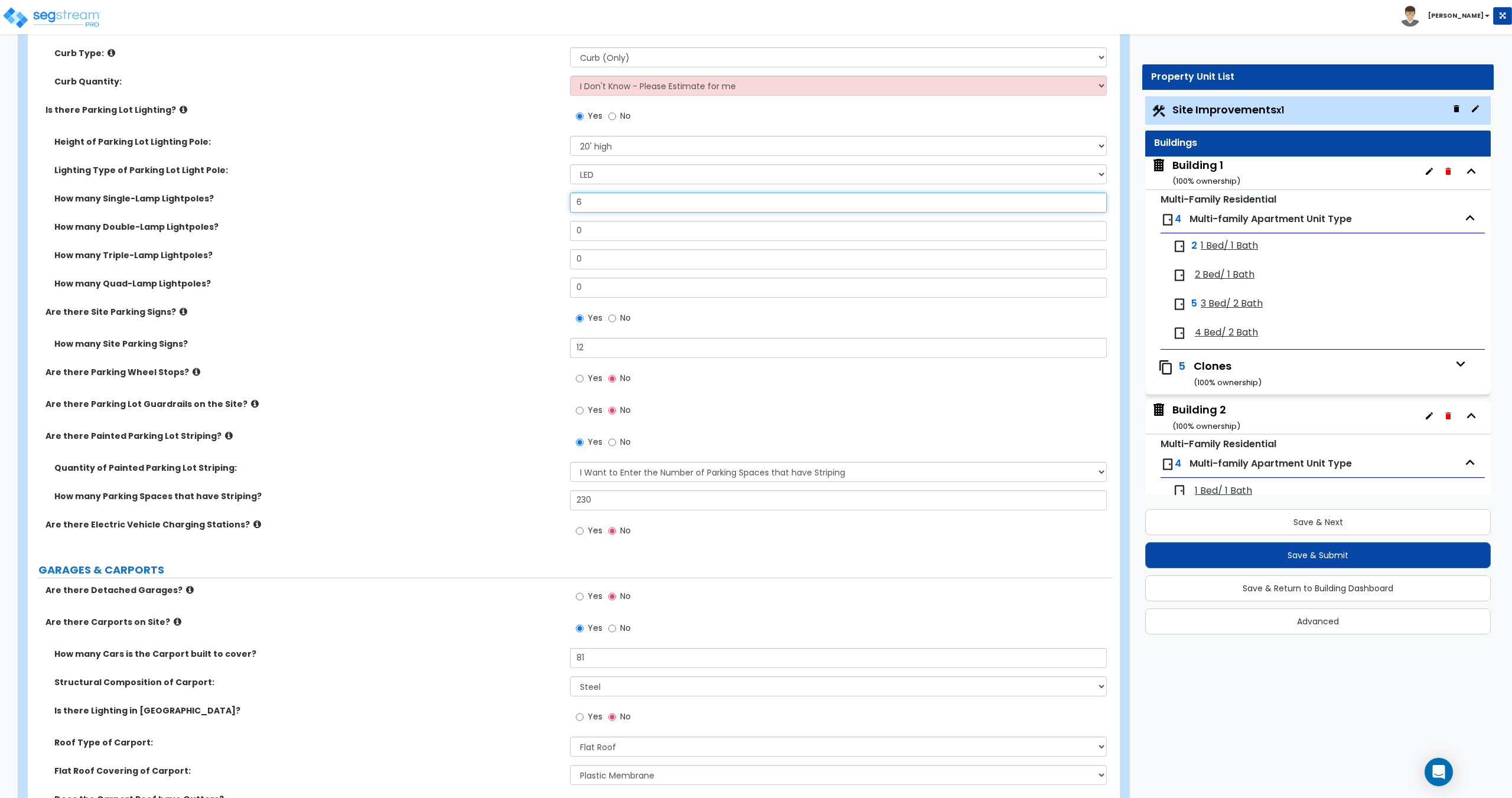
scroll to position [650, 0]
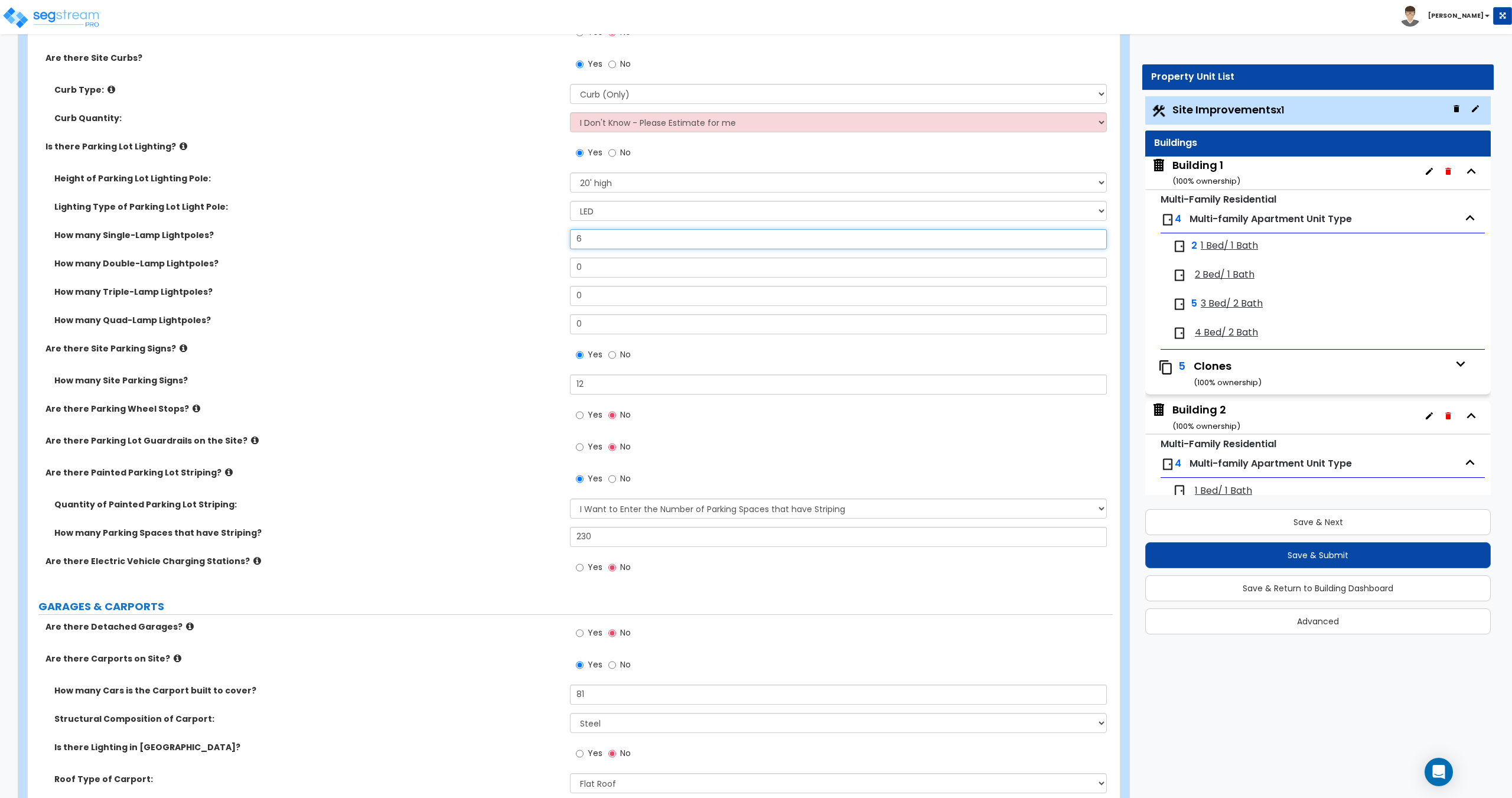
drag, startPoint x: 605, startPoint y: 240, endPoint x: 423, endPoint y: 203, distance: 185.7
click at [480, 212] on div "Height of Parking Lot Lighting Pole: Please Choose One 20' high 30' high 40' hi…" at bounding box center [570, 258] width 1067 height 170
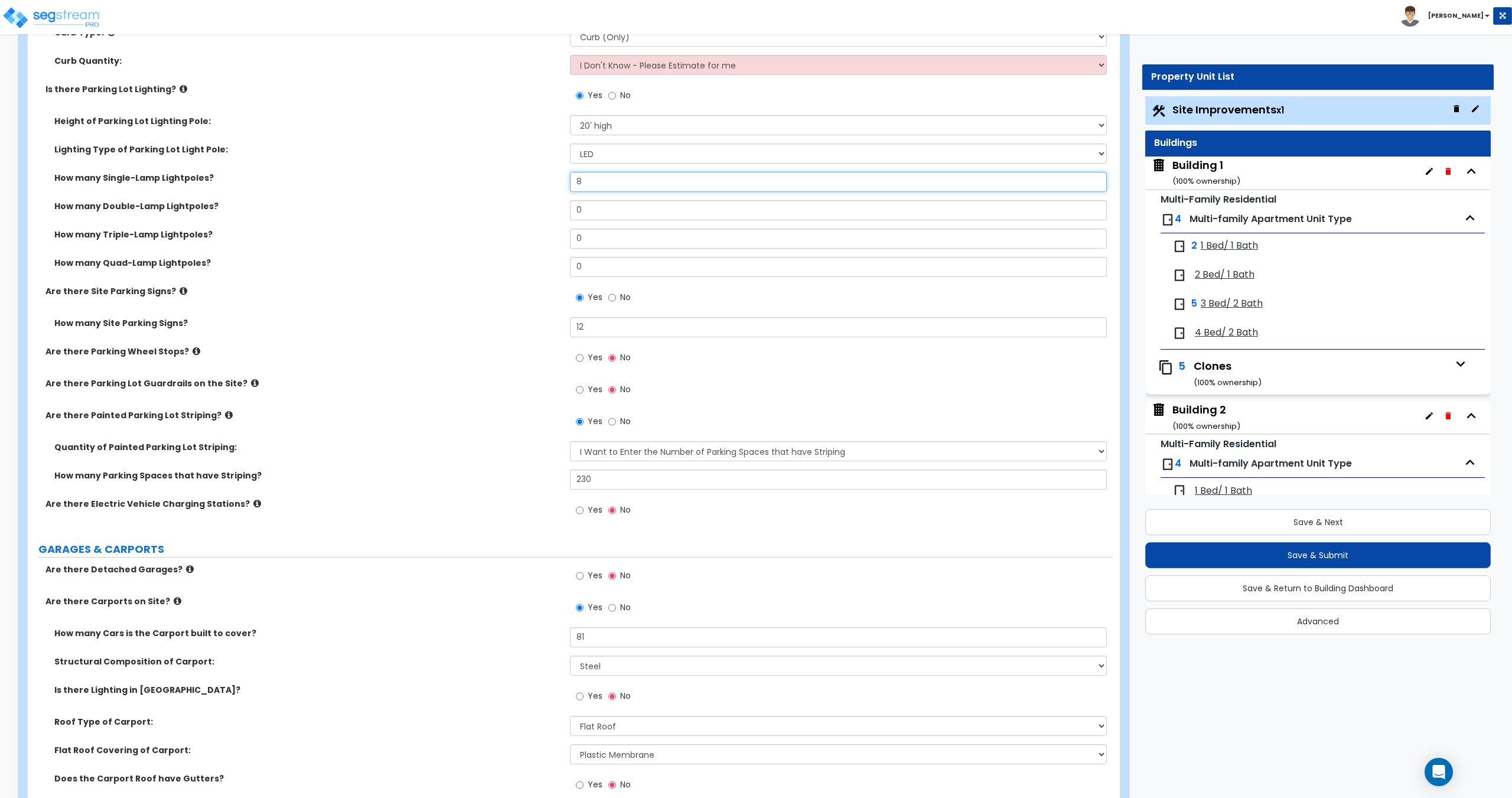
scroll to position [709, 0]
drag, startPoint x: 604, startPoint y: 324, endPoint x: 511, endPoint y: 319, distance: 93.1
click at [511, 319] on div "How many Site Parking Signs? 12" at bounding box center [570, 329] width 1085 height 28
click at [604, 328] on input "12" at bounding box center [838, 325] width 536 height 20
drag, startPoint x: 622, startPoint y: 322, endPoint x: 428, endPoint y: 316, distance: 194.1
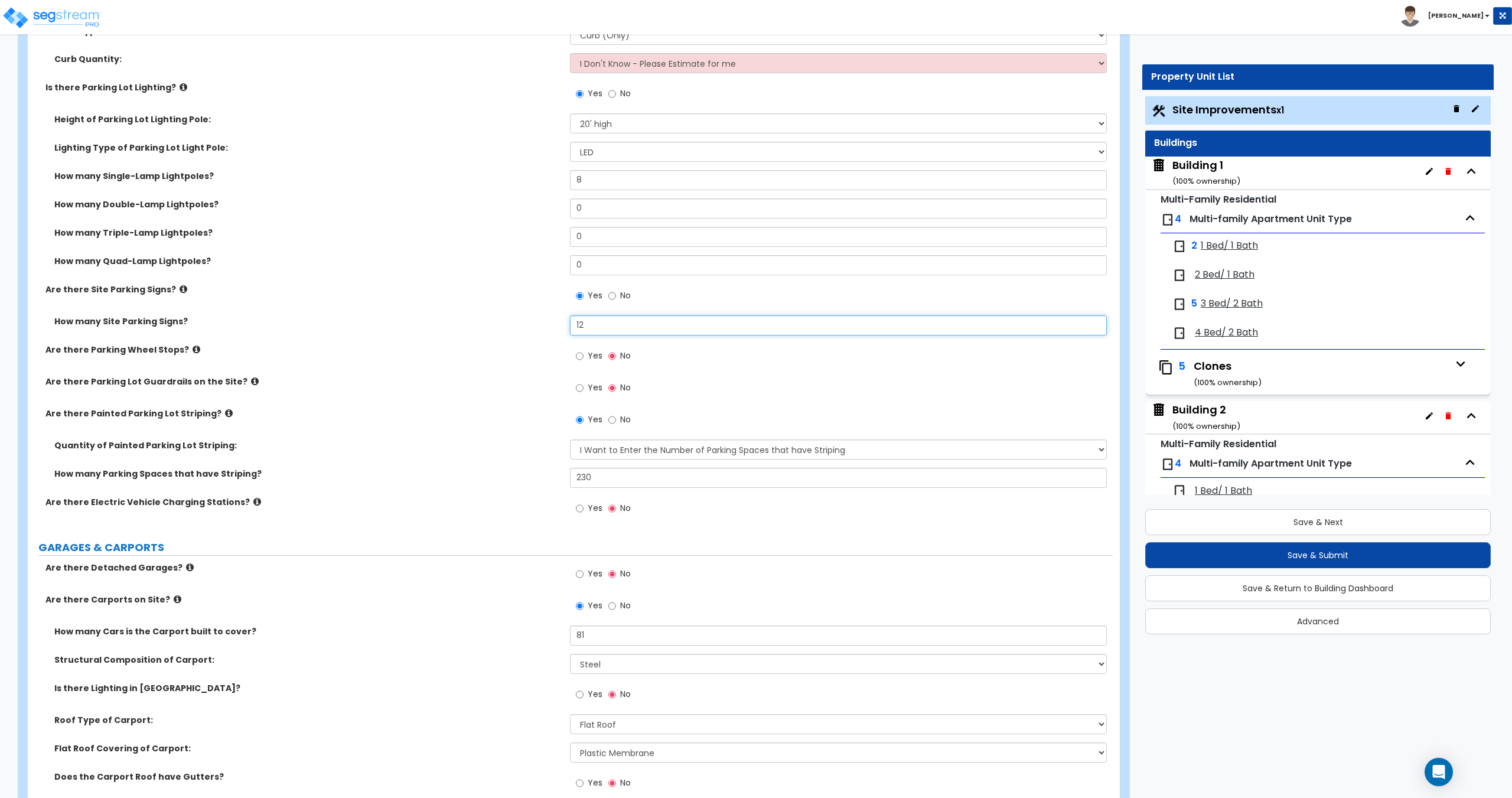
click at [481, 316] on div "How many Site Parking Signs? 12" at bounding box center [570, 329] width 1085 height 28
drag, startPoint x: 612, startPoint y: 478, endPoint x: 501, endPoint y: 457, distance: 113.0
click at [504, 458] on div "Quantity of Painted Parking Lot Striping: I Don't Know - Please Estimate for me…" at bounding box center [570, 467] width 1067 height 57
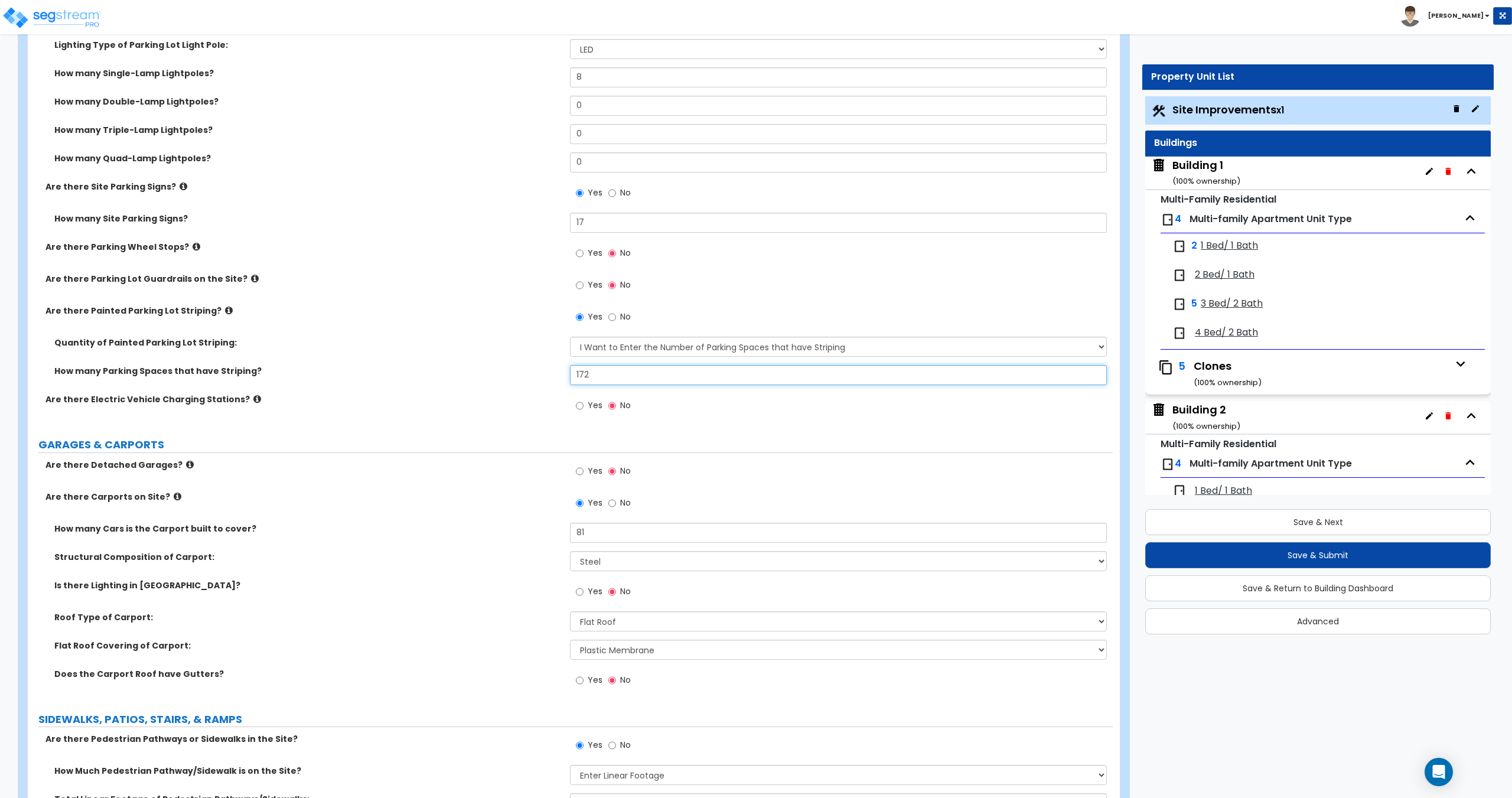
scroll to position [827, 0]
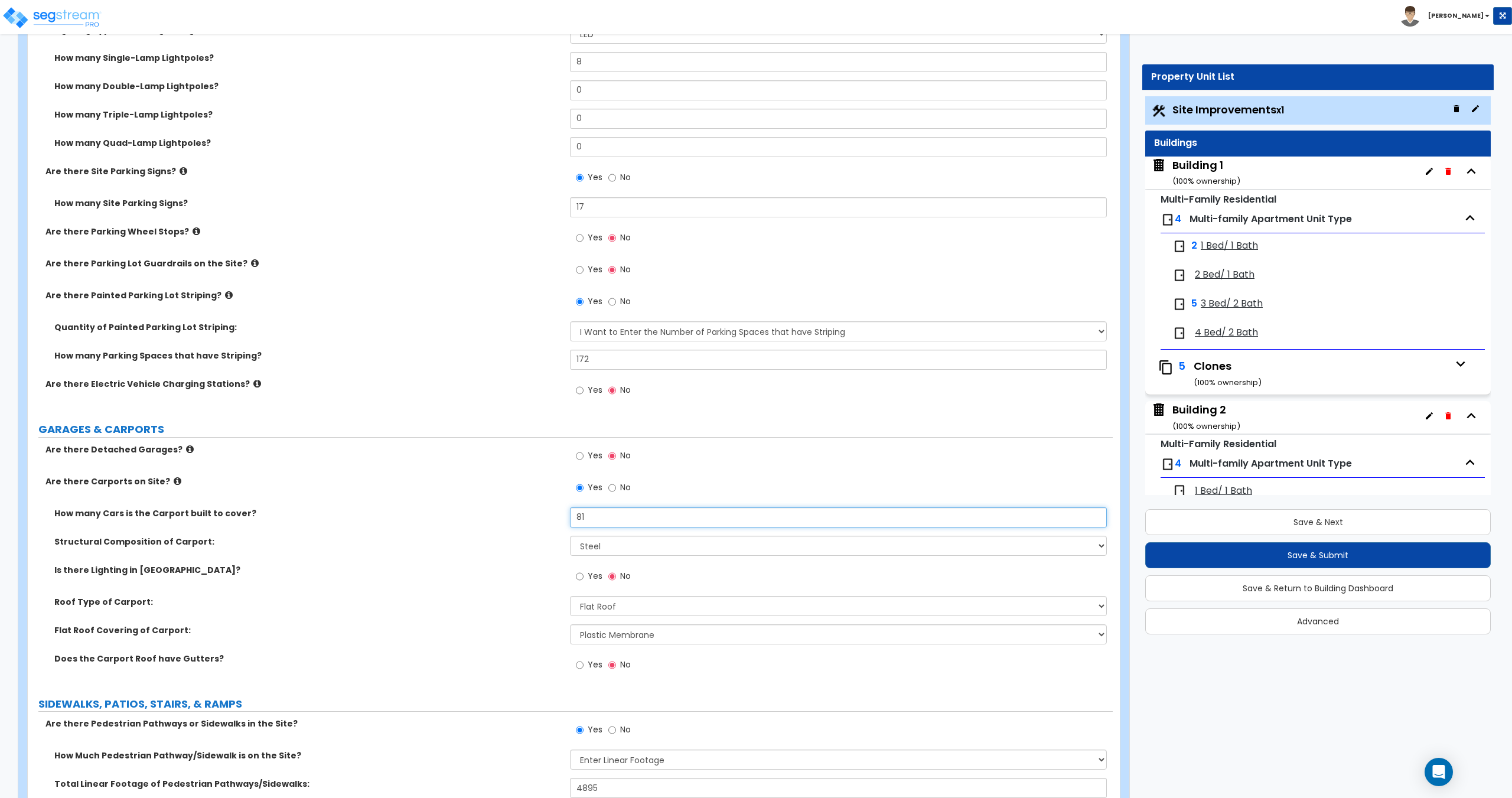
drag, startPoint x: 601, startPoint y: 522, endPoint x: 443, endPoint y: 510, distance: 158.5
click at [443, 510] on div "How many Cars is the Carport built to cover? 81" at bounding box center [570, 521] width 1085 height 28
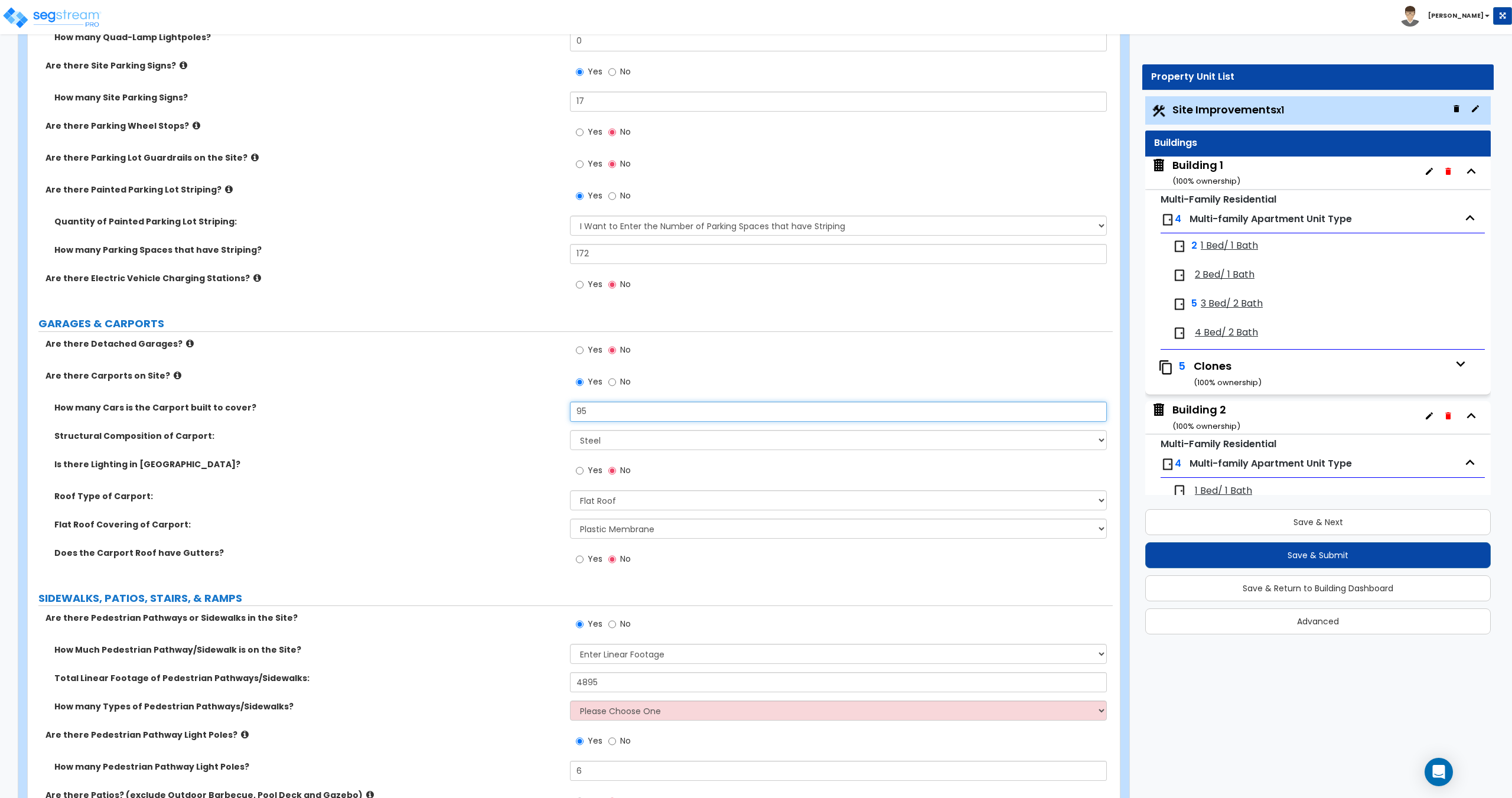
scroll to position [945, 0]
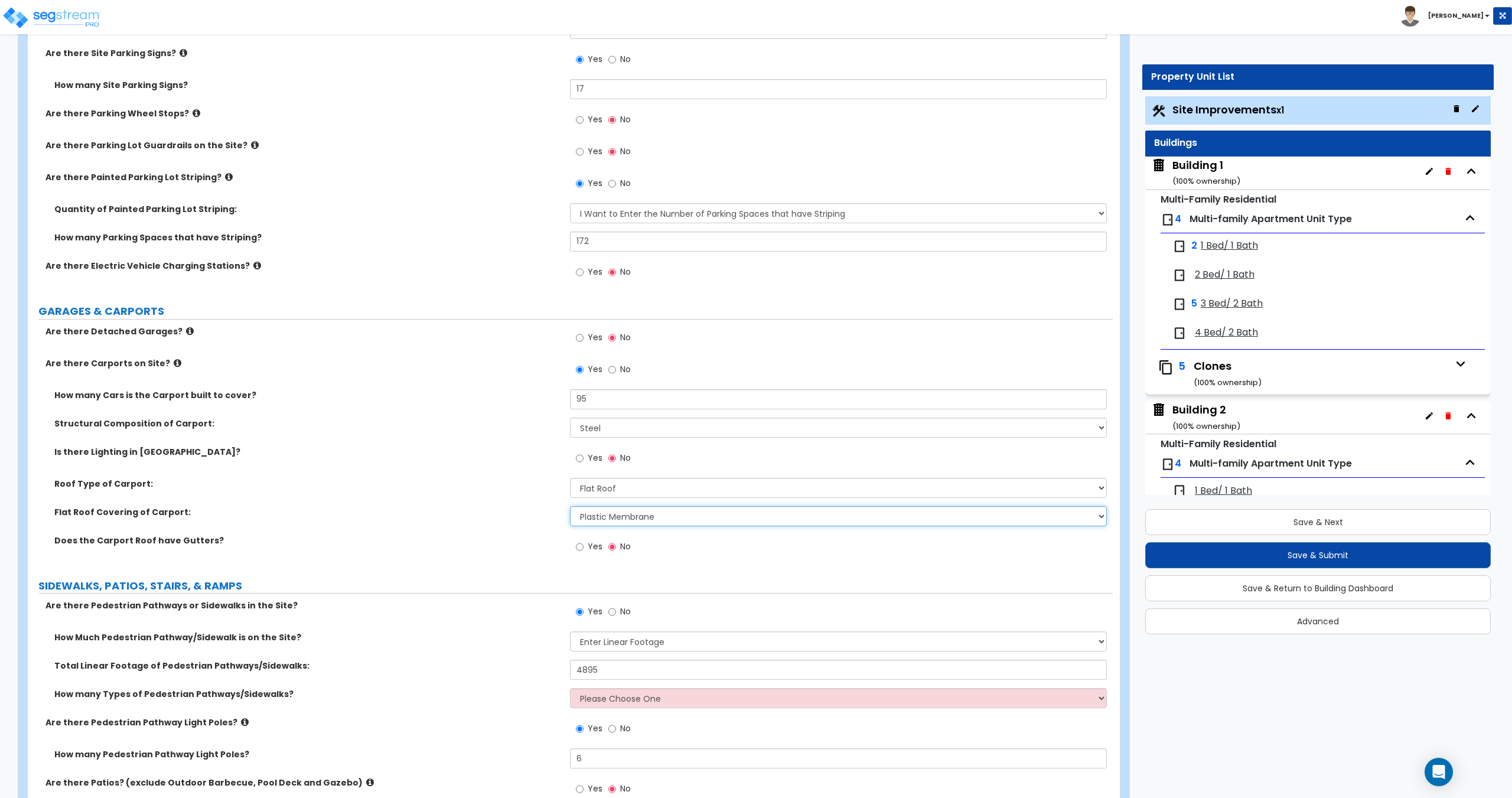
click at [615, 516] on select "Please Choose One Rolled Asphalt Plastic Membrane Asphalt Flood Coat Standing S…" at bounding box center [838, 516] width 536 height 20
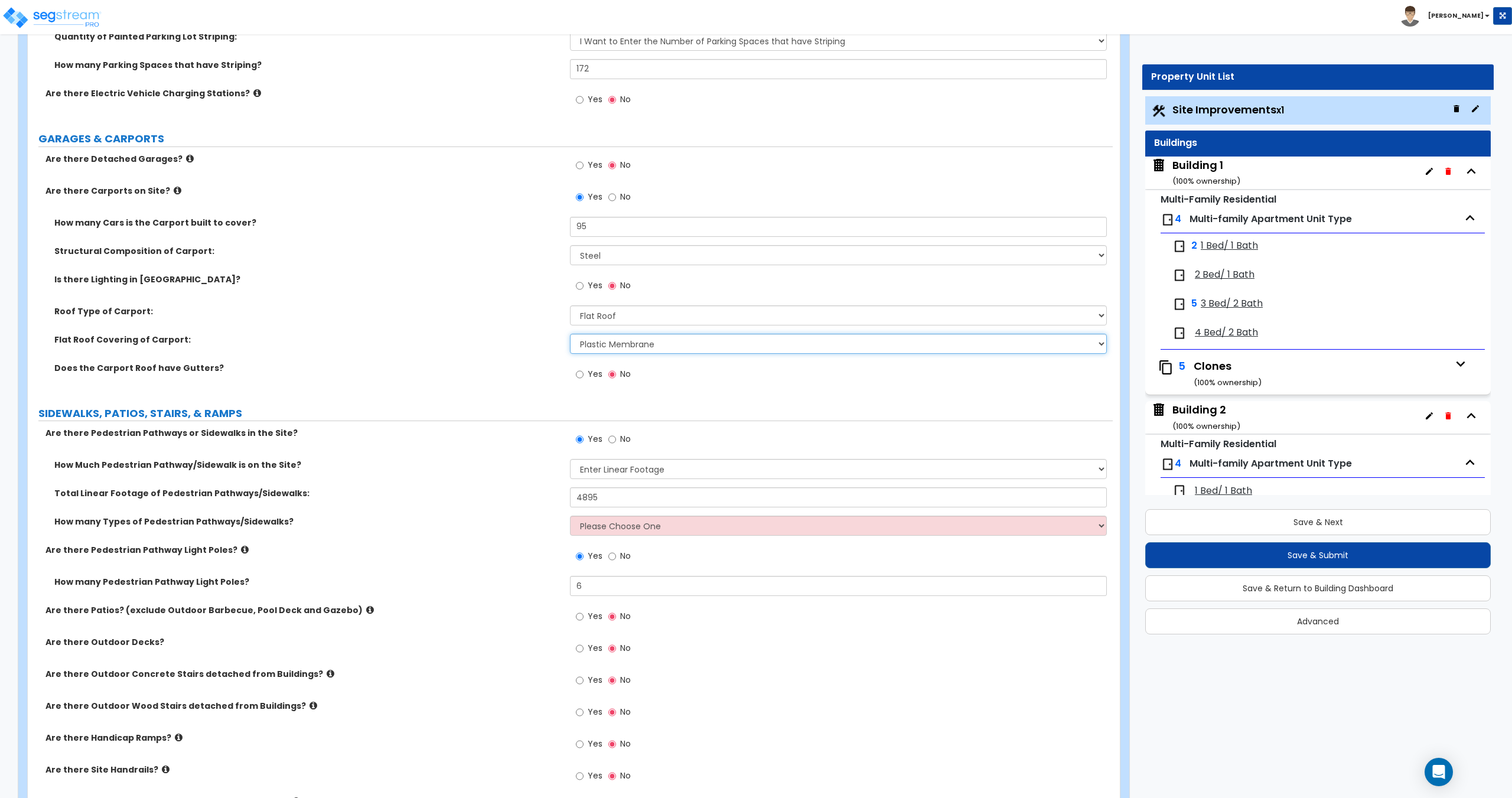
scroll to position [1122, 0]
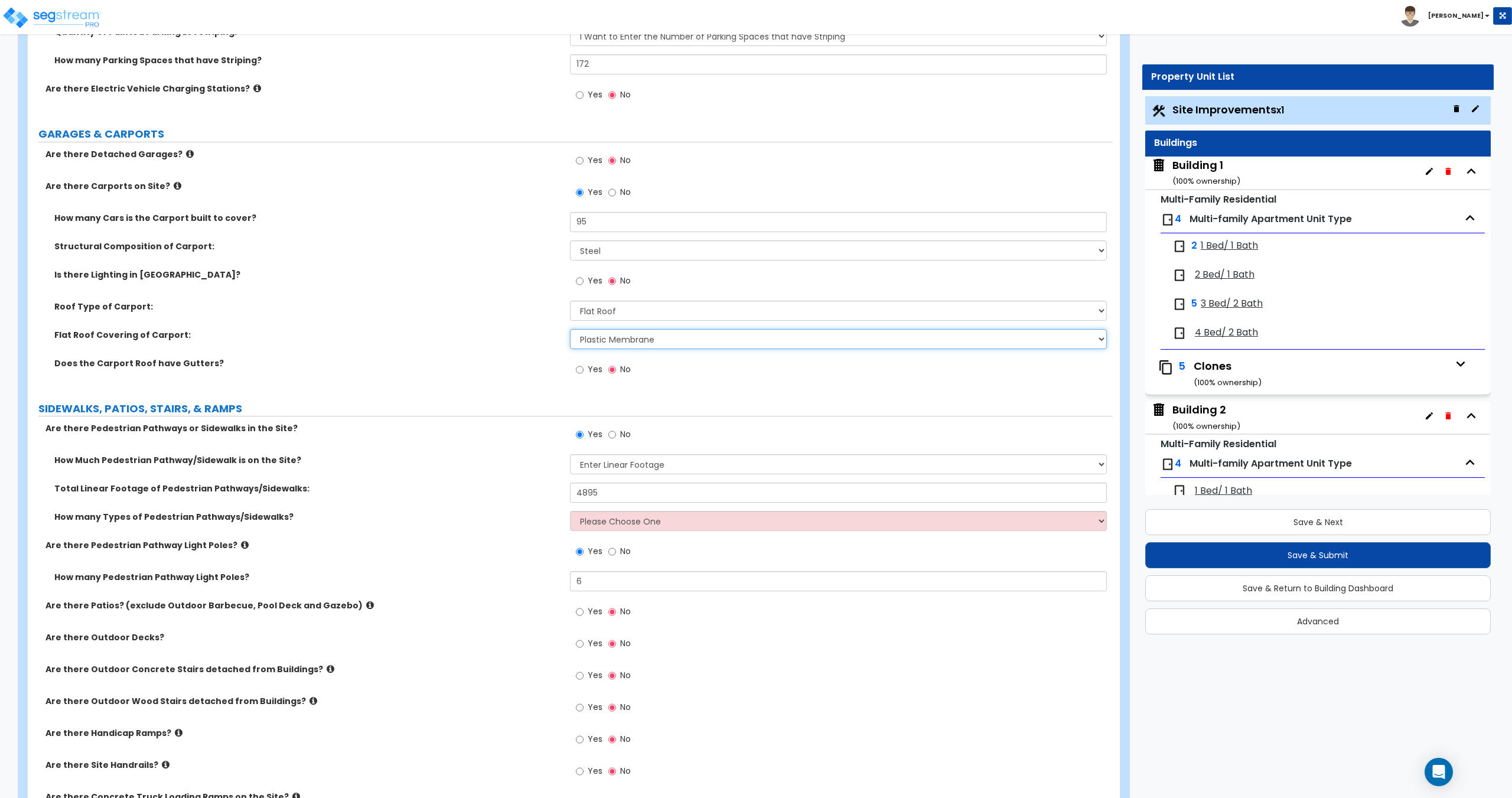
click at [650, 335] on select "Please Choose One Rolled Asphalt Plastic Membrane Asphalt Flood Coat Standing S…" at bounding box center [838, 339] width 536 height 20
click at [570, 329] on select "Please Choose One Rolled Asphalt Plastic Membrane Asphalt Flood Coat Standing S…" at bounding box center [838, 339] width 536 height 20
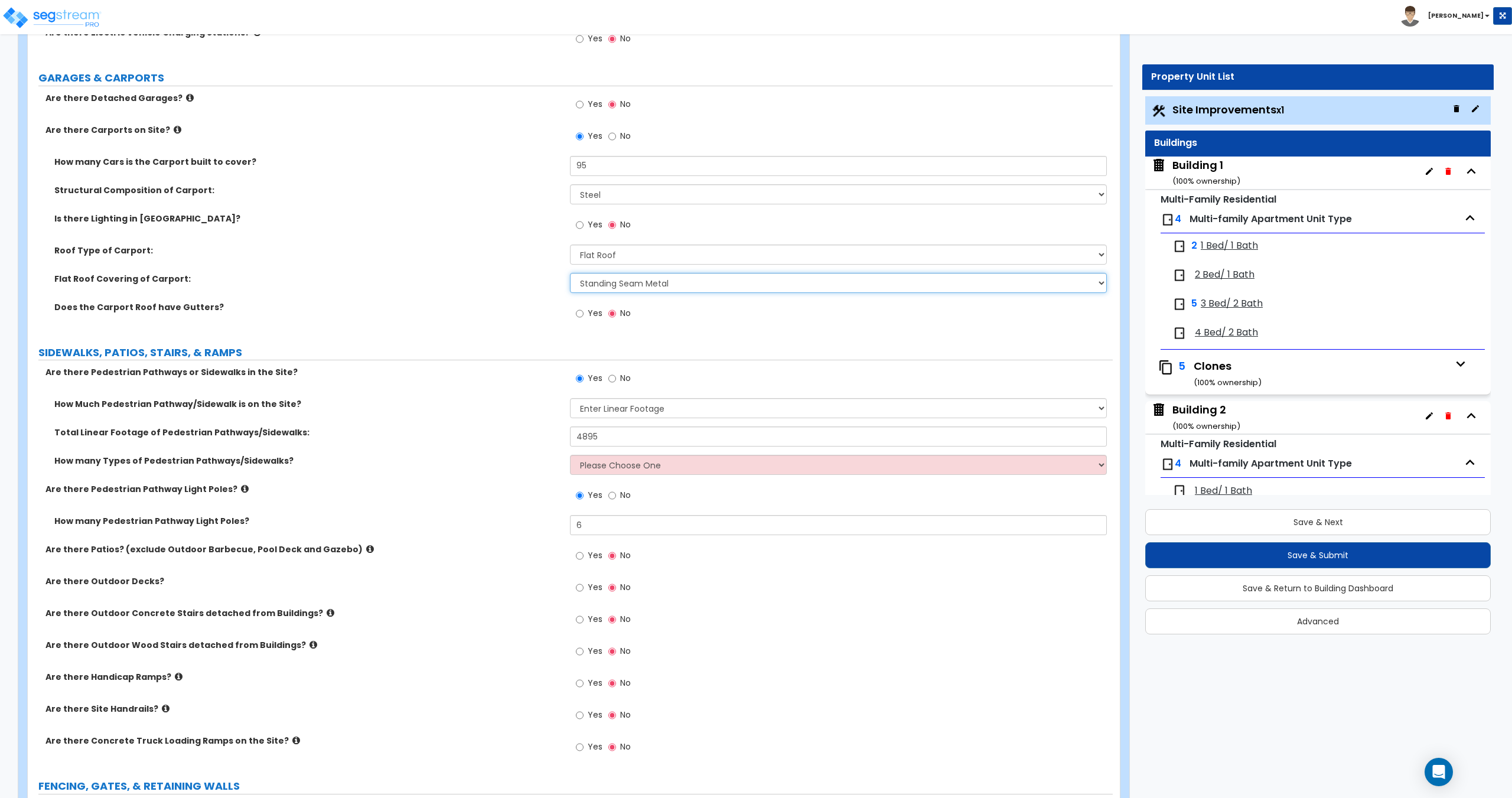
scroll to position [1182, 0]
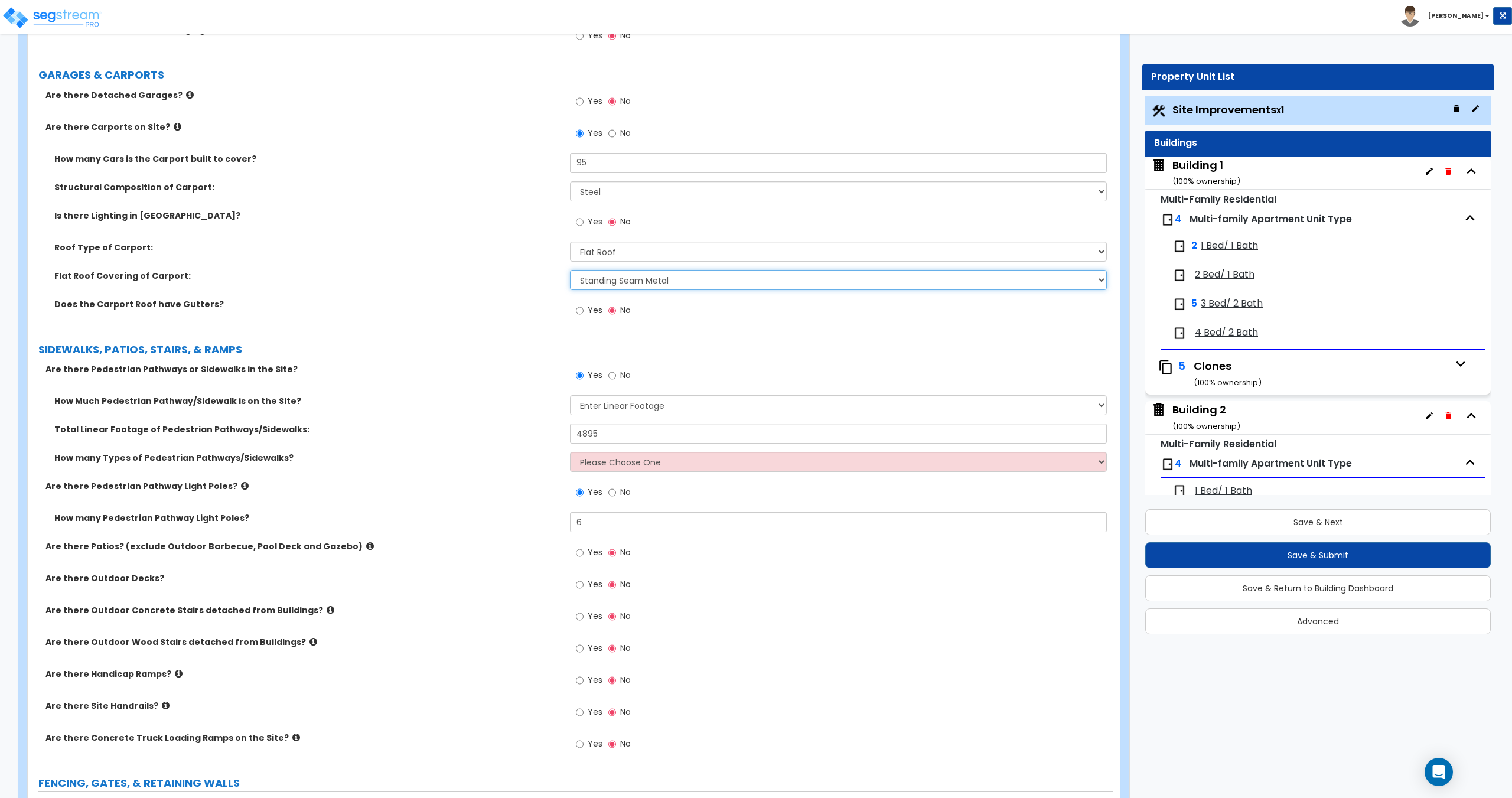
click at [629, 274] on select "Please Choose One Rolled Asphalt Plastic Membrane Asphalt Flood Coat Standing S…" at bounding box center [838, 280] width 536 height 20
click at [646, 272] on select "Please Choose One Rolled Asphalt Plastic Membrane Asphalt Flood Coat Standing S…" at bounding box center [838, 280] width 536 height 20
click at [640, 290] on div "Flat Roof Covering of Carport: Please Choose One Rolled Asphalt Plastic Membran…" at bounding box center [570, 284] width 1085 height 28
click at [649, 279] on select "Please Choose One Rolled Asphalt Plastic Membrane Asphalt Flood Coat Standing S…" at bounding box center [838, 280] width 536 height 20
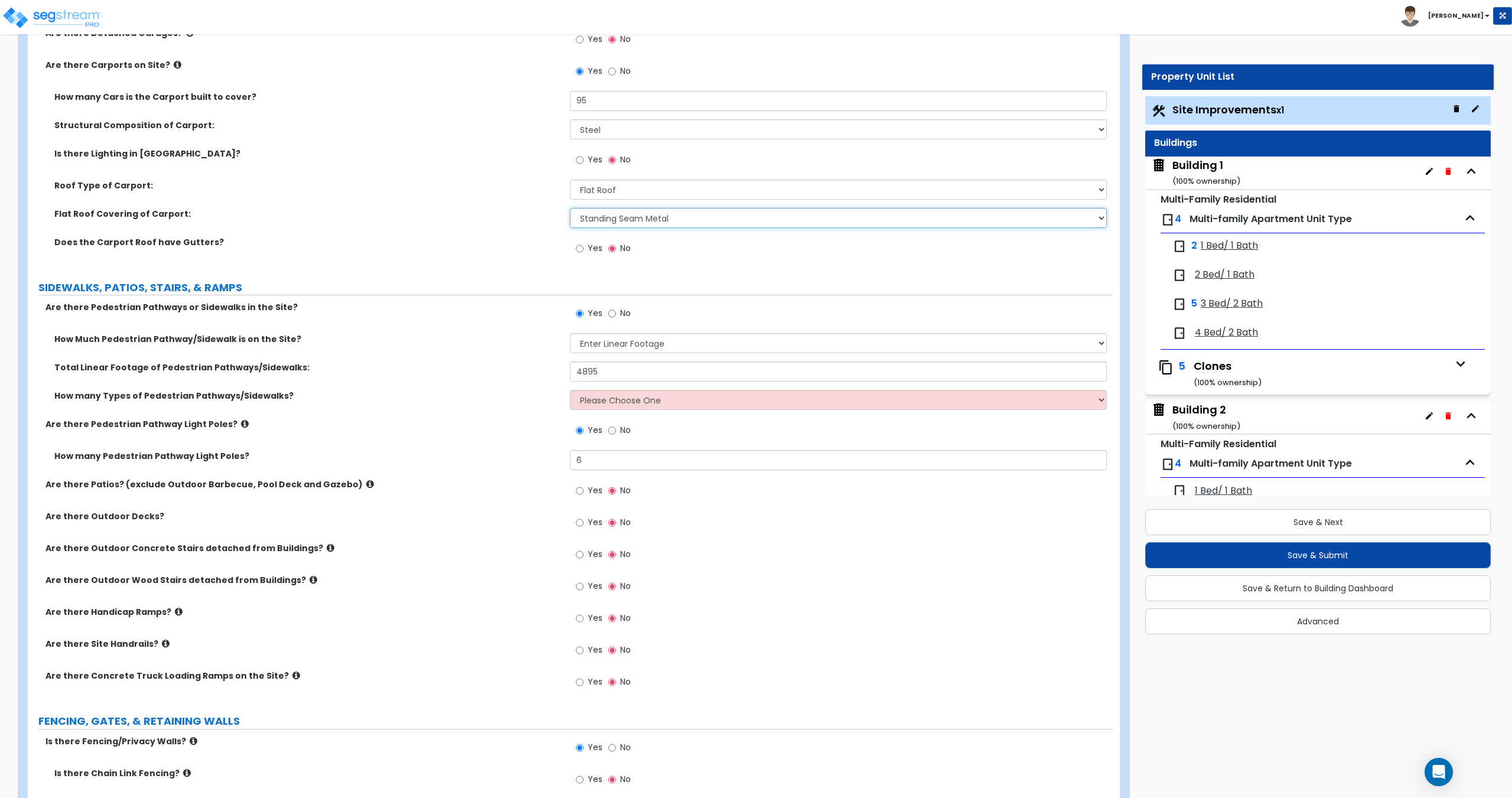
scroll to position [1299, 0]
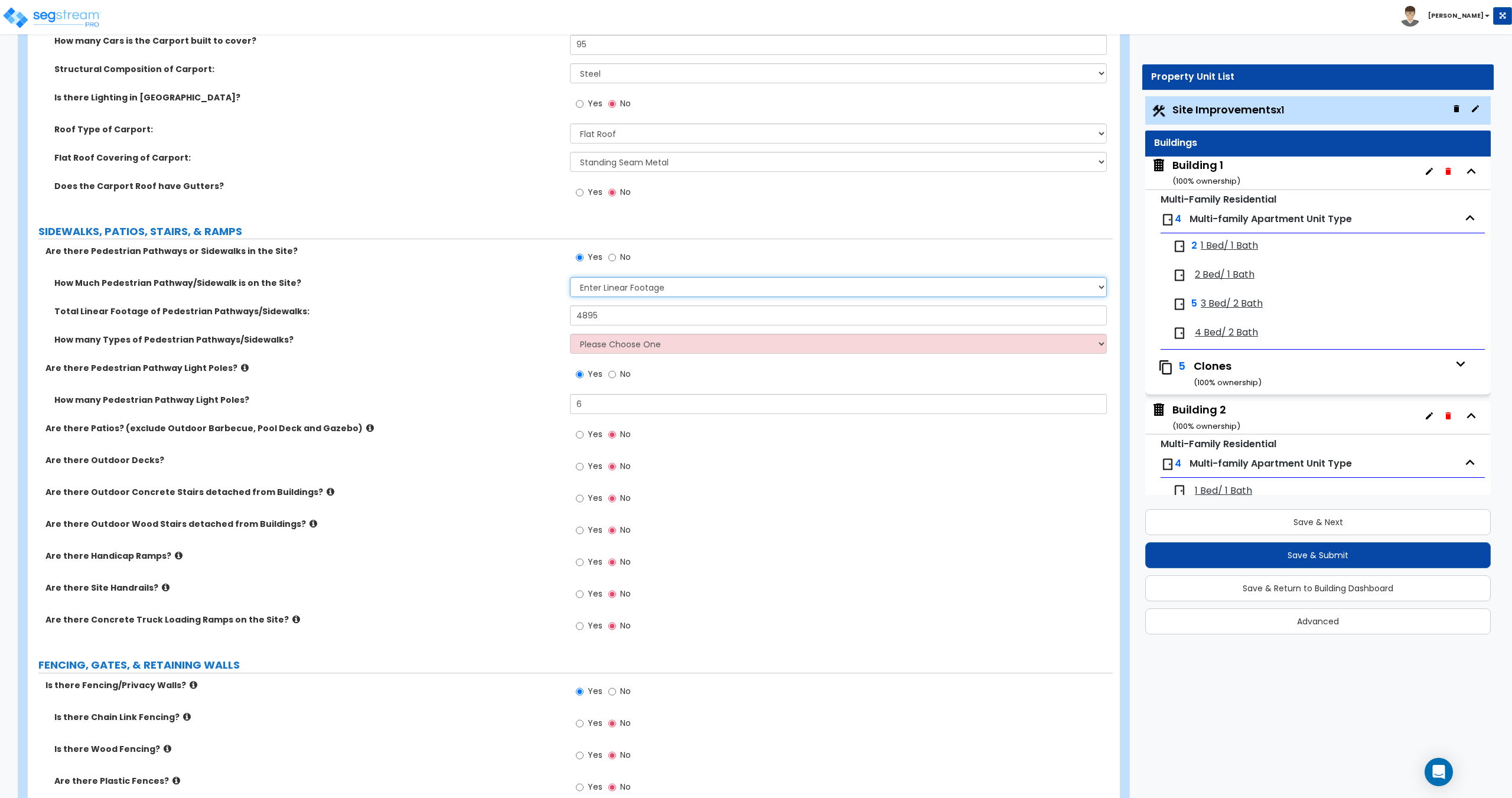
click at [631, 290] on select "Please Choose One I Don't Know, Please Estimate For Me Enter Linear Footage" at bounding box center [838, 287] width 536 height 20
click at [570, 277] on select "Please Choose One I Don't Know, Please Estimate For Me Enter Linear Footage" at bounding box center [838, 287] width 536 height 20
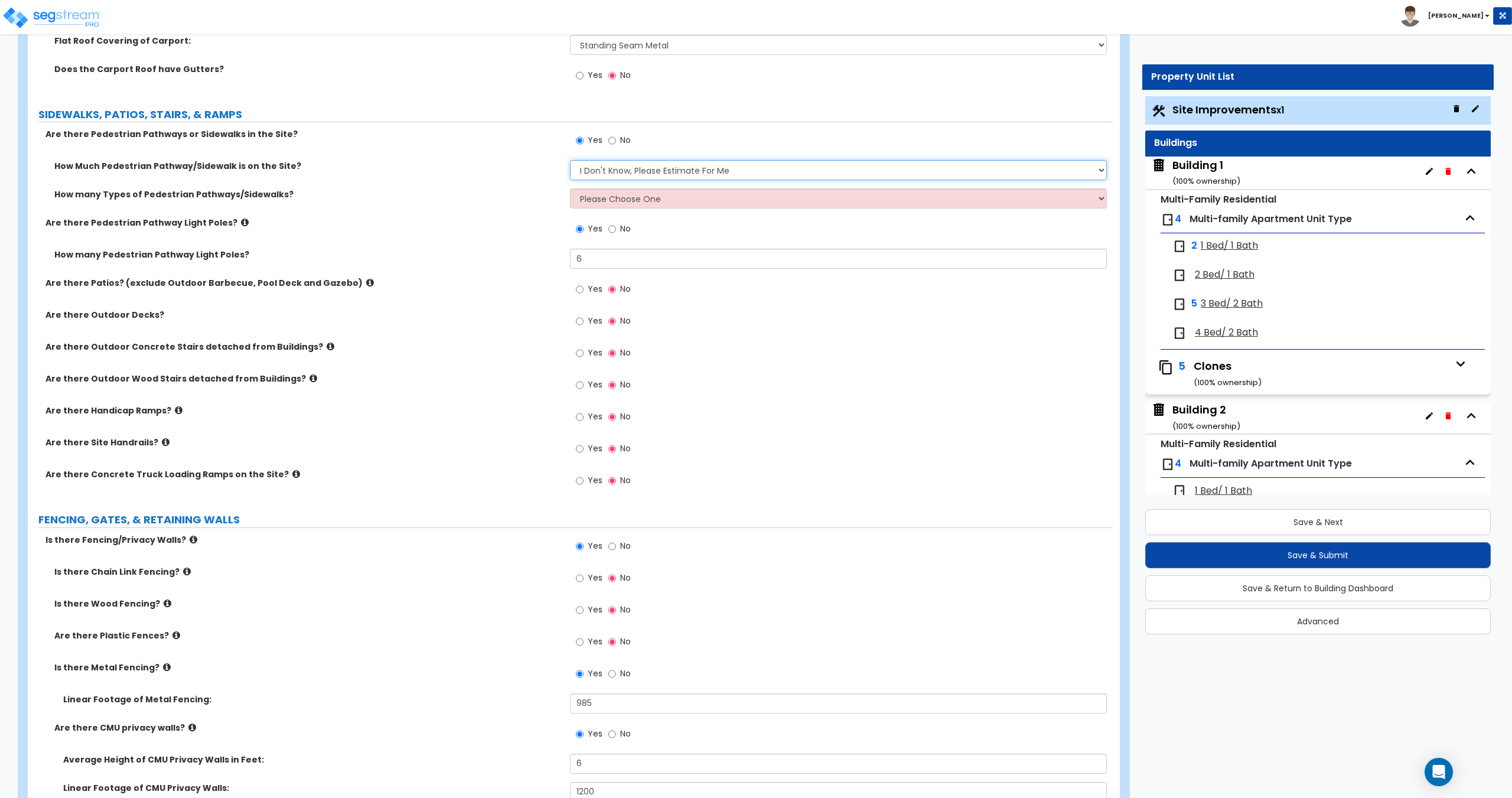
scroll to position [1418, 0]
click at [648, 199] on select "Please Choose One 1 2 3" at bounding box center [838, 197] width 536 height 20
click at [648, 201] on select "Please Choose One 1 2 3" at bounding box center [838, 197] width 536 height 20
click at [570, 188] on select "Please Choose One 1 2 3" at bounding box center [838, 197] width 536 height 20
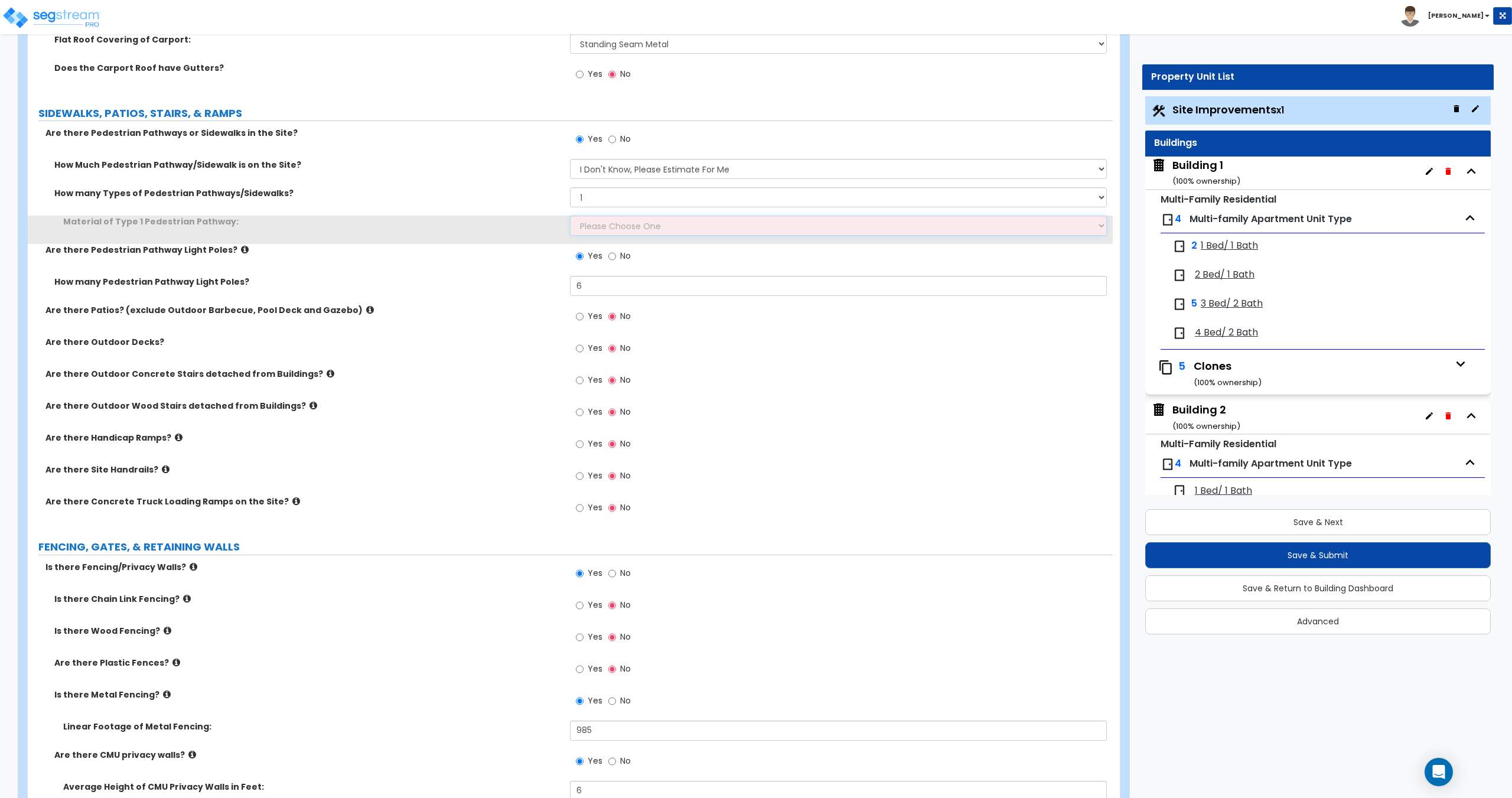
click at [635, 229] on select "Please Choose One Bare Concrete Stamped Concrete Brick Pavers Stone Pavers Wood…" at bounding box center [838, 225] width 536 height 20
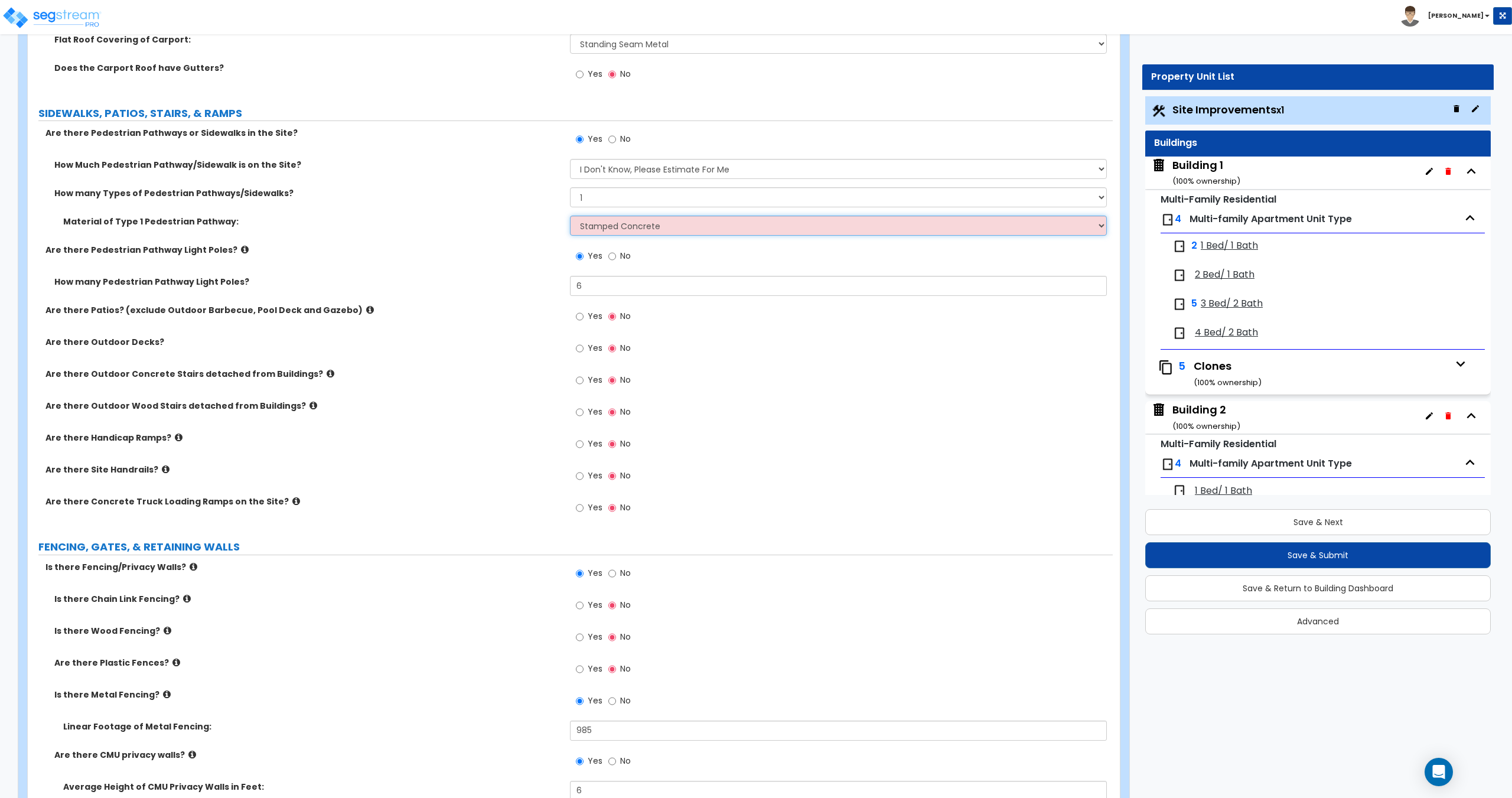
click at [570, 216] on select "Please Choose One Bare Concrete Stamped Concrete Brick Pavers Stone Pavers Wood…" at bounding box center [838, 225] width 536 height 20
click at [616, 254] on label "No" at bounding box center [619, 258] width 22 height 20
click at [616, 254] on input "No" at bounding box center [612, 256] width 8 height 13
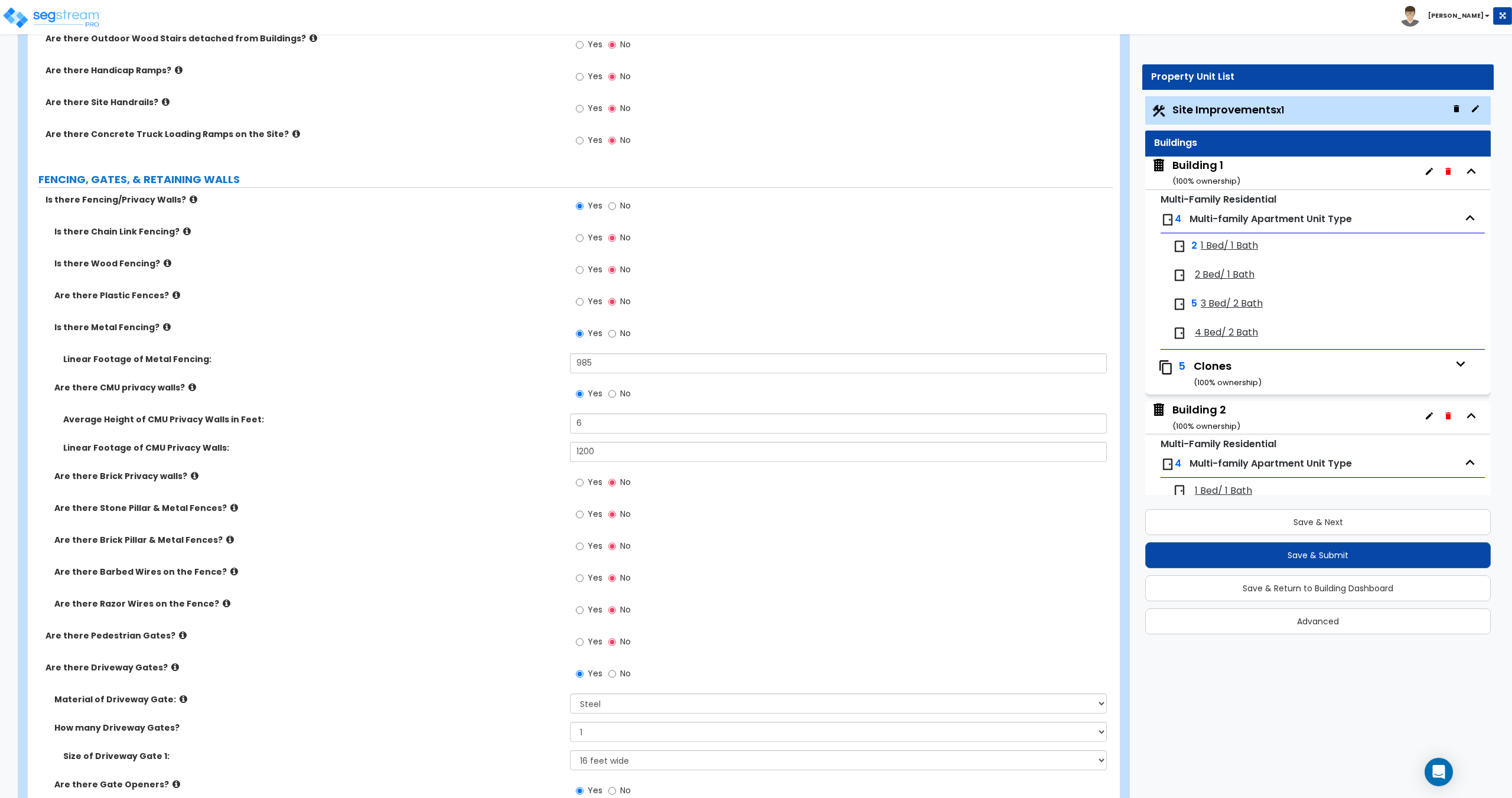
scroll to position [1772, 0]
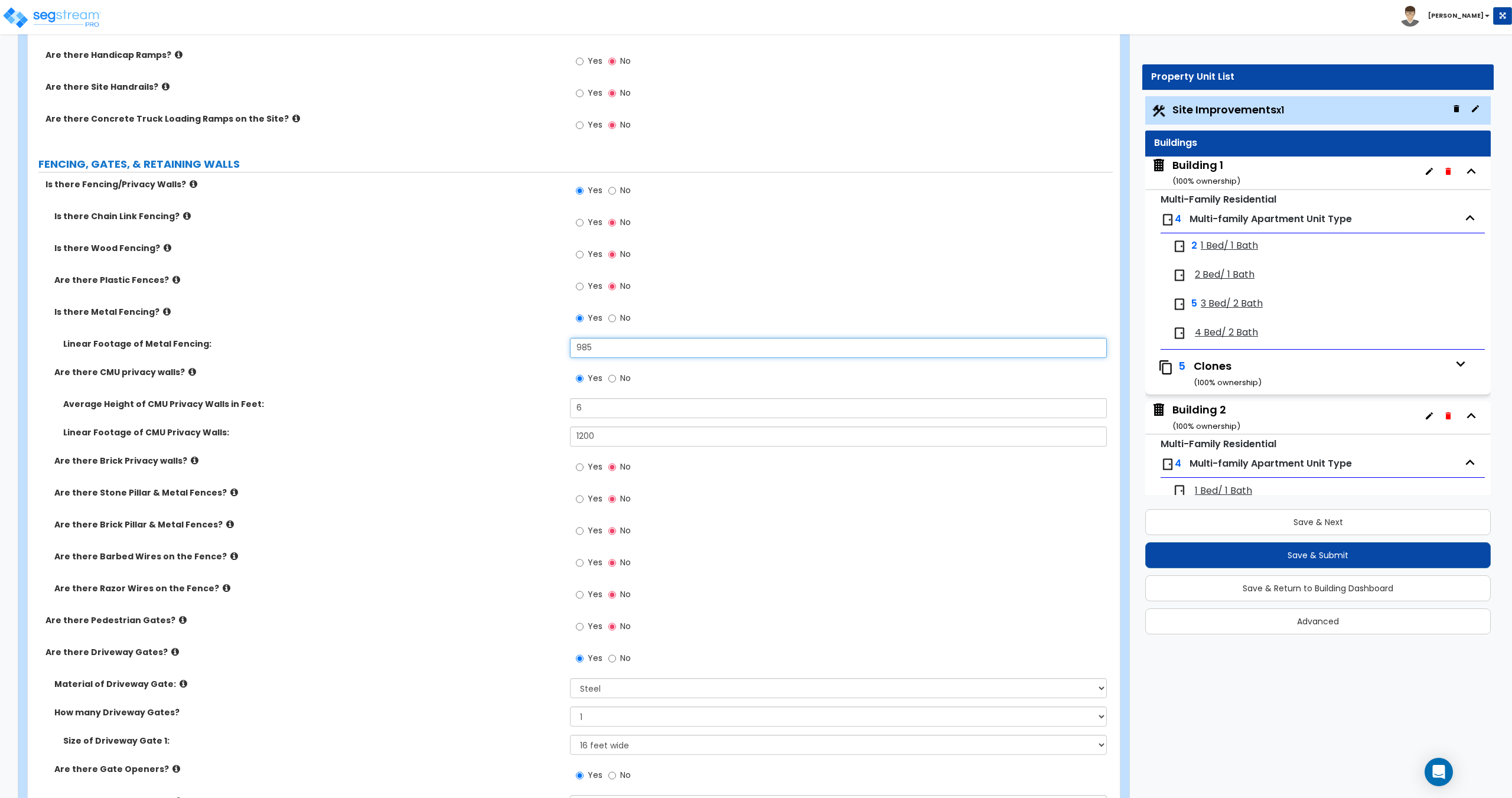
drag, startPoint x: 612, startPoint y: 345, endPoint x: 492, endPoint y: 348, distance: 120.0
click at [497, 347] on div "Linear Footage of Metal Fencing: 985" at bounding box center [570, 352] width 1085 height 28
drag, startPoint x: 592, startPoint y: 436, endPoint x: 484, endPoint y: 422, distance: 108.9
click at [502, 423] on div "Average Height of CMU Privacy Walls in Feet: 6 Linear Footage of CMU Privacy Wa…" at bounding box center [570, 426] width 1067 height 57
click at [504, 418] on div "Average Height of CMU Privacy Walls in Feet: 6" at bounding box center [570, 412] width 1085 height 28
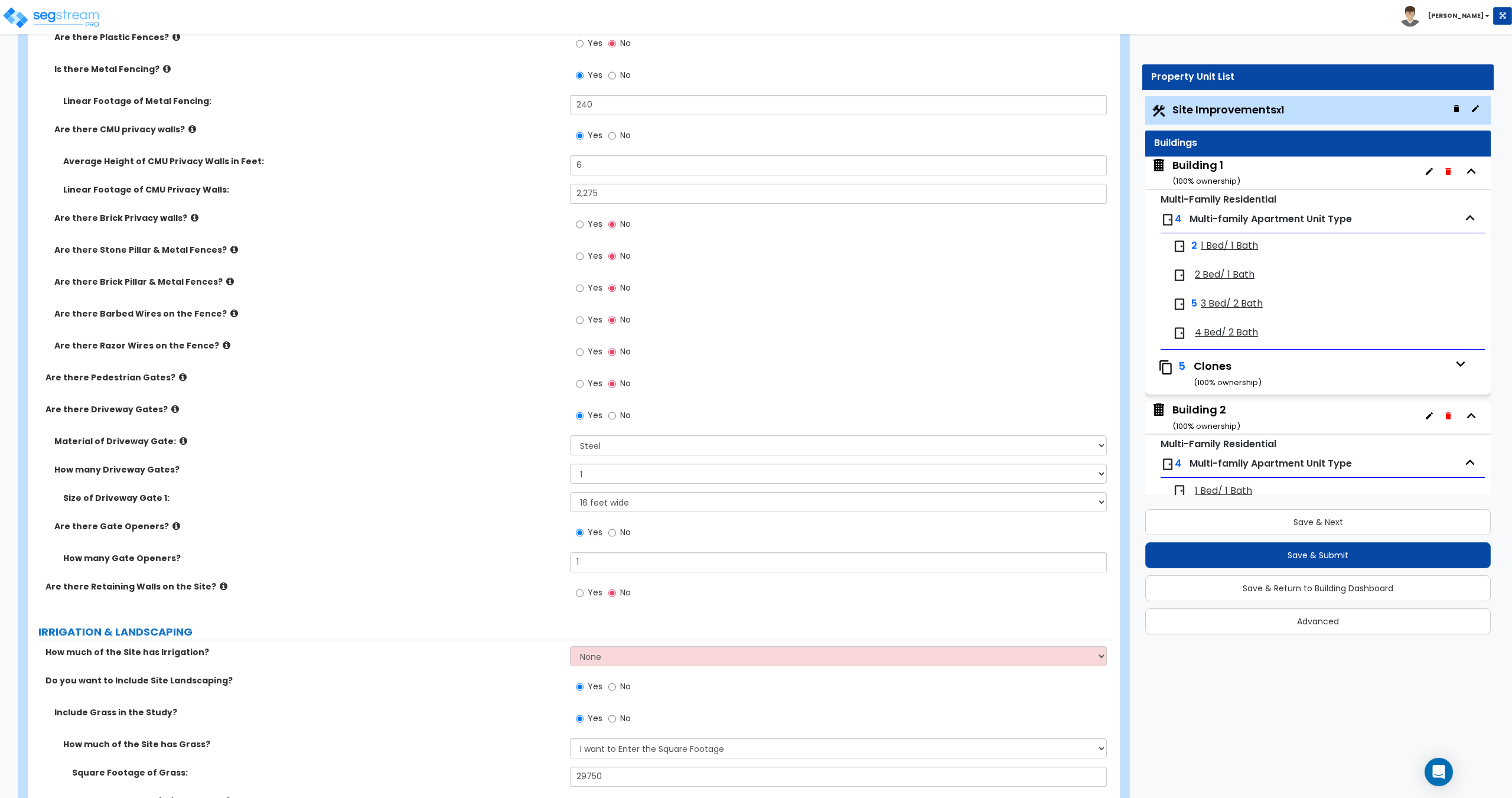
scroll to position [2067, 0]
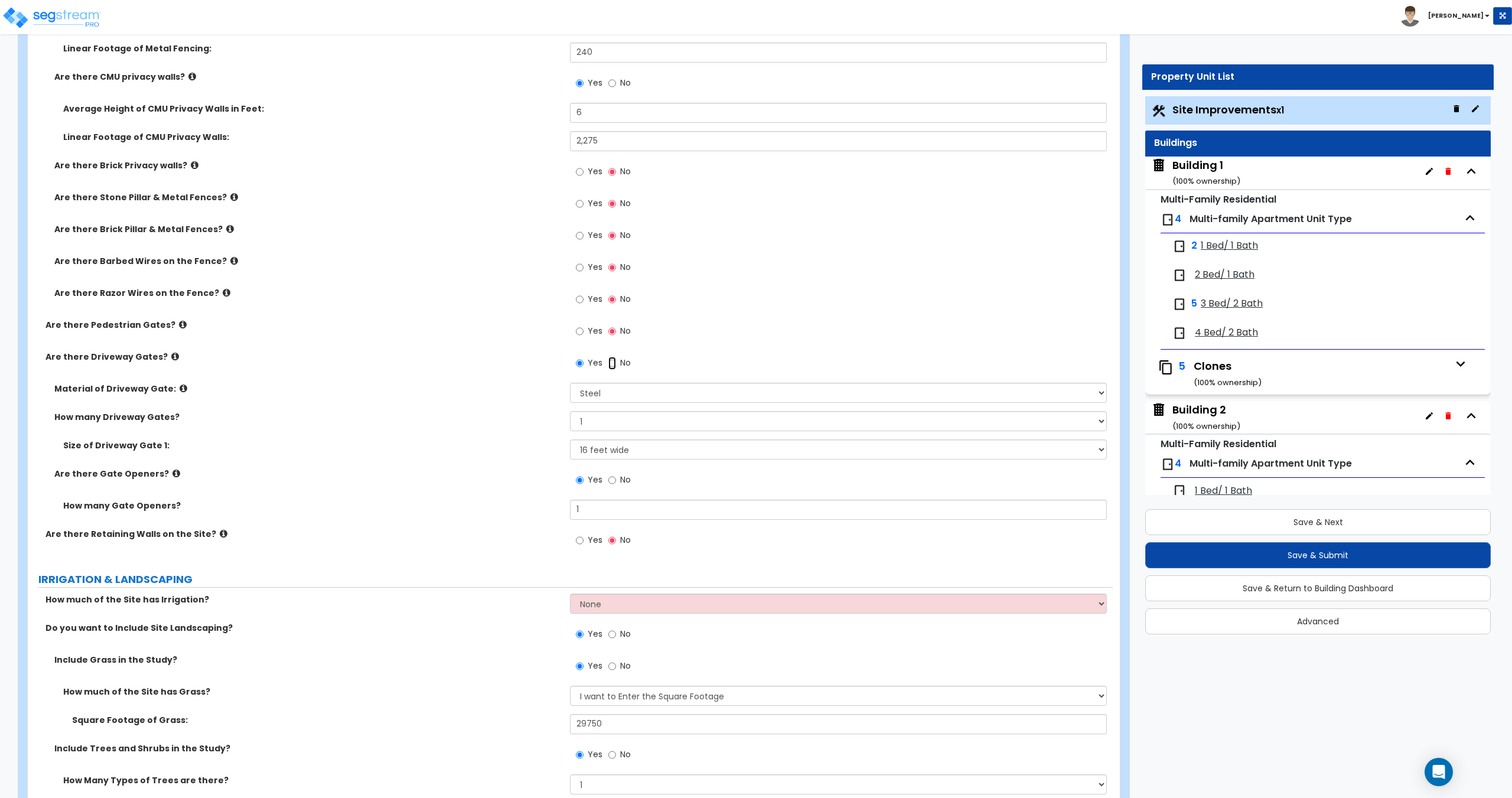
click at [612, 369] on input "No" at bounding box center [612, 363] width 8 height 13
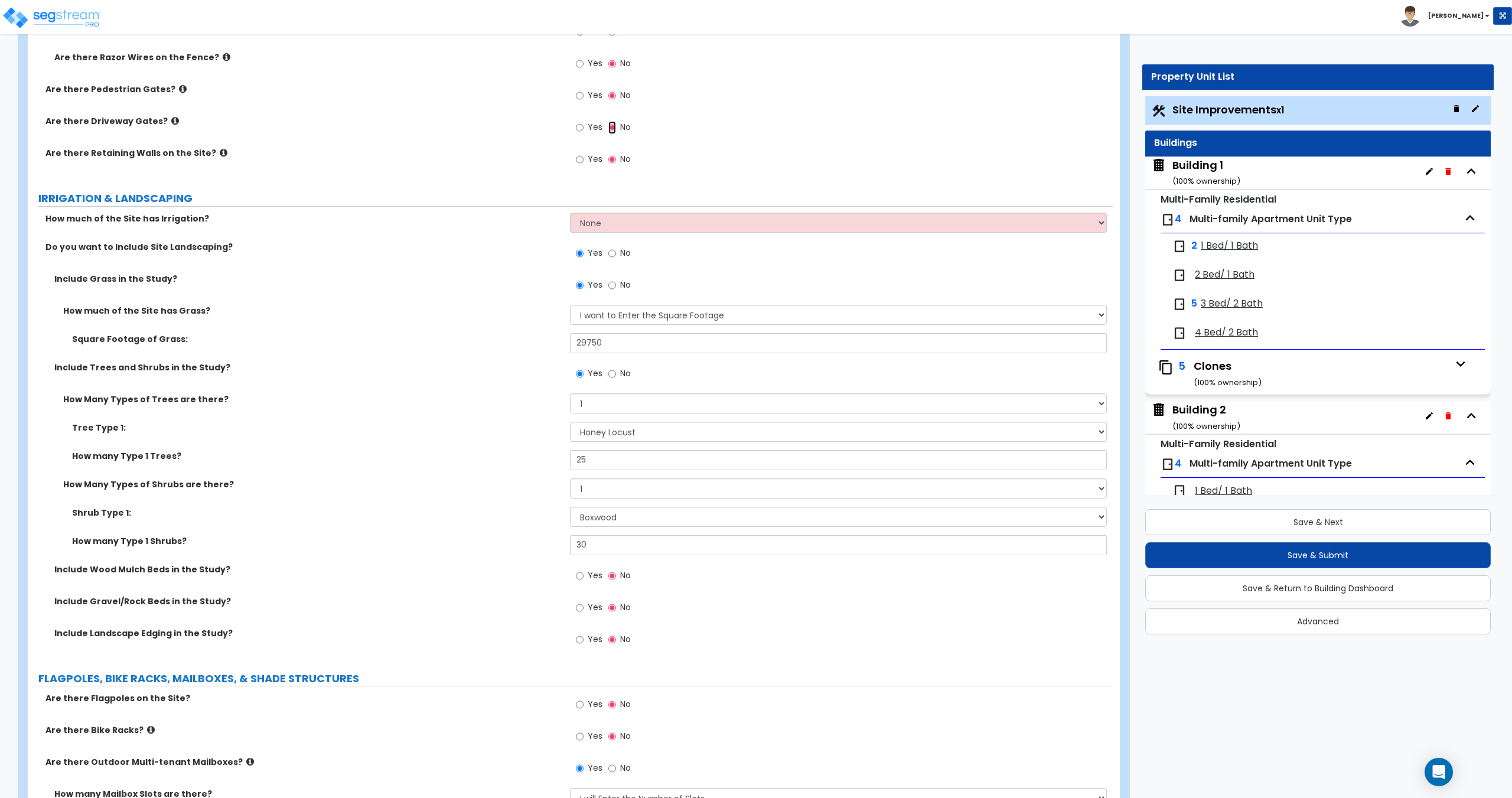
scroll to position [2304, 0]
click at [636, 308] on select "None I want to Enter an Approximate Percentage I want to Enter the Square Foota…" at bounding box center [838, 314] width 536 height 20
click at [570, 304] on select "None I want to Enter an Approximate Percentage I want to Enter the Square Foota…" at bounding box center [838, 314] width 536 height 20
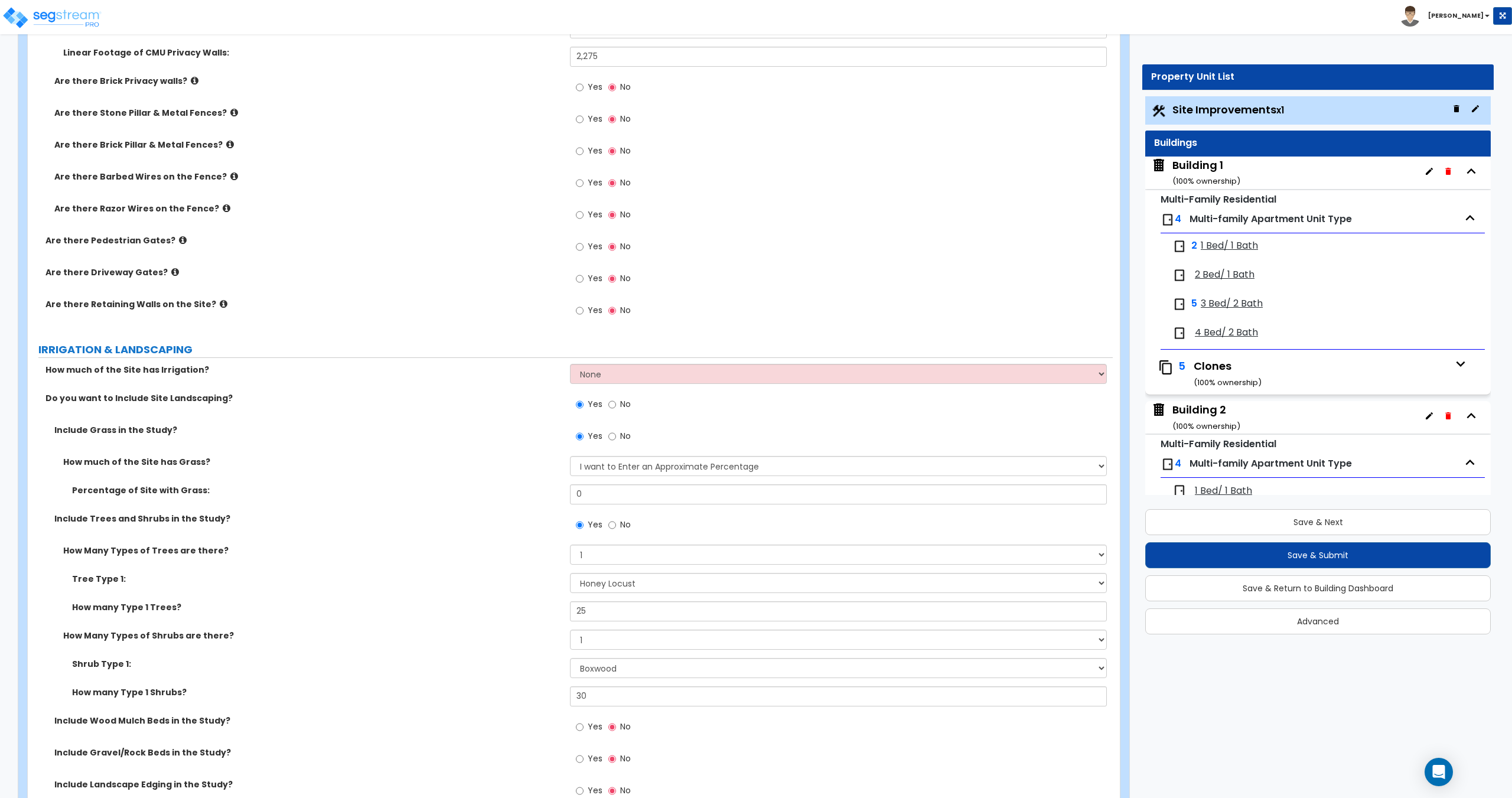
scroll to position [2197, 0]
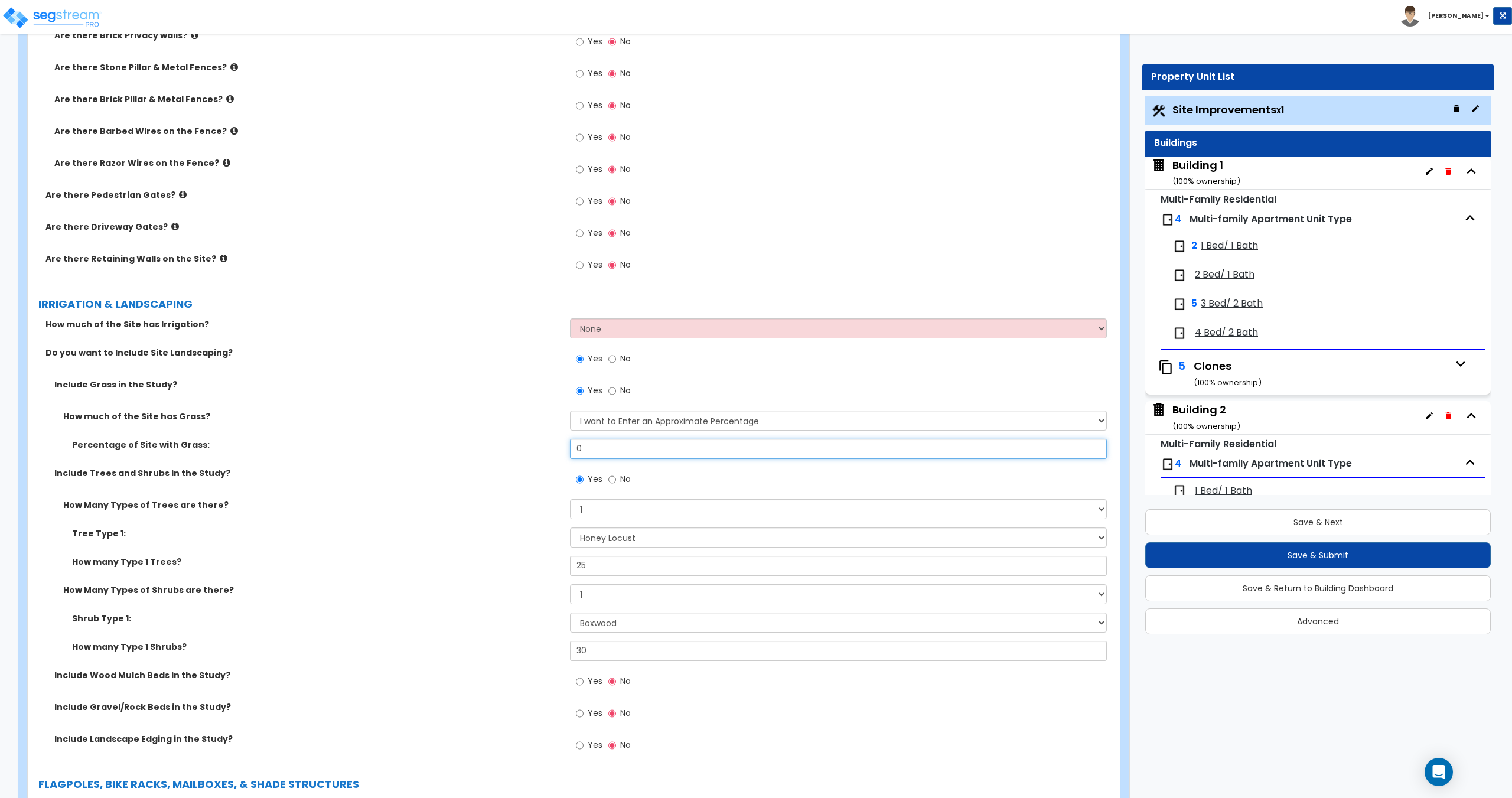
drag, startPoint x: 613, startPoint y: 450, endPoint x: 554, endPoint y: 453, distance: 59.1
click at [563, 453] on div "Percentage of Site with Grass: 0" at bounding box center [570, 453] width 1085 height 28
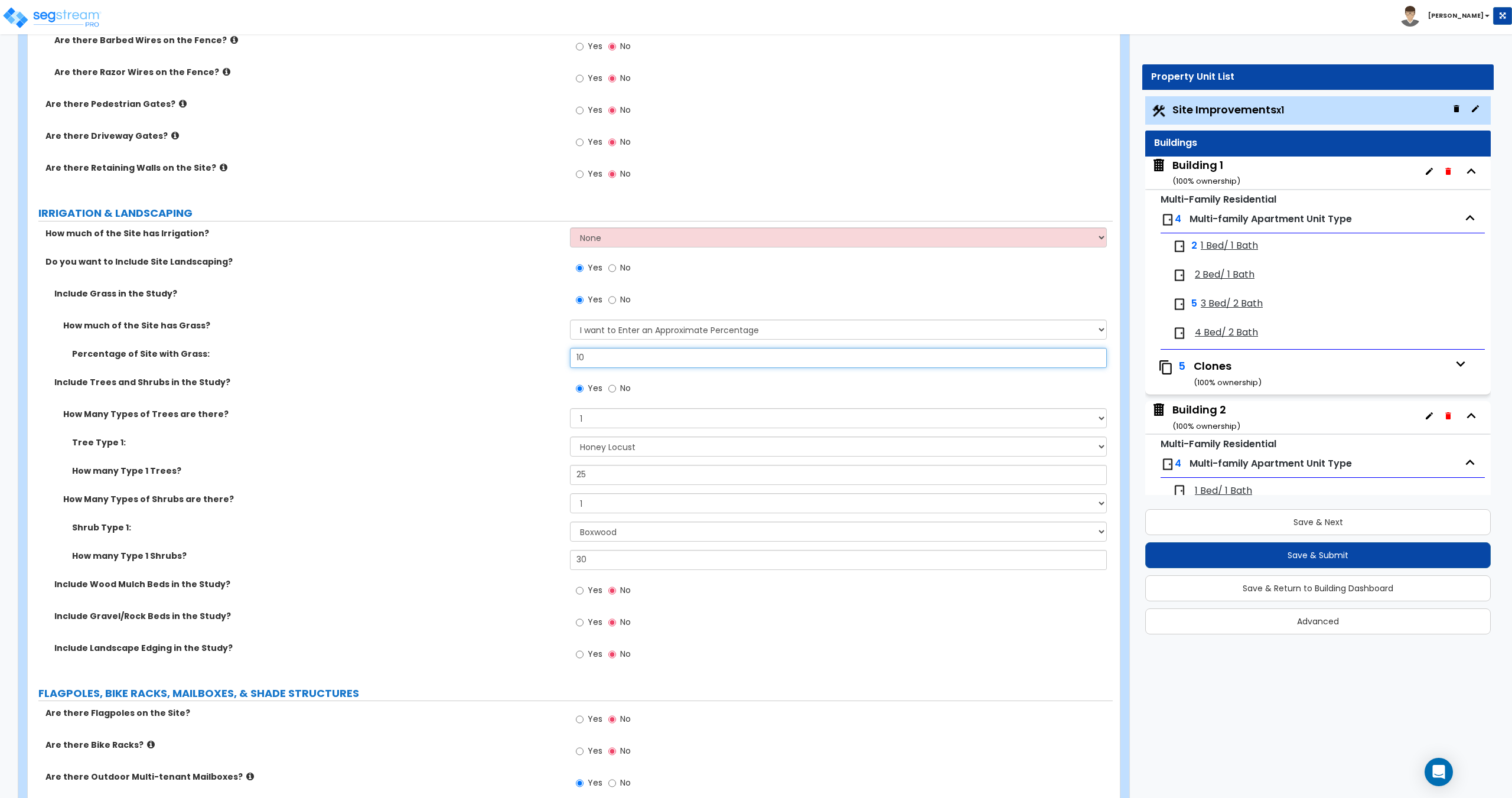
scroll to position [2316, 0]
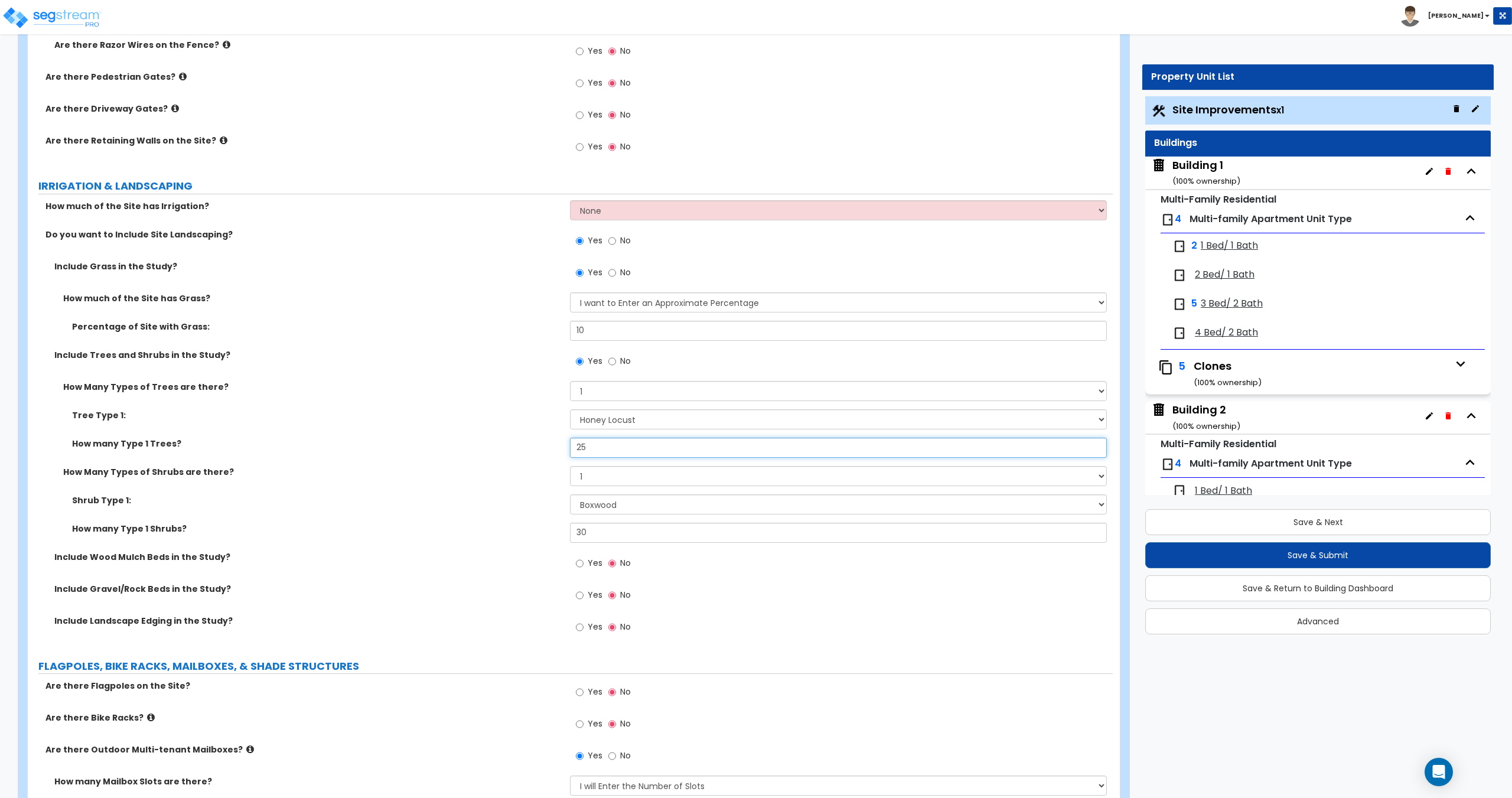
drag, startPoint x: 551, startPoint y: 442, endPoint x: 408, endPoint y: 422, distance: 144.4
click at [417, 424] on div "Tree Type 1: Please Choose One Honey Locust Planetree Poplar Elm Hawthorn Linde…" at bounding box center [570, 437] width 1067 height 57
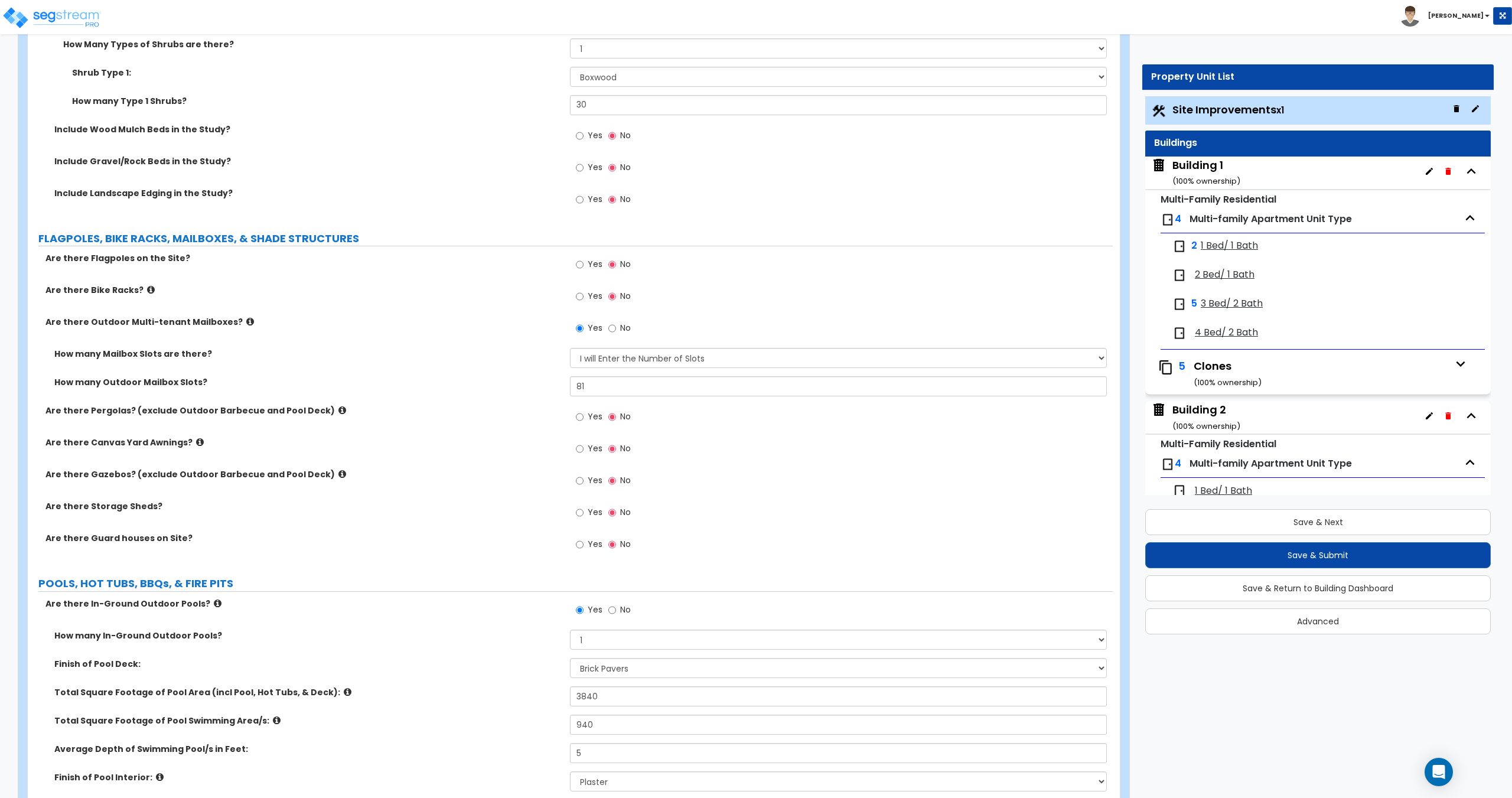
scroll to position [2782, 0]
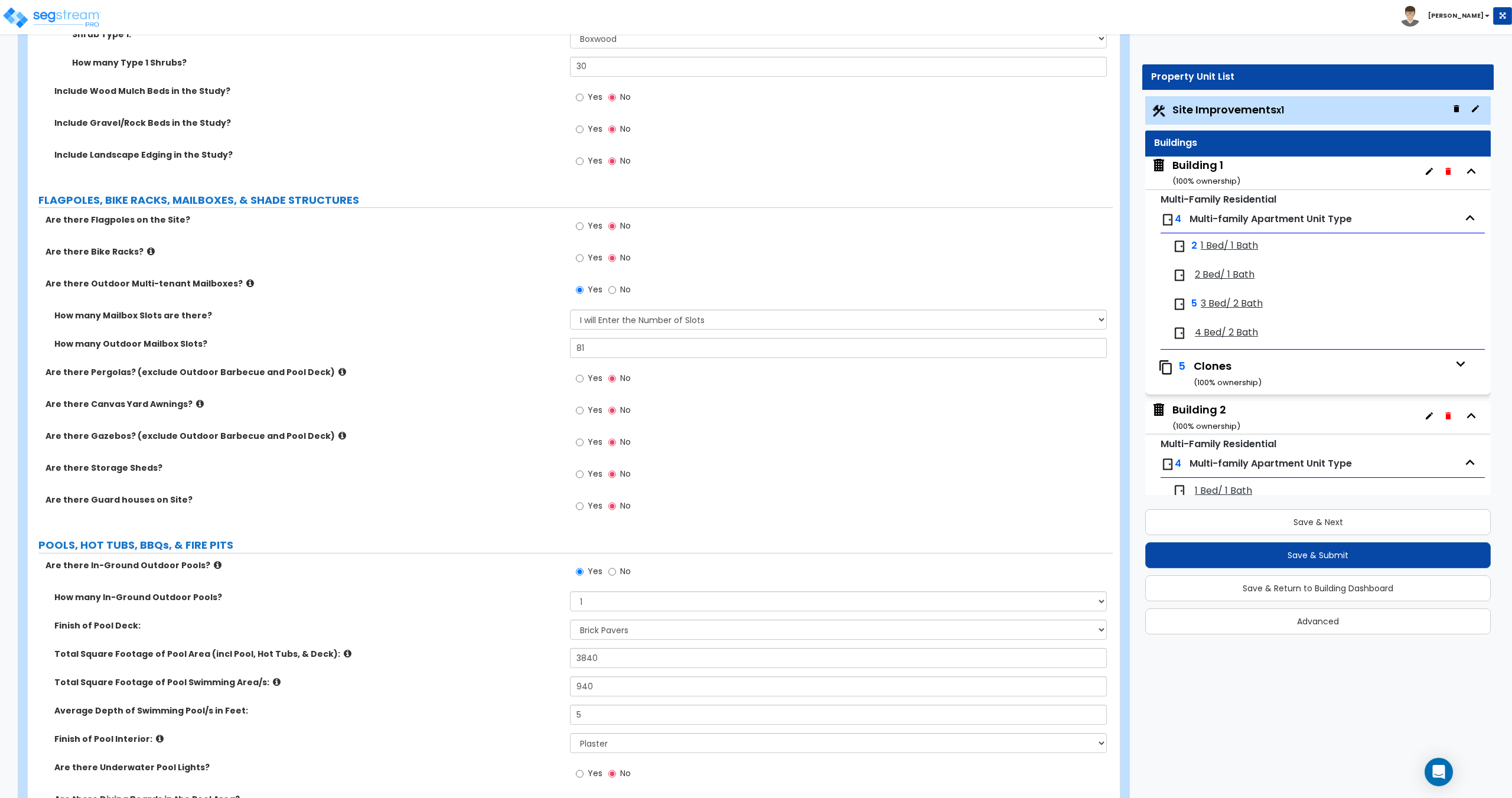
click at [617, 284] on label "No" at bounding box center [619, 291] width 22 height 20
click at [616, 284] on input "No" at bounding box center [612, 290] width 8 height 13
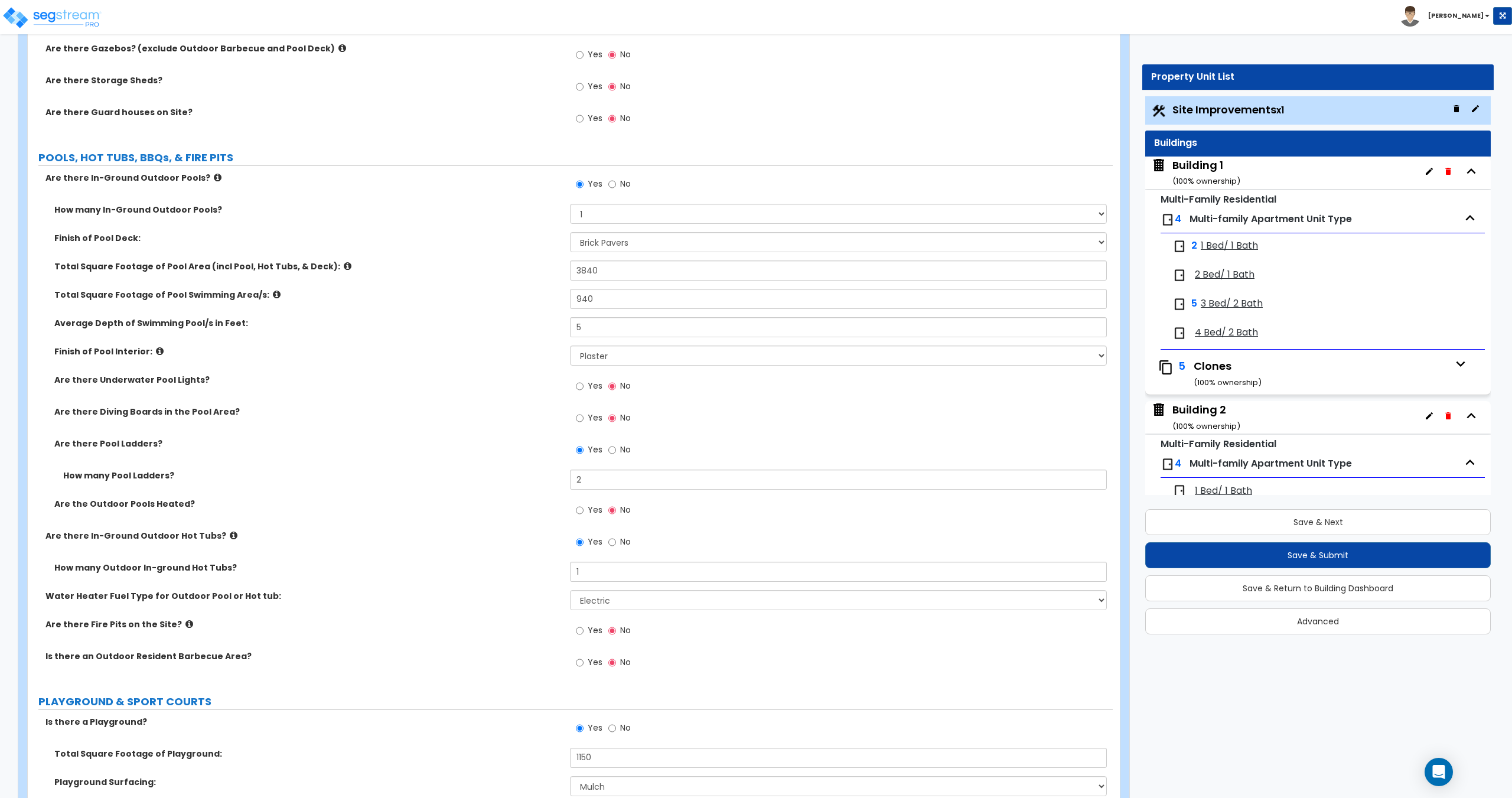
scroll to position [3115, 0]
click at [625, 180] on span "No" at bounding box center [625, 181] width 10 height 12
click at [616, 180] on input "No" at bounding box center [612, 182] width 8 height 13
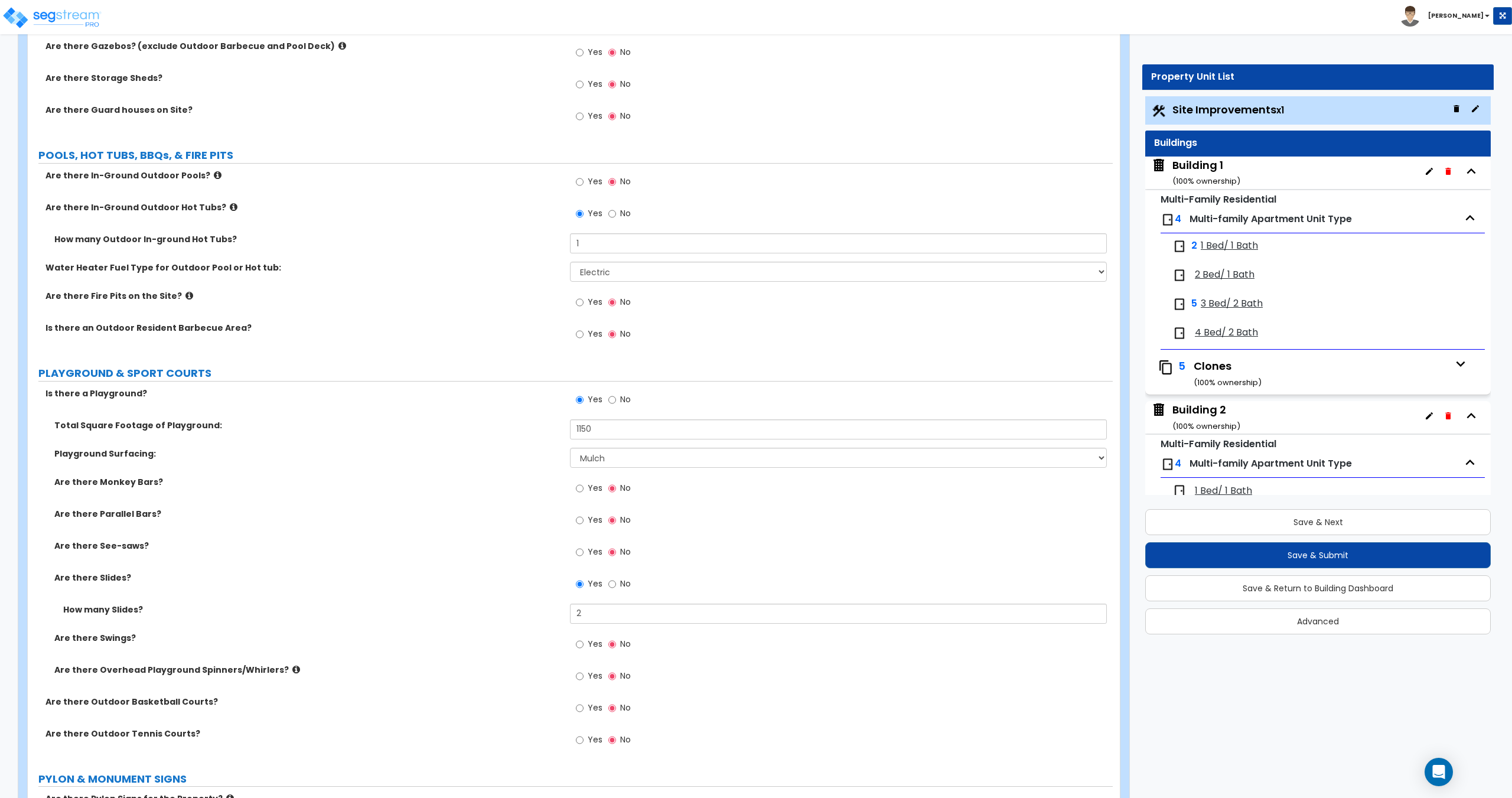
click at [617, 216] on label "No" at bounding box center [619, 215] width 22 height 20
click at [616, 216] on input "No" at bounding box center [612, 214] width 8 height 13
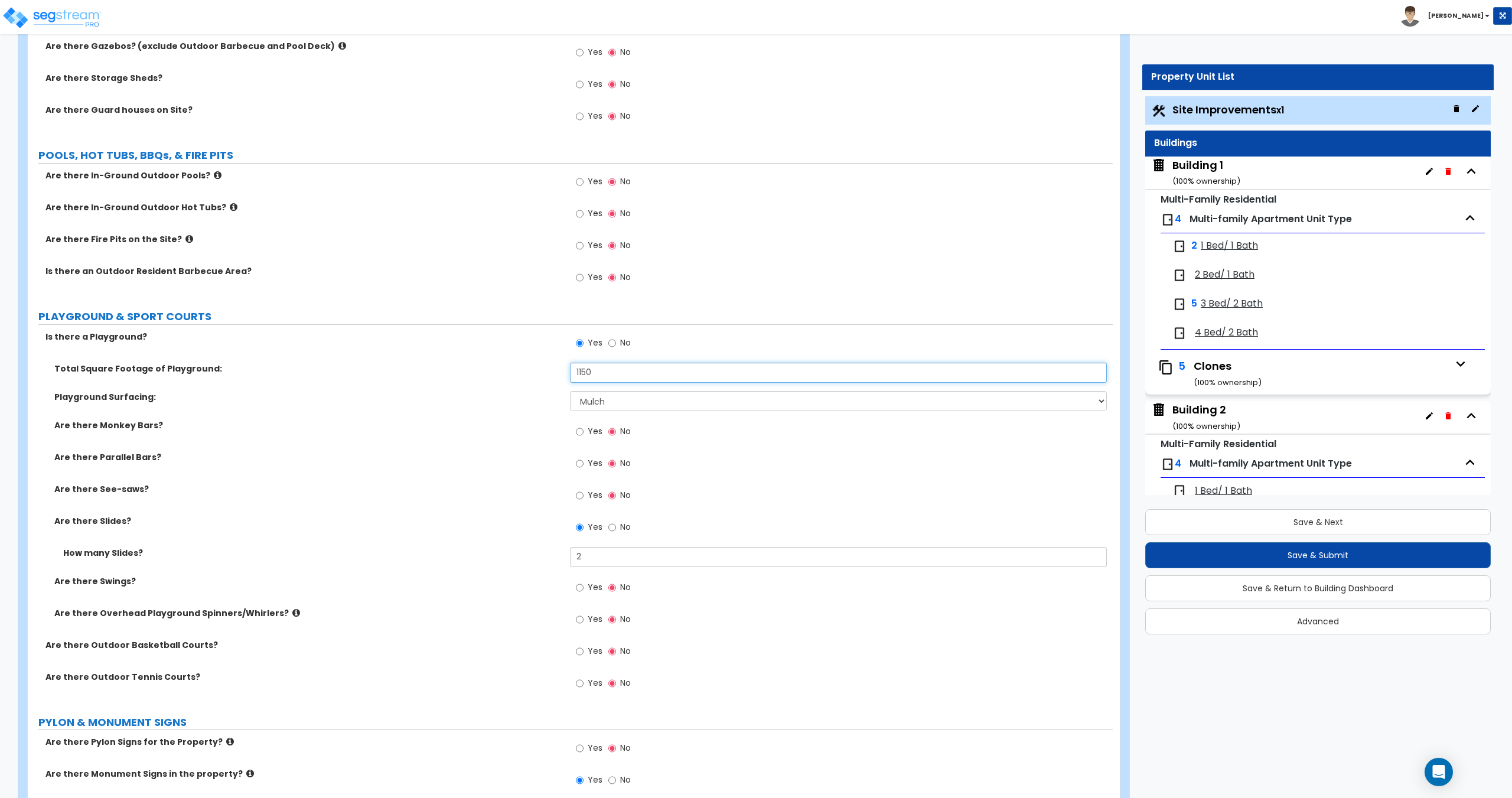
drag, startPoint x: 615, startPoint y: 372, endPoint x: 544, endPoint y: 370, distance: 71.0
click at [544, 370] on div "Total Square Footage of Playground: 1150" at bounding box center [570, 376] width 1085 height 28
click at [638, 401] on select "None Rubber Mulch" at bounding box center [838, 401] width 536 height 20
click at [570, 391] on select "None Rubber Mulch" at bounding box center [838, 401] width 536 height 20
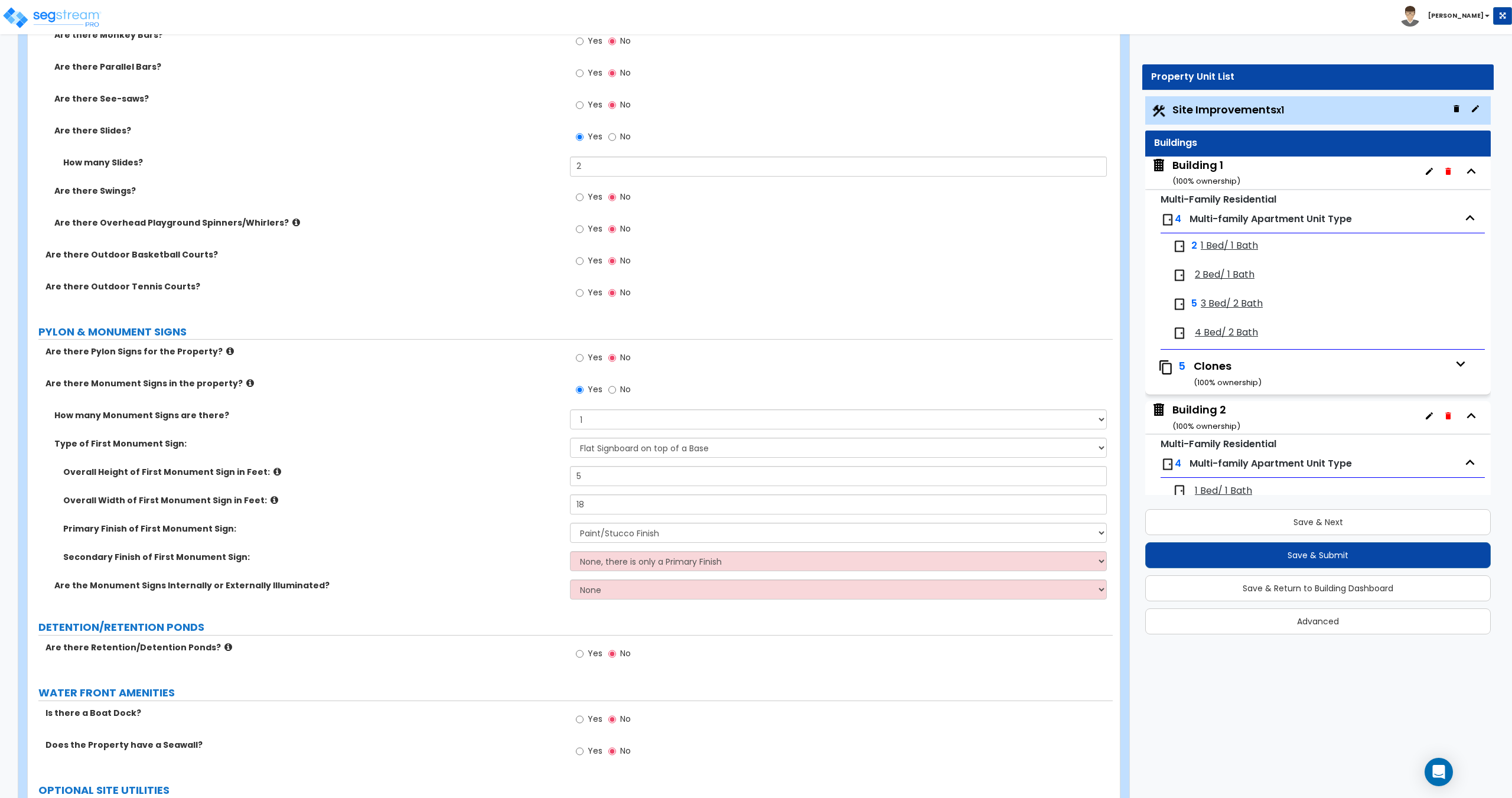
scroll to position [3529, 0]
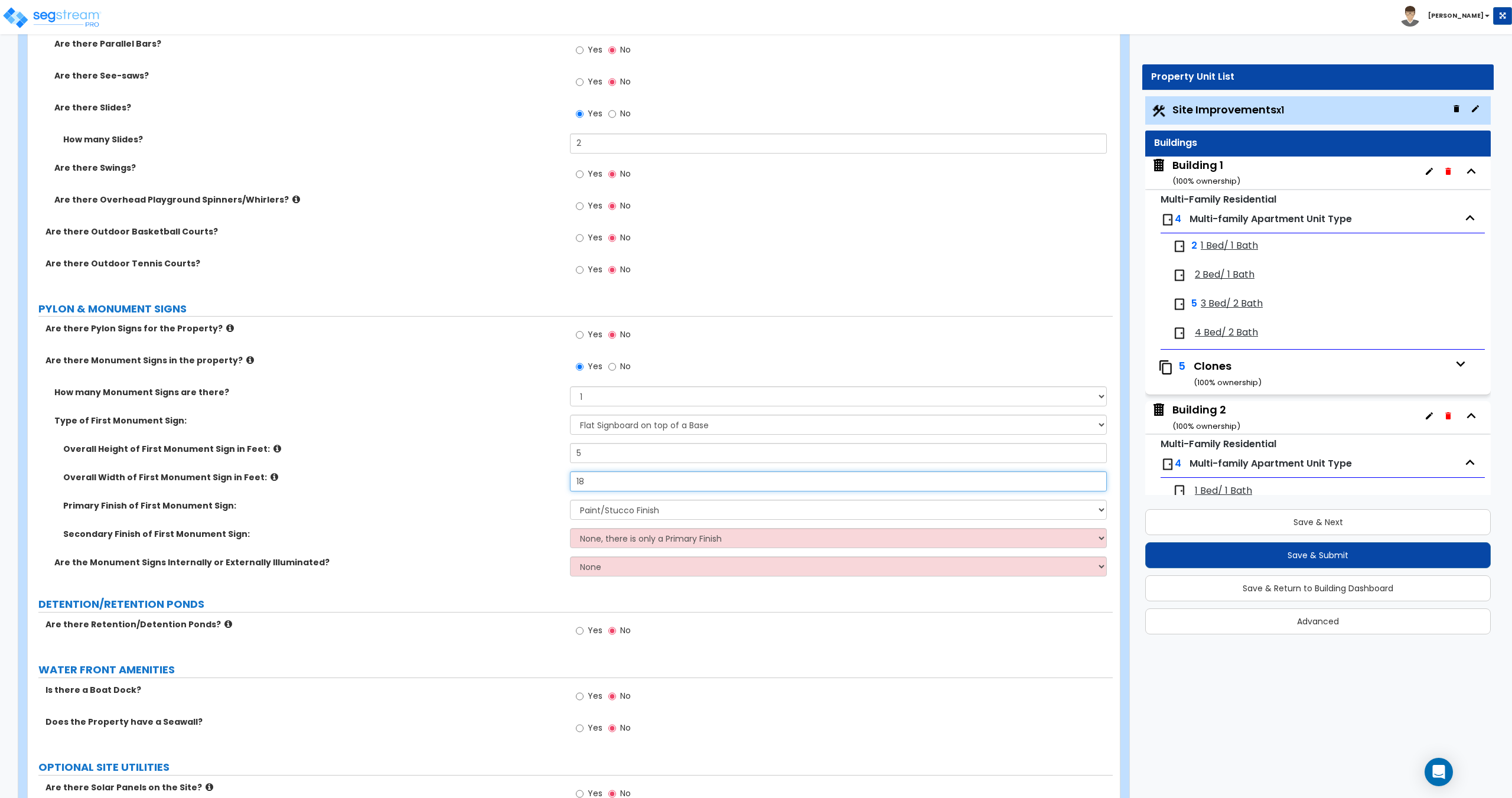
drag, startPoint x: 562, startPoint y: 484, endPoint x: 531, endPoint y: 482, distance: 31.1
click at [540, 482] on div "Overall Width of First Monument Sign in Feet: 18" at bounding box center [570, 485] width 1085 height 28
drag, startPoint x: 602, startPoint y: 453, endPoint x: 463, endPoint y: 430, distance: 140.9
click at [477, 433] on div "How many Monument Signs are there? Please Choose One 1 2 3 Type of First Monume…" at bounding box center [570, 486] width 1067 height 199
click at [625, 566] on select "None Internally Illuminated Externally Illuminated" at bounding box center [838, 566] width 536 height 20
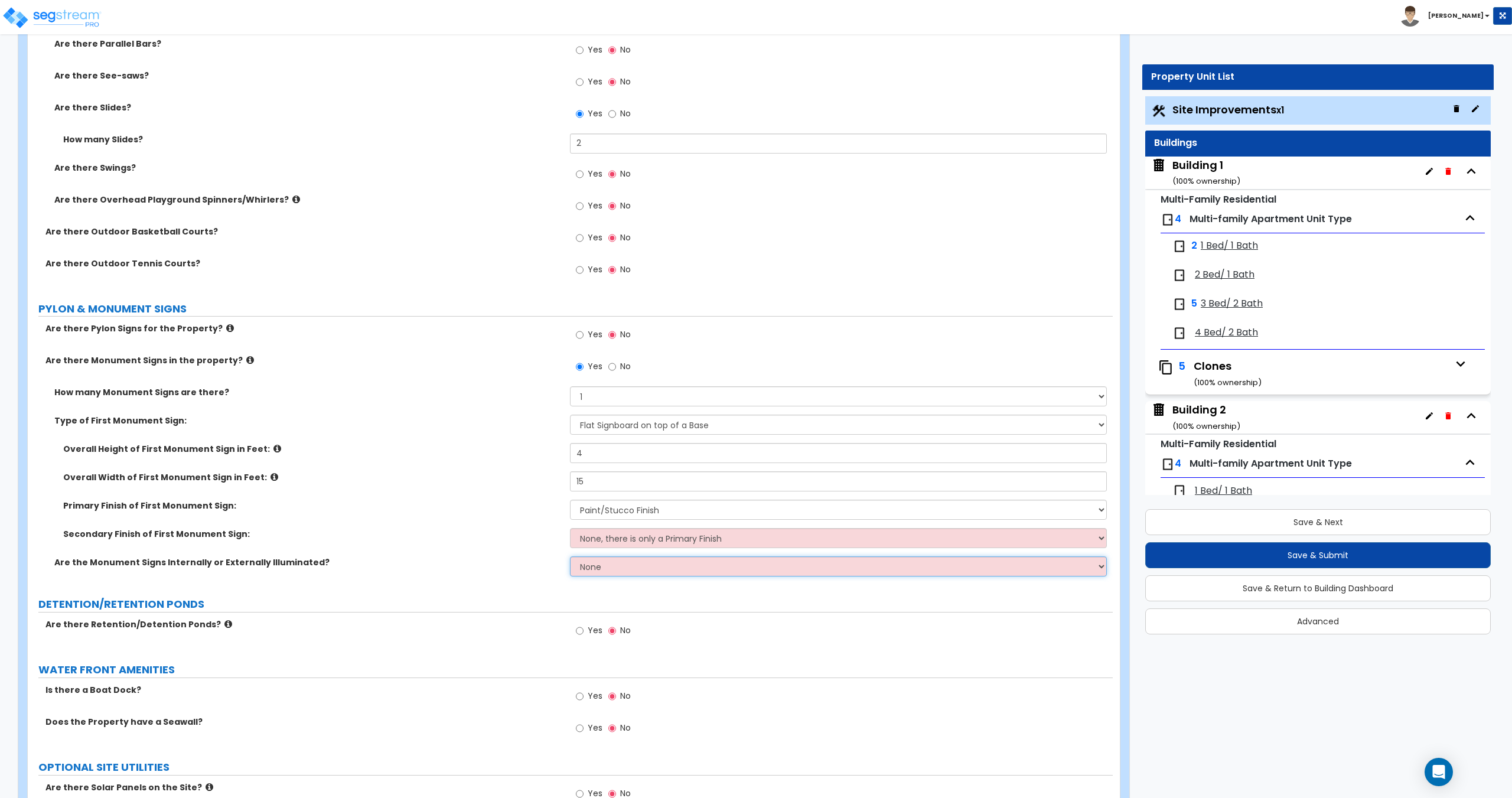
click at [625, 566] on select "None Internally Illuminated Externally Illuminated" at bounding box center [838, 566] width 536 height 20
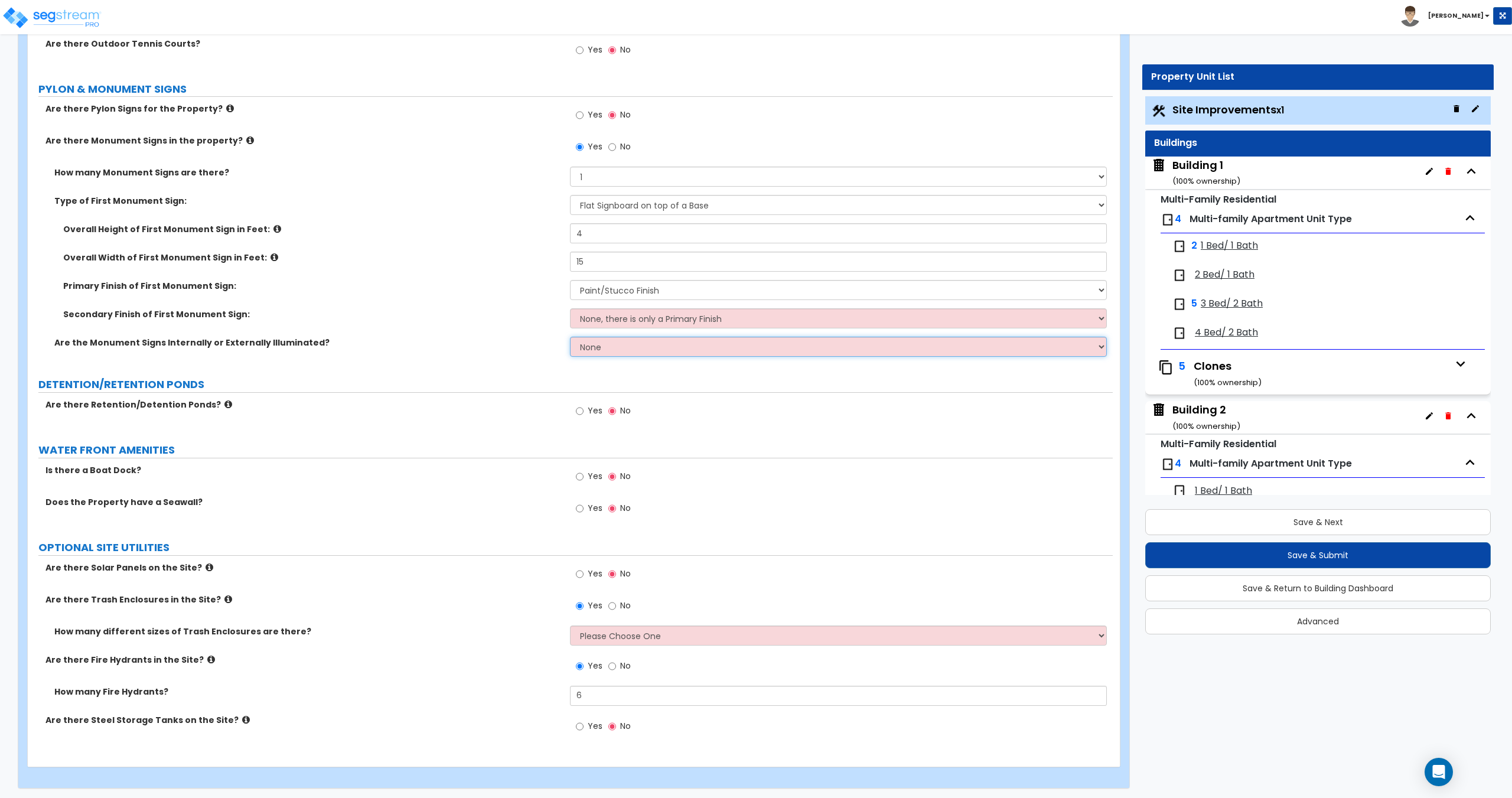
scroll to position [3751, 0]
click at [612, 633] on select "Please Choose One 1 2 3" at bounding box center [838, 633] width 536 height 20
click at [570, 623] on select "Please Choose One 1 2 3" at bounding box center [838, 633] width 536 height 20
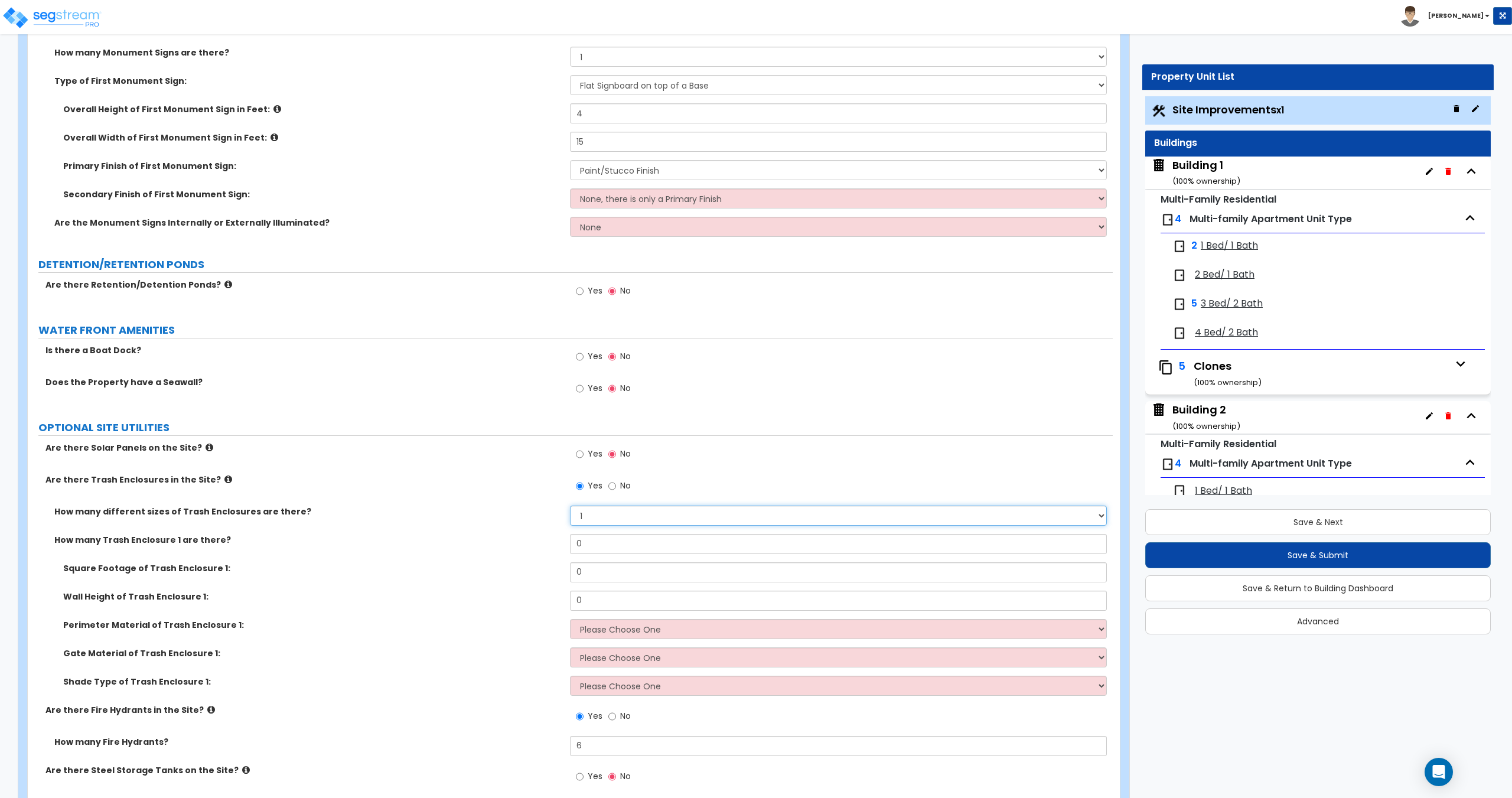
scroll to position [3868, 0]
drag, startPoint x: 604, startPoint y: 538, endPoint x: 433, endPoint y: 516, distance: 172.4
click at [444, 515] on div "How many different sizes of Trash Enclosures are there? Please Choose One 1 2 3…" at bounding box center [570, 605] width 1067 height 199
drag, startPoint x: 616, startPoint y: 571, endPoint x: 540, endPoint y: 572, distance: 76.0
click at [550, 570] on div "Square Footage of Trash Enclosure 1: 0" at bounding box center [570, 576] width 1085 height 28
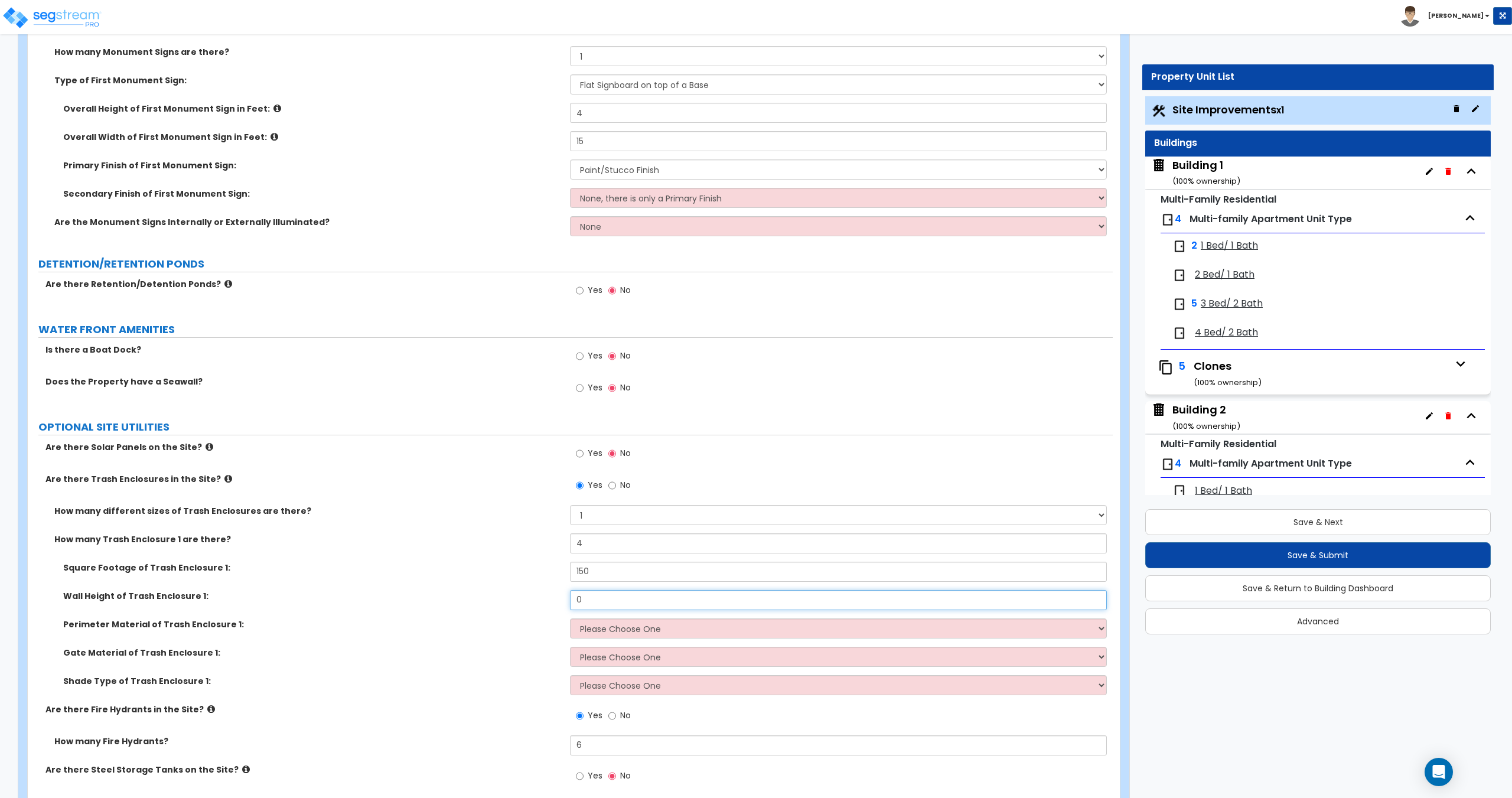
drag, startPoint x: 580, startPoint y: 597, endPoint x: 527, endPoint y: 599, distance: 53.0
click at [535, 599] on div "Wall Height of Trash Enclosure 1: 0" at bounding box center [570, 604] width 1085 height 28
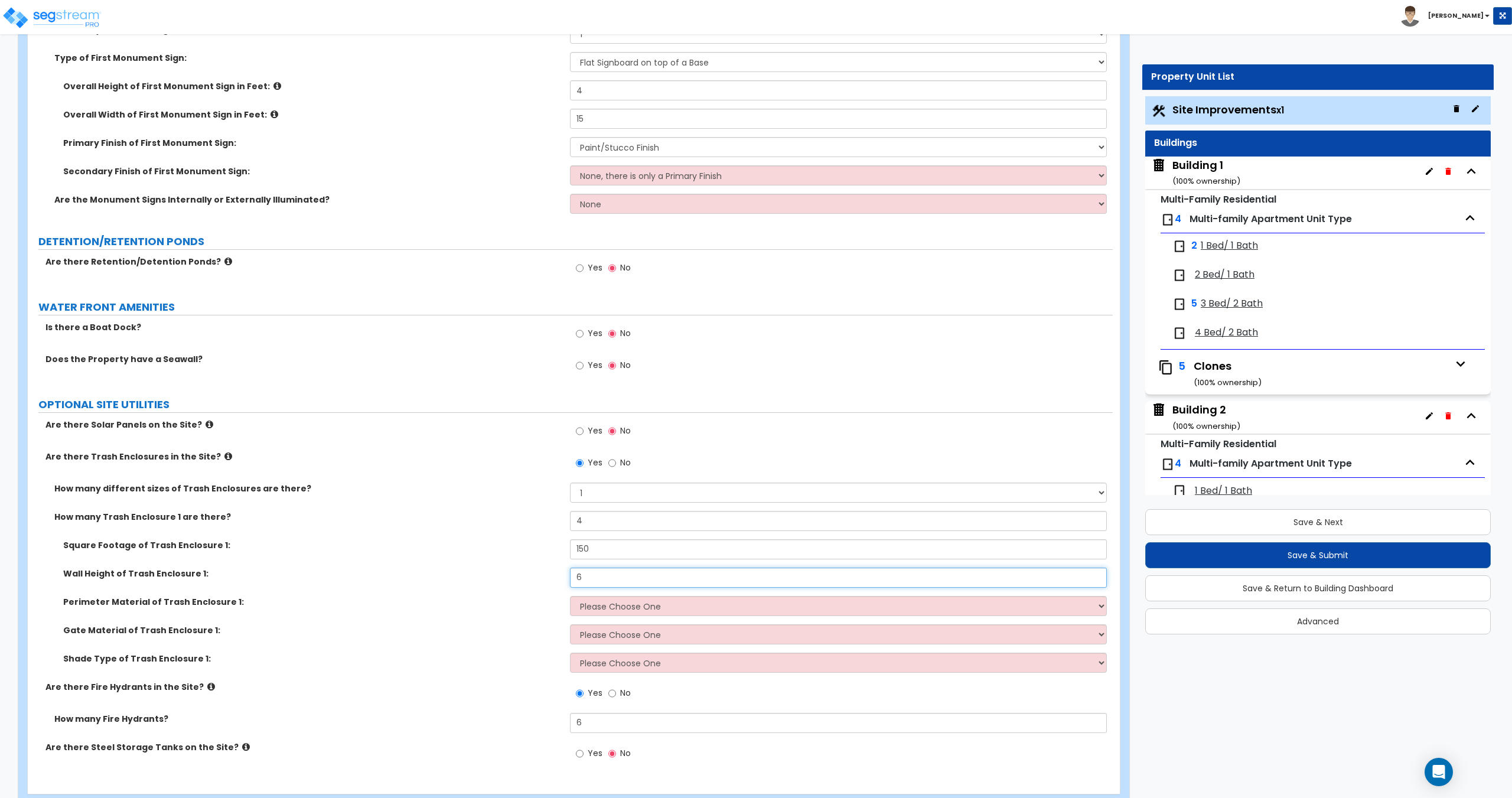
scroll to position [3921, 0]
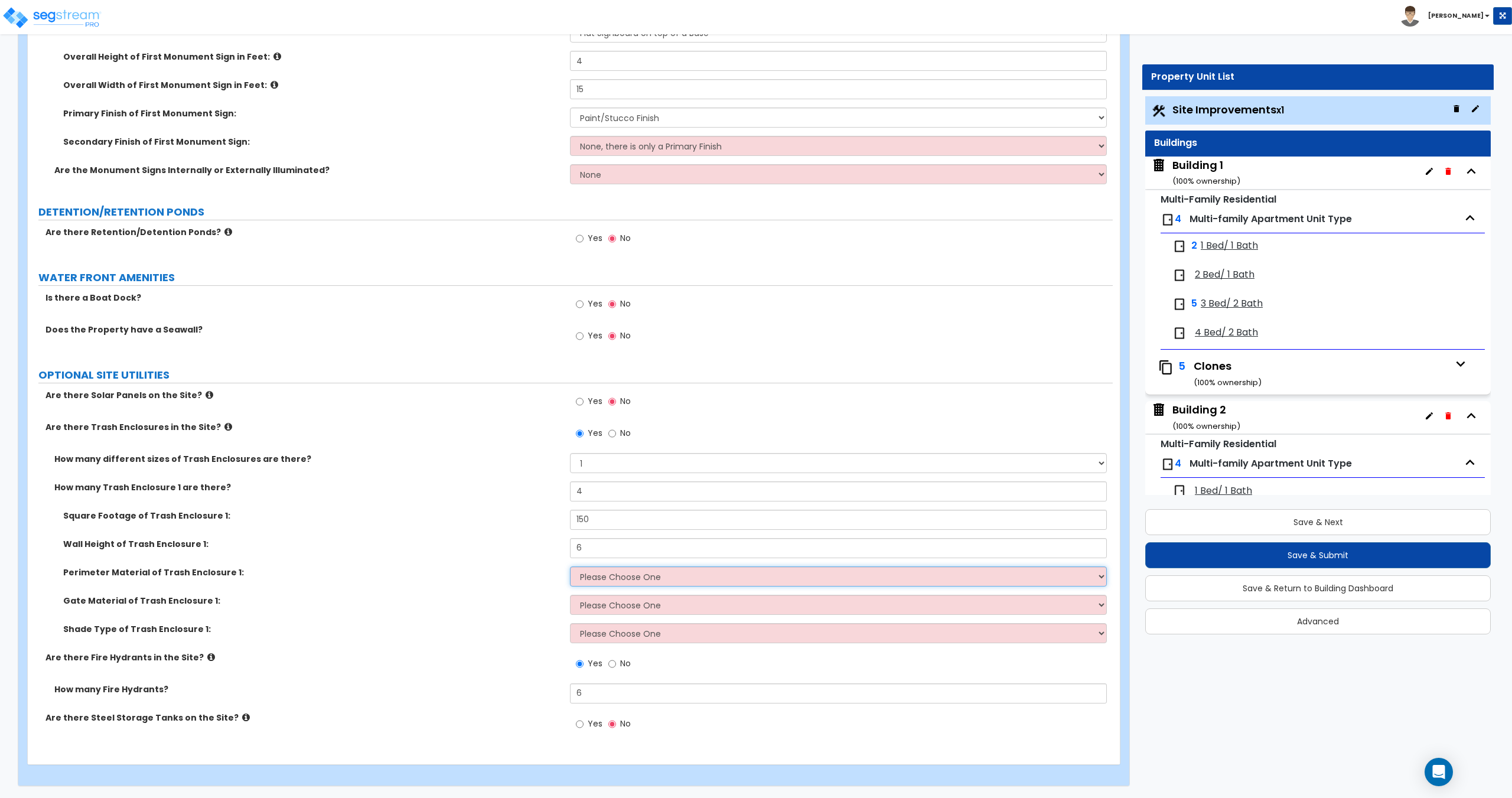
click at [611, 572] on select "Please Choose One Chain Link Wood Metal CMU" at bounding box center [838, 576] width 536 height 20
click at [570, 567] on select "Please Choose One Chain Link Wood Metal CMU" at bounding box center [838, 576] width 536 height 20
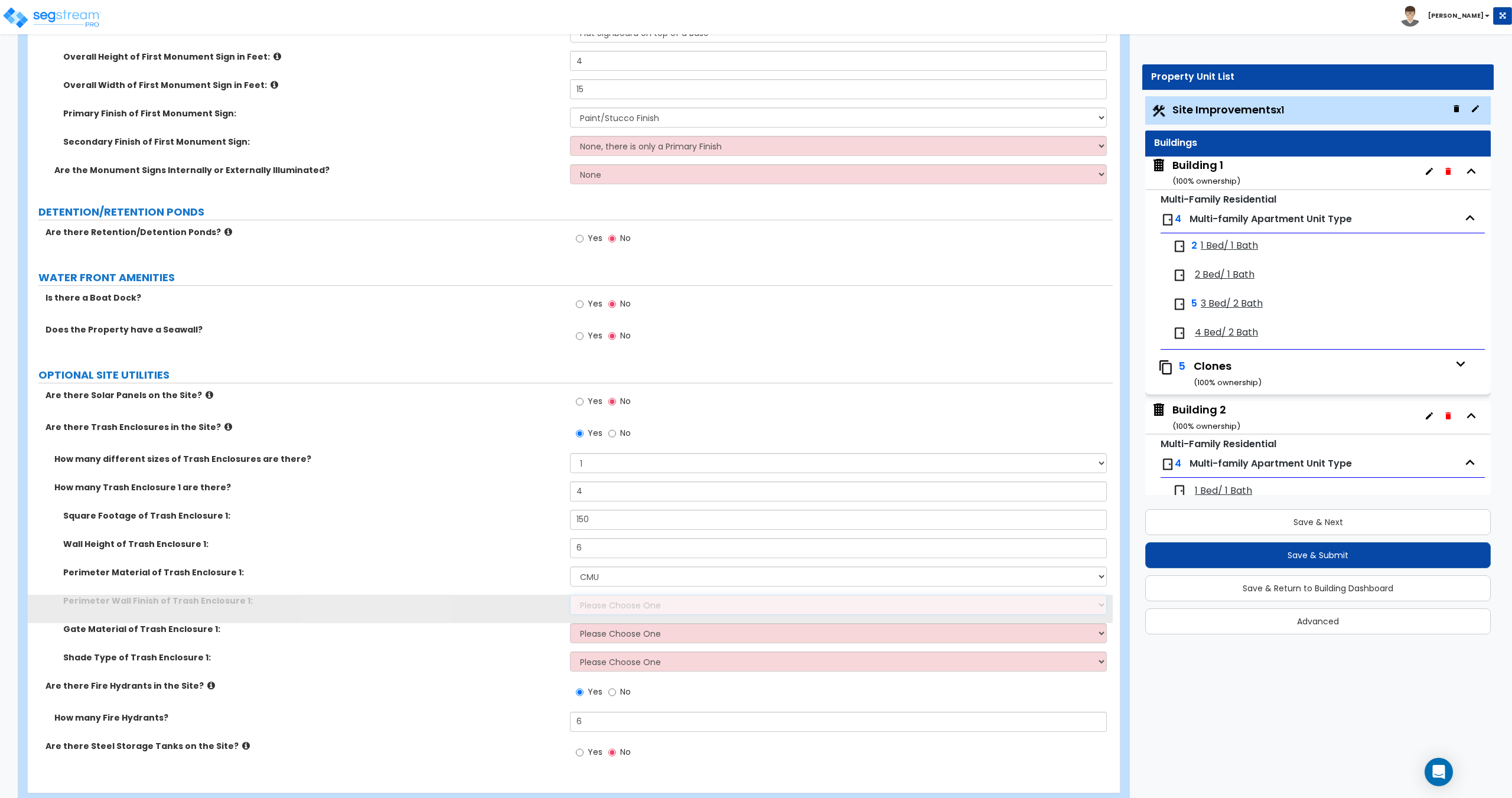
drag, startPoint x: 606, startPoint y: 623, endPoint x: 607, endPoint y: 614, distance: 9.1
click at [607, 612] on select "Please Choose One Stone Veneer Brick Veneer Stucco Paint" at bounding box center [838, 605] width 536 height 20
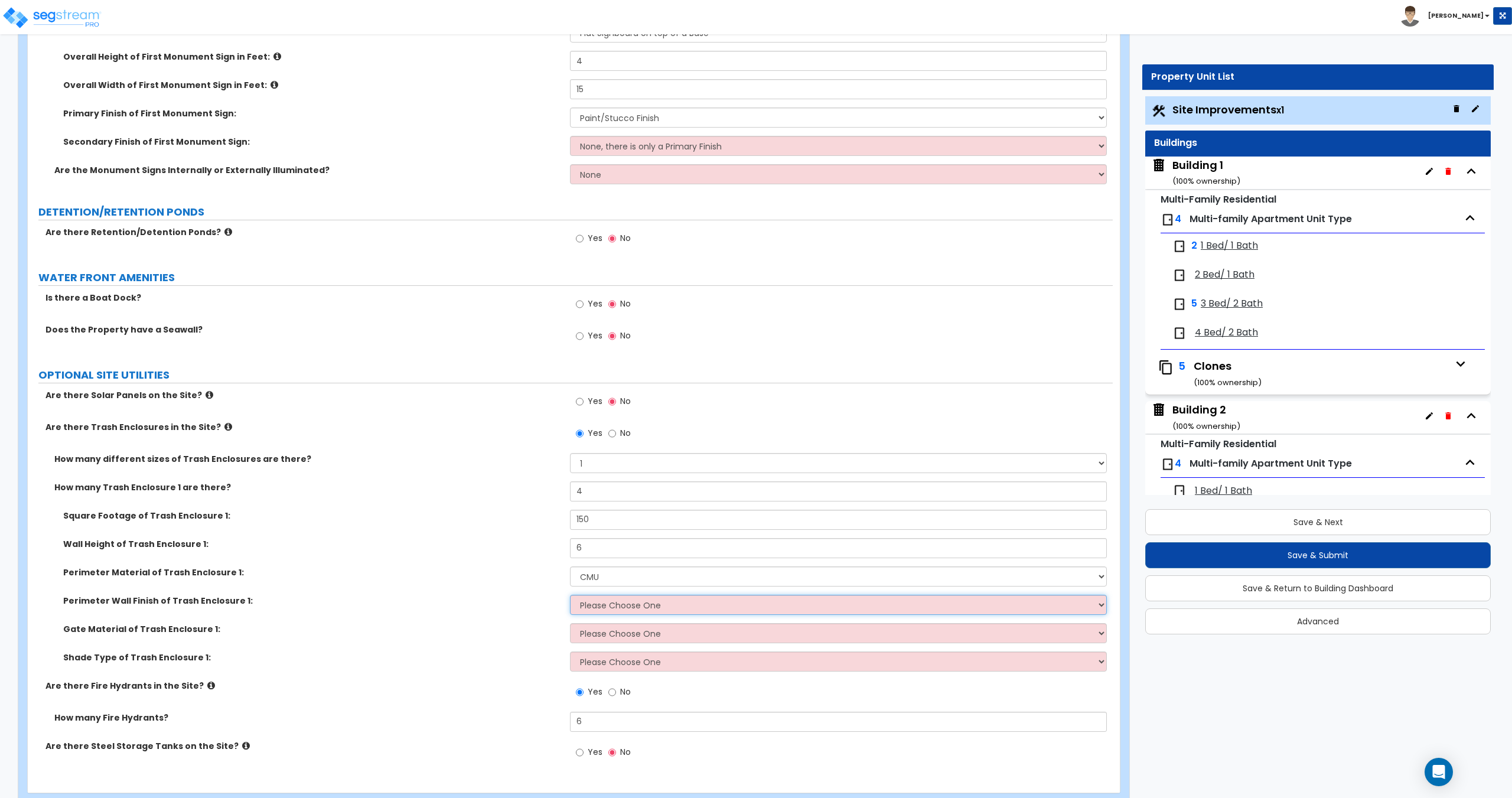
click at [615, 605] on select "Please Choose One Stone Veneer Brick Veneer Stucco Paint" at bounding box center [838, 605] width 536 height 20
drag, startPoint x: 615, startPoint y: 605, endPoint x: 612, endPoint y: 614, distance: 9.5
click at [615, 605] on select "Please Choose One Stone Veneer Brick Veneer Stucco Paint" at bounding box center [838, 605] width 536 height 20
click at [570, 595] on select "Please Choose One Stone Veneer Brick Veneer Stucco Paint" at bounding box center [838, 605] width 536 height 20
click at [603, 634] on select "Please Choose One Wood Metal" at bounding box center [838, 633] width 536 height 20
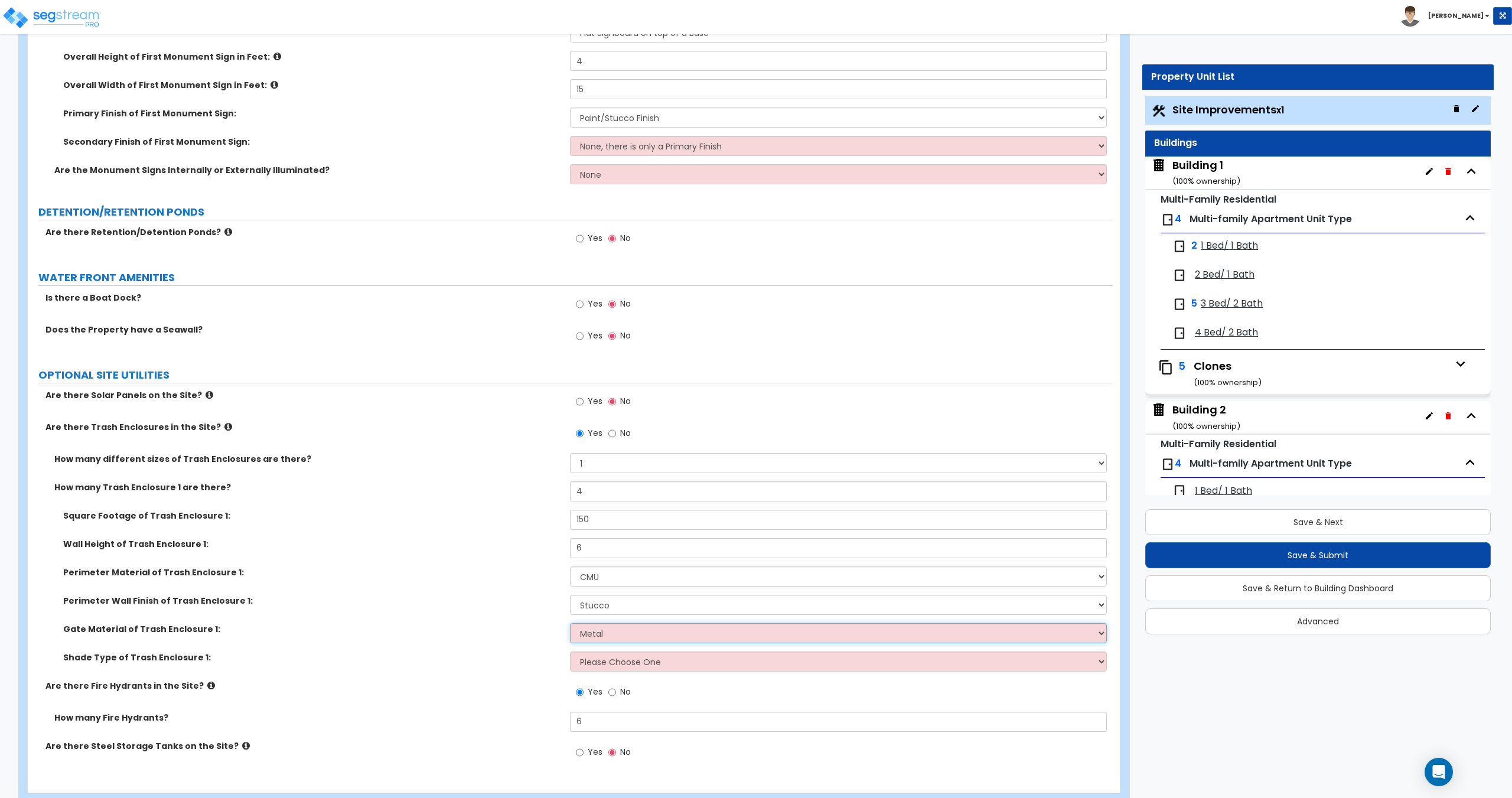
click at [570, 623] on select "Please Choose One Wood Metal" at bounding box center [838, 633] width 536 height 20
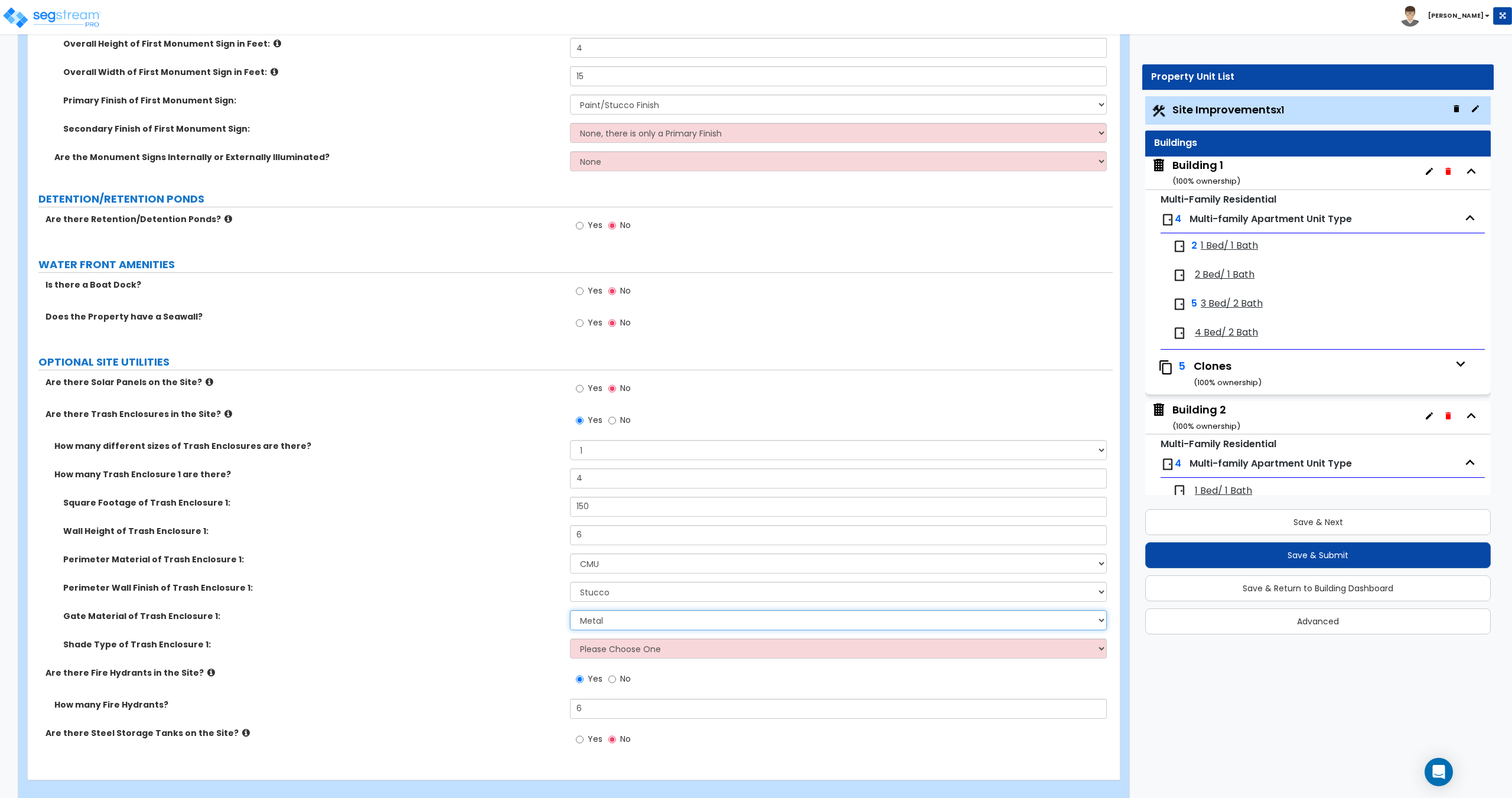
scroll to position [3949, 0]
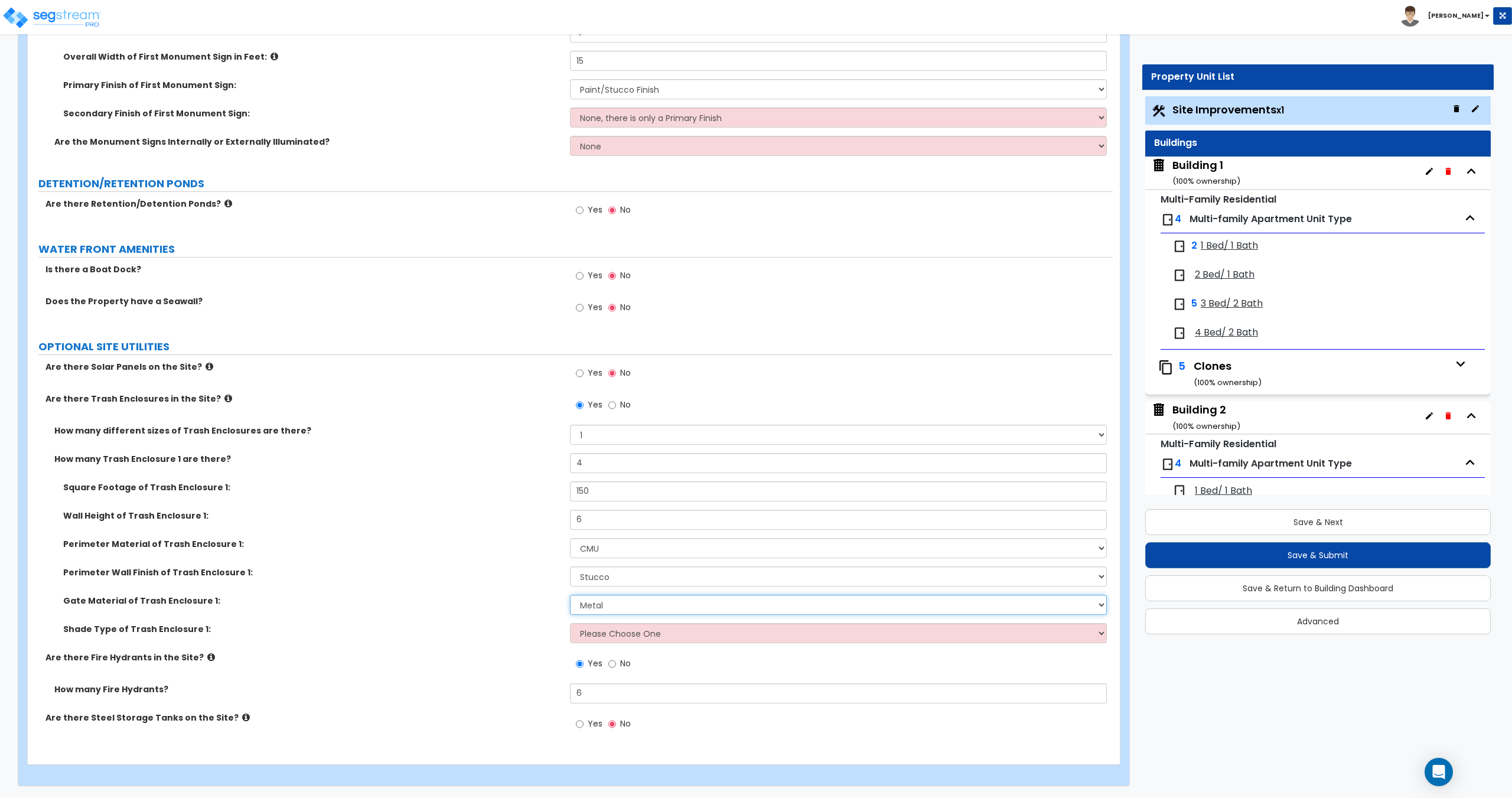
click at [603, 607] on select "Please Choose One Wood Metal" at bounding box center [838, 605] width 536 height 20
click at [605, 636] on select "Please Choose One Roof Pergola" at bounding box center [838, 633] width 536 height 20
click at [570, 623] on select "Please Choose One Roof Pergola" at bounding box center [838, 633] width 536 height 20
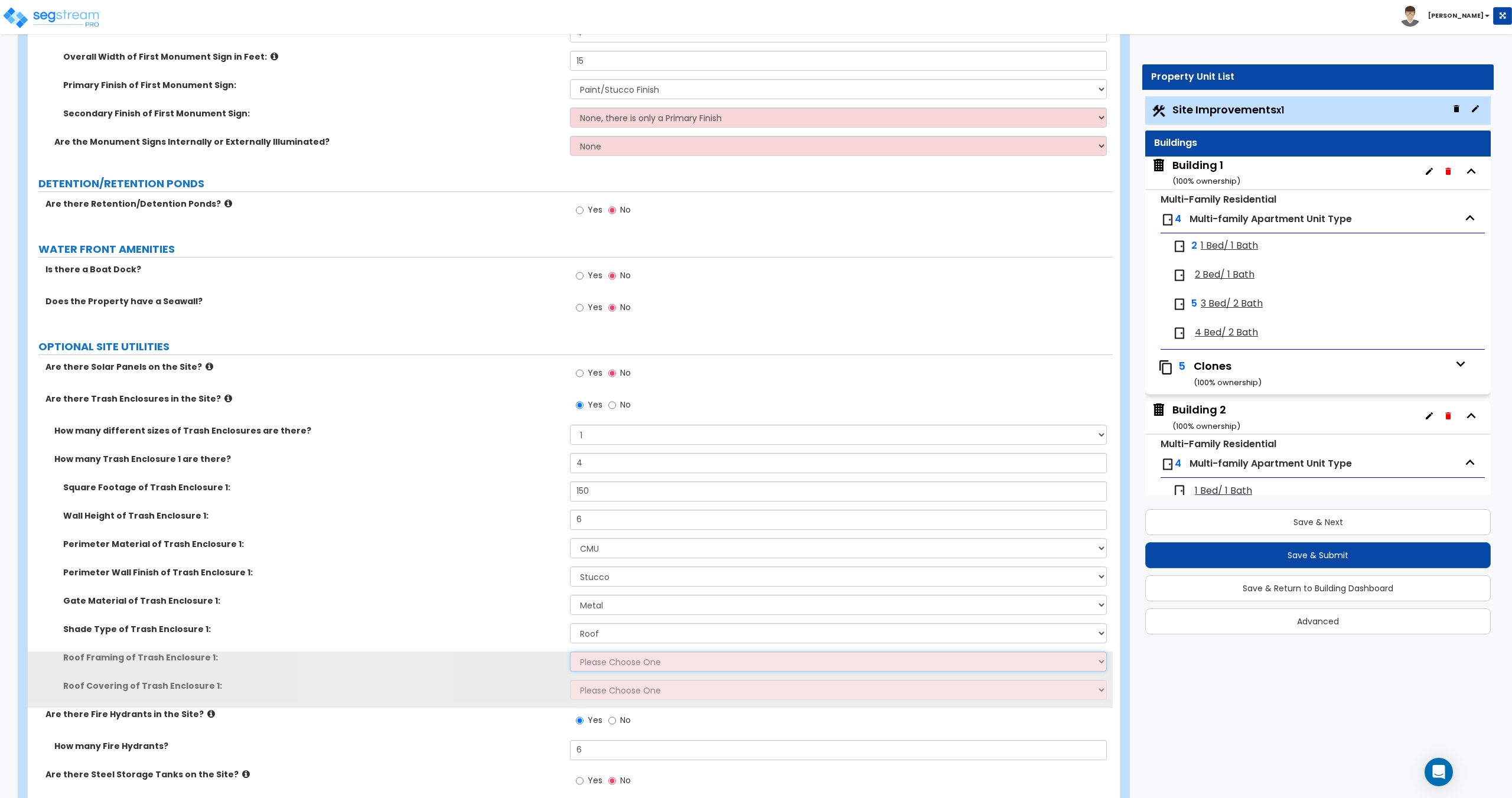
click at [612, 660] on select "Please Choose One Wood Framing Metal Framing" at bounding box center [838, 661] width 536 height 20
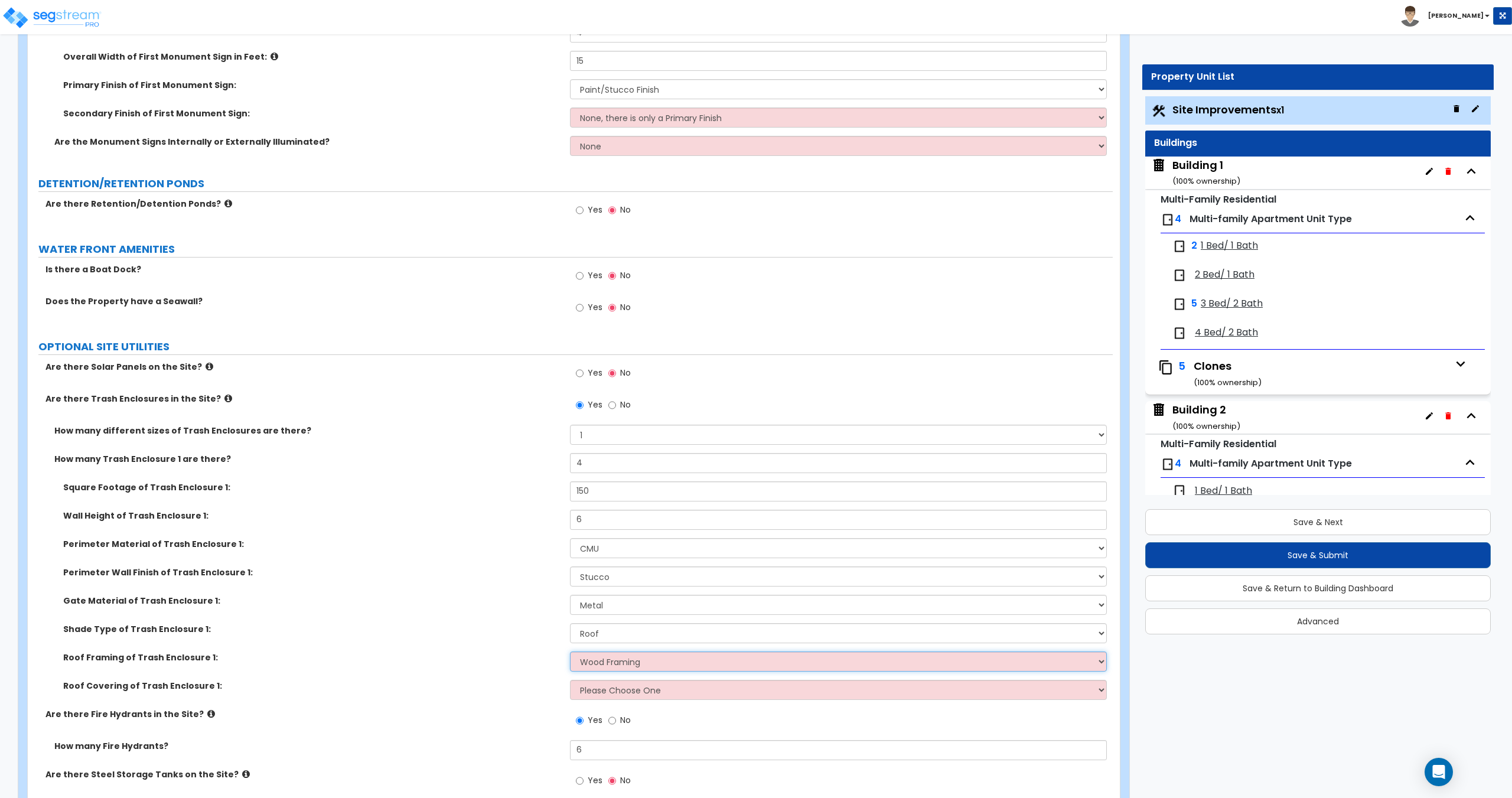
click at [570, 652] on select "Please Choose One Wood Framing Metal Framing" at bounding box center [838, 661] width 536 height 20
click at [607, 690] on select "Please Choose One Metal Roof Asphalt Shingles Clay Tiles Corrugated Fiberglass" at bounding box center [838, 690] width 536 height 20
click at [570, 680] on select "Please Choose One Metal Roof Asphalt Shingles Clay Tiles Corrugated Fiberglass" at bounding box center [838, 690] width 536 height 20
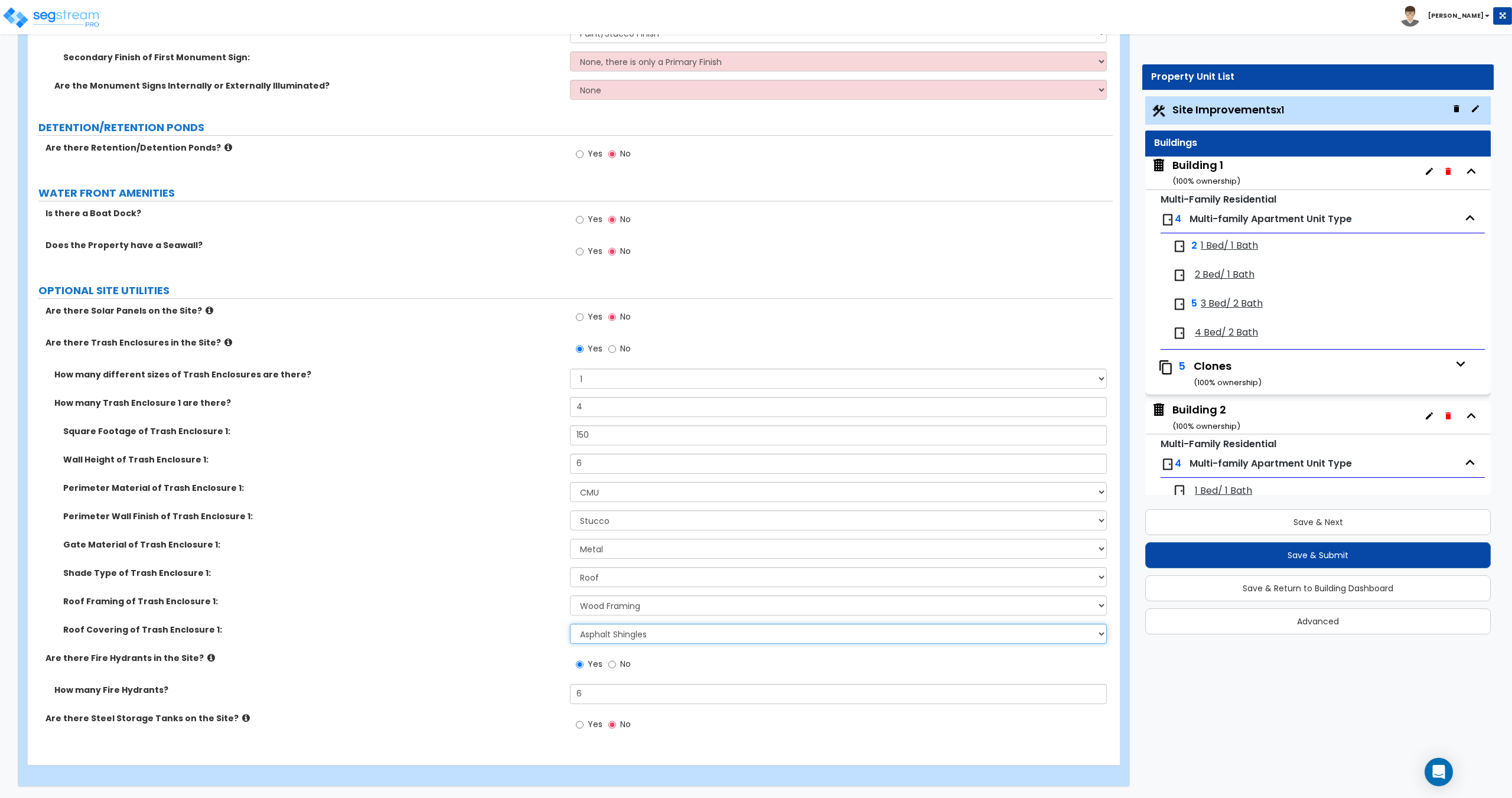
scroll to position [4006, 0]
drag, startPoint x: 600, startPoint y: 693, endPoint x: 482, endPoint y: 684, distance: 118.3
click at [487, 684] on div "How many Fire Hydrants? 6" at bounding box center [570, 697] width 1085 height 28
click at [598, 691] on input "6" at bounding box center [838, 693] width 536 height 20
drag, startPoint x: 615, startPoint y: 691, endPoint x: 495, endPoint y: 685, distance: 120.1
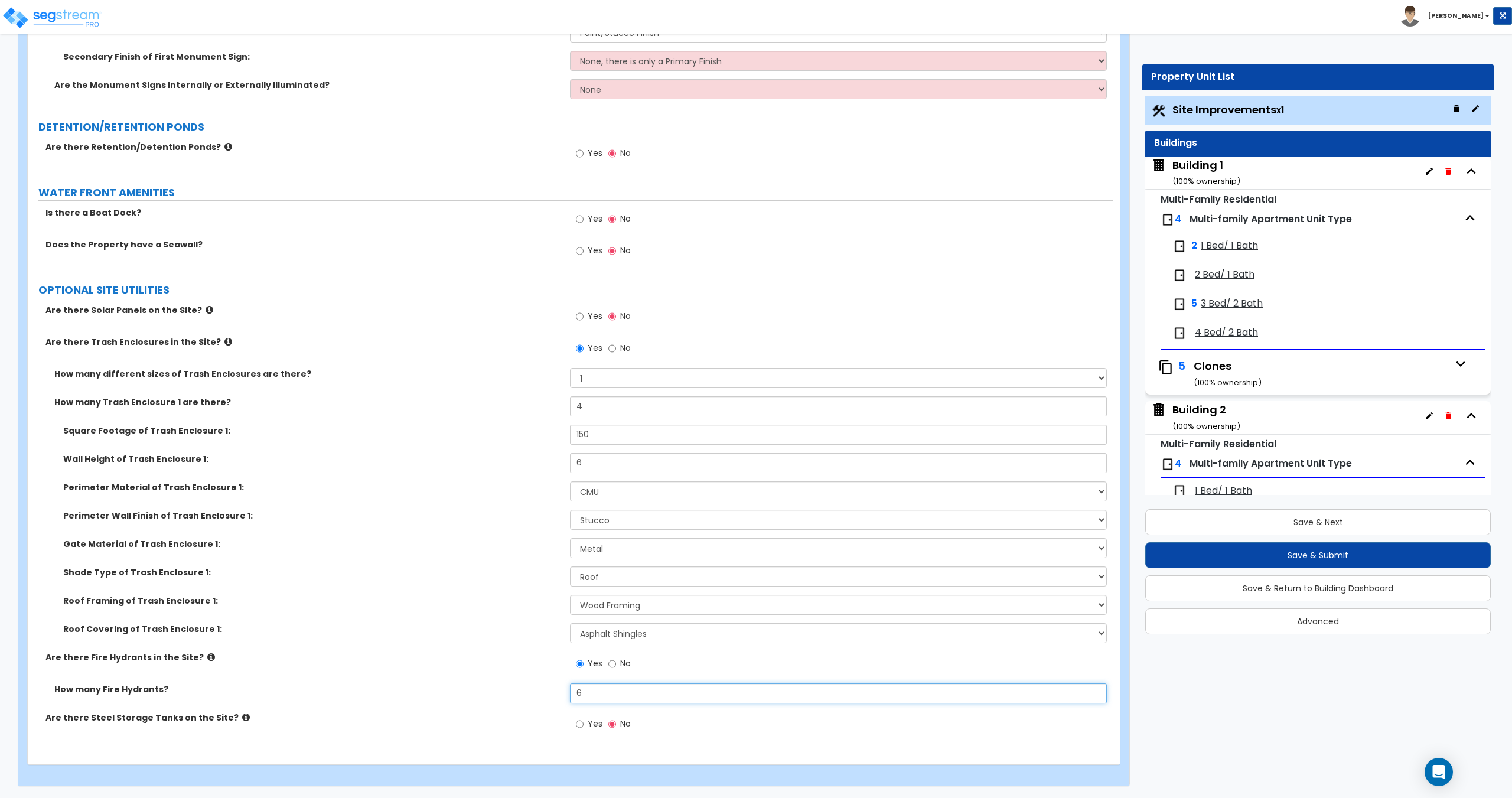
click at [497, 685] on div "How many Fire Hydrants? 6" at bounding box center [570, 697] width 1085 height 28
click at [593, 691] on input "6" at bounding box center [838, 693] width 536 height 20
drag, startPoint x: 508, startPoint y: 690, endPoint x: 457, endPoint y: 691, distance: 51.0
click at [469, 688] on div "How many Fire Hydrants? 6" at bounding box center [570, 697] width 1085 height 28
drag, startPoint x: 470, startPoint y: 591, endPoint x: 494, endPoint y: 520, distance: 74.9
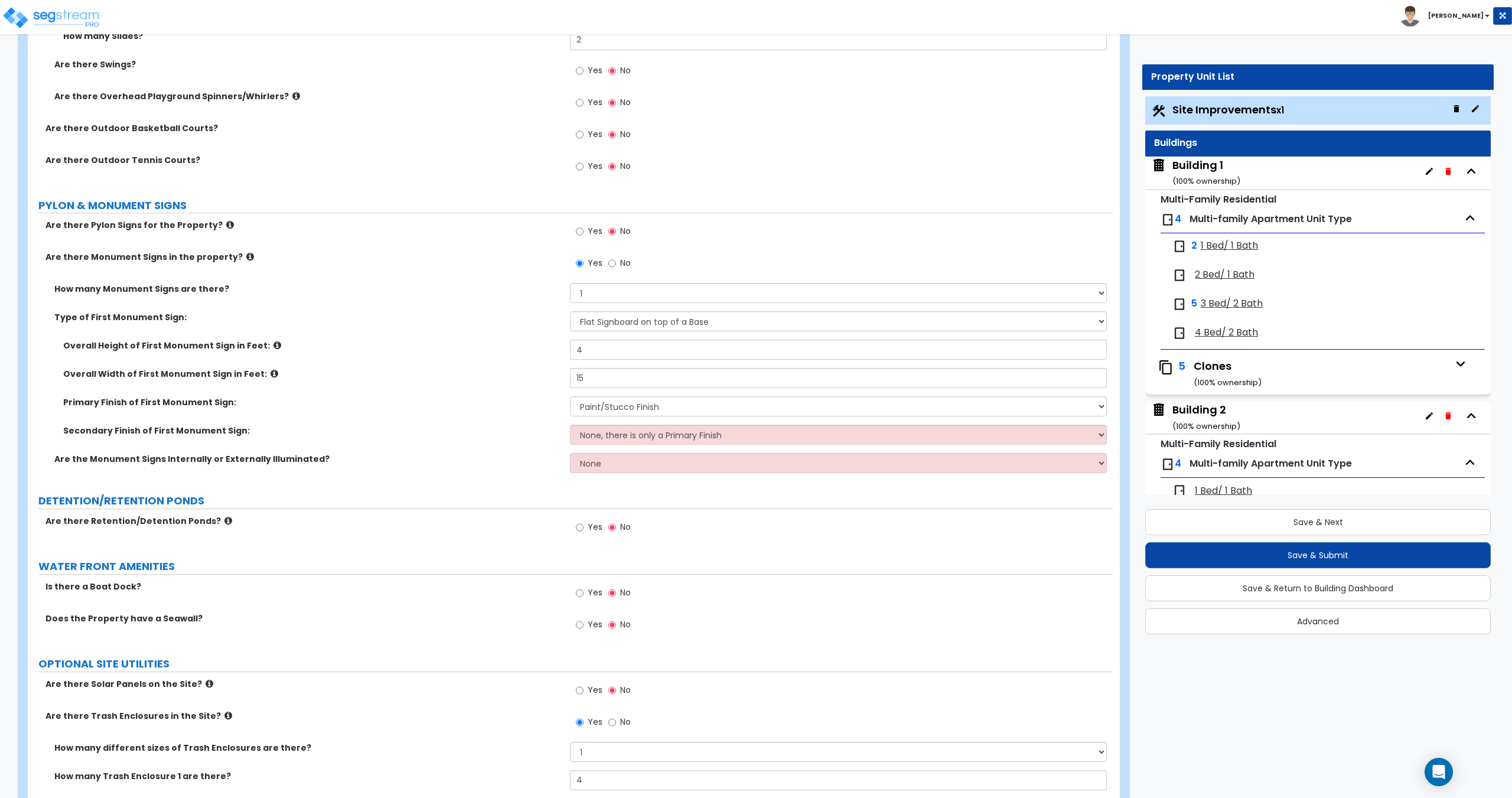
drag, startPoint x: 496, startPoint y: 523, endPoint x: 493, endPoint y: 378, distance: 145.0
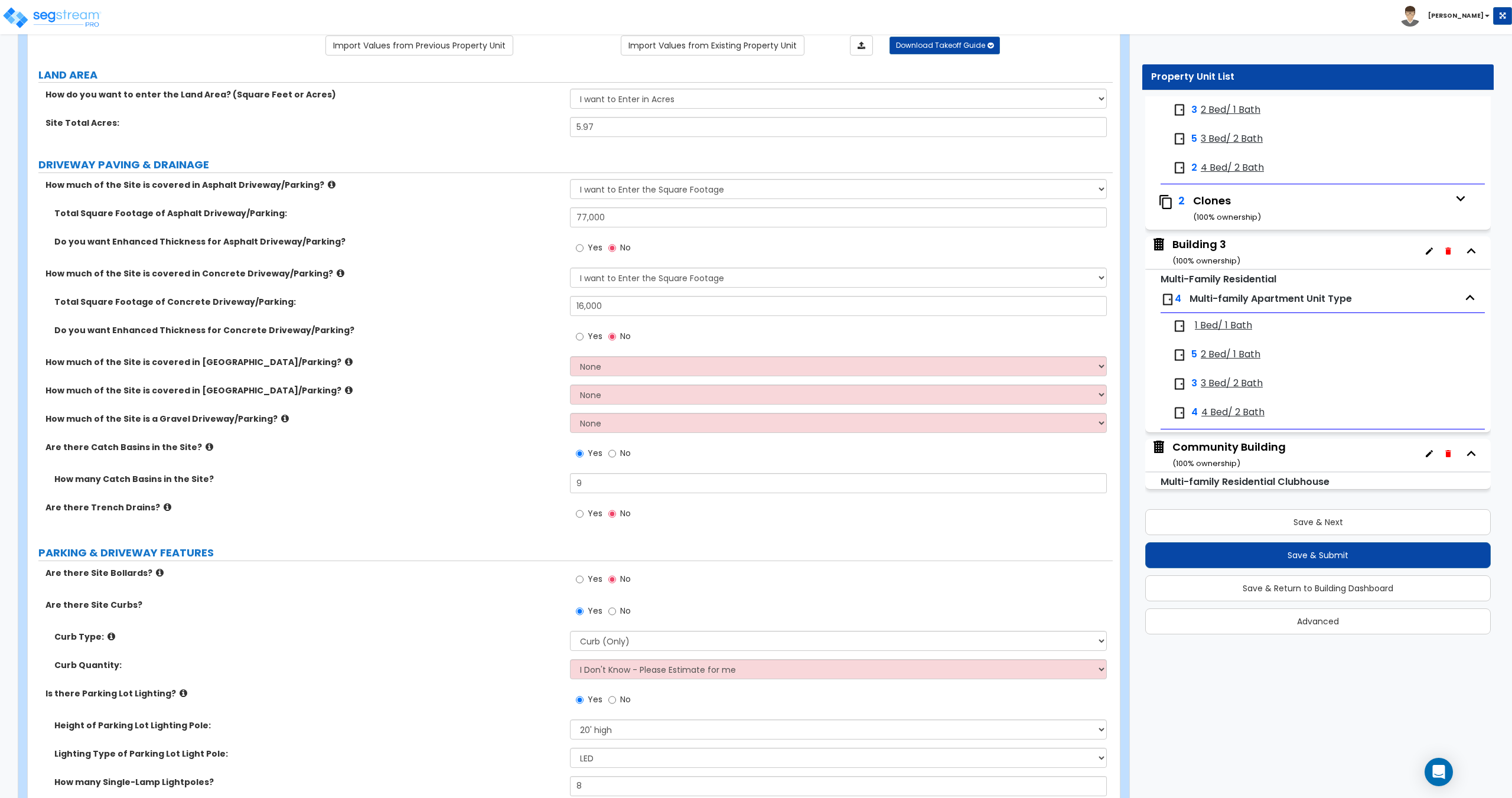
scroll to position [118, 0]
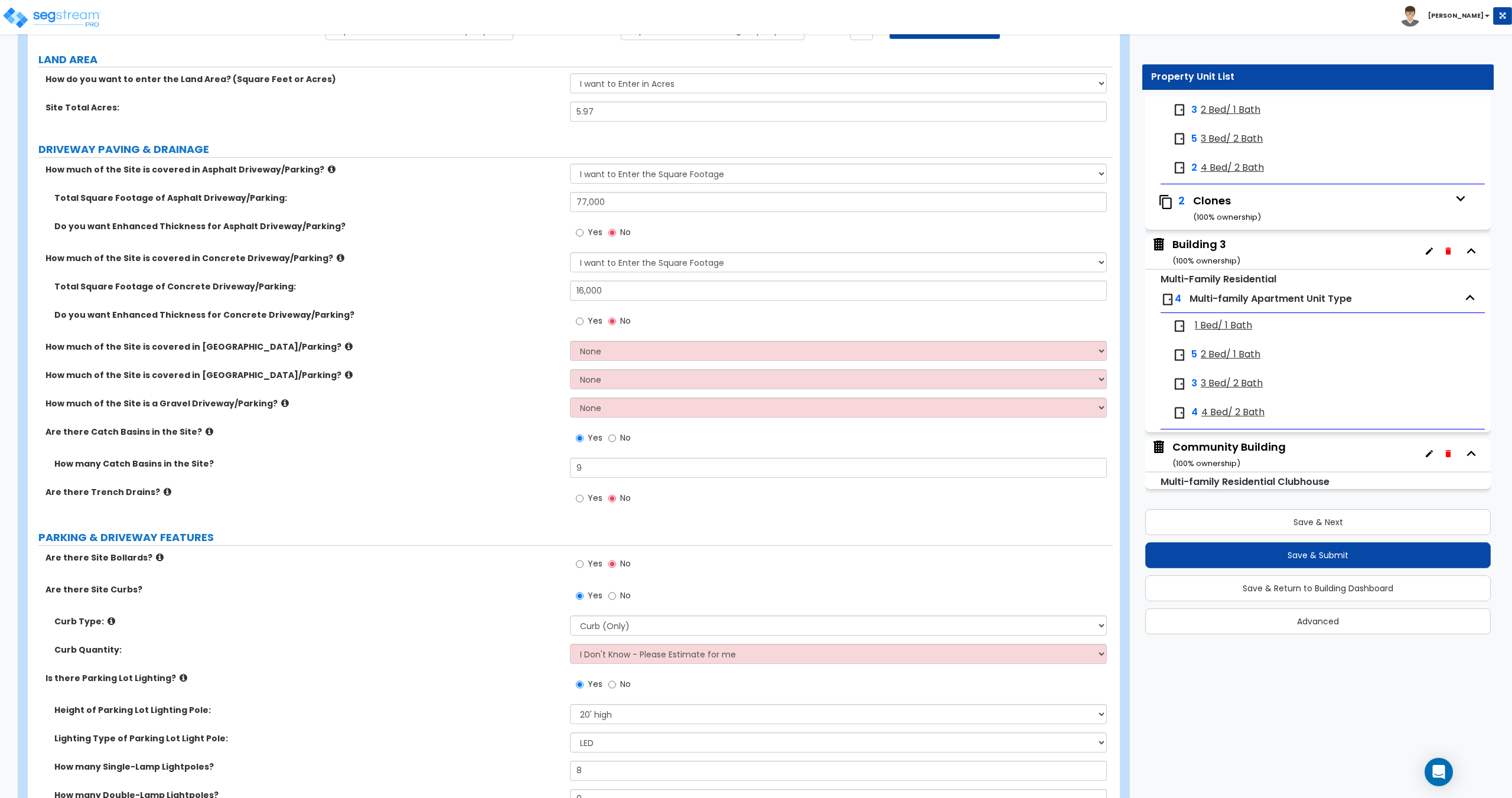
click at [1223, 442] on div "Community Building ( 100 % ownership)" at bounding box center [1229, 454] width 114 height 30
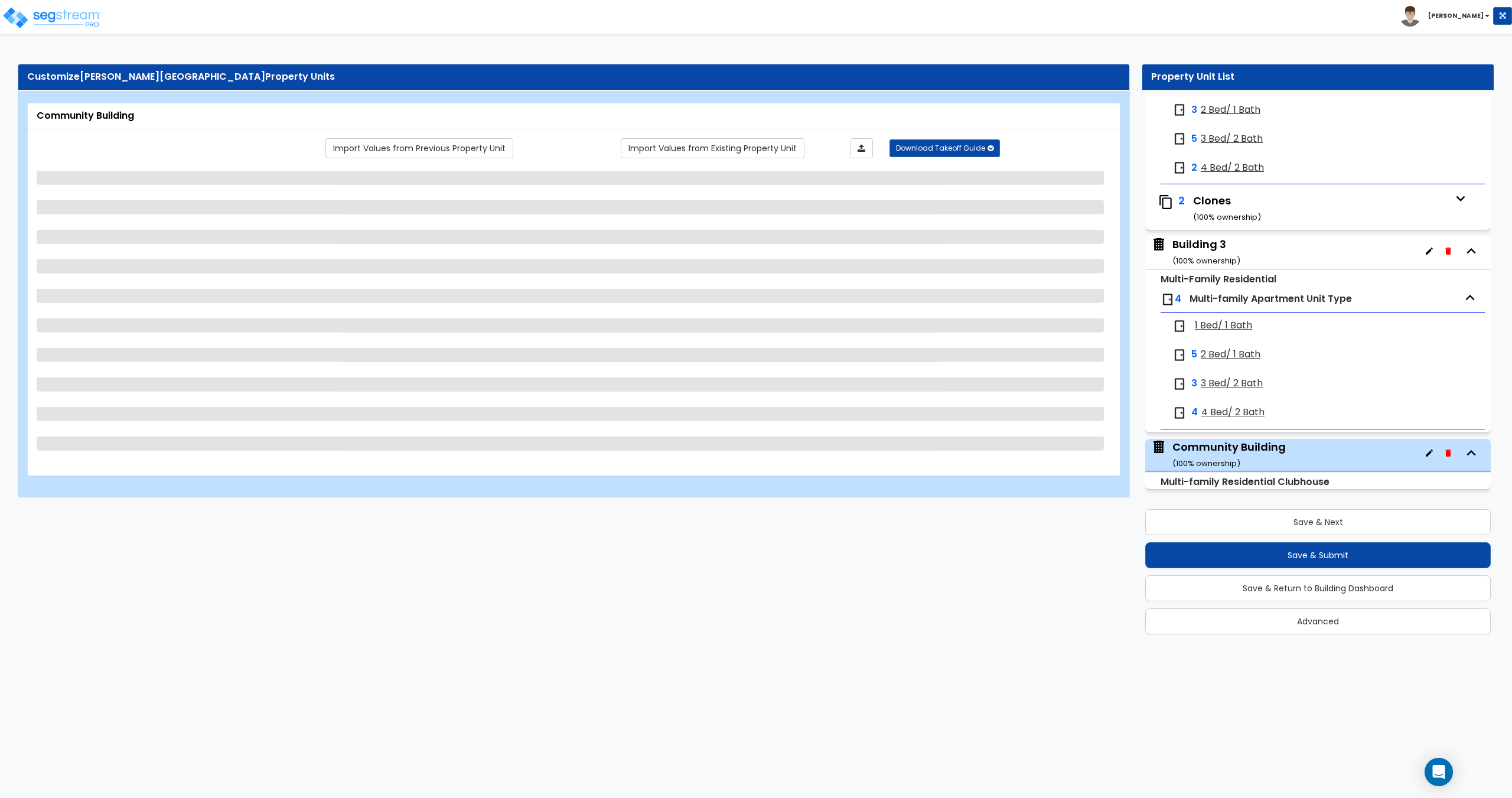
scroll to position [0, 0]
click at [688, 150] on link "Import Values from Existing Property Unit" at bounding box center [712, 148] width 184 height 20
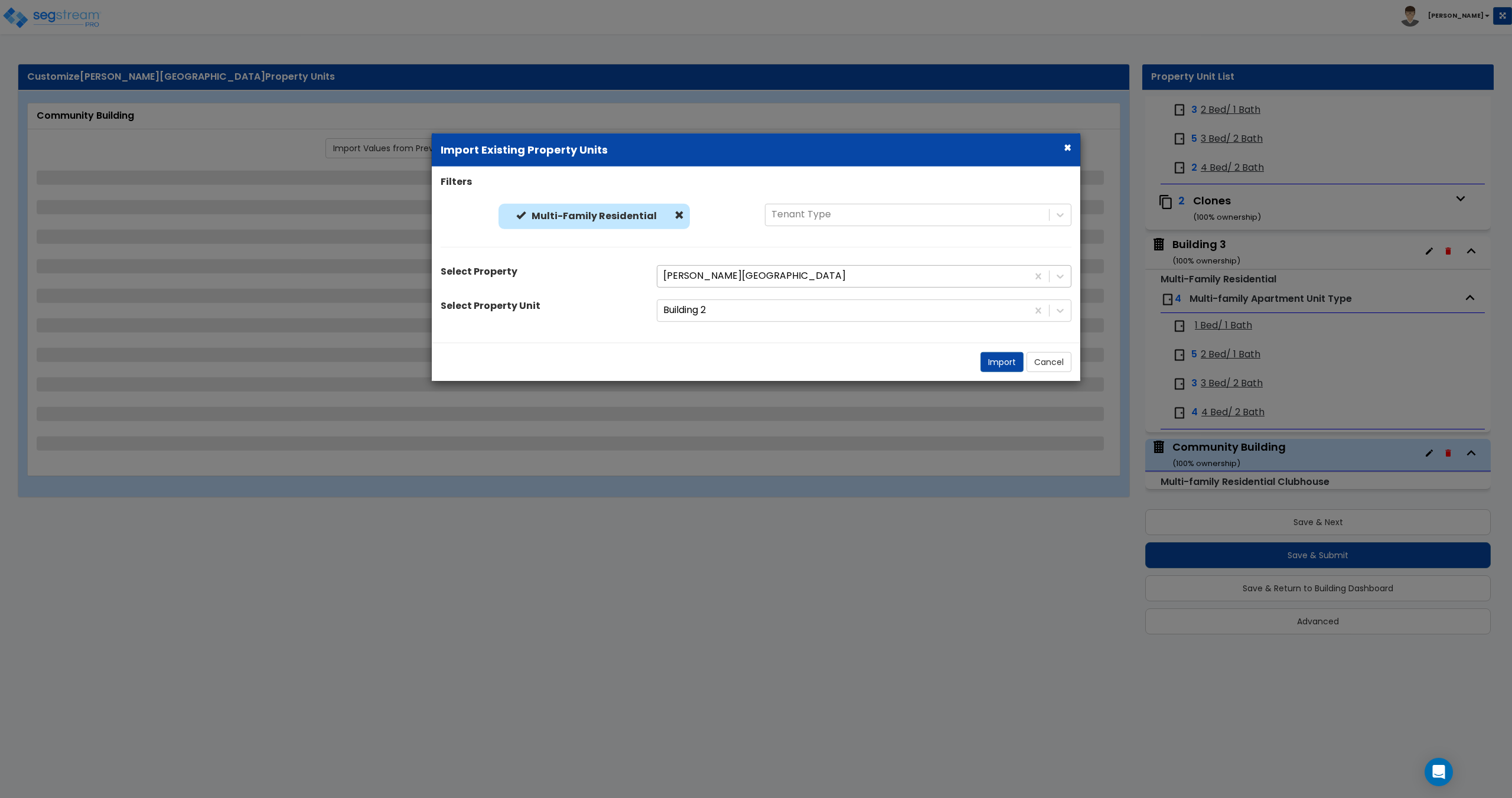
click at [710, 281] on div at bounding box center [842, 276] width 359 height 16
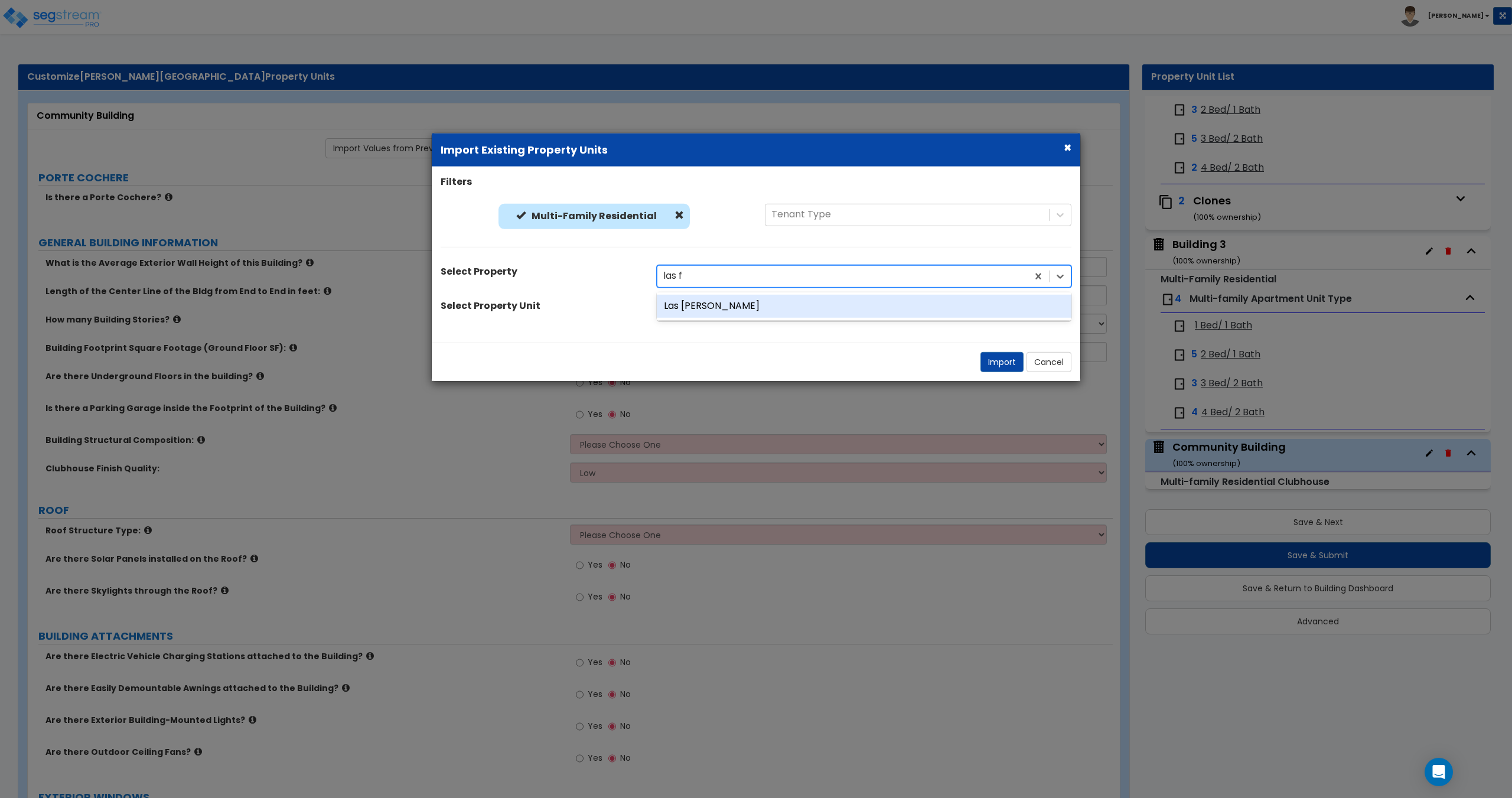
click at [703, 310] on div "Las [PERSON_NAME]" at bounding box center [864, 305] width 414 height 23
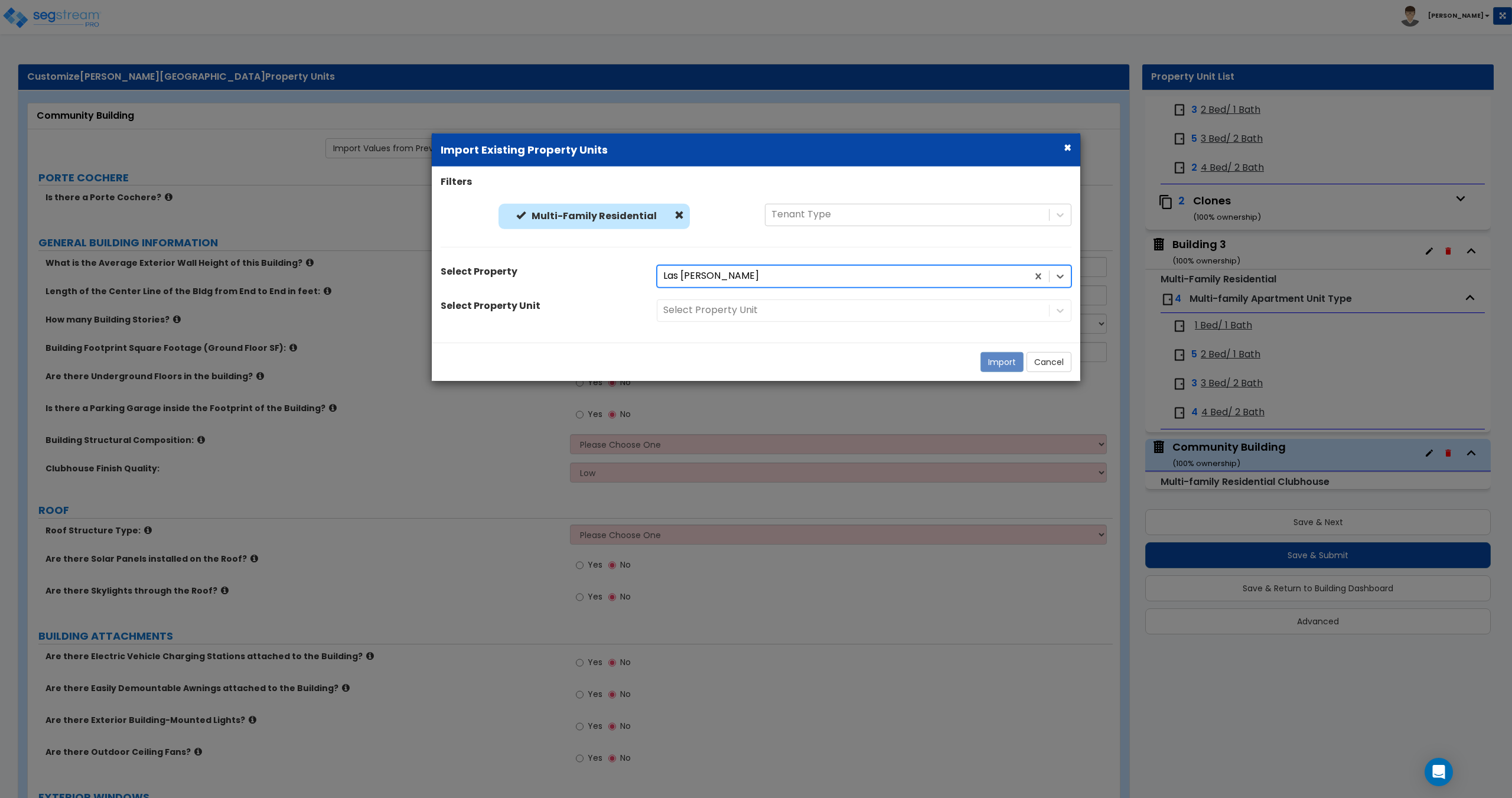
click at [730, 301] on div "Select Property Unit" at bounding box center [864, 310] width 433 height 22
click at [730, 312] on div at bounding box center [853, 310] width 380 height 16
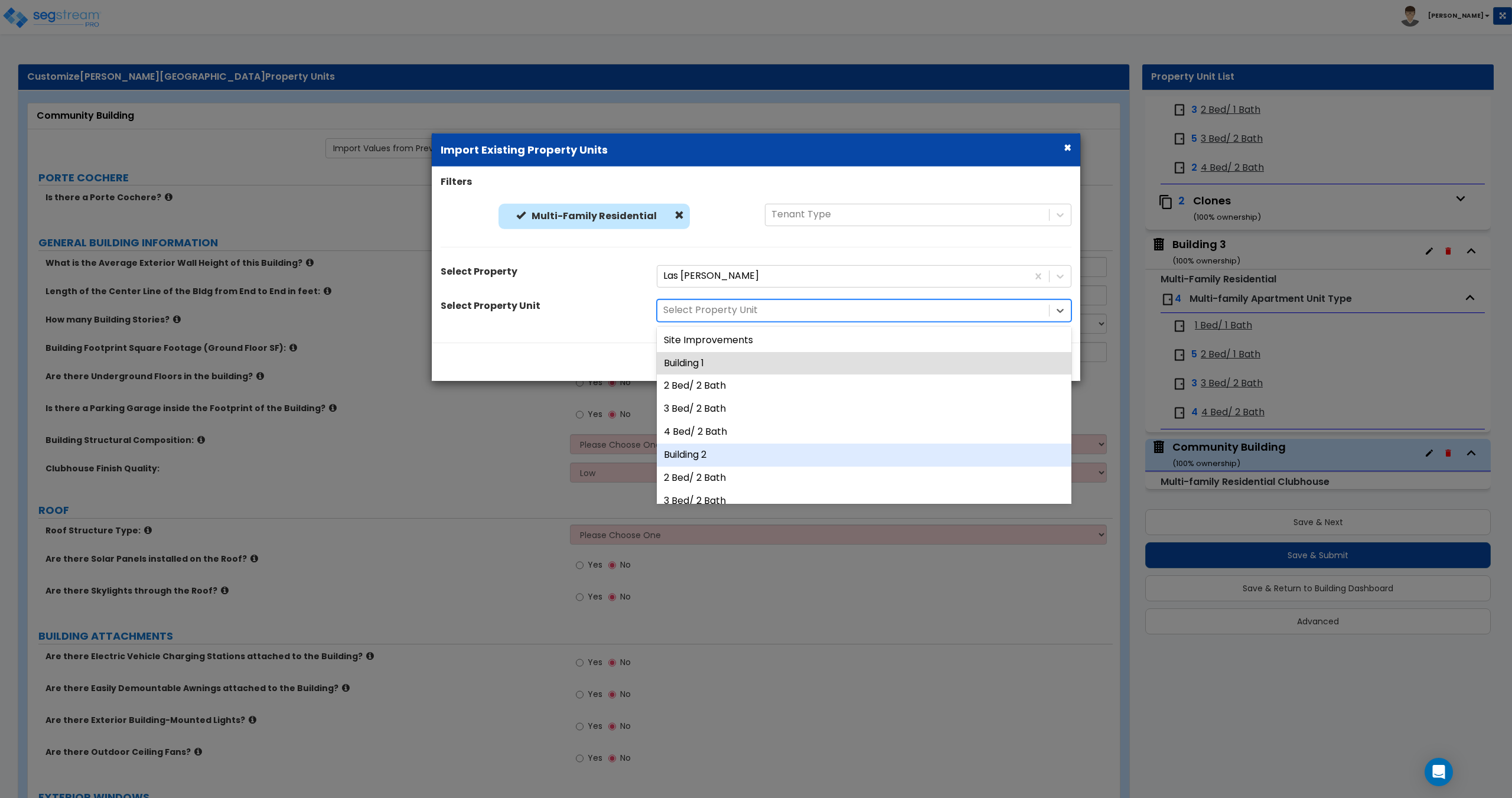
scroll to position [57, 0]
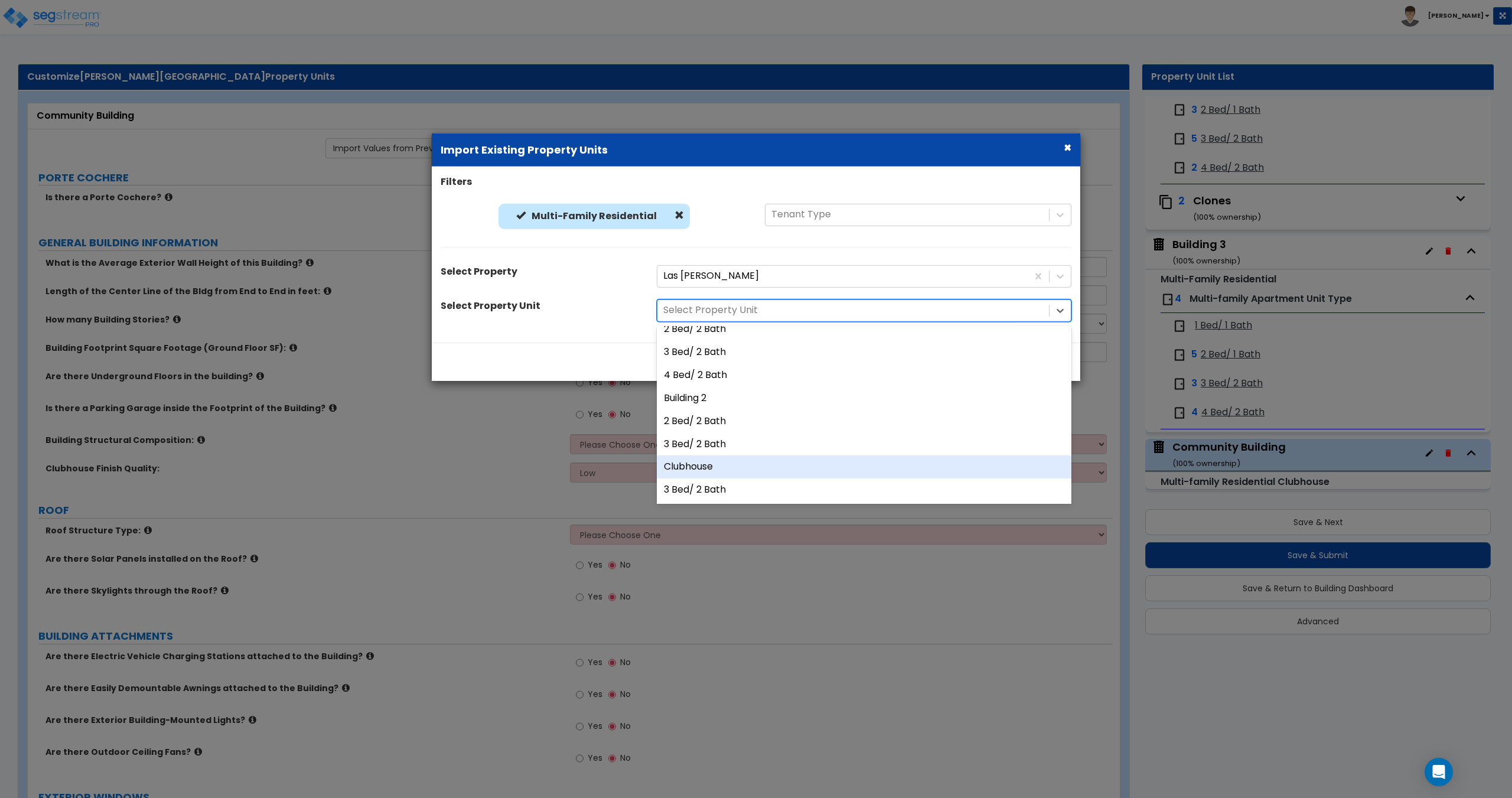
click at [708, 470] on div "Clubhouse" at bounding box center [864, 467] width 414 height 23
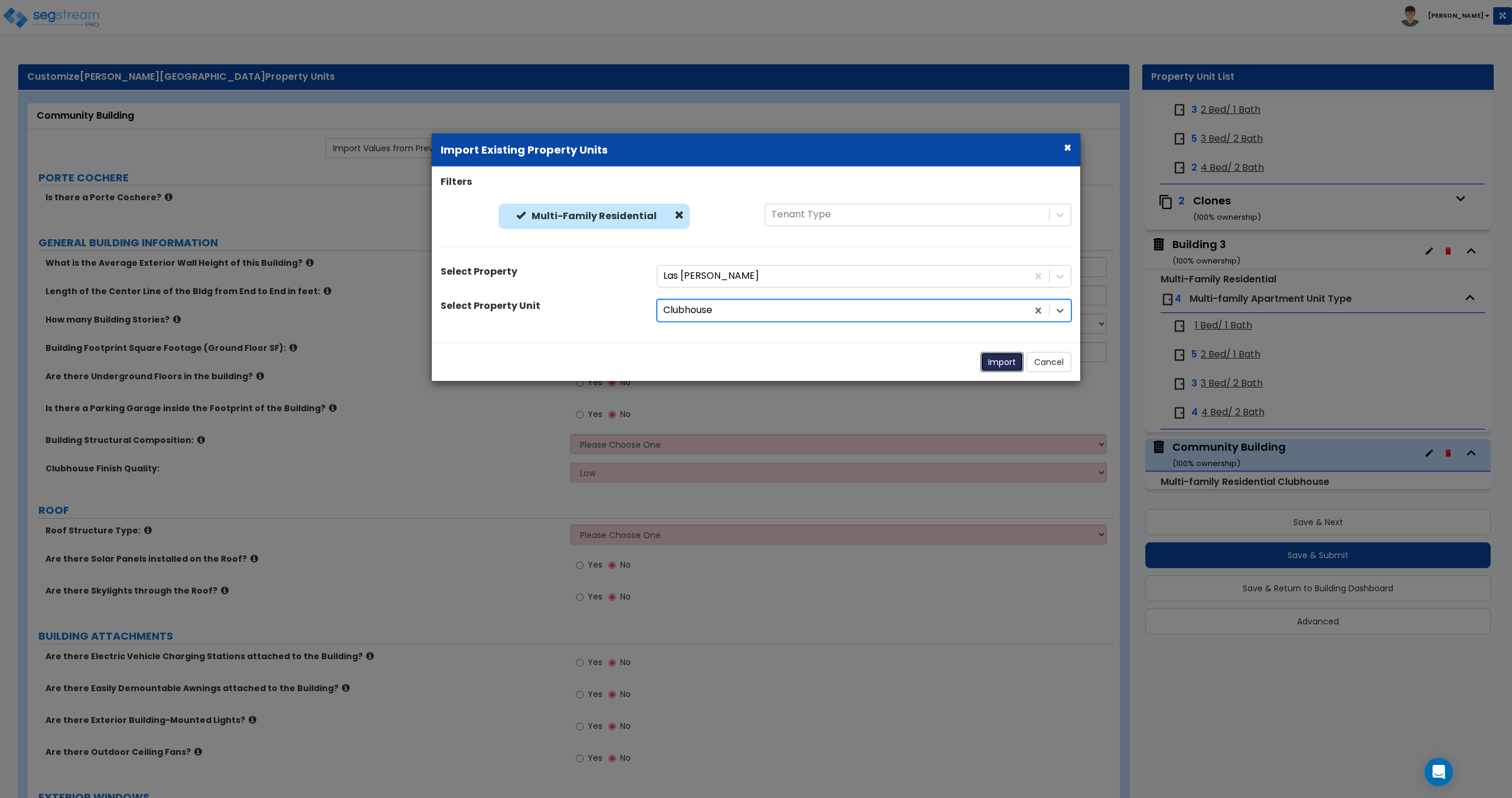
click at [986, 363] on button "Import" at bounding box center [1002, 361] width 43 height 20
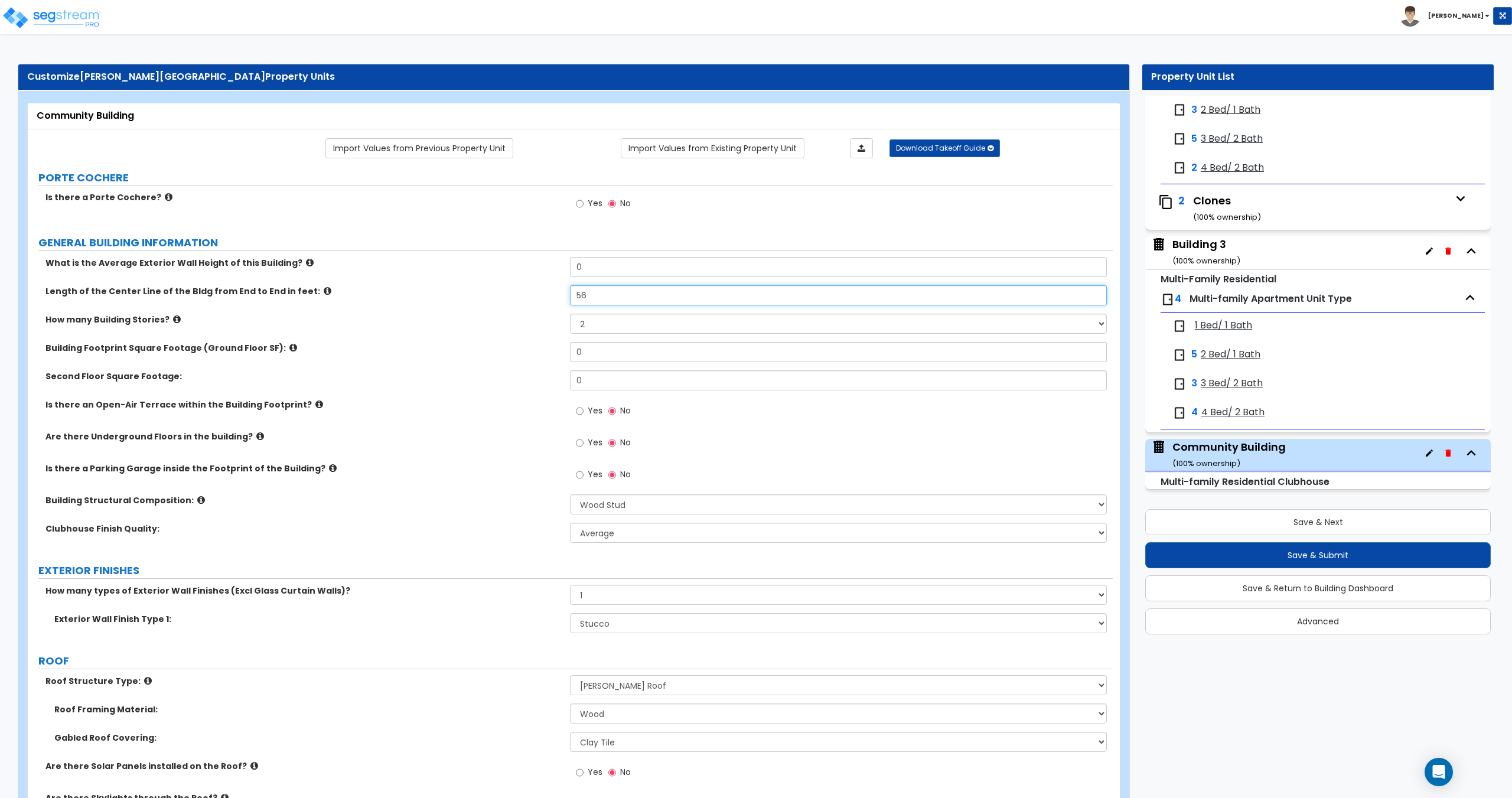
drag, startPoint x: 602, startPoint y: 295, endPoint x: 445, endPoint y: 291, distance: 157.1
click at [476, 291] on div "Length of the Center Line of the Bldg from End to End in feet: 56" at bounding box center [570, 299] width 1085 height 28
drag, startPoint x: 618, startPoint y: 271, endPoint x: 495, endPoint y: 262, distance: 123.3
click at [495, 262] on div "What is the Average Exterior Wall Height of this Building? 0" at bounding box center [570, 271] width 1085 height 28
drag, startPoint x: 595, startPoint y: 264, endPoint x: 495, endPoint y: 261, distance: 100.0
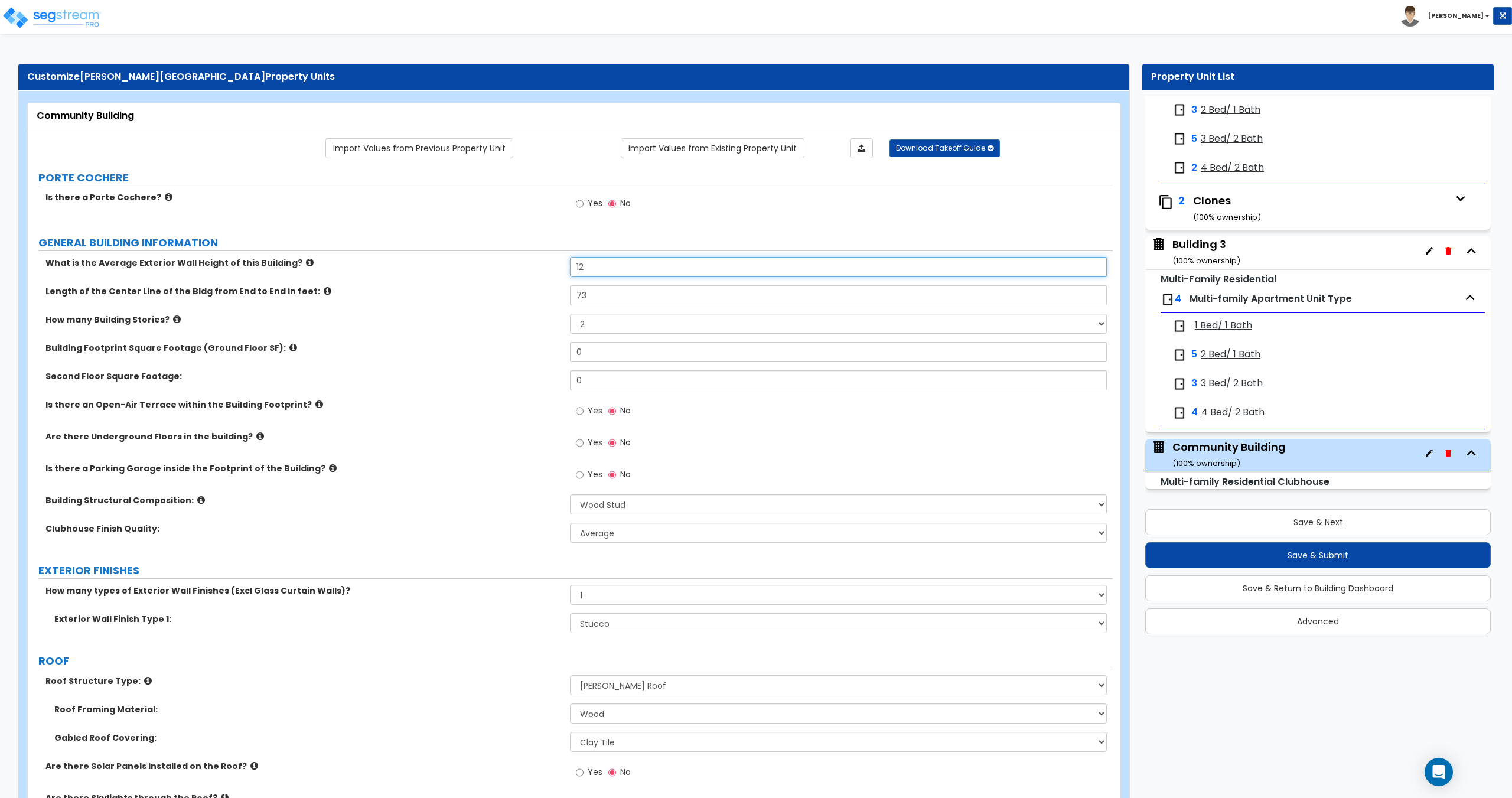
click at [495, 261] on div "What is the Average Exterior Wall Height of this Building? 12" at bounding box center [570, 271] width 1085 height 28
click at [611, 327] on select "1 2 3 4 5" at bounding box center [838, 324] width 536 height 20
click at [570, 314] on select "1 2 3 4 5" at bounding box center [838, 324] width 536 height 20
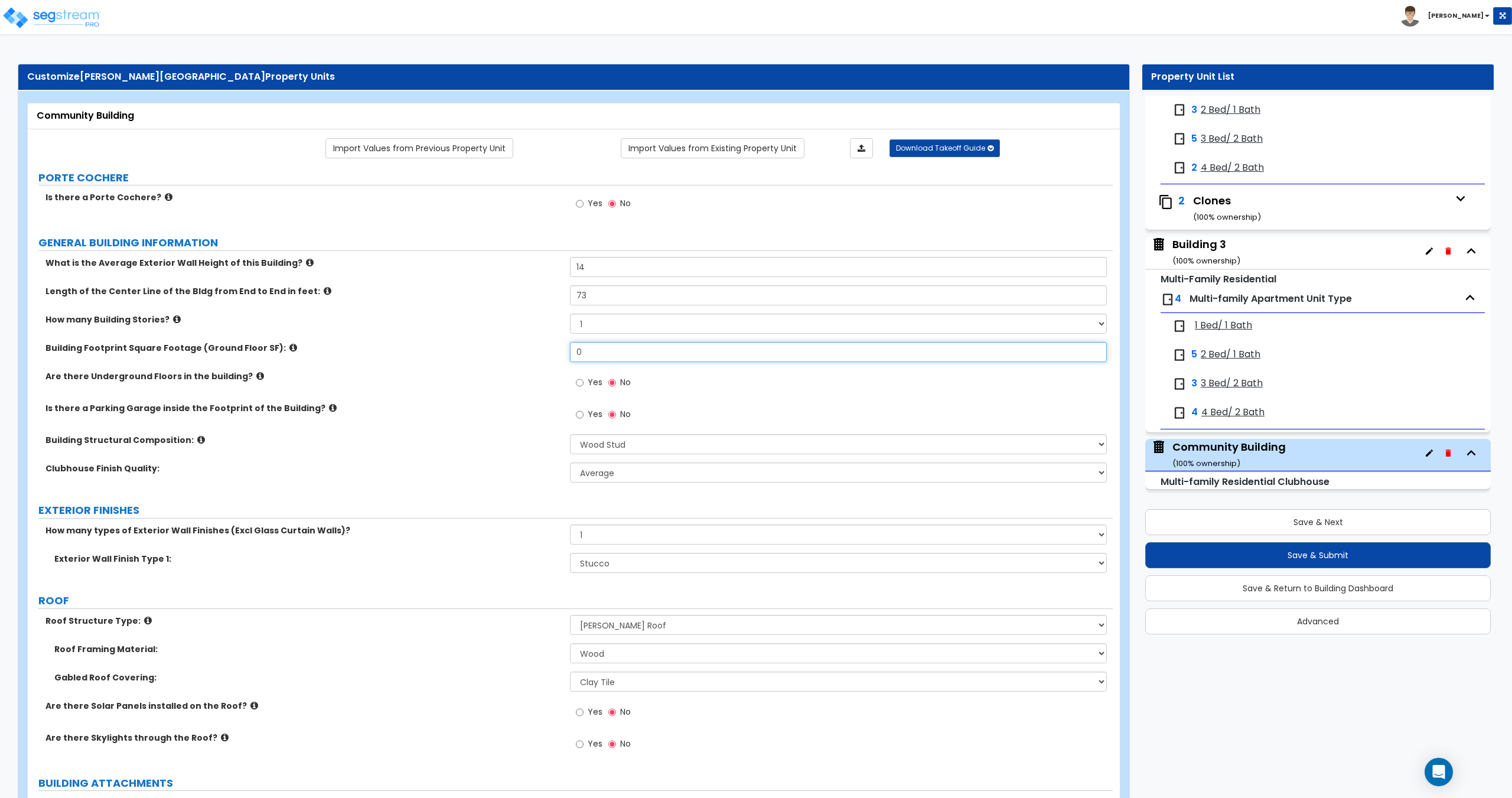
click at [605, 355] on input "0" at bounding box center [838, 352] width 536 height 20
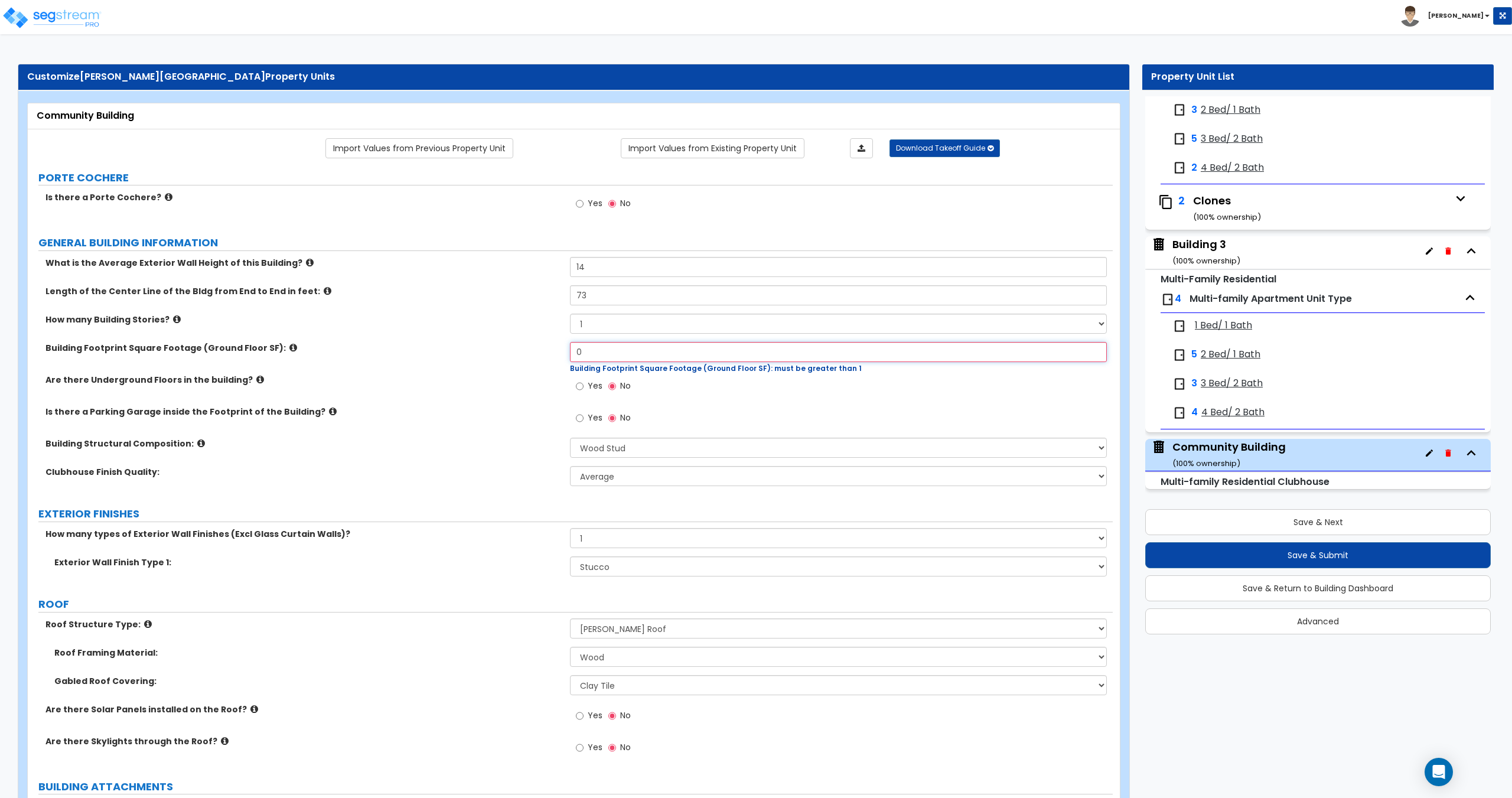
drag, startPoint x: 615, startPoint y: 353, endPoint x: 557, endPoint y: 352, distance: 58.0
click at [567, 354] on div "Building Footprint Square Footage (Ground Floor SF): 0 Building Footprint Squar…" at bounding box center [570, 357] width 1085 height 32
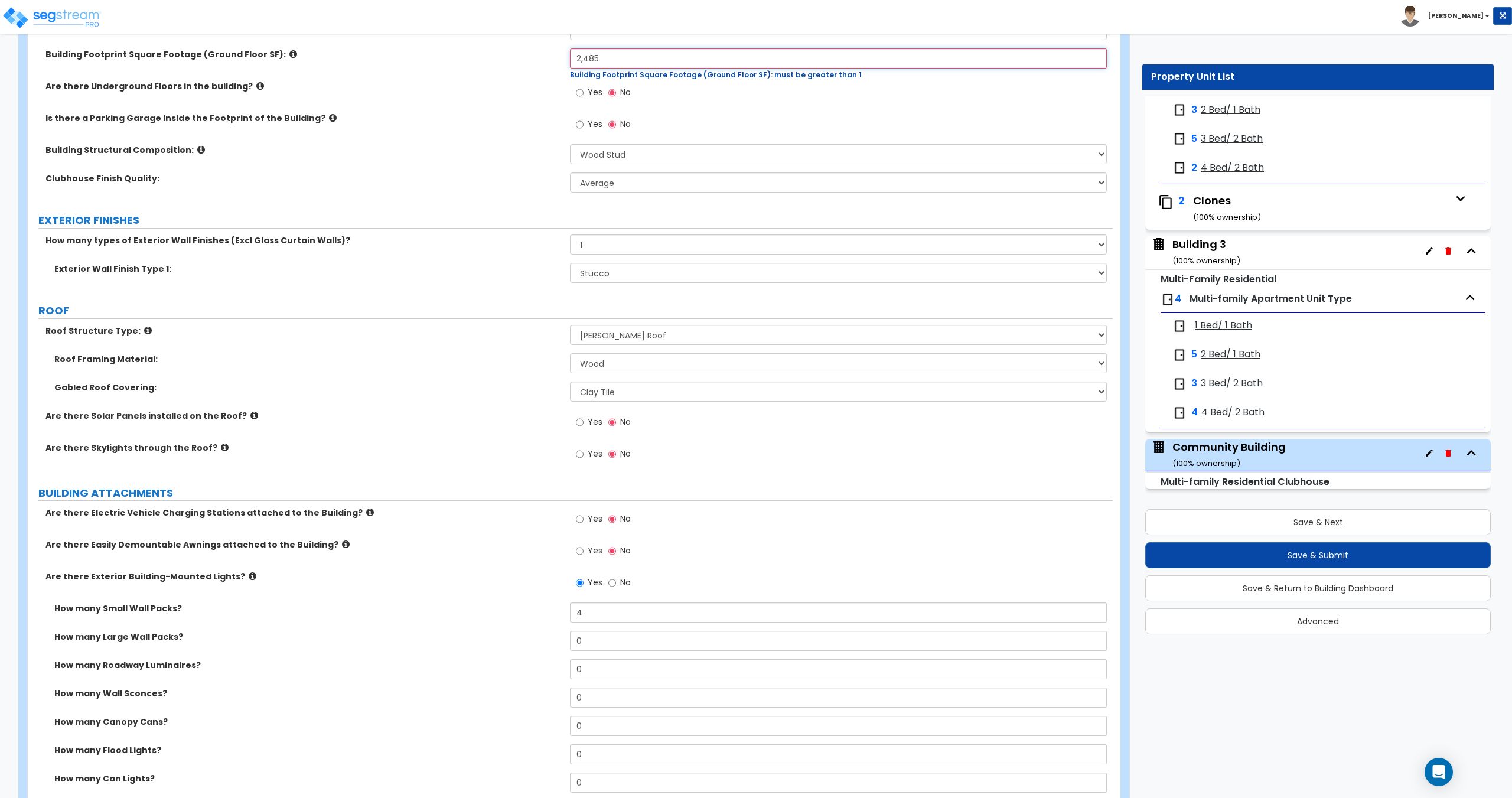
scroll to position [295, 0]
click at [620, 274] on select "Please Choose One No Finish/Shared Wall No Wall Brick Veneer Stone Veneer Wood …" at bounding box center [838, 271] width 536 height 20
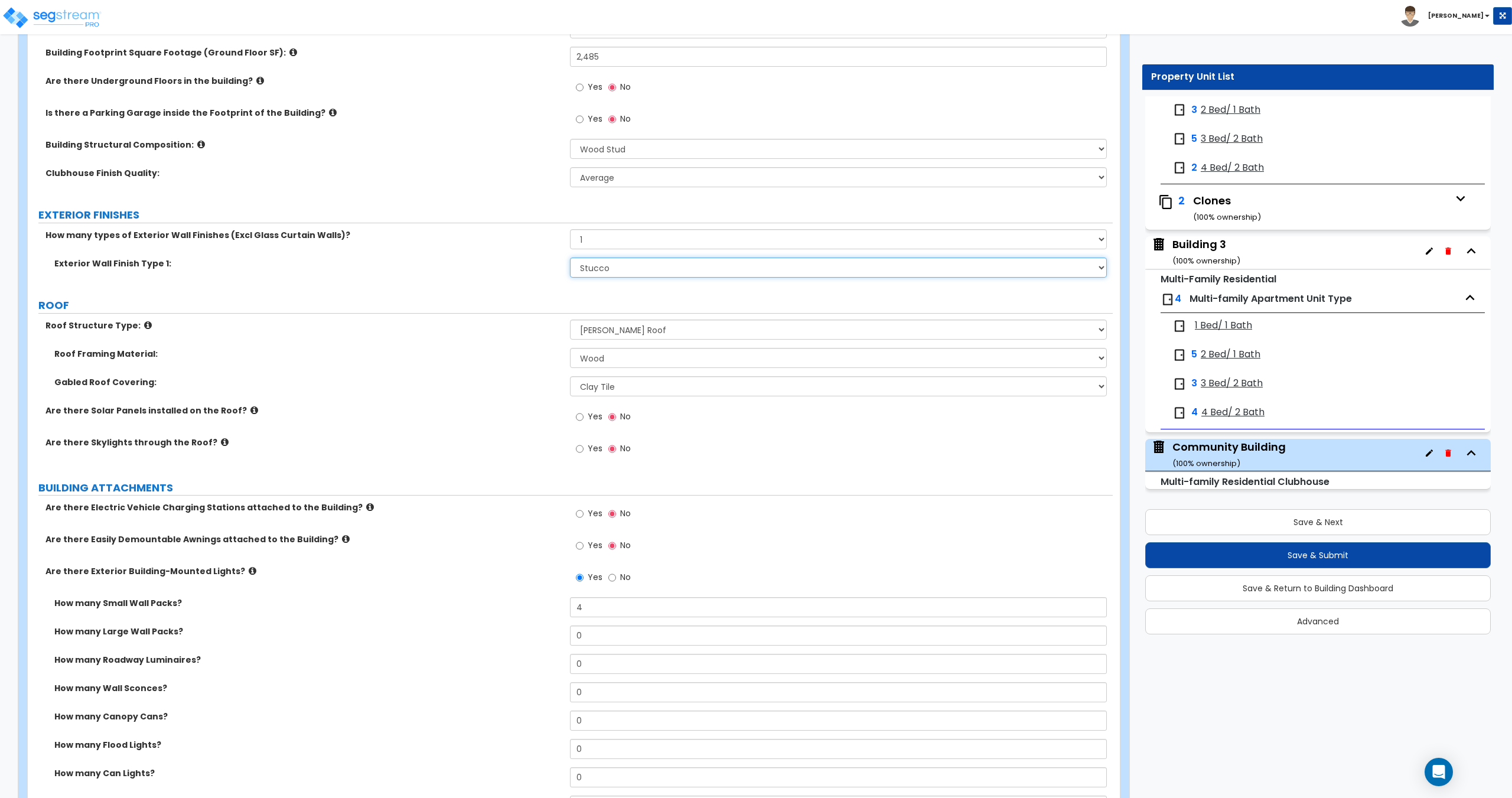
click at [623, 267] on select "Please Choose One No Finish/Shared Wall No Wall Brick Veneer Stone Veneer Wood …" at bounding box center [838, 267] width 536 height 20
click at [622, 236] on select "None 1 2 3" at bounding box center [838, 239] width 536 height 20
click at [570, 229] on select "None 1 2 3" at bounding box center [838, 239] width 536 height 20
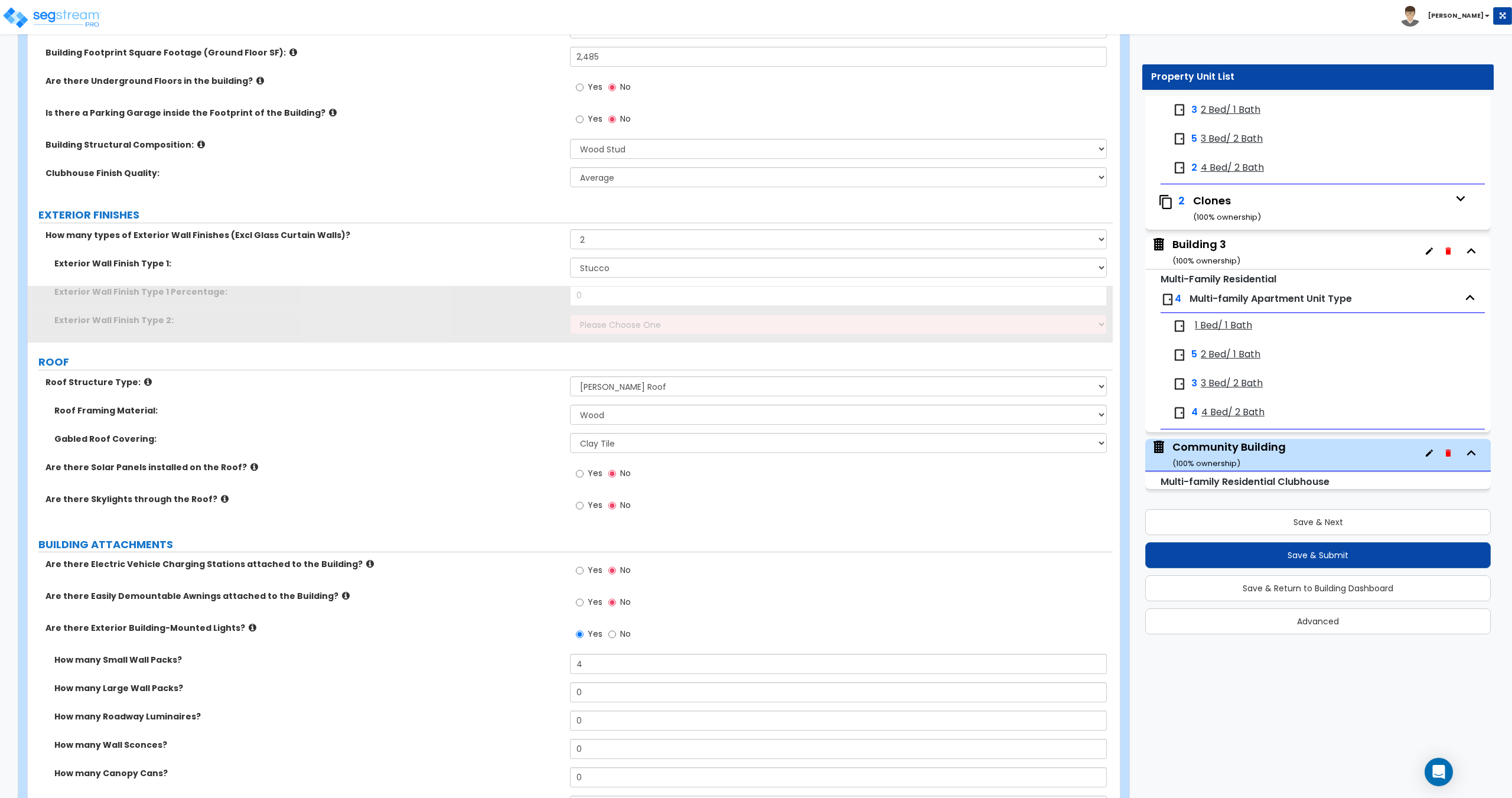
click at [617, 279] on div "Exterior Wall Finish Type 1: Please Choose One No Finish/Shared Wall No Wall Br…" at bounding box center [570, 271] width 1085 height 28
click at [620, 270] on select "Please Choose One No Finish/Shared Wall No Wall Brick Veneer Stone Veneer Wood …" at bounding box center [838, 267] width 536 height 20
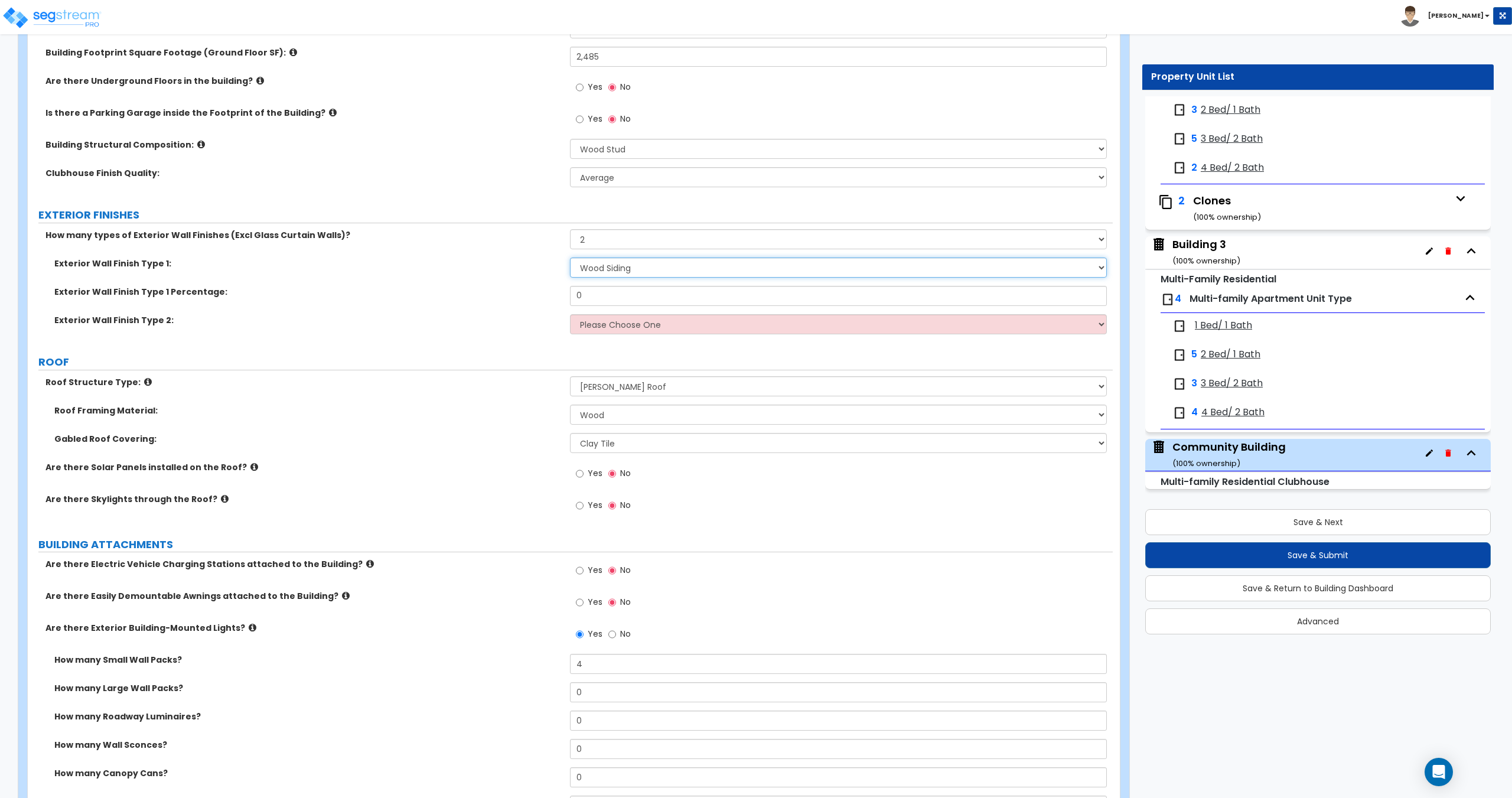
click at [570, 258] on select "Please Choose One No Finish/Shared Wall No Wall Brick Veneer Stone Veneer Wood …" at bounding box center [838, 267] width 536 height 20
click at [603, 322] on select "Please Choose One No Finish/Shared Wall No Wall Brick Veneer Stone Veneer Wood …" at bounding box center [838, 324] width 536 height 20
click at [570, 314] on select "Please Choose One No Finish/Shared Wall No Wall Brick Veneer Stone Veneer Wood …" at bounding box center [838, 324] width 536 height 20
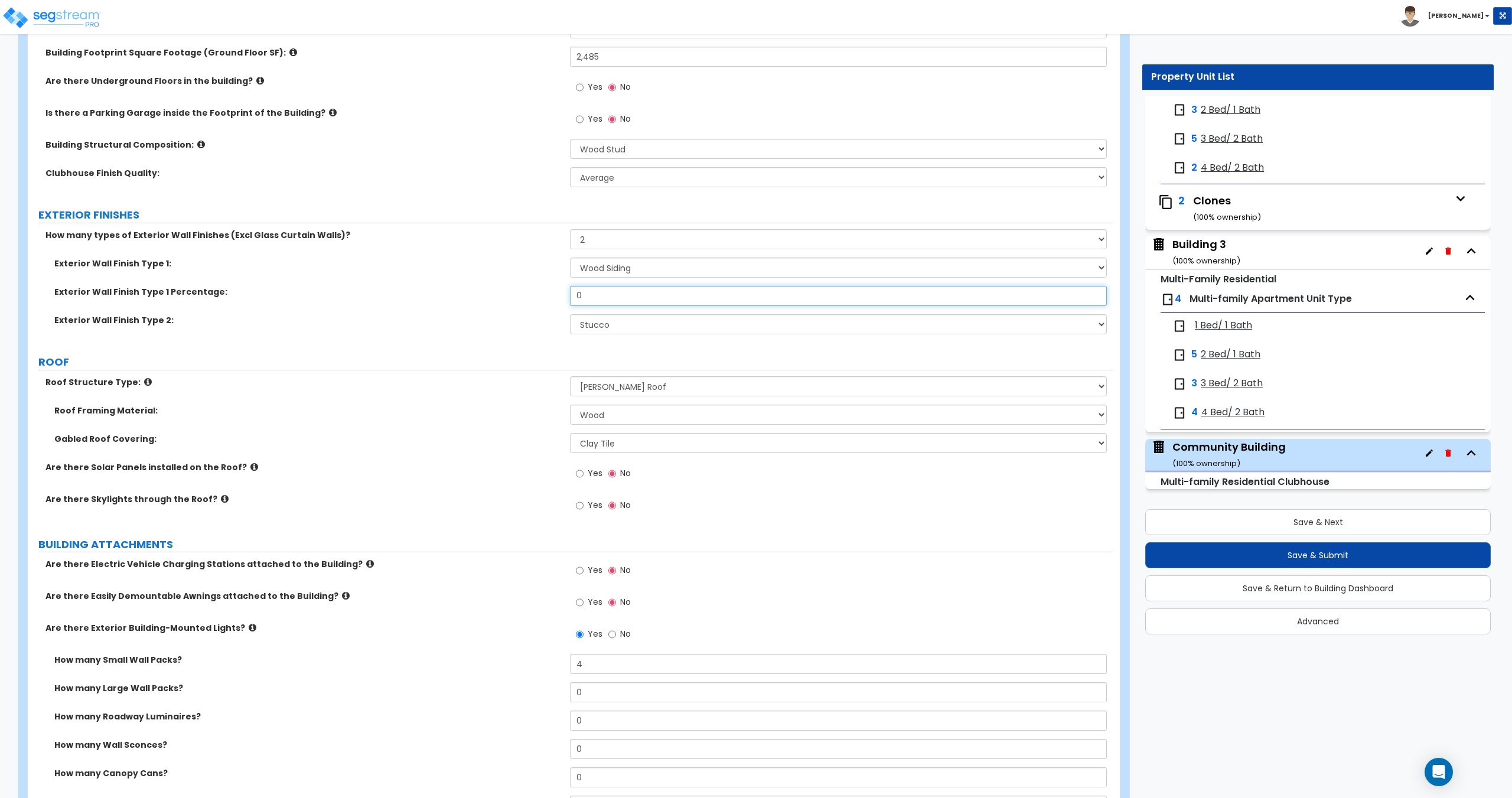
drag, startPoint x: 587, startPoint y: 297, endPoint x: 529, endPoint y: 284, distance: 59.4
click at [559, 297] on div "Exterior Wall Finish Type 1 Percentage: 0" at bounding box center [570, 299] width 1085 height 28
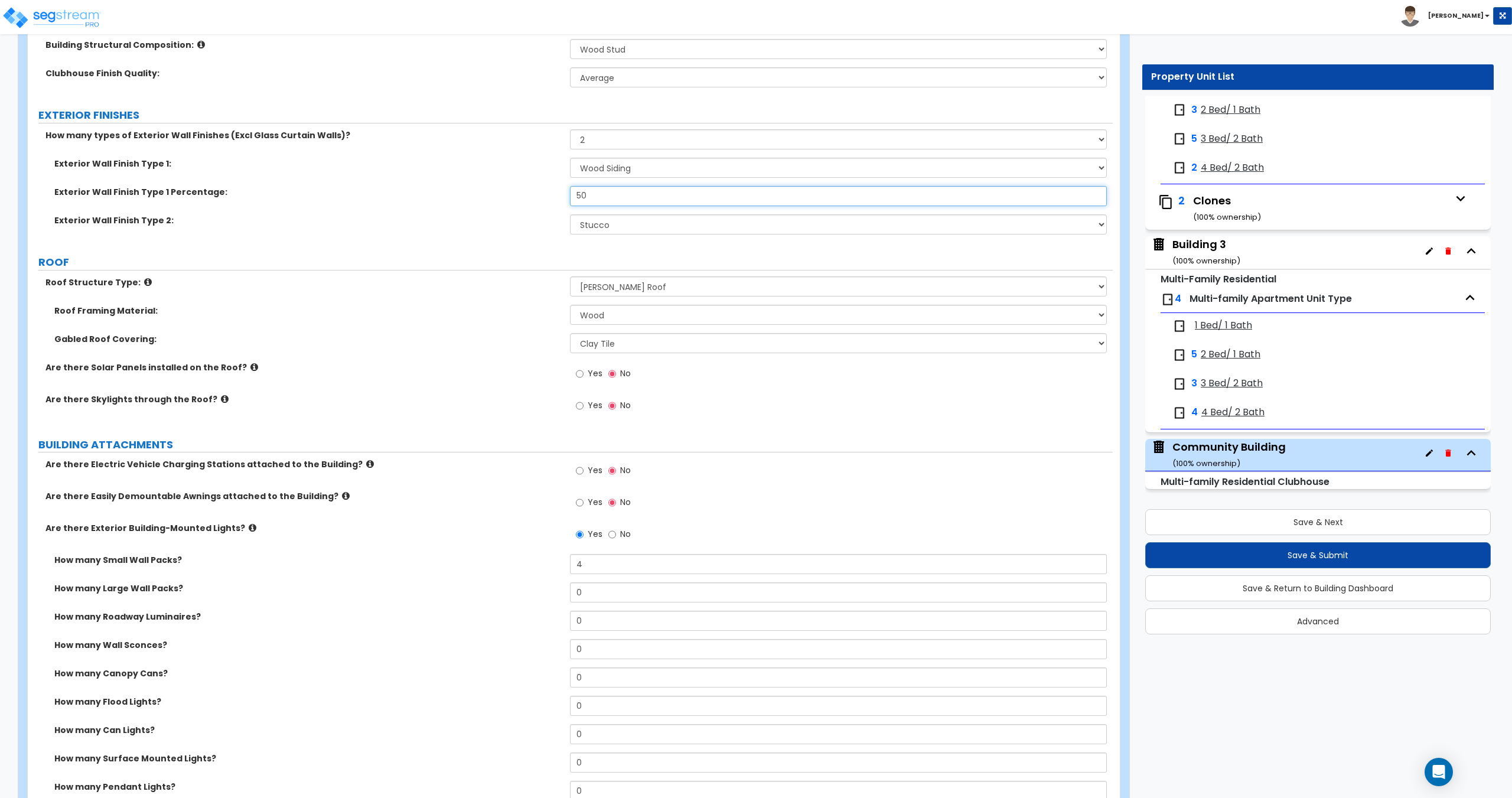
scroll to position [414, 0]
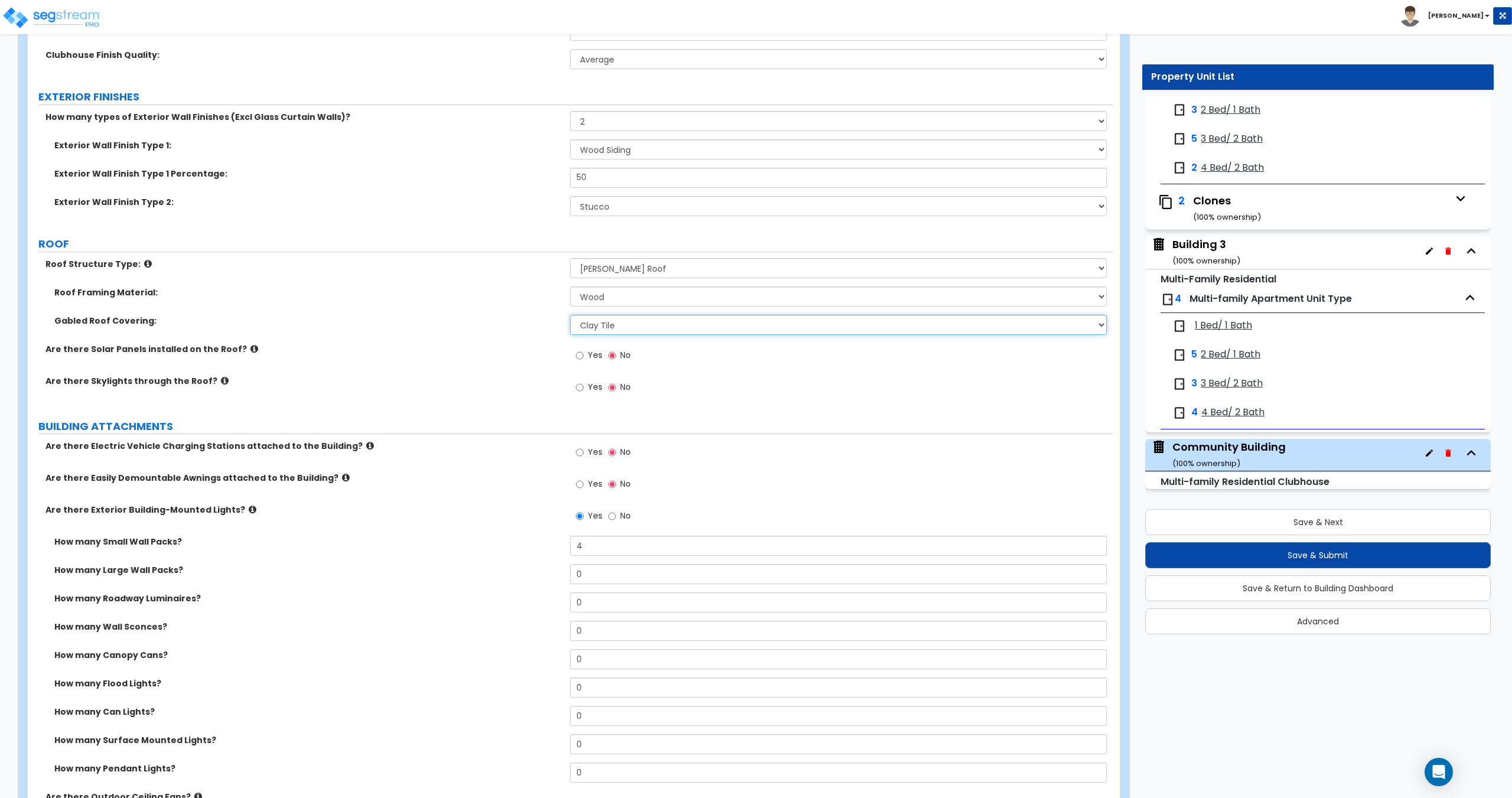
click at [605, 322] on select "Please Choose One Asphalt Shingle Clay Tile Wood Shingle Metal Shingle Standing…" at bounding box center [838, 325] width 536 height 20
click at [570, 315] on select "Please Choose One Asphalt Shingle Clay Tile Wood Shingle Metal Shingle Standing…" at bounding box center [838, 325] width 536 height 20
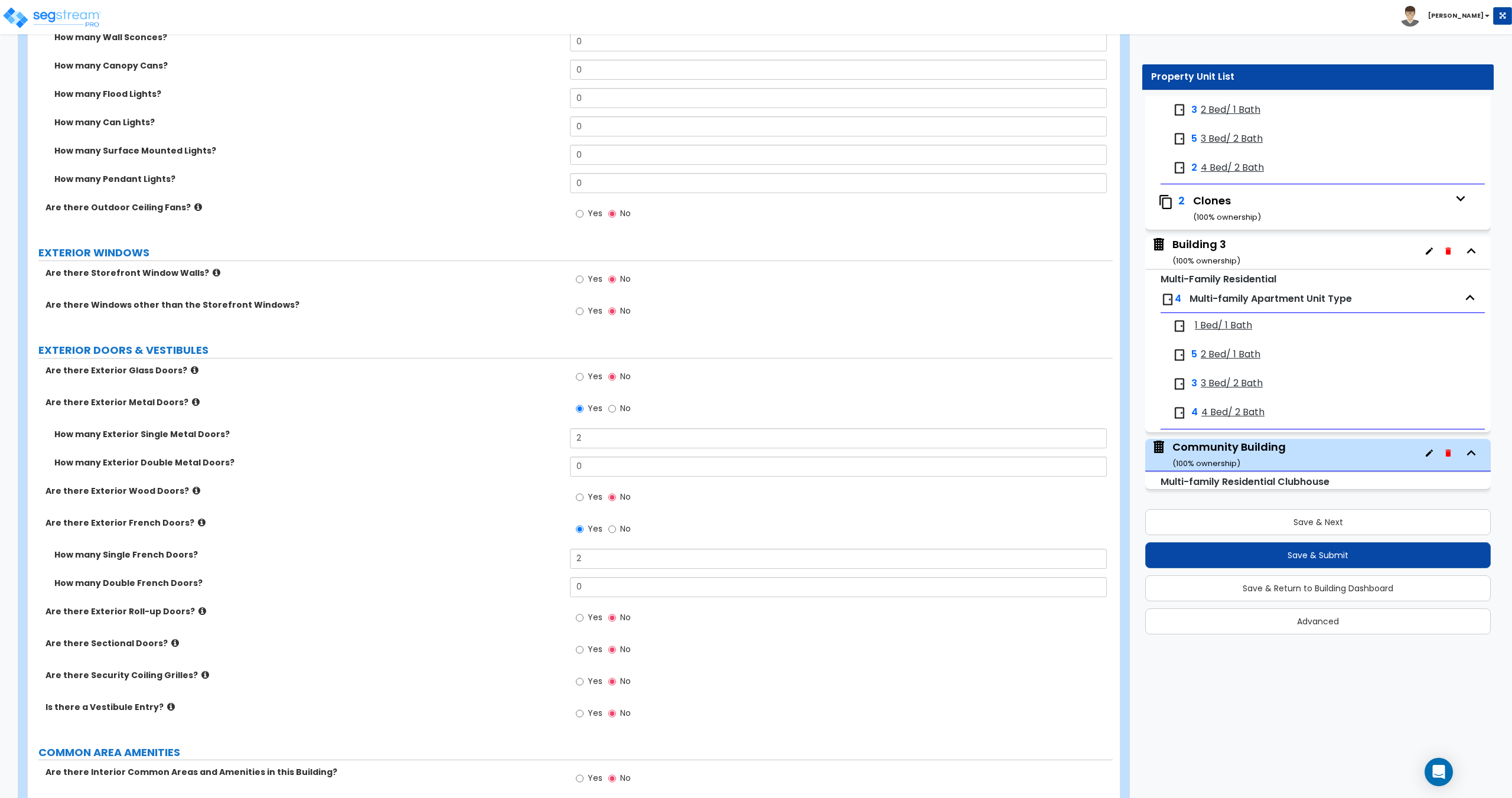
scroll to position [1005, 0]
click at [586, 378] on label "Yes" at bounding box center [589, 376] width 27 height 20
click at [583, 378] on input "Yes" at bounding box center [580, 376] width 8 height 13
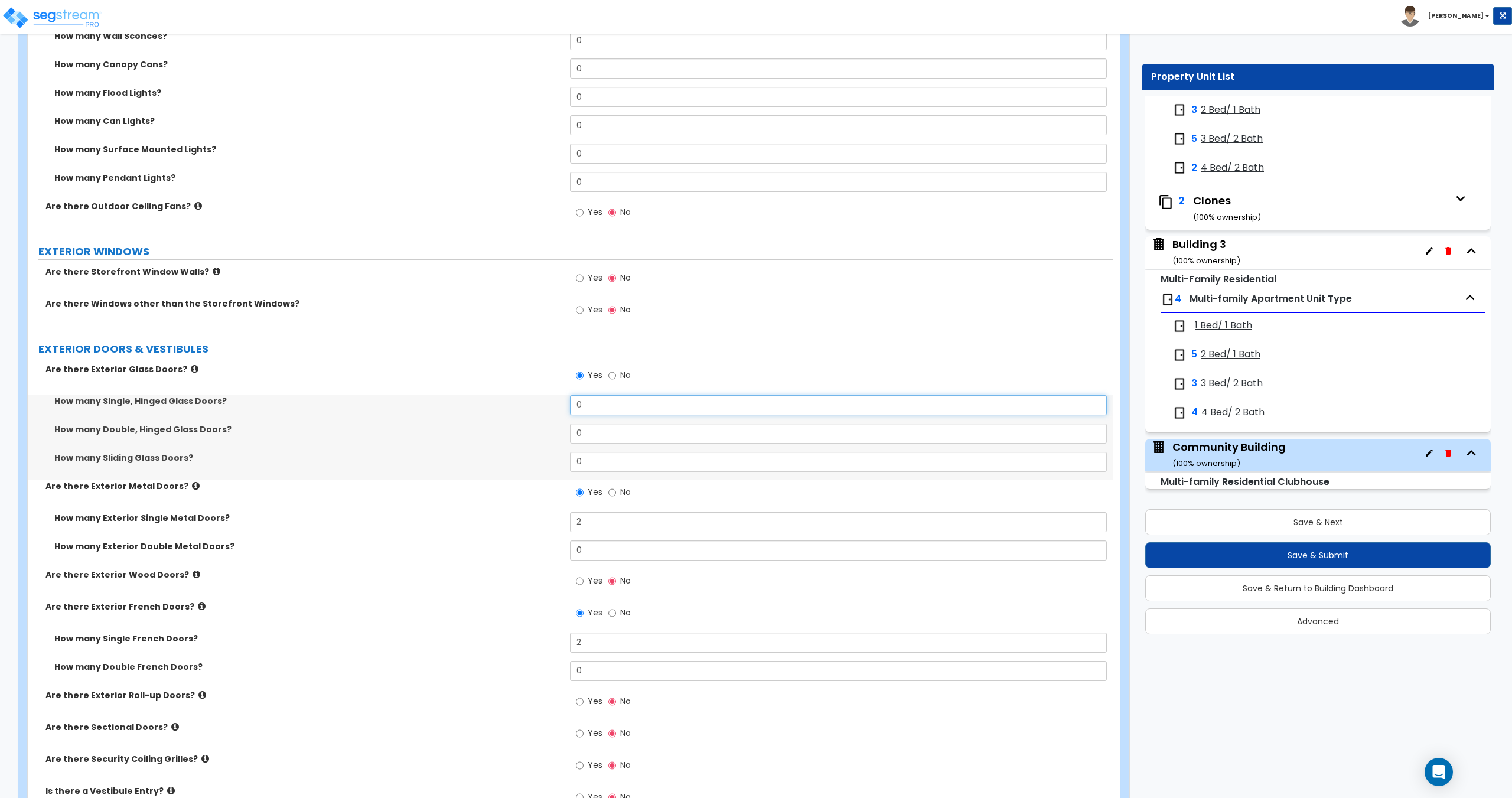
drag, startPoint x: 542, startPoint y: 402, endPoint x: 505, endPoint y: 401, distance: 37.0
click at [509, 401] on div "How many Single, Hinged Glass Doors? 0" at bounding box center [570, 409] width 1085 height 28
drag, startPoint x: 606, startPoint y: 431, endPoint x: 582, endPoint y: 471, distance: 46.6
click at [537, 433] on div "How many Double, Hinged Glass Doors? 0" at bounding box center [570, 437] width 1085 height 28
click at [617, 490] on label "No" at bounding box center [619, 493] width 22 height 20
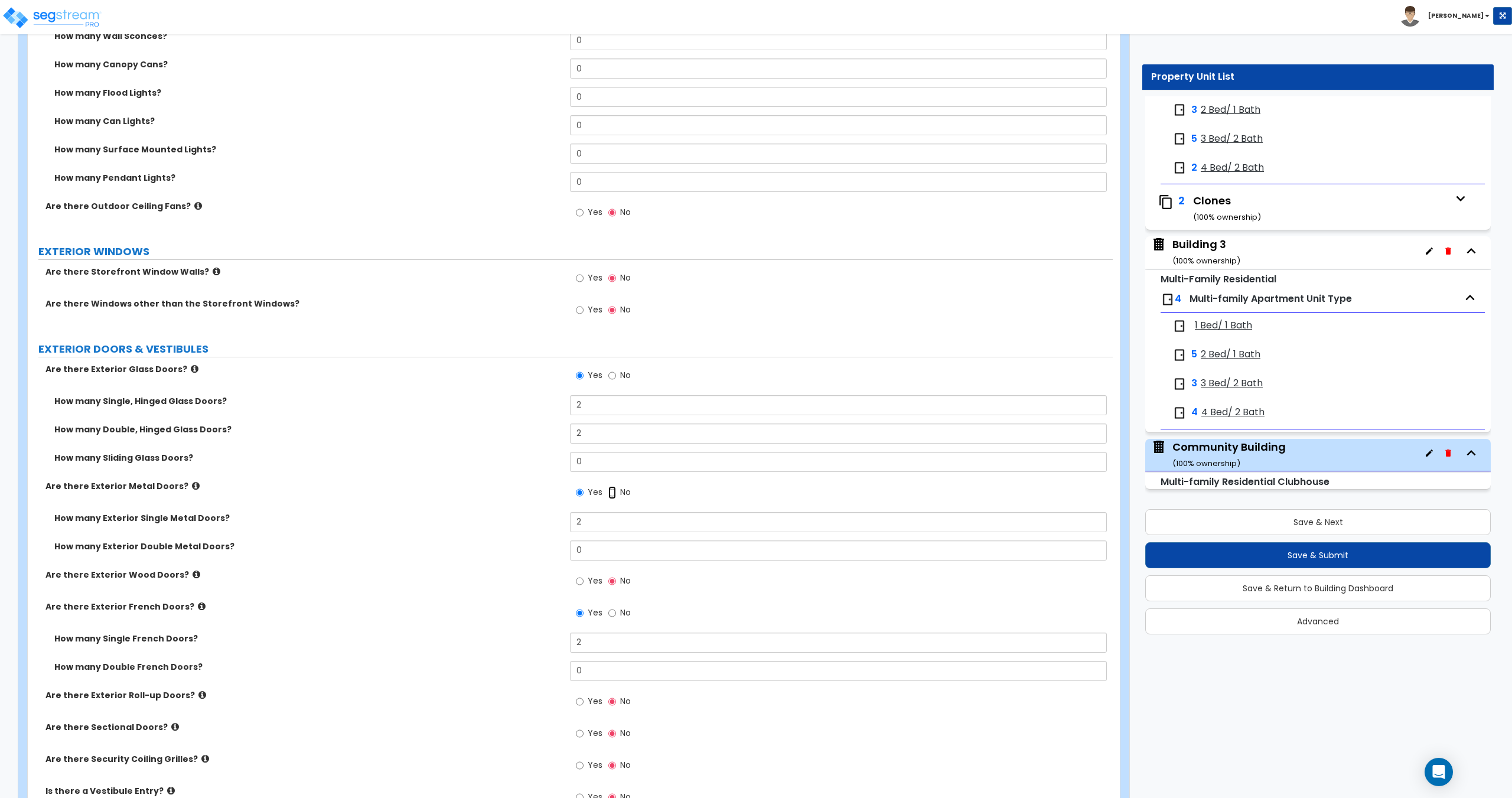
click at [616, 490] on input "No" at bounding box center [612, 493] width 8 height 13
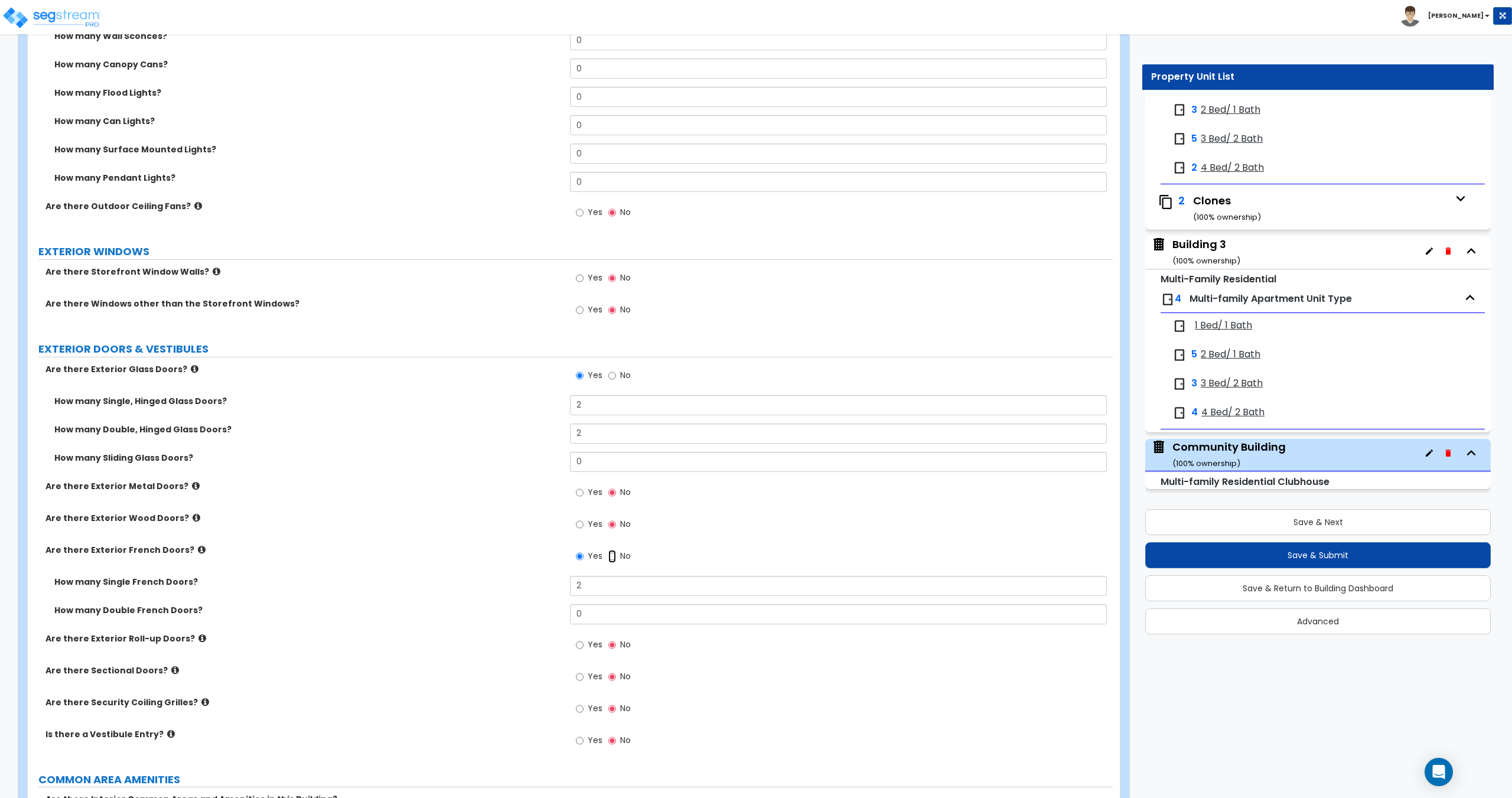
click at [615, 553] on input "No" at bounding box center [612, 556] width 8 height 13
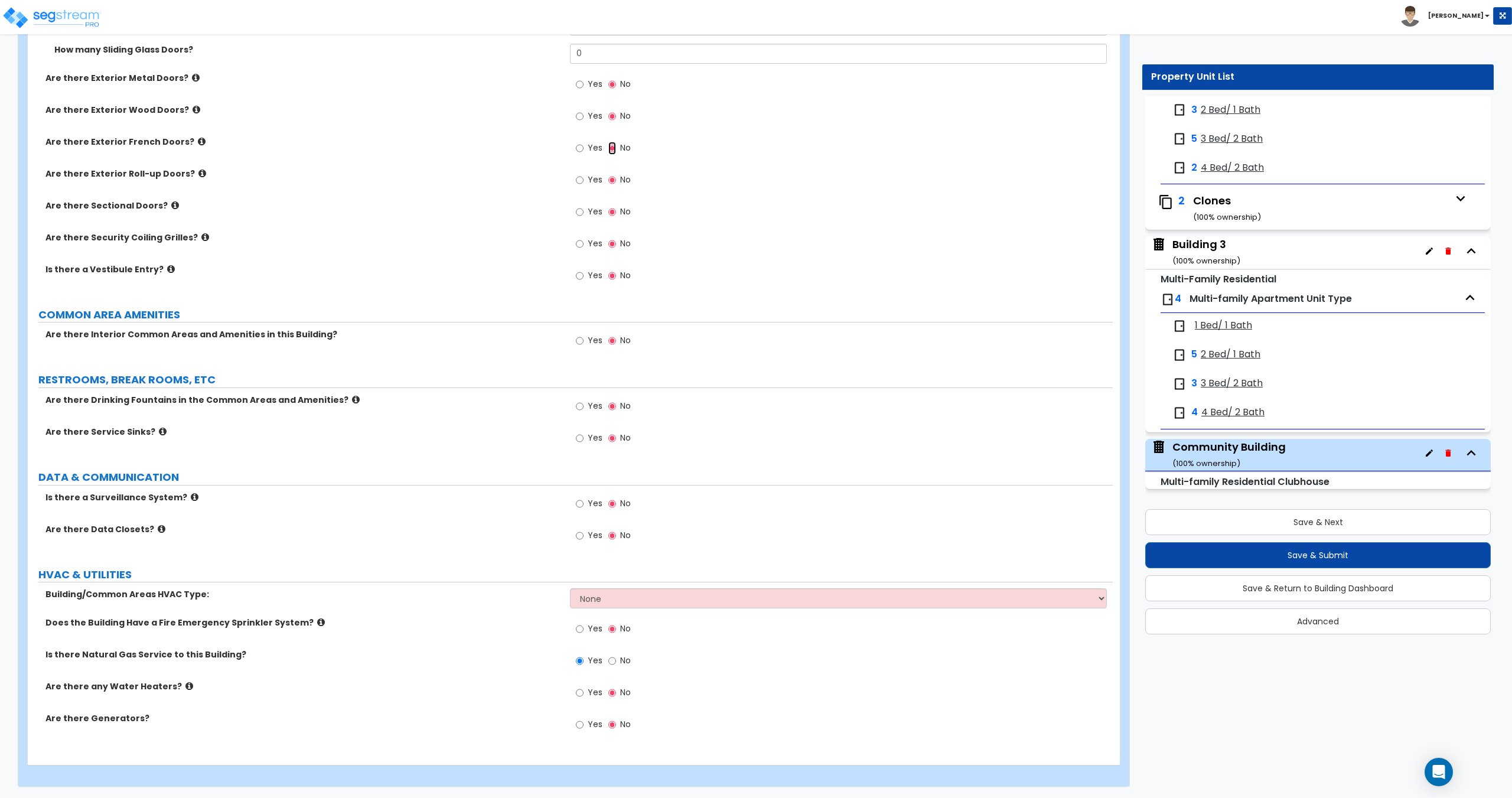
scroll to position [1413, 0]
click at [646, 594] on select "None Split System - Heat Pump Rooftop Unit" at bounding box center [838, 597] width 536 height 20
click at [570, 588] on select "None Split System - Heat Pump Rooftop Unit" at bounding box center [838, 597] width 536 height 20
click at [590, 625] on span "Yes" at bounding box center [595, 628] width 15 height 12
click at [583, 625] on input "Yes" at bounding box center [580, 629] width 8 height 13
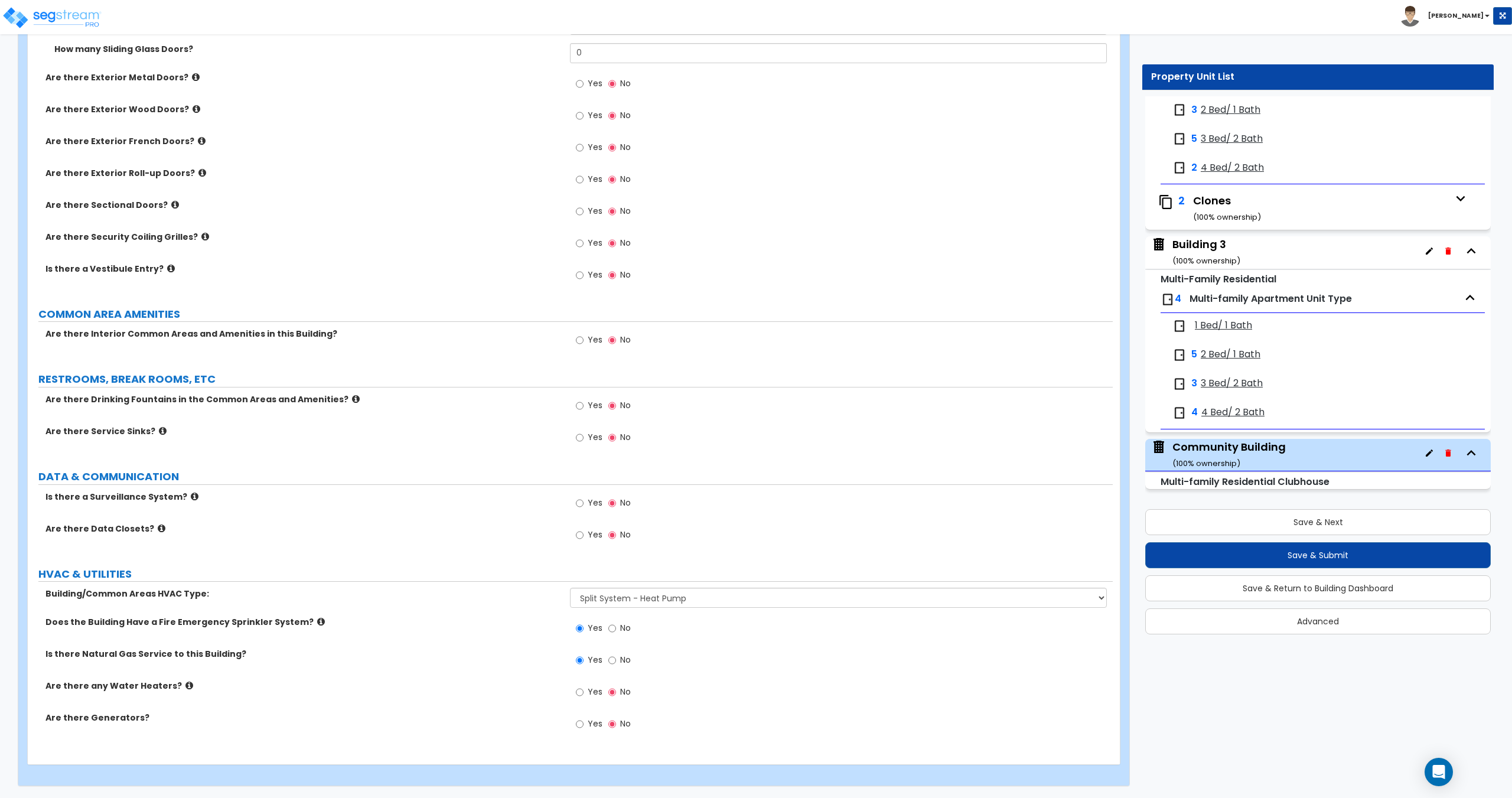
click at [584, 342] on label "Yes" at bounding box center [589, 341] width 27 height 20
click at [583, 342] on input "Yes" at bounding box center [580, 341] width 8 height 13
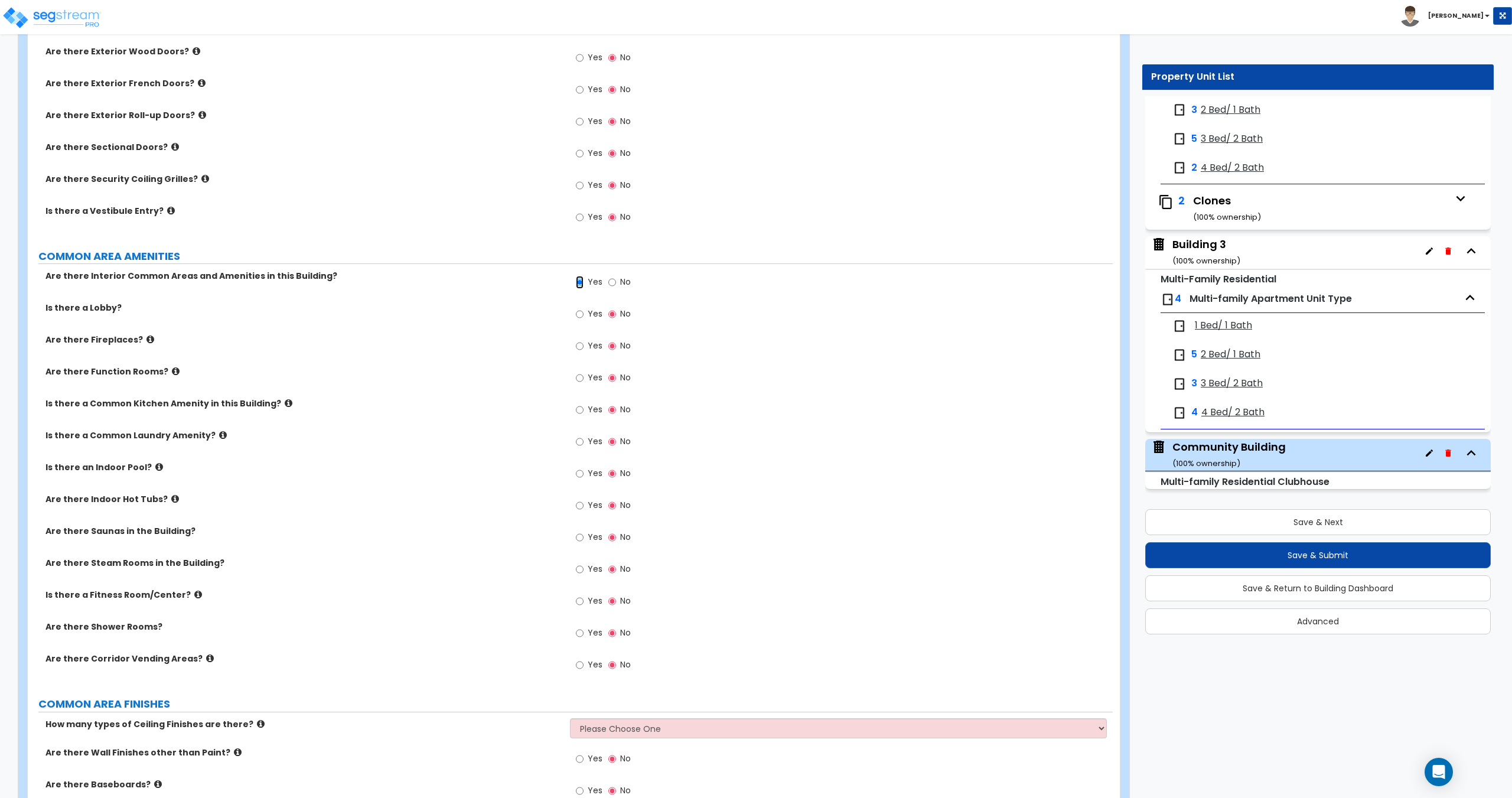
scroll to position [1472, 0]
click at [589, 433] on label "Yes" at bounding box center [589, 442] width 27 height 20
click at [583, 434] on input "Yes" at bounding box center [580, 441] width 8 height 13
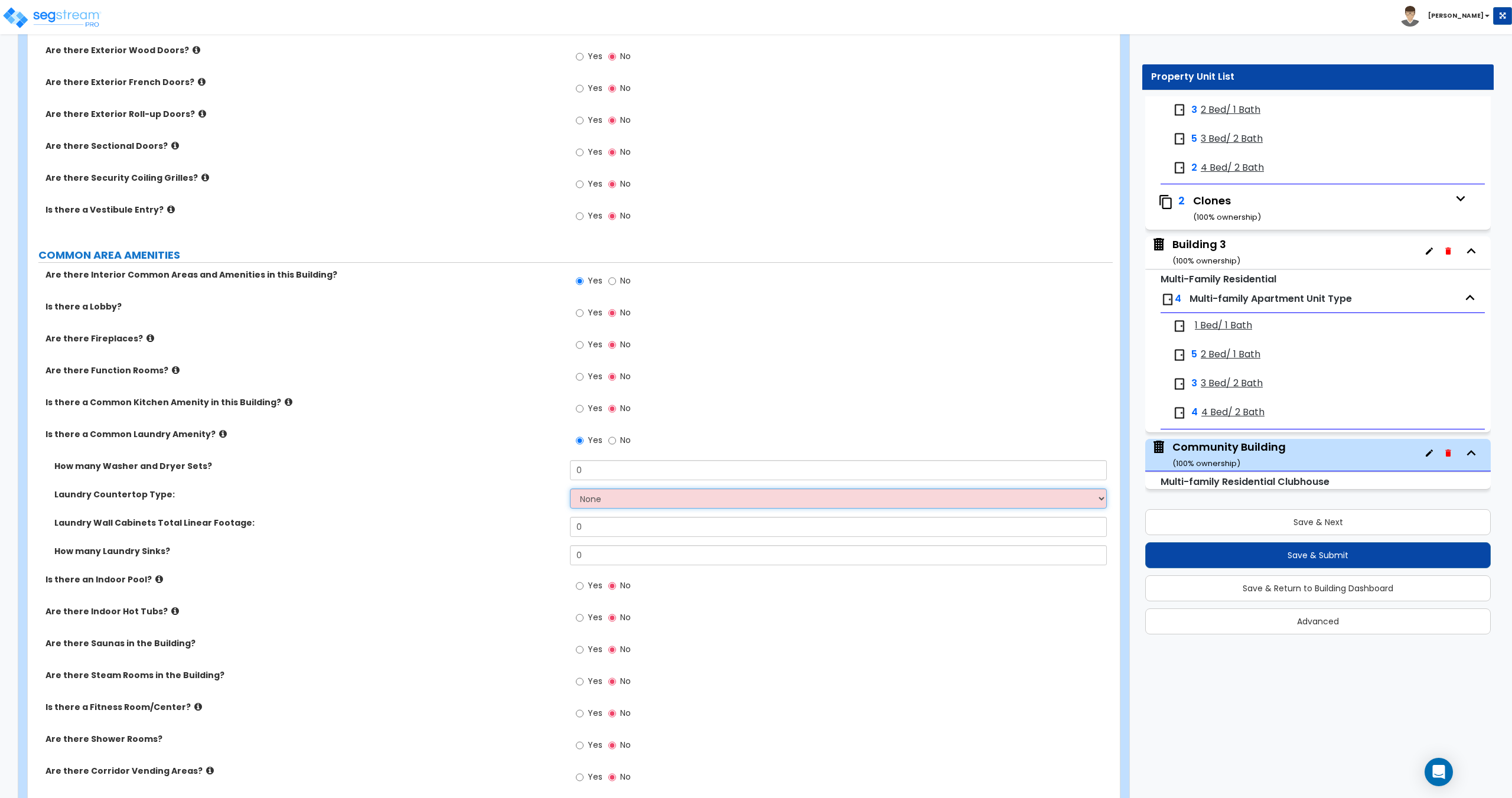
click at [607, 493] on select "None Plastic Laminate Solid Surface Stone Quartz Marble Tile Wood Stainless Ste…" at bounding box center [838, 498] width 536 height 20
click at [608, 495] on select "None Plastic Laminate Solid Surface Stone Quartz Marble Tile Wood Stainless Ste…" at bounding box center [838, 498] width 536 height 20
click at [570, 488] on select "None Plastic Laminate Solid Surface Stone Quartz Marble Tile Wood Stainless Ste…" at bounding box center [838, 498] width 536 height 20
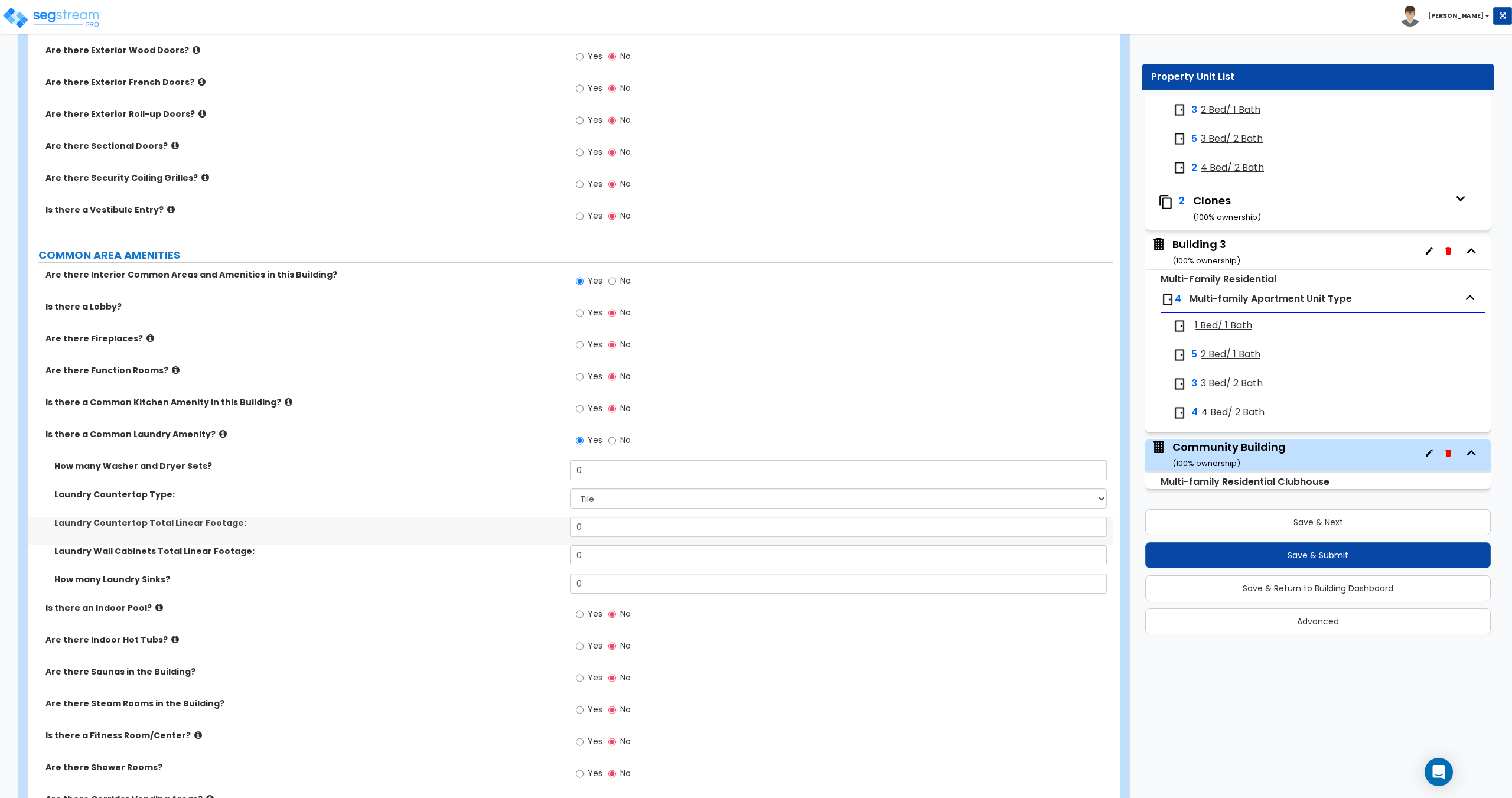
drag, startPoint x: 563, startPoint y: 526, endPoint x: 440, endPoint y: 522, distance: 123.1
click at [455, 522] on div "Laundry Countertop Total Linear Footage: 0" at bounding box center [570, 531] width 1085 height 28
click at [616, 527] on input "0" at bounding box center [838, 527] width 536 height 20
click at [534, 527] on div "Laundry Countertop Total Linear Footage: 0" at bounding box center [570, 531] width 1085 height 28
drag, startPoint x: 606, startPoint y: 560, endPoint x: 546, endPoint y: 558, distance: 60.0
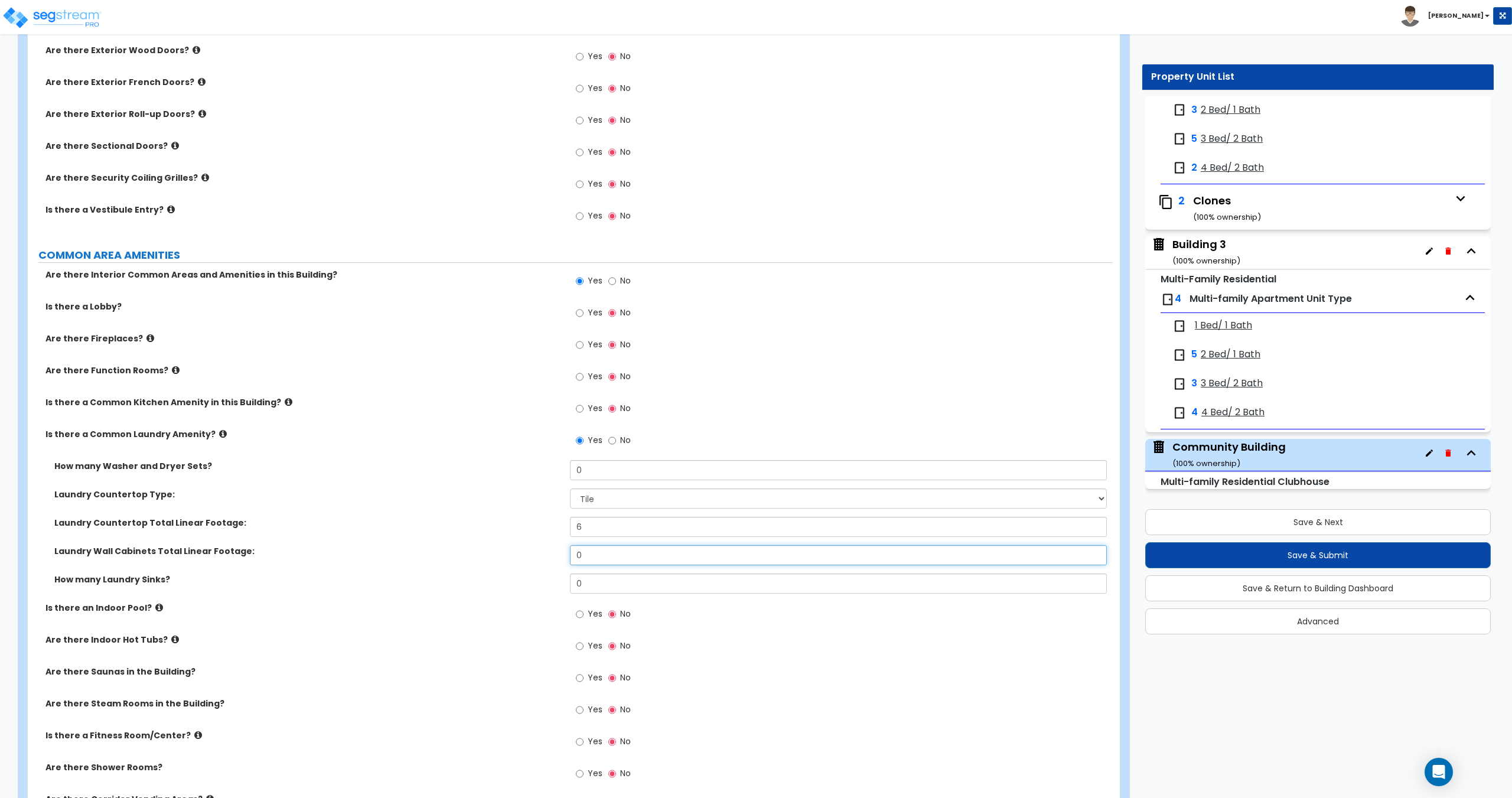
click at [546, 558] on div "Laundry Wall Cabinets Total Linear Footage: 0" at bounding box center [570, 559] width 1085 height 28
drag, startPoint x: 556, startPoint y: 580, endPoint x: 457, endPoint y: 571, distance: 99.4
click at [462, 571] on div "How many Washer and Dryer Sets? 0 Laundry Countertop Type: None Plastic Laminat…" at bounding box center [570, 531] width 1067 height 142
click at [596, 467] on input "0" at bounding box center [838, 470] width 536 height 20
drag, startPoint x: 555, startPoint y: 474, endPoint x: 442, endPoint y: 462, distance: 113.6
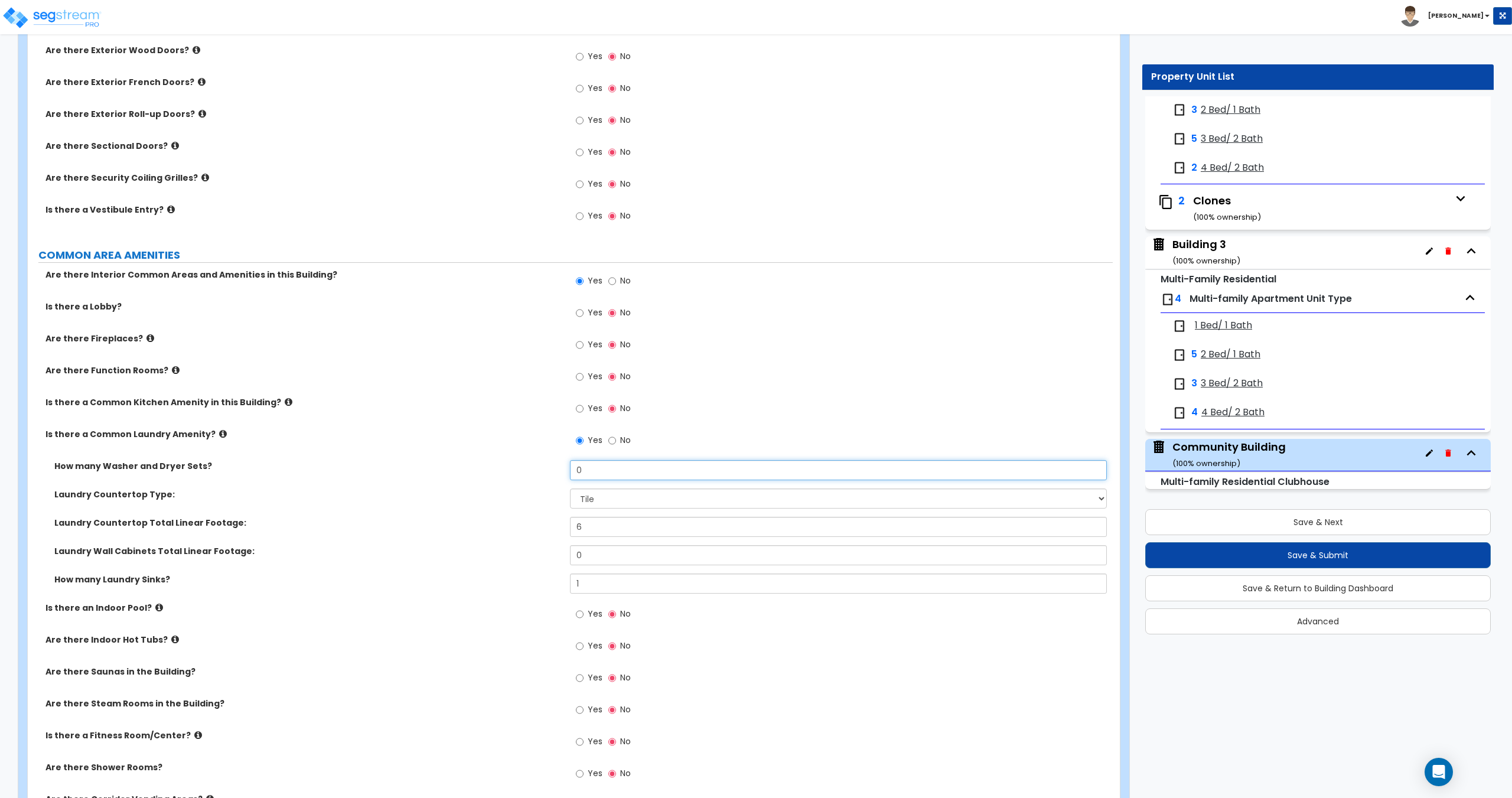
click at [467, 466] on div "How many Washer and Dryer Sets? 0" at bounding box center [570, 474] width 1085 height 28
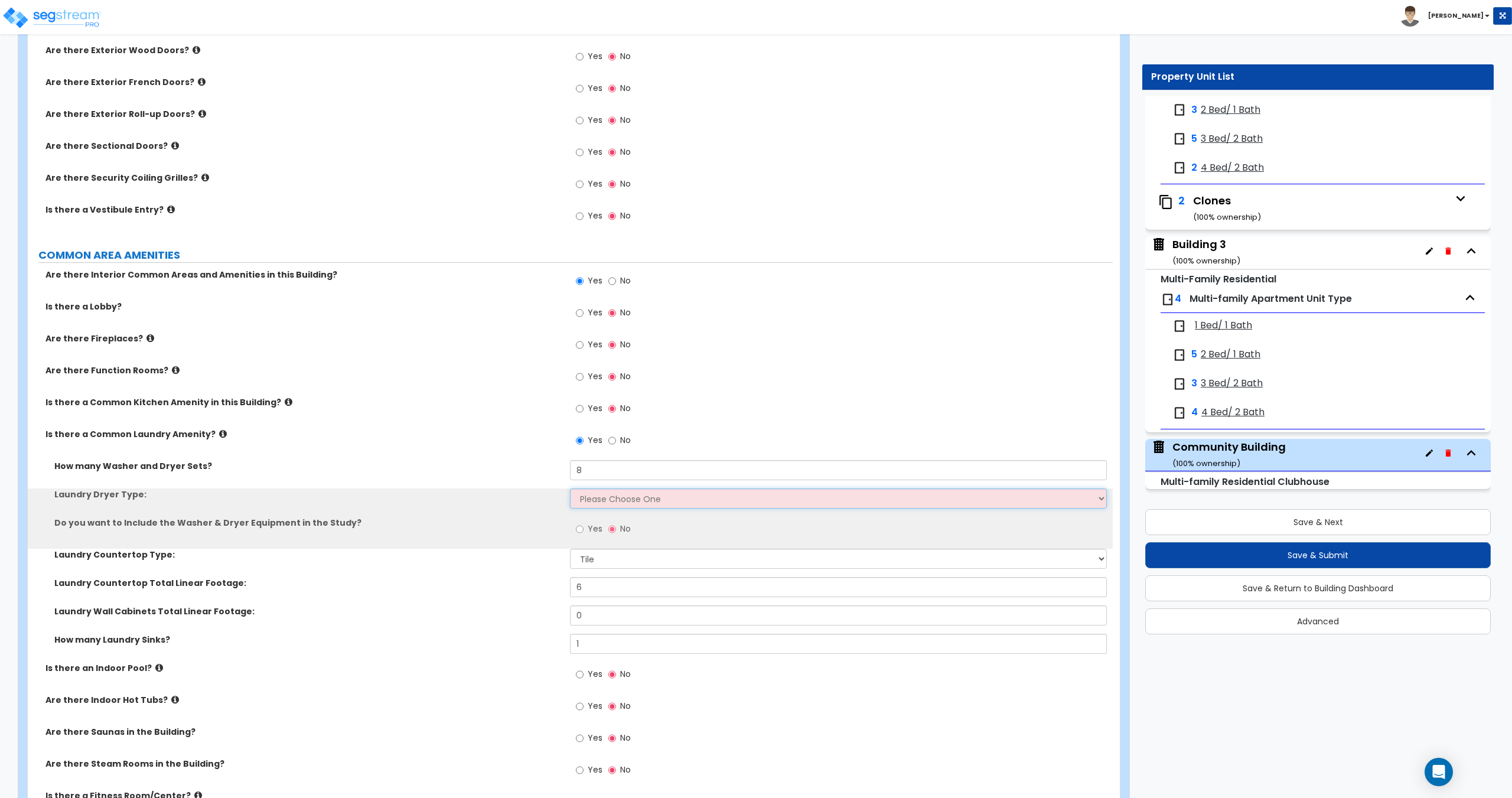
click at [631, 498] on select "Please Choose One Gas Electric" at bounding box center [838, 498] width 536 height 20
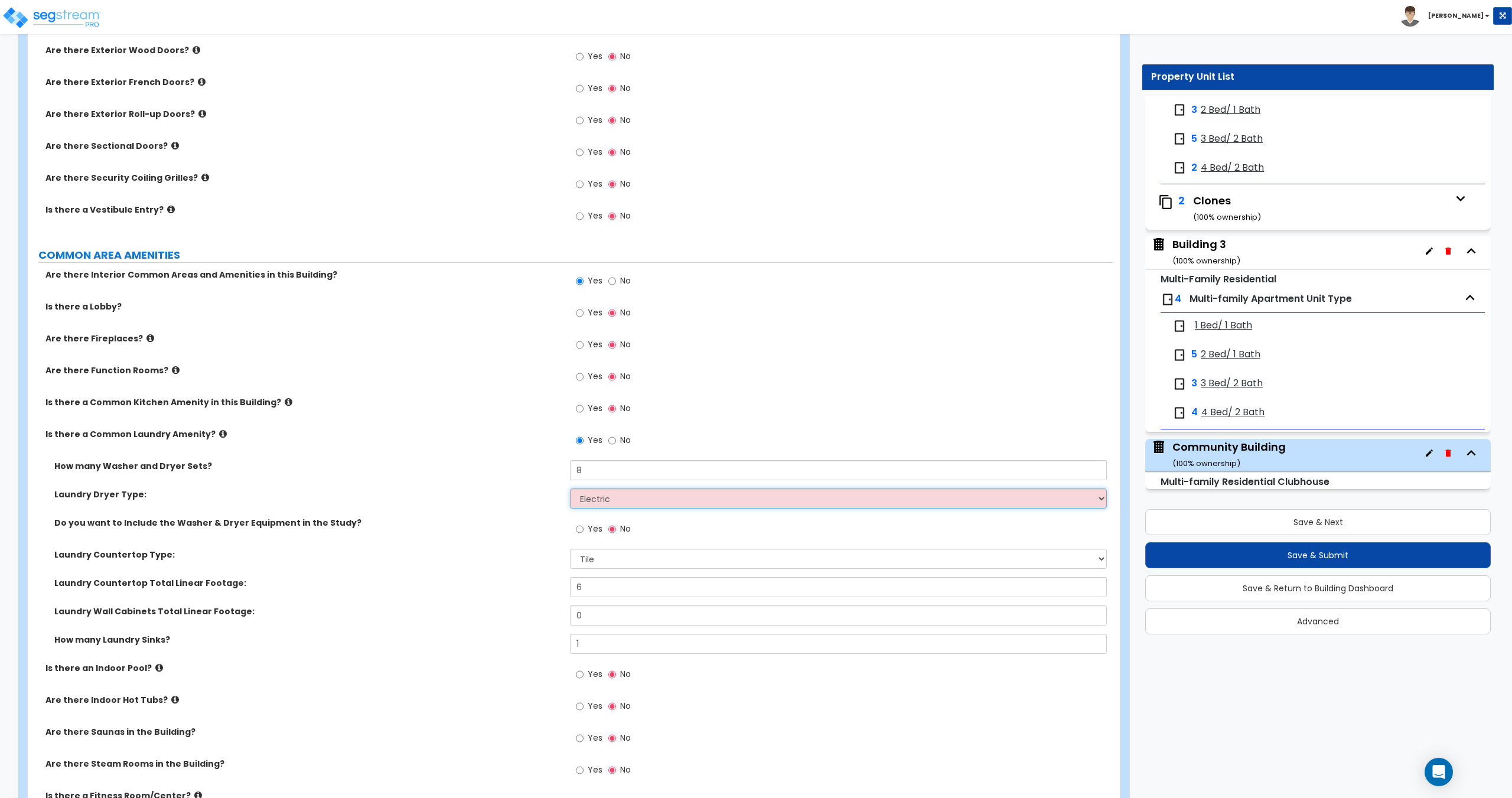
click at [570, 488] on select "Please Choose One Gas Electric" at bounding box center [838, 498] width 536 height 20
click at [583, 533] on input "Yes" at bounding box center [580, 529] width 8 height 13
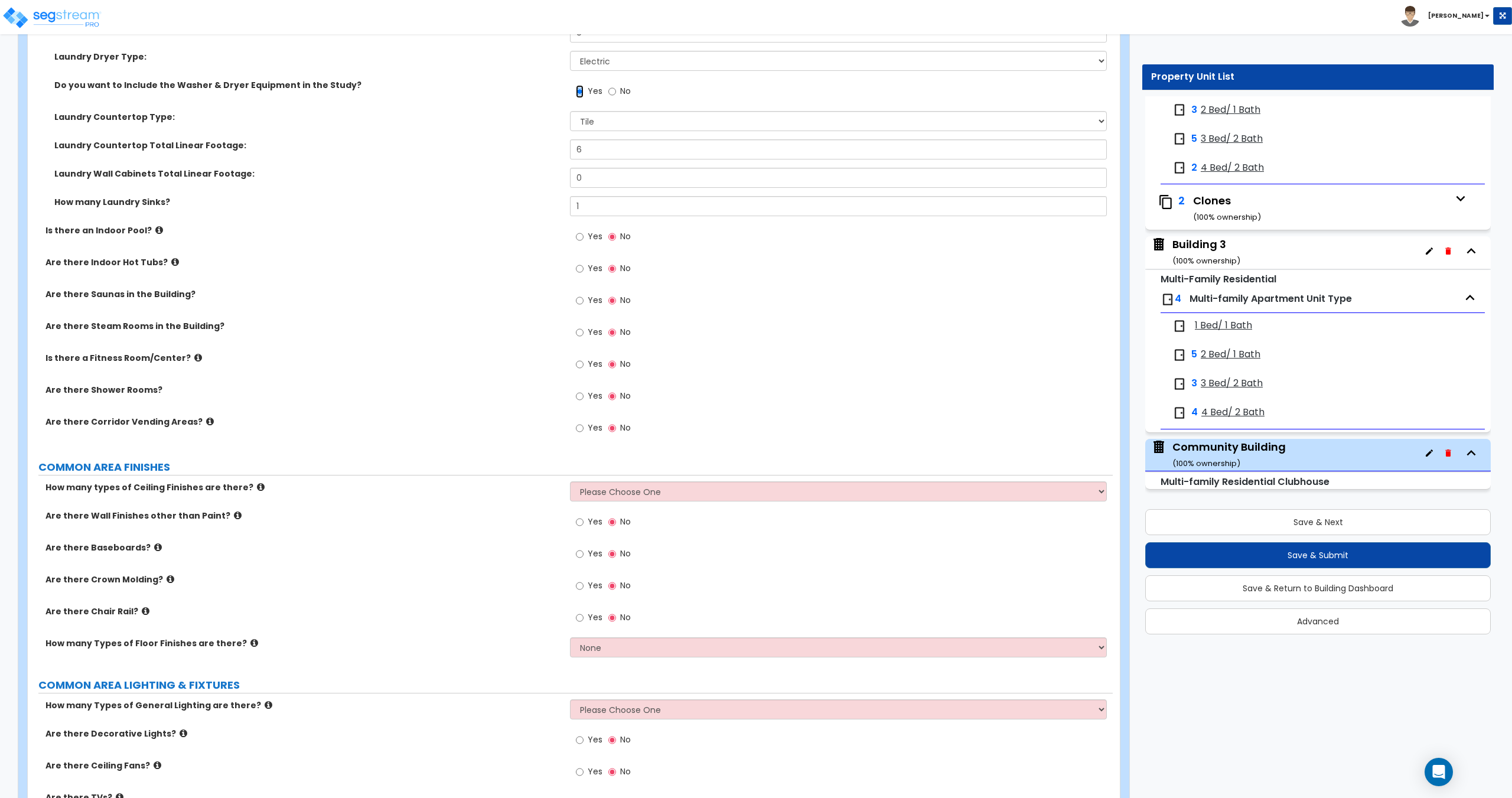
scroll to position [1944, 0]
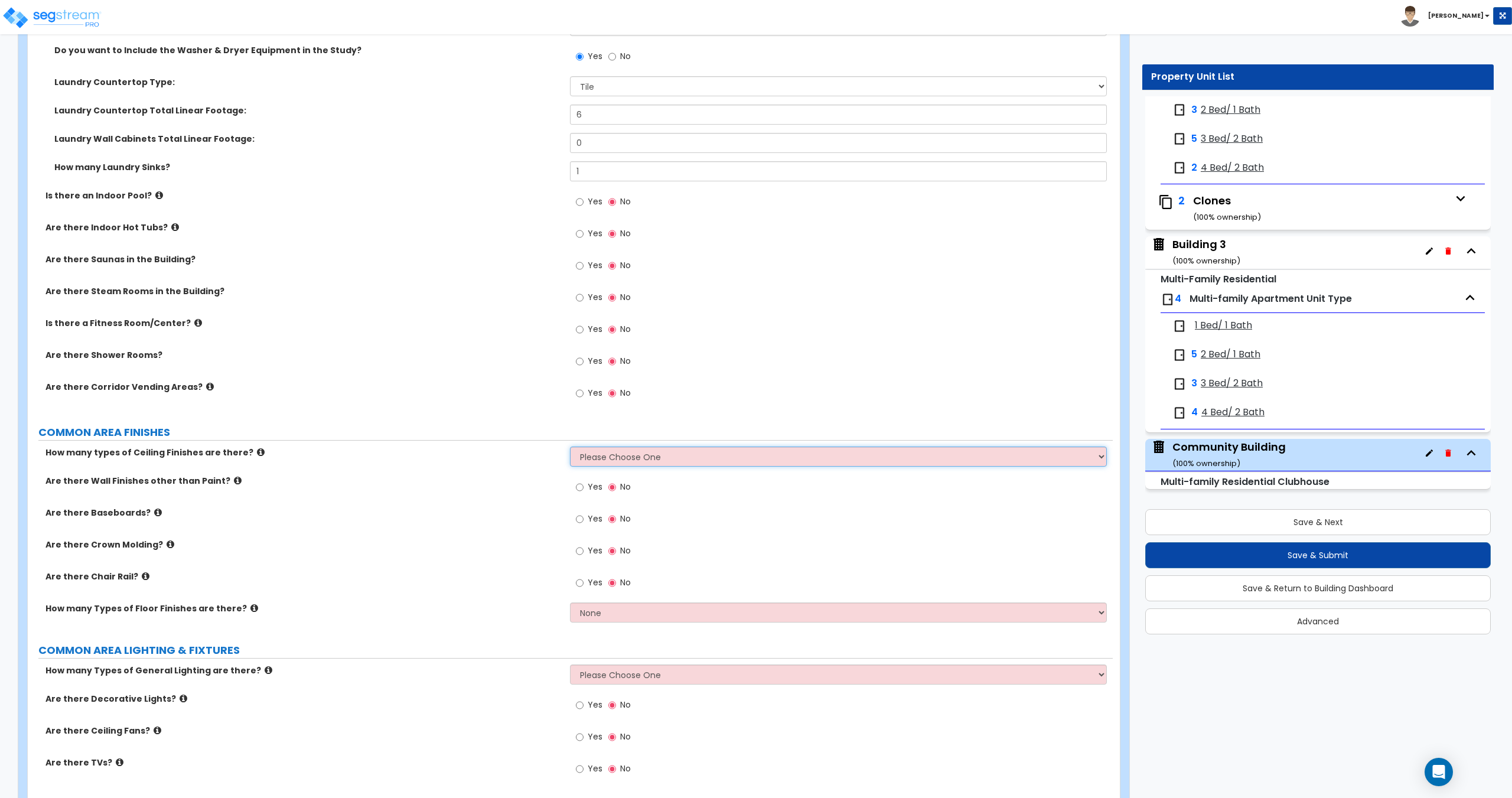
click at [605, 452] on select "Please Choose One 1 2 3" at bounding box center [838, 456] width 536 height 20
click at [570, 446] on select "Please Choose One 1 2 3" at bounding box center [838, 456] width 536 height 20
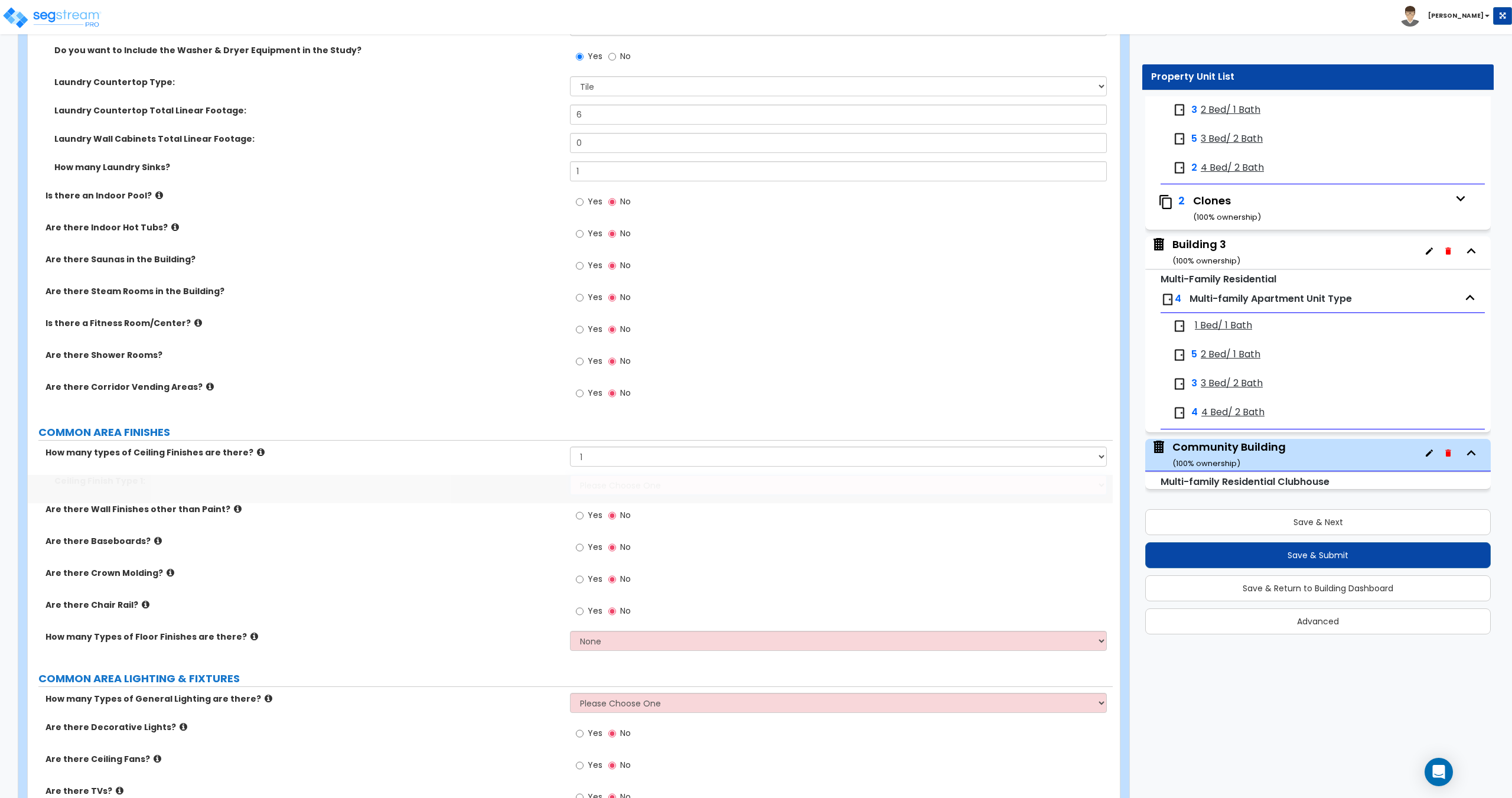
click at [608, 479] on select "Please Choose One Drop Ceiling Drywall Ceiling Open Ceiling" at bounding box center [838, 485] width 536 height 20
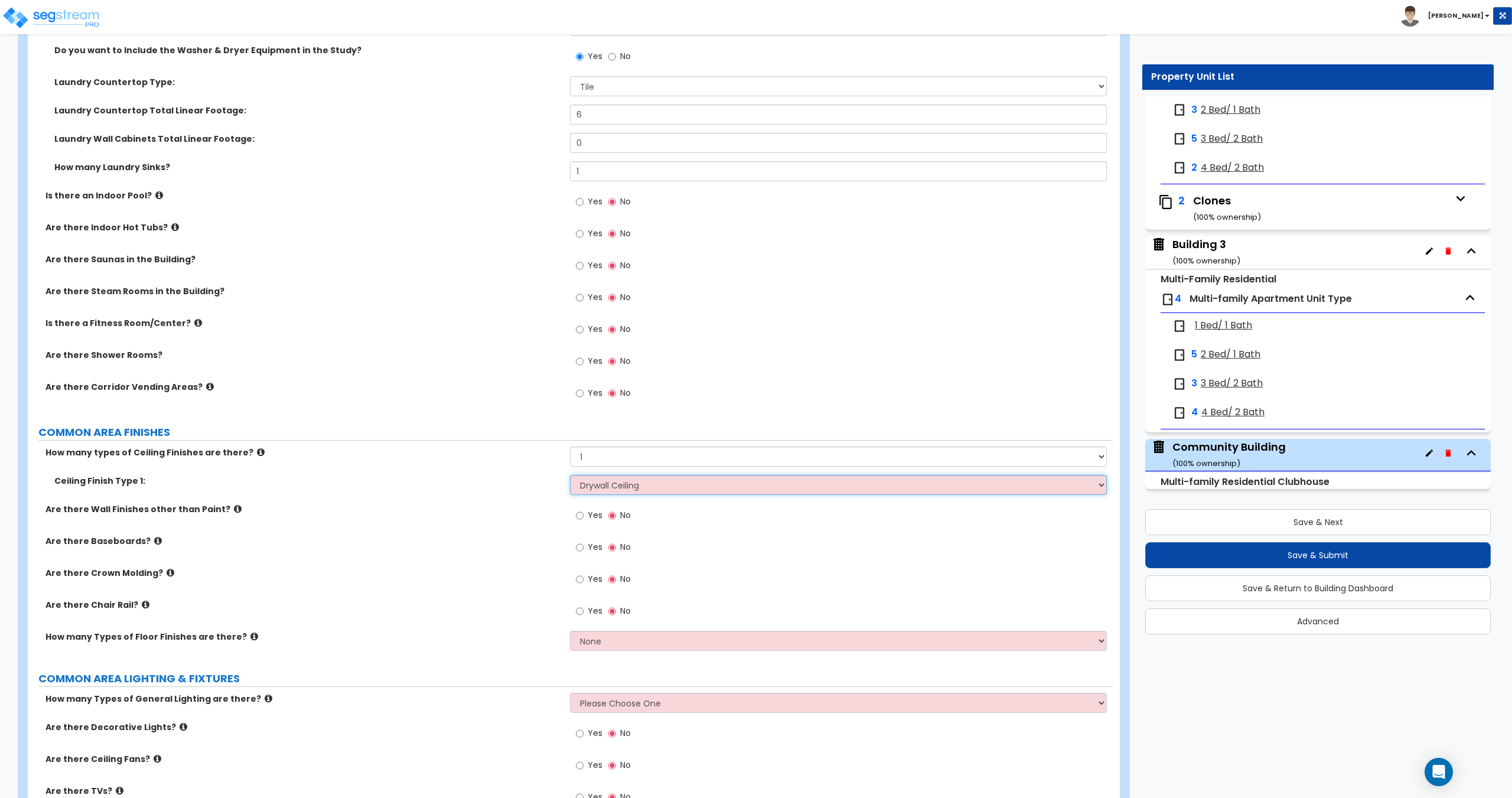
click at [570, 475] on select "Please Choose One Drop Ceiling Drywall Ceiling Open Ceiling" at bounding box center [838, 485] width 536 height 20
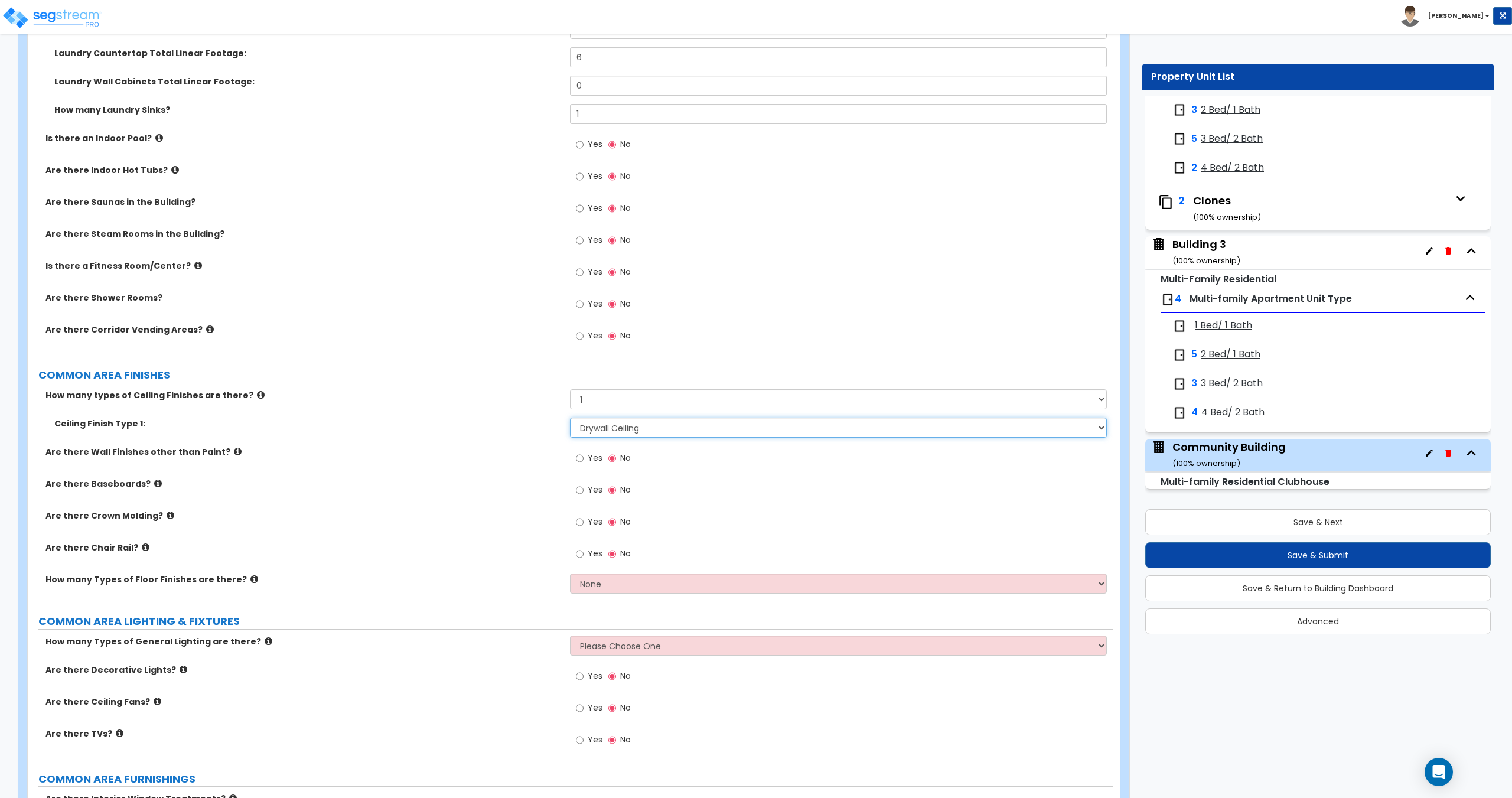
scroll to position [2004, 0]
click at [586, 498] on label "Yes" at bounding box center [589, 490] width 27 height 20
click at [583, 495] on input "Yes" at bounding box center [580, 489] width 8 height 13
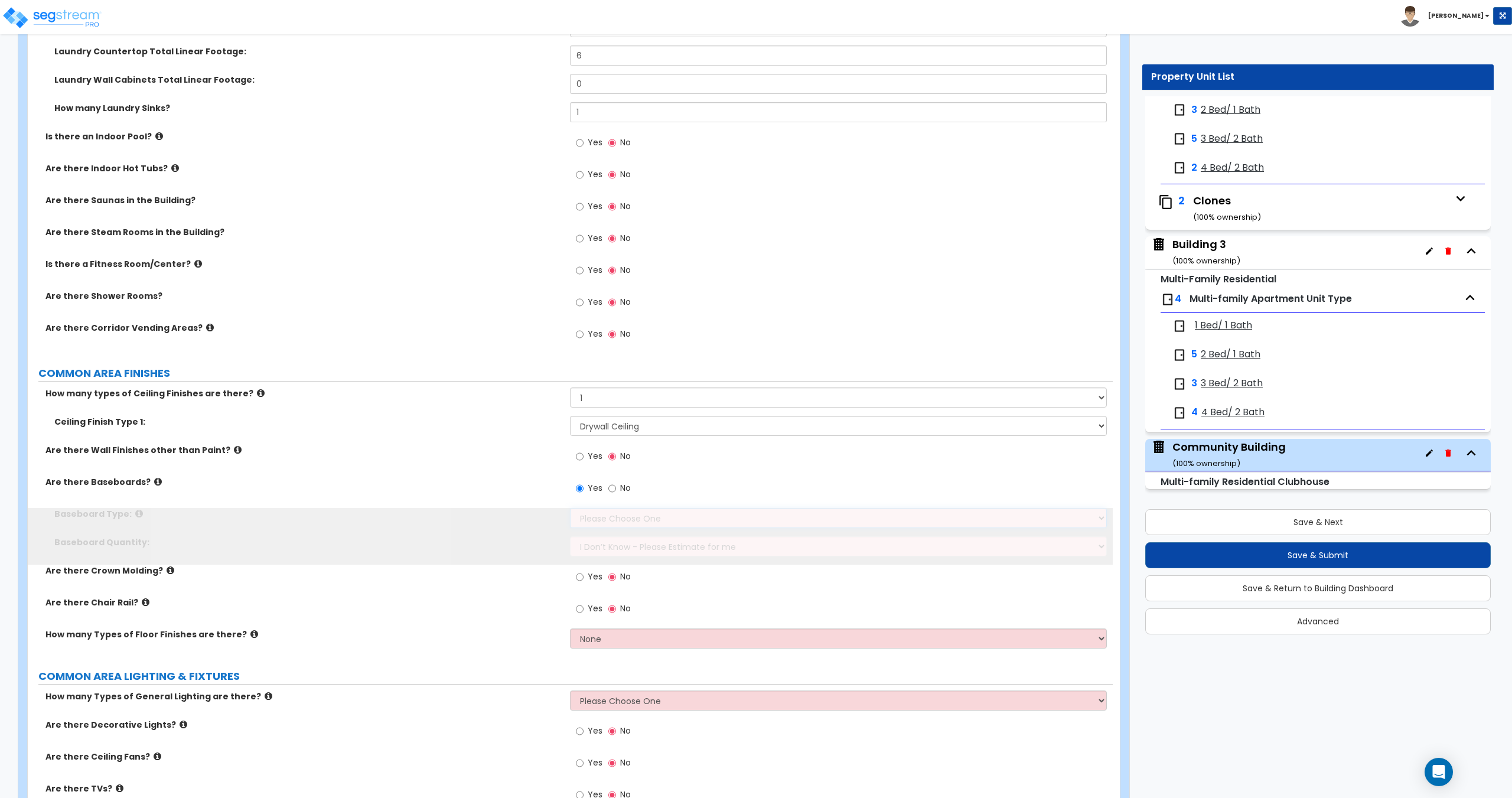
click at [610, 512] on select "Please Choose One Wood Vinyl Carpet Tile" at bounding box center [838, 518] width 536 height 20
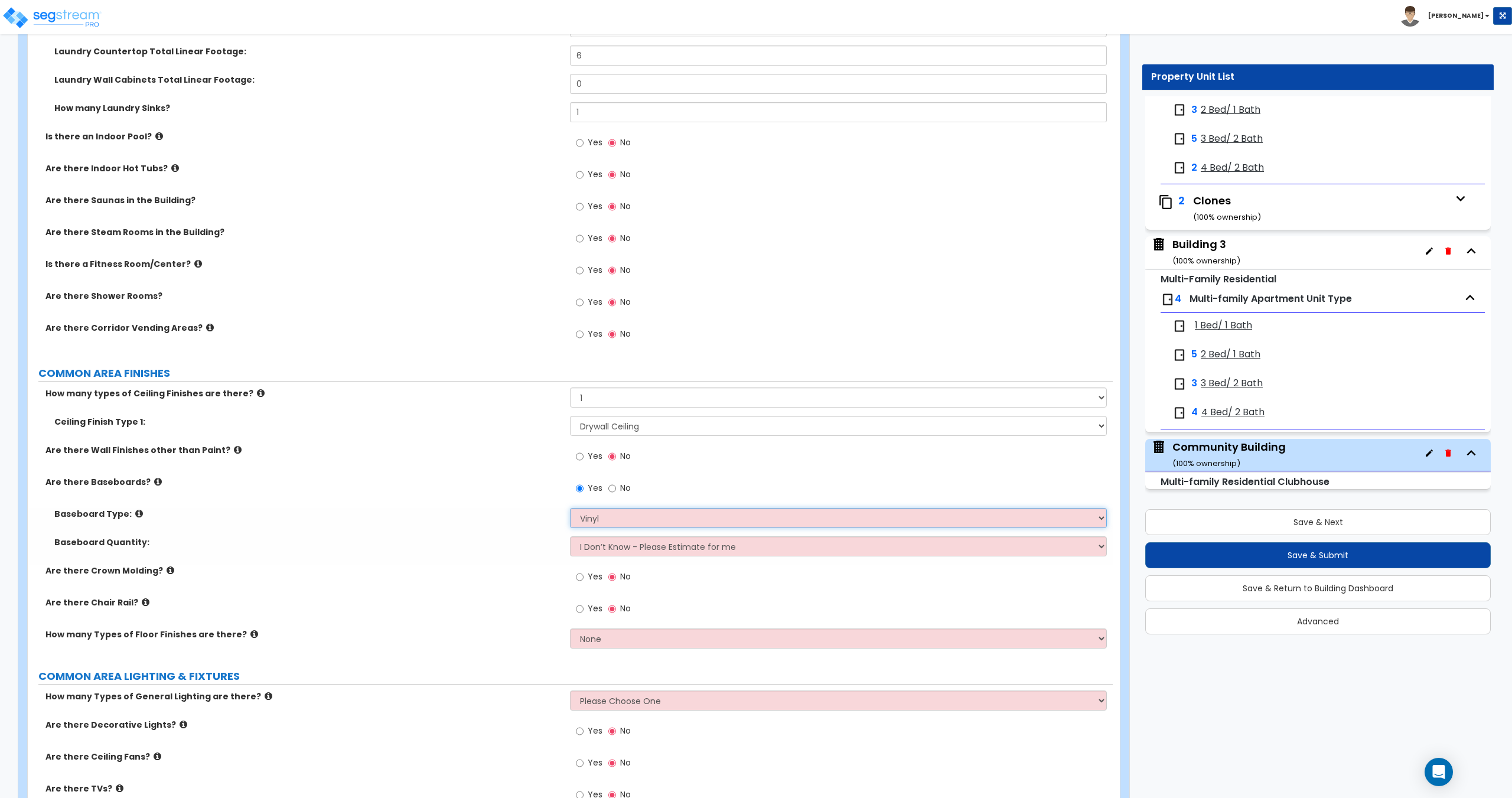
click at [570, 508] on select "Please Choose One Wood Vinyl Carpet Tile" at bounding box center [838, 518] width 536 height 20
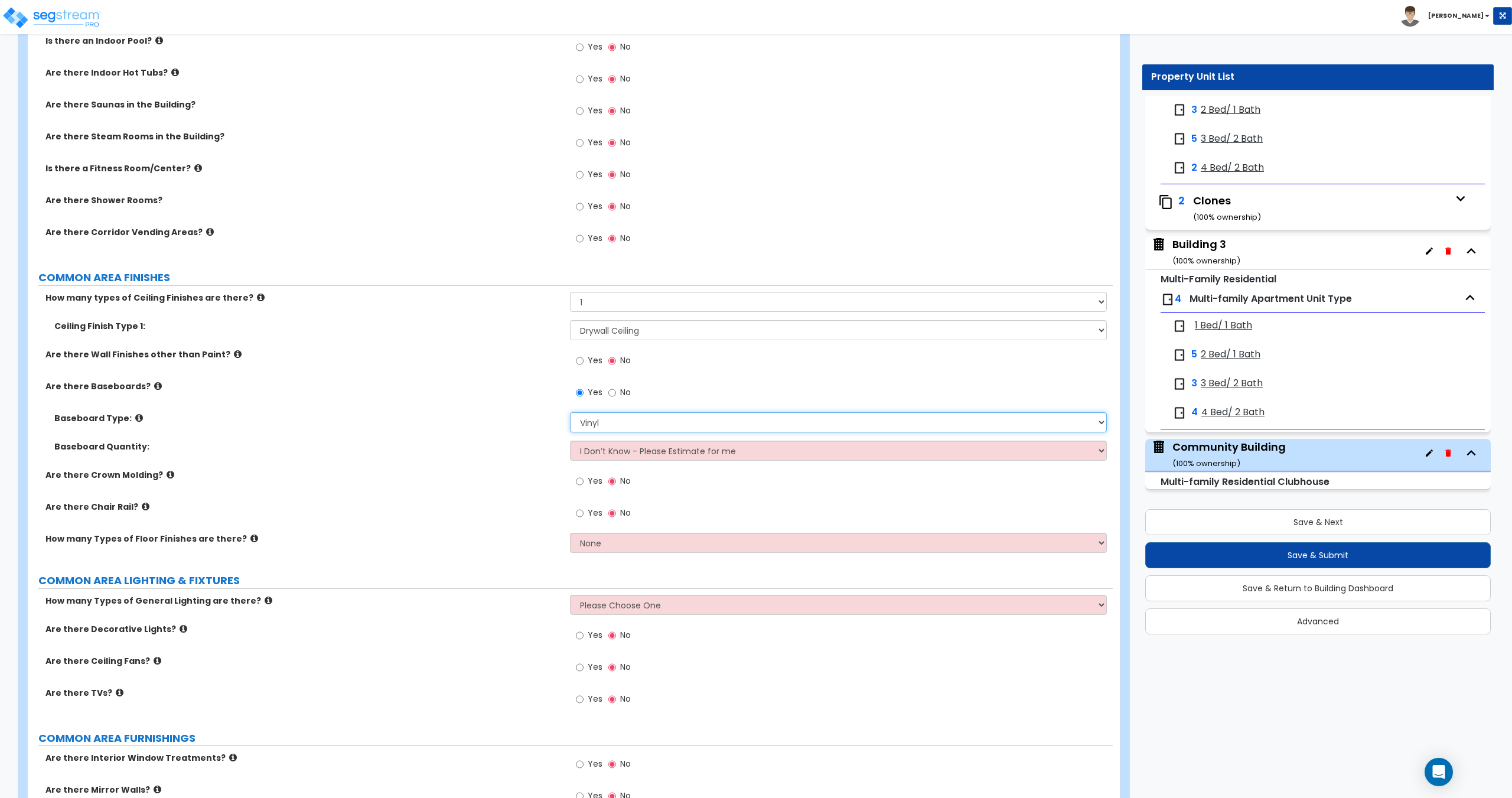
scroll to position [2122, 0]
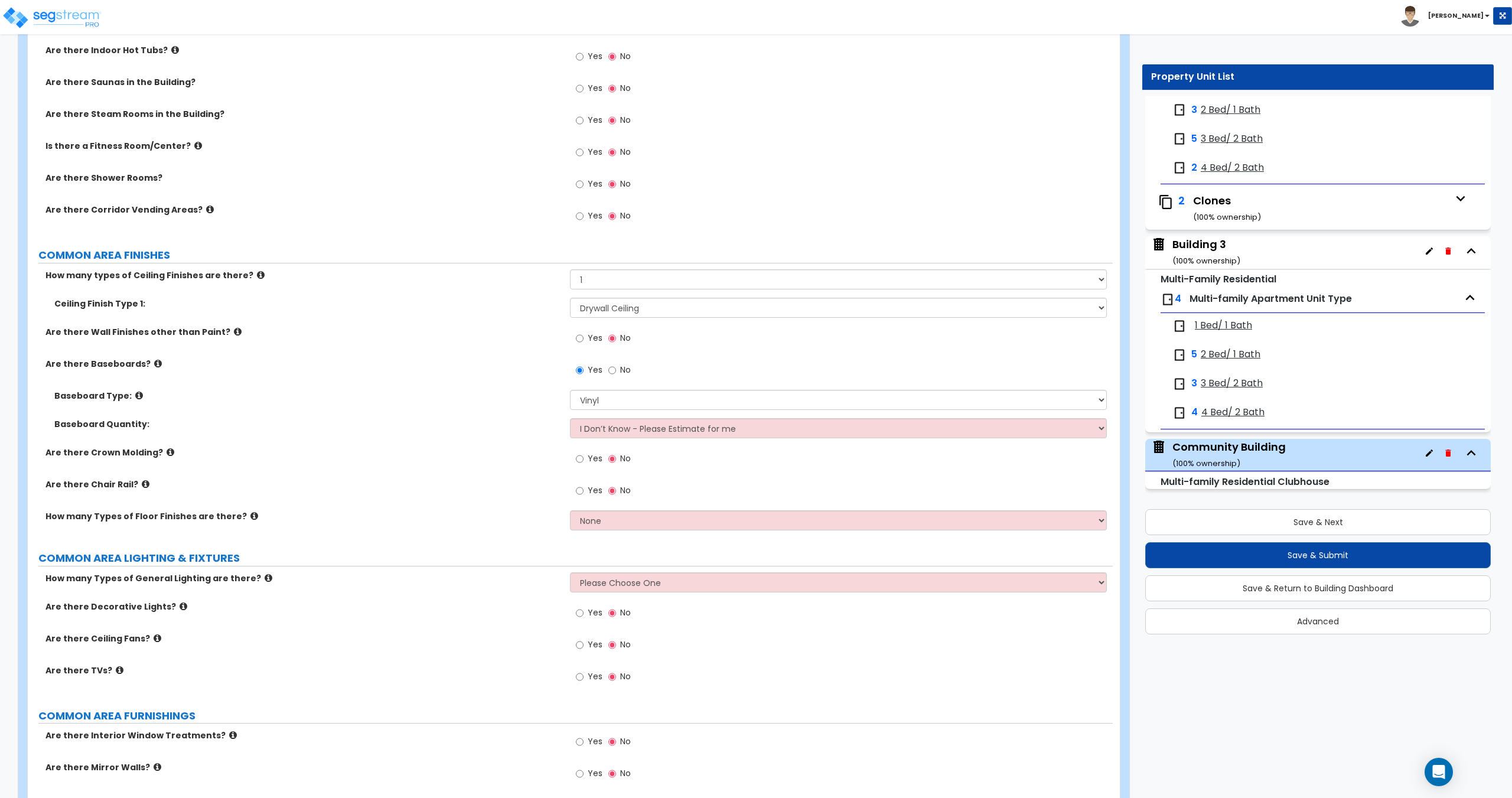
click at [604, 531] on div "How many Types of Floor Finishes are there? None 1 2 3 4" at bounding box center [570, 524] width 1085 height 28
click at [607, 525] on select "None 1 2 3 4" at bounding box center [838, 520] width 536 height 20
click at [570, 510] on select "None 1 2 3 4" at bounding box center [838, 520] width 536 height 20
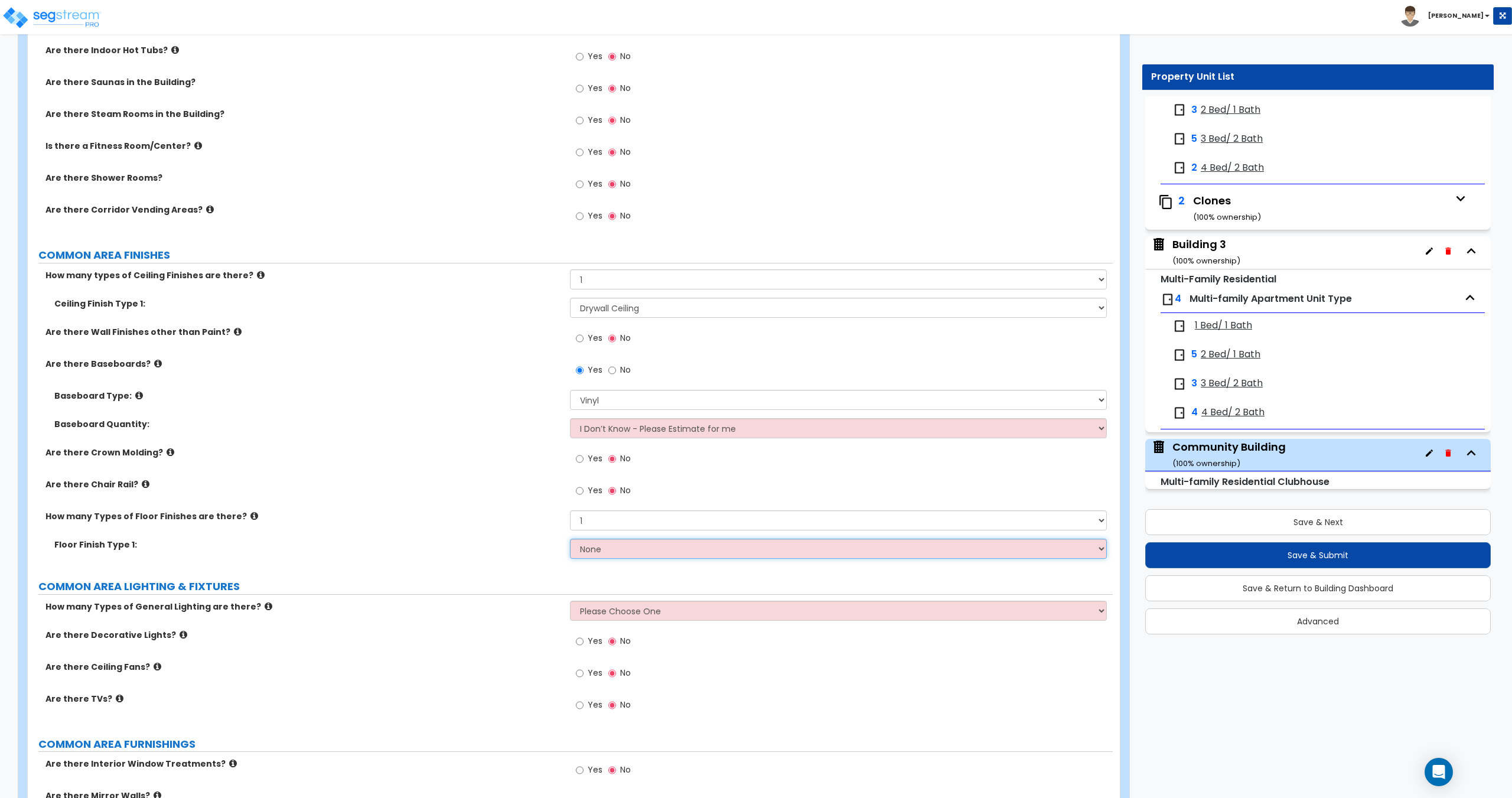
click at [611, 550] on select "None Tile Flooring Marble Flooring Hardwood Flooring Resilient Laminate Floorin…" at bounding box center [838, 548] width 536 height 20
click at [570, 539] on select "None Tile Flooring Marble Flooring Hardwood Flooring Resilient Laminate Floorin…" at bounding box center [838, 548] width 536 height 20
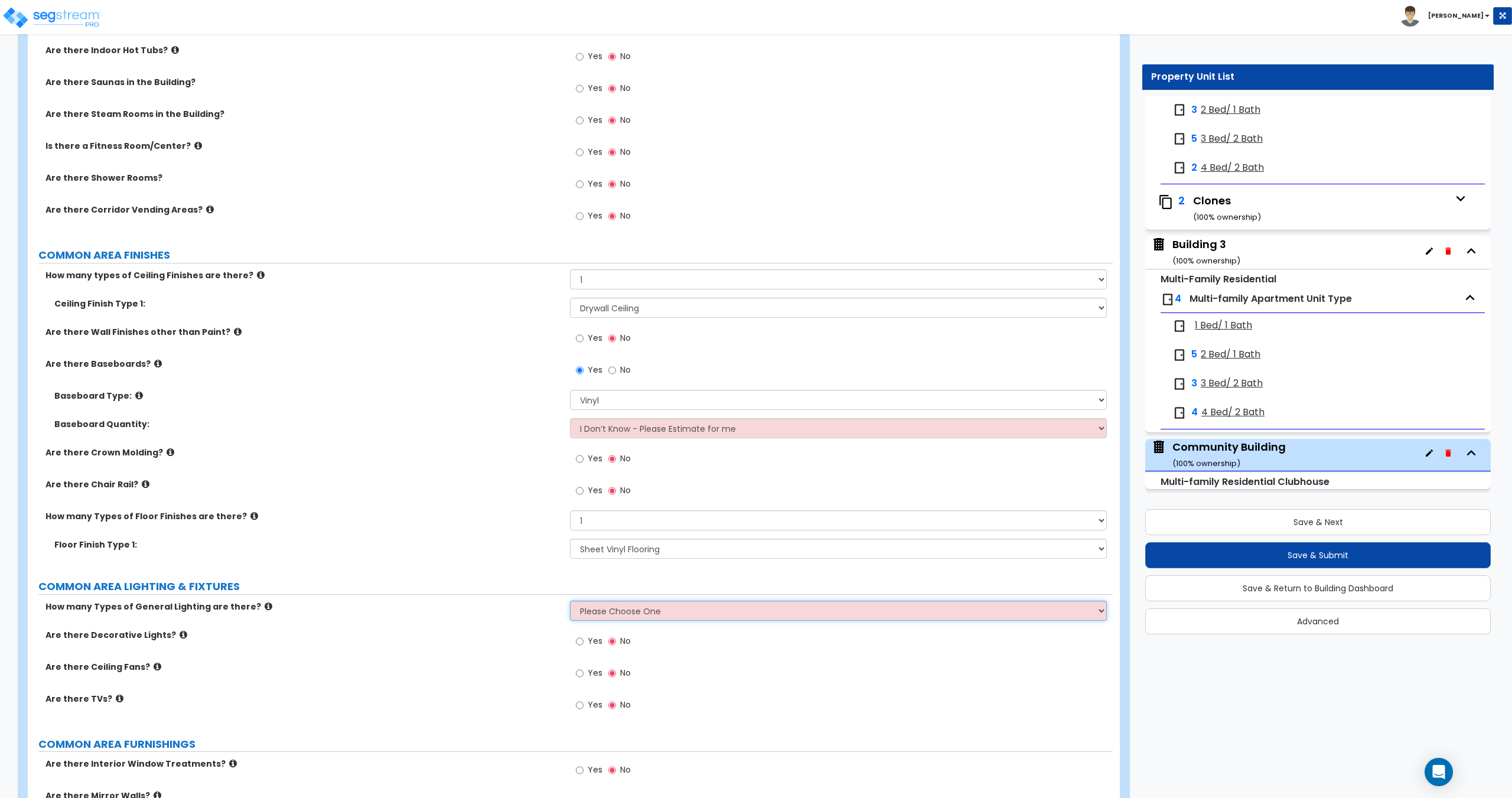
click at [606, 616] on select "Please Choose One 1 2 3" at bounding box center [838, 610] width 536 height 20
click at [570, 601] on select "Please Choose One 1 2 3" at bounding box center [838, 610] width 536 height 20
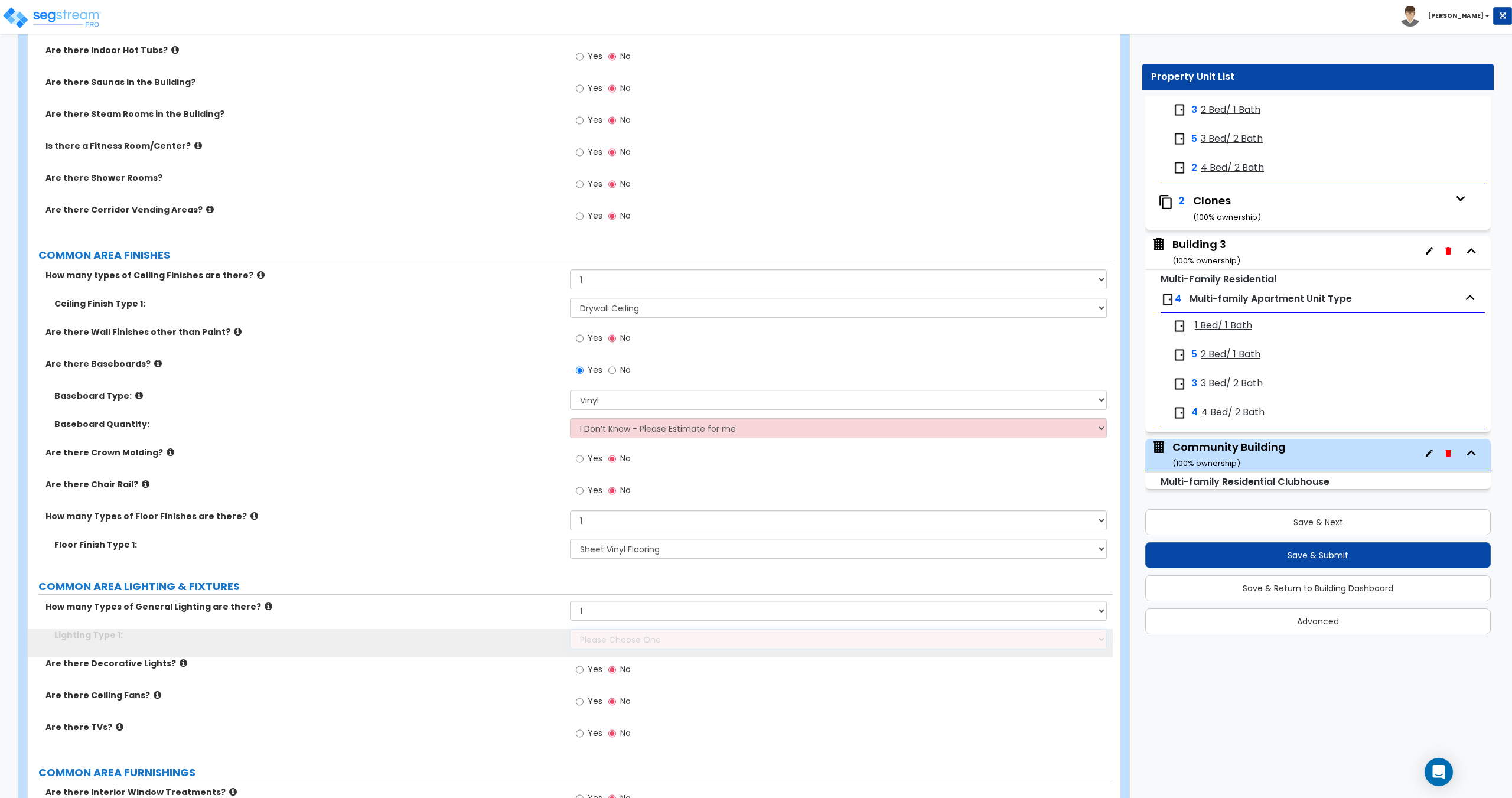
drag, startPoint x: 616, startPoint y: 648, endPoint x: 623, endPoint y: 644, distance: 8.1
click at [623, 634] on select "Please Choose One LED Surface-Mounted LED Recessed Fluorescent Surface-Mounted …" at bounding box center [838, 639] width 536 height 20
click at [570, 629] on select "Please Choose One LED Surface-Mounted LED Recessed Fluorescent Surface-Mounted …" at bounding box center [838, 639] width 536 height 20
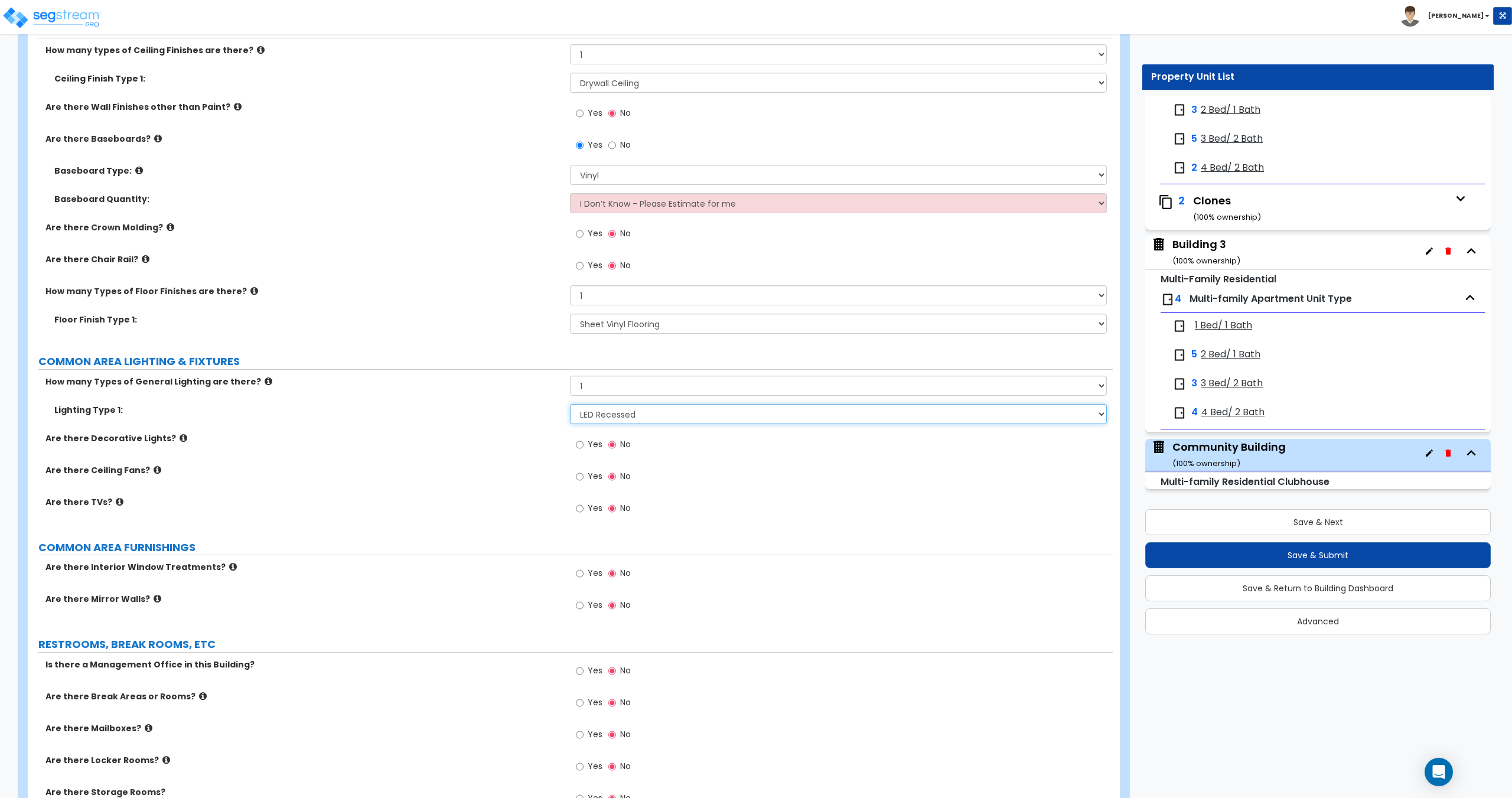
scroll to position [2358, 0]
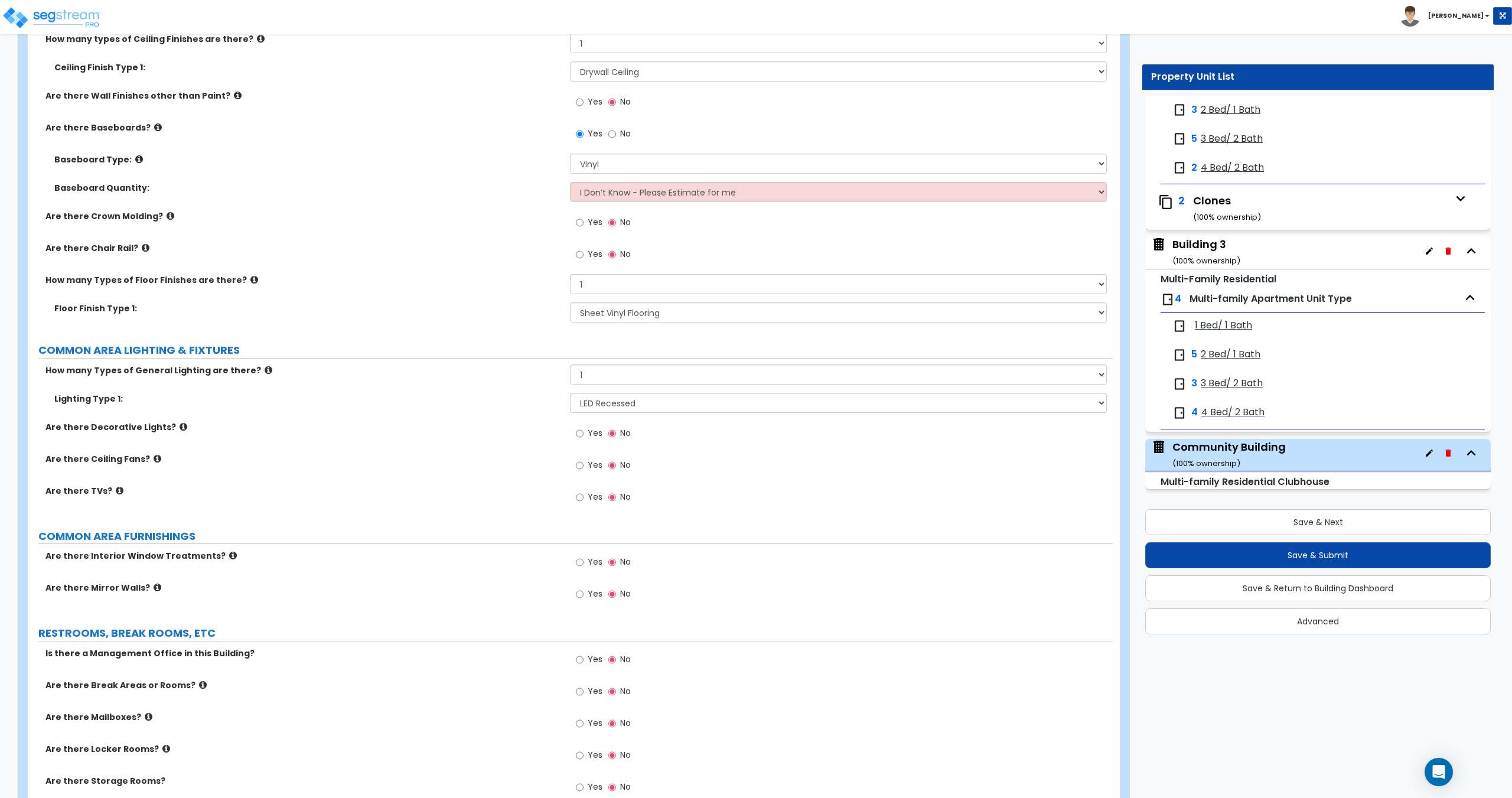
click at [587, 489] on label "Yes" at bounding box center [589, 498] width 27 height 20
click at [583, 491] on input "Yes" at bounding box center [580, 497] width 8 height 13
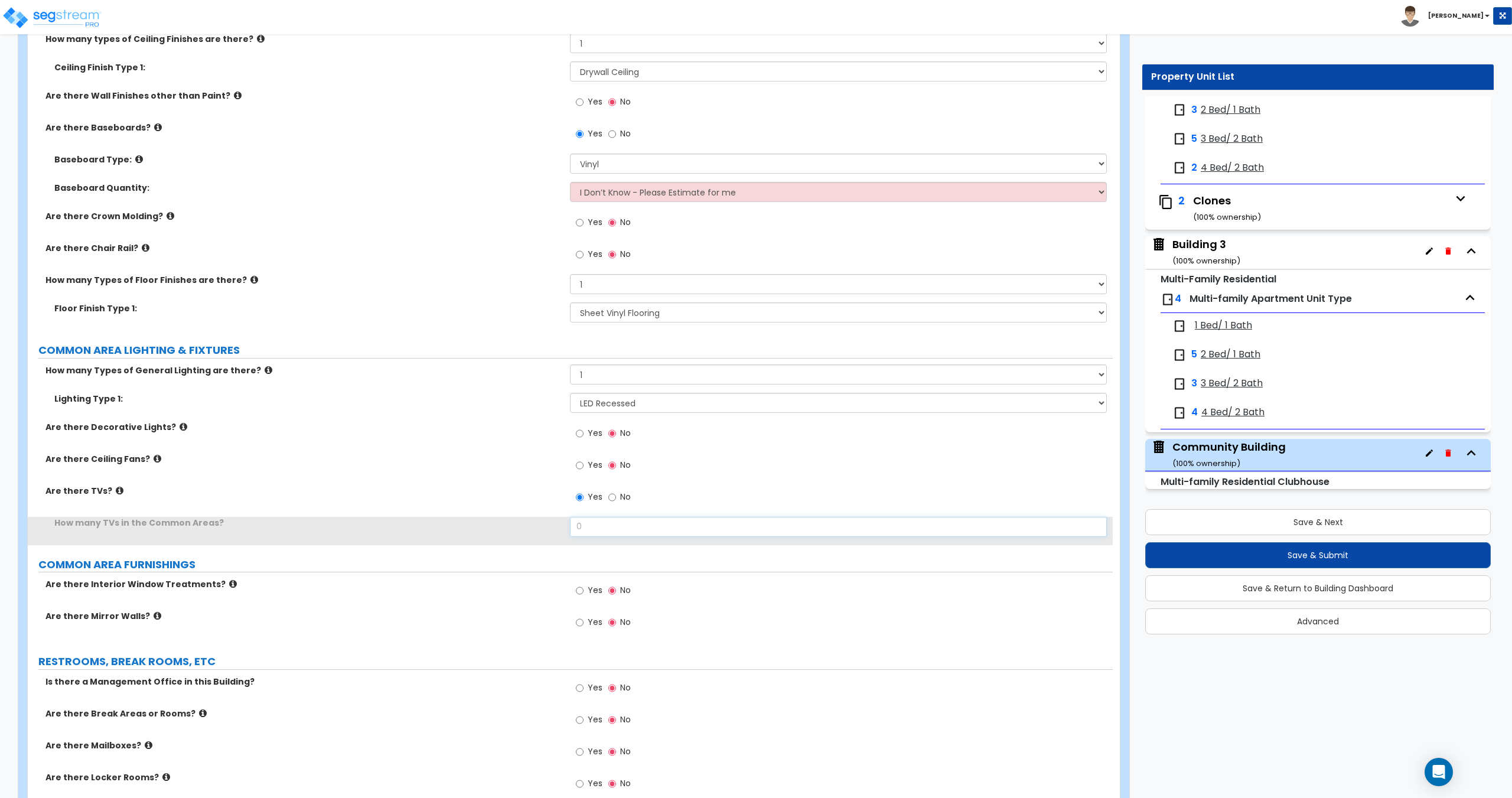
drag, startPoint x: 585, startPoint y: 530, endPoint x: 454, endPoint y: 513, distance: 132.1
click at [472, 514] on div "How many Types of General Lighting are there? Please Choose One 1 2 3 Lighting …" at bounding box center [570, 455] width 1067 height 181
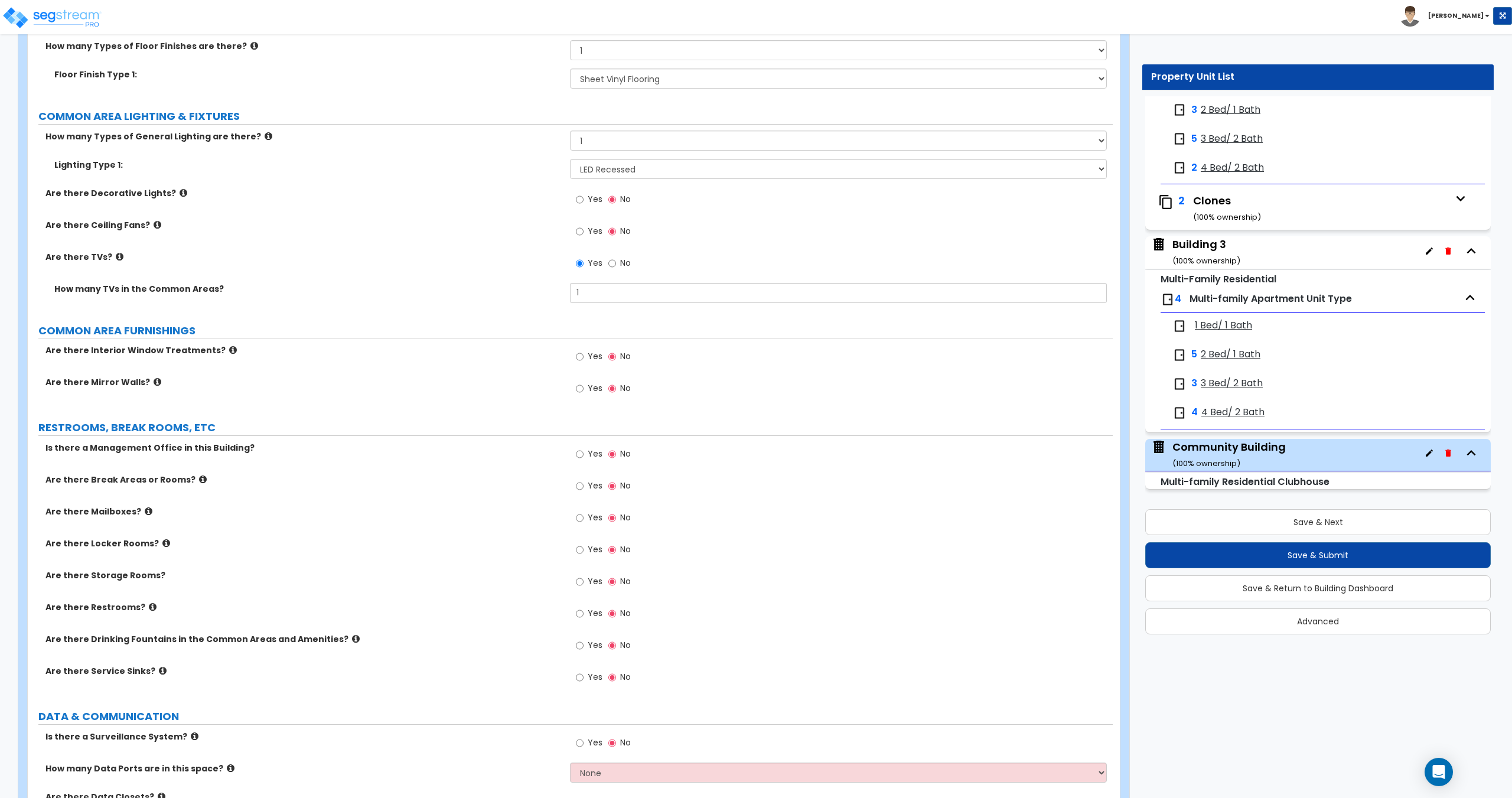
scroll to position [2595, 0]
click at [592, 514] on span "Yes" at bounding box center [595, 515] width 15 height 12
click at [583, 514] on input "Yes" at bounding box center [580, 516] width 8 height 13
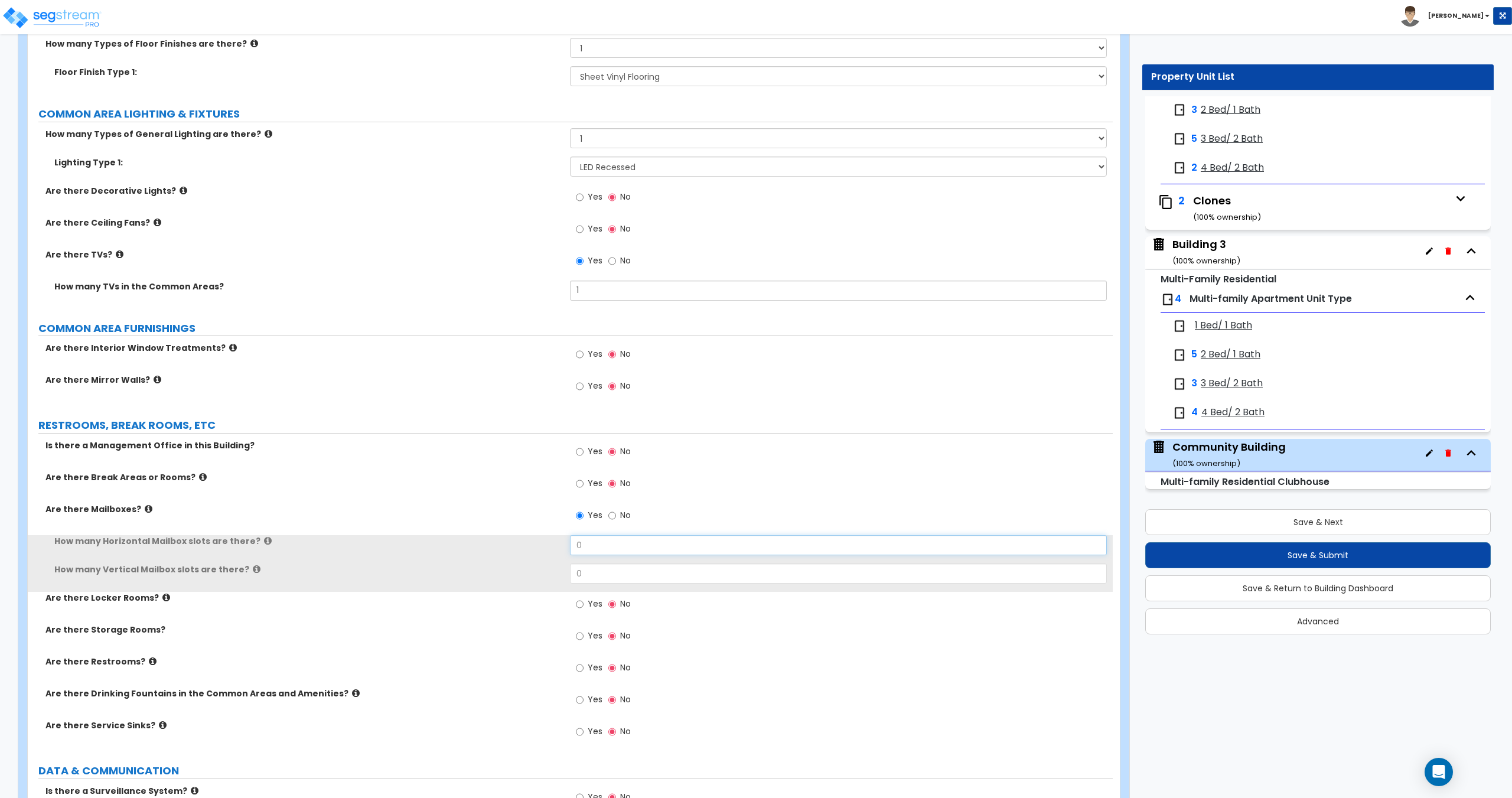
drag, startPoint x: 602, startPoint y: 546, endPoint x: 510, endPoint y: 551, distance: 92.1
click at [513, 548] on div "How many Horizontal Mailbox slots are there? 0" at bounding box center [570, 549] width 1085 height 28
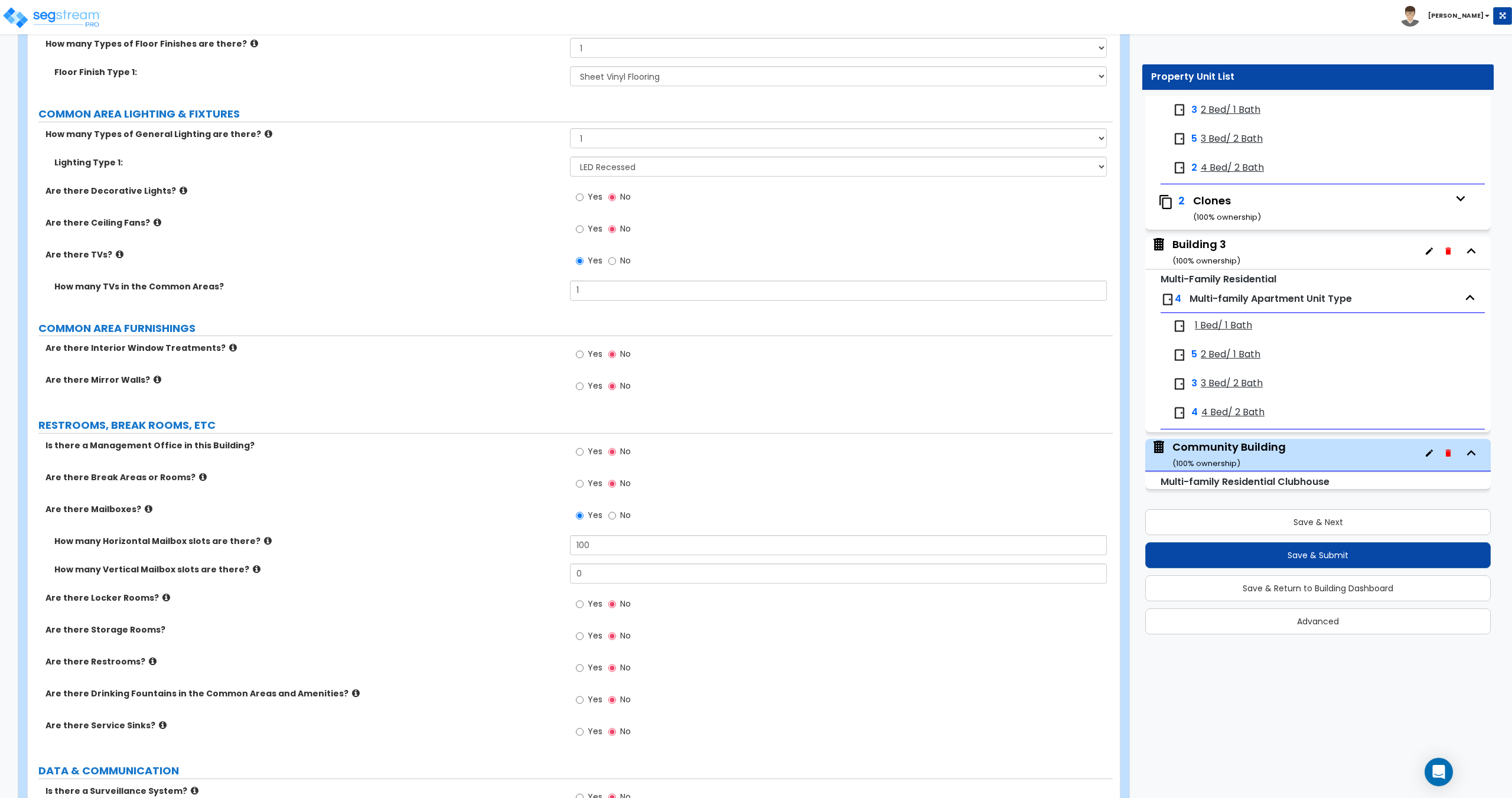
click at [586, 452] on label "Yes" at bounding box center [589, 453] width 27 height 20
click at [583, 452] on input "Yes" at bounding box center [580, 452] width 8 height 13
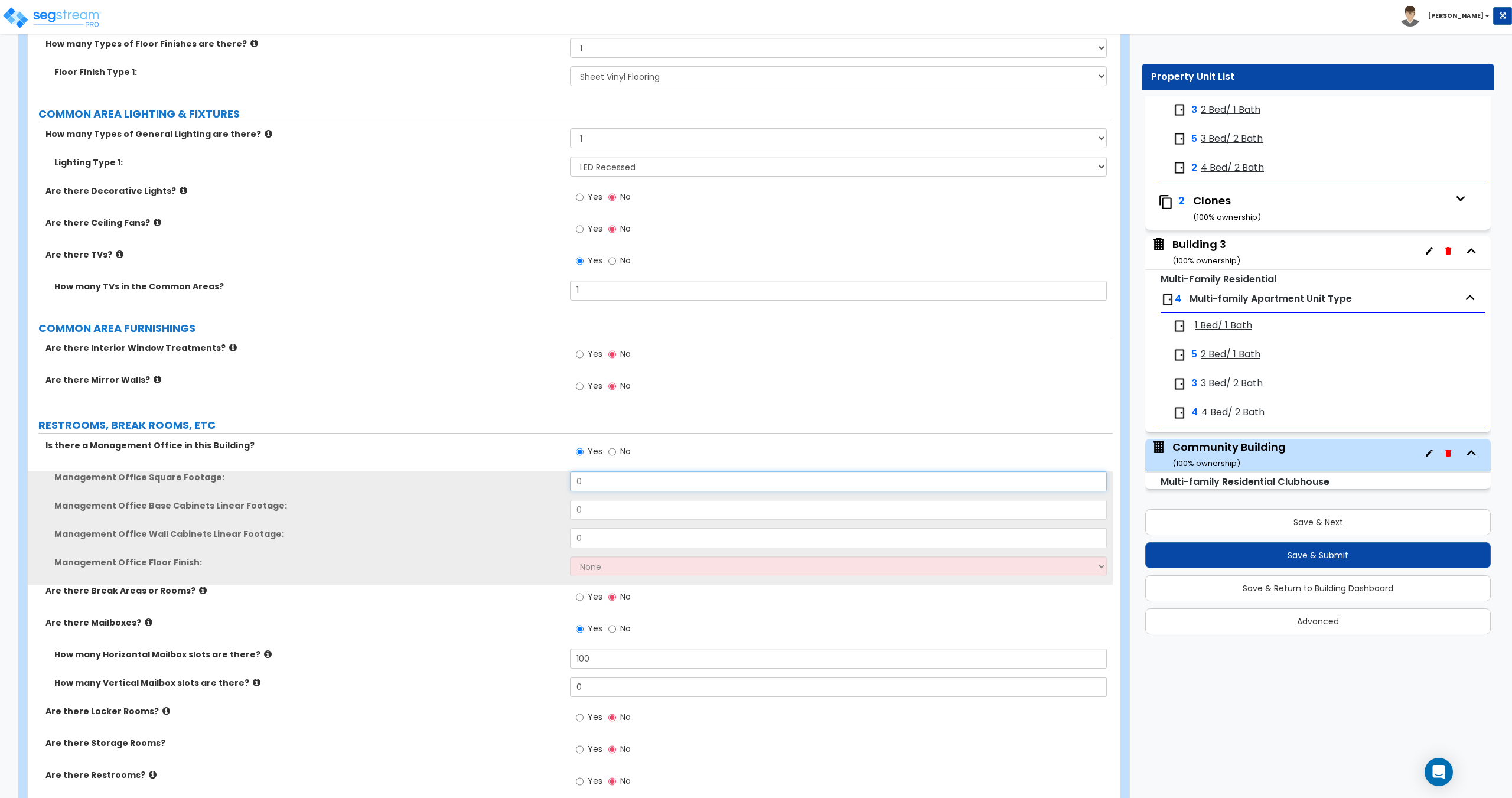
drag, startPoint x: 622, startPoint y: 480, endPoint x: 474, endPoint y: 478, distance: 148.0
click at [484, 478] on div "Management Office Square Footage: 0" at bounding box center [570, 485] width 1085 height 28
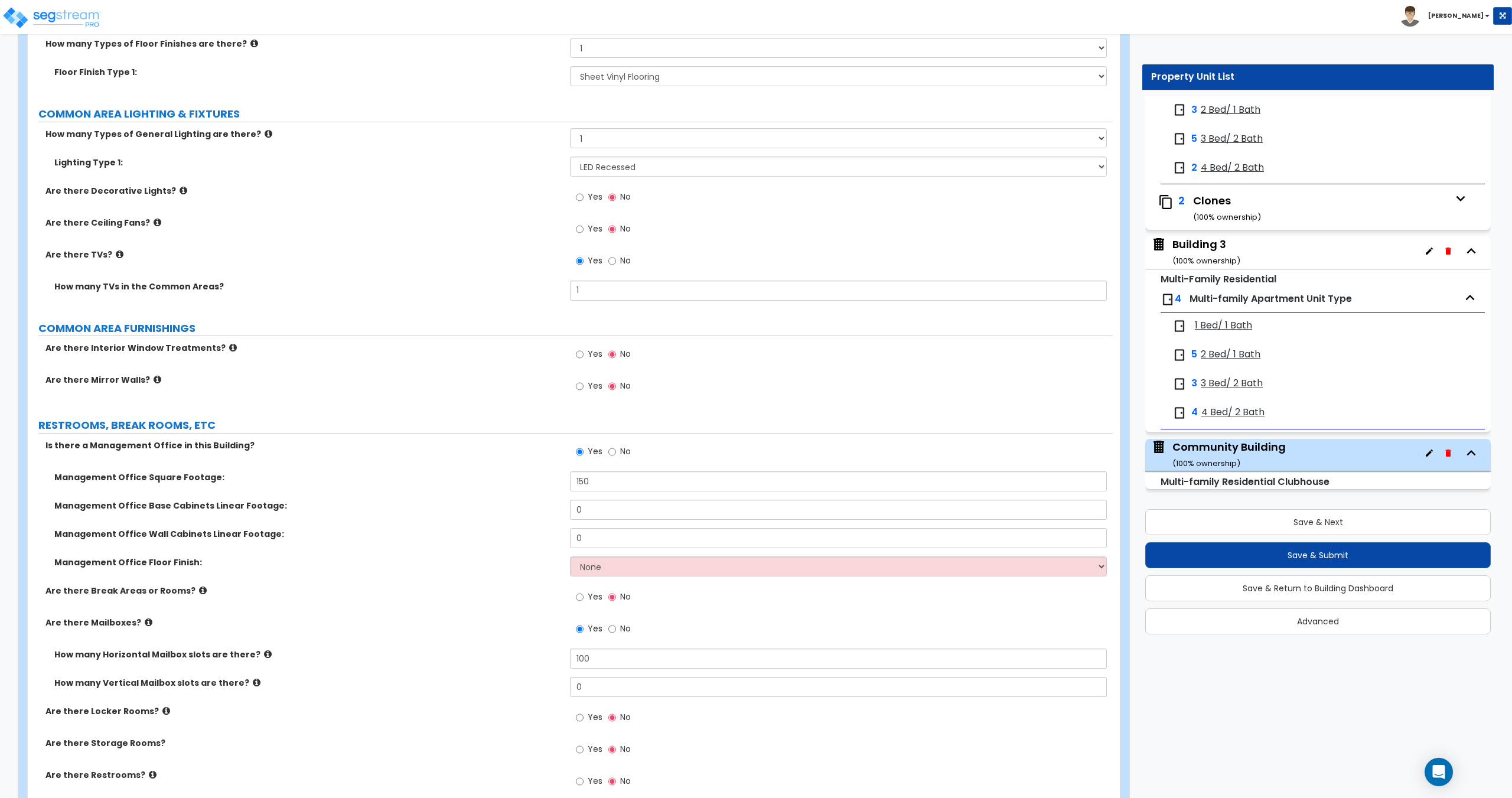
click at [614, 556] on div "Management Office Wall Cabinets Linear Footage: 0" at bounding box center [570, 542] width 1085 height 28
drag, startPoint x: 613, startPoint y: 563, endPoint x: 611, endPoint y: 576, distance: 13.2
click at [613, 563] on select "None Tile Flooring Hardwood Flooring Resilient Laminate Flooring VCT Flooring S…" at bounding box center [838, 566] width 536 height 20
click at [623, 568] on select "None Tile Flooring Hardwood Flooring Resilient Laminate Flooring VCT Flooring S…" at bounding box center [838, 566] width 536 height 20
click at [570, 556] on select "None Tile Flooring Hardwood Flooring Resilient Laminate Flooring VCT Flooring S…" at bounding box center [838, 566] width 536 height 20
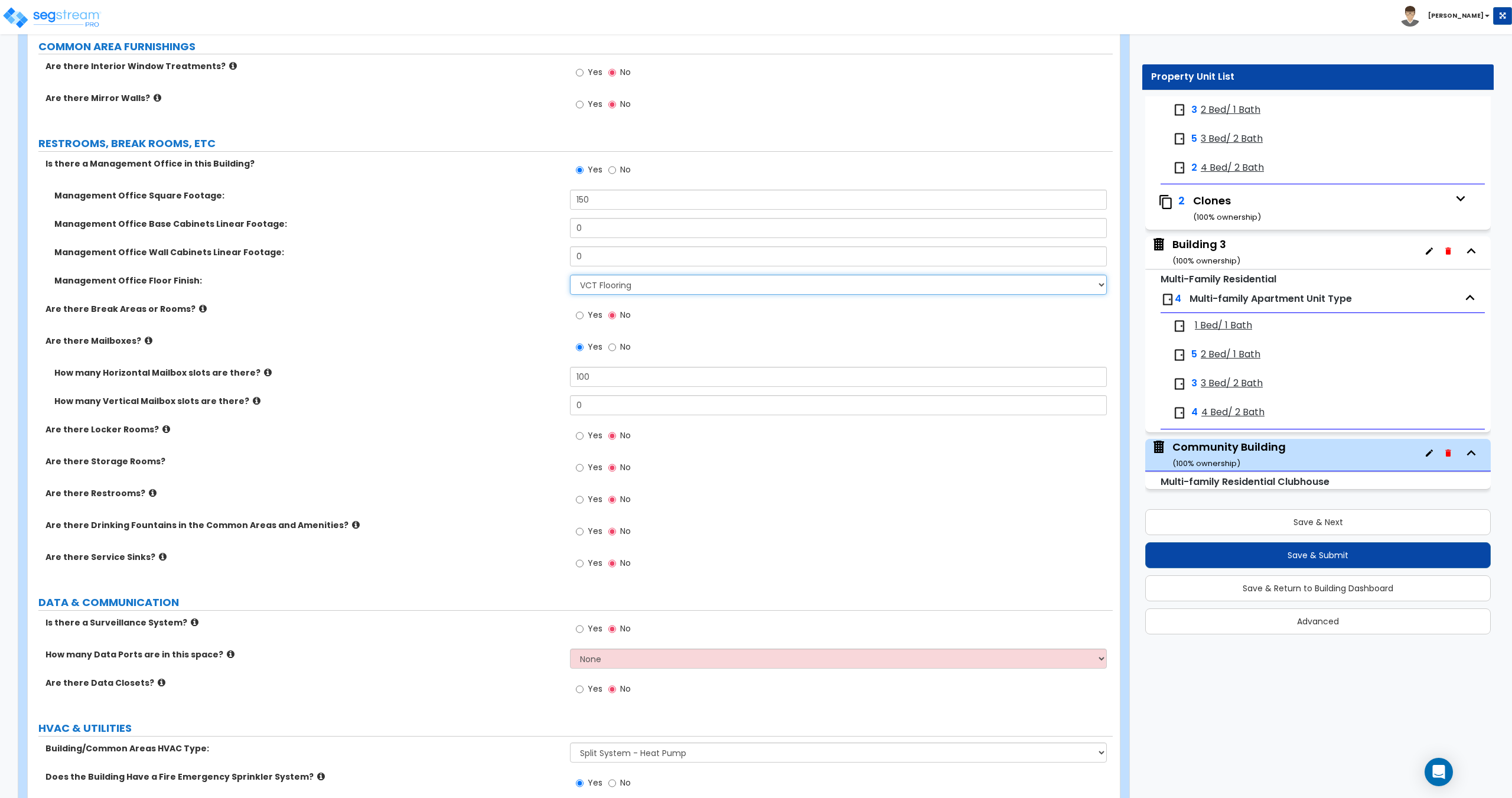
scroll to position [2890, 0]
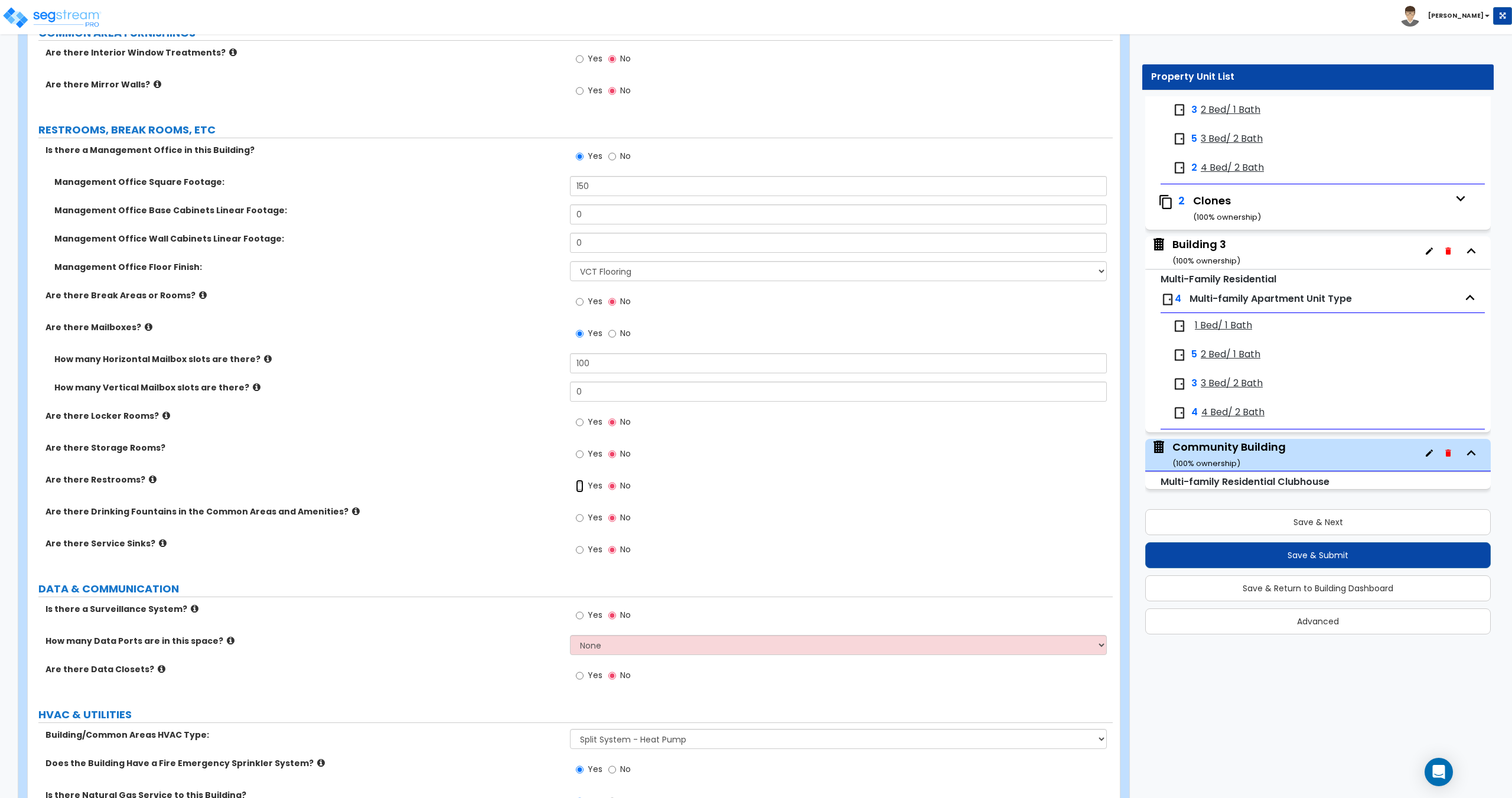
click at [580, 488] on input "Yes" at bounding box center [580, 486] width 8 height 13
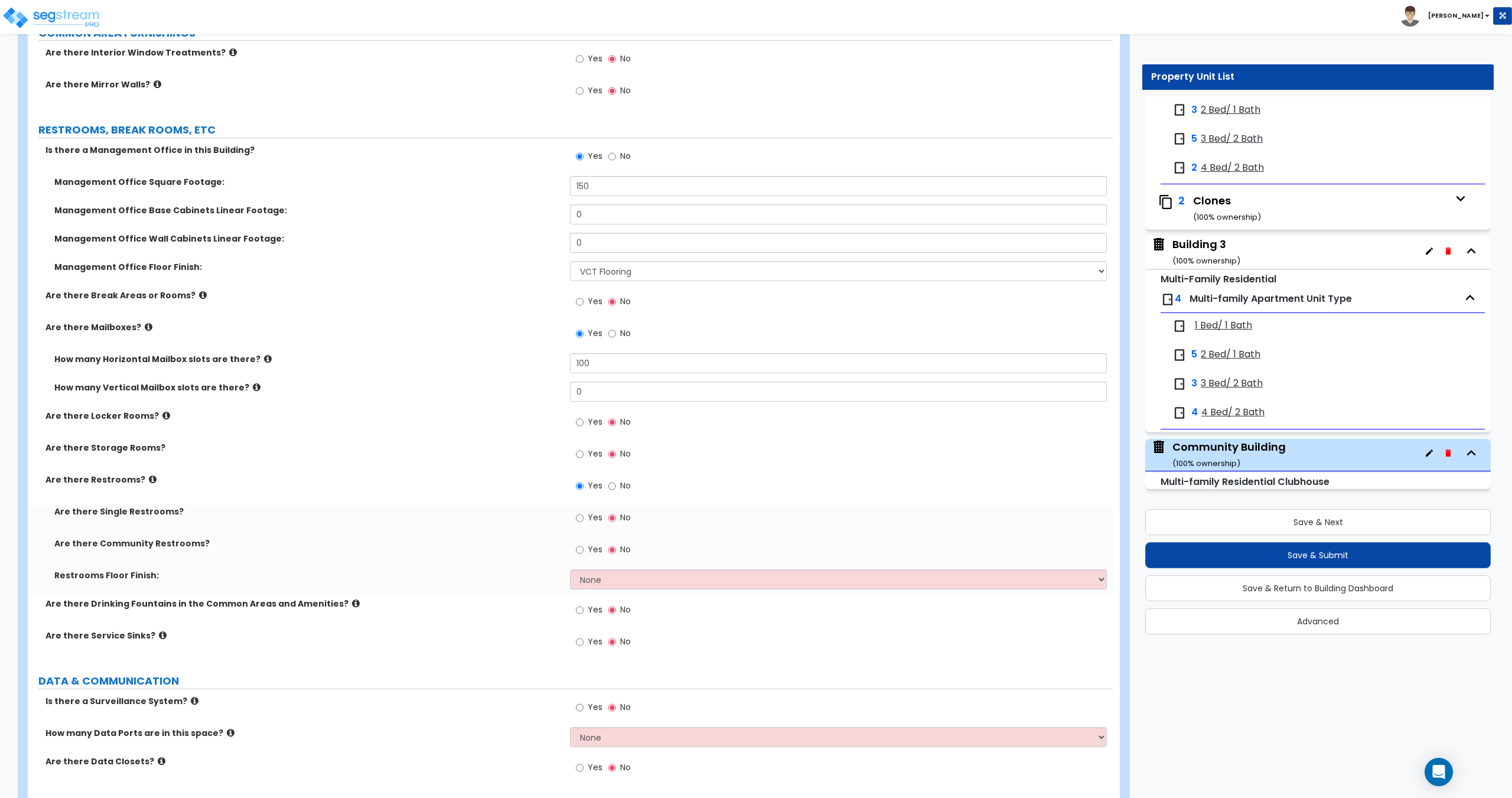
click at [597, 516] on span "Yes" at bounding box center [595, 518] width 15 height 12
click at [583, 516] on input "Yes" at bounding box center [580, 518] width 8 height 13
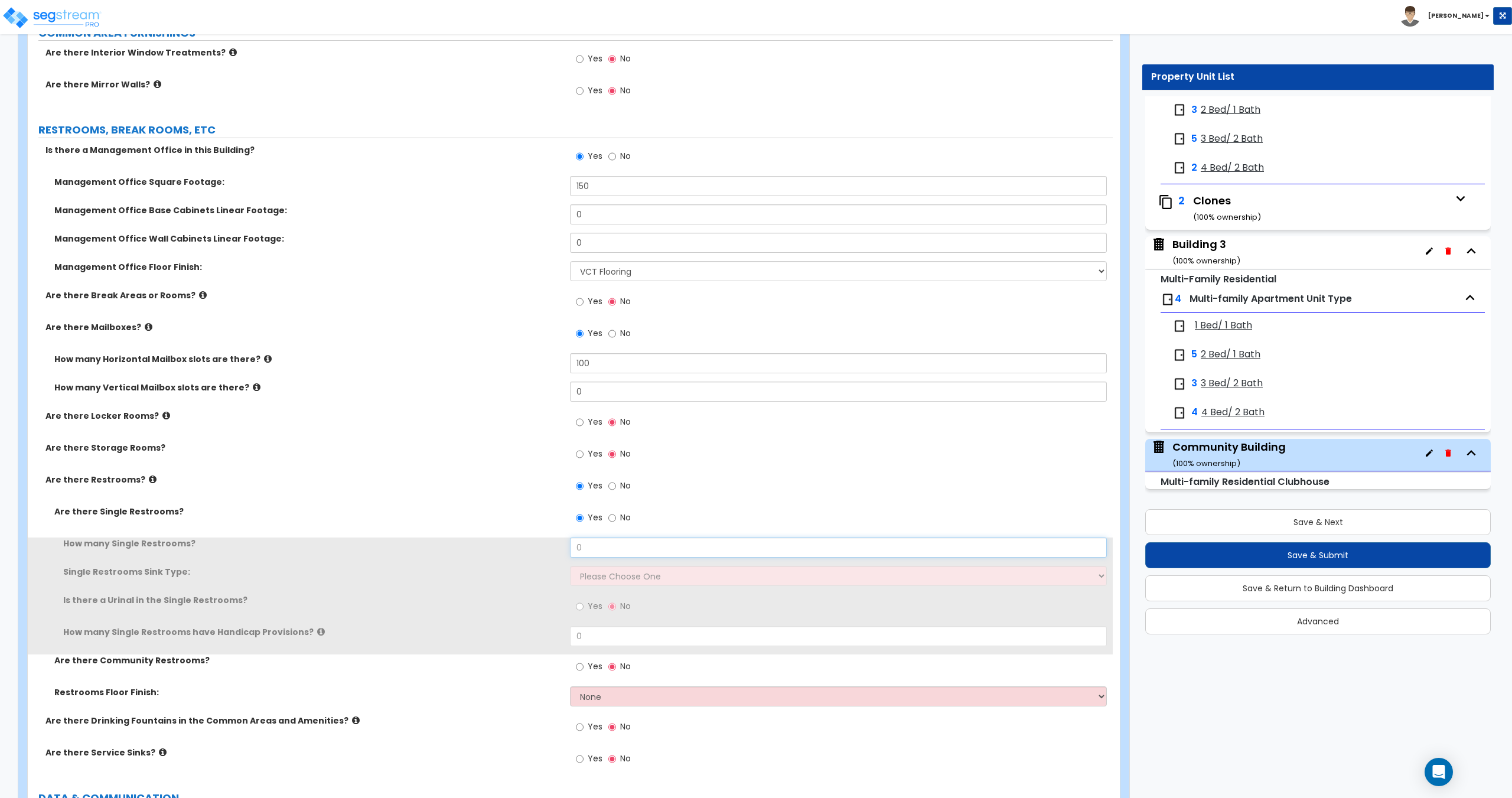
drag, startPoint x: 617, startPoint y: 544, endPoint x: 574, endPoint y: 568, distance: 49.2
click at [482, 543] on div "How many Single Restrooms? 0" at bounding box center [570, 551] width 1085 height 28
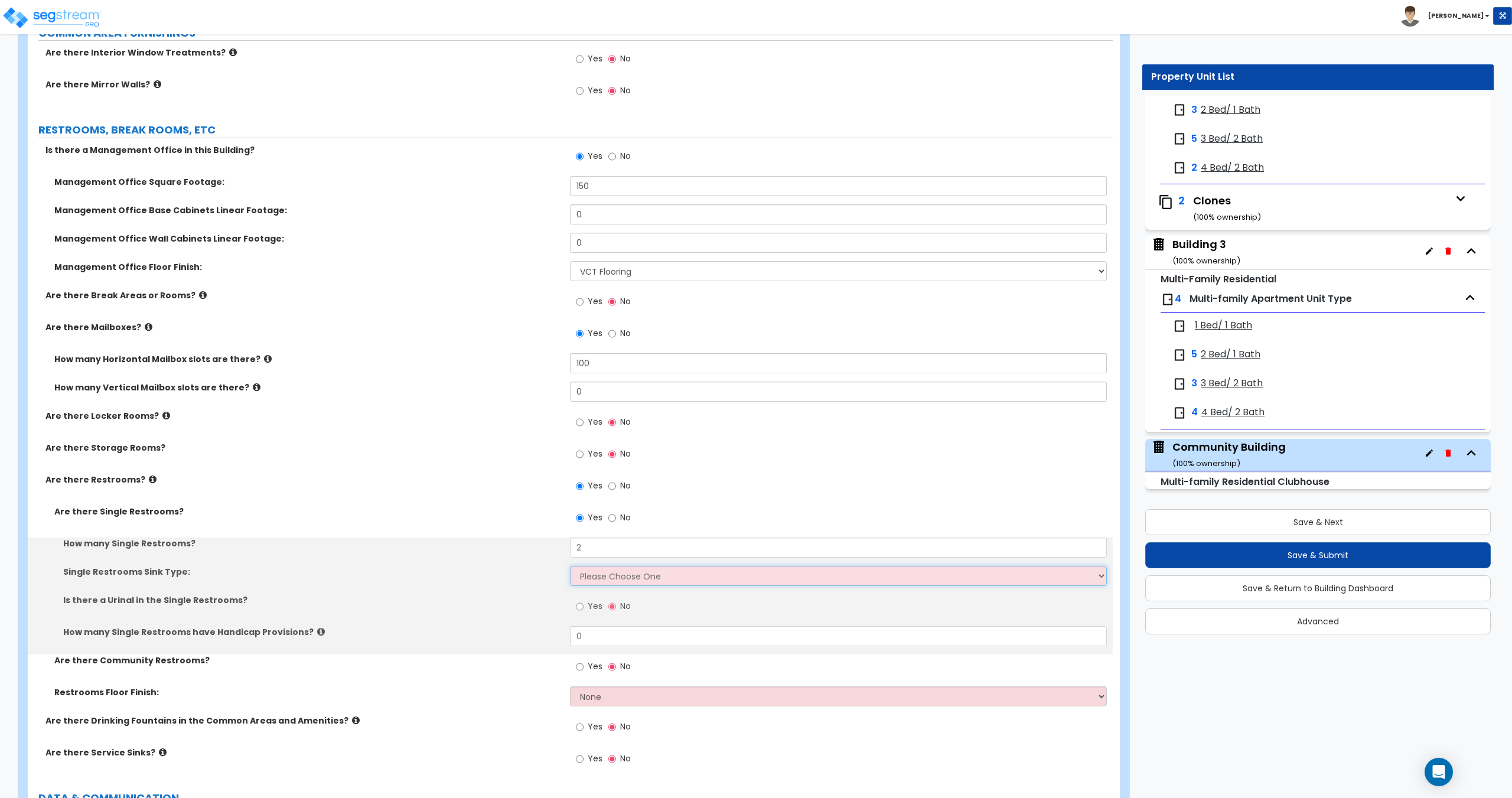
click at [615, 576] on select "Please Choose One Wall-mounted Vanity-mounted" at bounding box center [838, 576] width 536 height 20
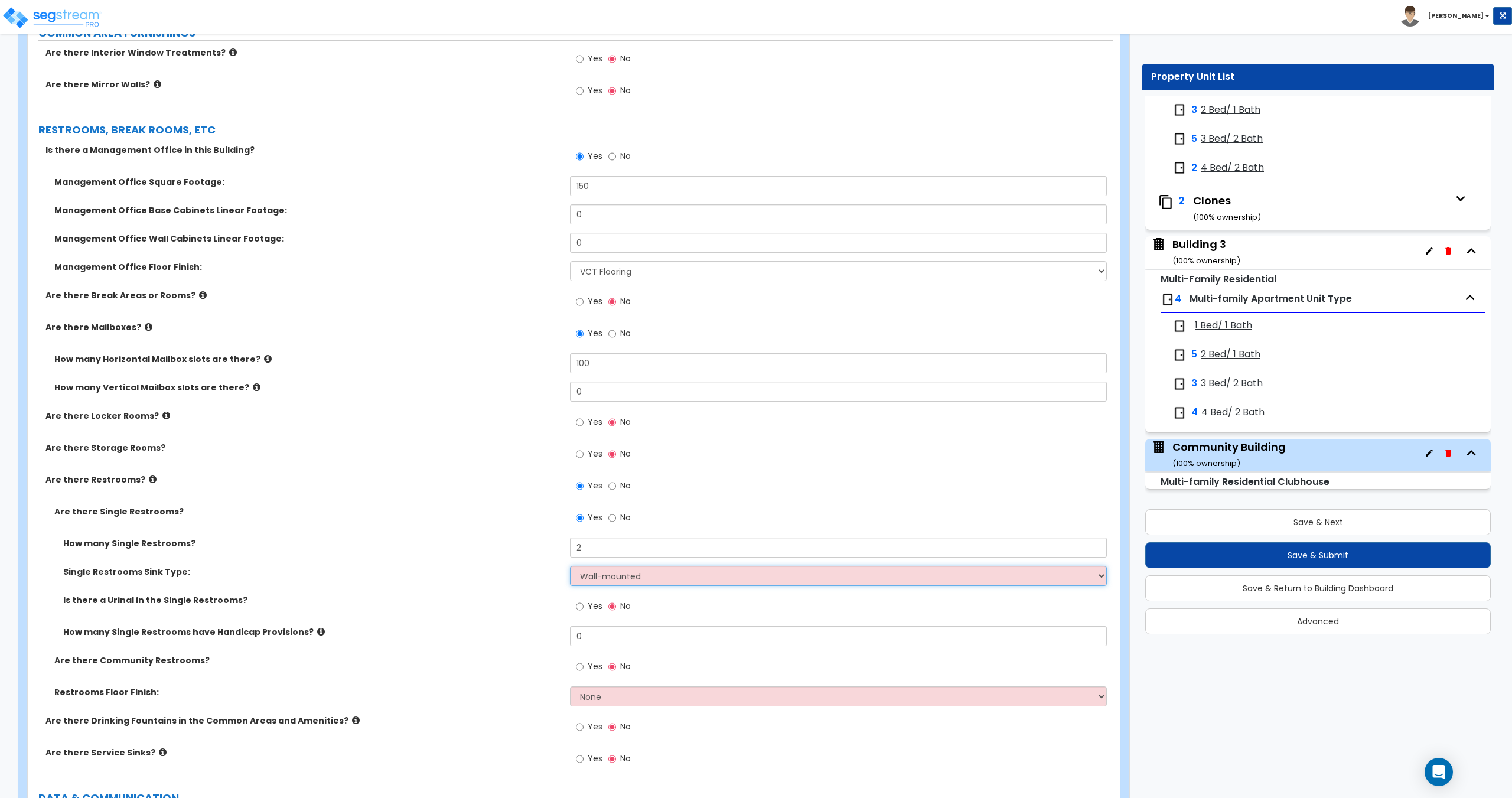
click at [570, 566] on select "Please Choose One Wall-mounted Vanity-mounted" at bounding box center [838, 576] width 536 height 20
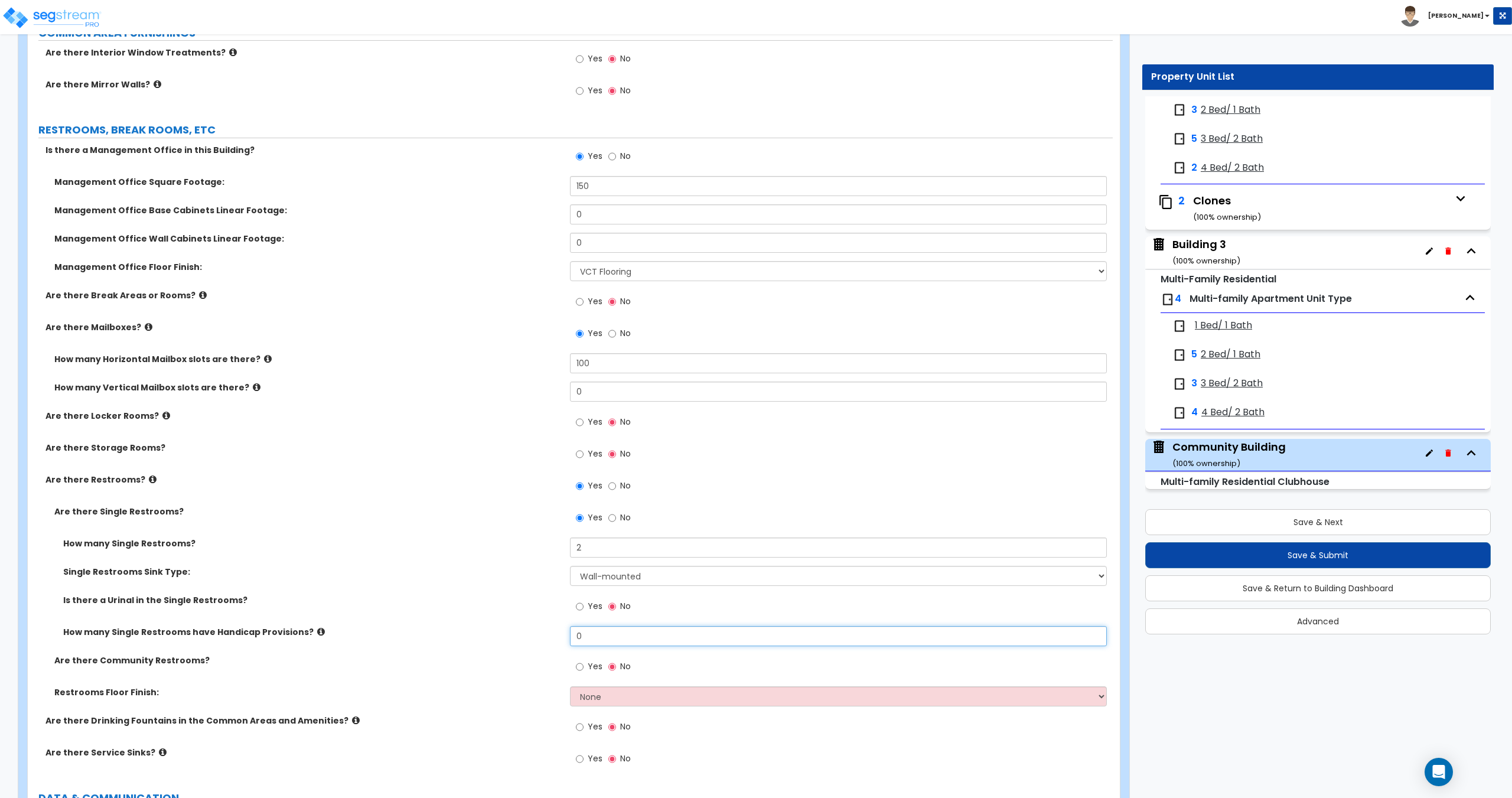
drag, startPoint x: 621, startPoint y: 637, endPoint x: 482, endPoint y: 613, distance: 141.1
click at [489, 614] on div "How many Single Restrooms? 2 Single Restrooms Sink Type: Please Choose One Wall…" at bounding box center [570, 595] width 1067 height 117
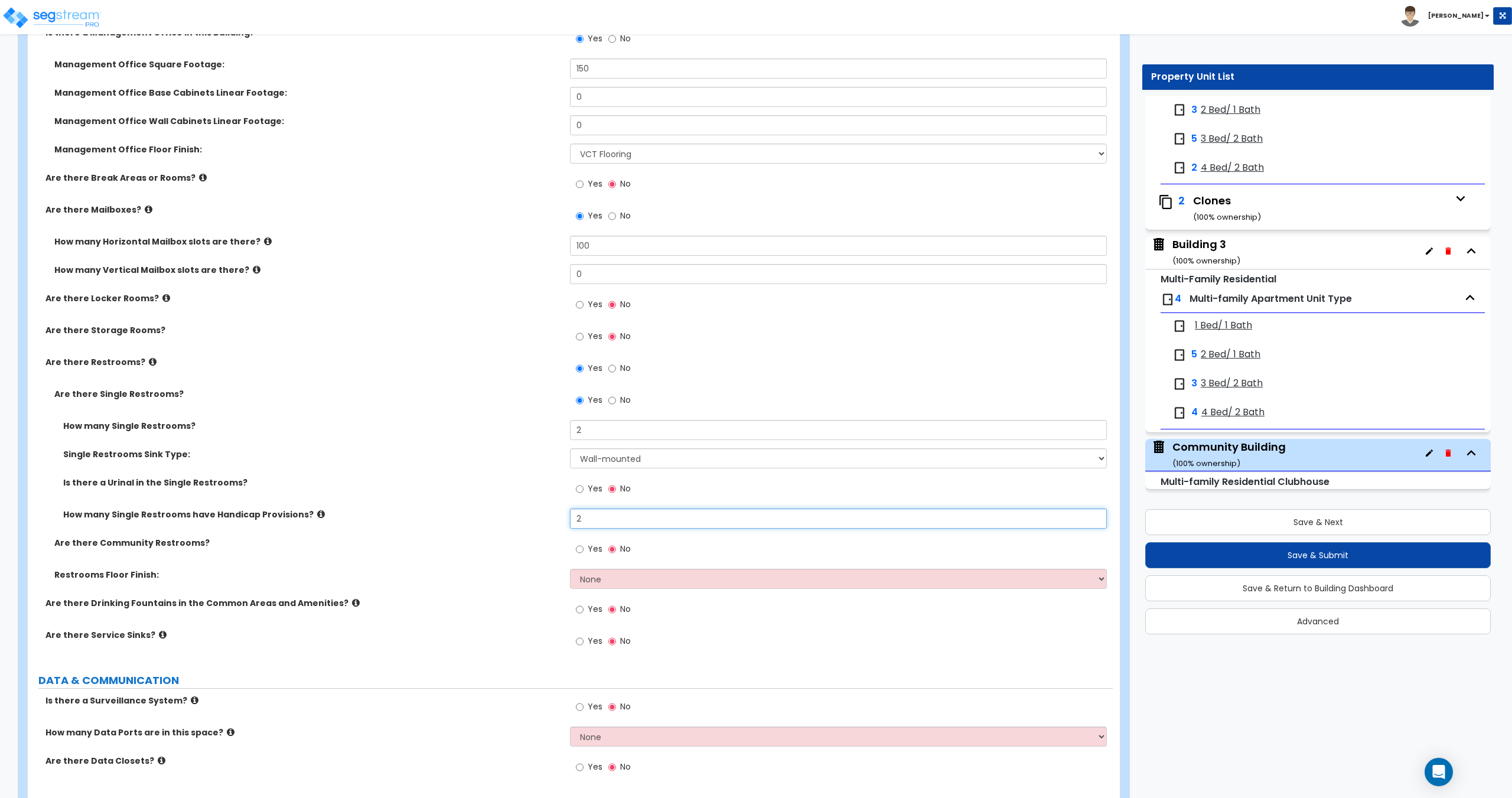
scroll to position [3008, 0]
click at [611, 584] on select "None Tile Flooring Resilient Laminate Flooring VCT Flooring Sheet Vinyl Flooring" at bounding box center [838, 578] width 536 height 20
click at [570, 568] on select "None Tile Flooring Resilient Laminate Flooring VCT Flooring Sheet Vinyl Flooring" at bounding box center [838, 578] width 536 height 20
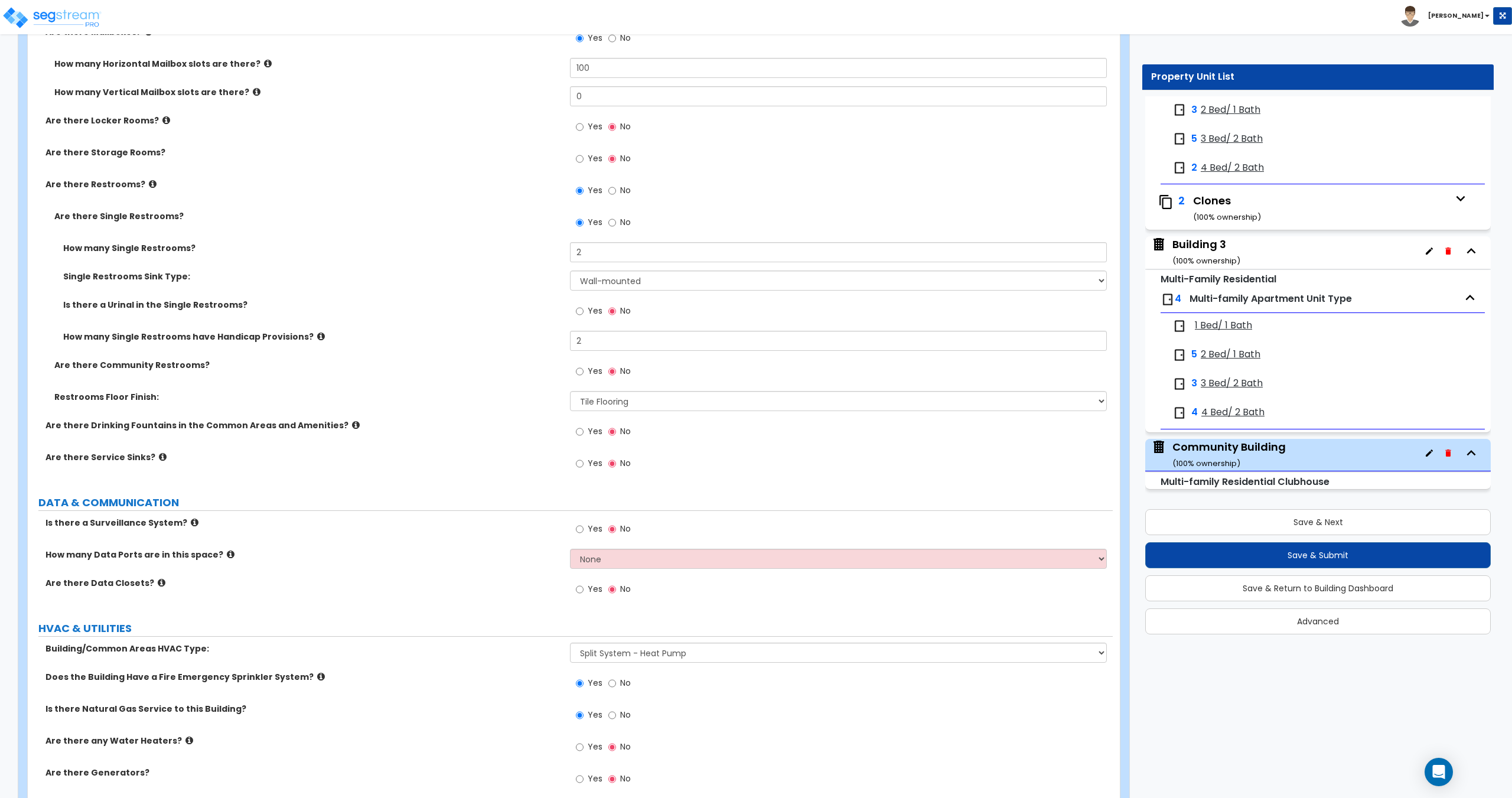
scroll to position [1476, 0]
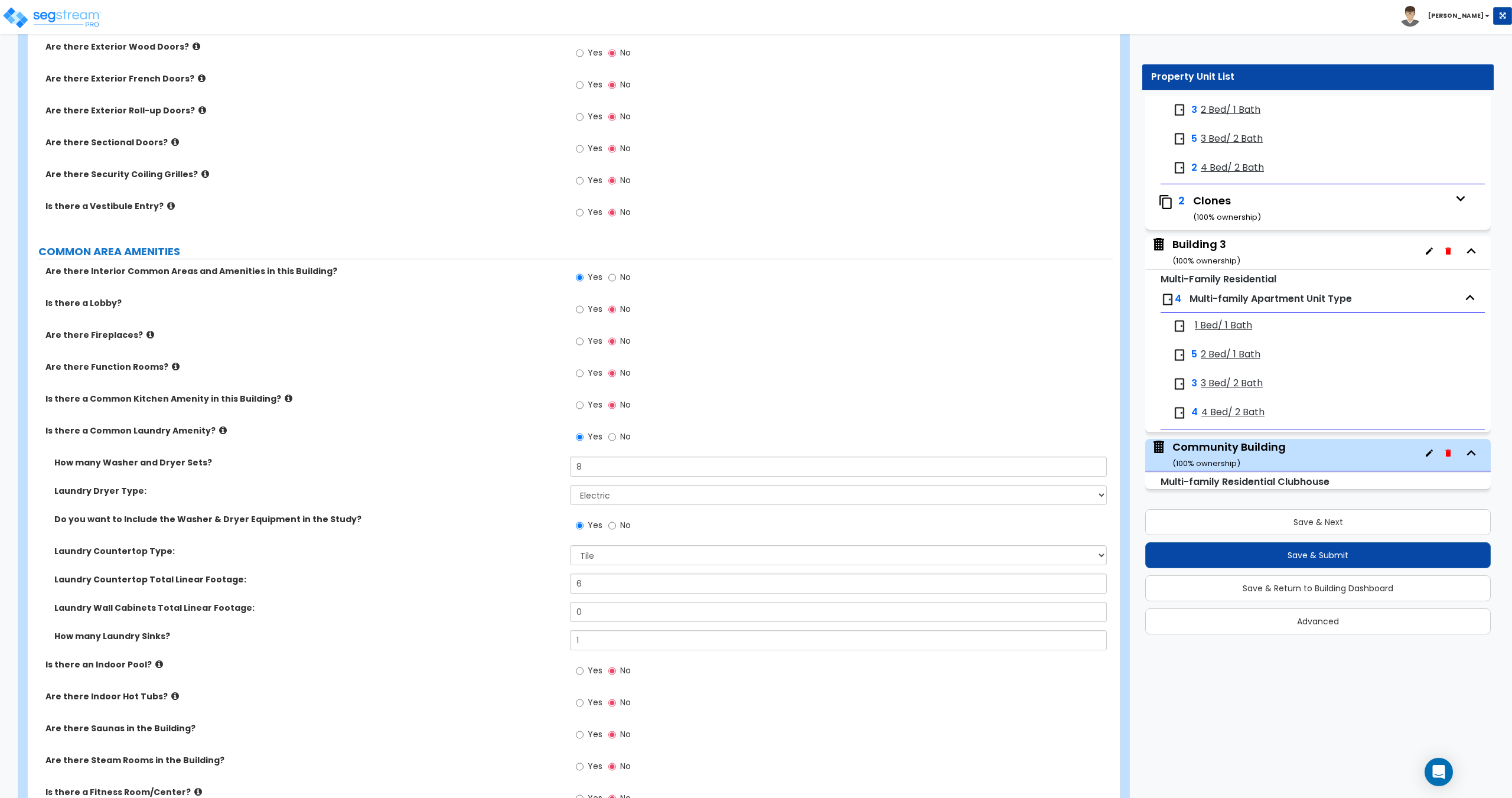
click at [586, 407] on label "Yes" at bounding box center [589, 406] width 27 height 20
click at [583, 407] on input "Yes" at bounding box center [580, 405] width 8 height 13
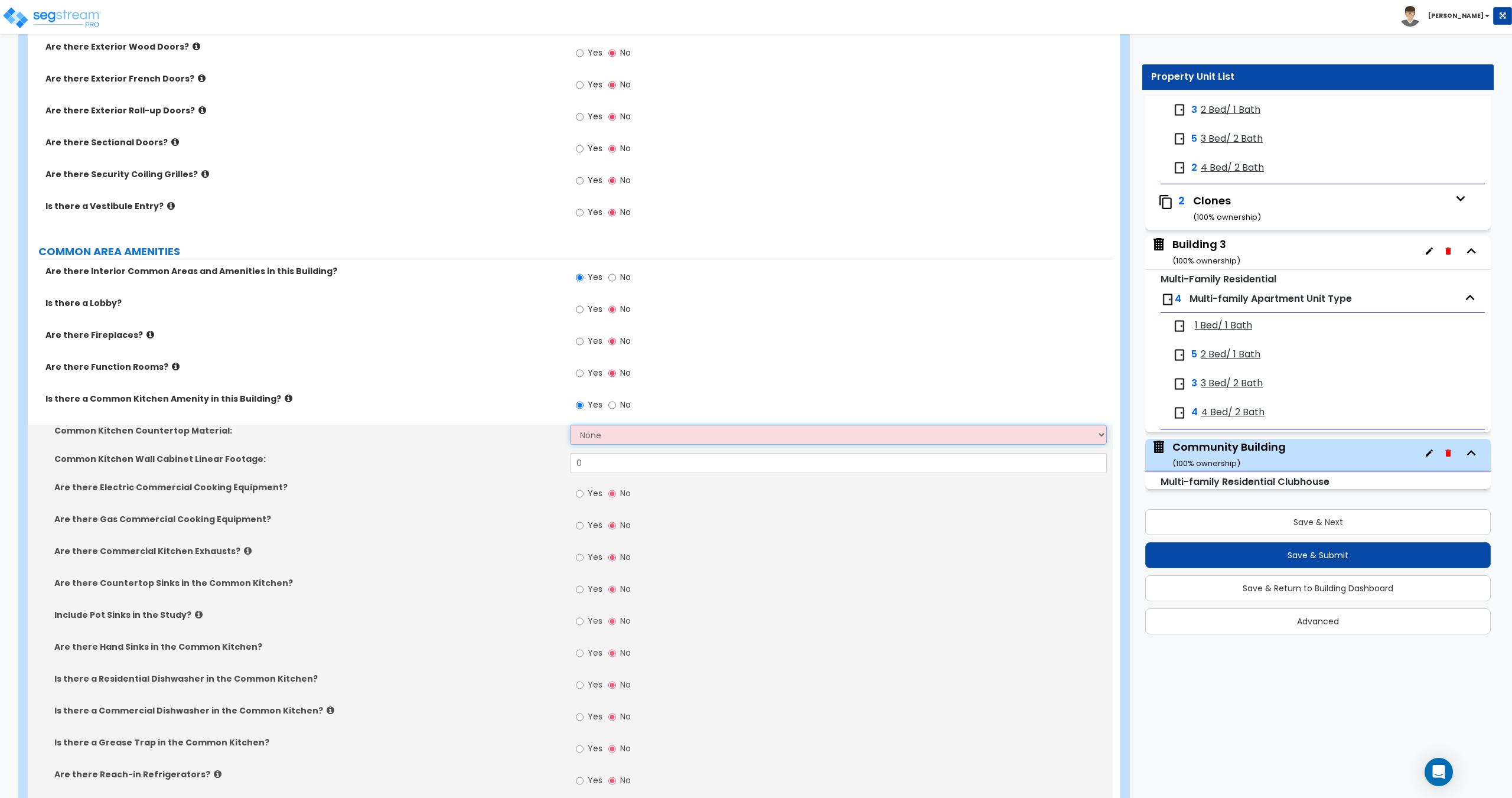
click at [605, 433] on select "None Plastic Laminate Solid Surface Stone Quartz Marble Tile Wood Stainless Ste…" at bounding box center [838, 435] width 536 height 20
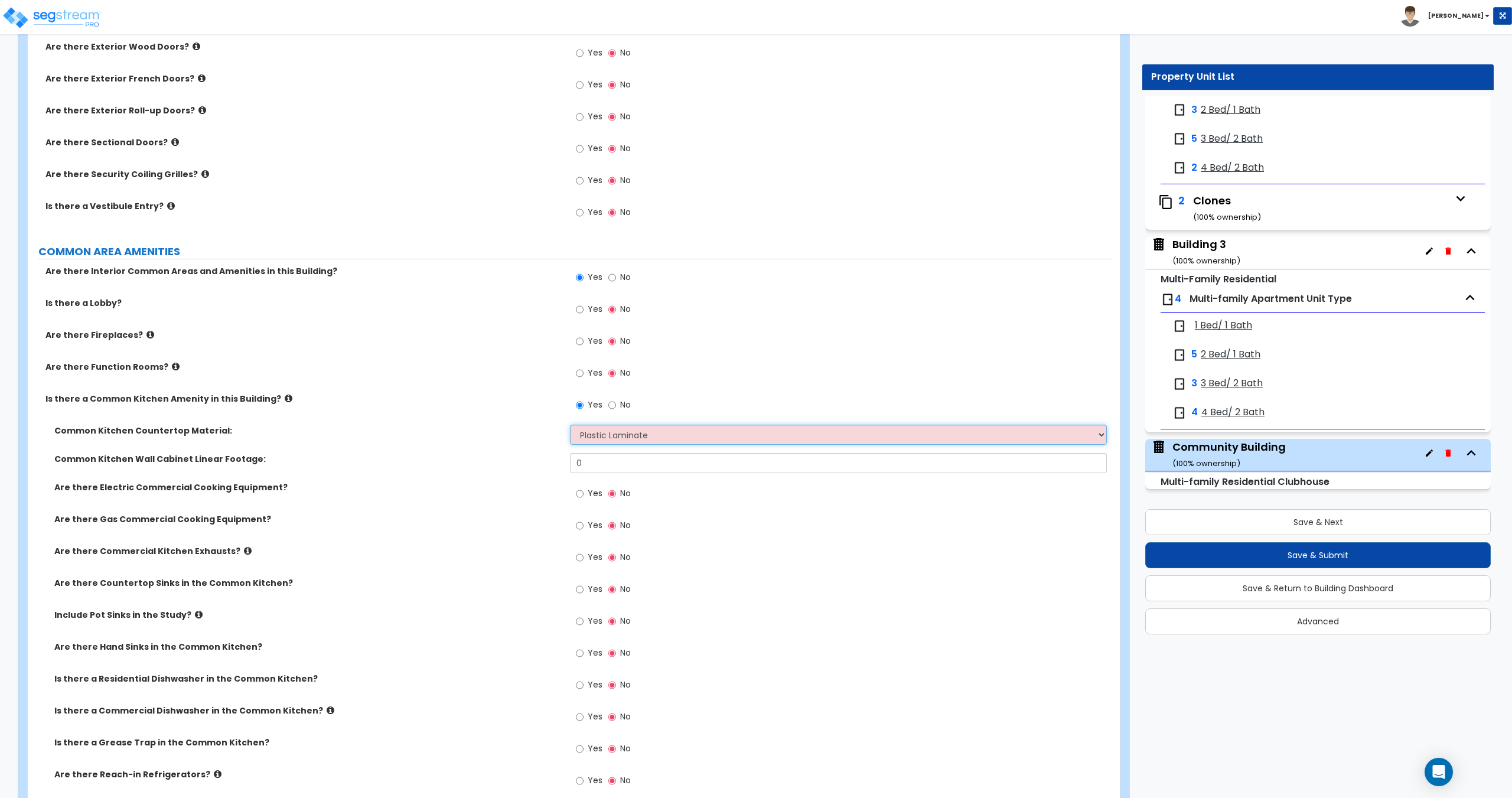
click at [570, 425] on select "None Plastic Laminate Solid Surface Stone Quartz Marble Tile Wood Stainless Ste…" at bounding box center [838, 435] width 536 height 20
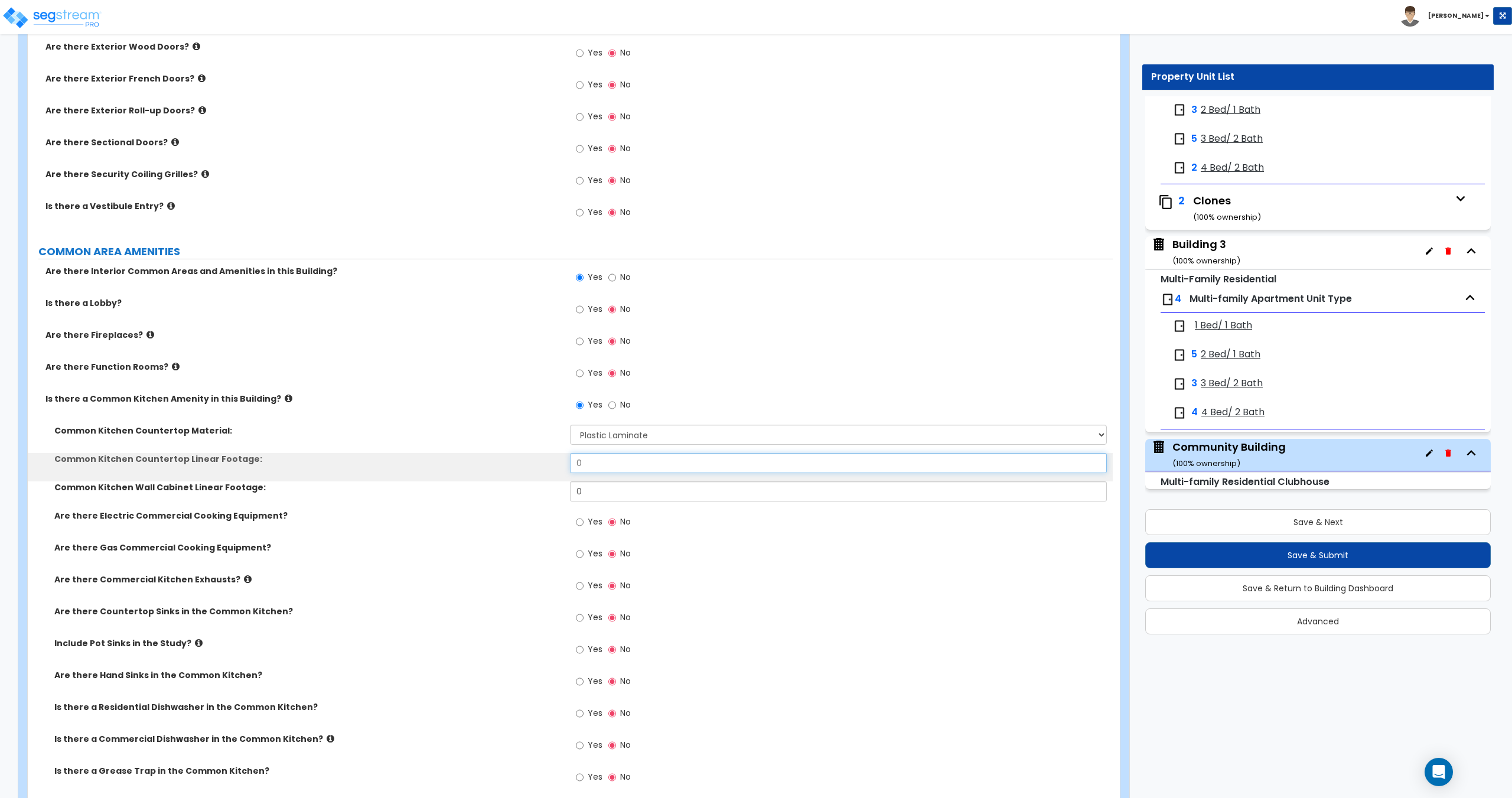
drag, startPoint x: 613, startPoint y: 469, endPoint x: 503, endPoint y: 453, distance: 111.2
click at [513, 454] on div "Common Kitchen Countertop Linear Footage: 0" at bounding box center [570, 467] width 1085 height 28
drag, startPoint x: 596, startPoint y: 495, endPoint x: 499, endPoint y: 493, distance: 97.0
click at [553, 495] on div "Common Kitchen Wall Cabinet Linear Footage: 0" at bounding box center [570, 495] width 1085 height 28
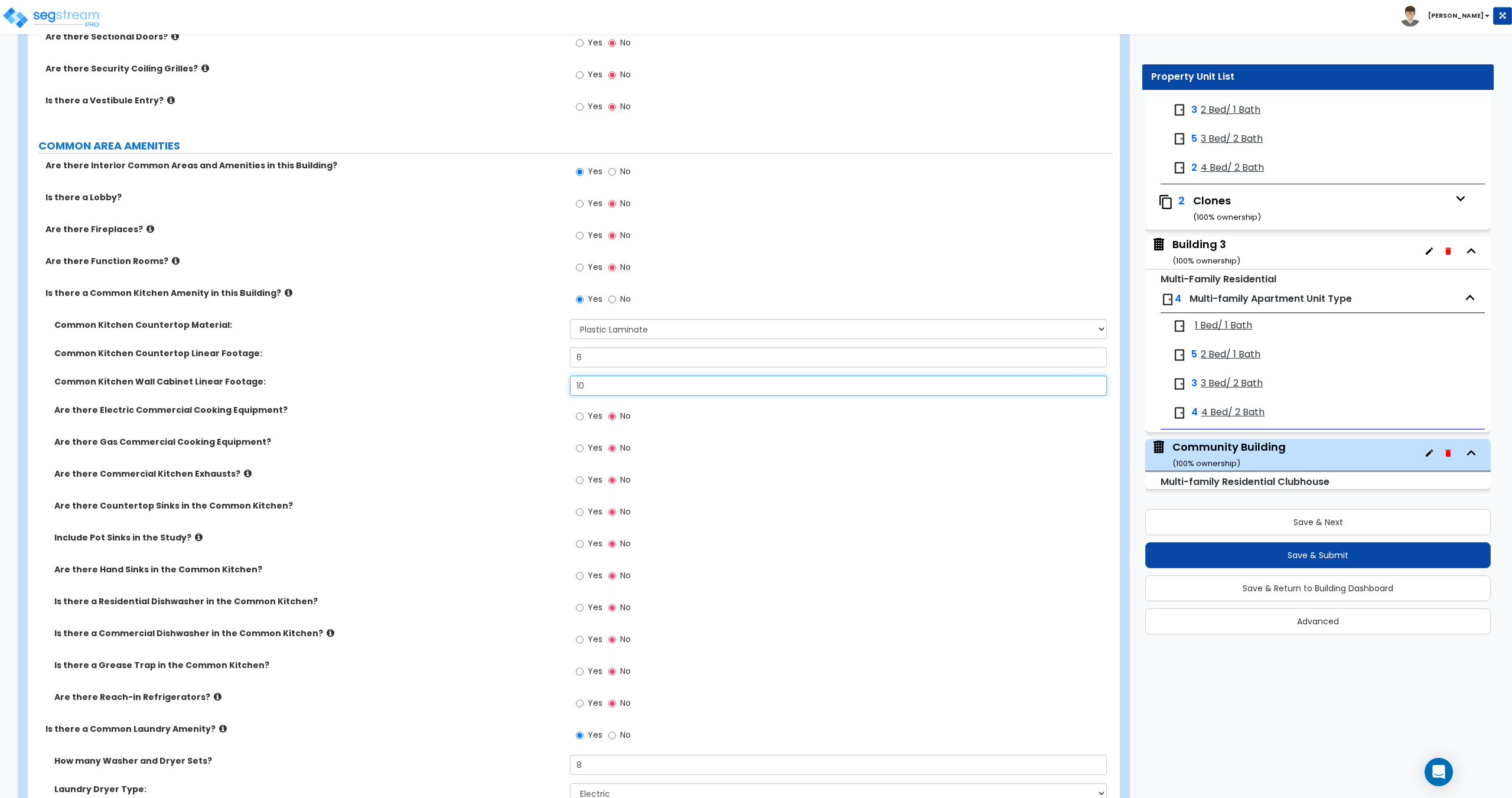
scroll to position [1594, 0]
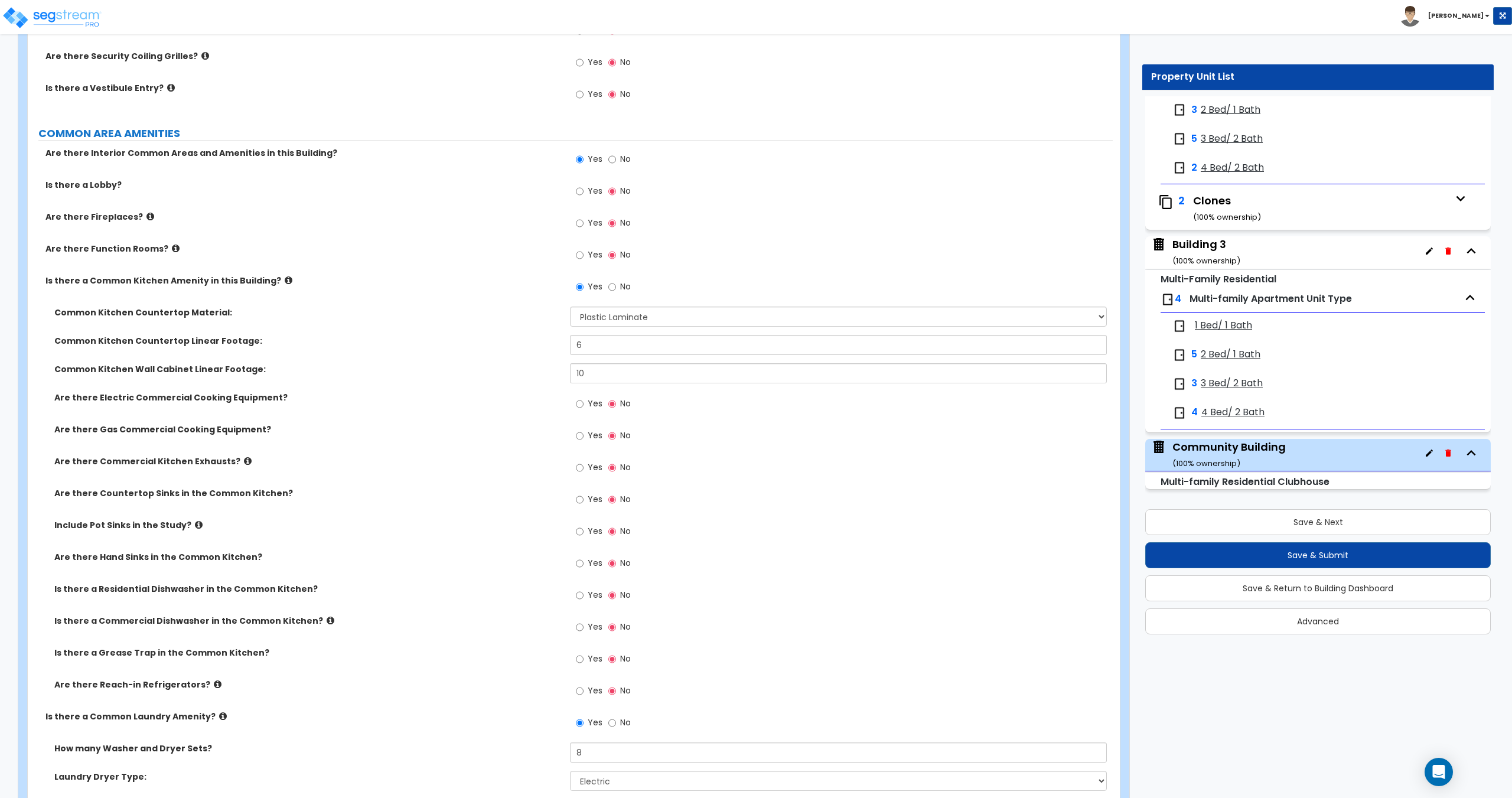
click at [584, 401] on label "Yes" at bounding box center [589, 405] width 27 height 20
click at [583, 401] on input "Yes" at bounding box center [580, 404] width 8 height 13
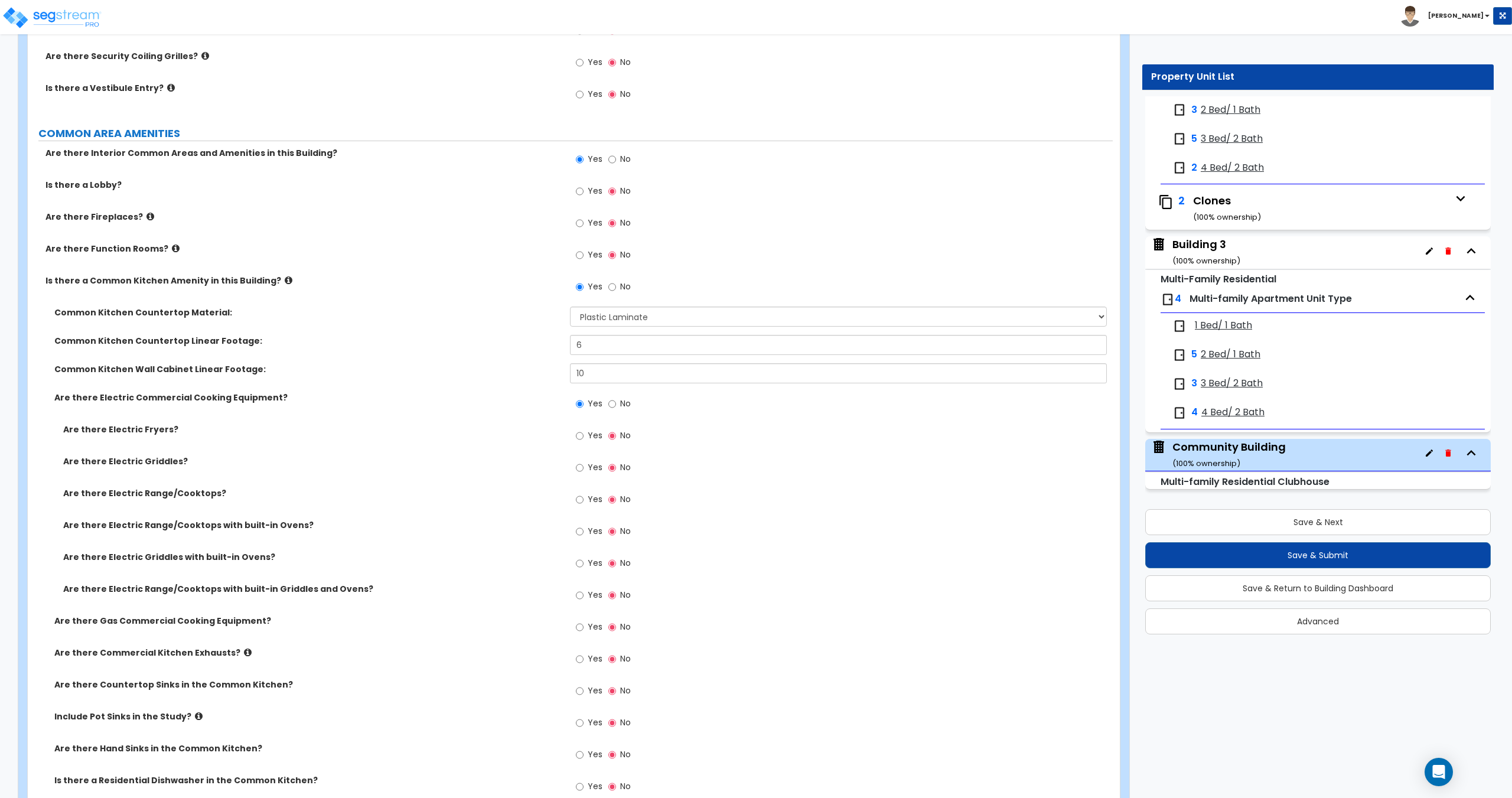
click at [625, 405] on span "No" at bounding box center [625, 403] width 10 height 12
click at [616, 405] on input "No" at bounding box center [612, 404] width 8 height 13
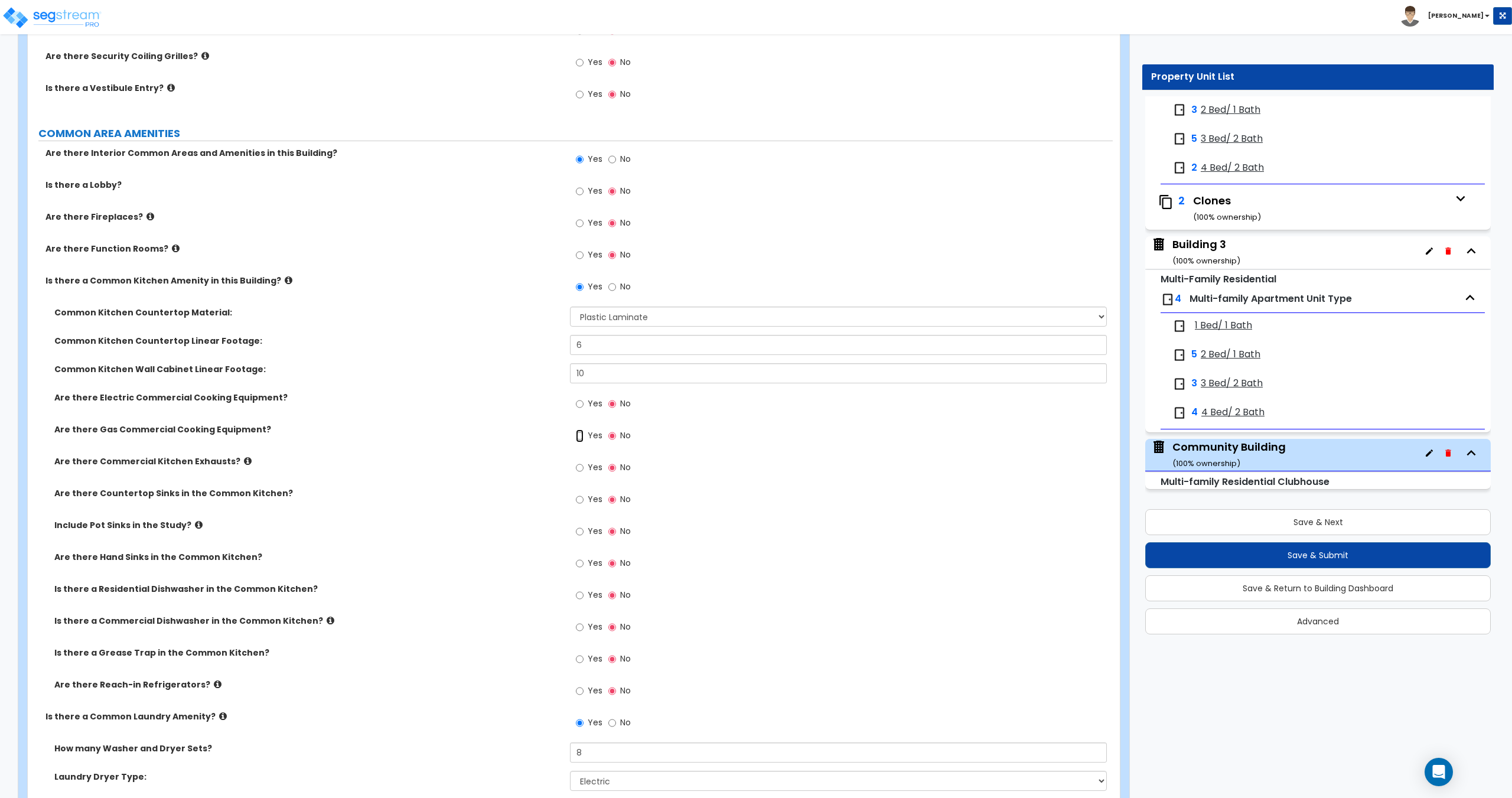
click at [580, 432] on input "Yes" at bounding box center [580, 436] width 8 height 13
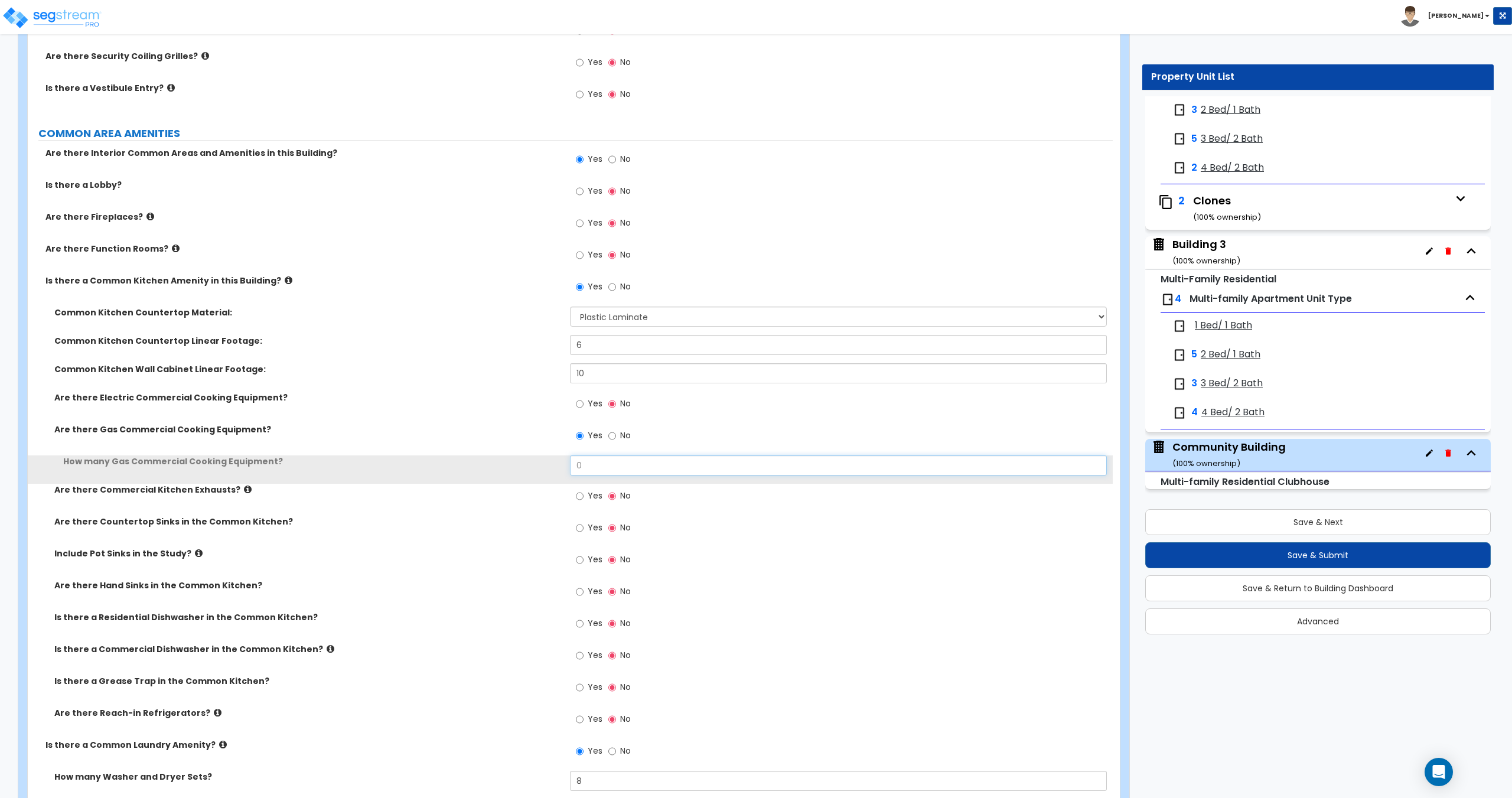
drag, startPoint x: 593, startPoint y: 463, endPoint x: 561, endPoint y: 471, distance: 33.0
click at [545, 468] on div "How many Gas Commercial Cooking Equipment? 0" at bounding box center [570, 469] width 1085 height 28
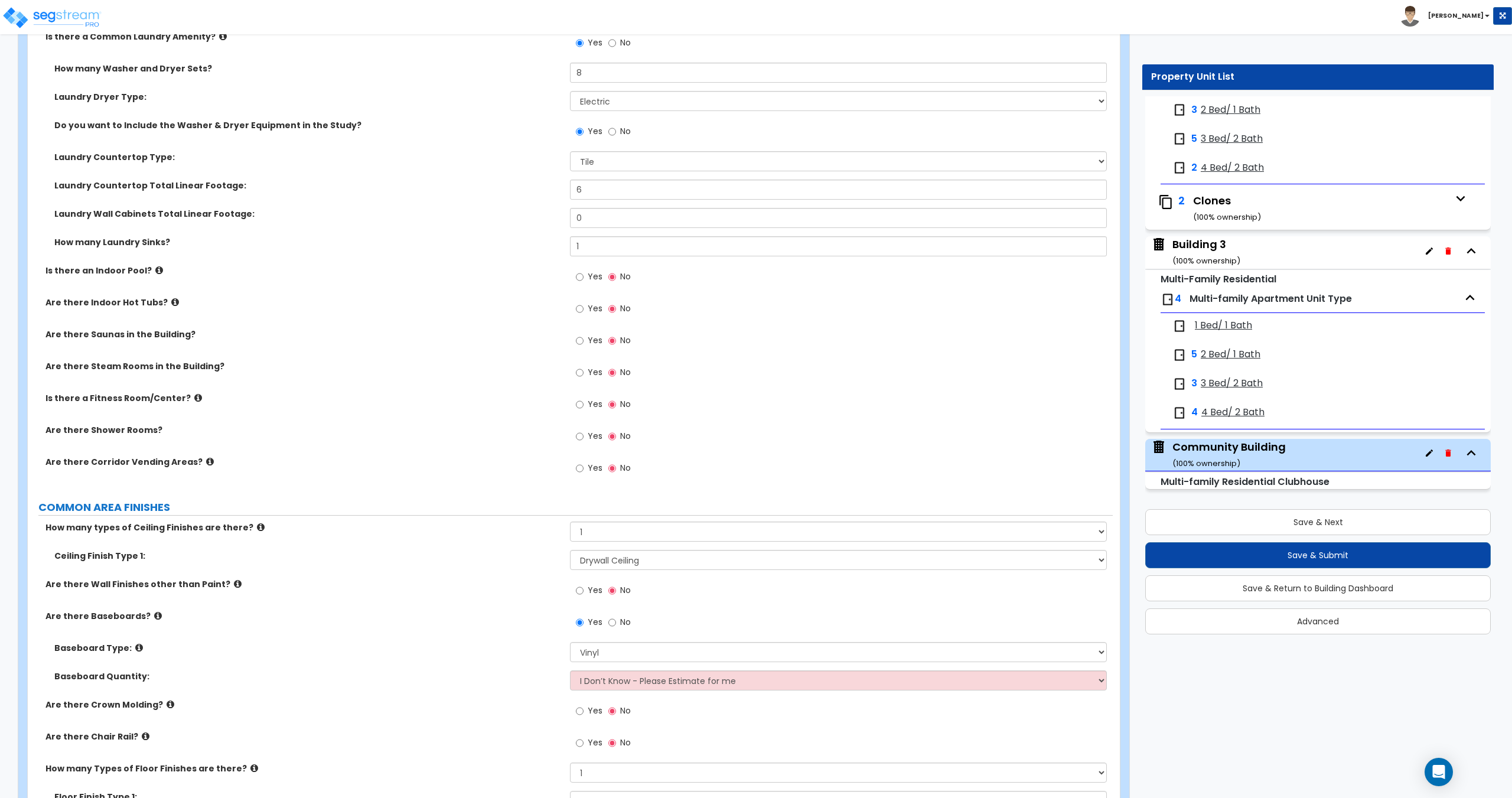
scroll to position [2303, 0]
click at [424, 399] on label "Is there a Fitness Room/Center?" at bounding box center [303, 397] width 516 height 12
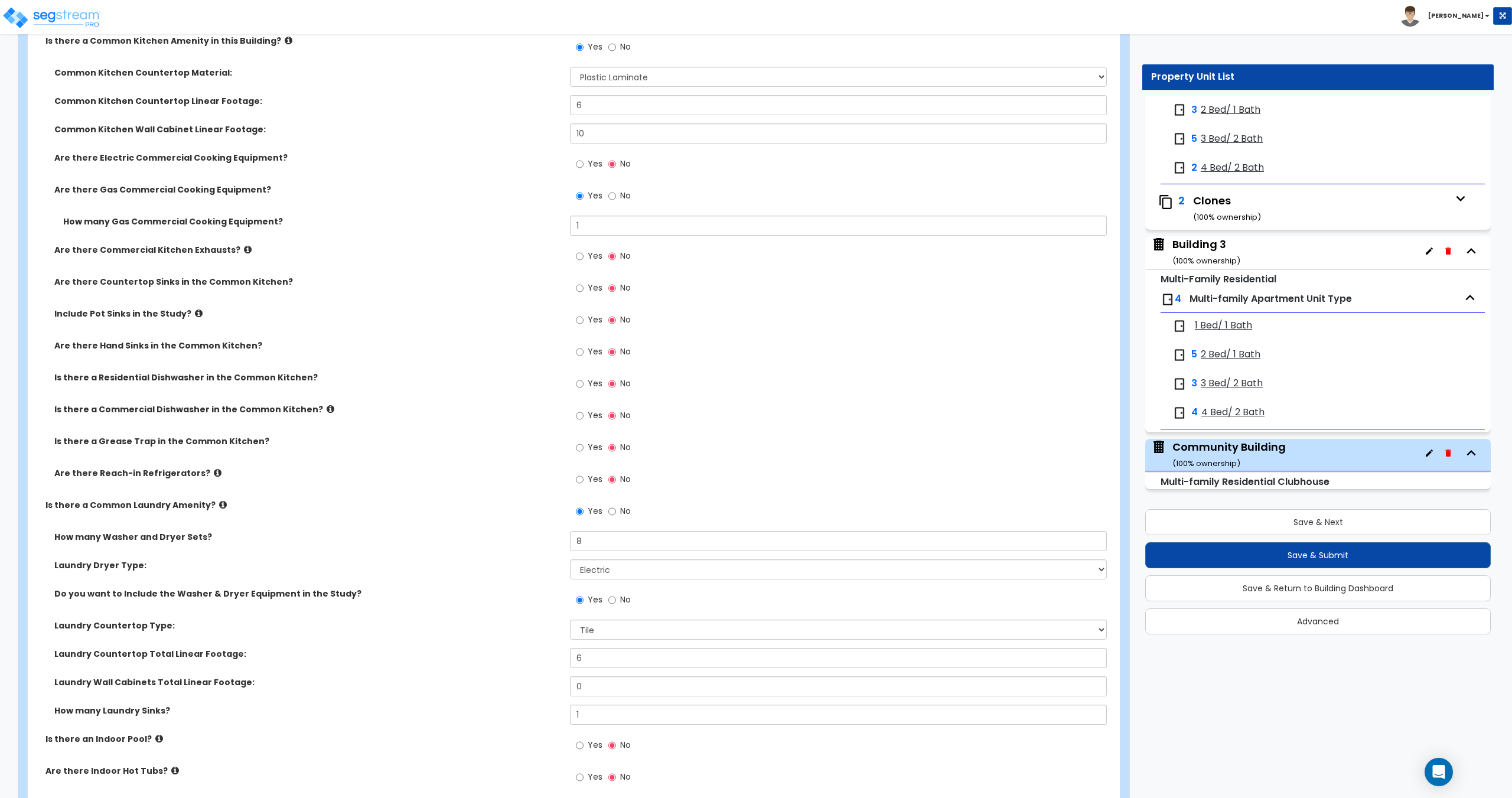
scroll to position [1830, 0]
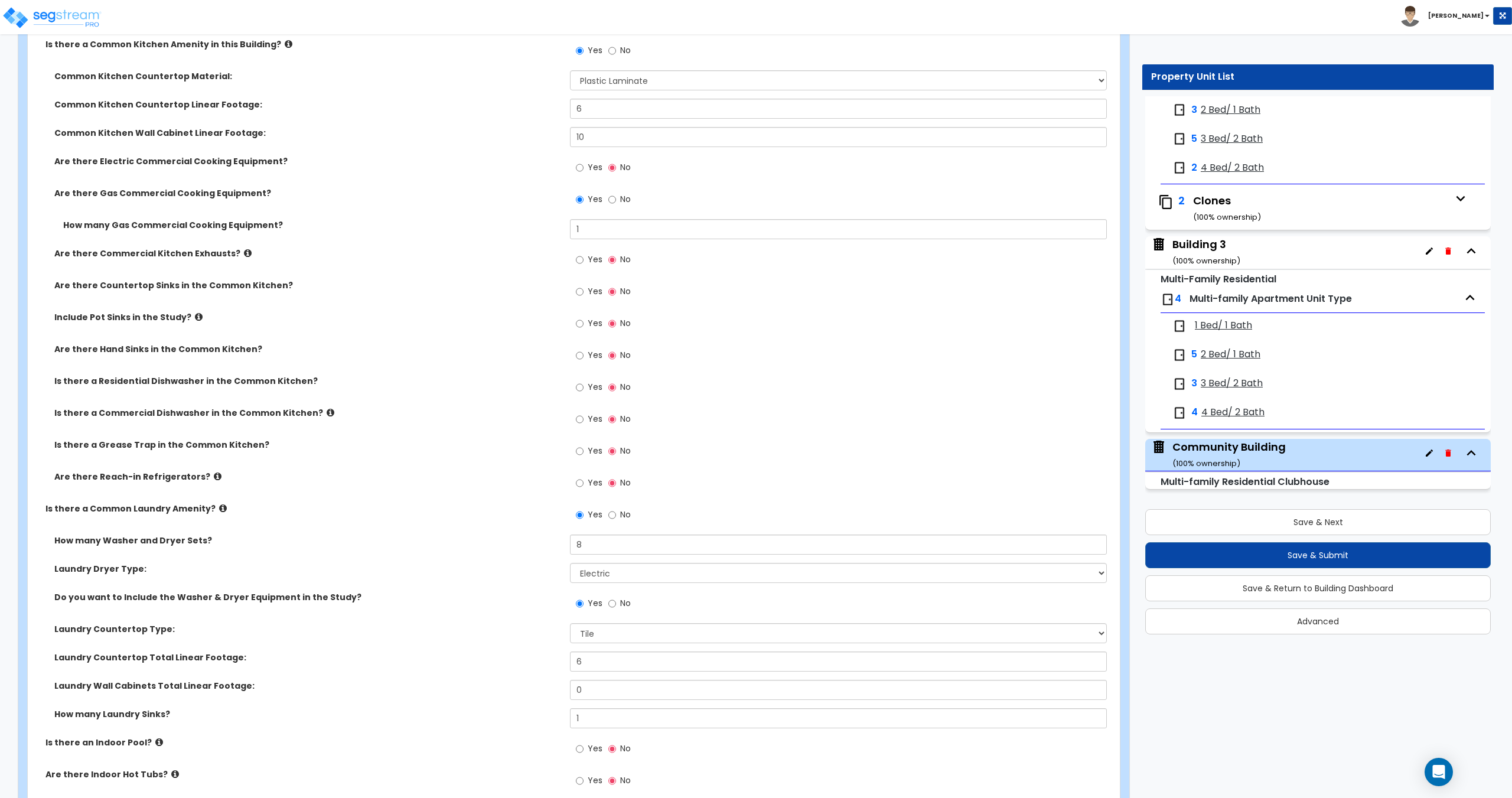
click at [593, 490] on label "Yes" at bounding box center [589, 484] width 27 height 20
click at [583, 490] on input "Yes" at bounding box center [580, 483] width 8 height 13
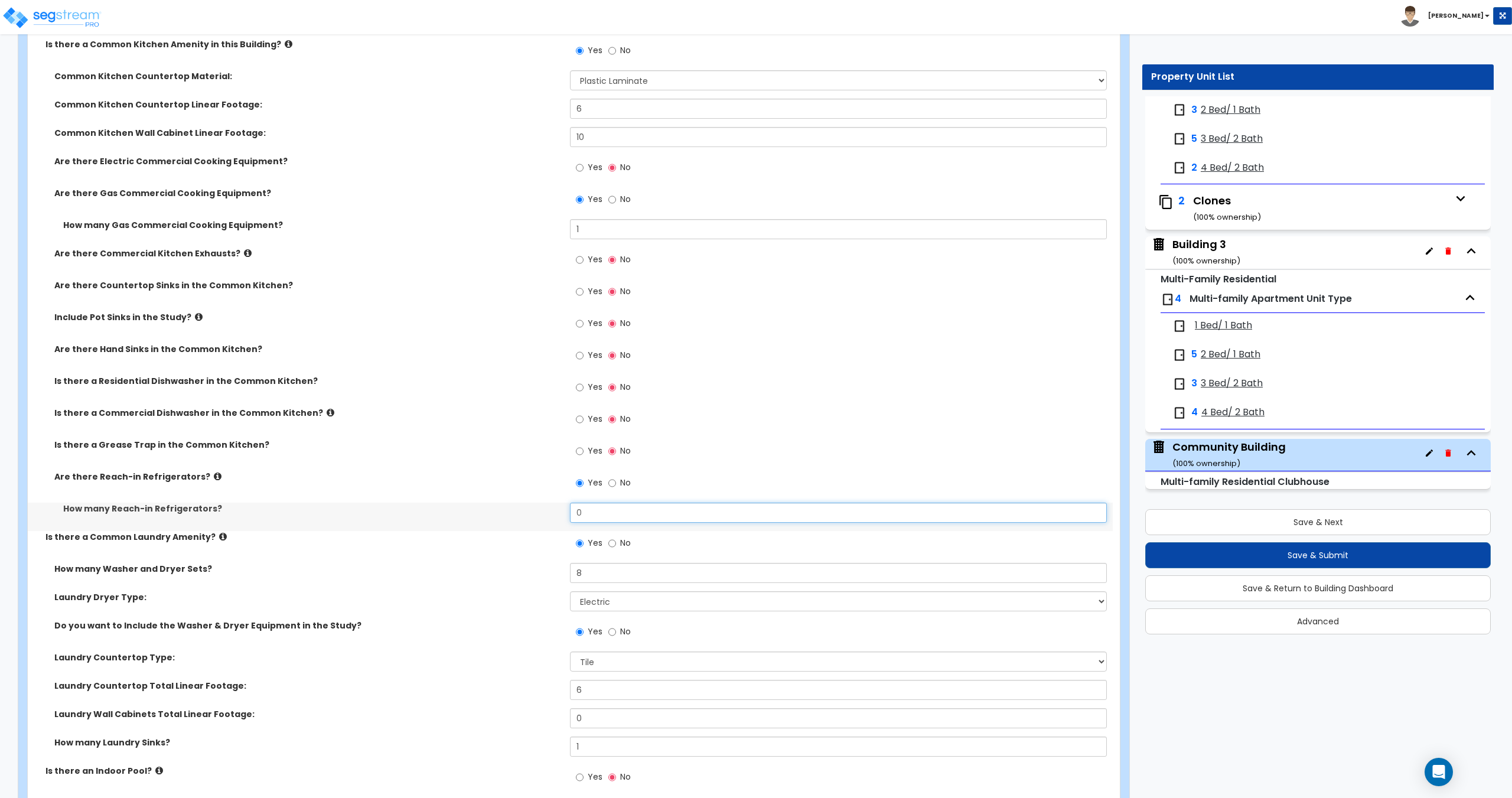
click at [496, 502] on div "Common Kitchen Countertop Material: None Plastic Laminate Solid Surface Stone Q…" at bounding box center [570, 301] width 1067 height 461
click at [617, 479] on label "No" at bounding box center [619, 484] width 22 height 20
click at [616, 479] on input "No" at bounding box center [612, 483] width 8 height 13
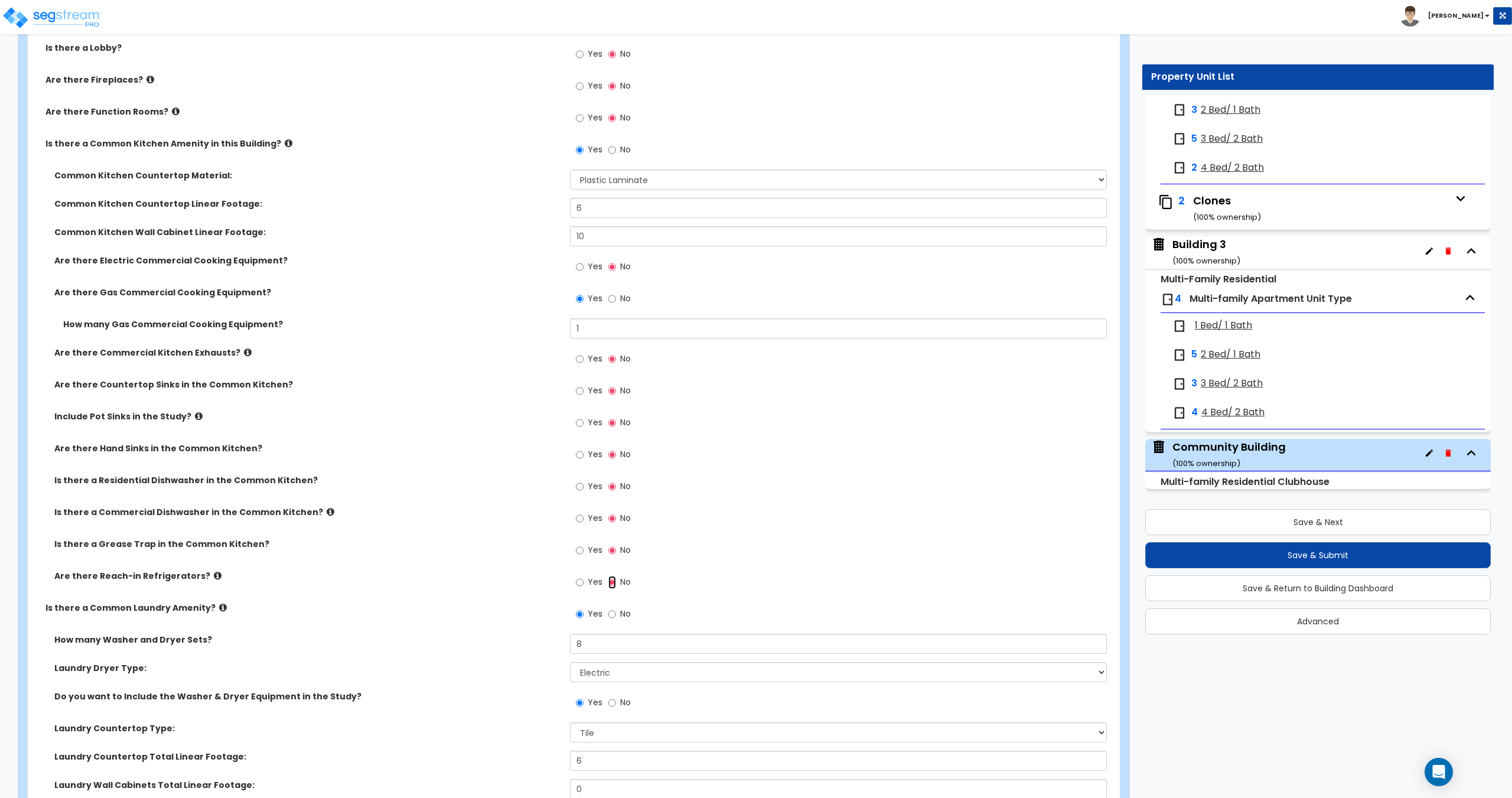
scroll to position [1712, 0]
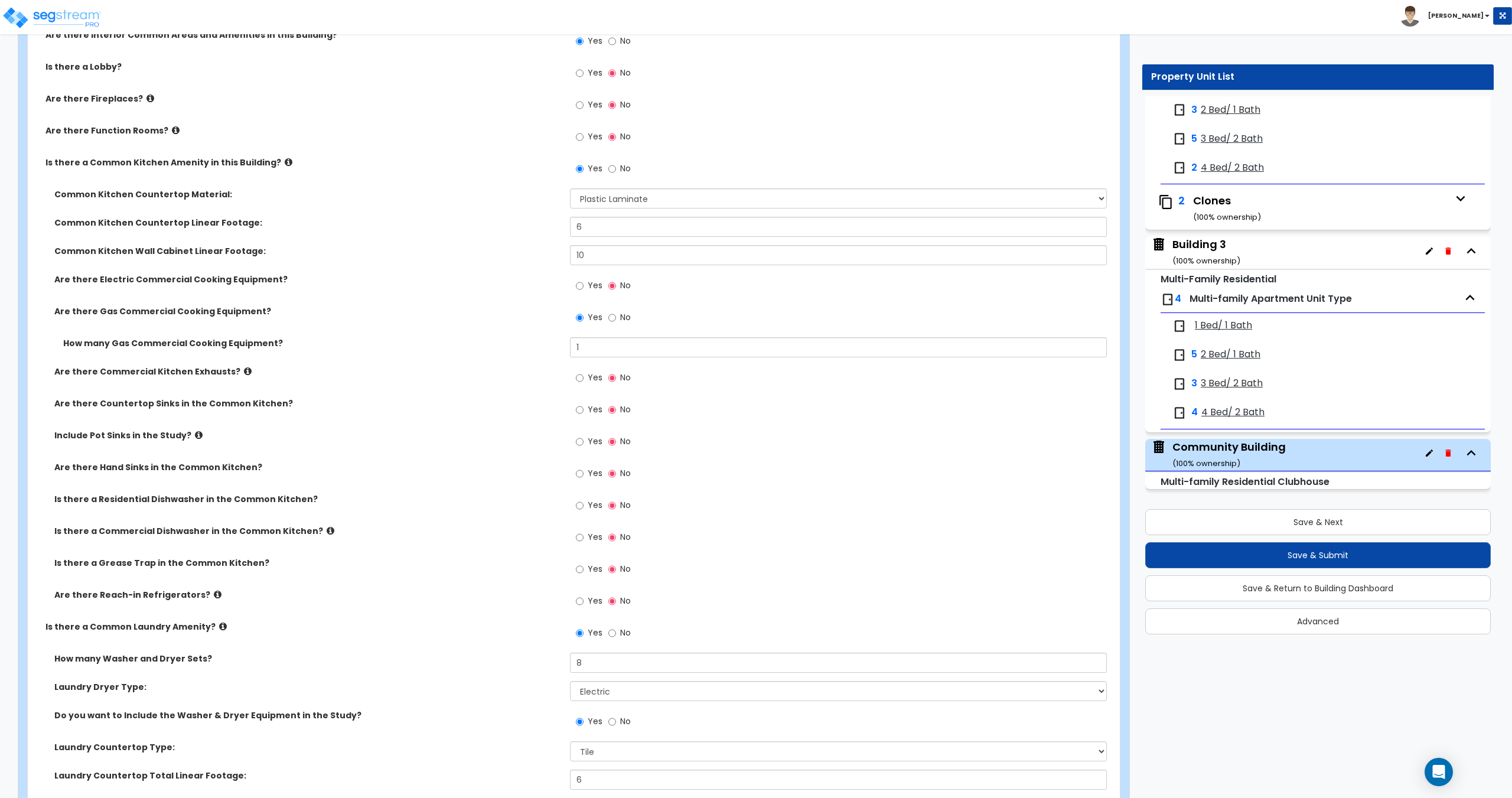
click at [586, 507] on label "Yes" at bounding box center [589, 507] width 27 height 20
click at [583, 507] on input "Yes" at bounding box center [580, 506] width 8 height 13
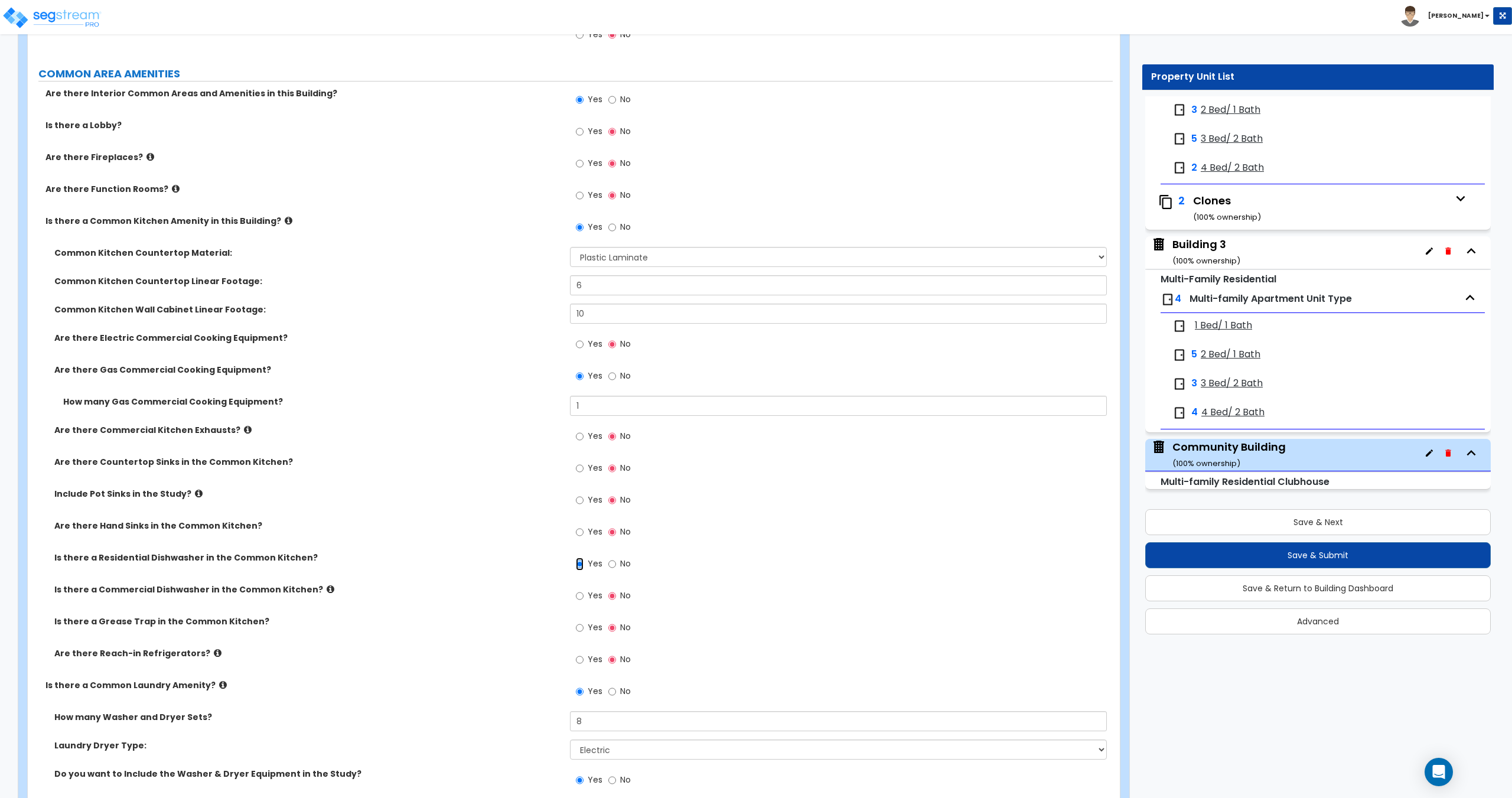
scroll to position [1653, 0]
click at [493, 400] on label "How many Gas Commercial Cooking Equipment?" at bounding box center [312, 402] width 498 height 12
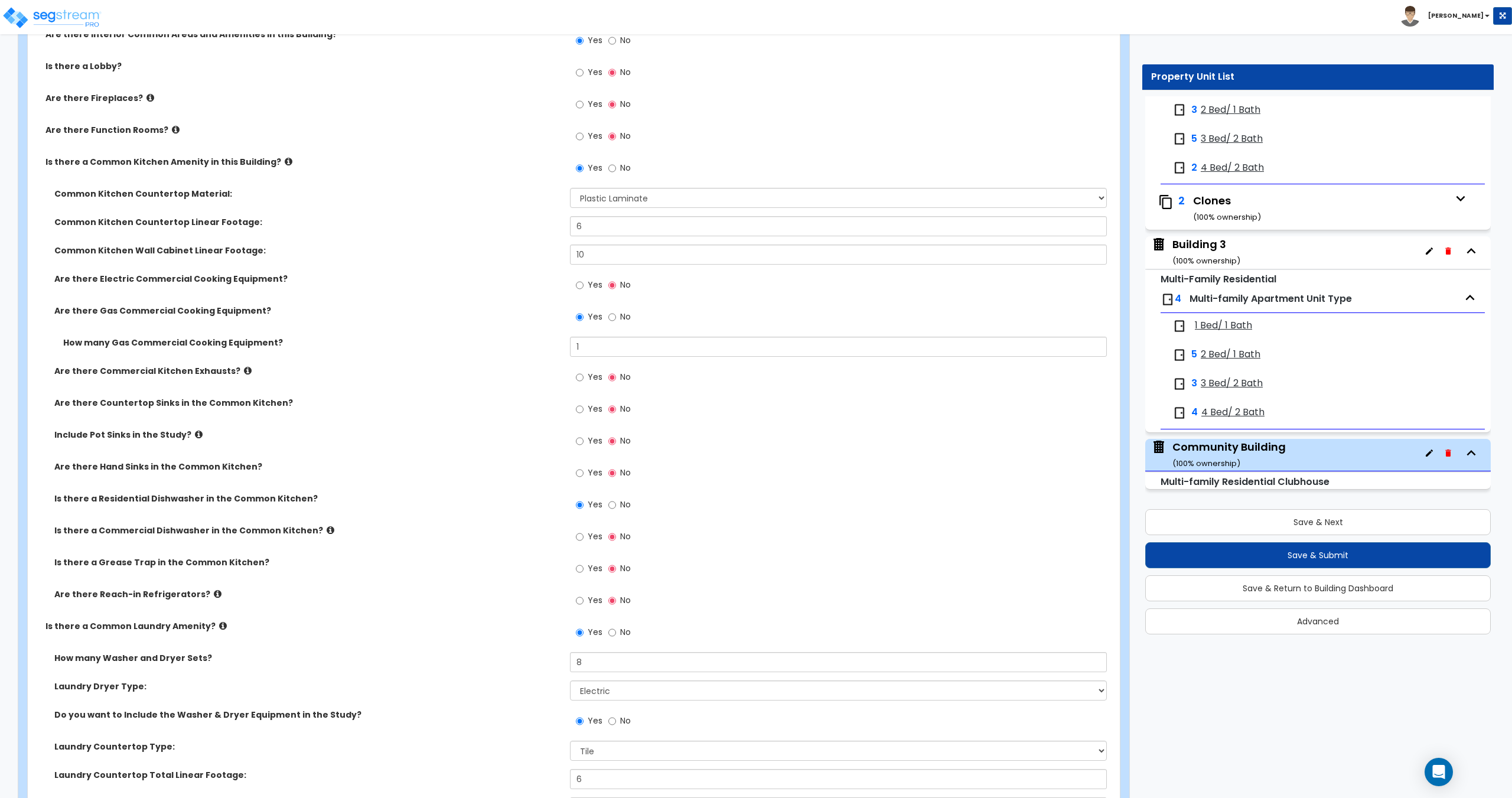
scroll to position [1712, 0]
click at [244, 368] on icon at bounding box center [248, 371] width 8 height 9
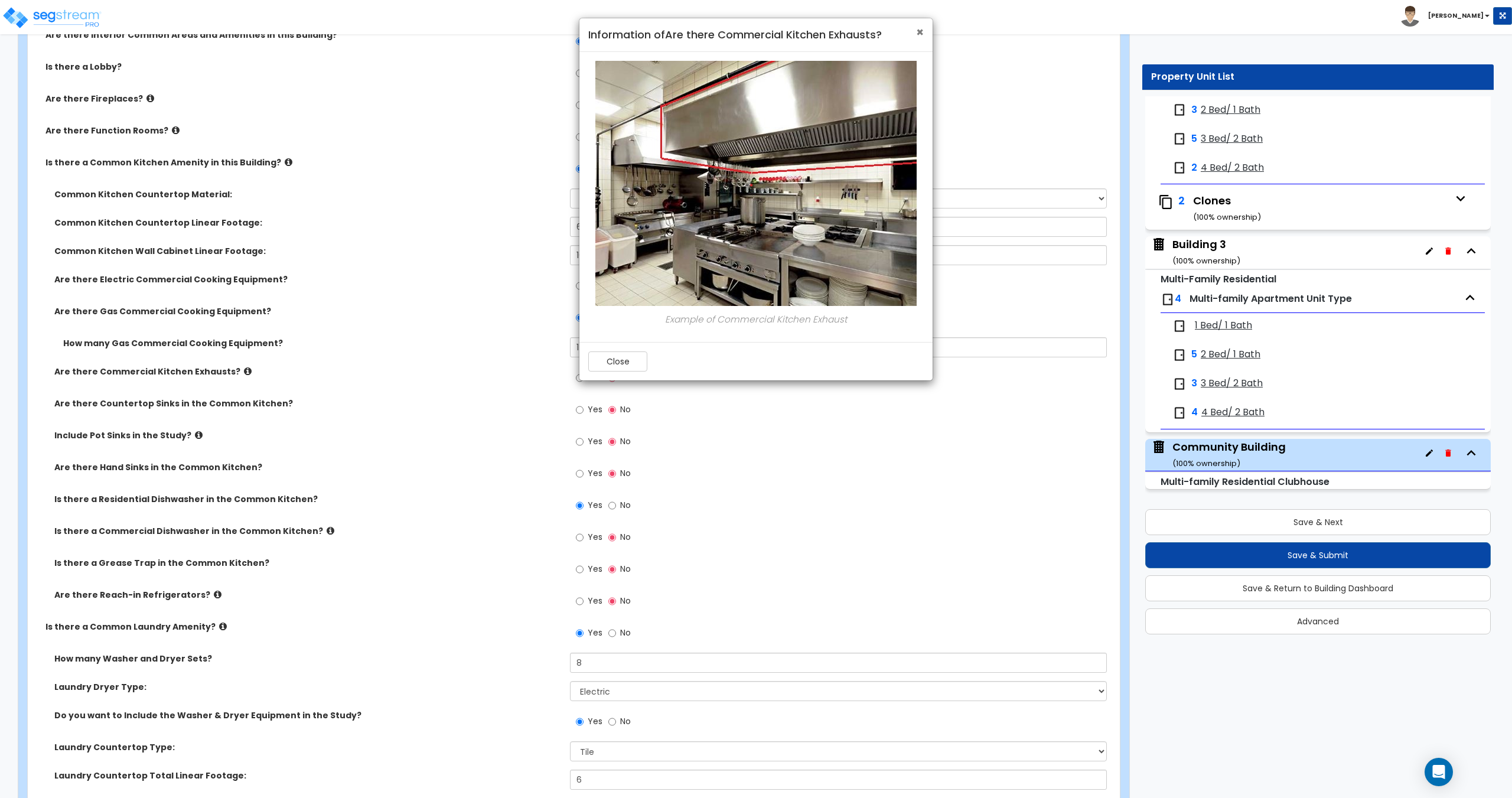
click at [921, 33] on span "×" at bounding box center [920, 32] width 8 height 17
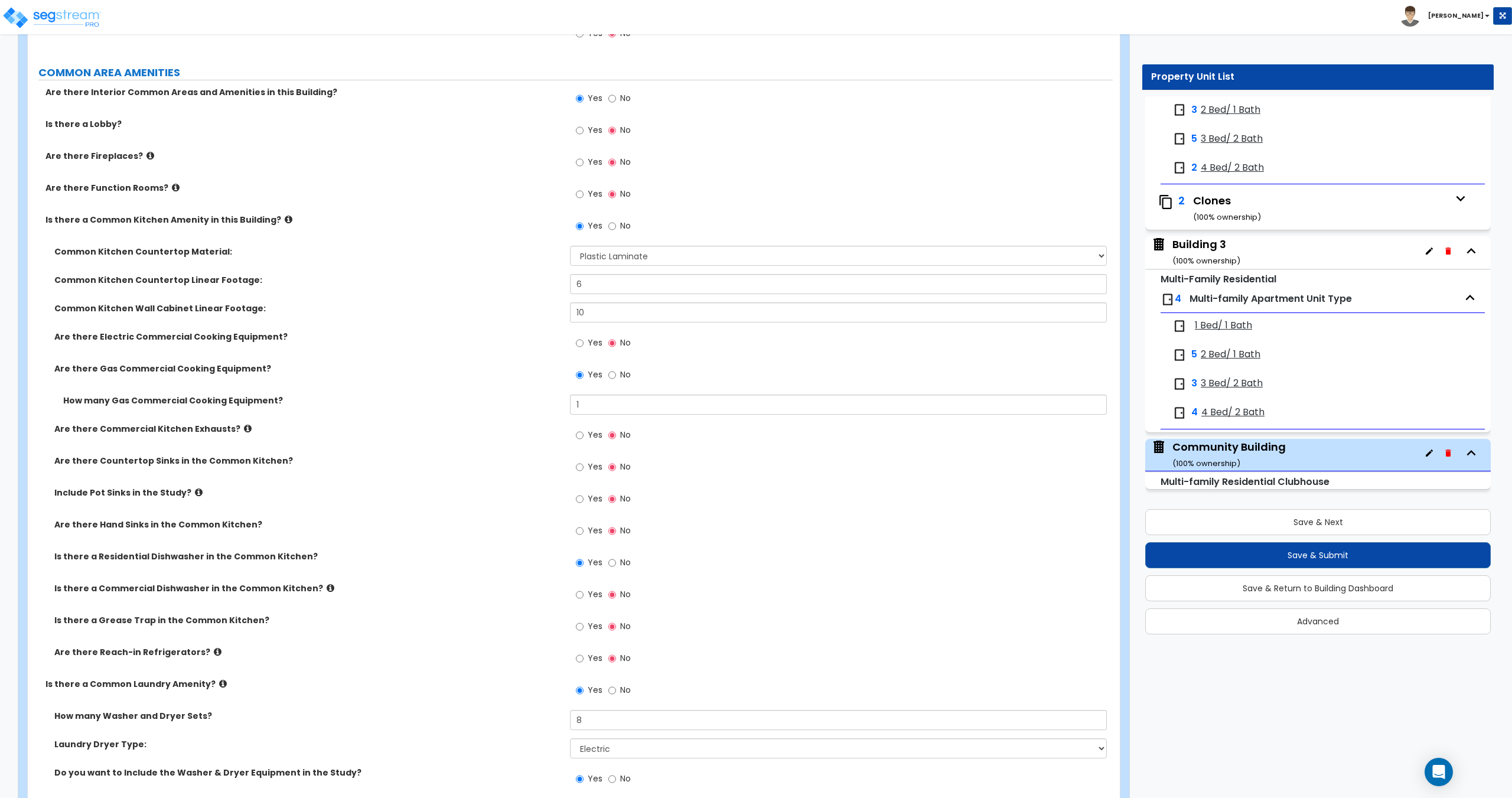
scroll to position [1653, 0]
click at [587, 345] on label "Yes" at bounding box center [589, 346] width 27 height 20
click at [583, 345] on input "Yes" at bounding box center [580, 345] width 8 height 13
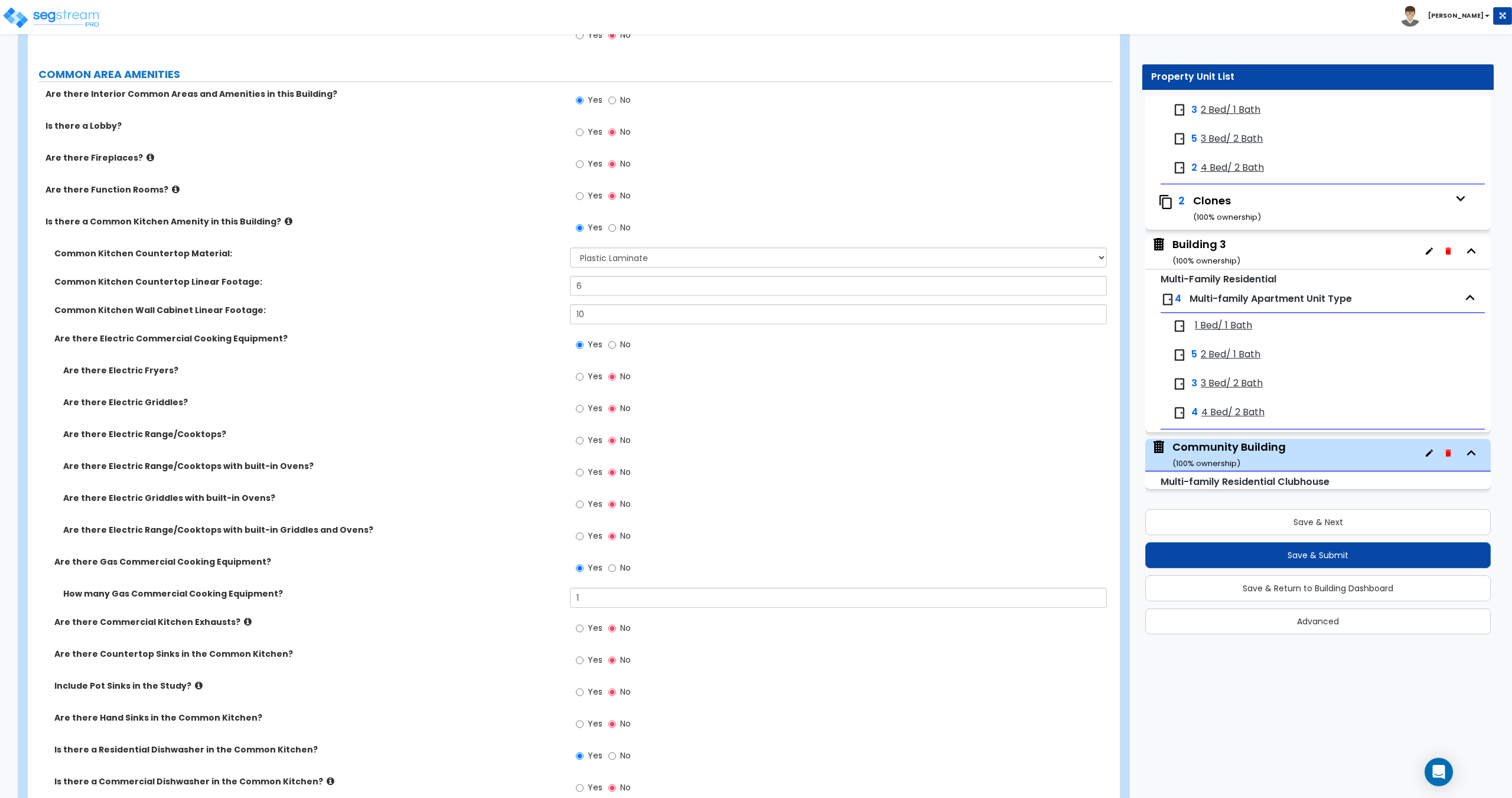
click at [620, 346] on span "No" at bounding box center [625, 344] width 10 height 12
click at [616, 346] on input "No" at bounding box center [612, 345] width 8 height 13
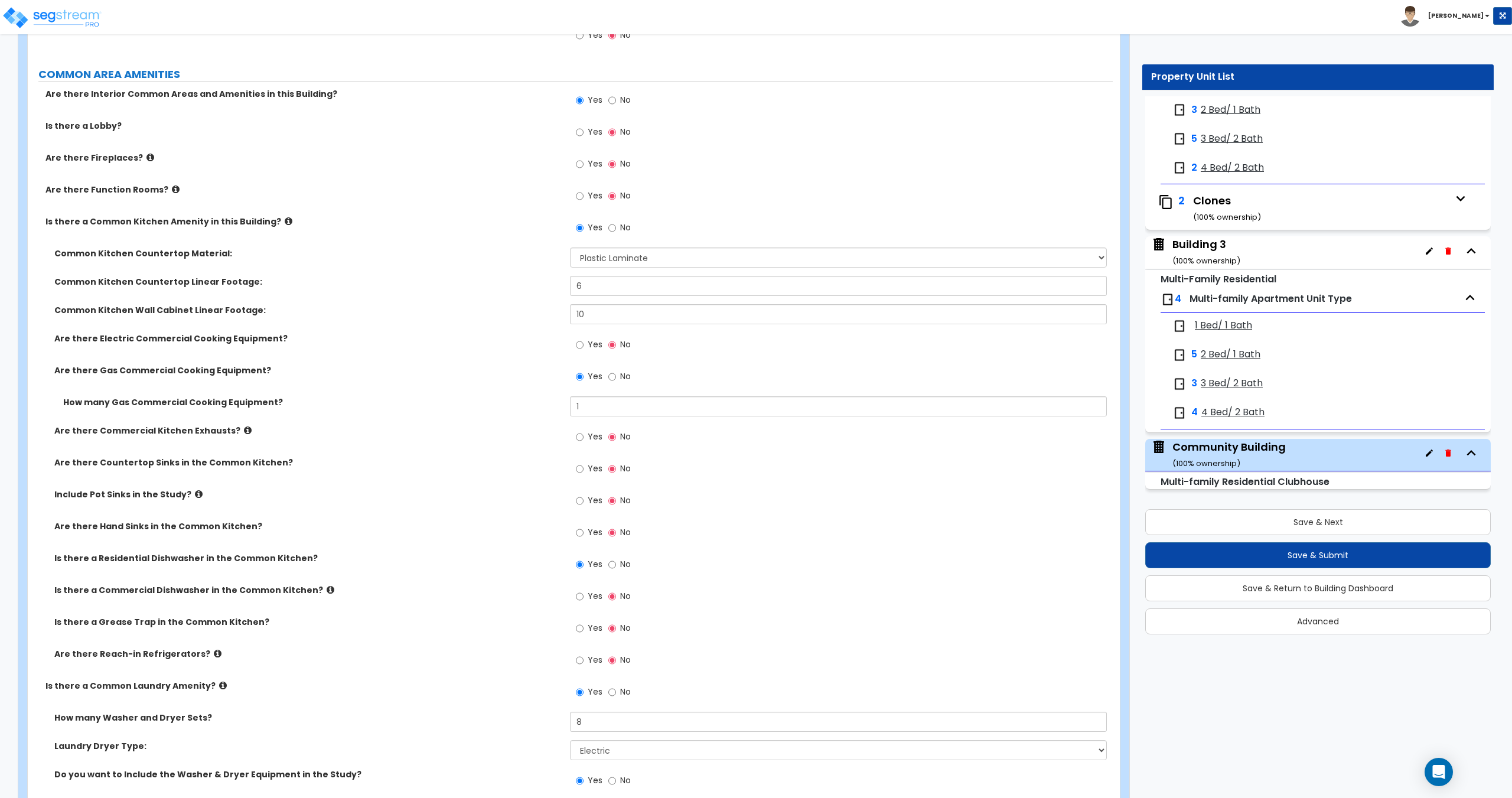
click at [616, 379] on label "No" at bounding box center [619, 378] width 22 height 20
click at [616, 379] on input "No" at bounding box center [612, 377] width 8 height 13
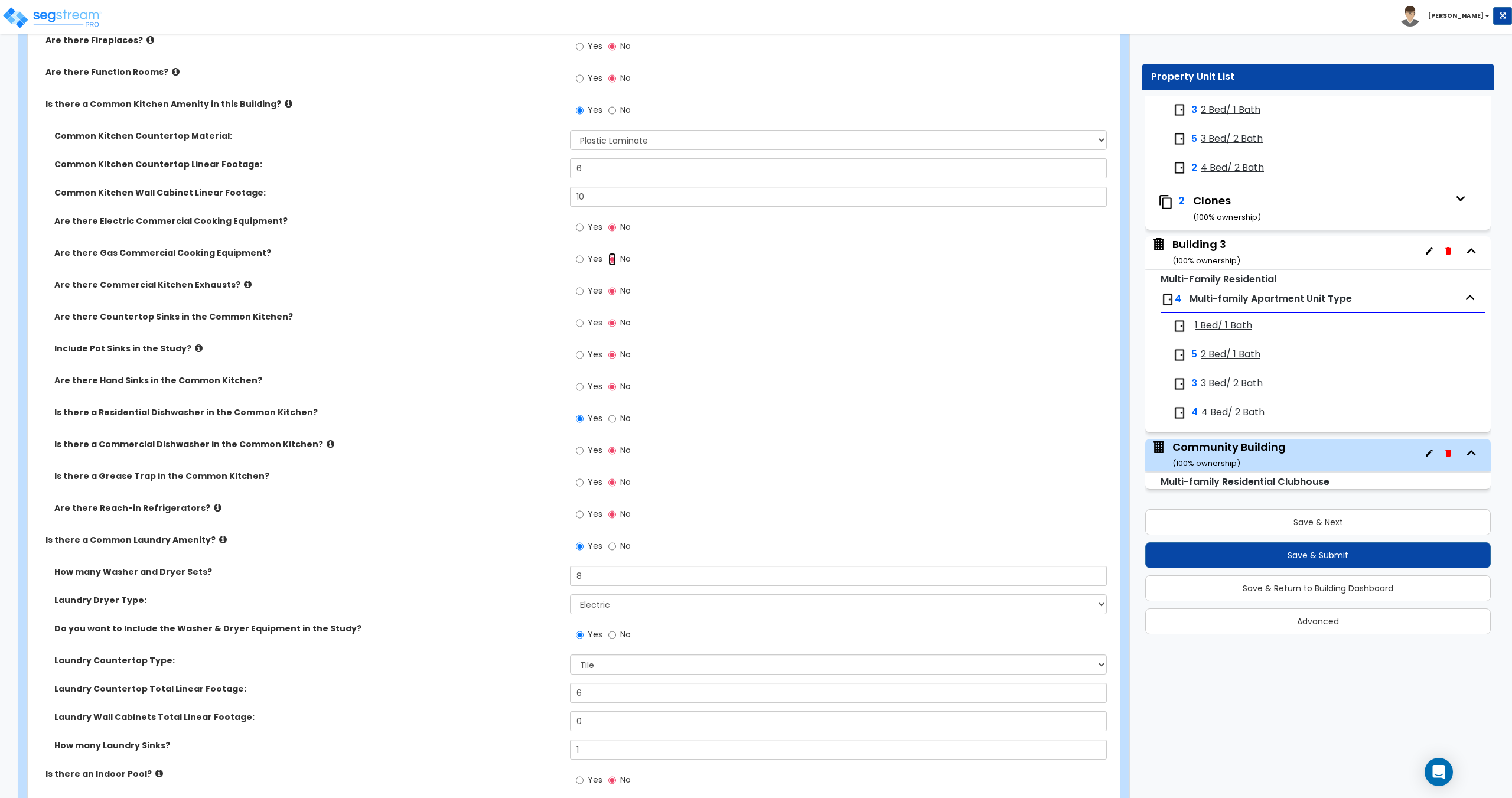
scroll to position [1771, 0]
click at [580, 262] on input "Yes" at bounding box center [580, 259] width 8 height 13
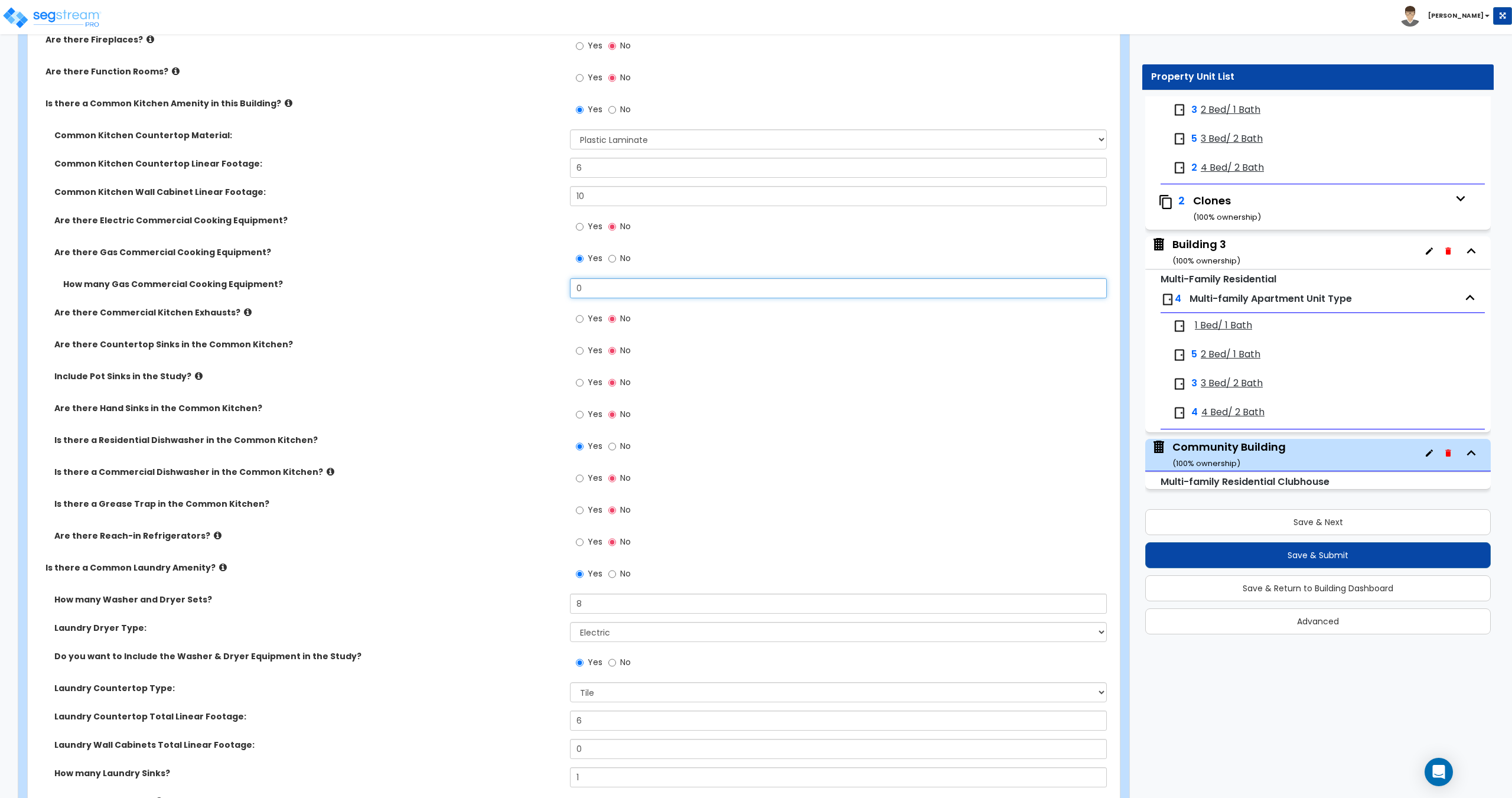
drag, startPoint x: 602, startPoint y: 295, endPoint x: 508, endPoint y: 299, distance: 94.1
click at [519, 299] on div "How many Gas Commercial Cooking Equipment? 0" at bounding box center [570, 292] width 1085 height 28
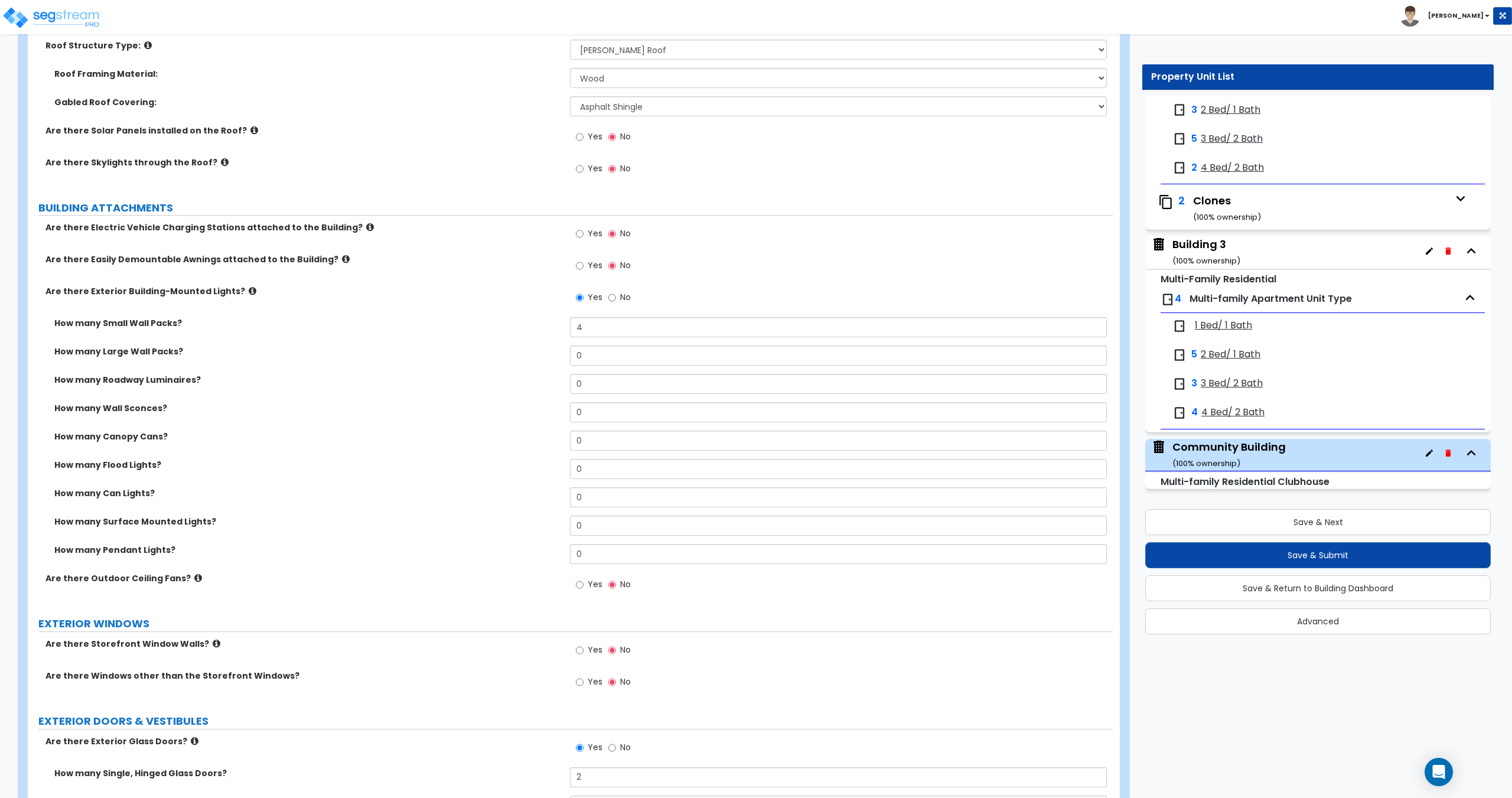
scroll to position [593, 0]
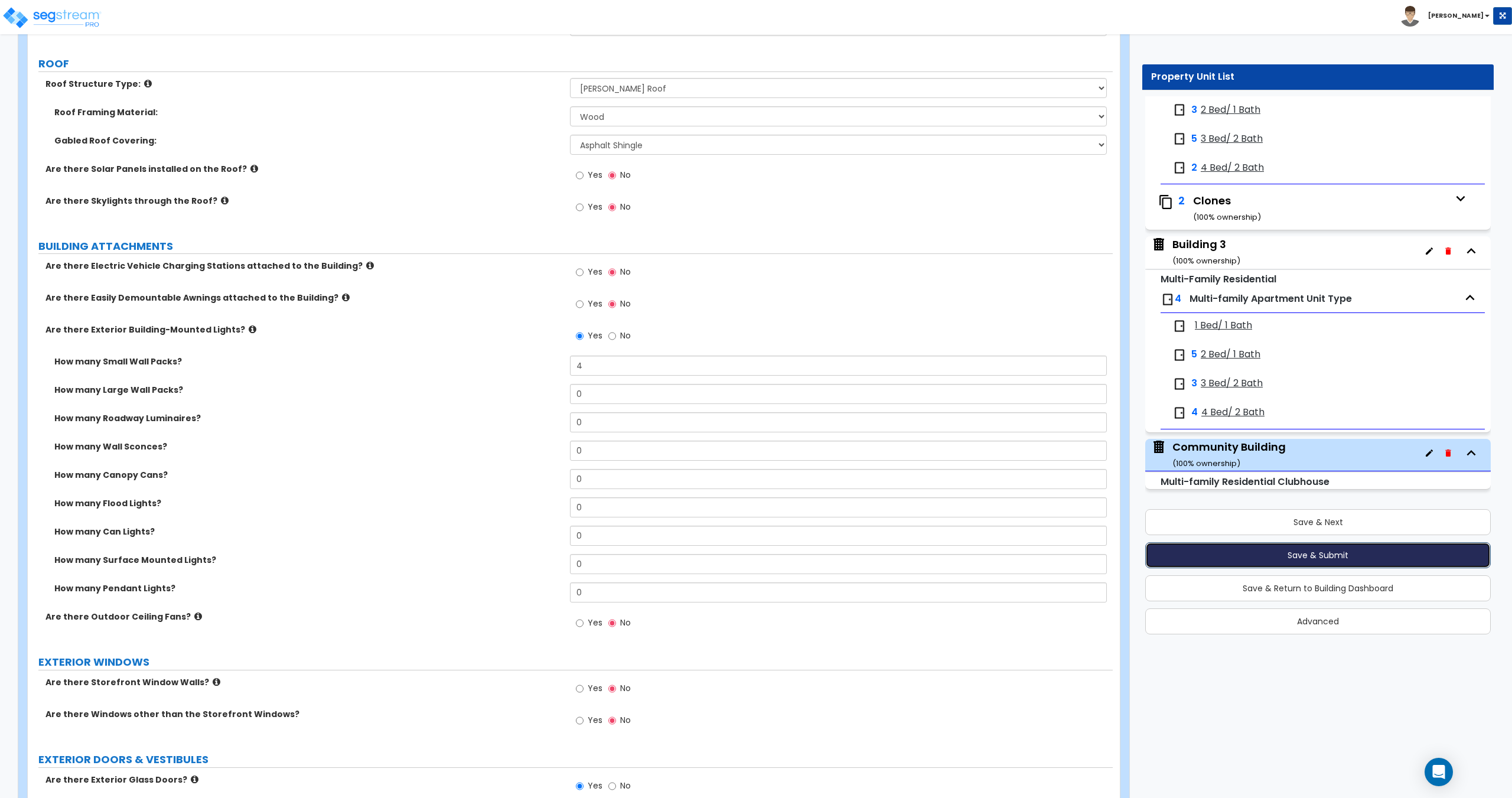
click at [1339, 561] on button "Save & Submit" at bounding box center [1318, 556] width 346 height 26
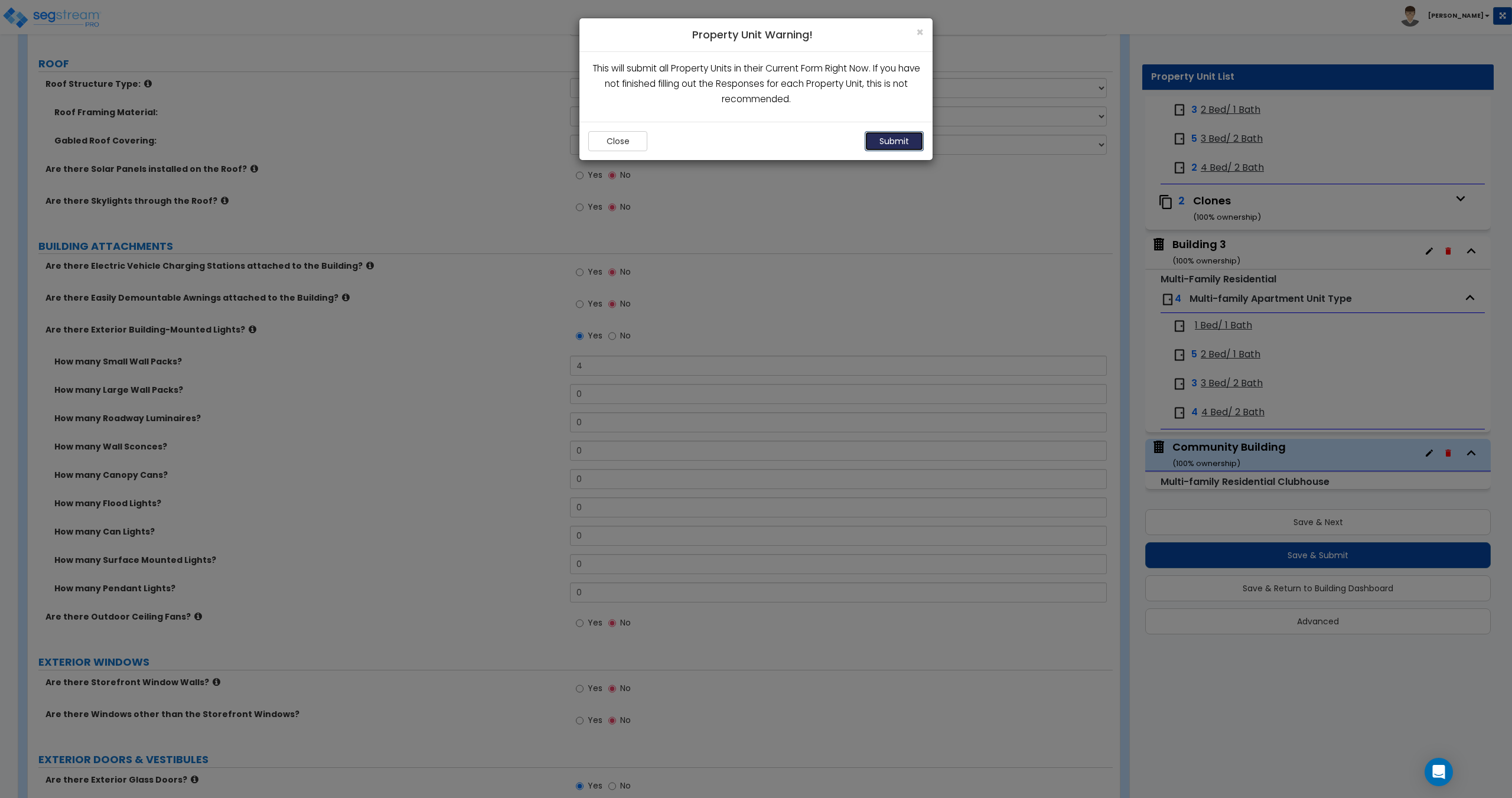
click at [894, 140] on button "Submit" at bounding box center [894, 141] width 59 height 20
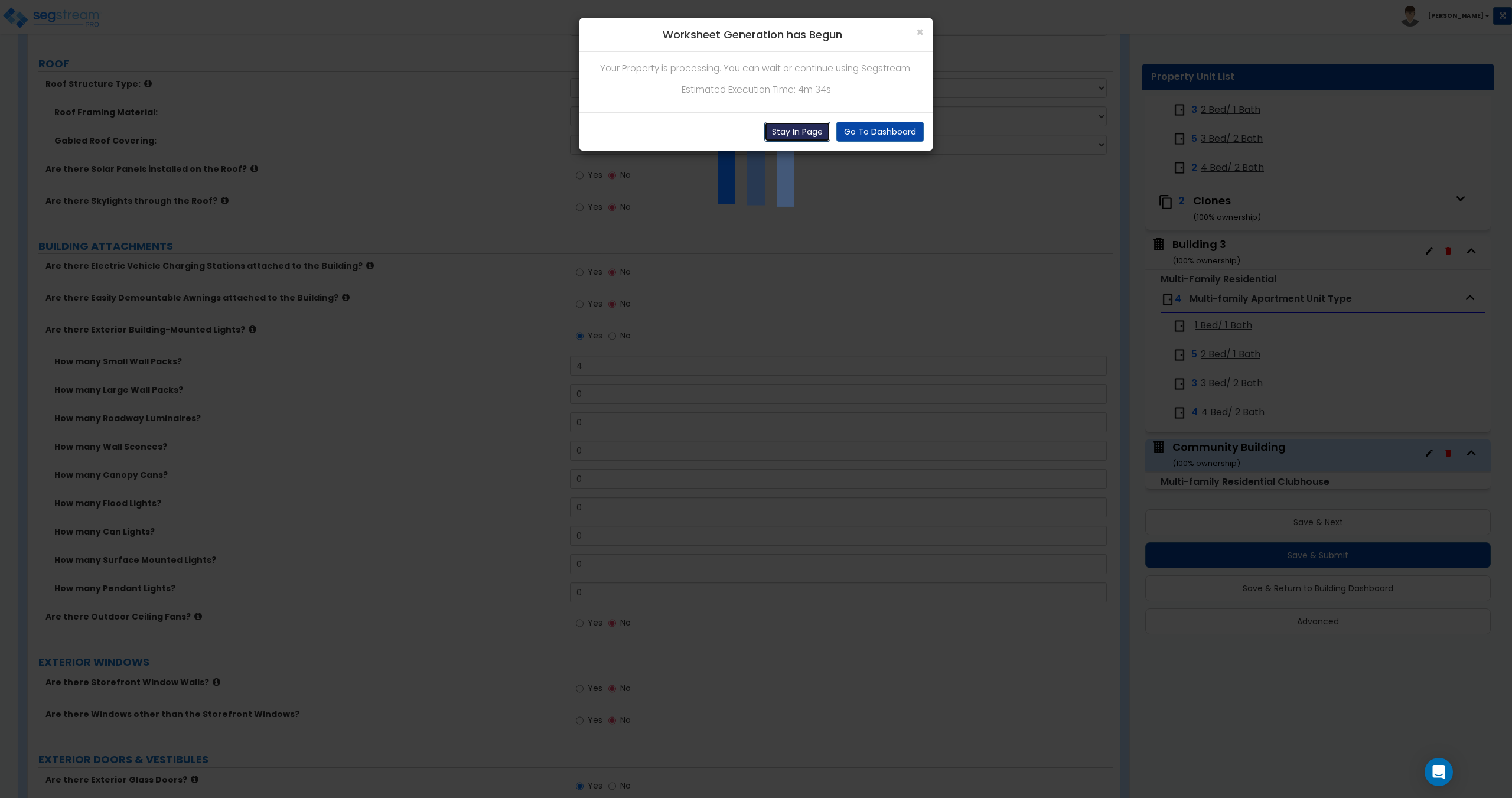
click at [793, 137] on button "Stay In Page" at bounding box center [797, 131] width 66 height 20
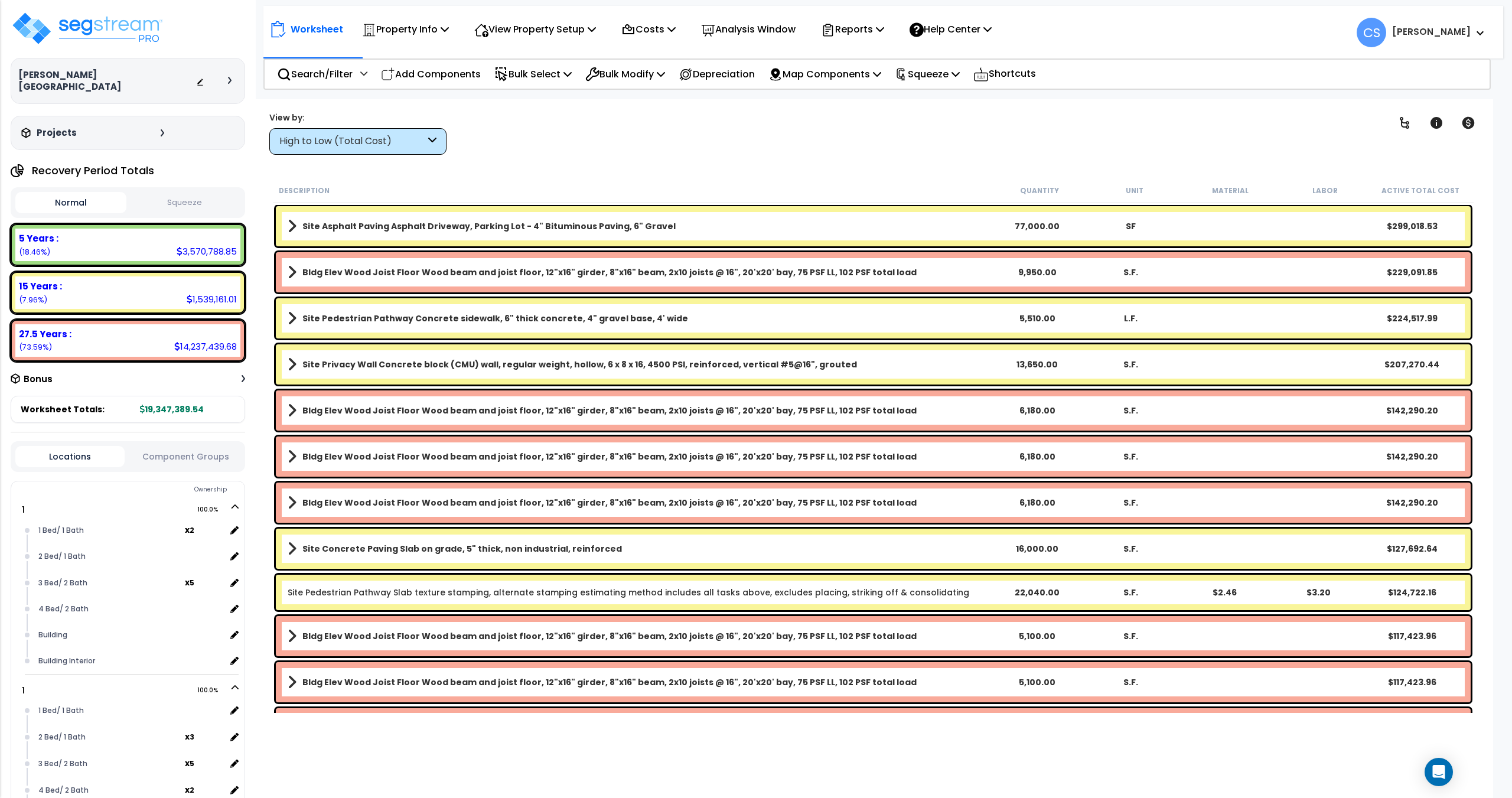
click at [252, 118] on div "Harden Ranch Depreciable Tax Basis : $10,000,000.00 Placed-In-Service Date : 01…" at bounding box center [127, 399] width 255 height 798
click at [940, 82] on p "Squeeze" at bounding box center [927, 74] width 65 height 16
click at [941, 106] on link "Squeeze" at bounding box center [947, 101] width 117 height 24
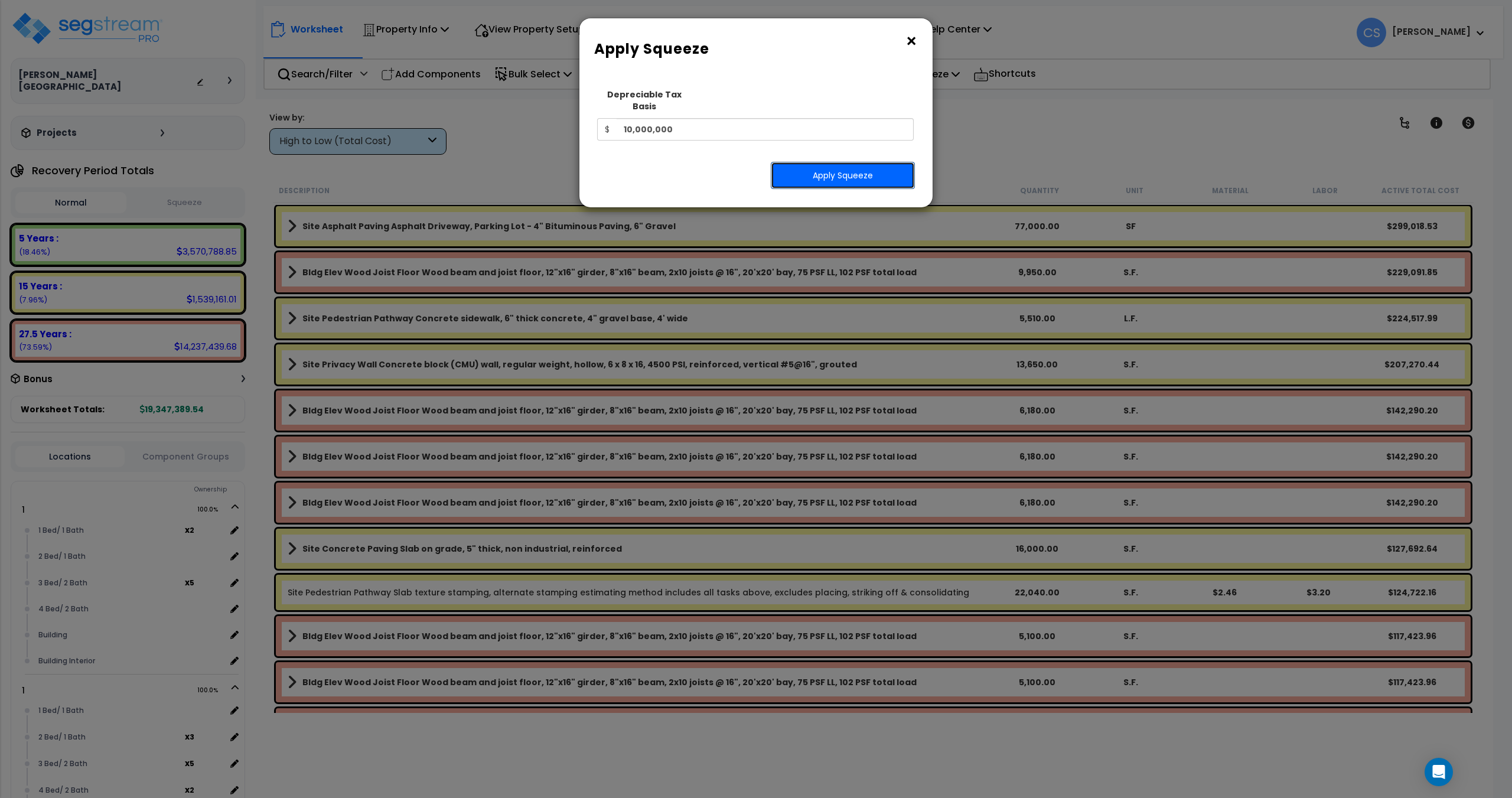
click at [814, 162] on button "Apply Squeeze" at bounding box center [843, 176] width 144 height 27
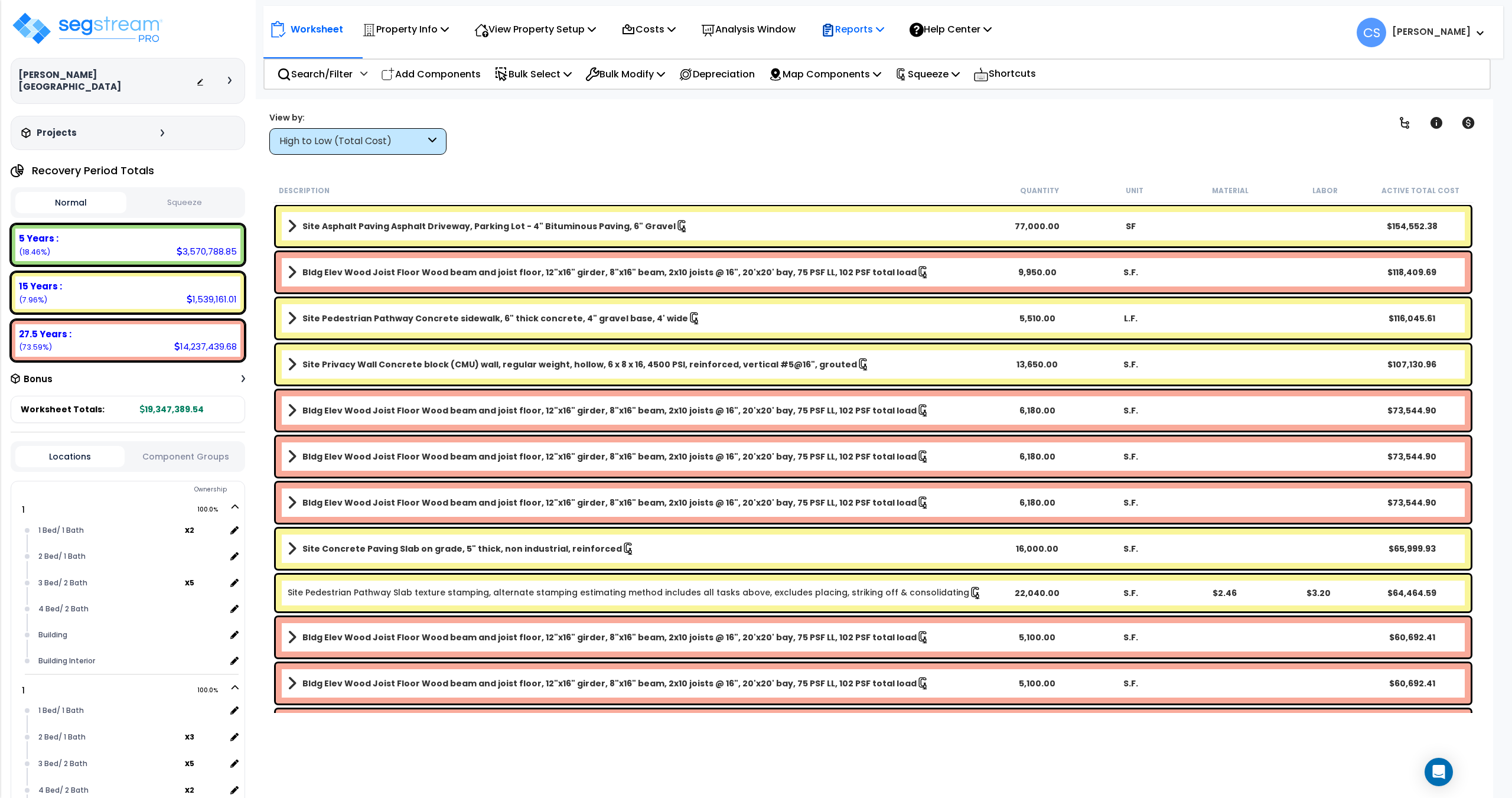
click at [884, 36] on p "Reports" at bounding box center [852, 29] width 63 height 16
click at [876, 61] on link "Get Report" at bounding box center [873, 56] width 117 height 24
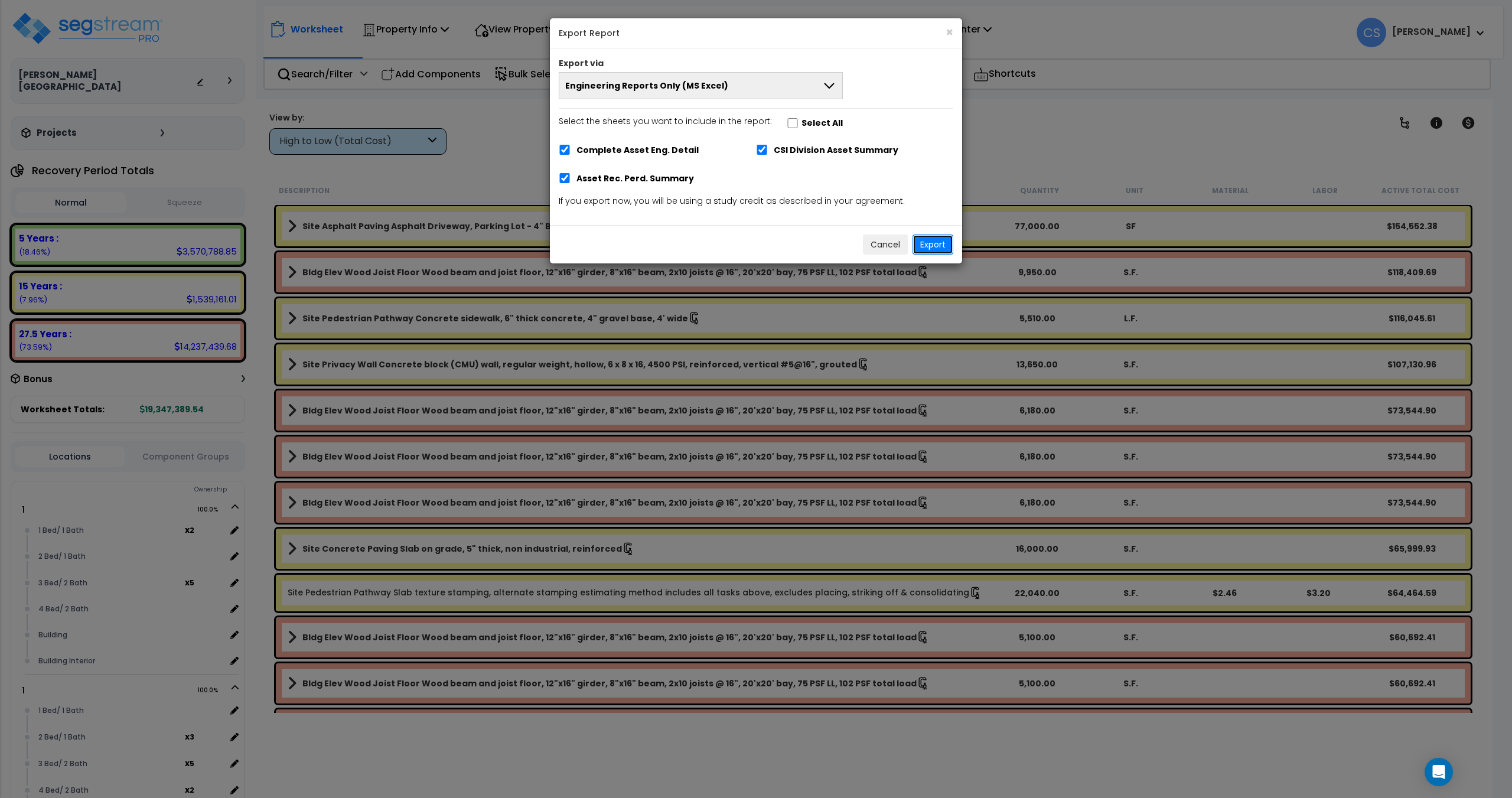
click at [930, 247] on button "Export" at bounding box center [932, 244] width 41 height 20
